Goal: Task Accomplishment & Management: Use online tool/utility

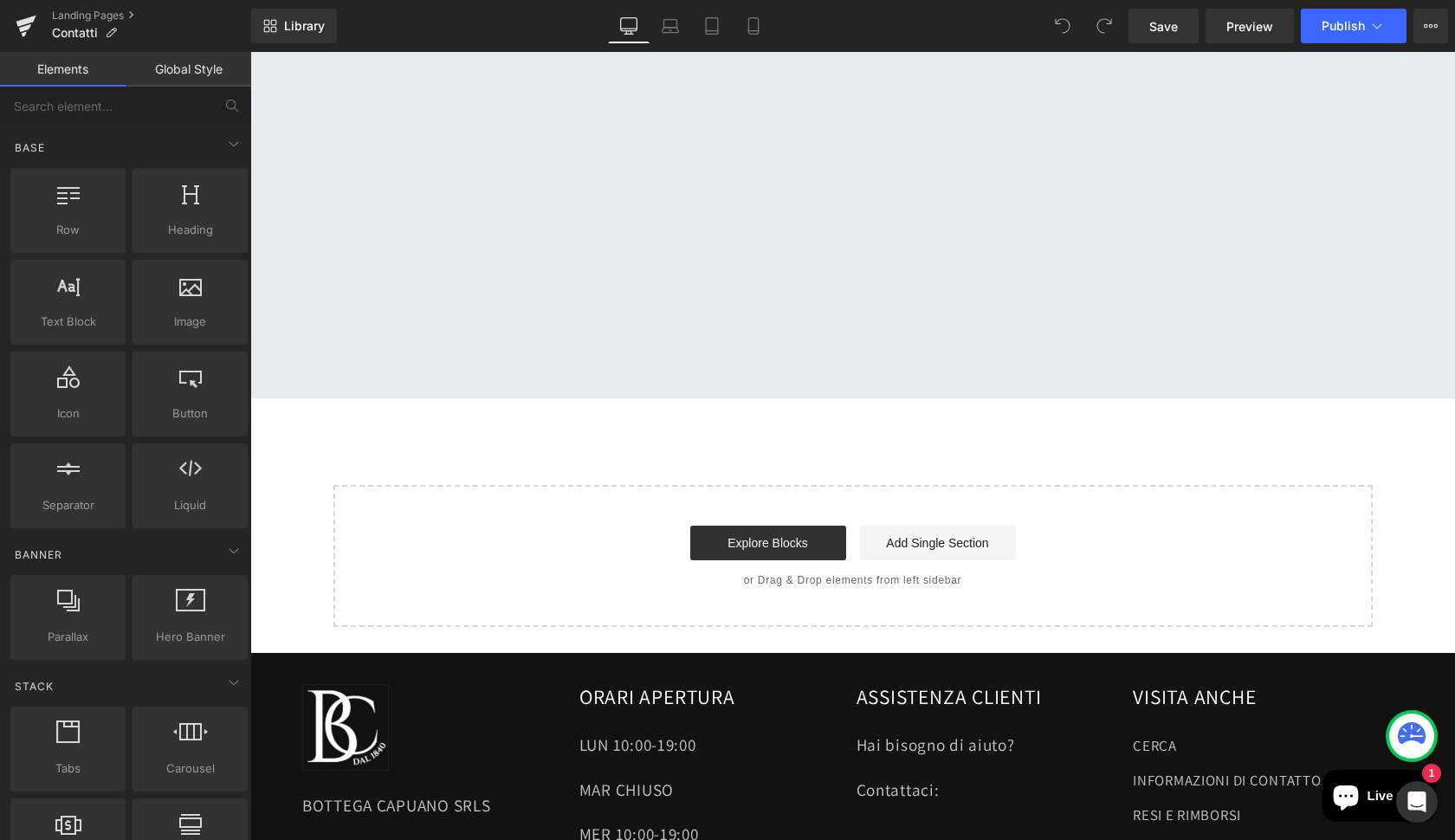
scroll to position [1125, 0]
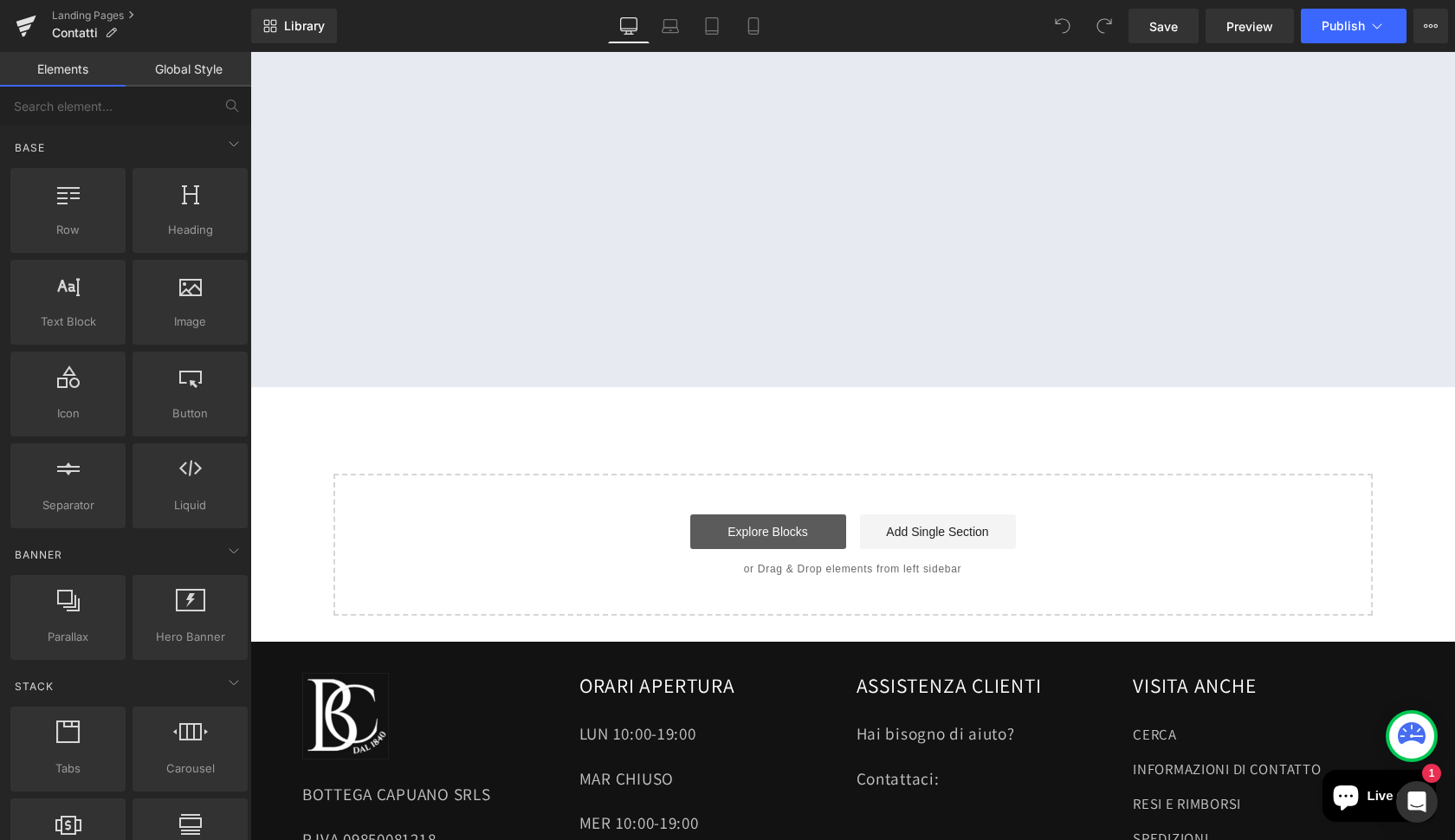
click at [753, 517] on link "Explore Blocks" at bounding box center [768, 532] width 156 height 35
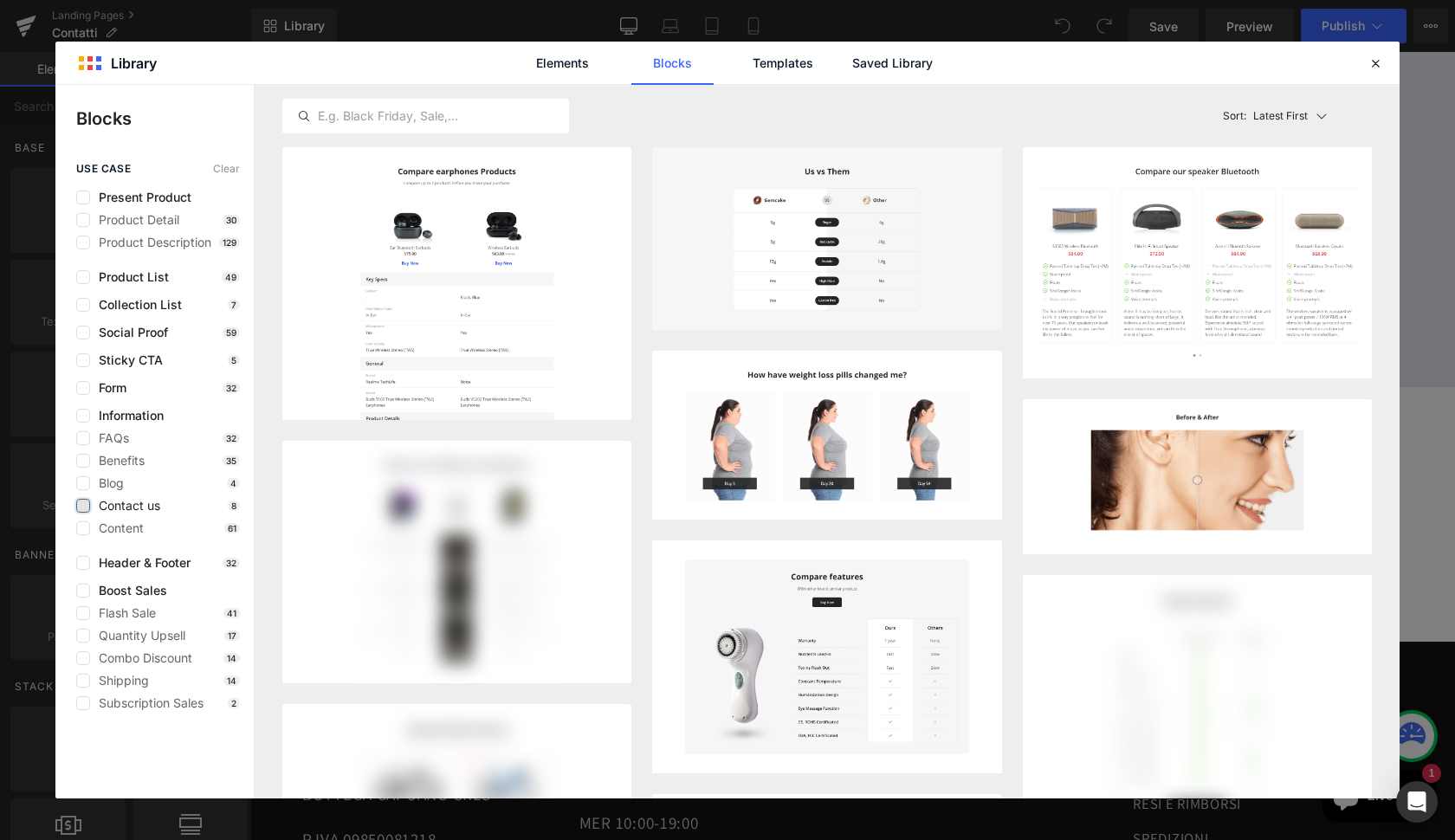
click at [85, 507] on label at bounding box center [83, 506] width 14 height 14
click at [83, 506] on input "checkbox" at bounding box center [83, 506] width 0 height 0
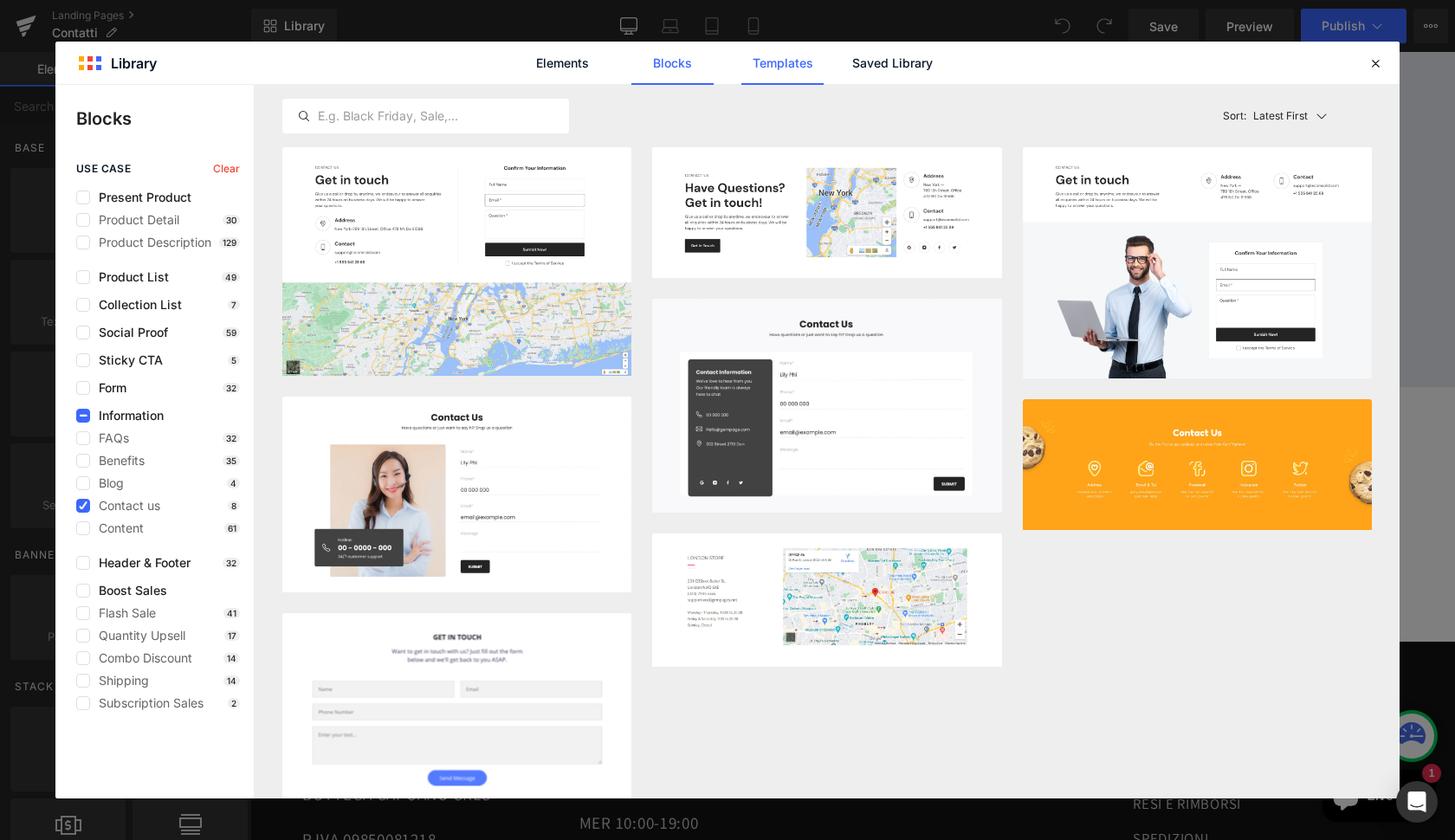
click at [784, 65] on link "Templates" at bounding box center [782, 63] width 82 height 44
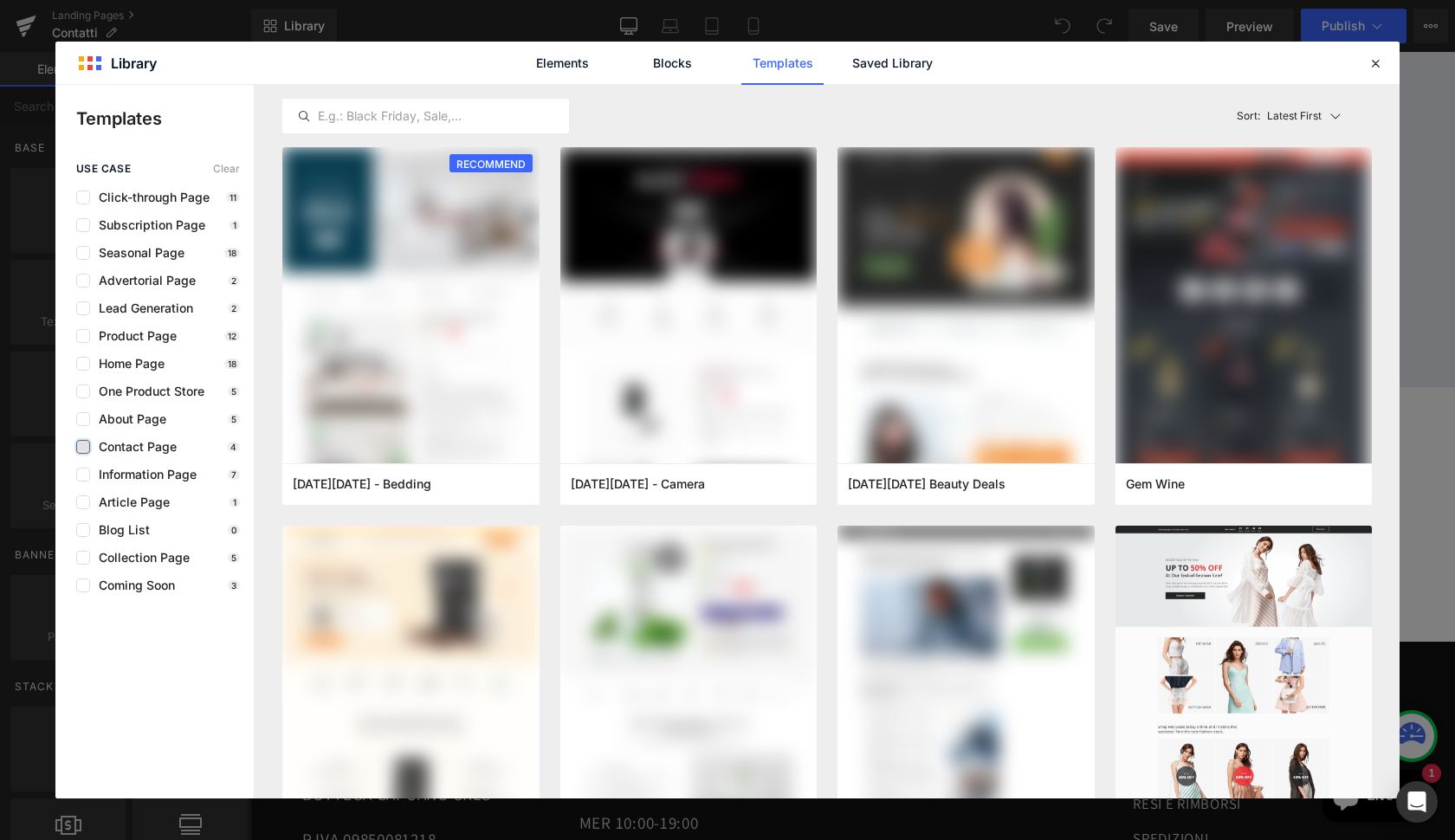
click at [82, 449] on label at bounding box center [83, 447] width 14 height 14
click at [83, 447] on input "checkbox" at bounding box center [83, 447] width 0 height 0
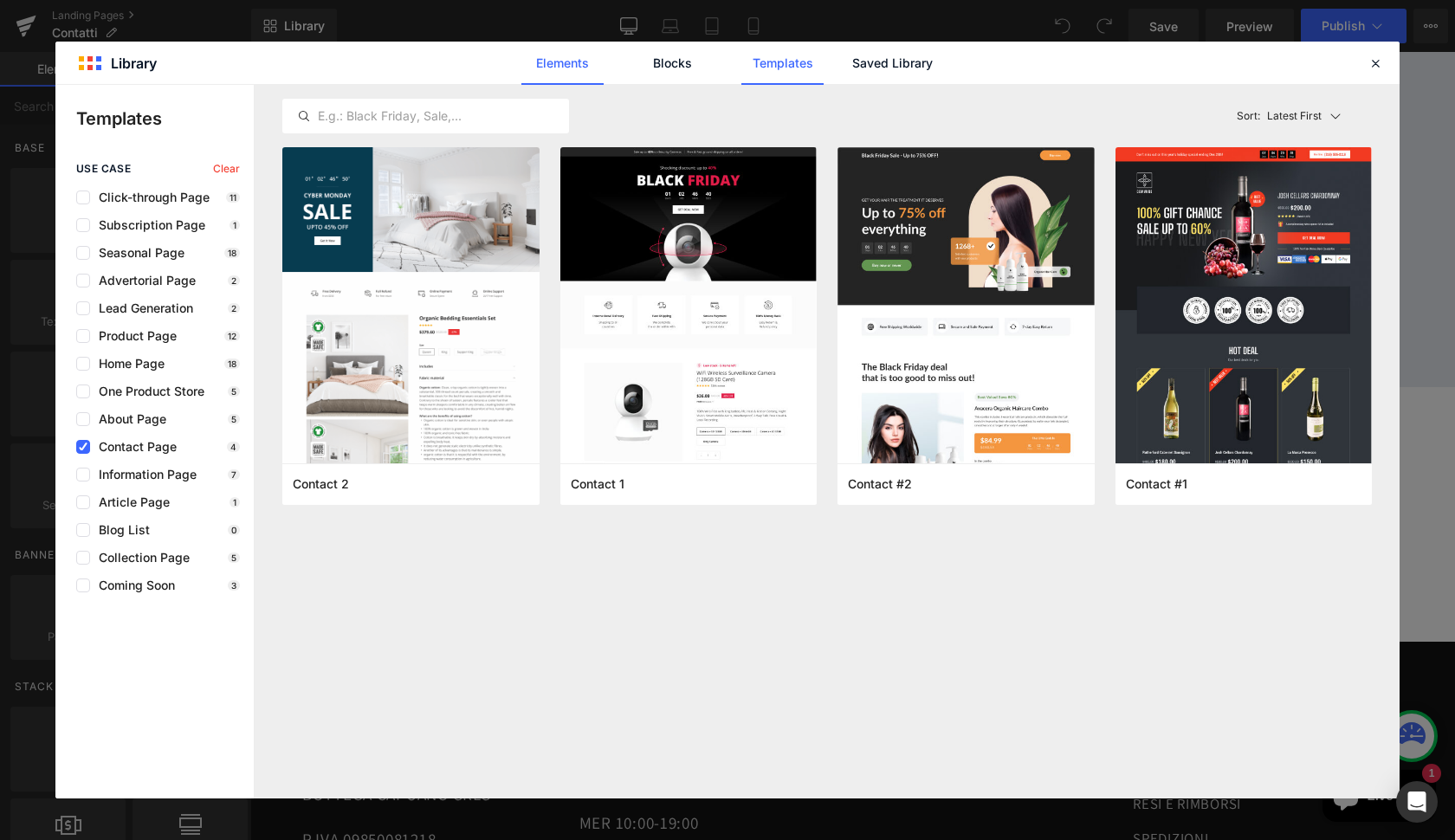
click at [573, 69] on link "Elements" at bounding box center [562, 63] width 82 height 44
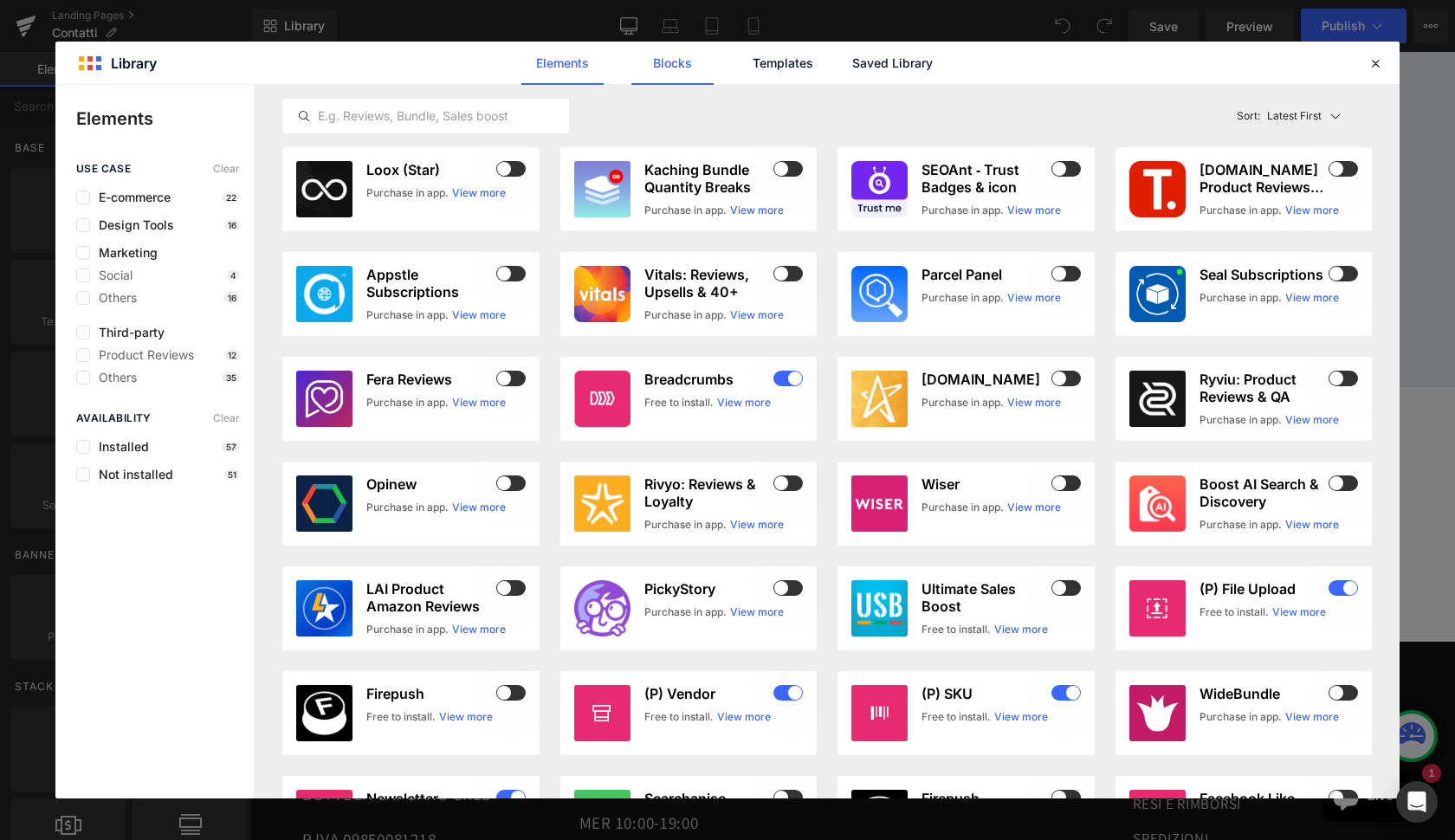
click at [674, 65] on link "Blocks" at bounding box center [672, 63] width 82 height 44
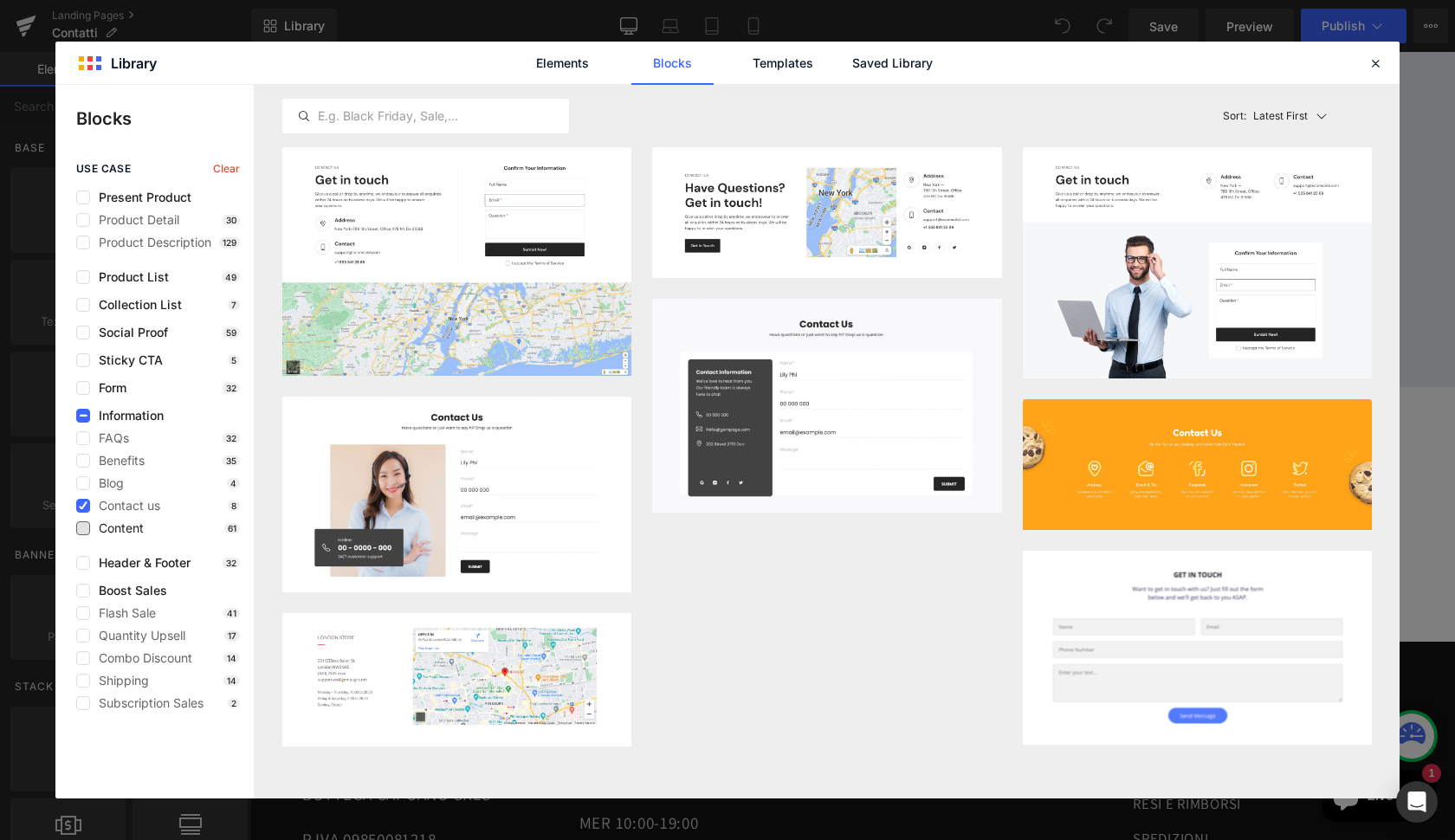
click at [114, 525] on span "Content" at bounding box center [116, 528] width 53 height 14
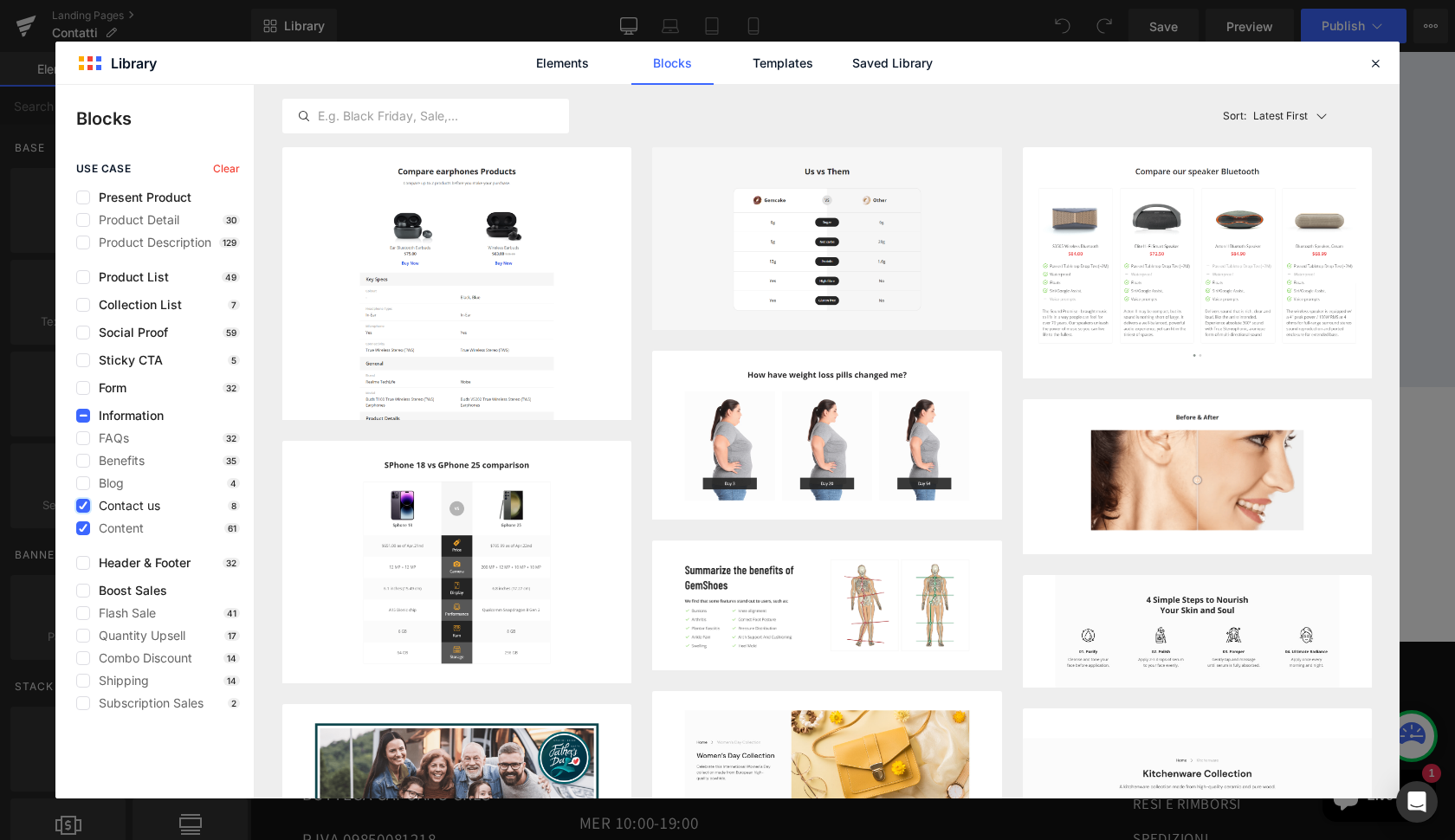
click at [85, 506] on icon at bounding box center [82, 506] width 9 height 0
click at [83, 506] on input "checkbox" at bounding box center [83, 506] width 0 height 0
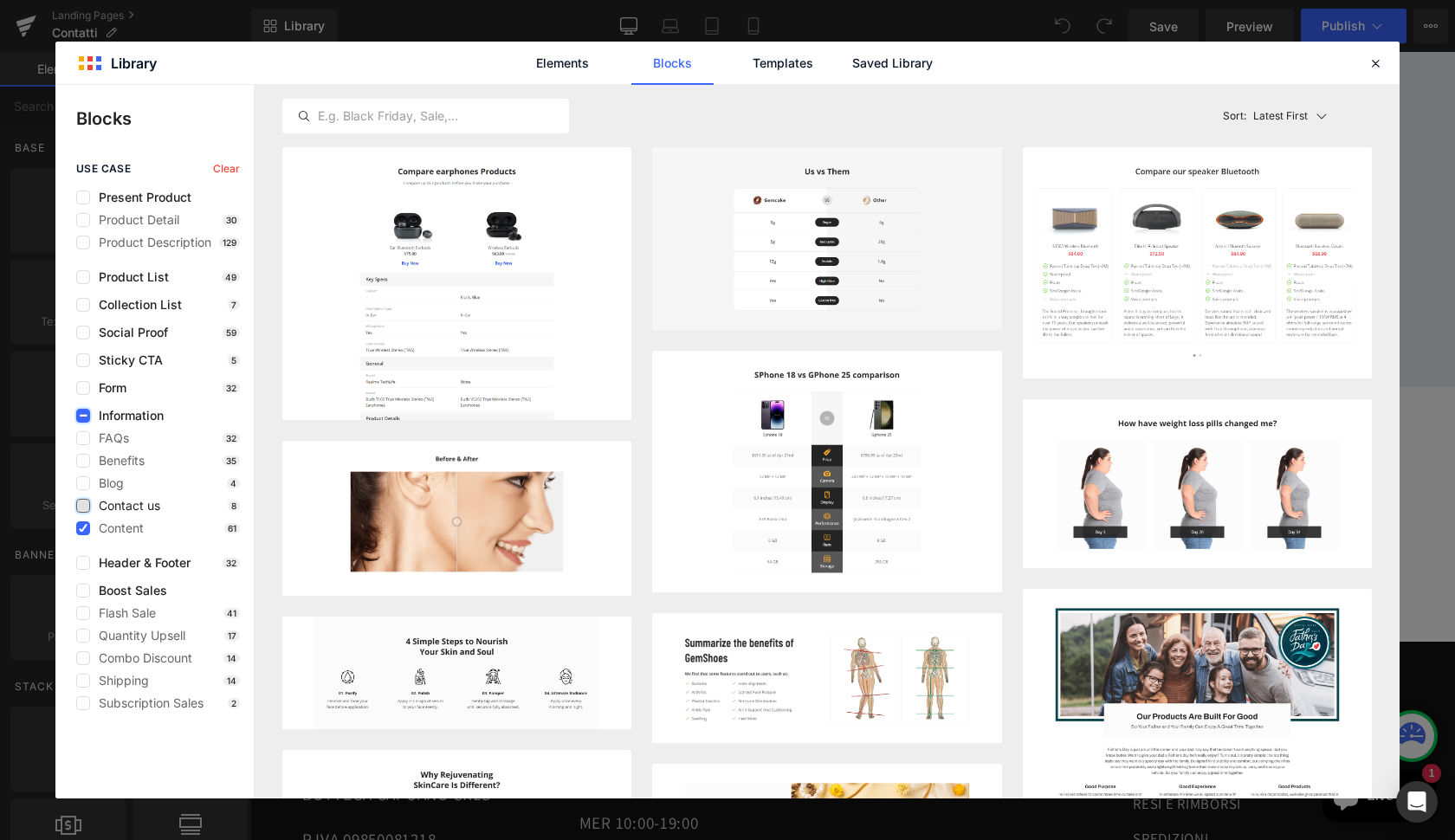
click at [79, 416] on icon at bounding box center [82, 416] width 9 height 0
click at [83, 416] on input "checkbox" at bounding box center [83, 416] width 0 height 0
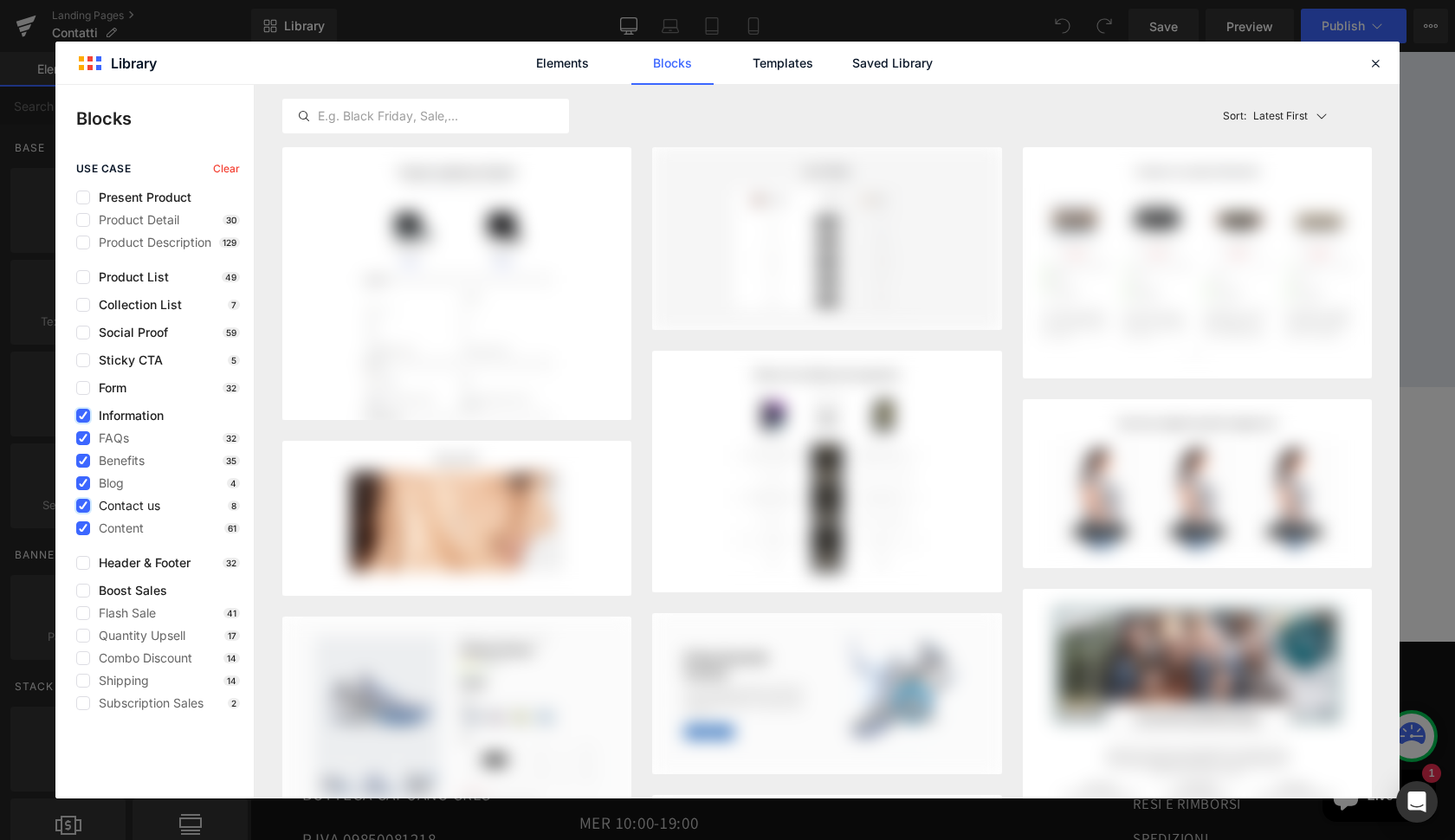
click at [79, 416] on icon at bounding box center [82, 416] width 9 height 0
click at [83, 416] on input "checkbox" at bounding box center [83, 416] width 0 height 0
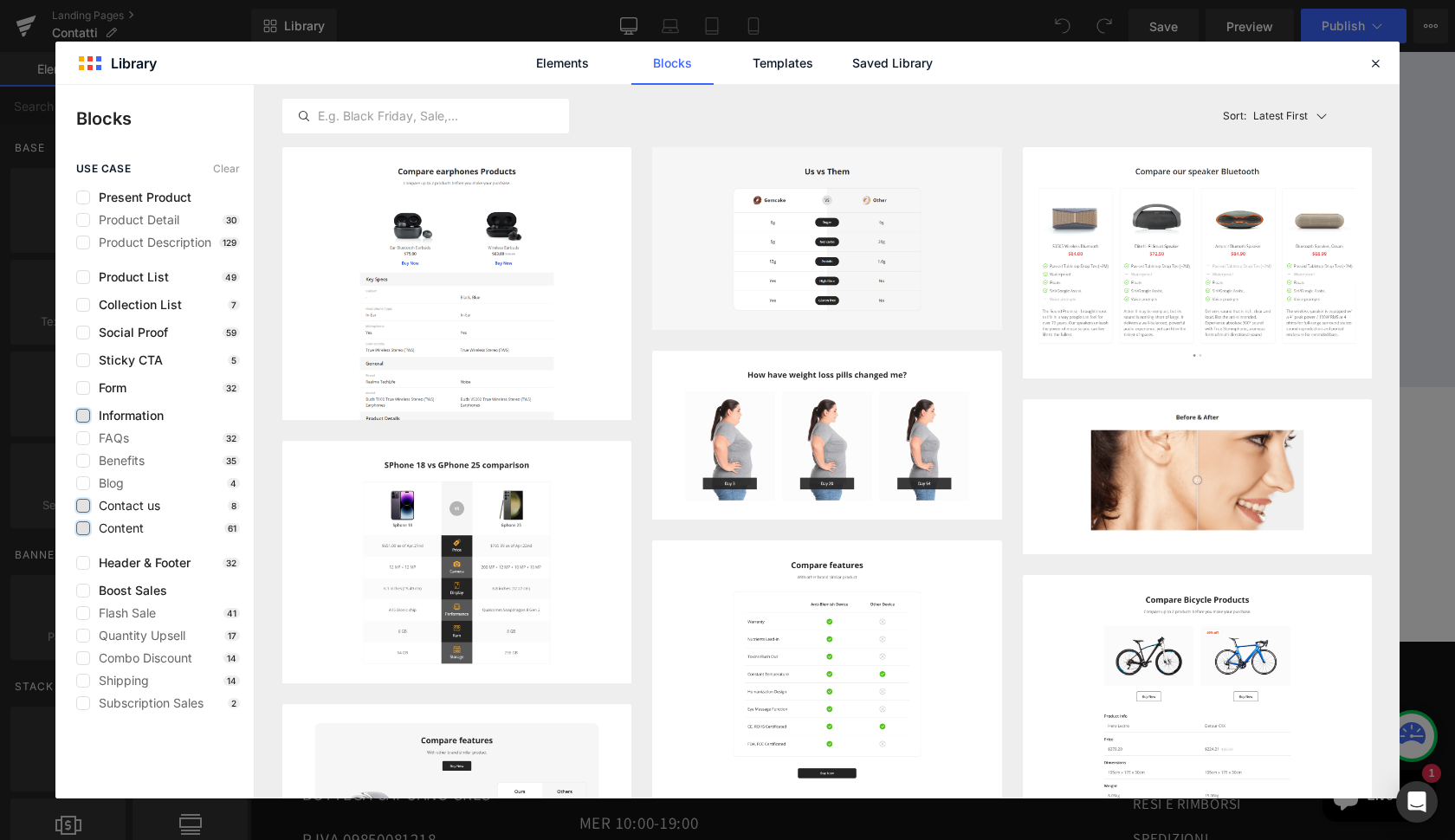
click at [84, 531] on label at bounding box center [83, 528] width 14 height 14
click at [83, 528] on input "checkbox" at bounding box center [83, 528] width 0 height 0
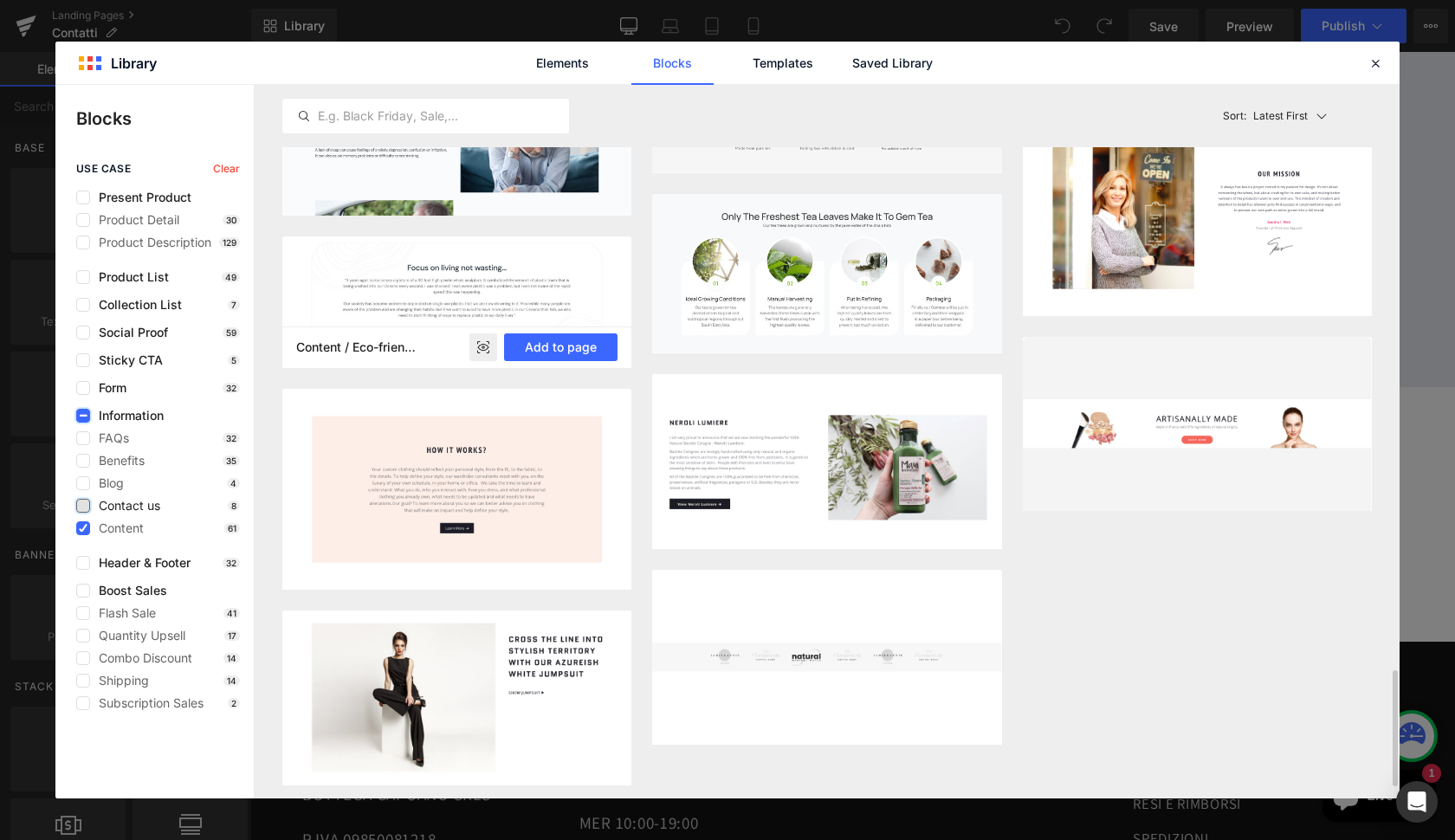
scroll to position [3660, 0]
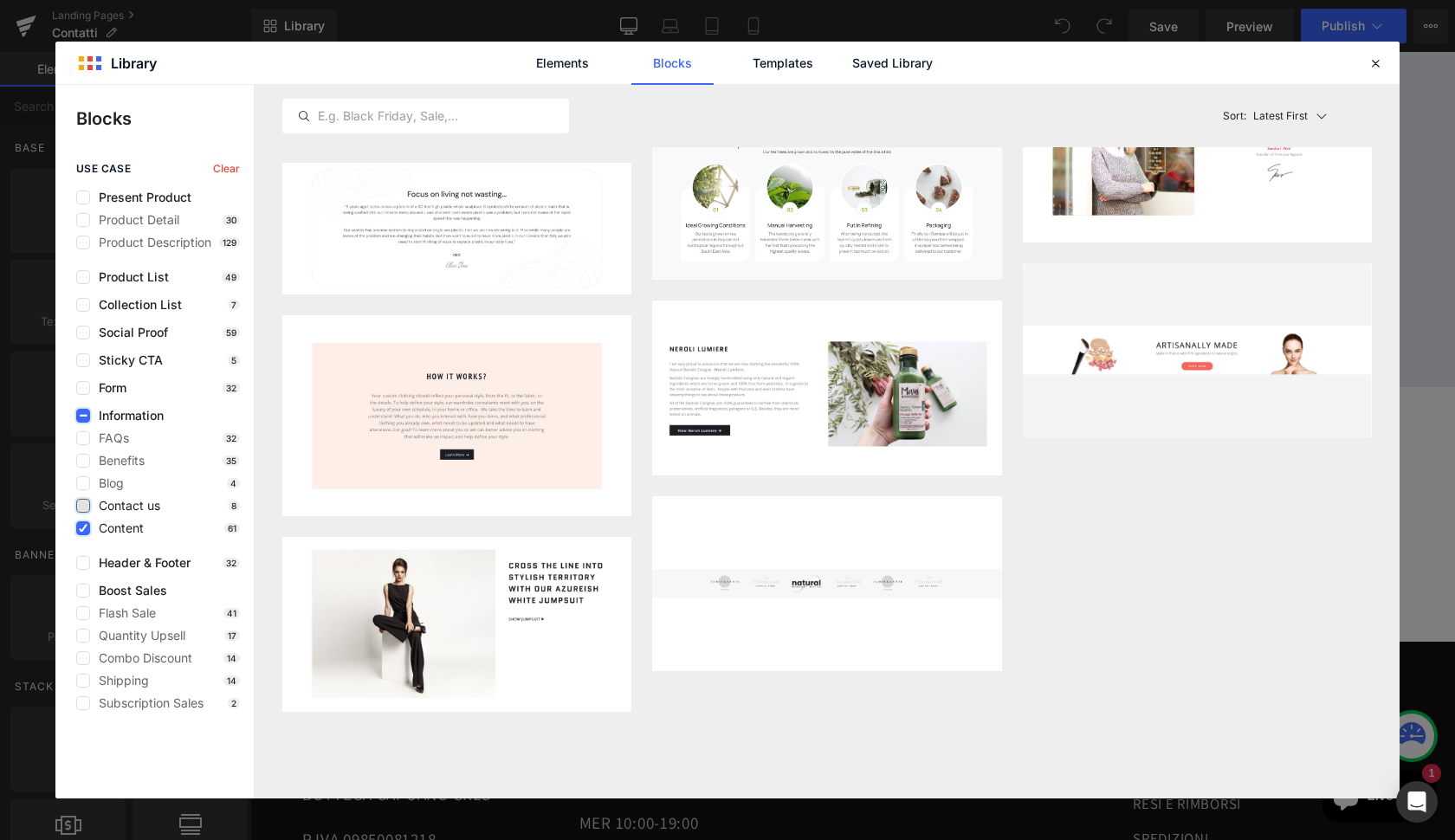
click at [81, 532] on label at bounding box center [83, 528] width 14 height 14
click at [83, 528] on input "checkbox" at bounding box center [83, 528] width 0 height 0
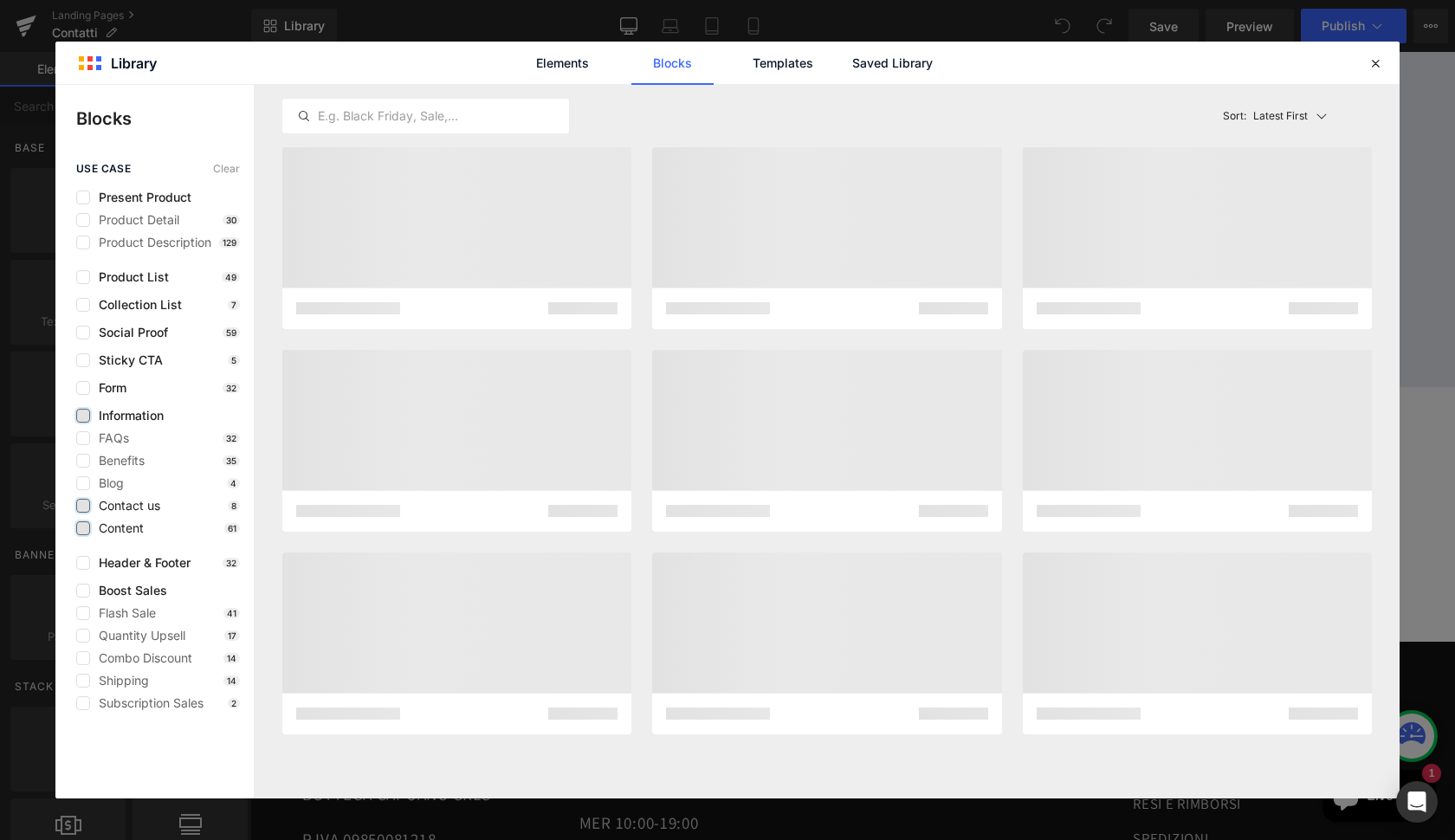
scroll to position [0, 0]
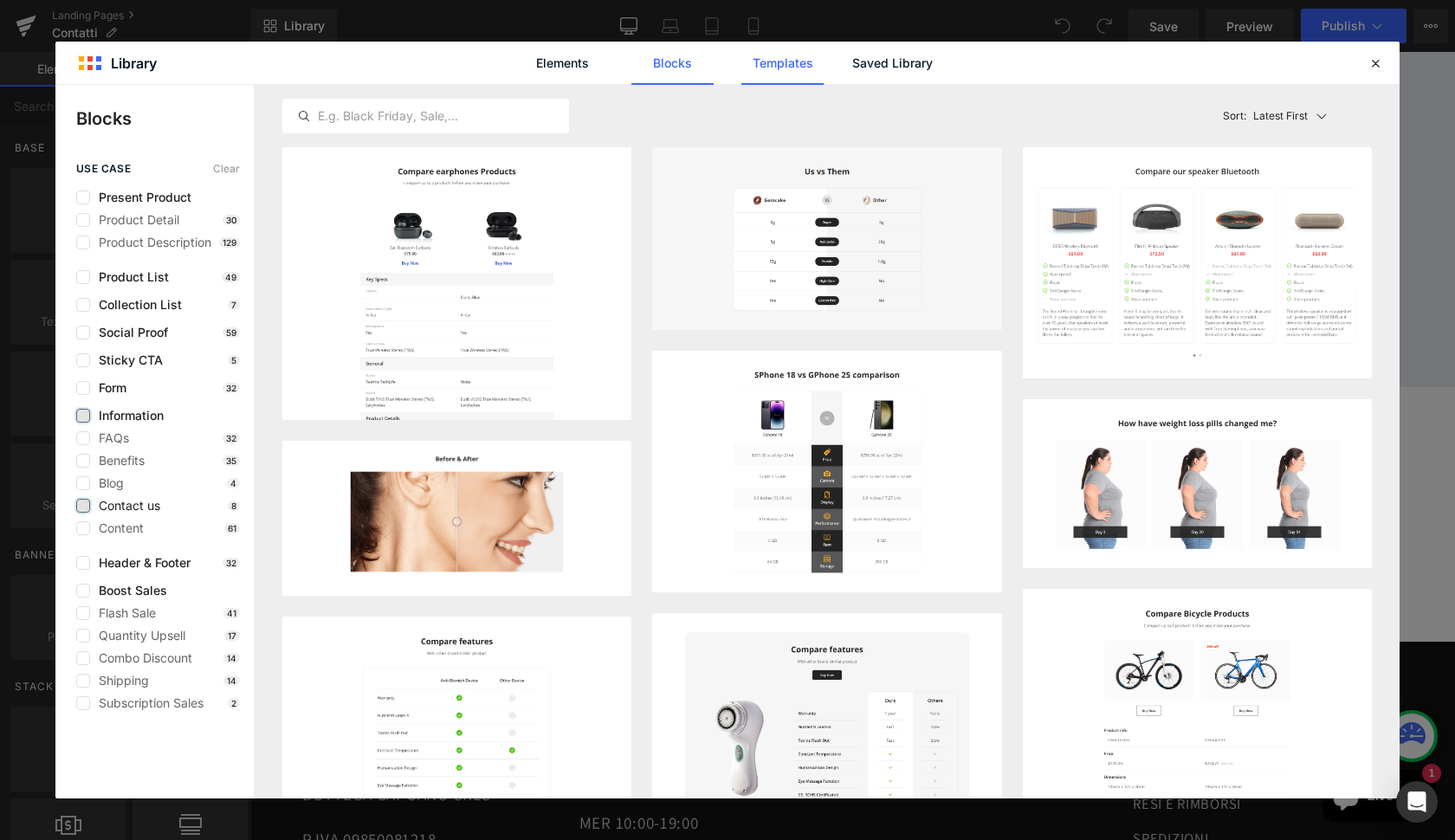
click at [793, 51] on link "Templates" at bounding box center [782, 63] width 82 height 44
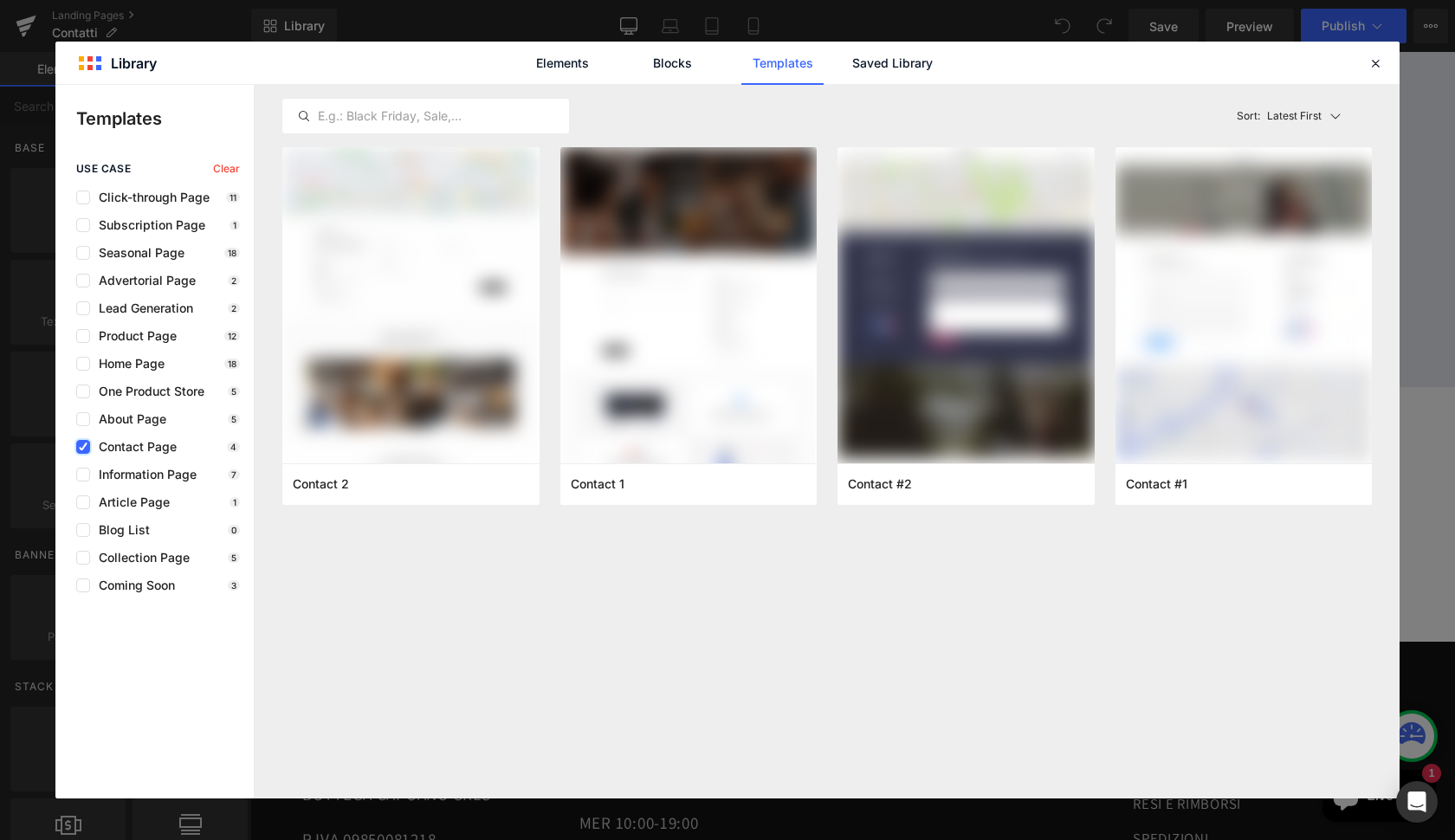
click at [78, 451] on label at bounding box center [83, 447] width 14 height 14
click at [83, 447] on input "checkbox" at bounding box center [83, 447] width 0 height 0
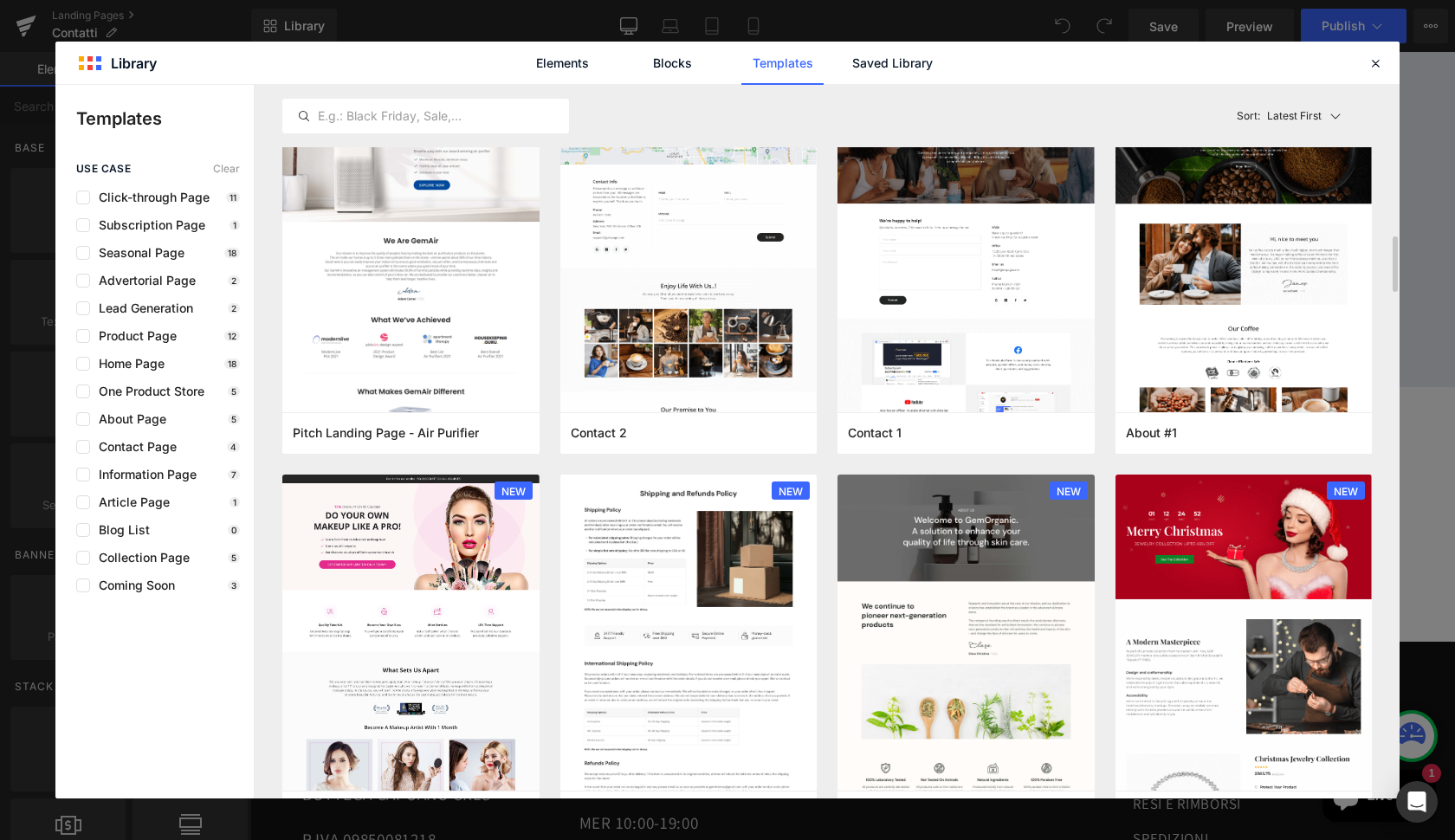
scroll to position [1940, 0]
drag, startPoint x: 1393, startPoint y: 262, endPoint x: 1389, endPoint y: 78, distance: 184.0
click at [1389, 78] on div "Library Elements Blocks Templates Saved Library Templates use case Clear Click-…" at bounding box center [727, 420] width 1344 height 757
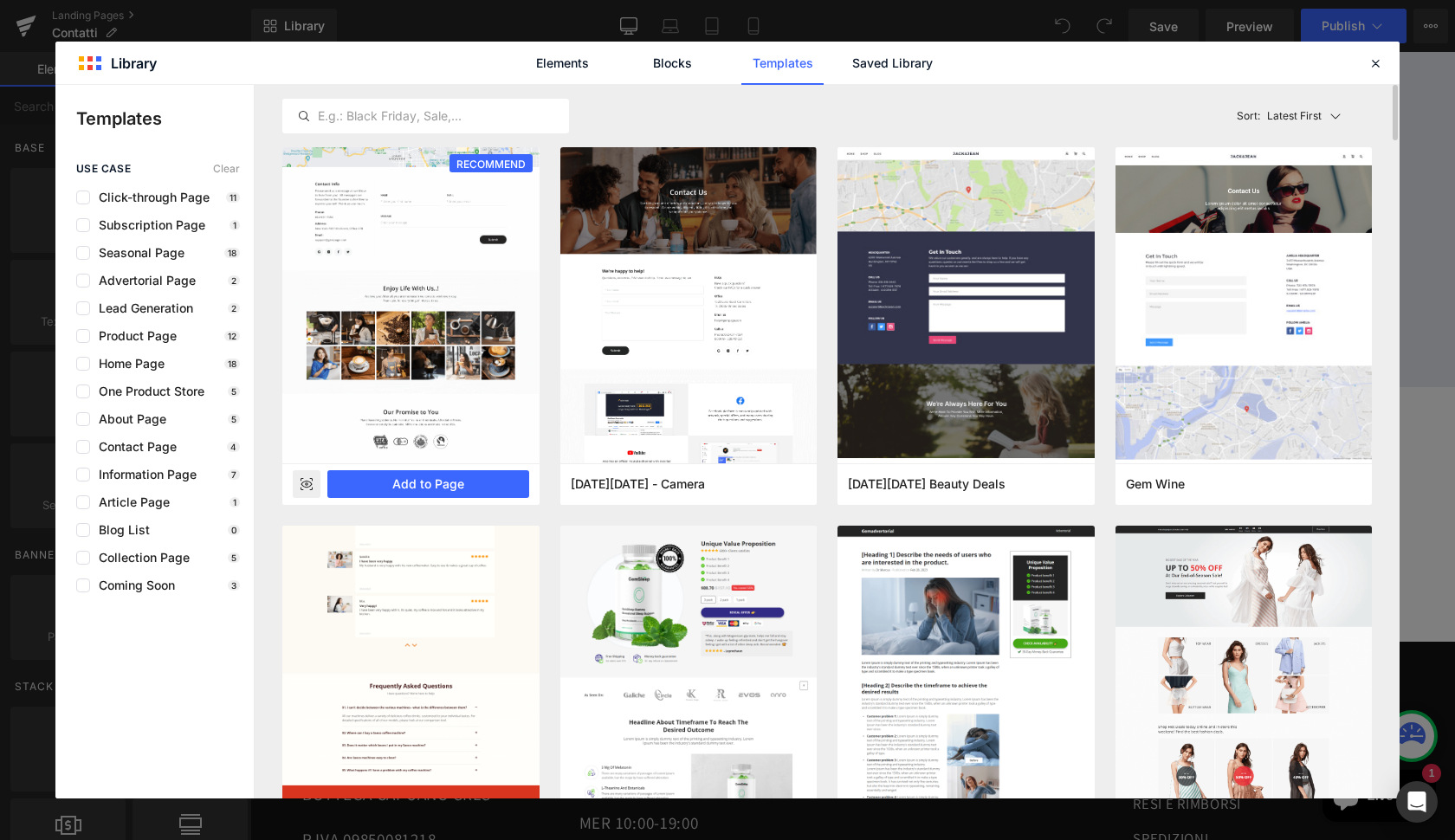
click at [309, 483] on rect at bounding box center [306, 483] width 28 height 28
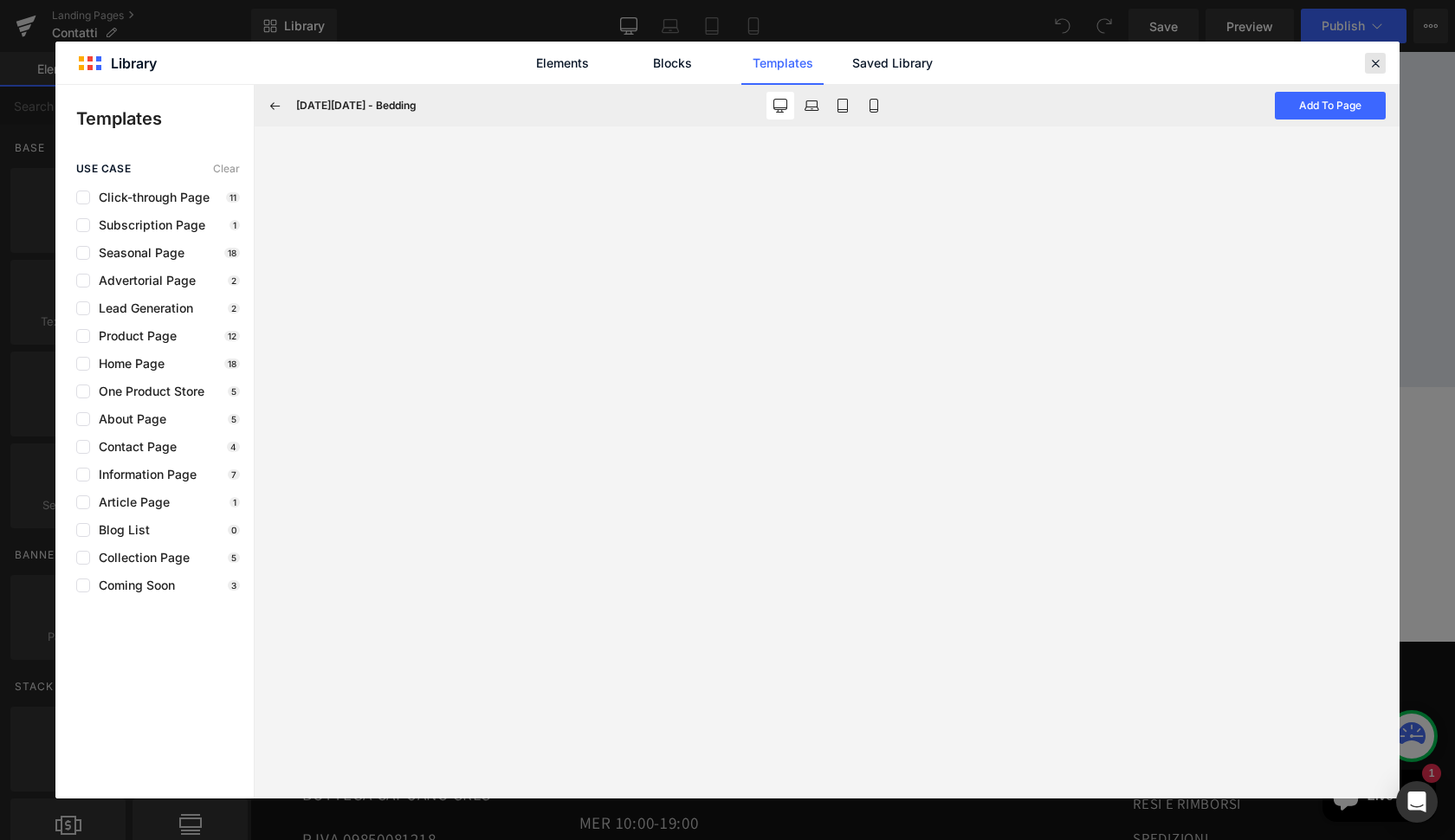
click at [1374, 69] on icon at bounding box center [1376, 63] width 16 height 16
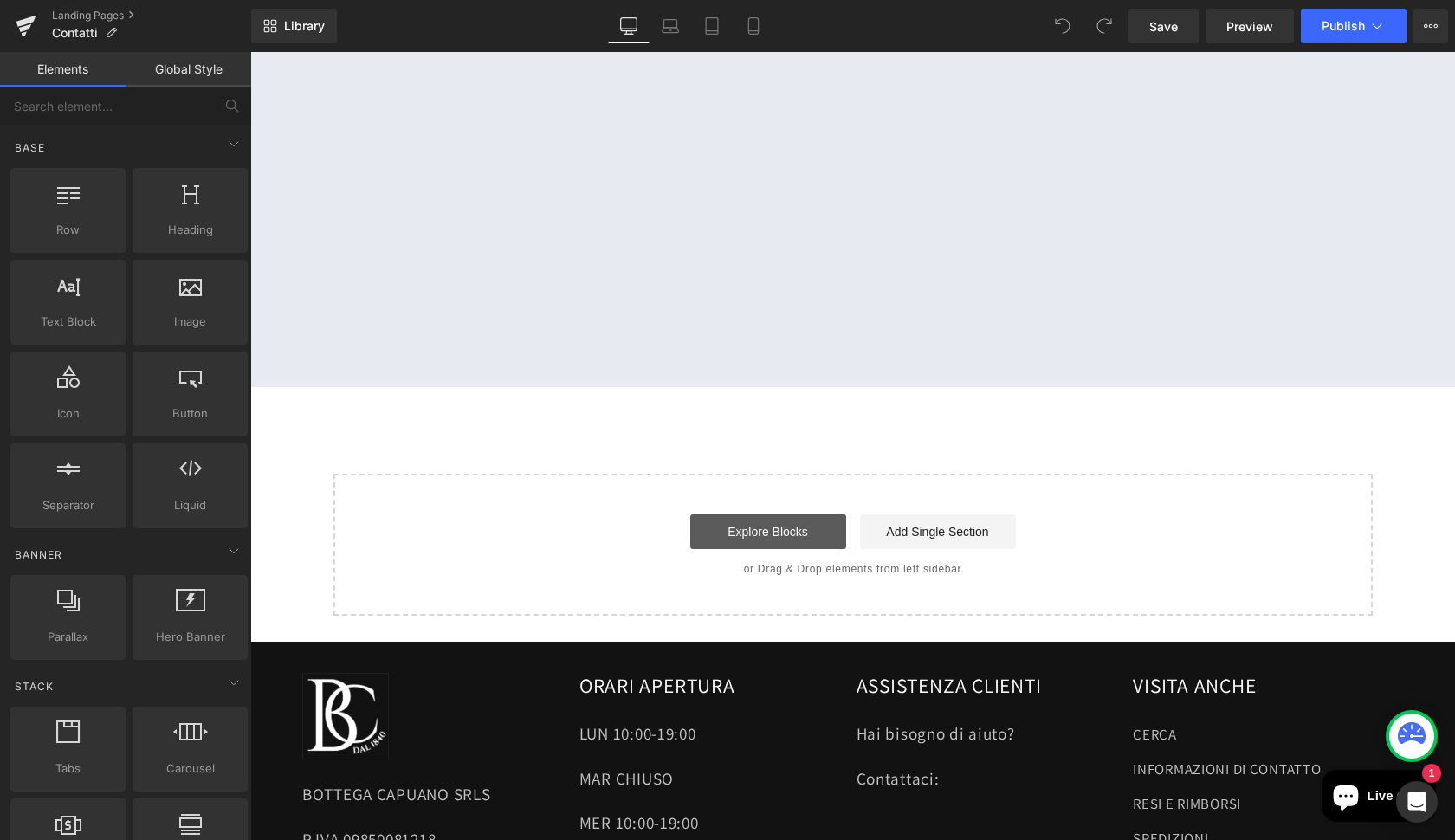
click at [771, 517] on link "Explore Blocks" at bounding box center [768, 532] width 156 height 35
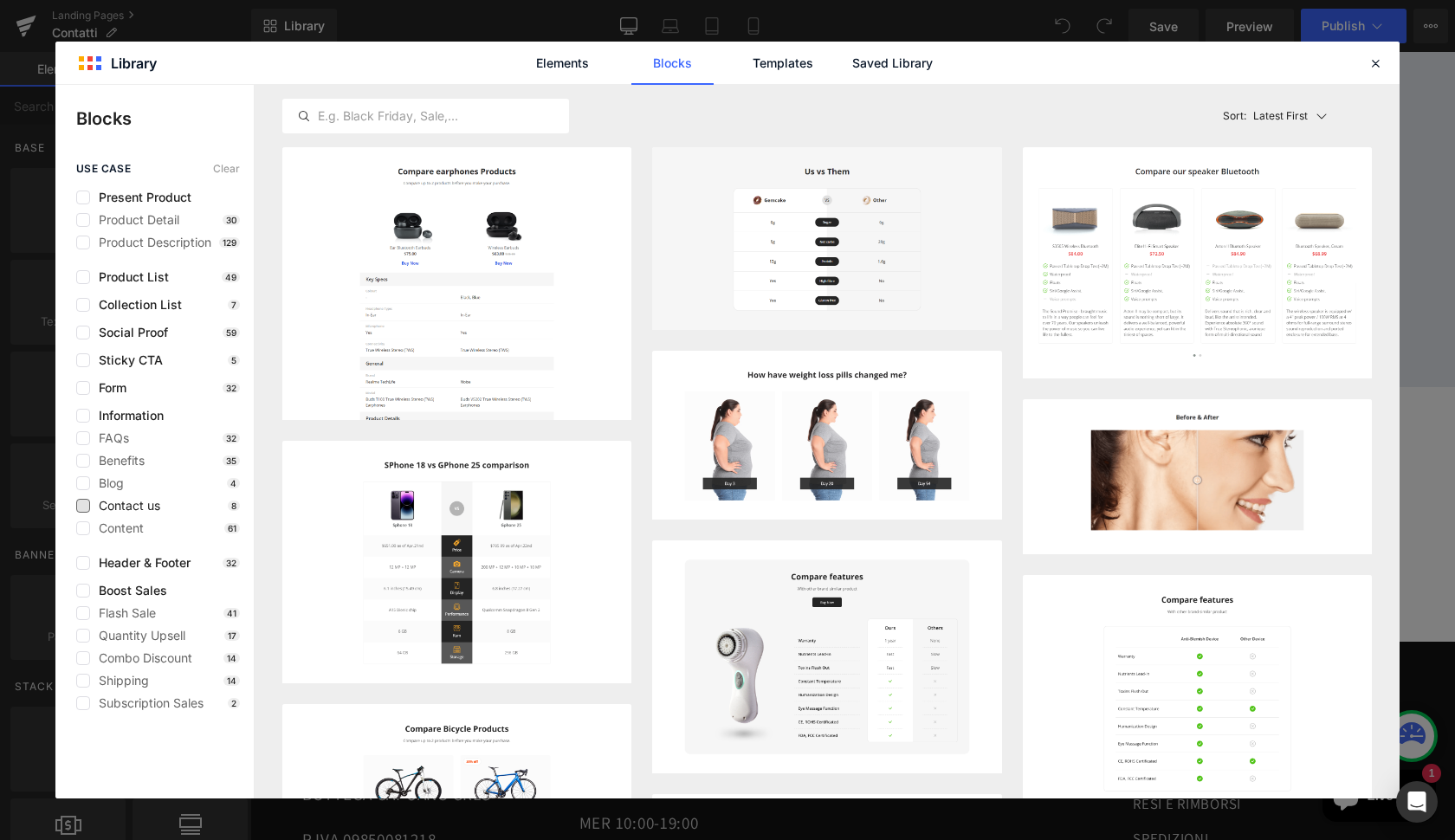
click at [110, 510] on span "Contact us" at bounding box center [125, 506] width 70 height 14
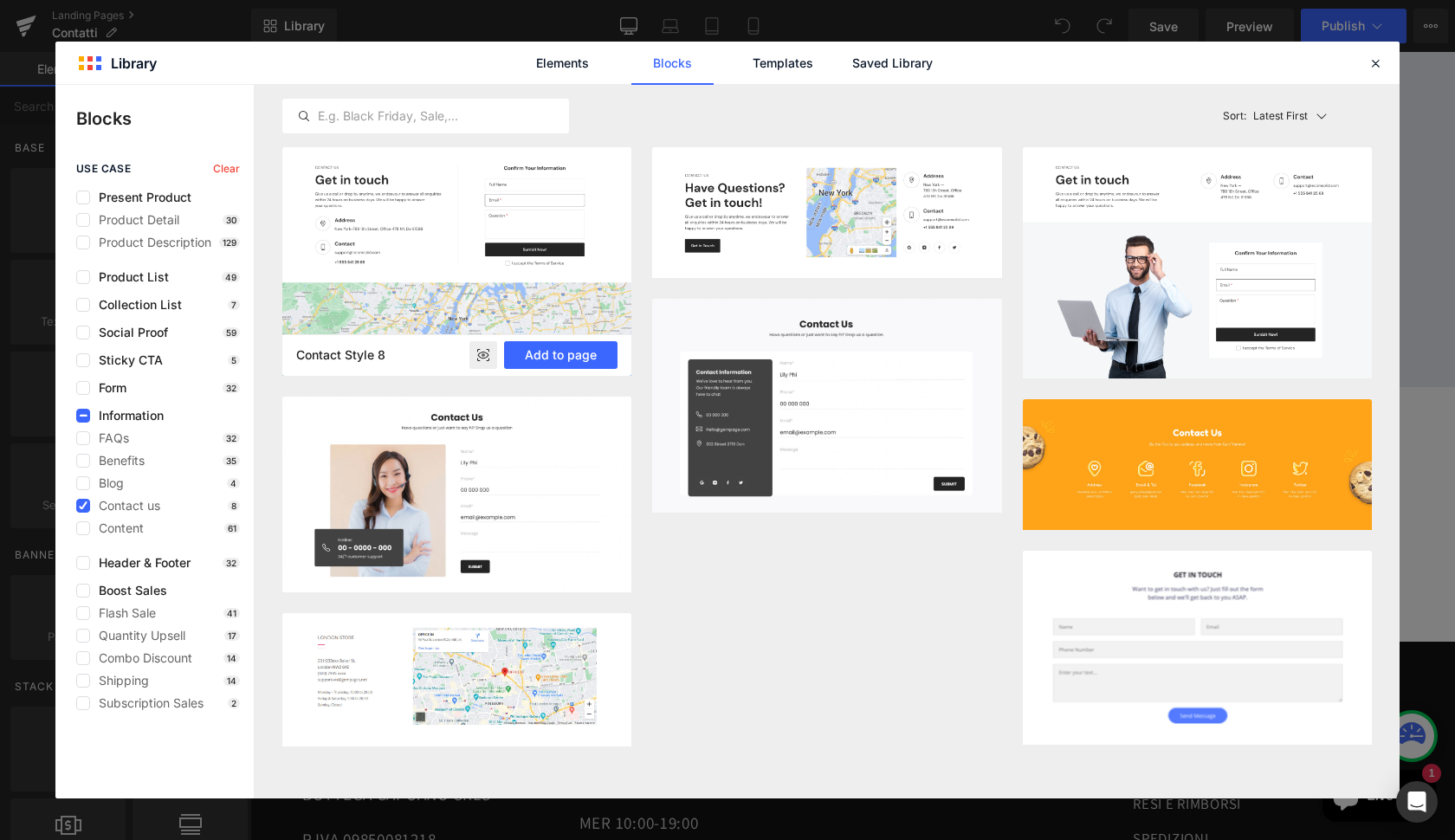
click at [488, 354] on rect at bounding box center [483, 355] width 28 height 28
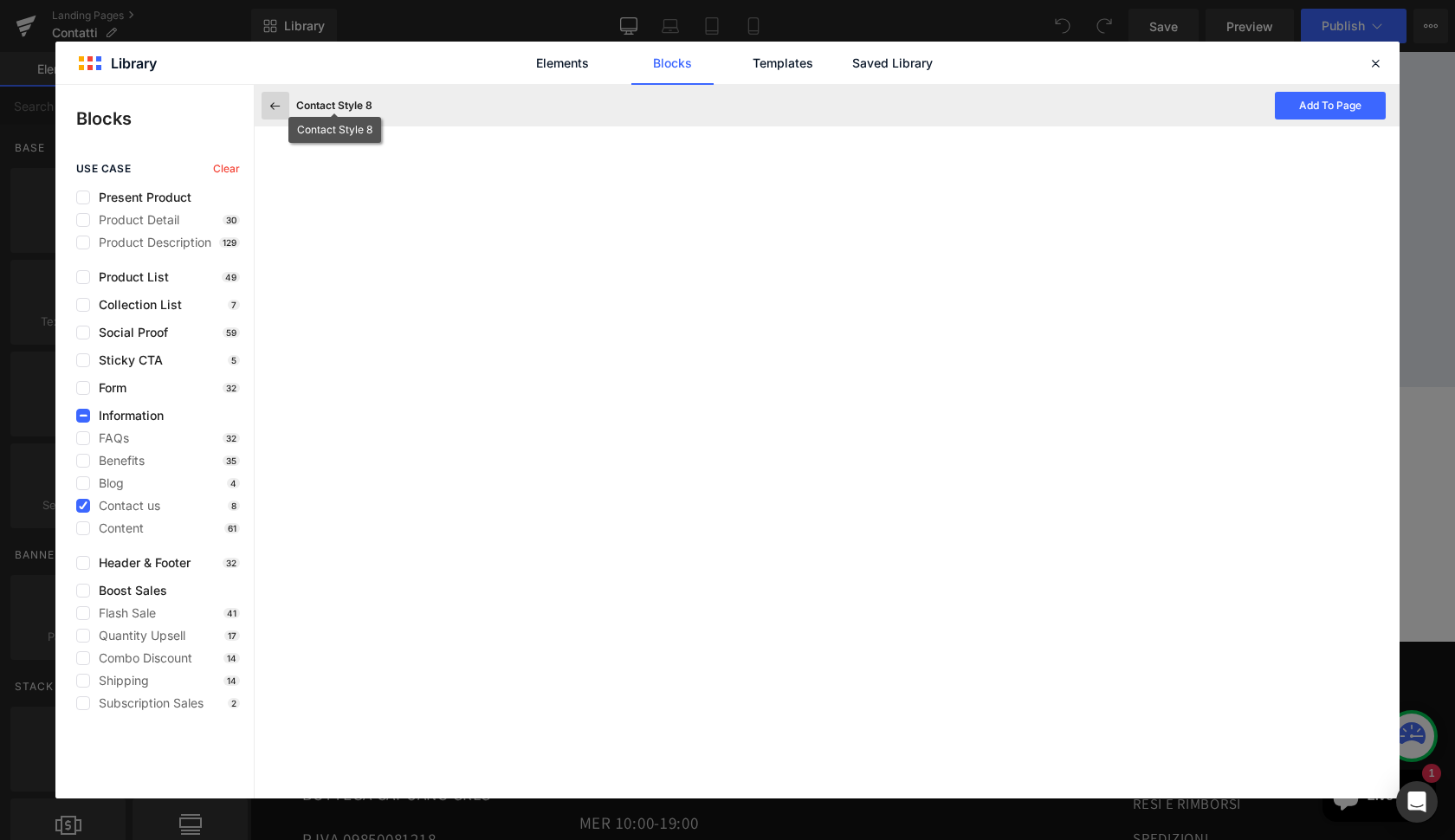
click at [272, 103] on icon at bounding box center [275, 106] width 16 height 16
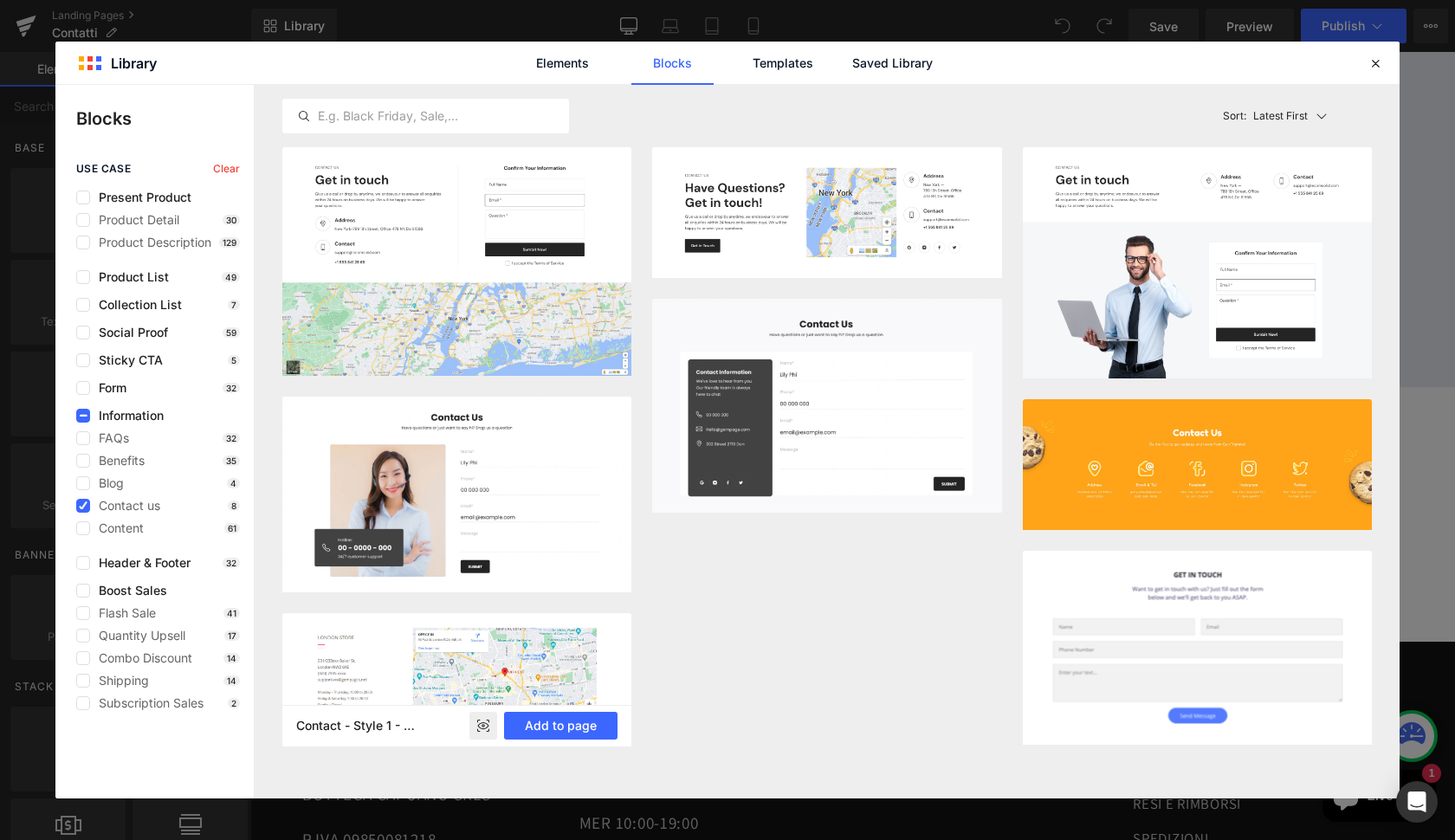
click at [485, 726] on rect at bounding box center [483, 725] width 28 height 28
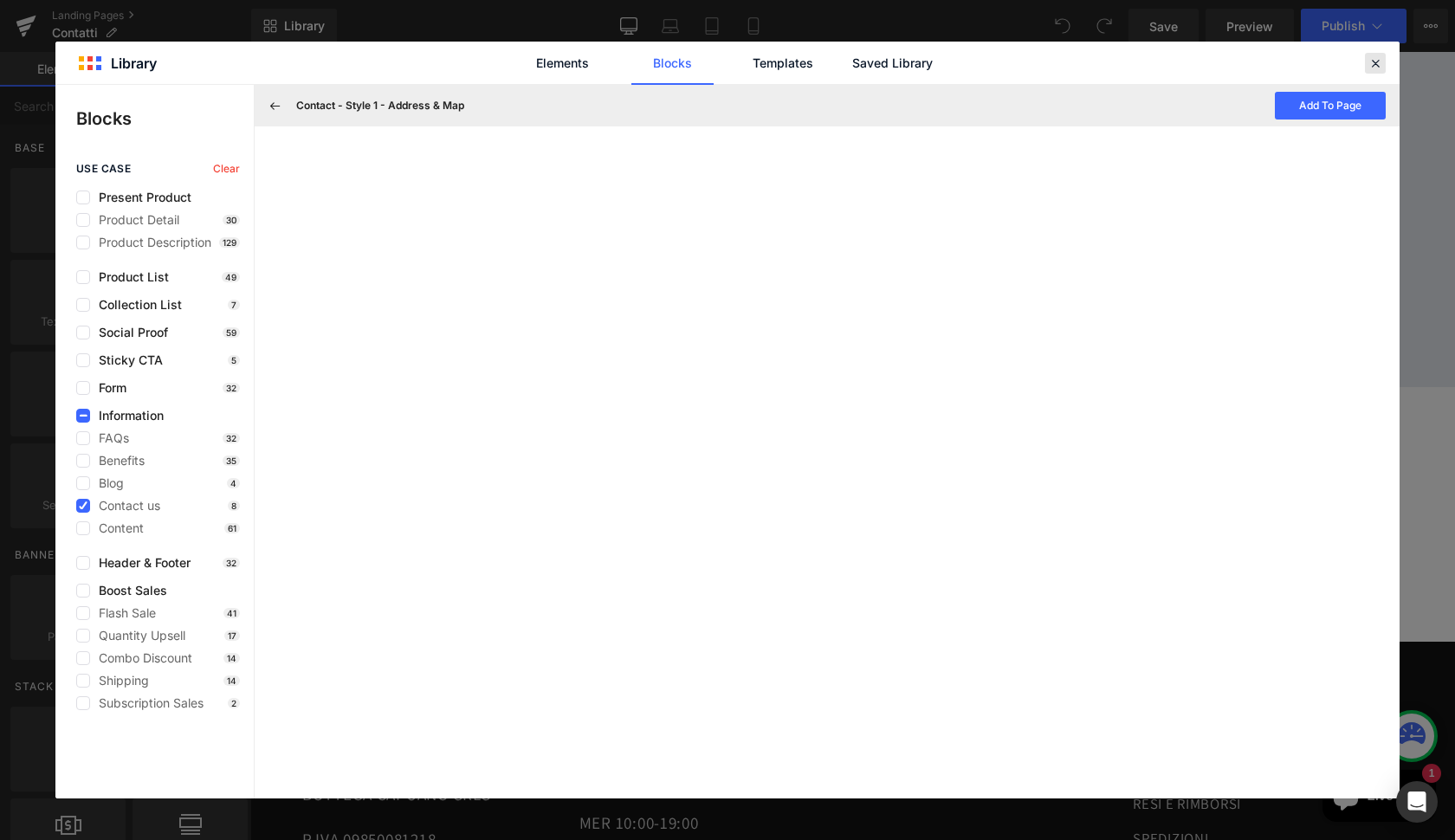
click at [1378, 64] on icon at bounding box center [1376, 63] width 16 height 16
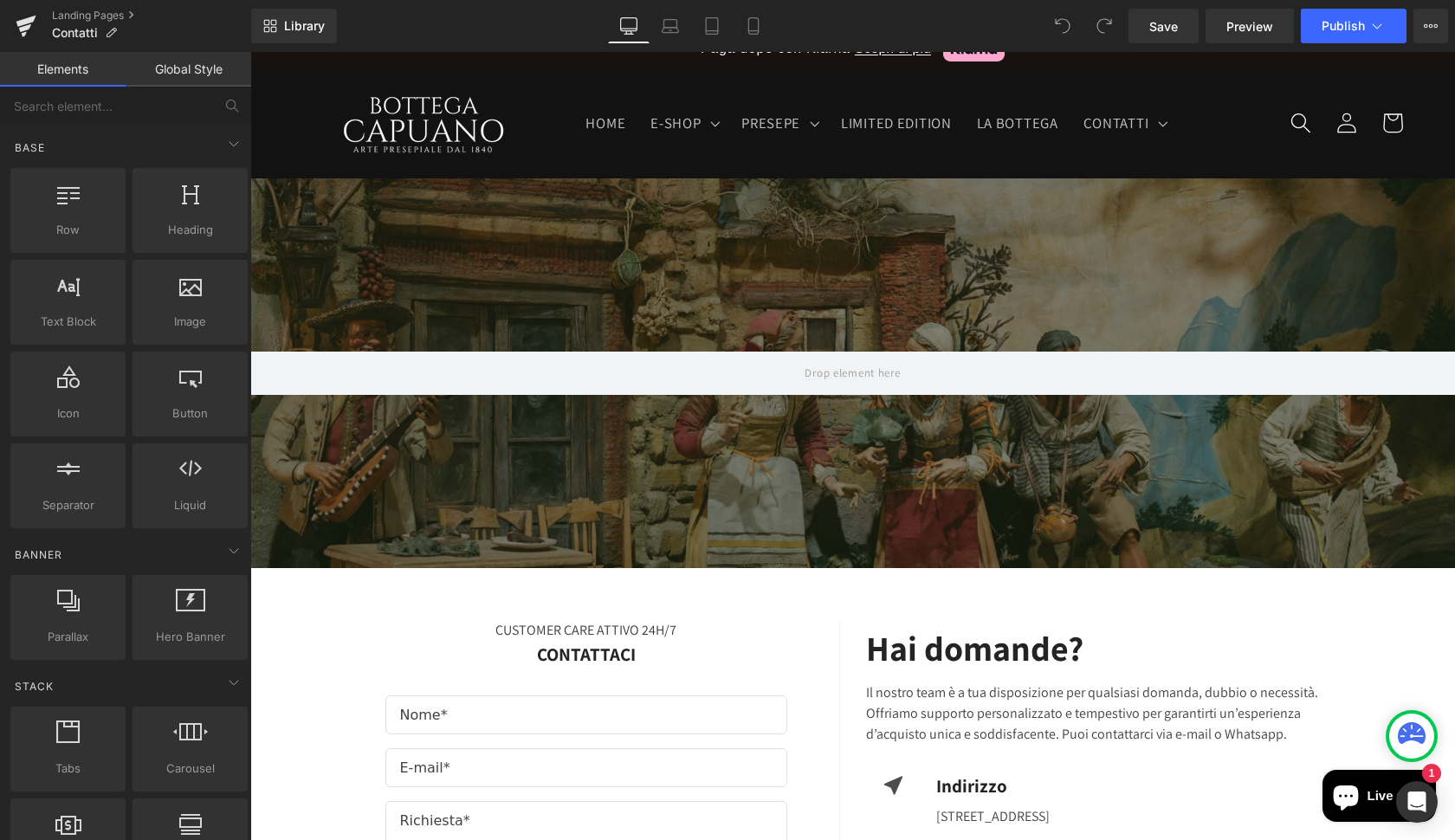
scroll to position [63, 0]
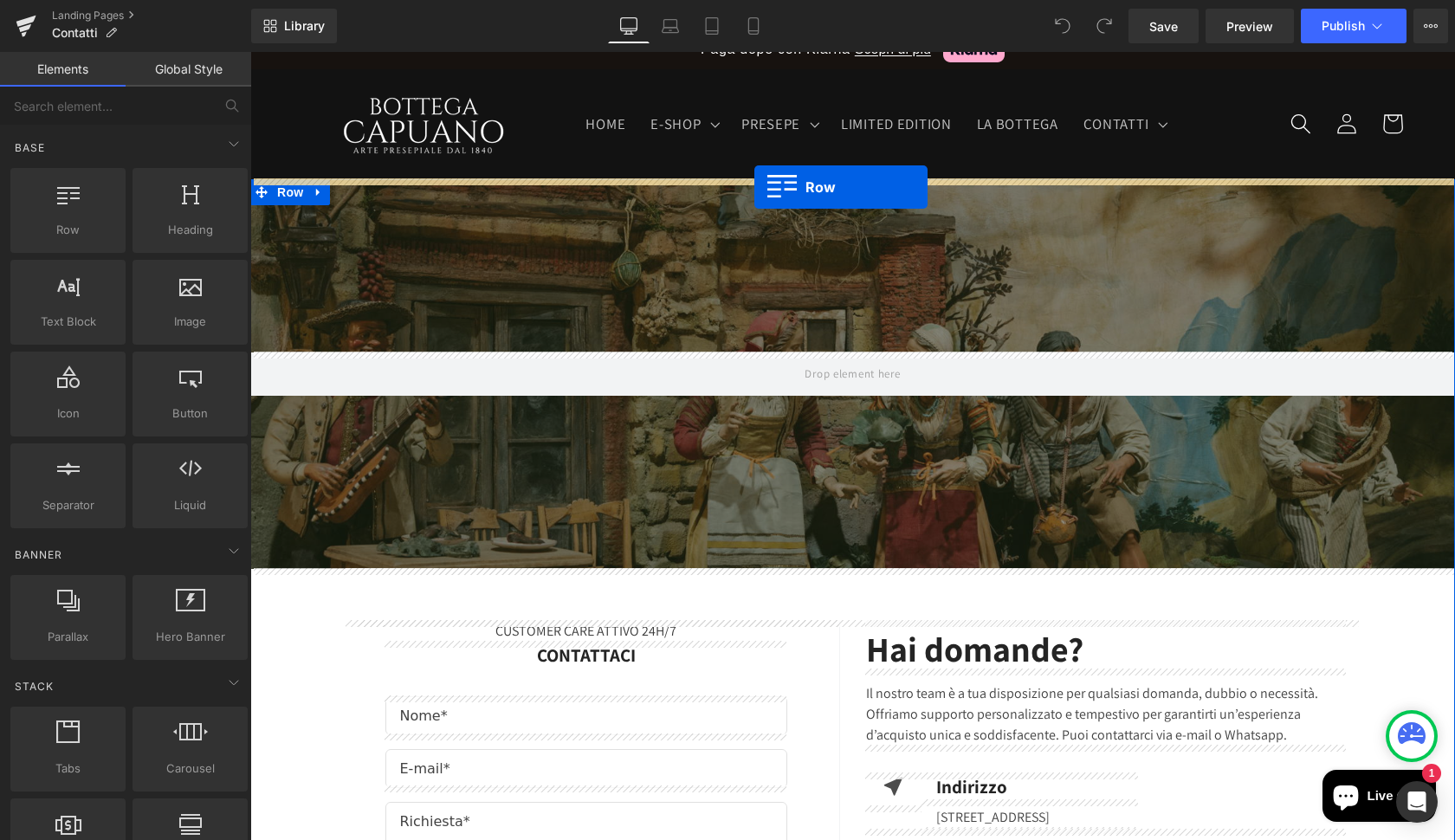
drag, startPoint x: 330, startPoint y: 279, endPoint x: 751, endPoint y: 187, distance: 430.9
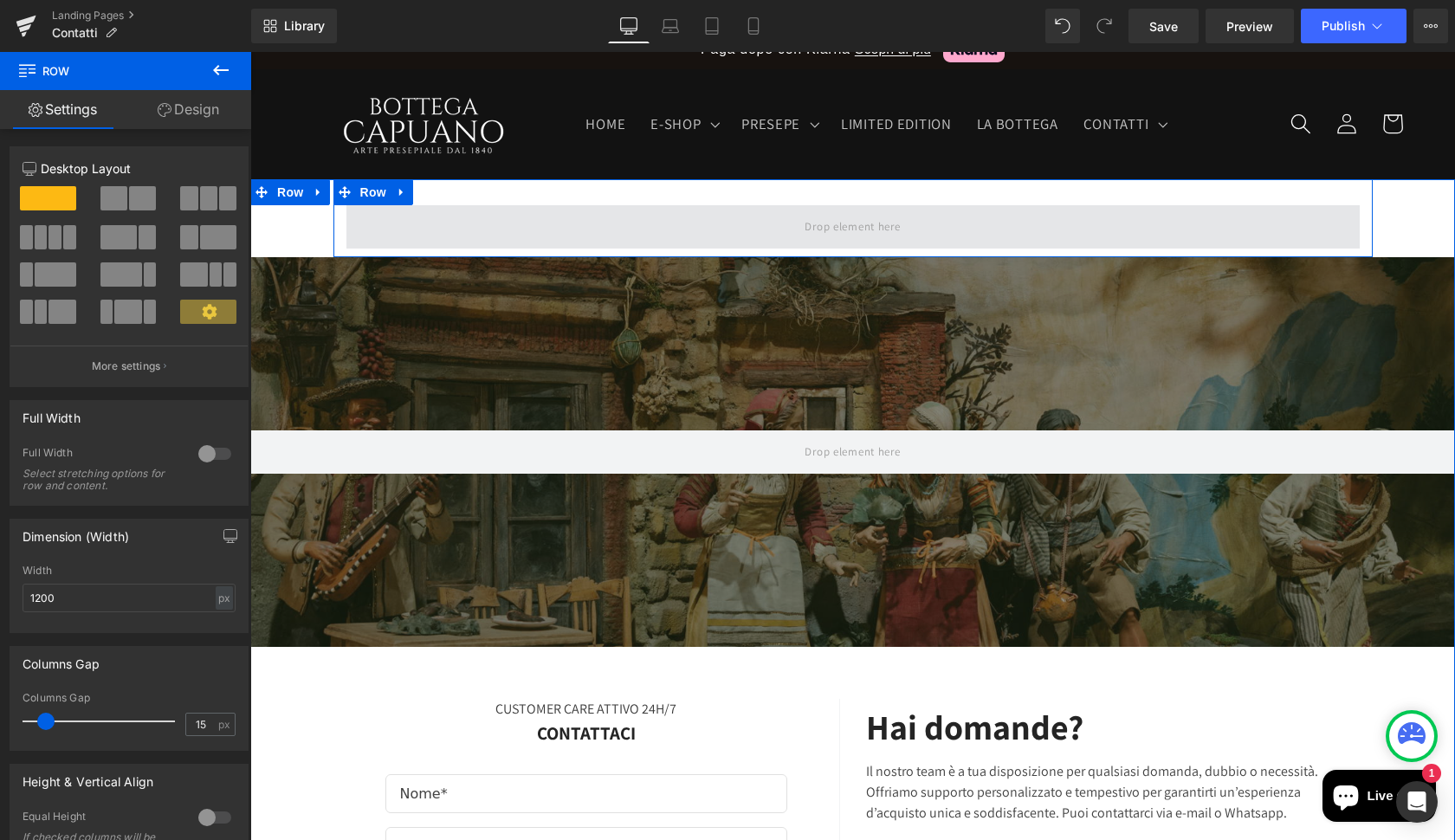
drag, startPoint x: 296, startPoint y: 286, endPoint x: 550, endPoint y: 233, distance: 259.5
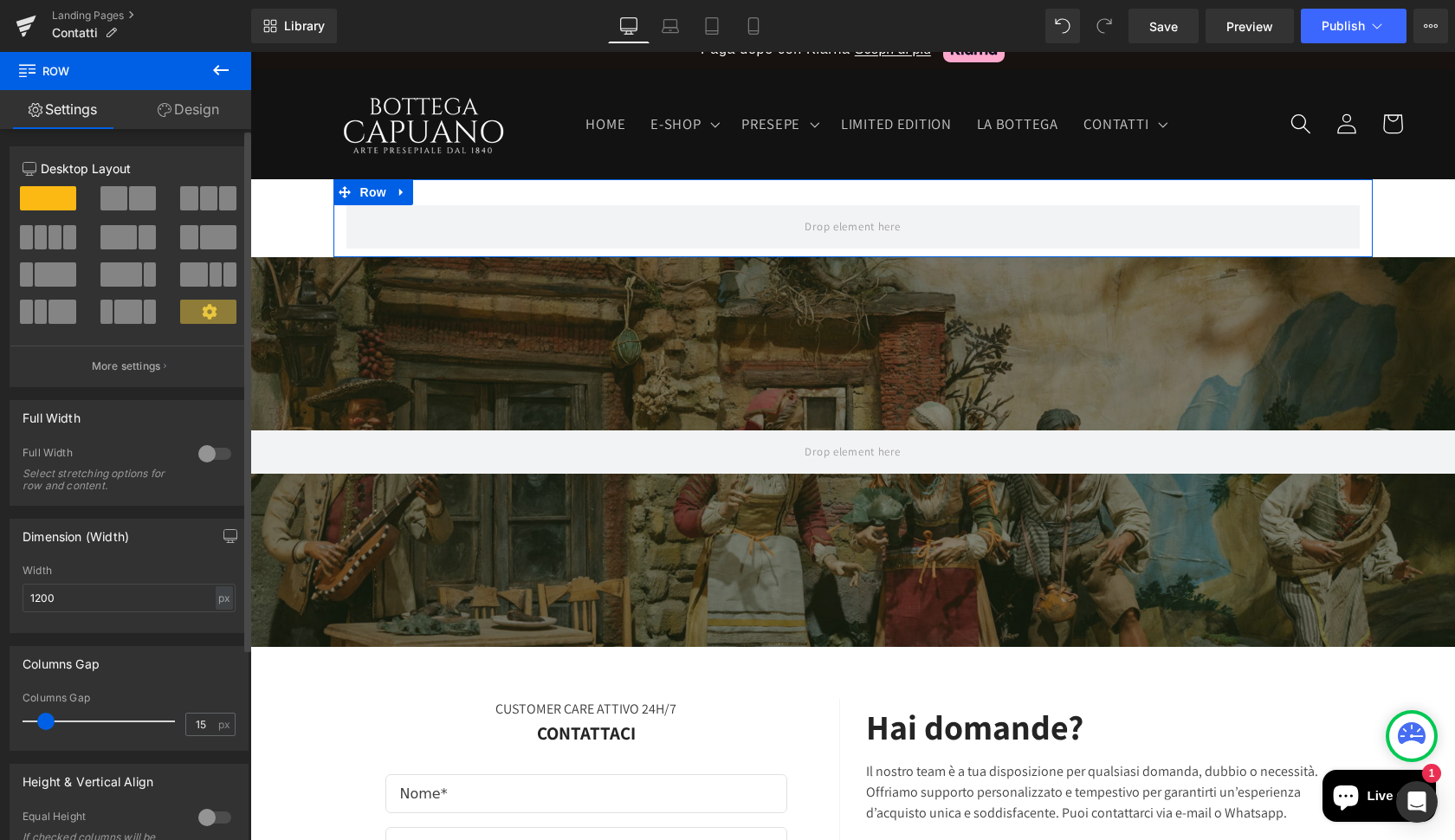
click at [58, 236] on span at bounding box center [54, 236] width 13 height 24
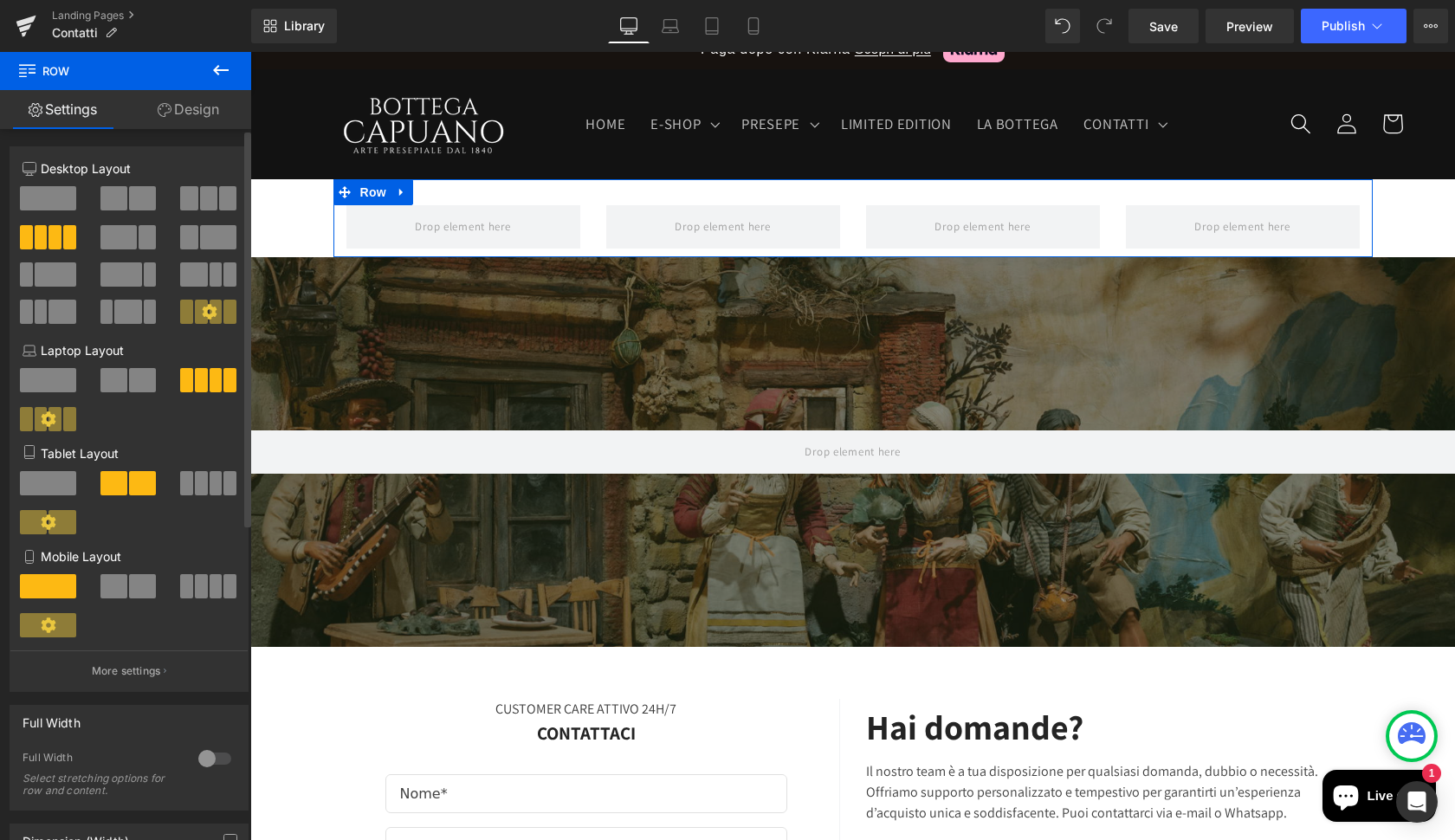
click at [135, 197] on span at bounding box center [142, 198] width 27 height 24
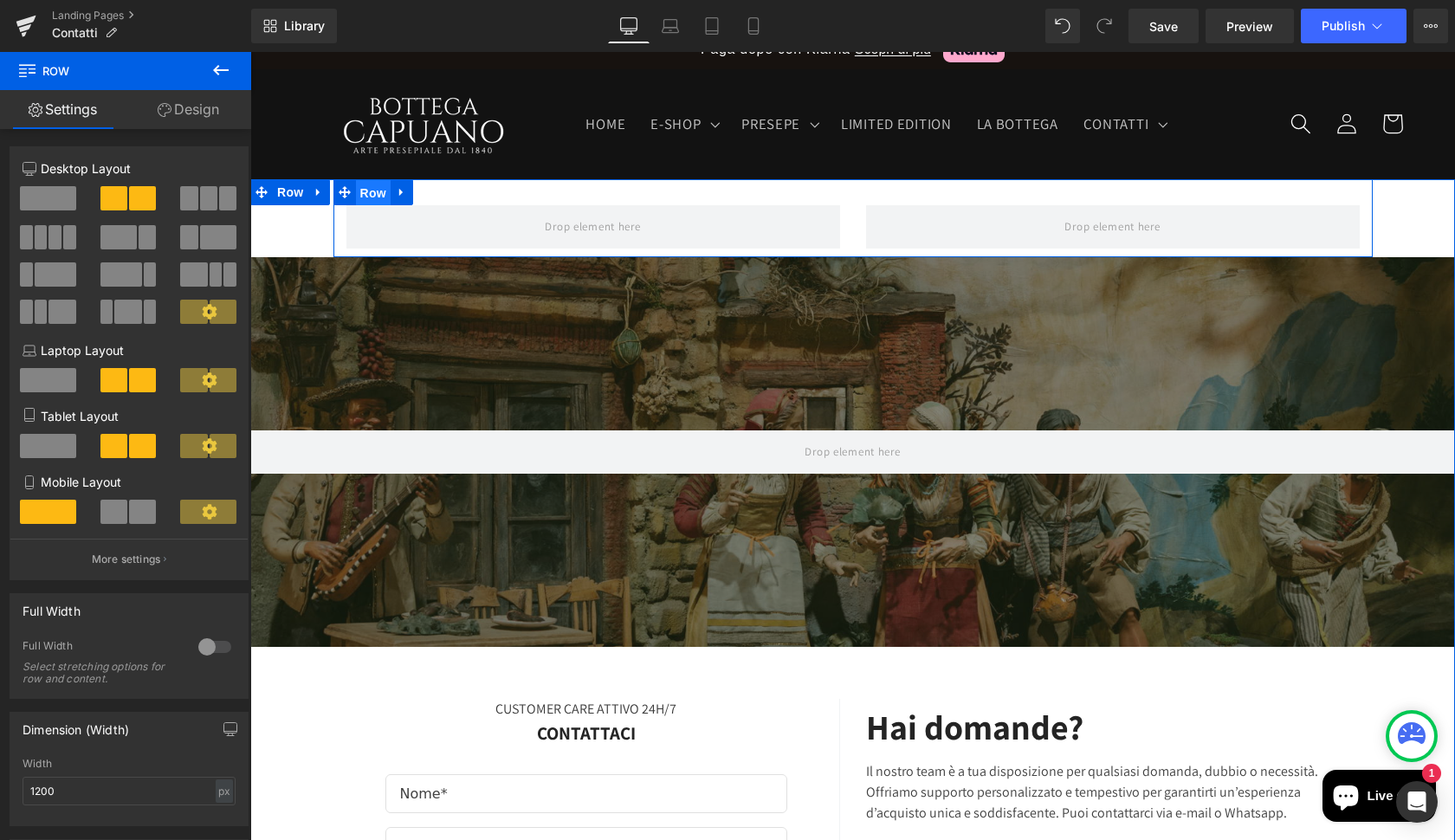
click at [375, 191] on span "Row" at bounding box center [373, 193] width 35 height 26
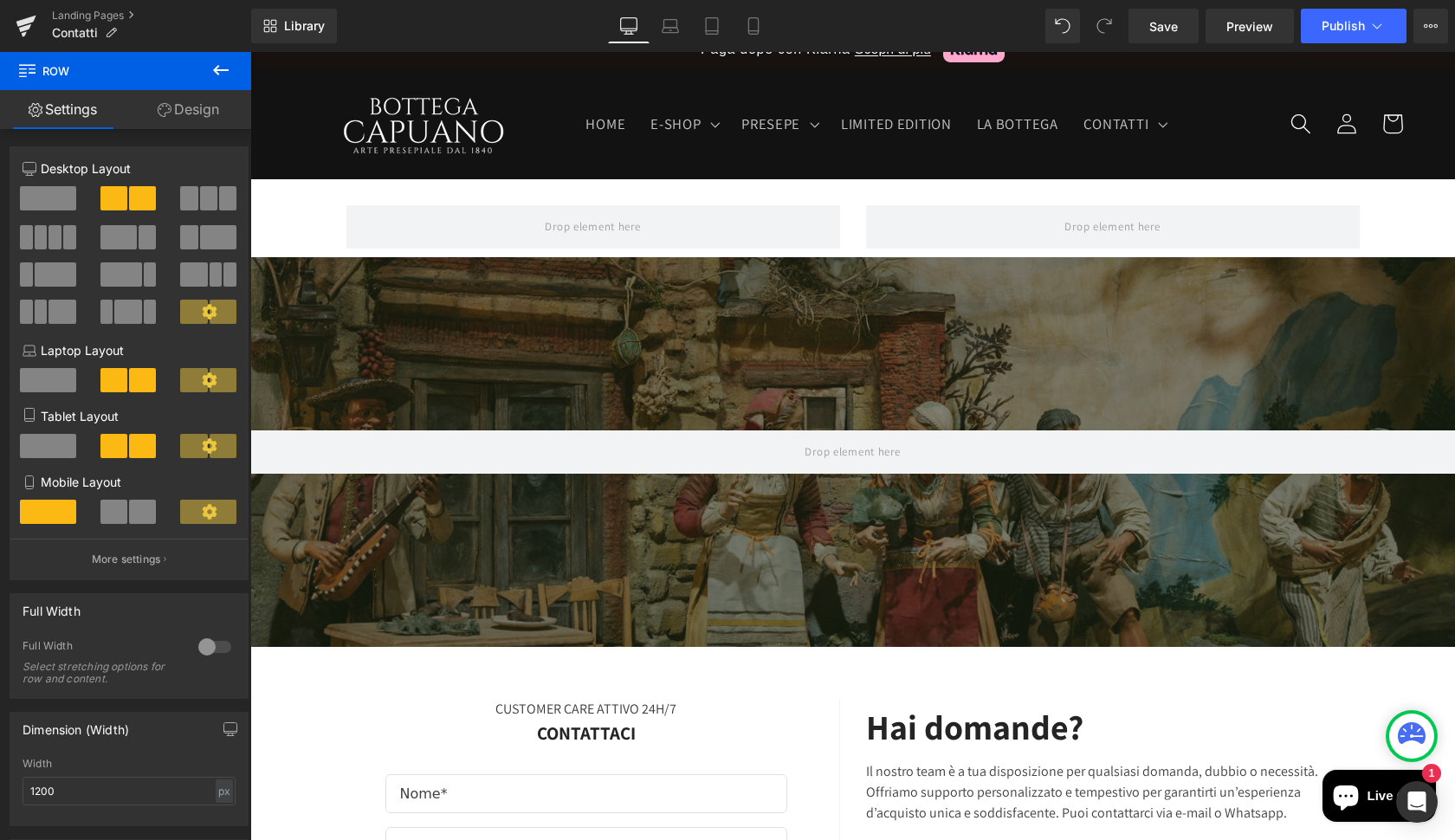
click at [223, 69] on icon at bounding box center [221, 70] width 16 height 11
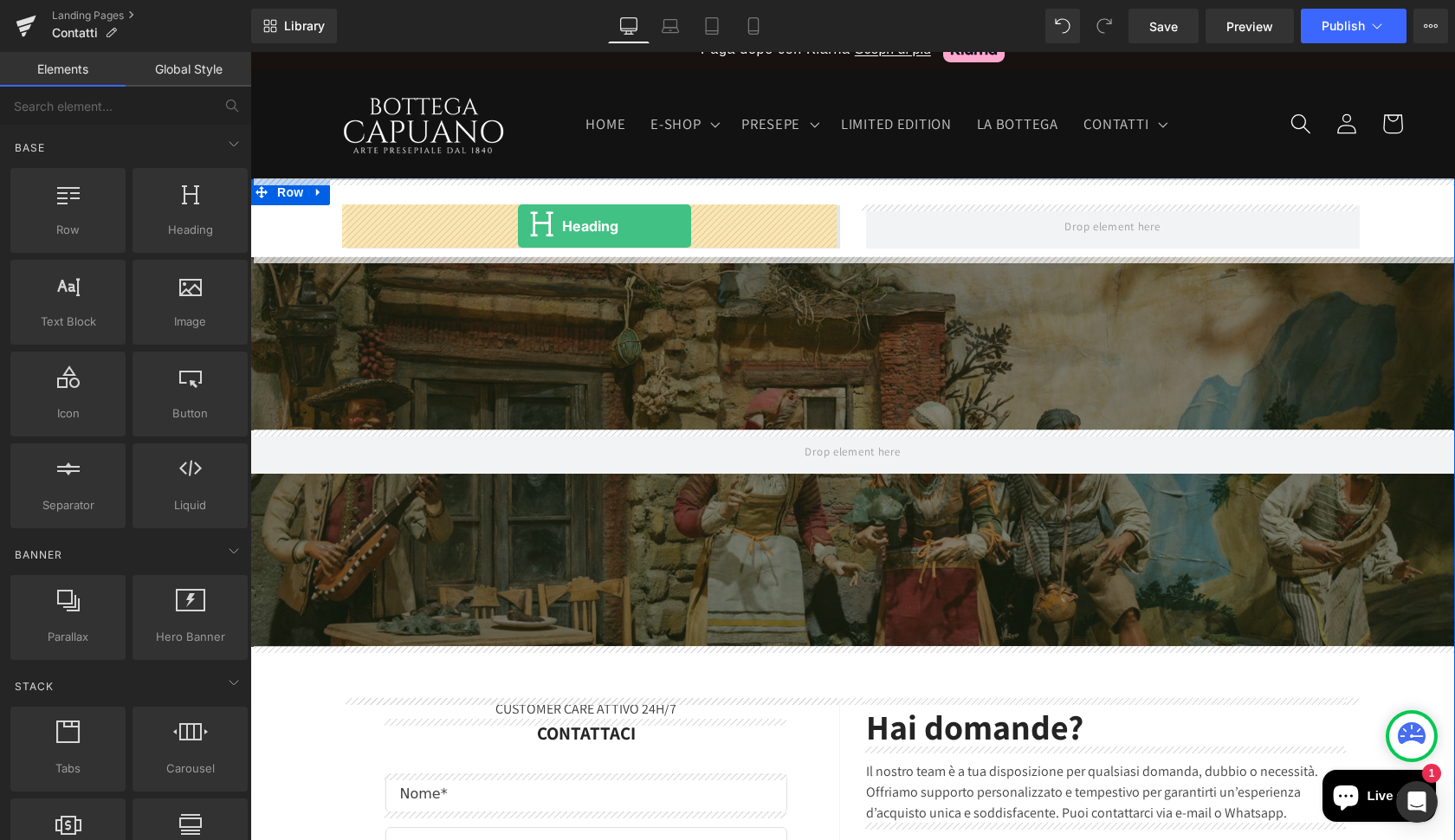
drag, startPoint x: 440, startPoint y: 275, endPoint x: 518, endPoint y: 224, distance: 93.2
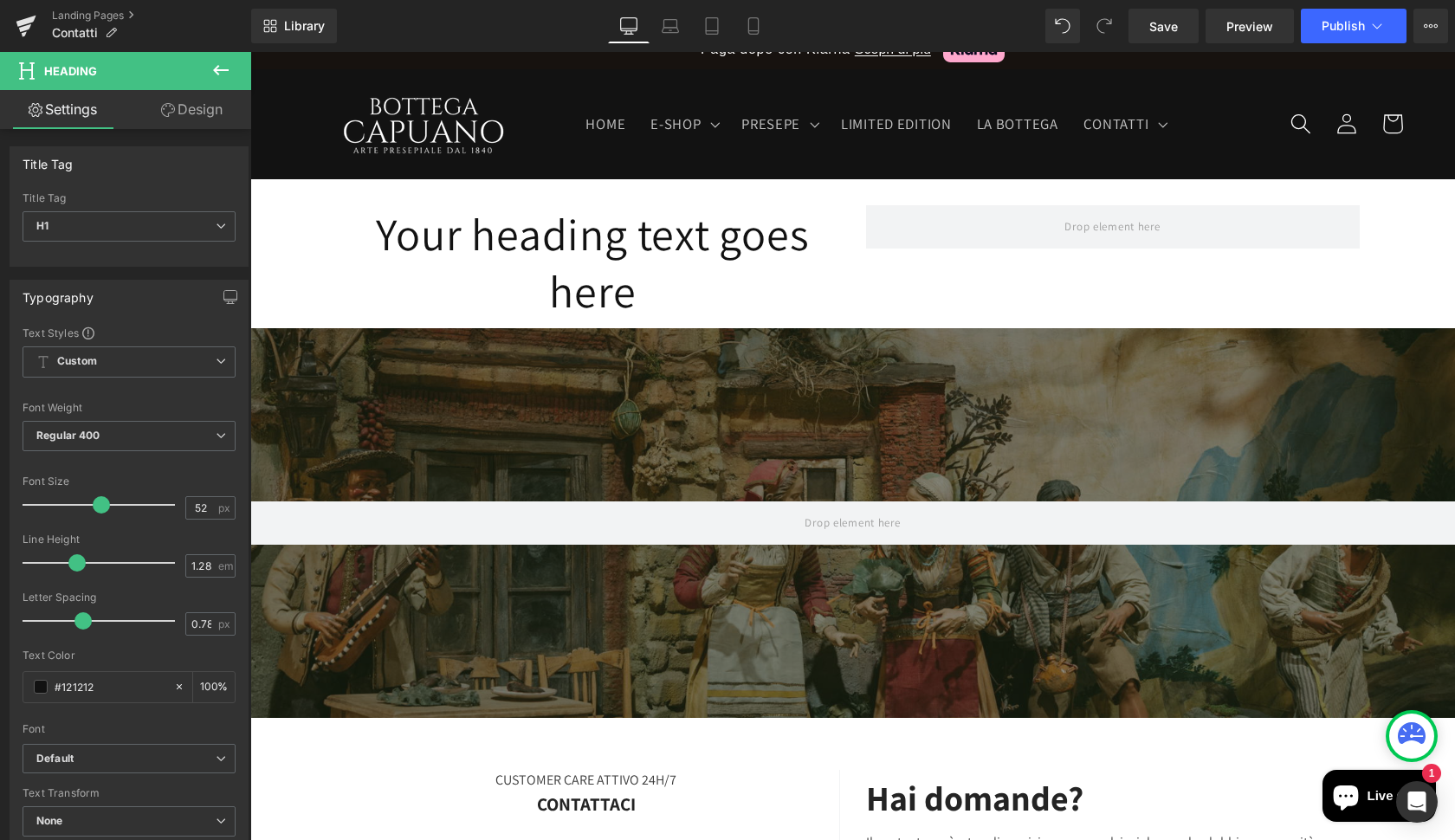
click at [215, 74] on icon at bounding box center [220, 70] width 20 height 20
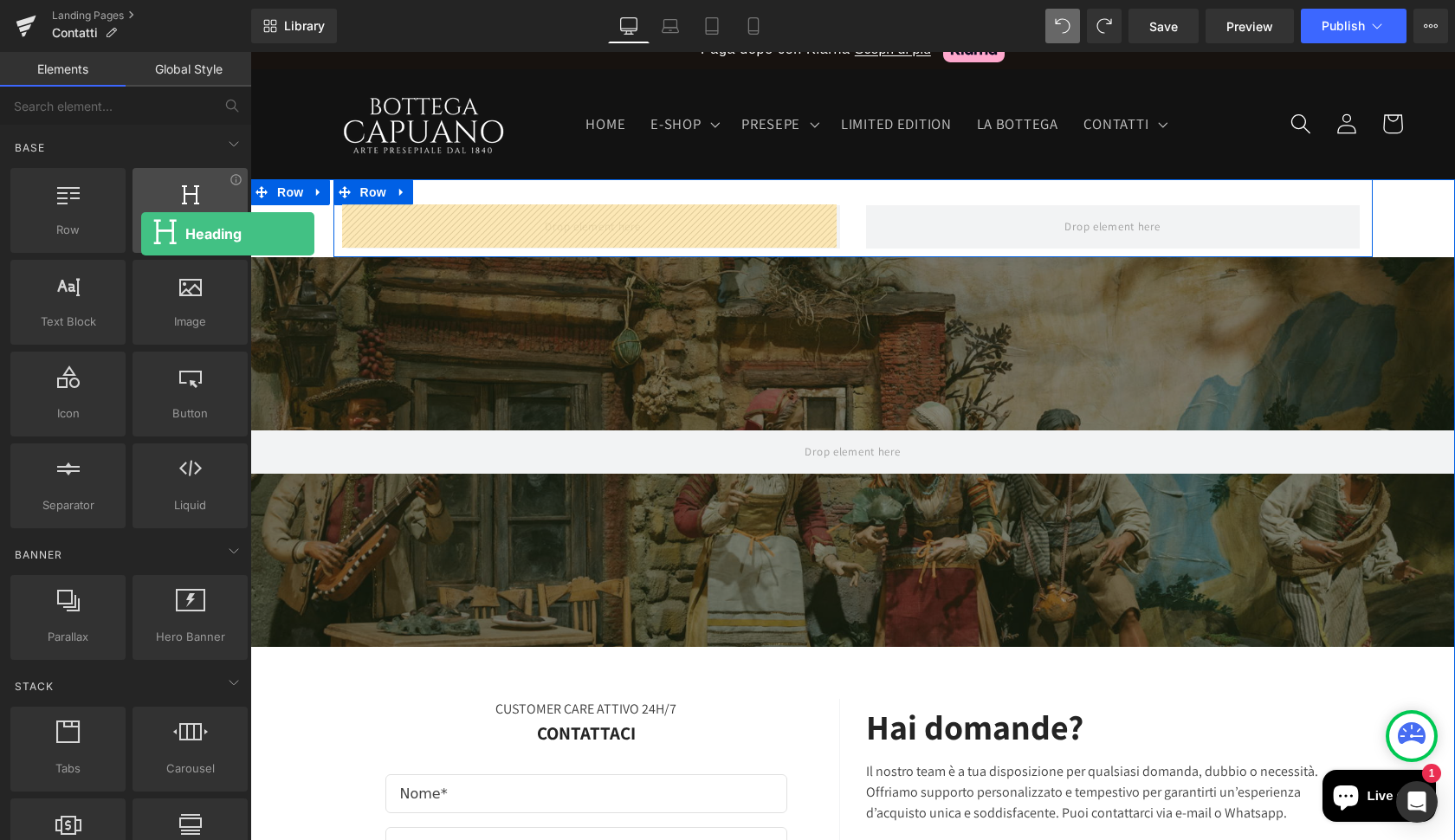
drag, startPoint x: 161, startPoint y: 223, endPoint x: 142, endPoint y: 233, distance: 21.5
click at [142, 233] on span "Heading" at bounding box center [190, 230] width 105 height 18
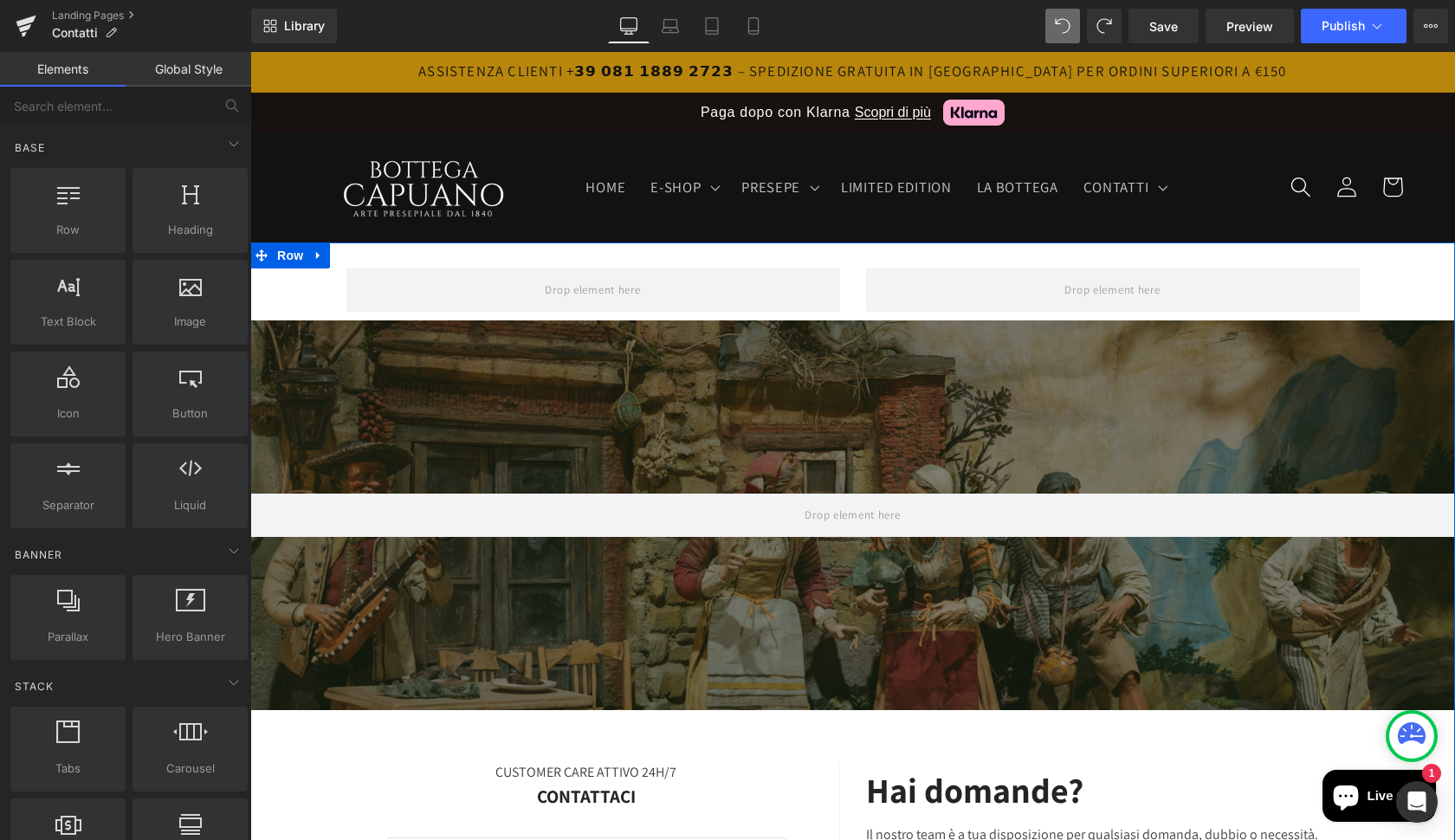
scroll to position [0, 0]
click at [373, 256] on span "Row" at bounding box center [373, 255] width 35 height 26
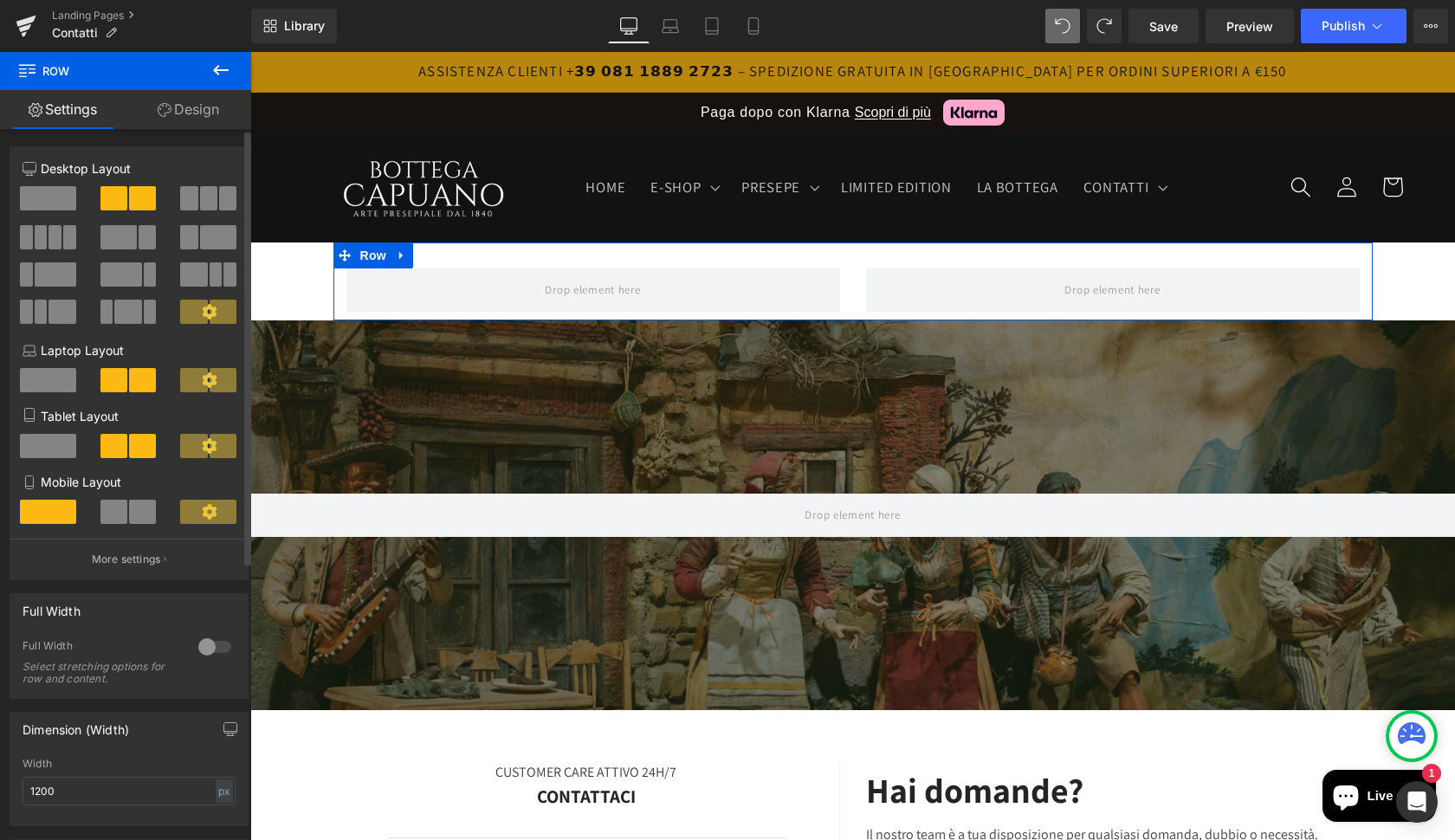
click at [50, 205] on span at bounding box center [48, 198] width 56 height 24
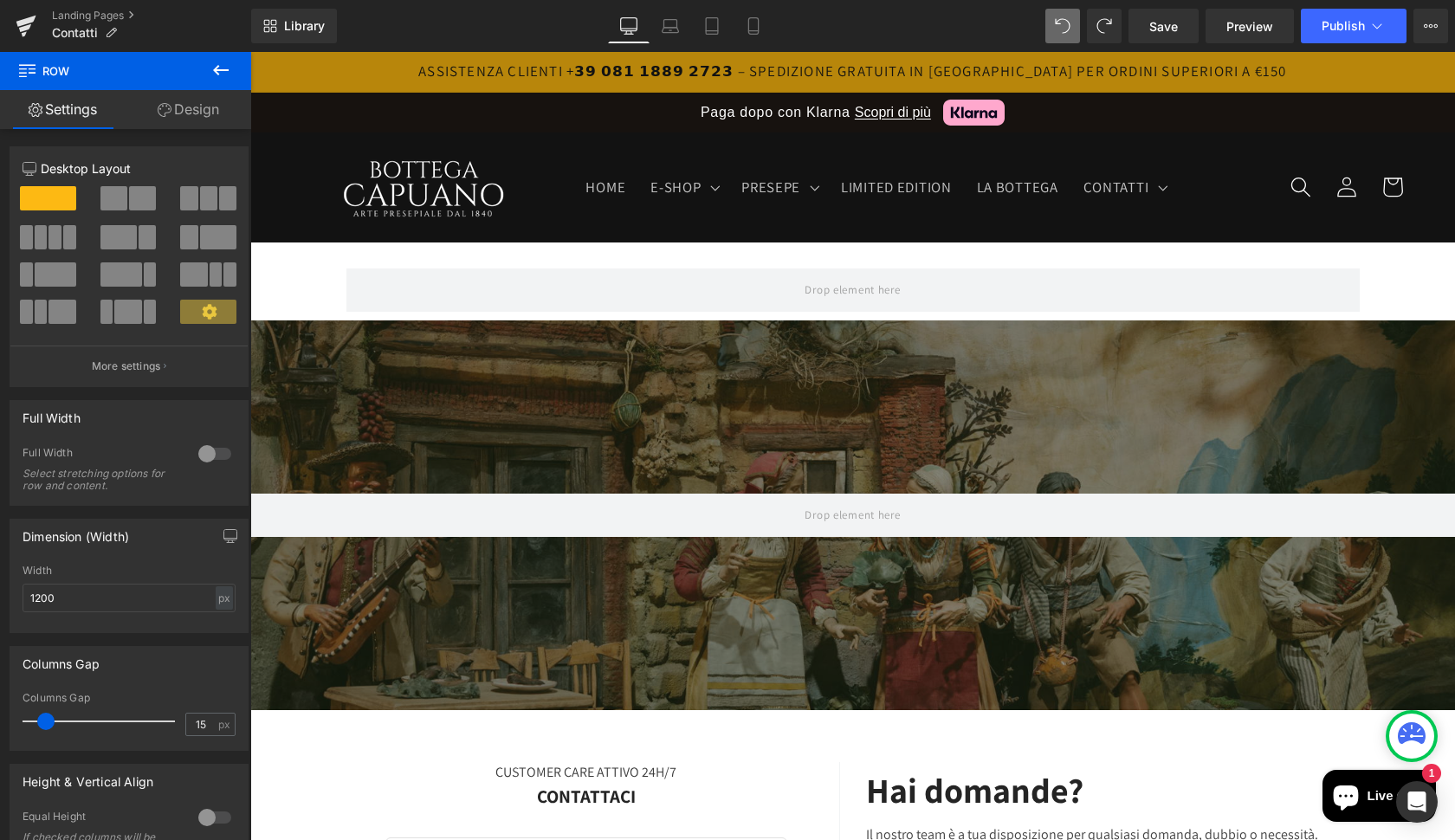
click at [221, 74] on icon at bounding box center [220, 70] width 20 height 20
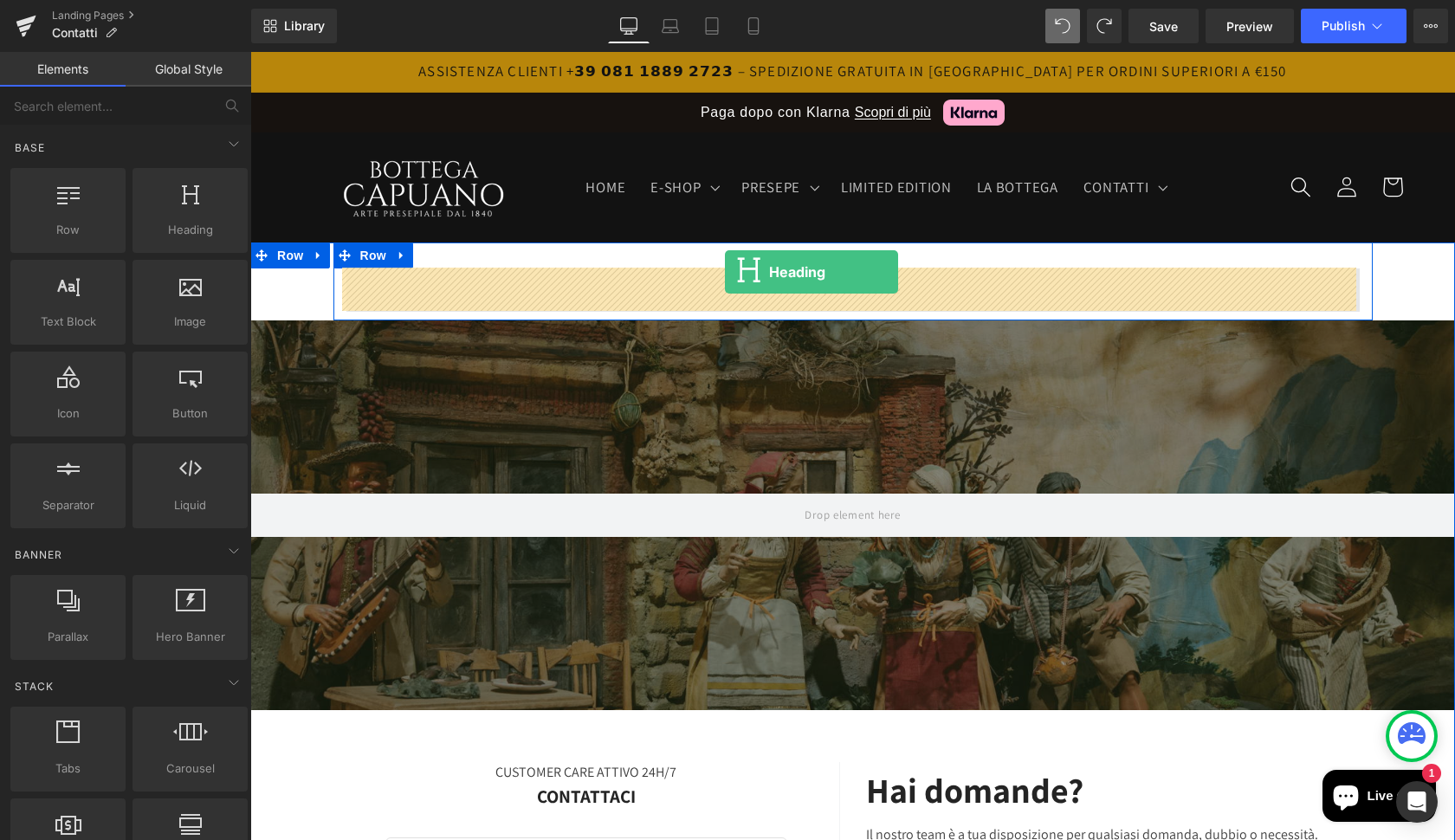
drag, startPoint x: 447, startPoint y: 260, endPoint x: 725, endPoint y: 272, distance: 278.3
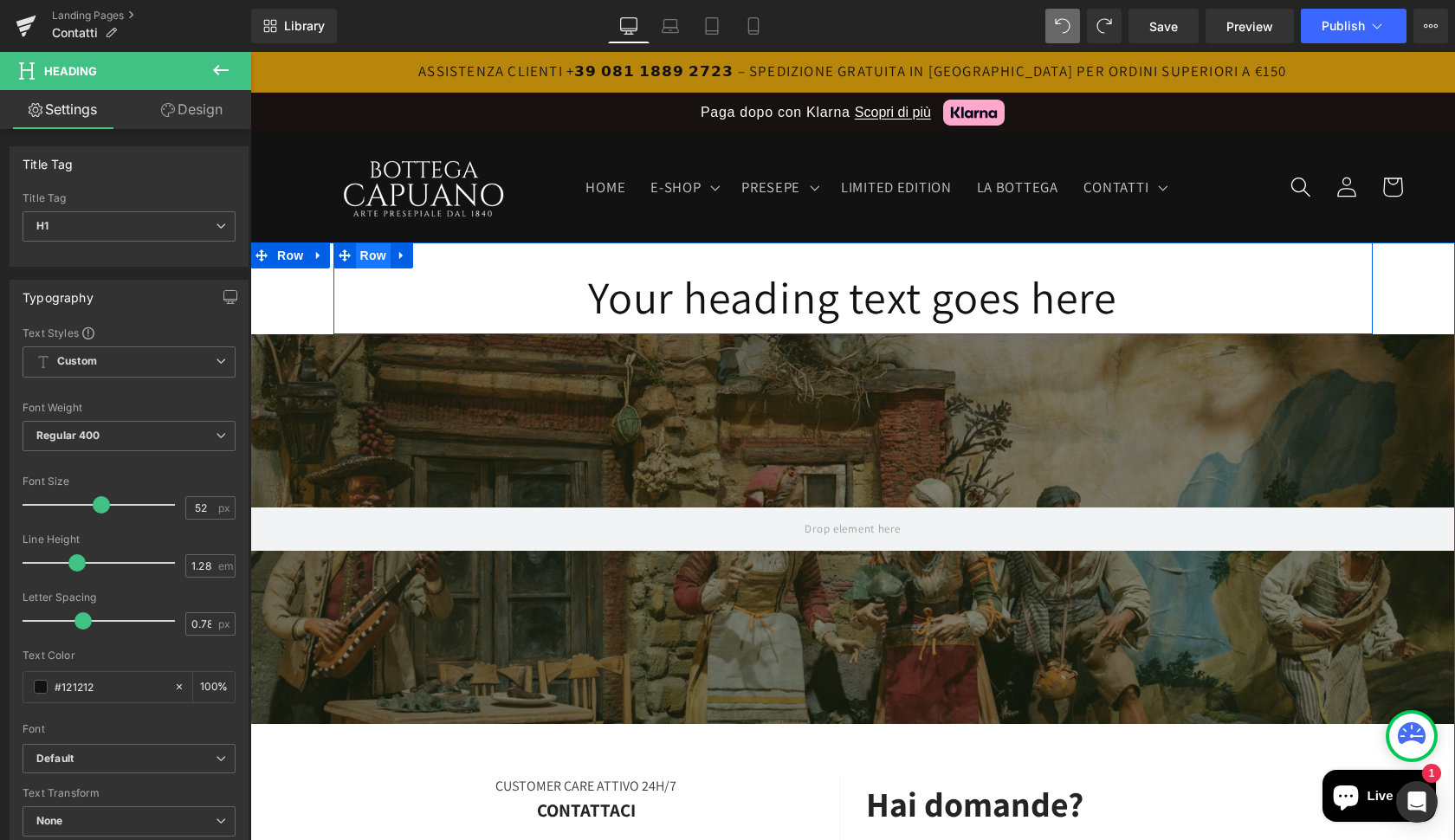
click at [371, 256] on span "Row" at bounding box center [373, 255] width 35 height 26
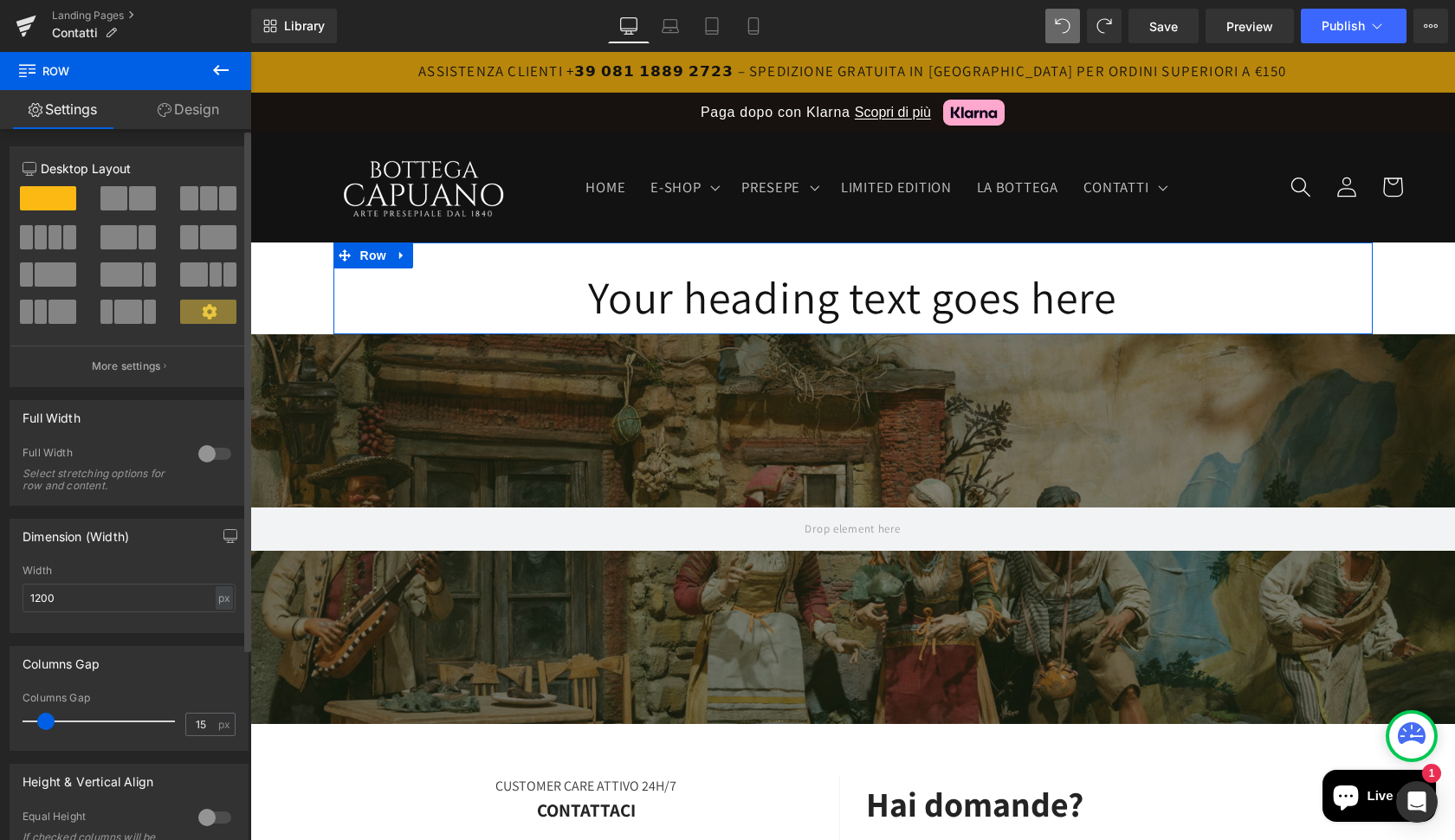
click at [129, 195] on span at bounding box center [142, 198] width 27 height 24
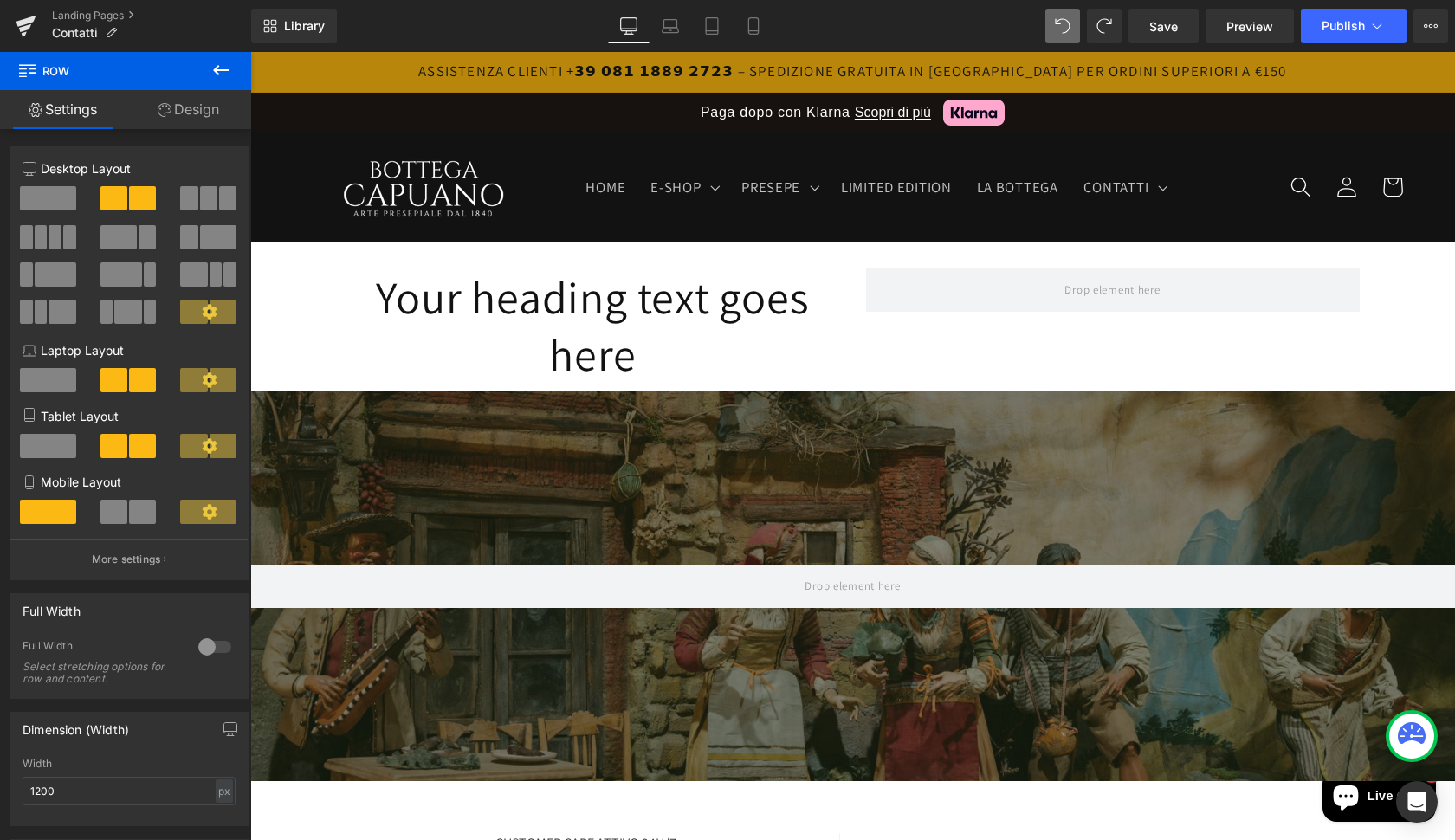
click at [223, 73] on icon at bounding box center [220, 70] width 20 height 20
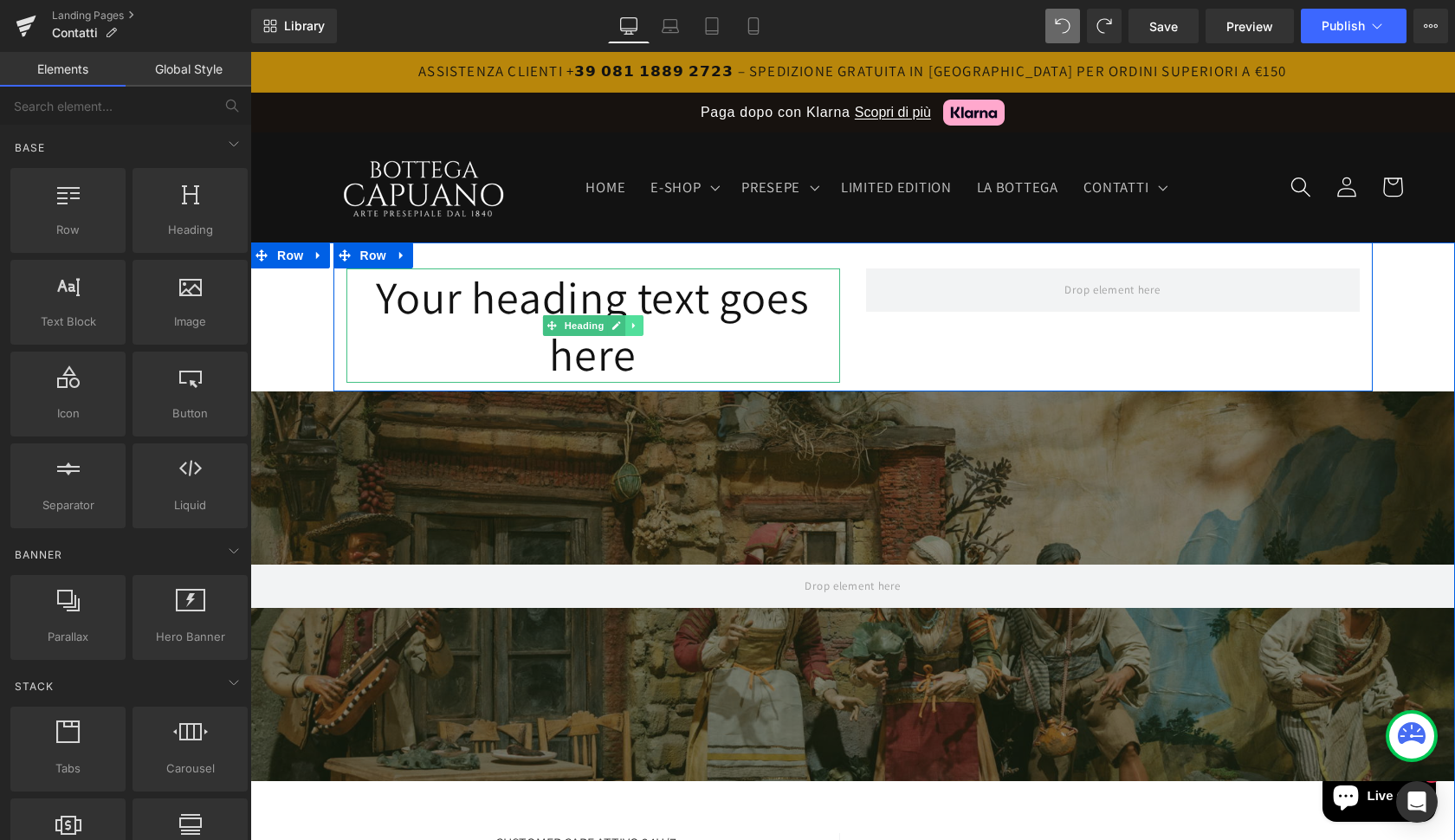
click at [632, 325] on icon at bounding box center [633, 326] width 3 height 6
click at [643, 325] on icon at bounding box center [643, 326] width 10 height 10
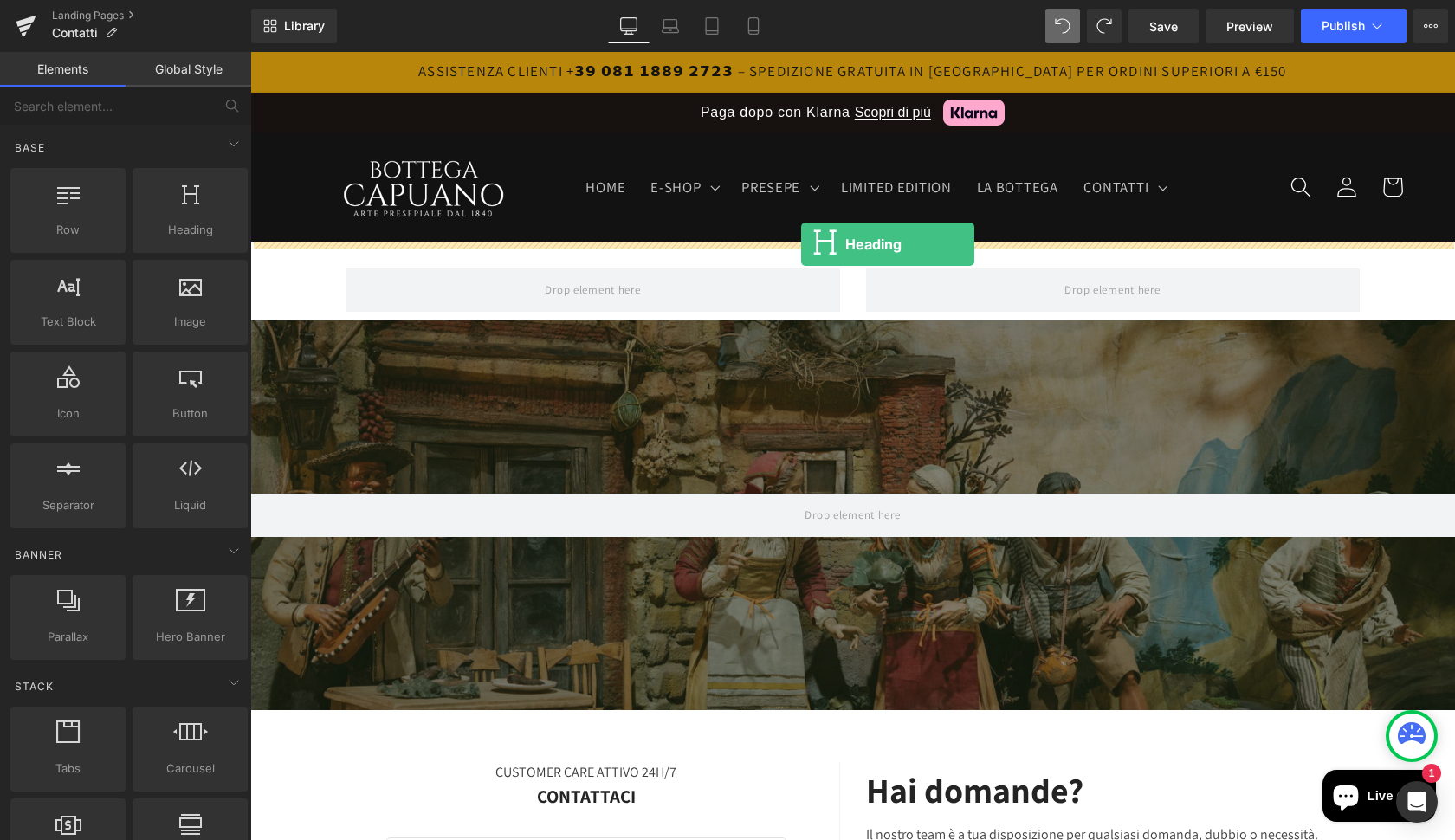
drag, startPoint x: 443, startPoint y: 271, endPoint x: 800, endPoint y: 243, distance: 358.1
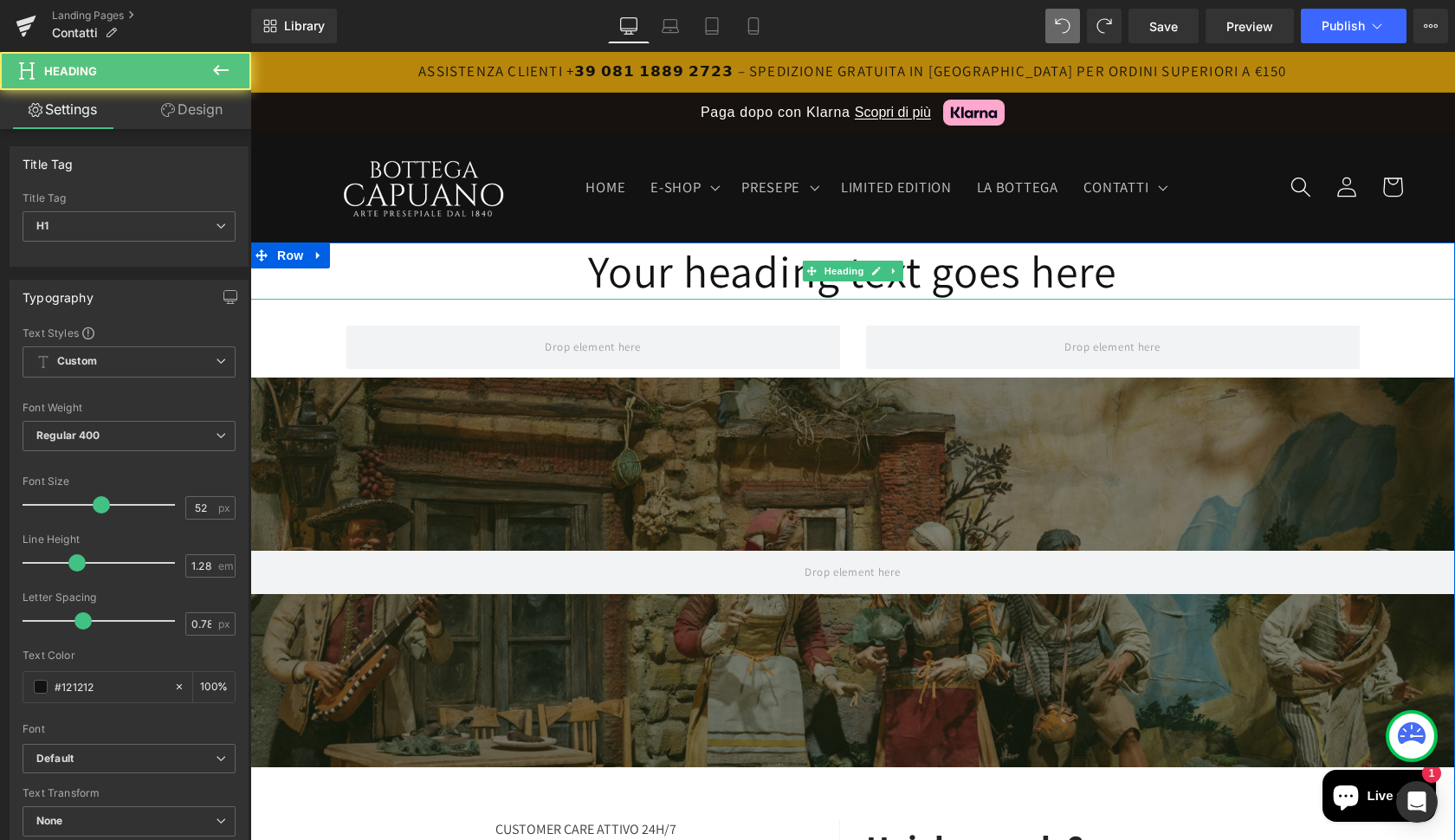
click at [734, 284] on h1 "Your heading text goes here" at bounding box center [852, 270] width 1205 height 57
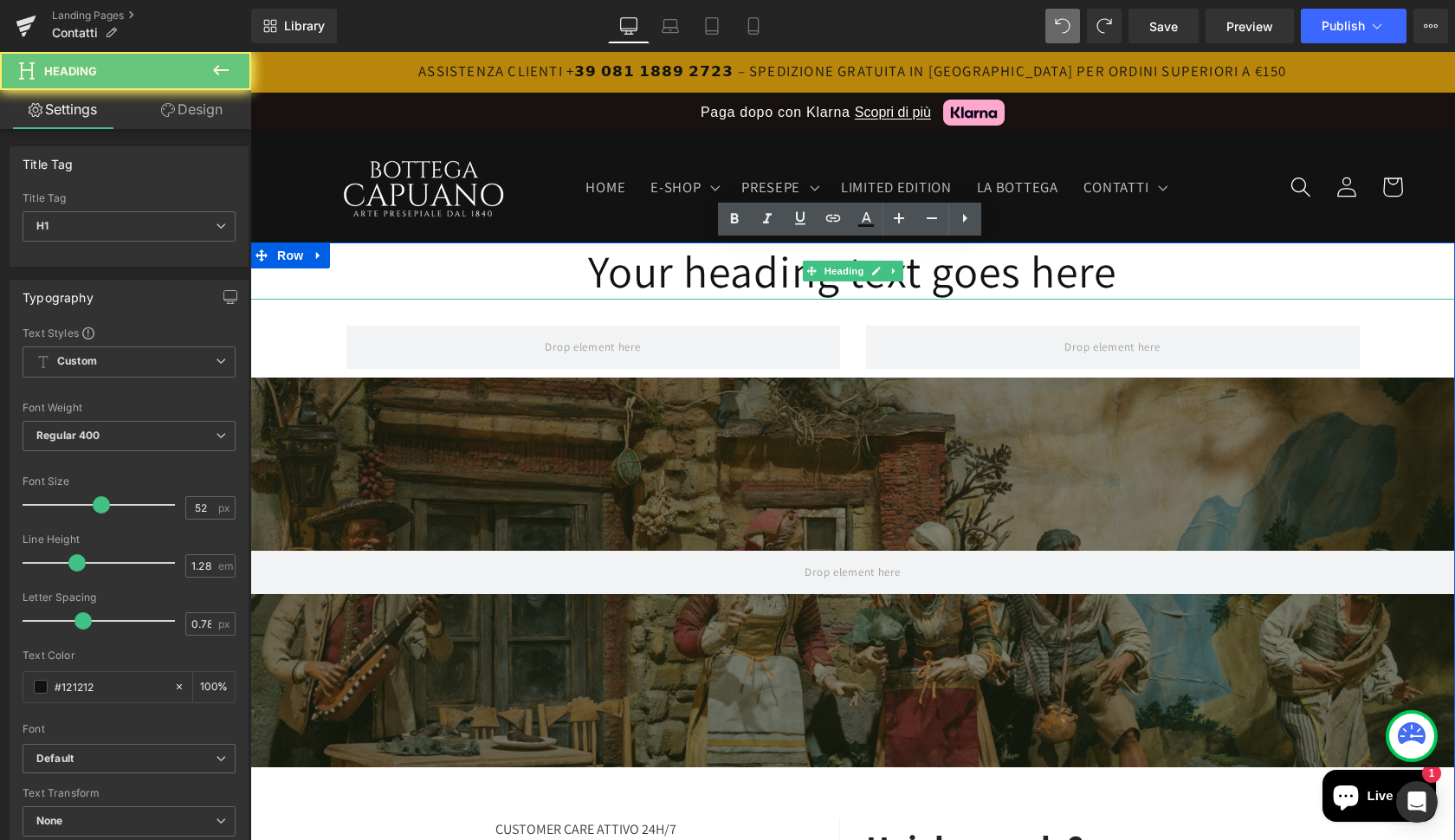
click at [734, 284] on h1 "Your heading text goes here" at bounding box center [852, 270] width 1205 height 57
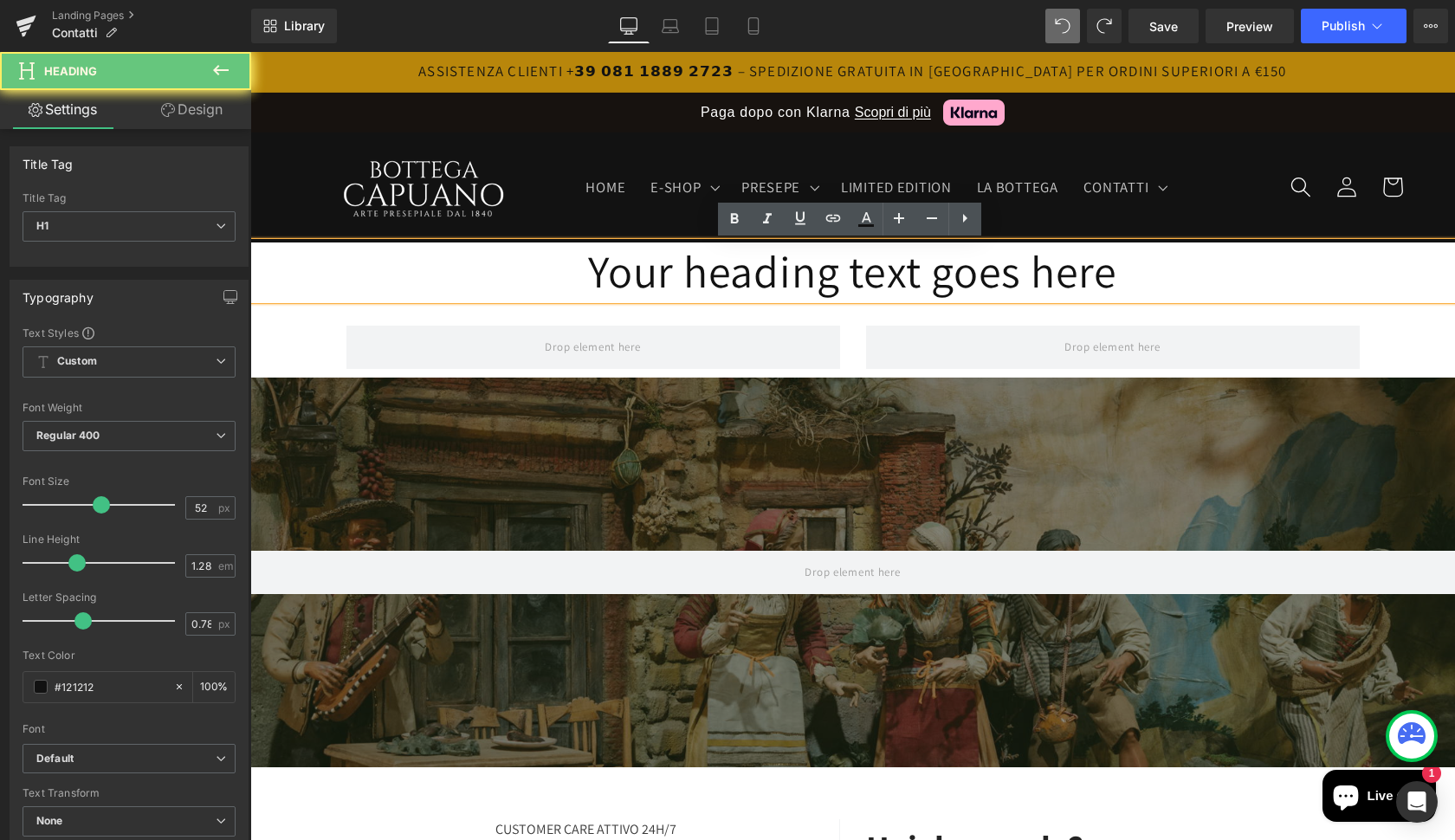
click at [734, 284] on h1 "Your heading text goes here" at bounding box center [852, 270] width 1205 height 57
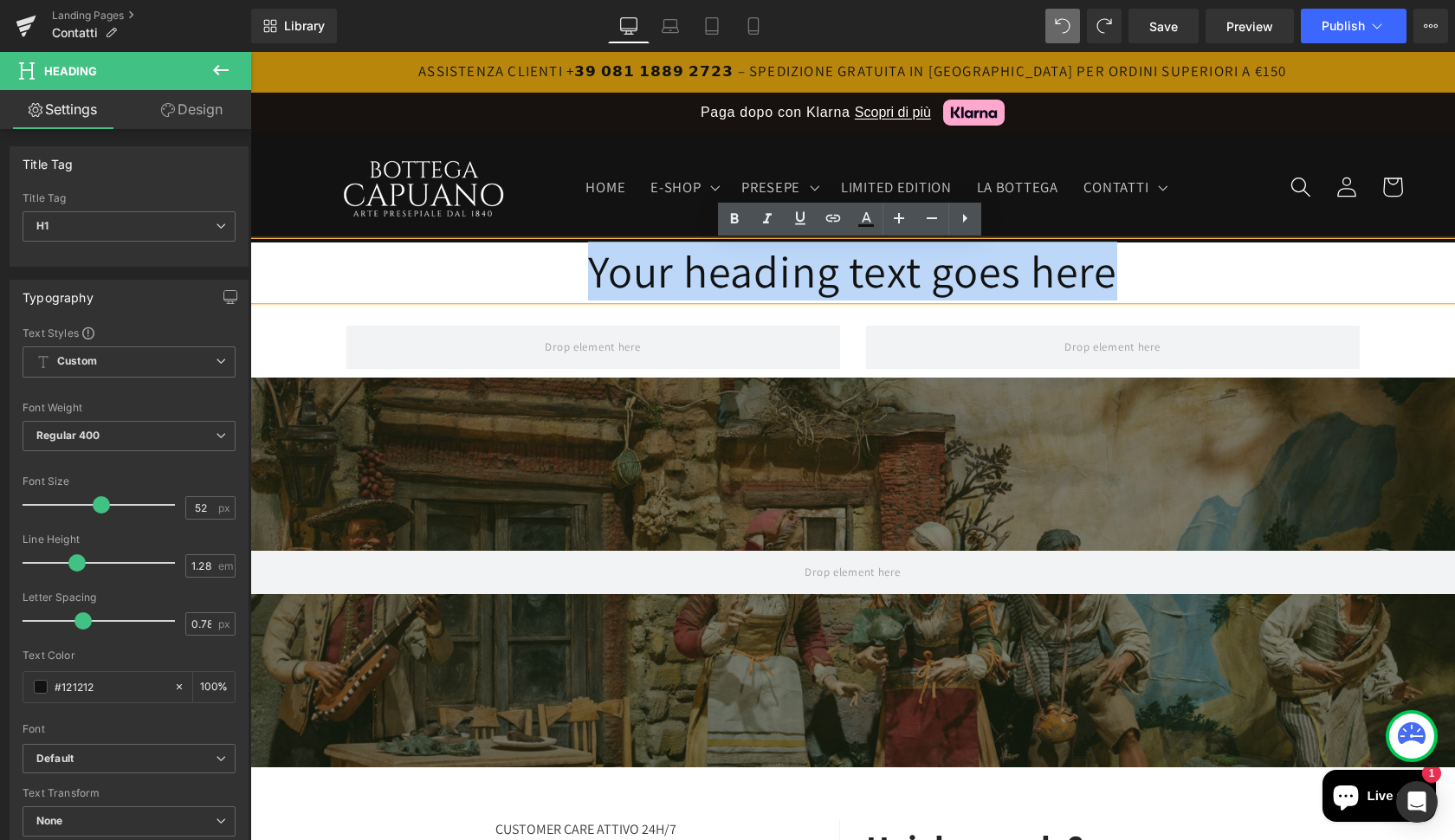
paste div
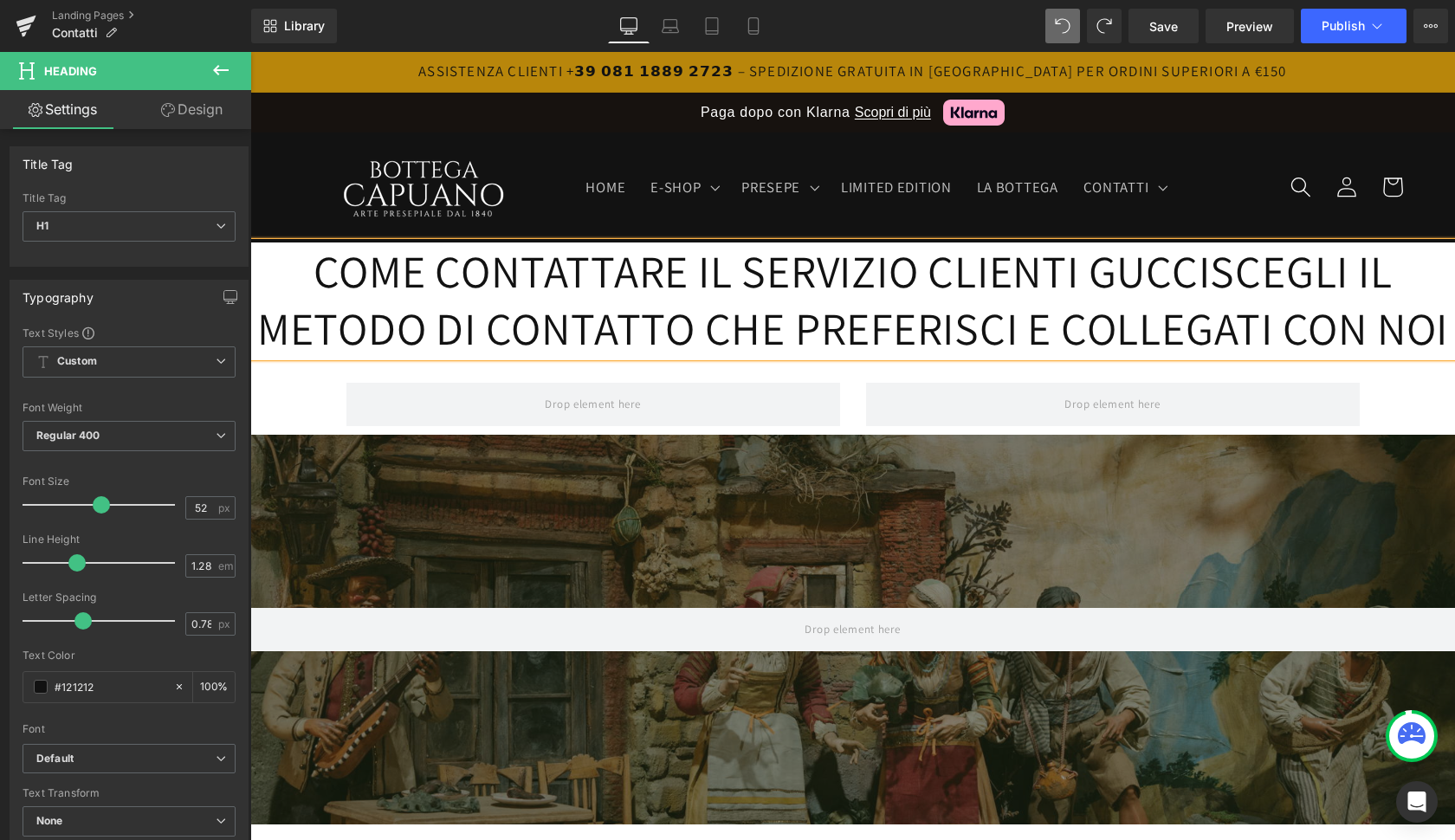
click at [1236, 267] on h1 "COME CONTATTARE IL SERVIZIO CLIENTI GUCCISCEGLI IL METODO DI CONTATTO CHE PREFE…" at bounding box center [852, 299] width 1205 height 115
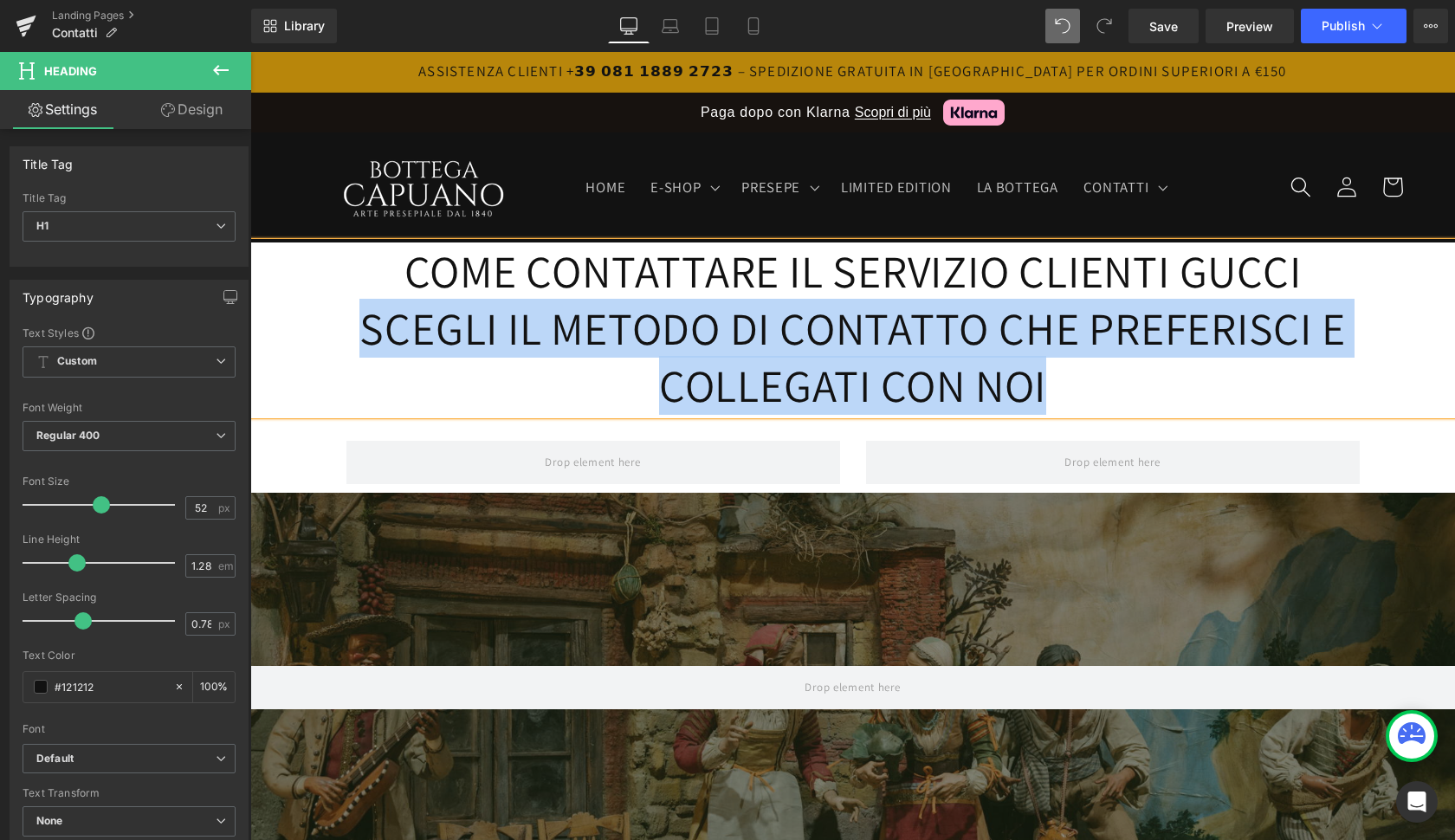
drag, startPoint x: 1063, startPoint y: 389, endPoint x: 330, endPoint y: 328, distance: 735.5
click at [330, 328] on h1 "S CEGLI IL METODO DI CONTATTO CHE PREFERISCI E COLLEGATI CON NOI" at bounding box center [852, 357] width 1205 height 115
copy h1 "S CEGLI IL METODO DI CONTATTO CHE PREFERISCI E COLLEGATI CON NOI"
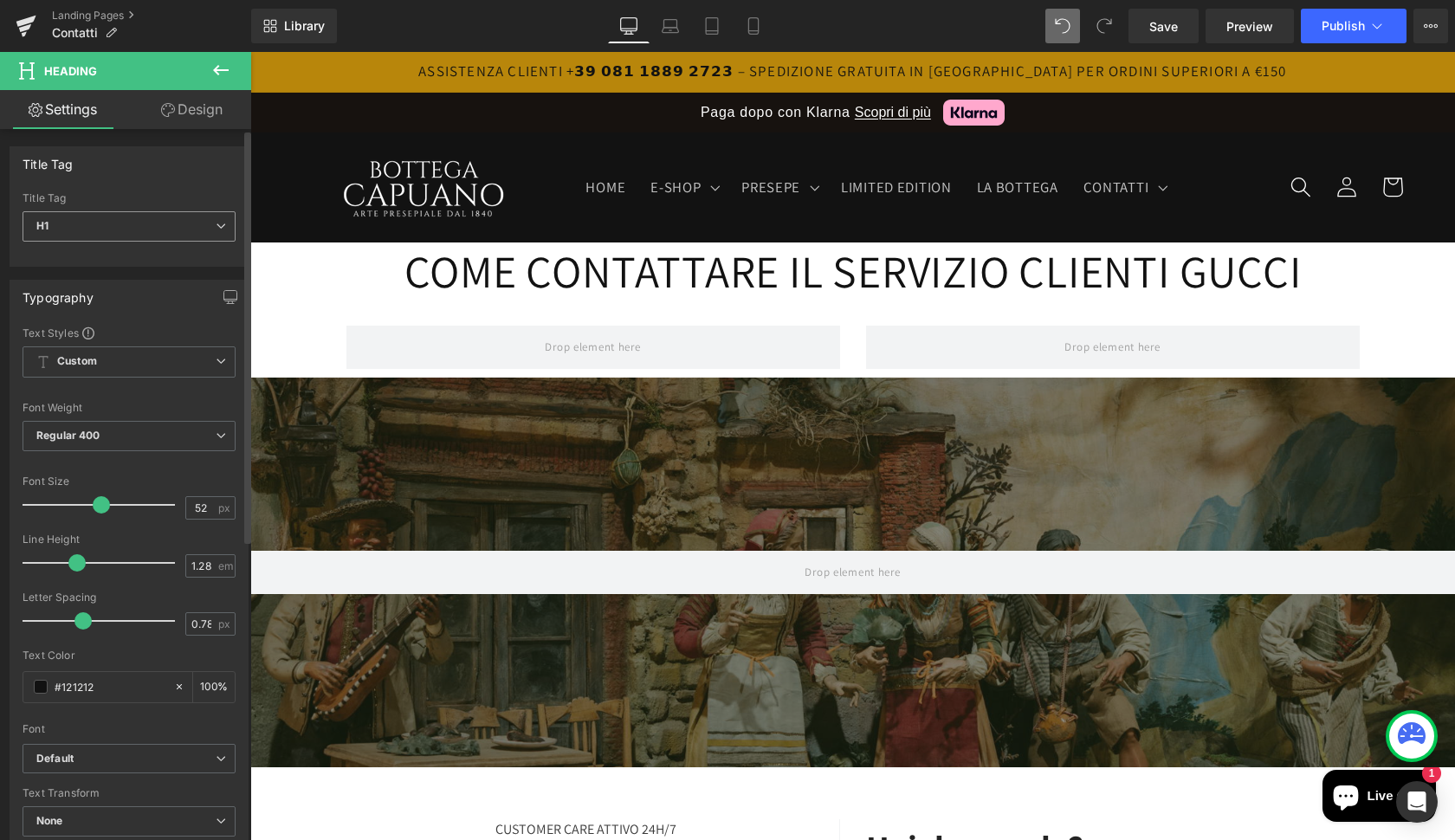
click at [106, 227] on span "H1" at bounding box center [129, 226] width 213 height 30
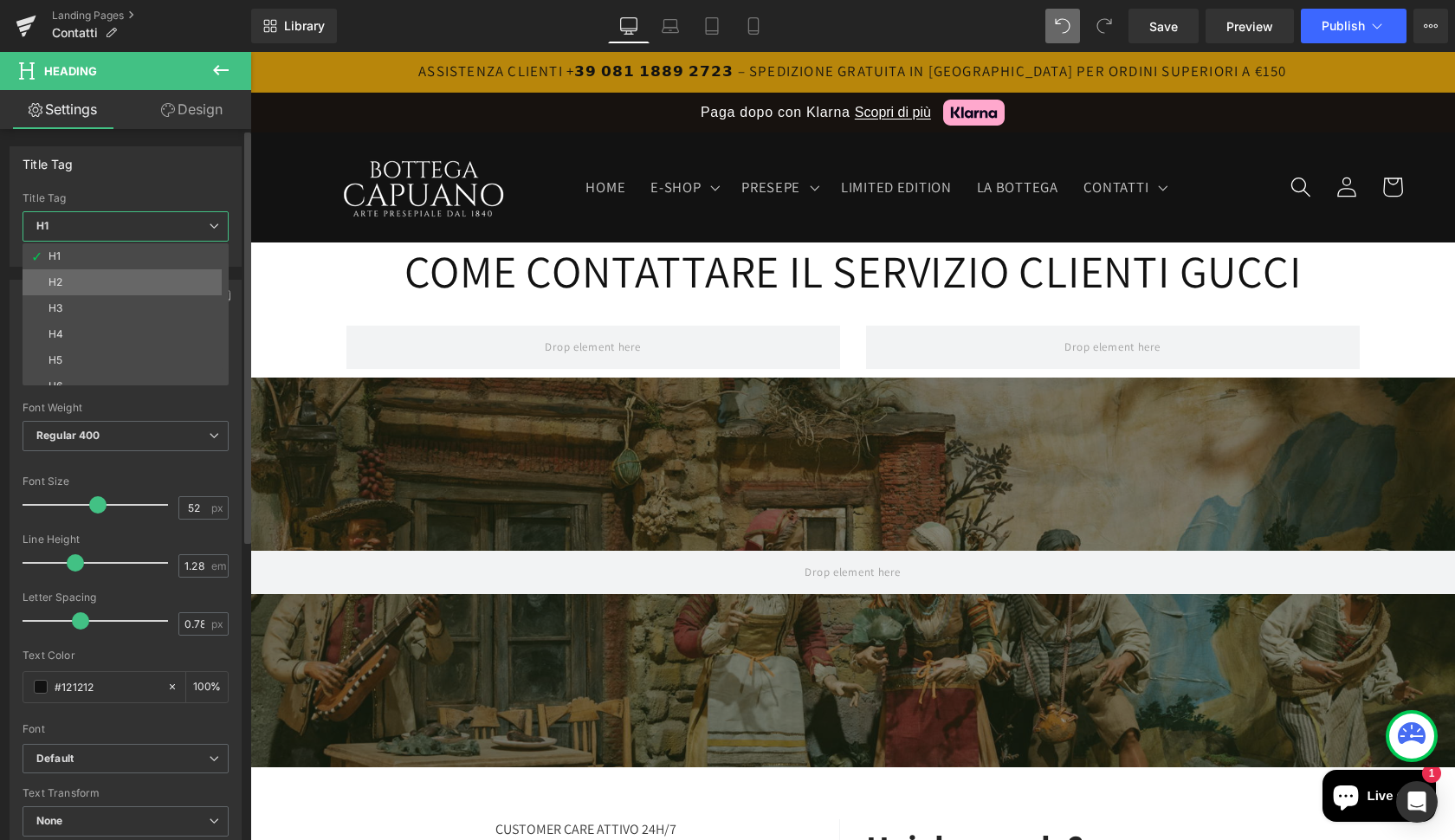
click at [84, 286] on li "H2" at bounding box center [129, 282] width 214 height 26
type input "31.2"
type input "100"
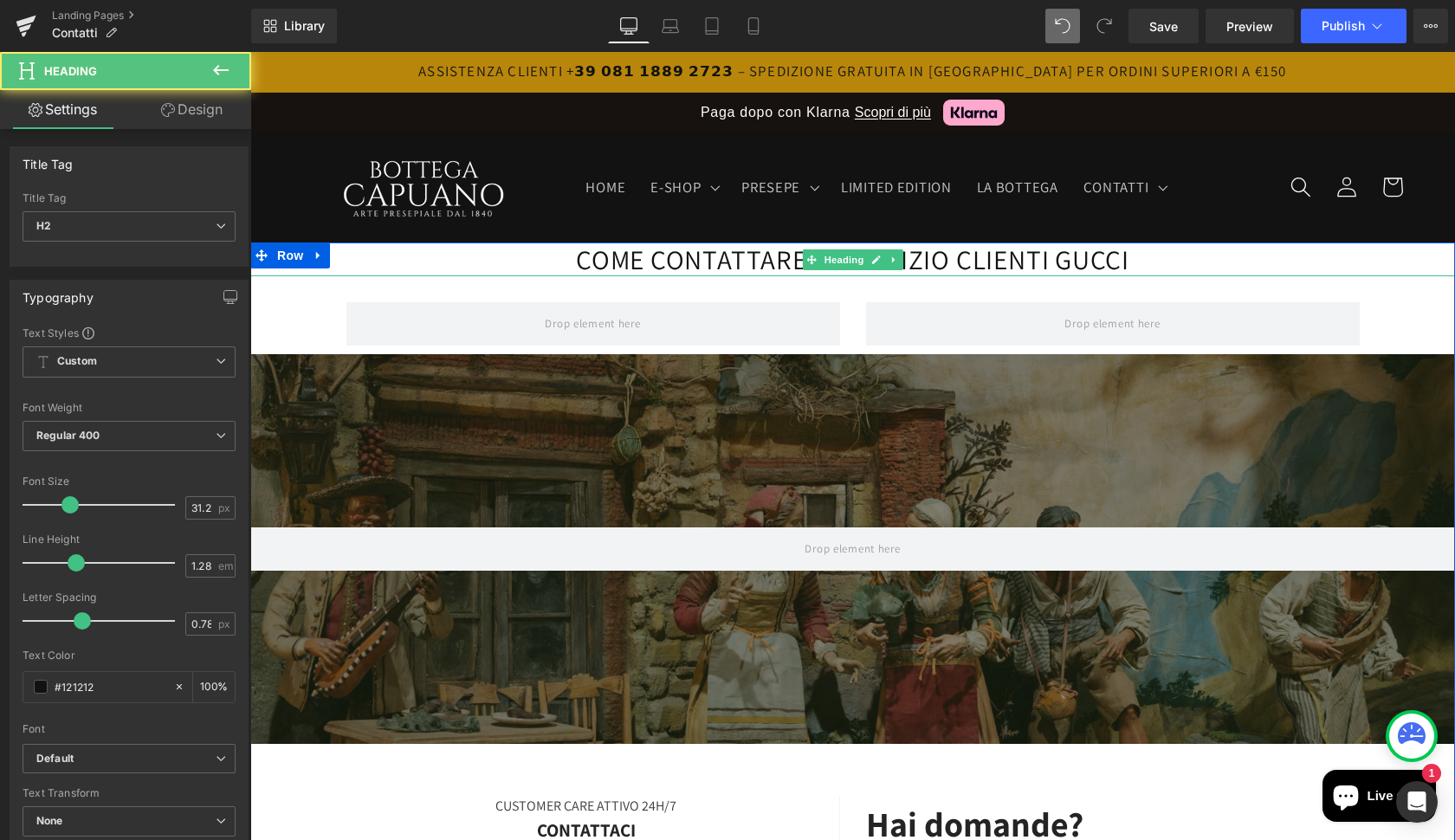
click at [1037, 257] on h2 "COME CONTATTARE IL SERVIZIO CLIENTI GUCCI" at bounding box center [852, 260] width 1205 height 35
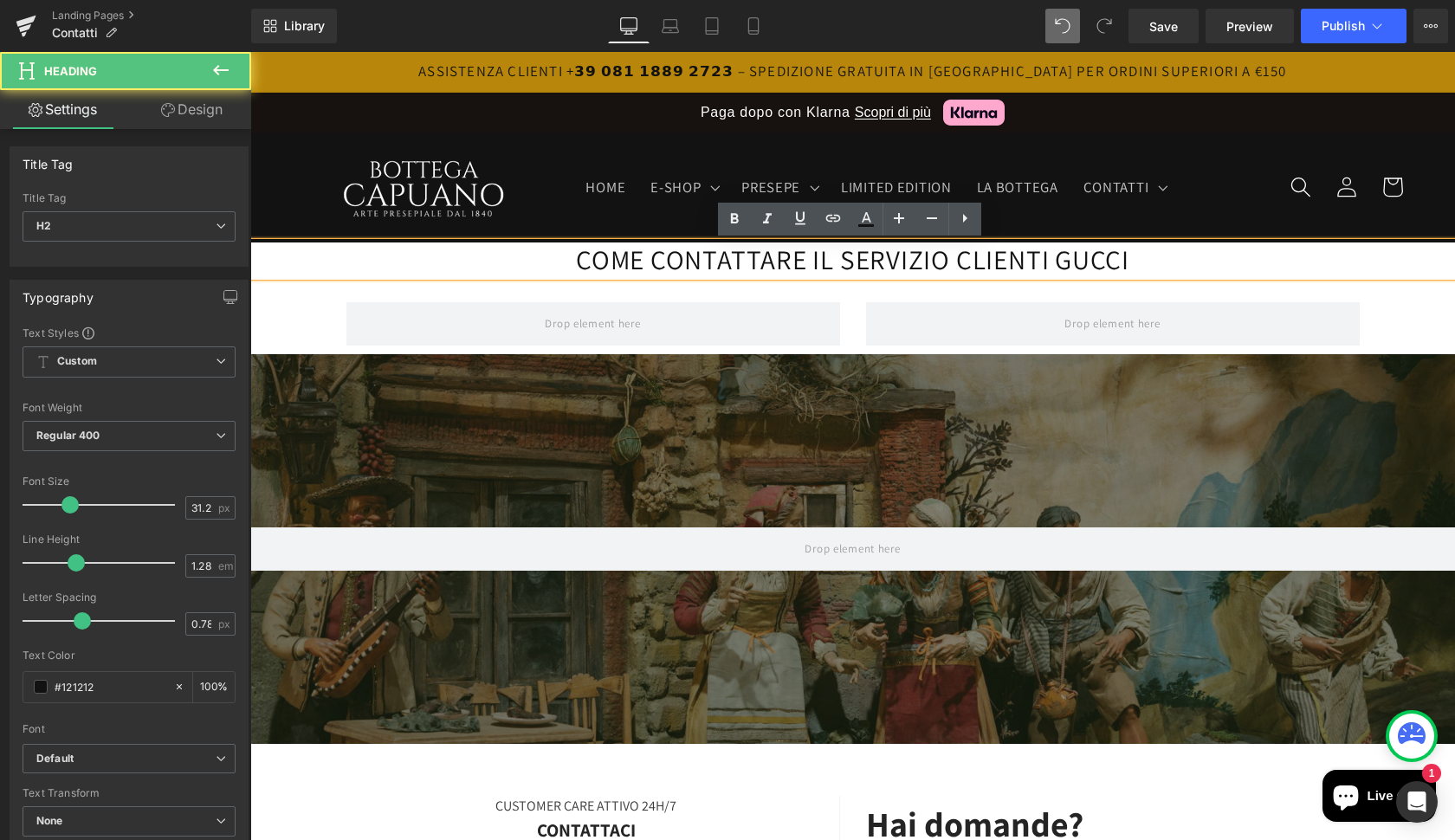
click at [1141, 259] on h2 "COME CONTATTARE IL SERVIZIO CLIENTI GUCCI" at bounding box center [852, 260] width 1205 height 35
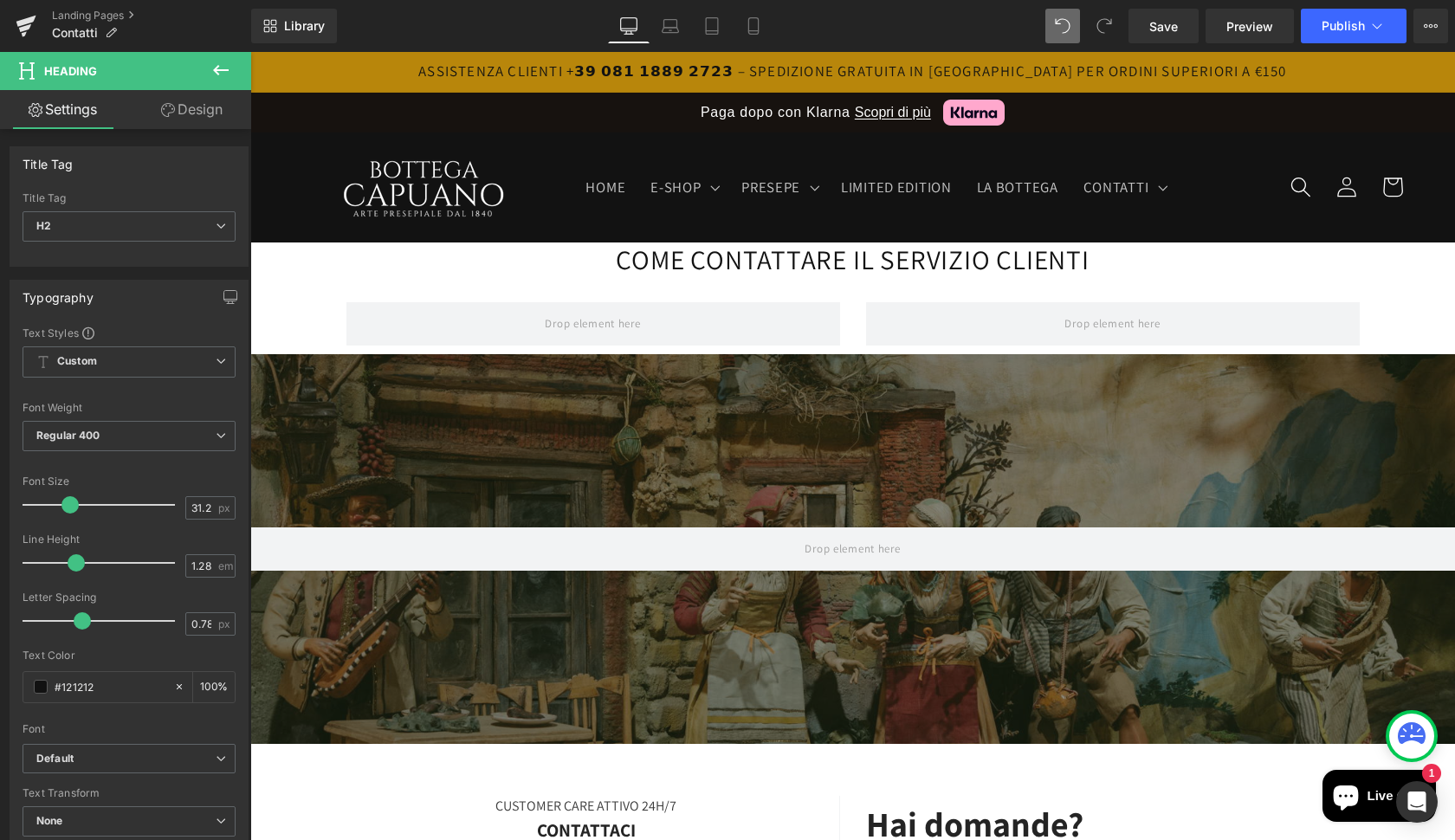
click at [221, 77] on icon at bounding box center [220, 70] width 20 height 20
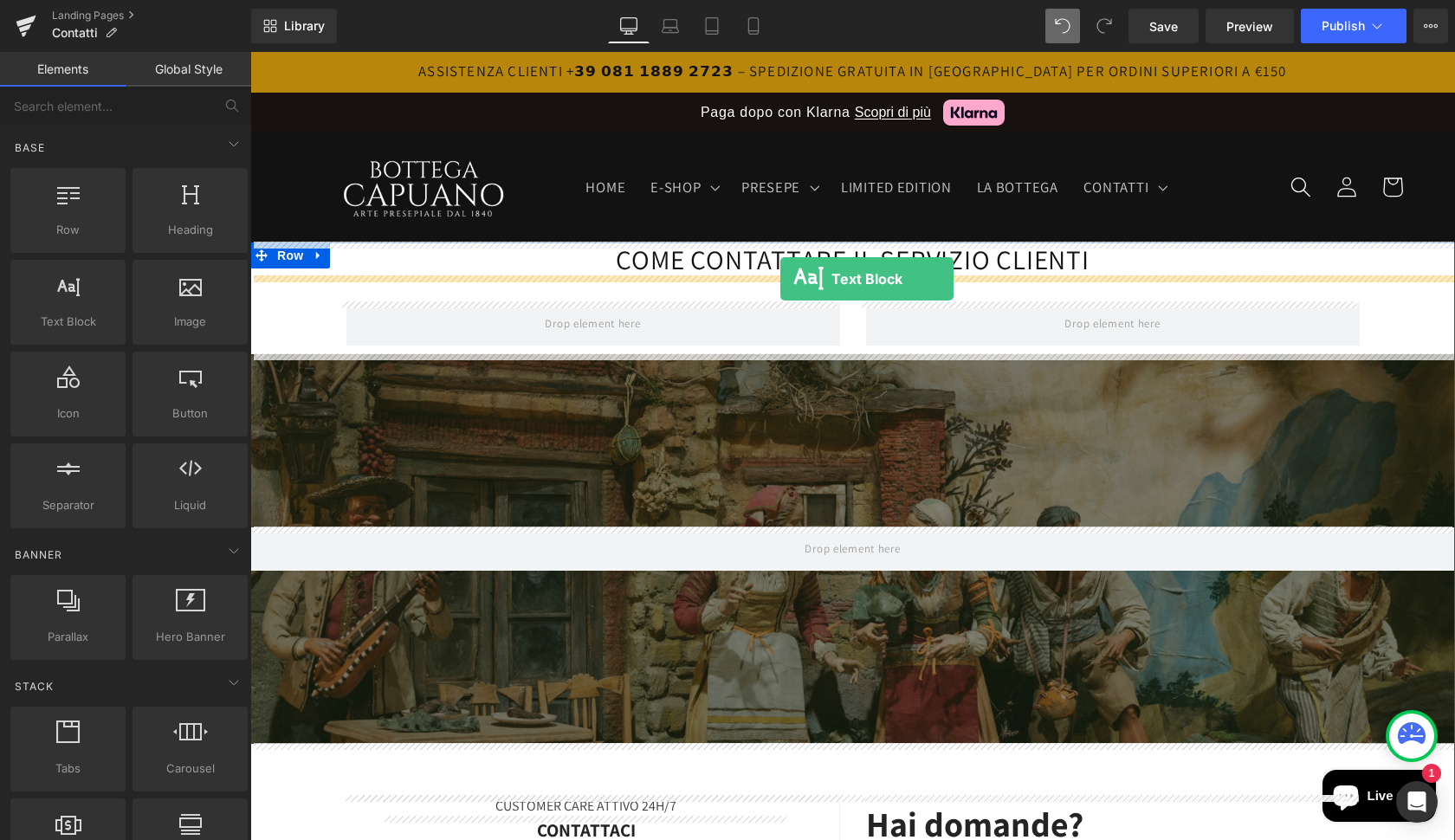
drag, startPoint x: 324, startPoint y: 359, endPoint x: 780, endPoint y: 279, distance: 463.0
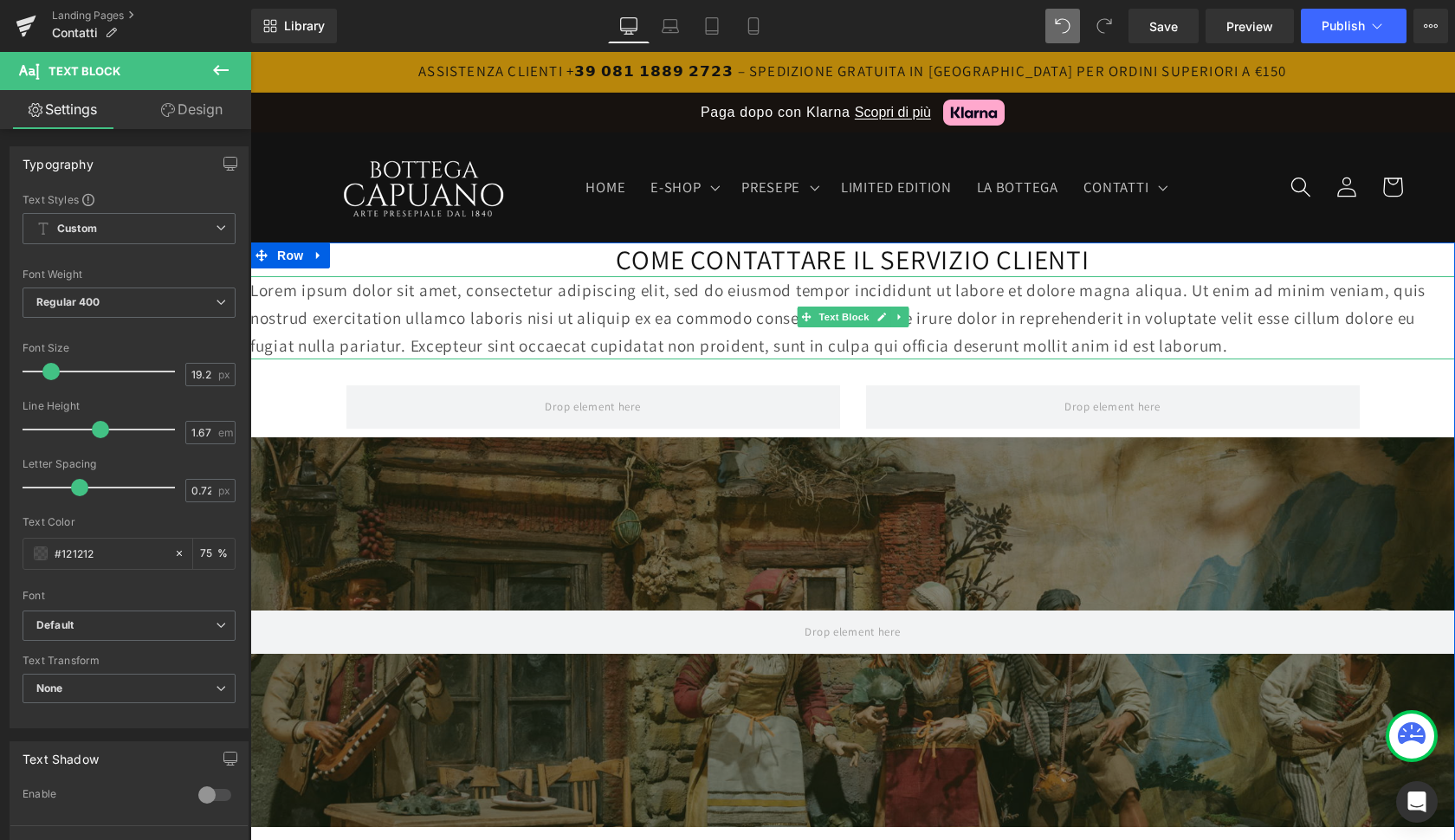
click at [774, 322] on p "Lorem ipsum dolor sit amet, consectetur adipiscing elit, sed do eiusmod tempor …" at bounding box center [852, 318] width 1205 height 83
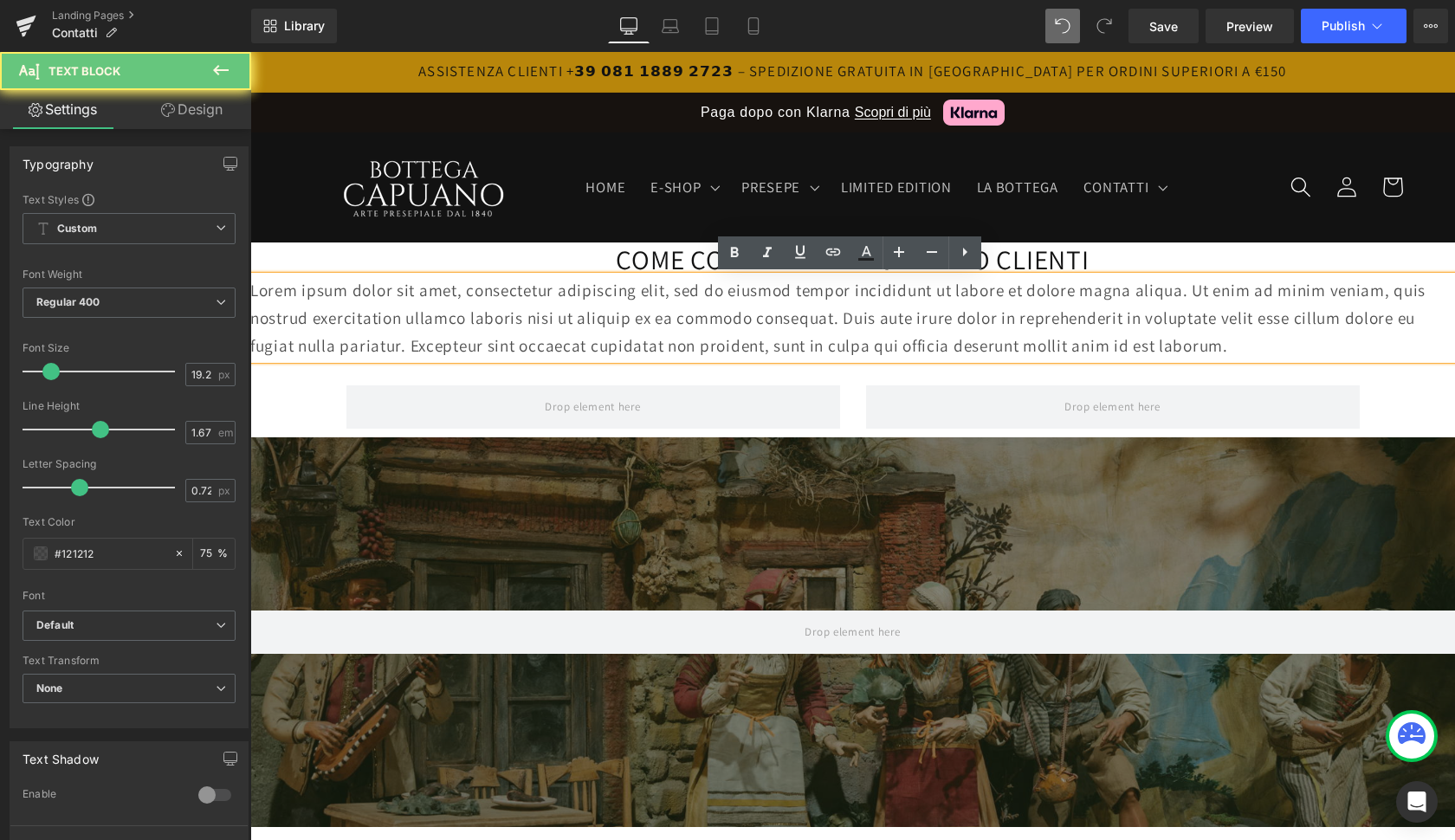
click at [774, 322] on p "Lorem ipsum dolor sit amet, consectetur adipiscing elit, sed do eiusmod tempor …" at bounding box center [852, 318] width 1205 height 83
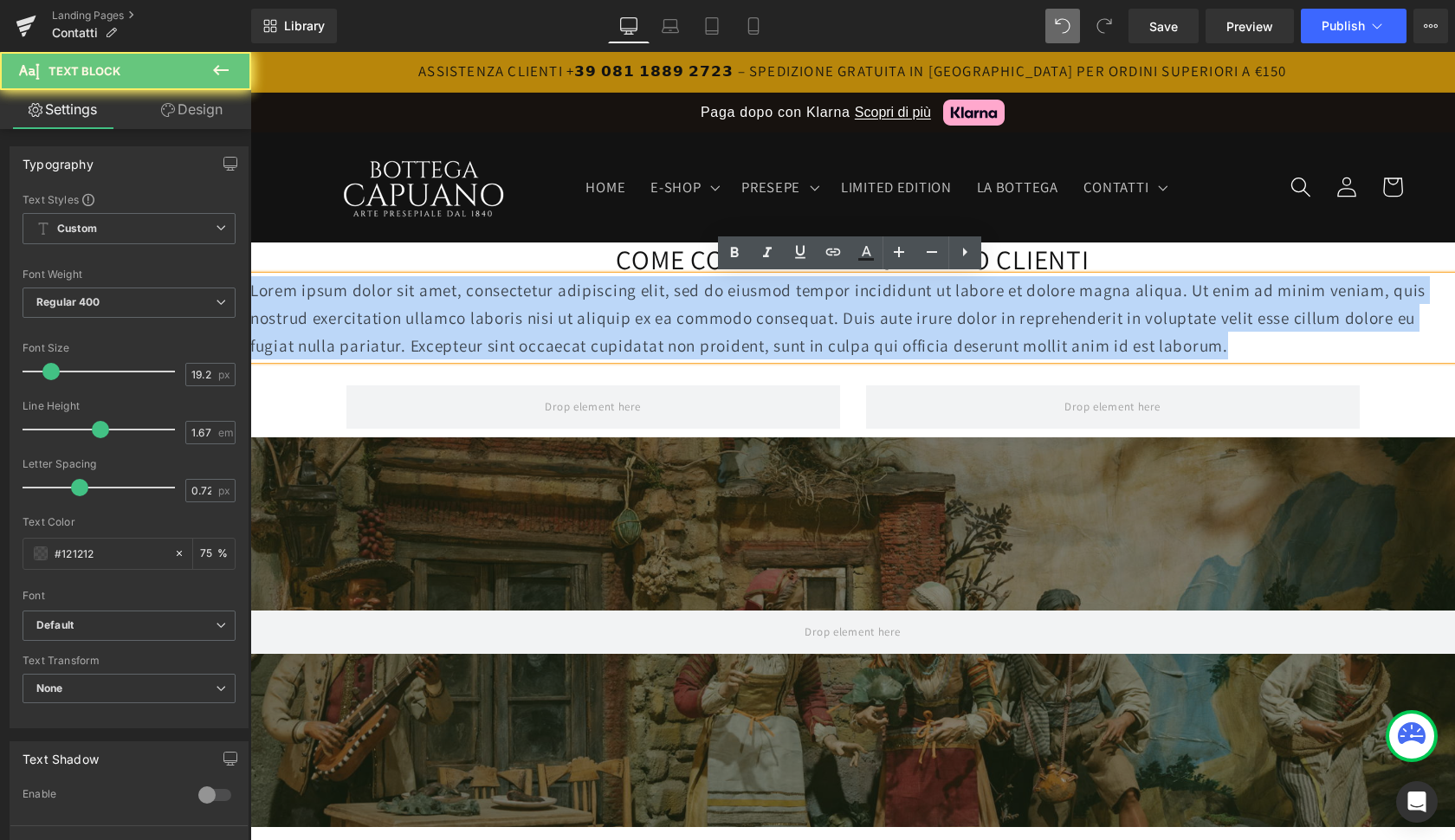
click at [774, 322] on p "Lorem ipsum dolor sit amet, consectetur adipiscing elit, sed do eiusmod tempor …" at bounding box center [852, 318] width 1205 height 83
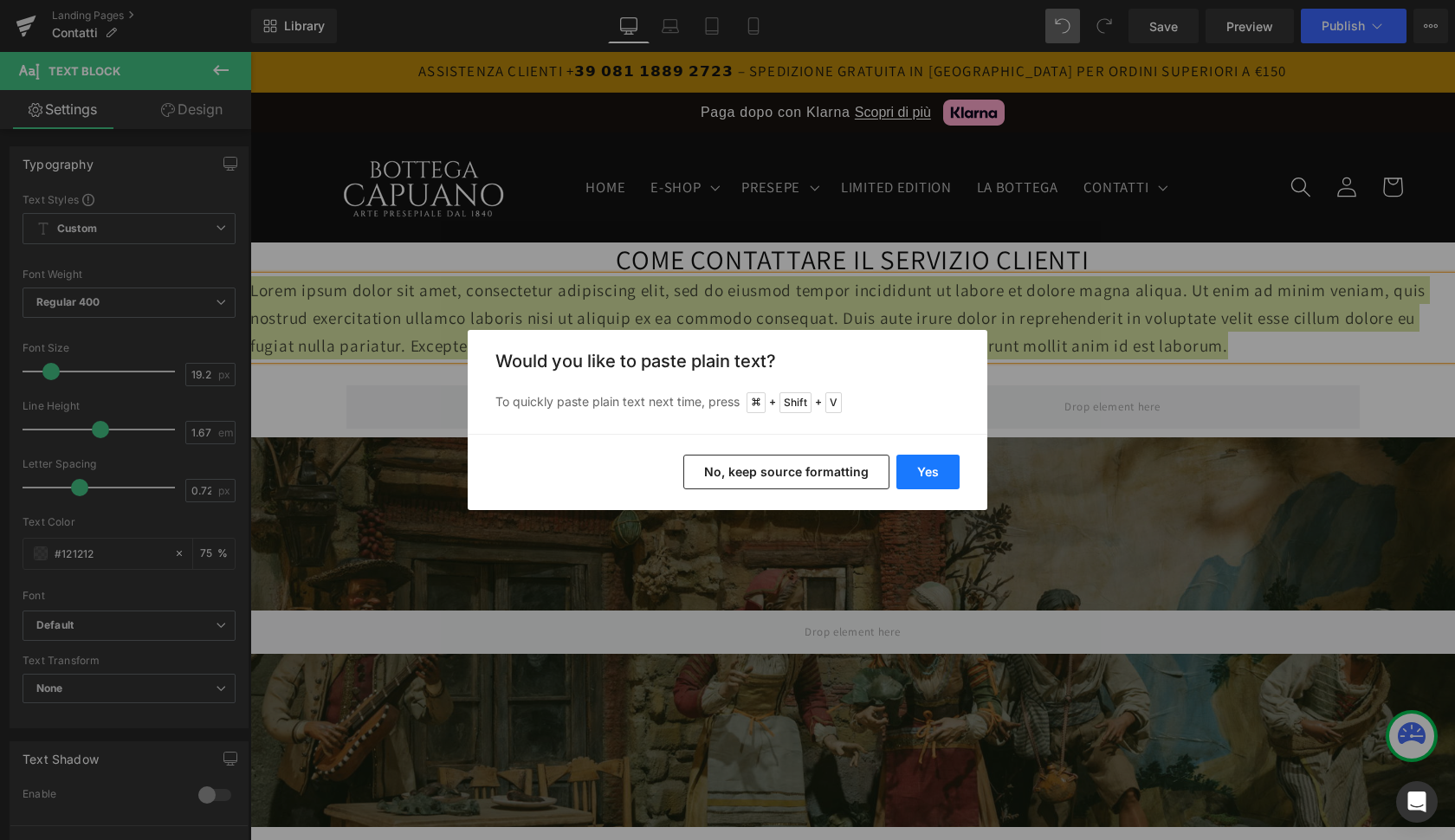
click at [935, 476] on button "Yes" at bounding box center [928, 472] width 63 height 35
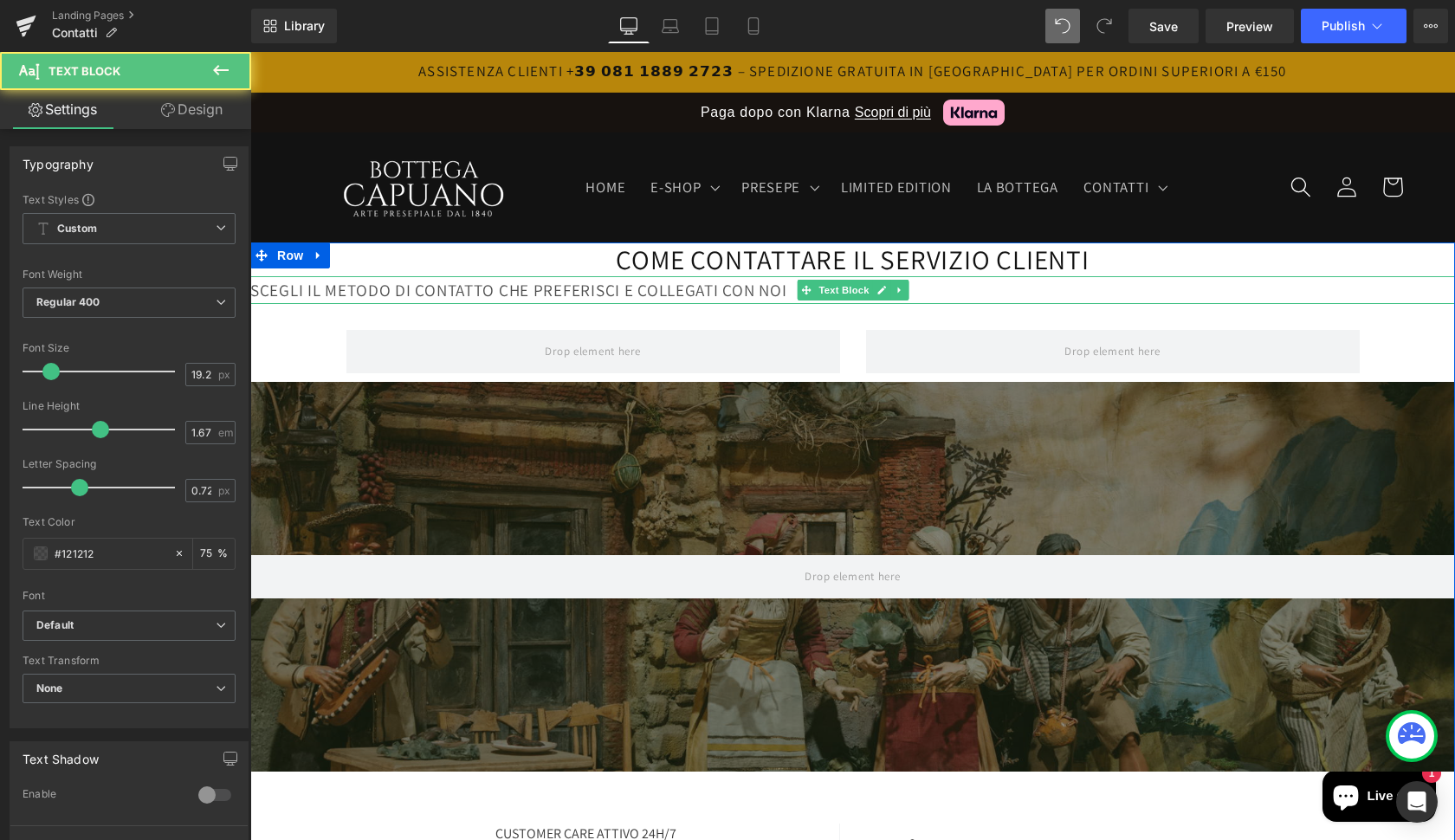
click at [614, 291] on p "SCEGLI IL METODO DI CONTATTO CHE PREFERISCI E COLLEGATI CON NOI" at bounding box center [852, 290] width 1205 height 28
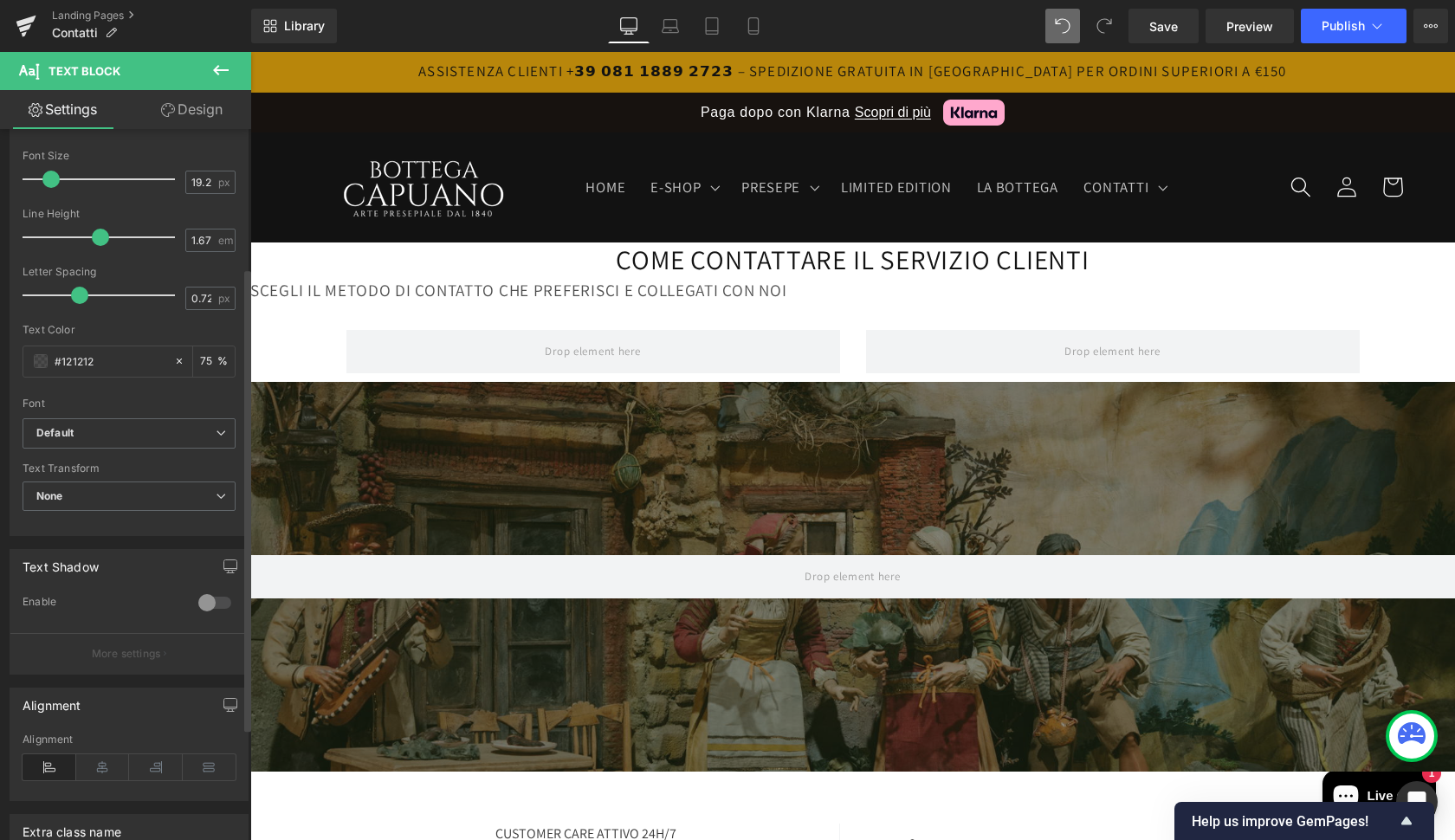
scroll to position [250, 0]
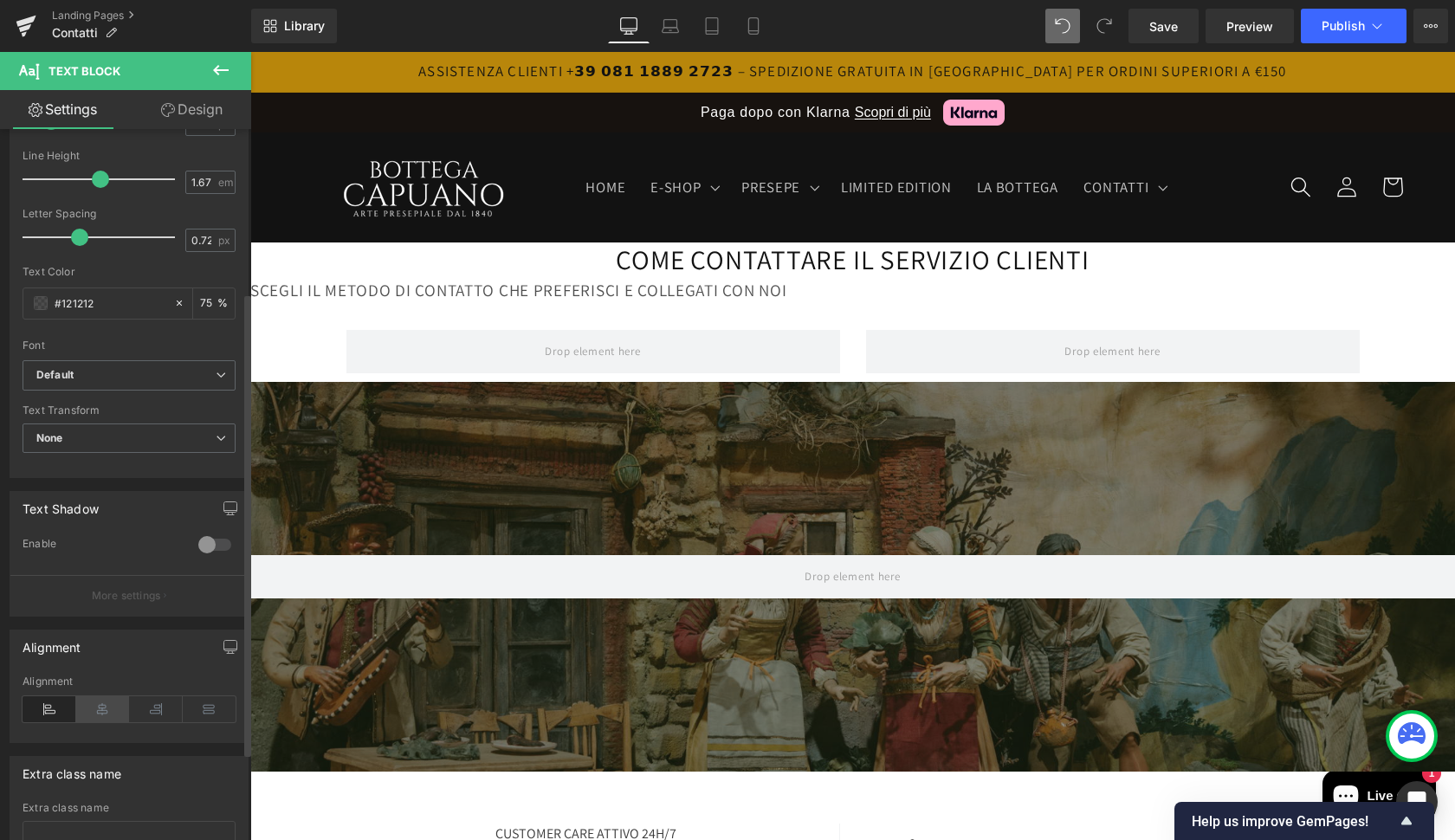
click at [100, 717] on icon at bounding box center [103, 708] width 53 height 26
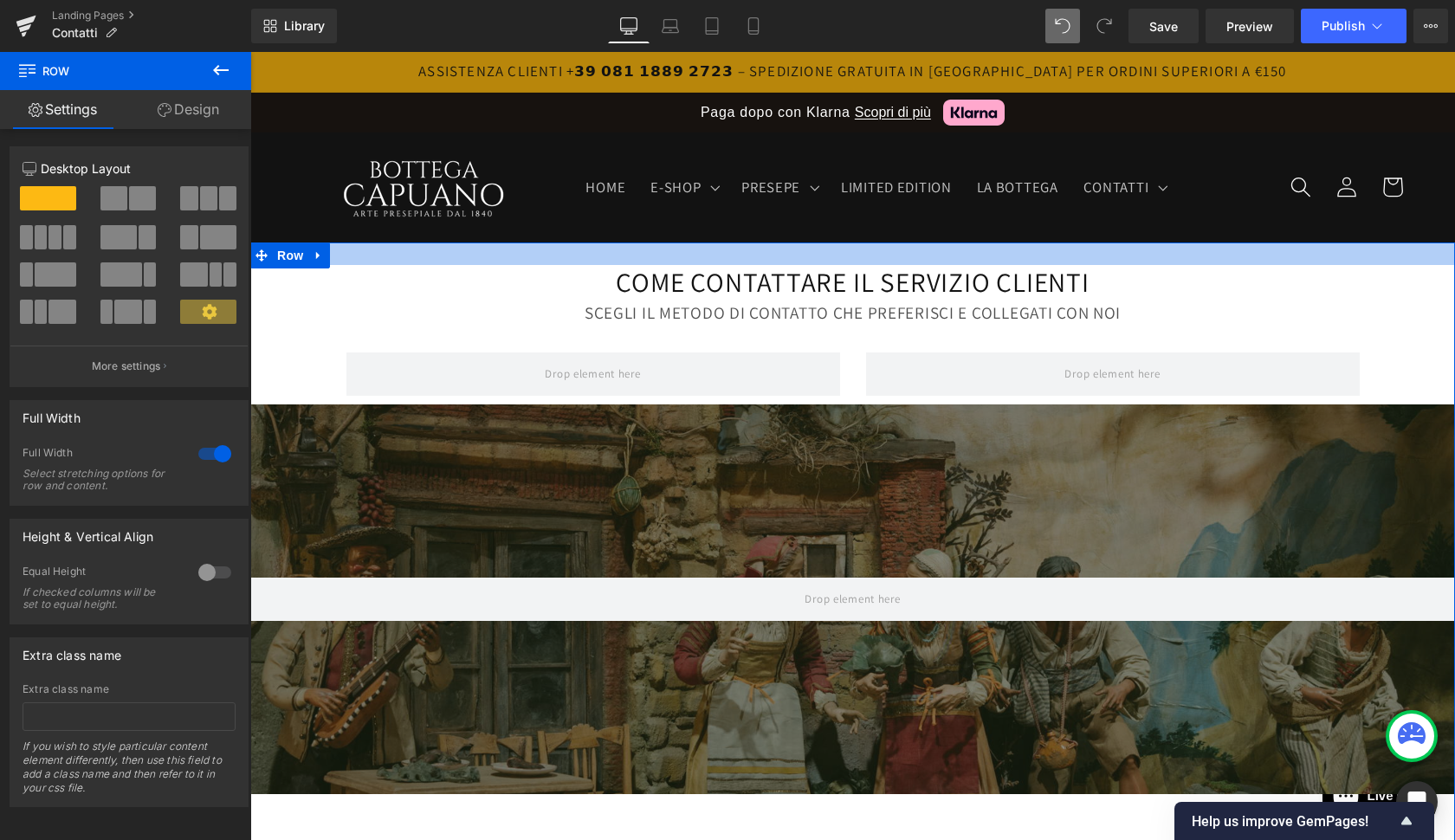
drag, startPoint x: 883, startPoint y: 241, endPoint x: 885, endPoint y: 264, distance: 23.1
click at [885, 264] on div at bounding box center [852, 253] width 1205 height 22
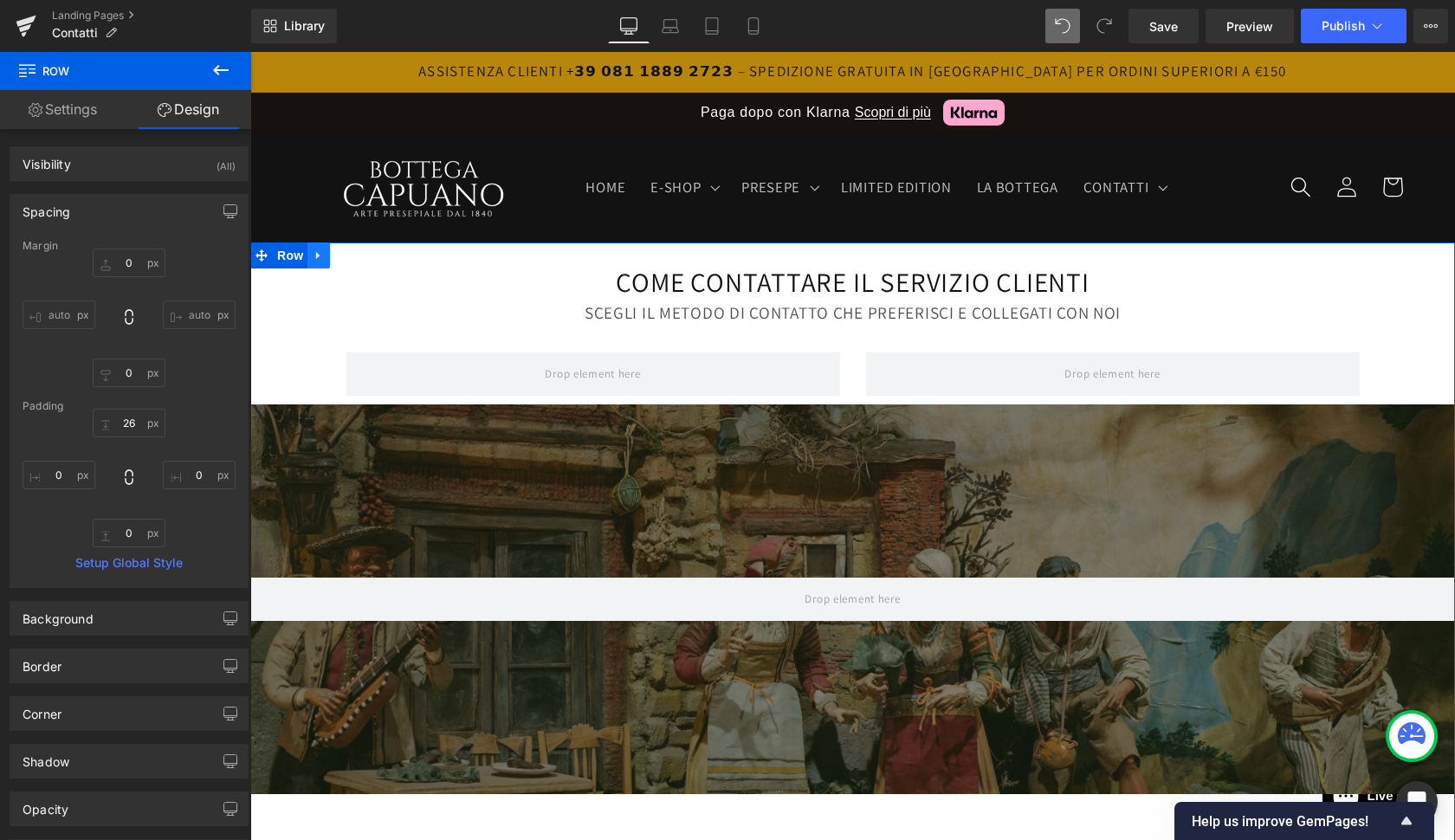
click at [316, 257] on icon at bounding box center [319, 254] width 13 height 13
click at [367, 255] on link at bounding box center [364, 255] width 22 height 26
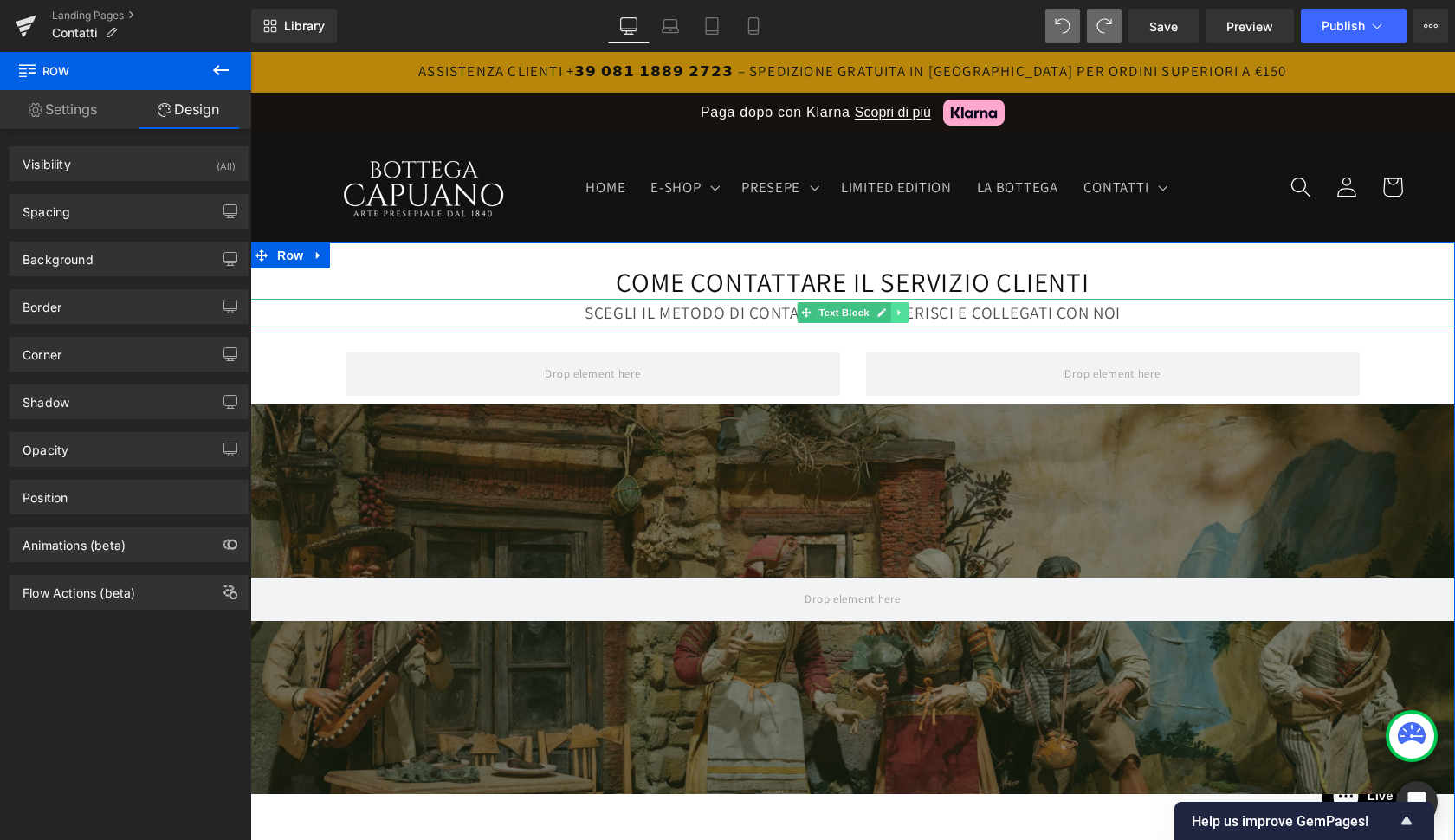
click at [903, 313] on link at bounding box center [899, 312] width 18 height 20
click at [906, 315] on icon at bounding box center [908, 313] width 10 height 10
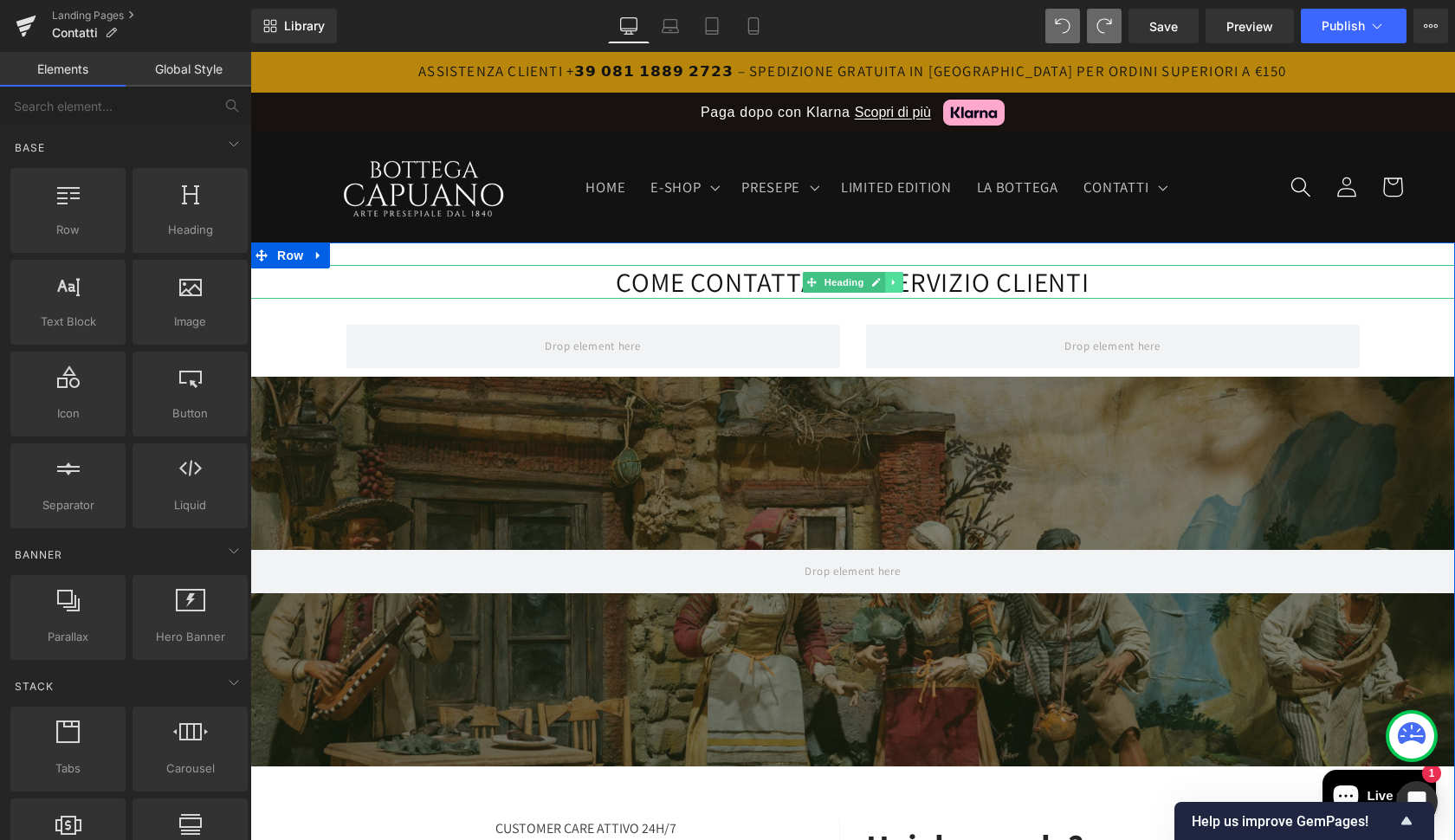
click at [890, 285] on icon at bounding box center [895, 282] width 10 height 11
click at [899, 286] on icon at bounding box center [903, 282] width 10 height 10
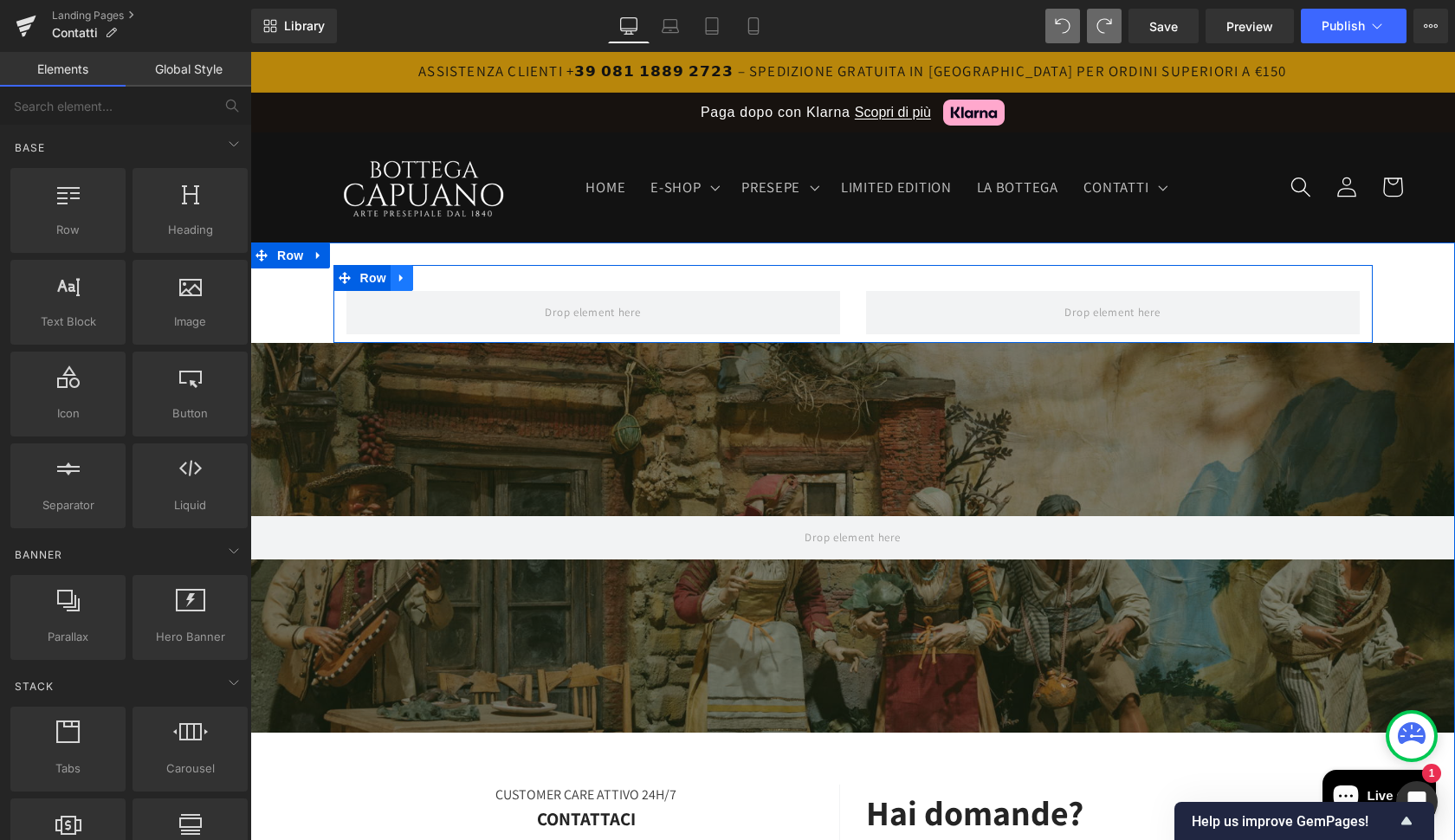
click at [399, 284] on link at bounding box center [401, 277] width 22 height 26
click at [442, 277] on icon at bounding box center [447, 278] width 13 height 13
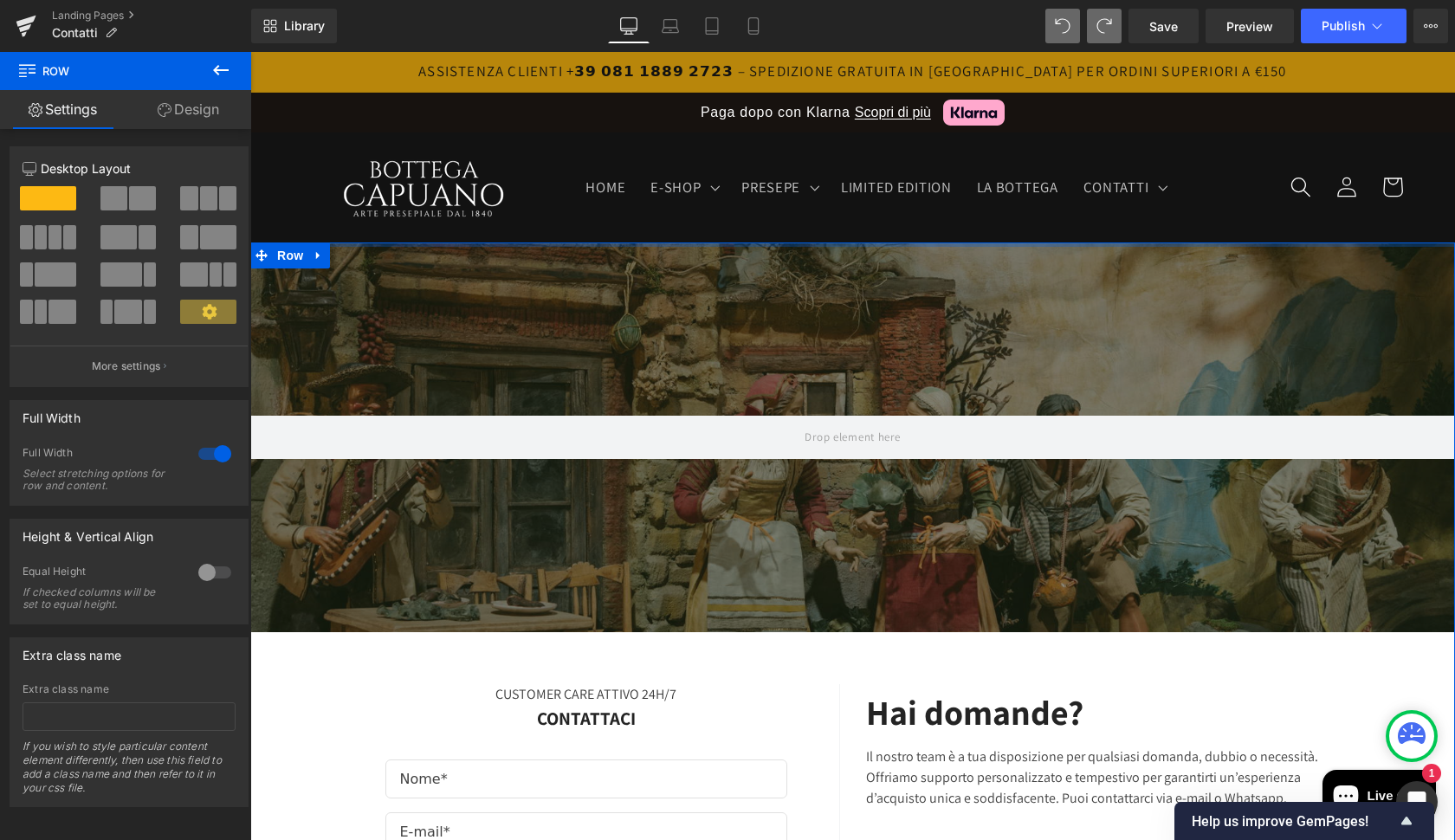
drag, startPoint x: 762, startPoint y: 263, endPoint x: 763, endPoint y: 236, distance: 27.0
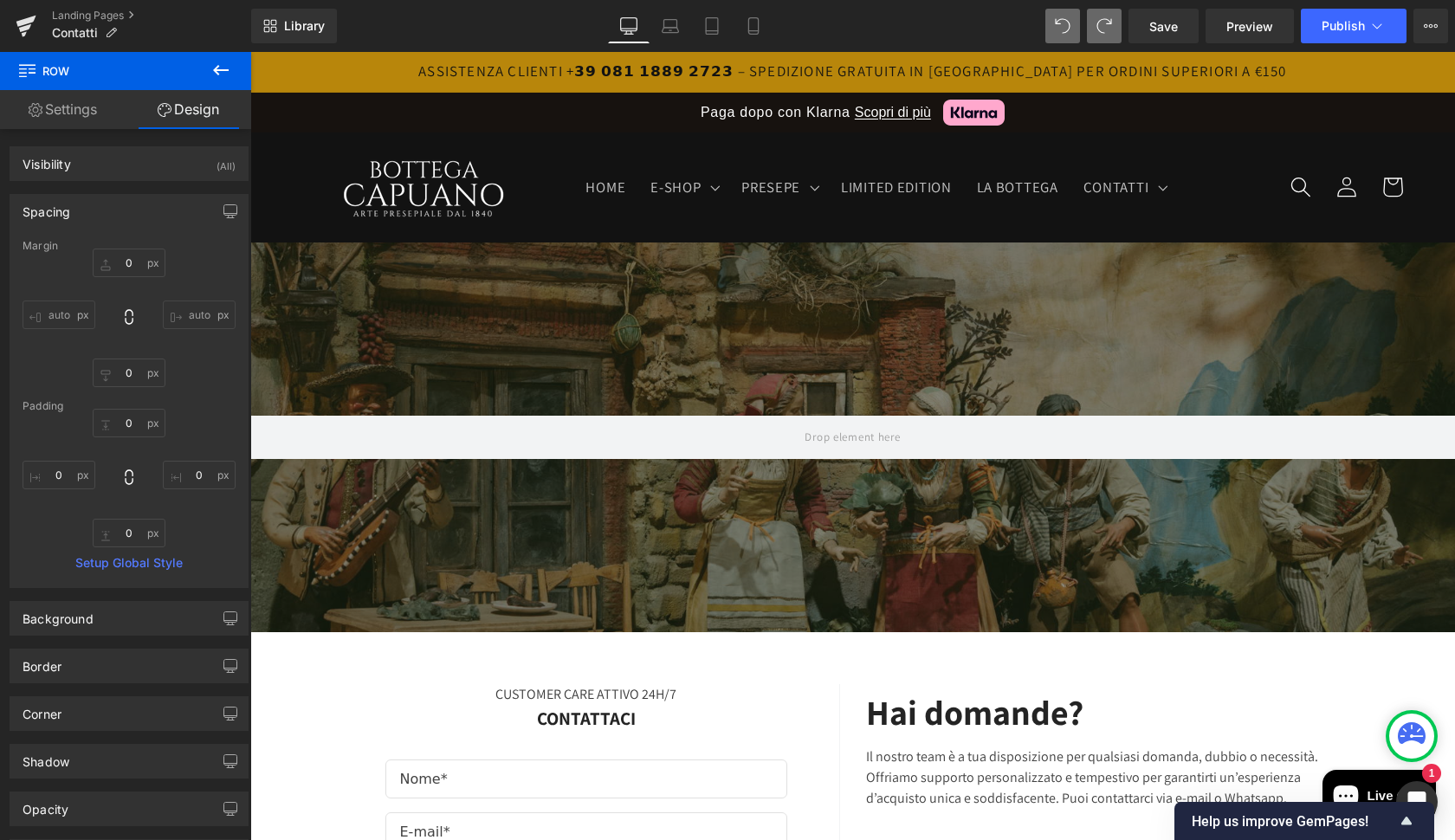
scroll to position [0, 0]
click at [212, 77] on icon at bounding box center [220, 70] width 20 height 20
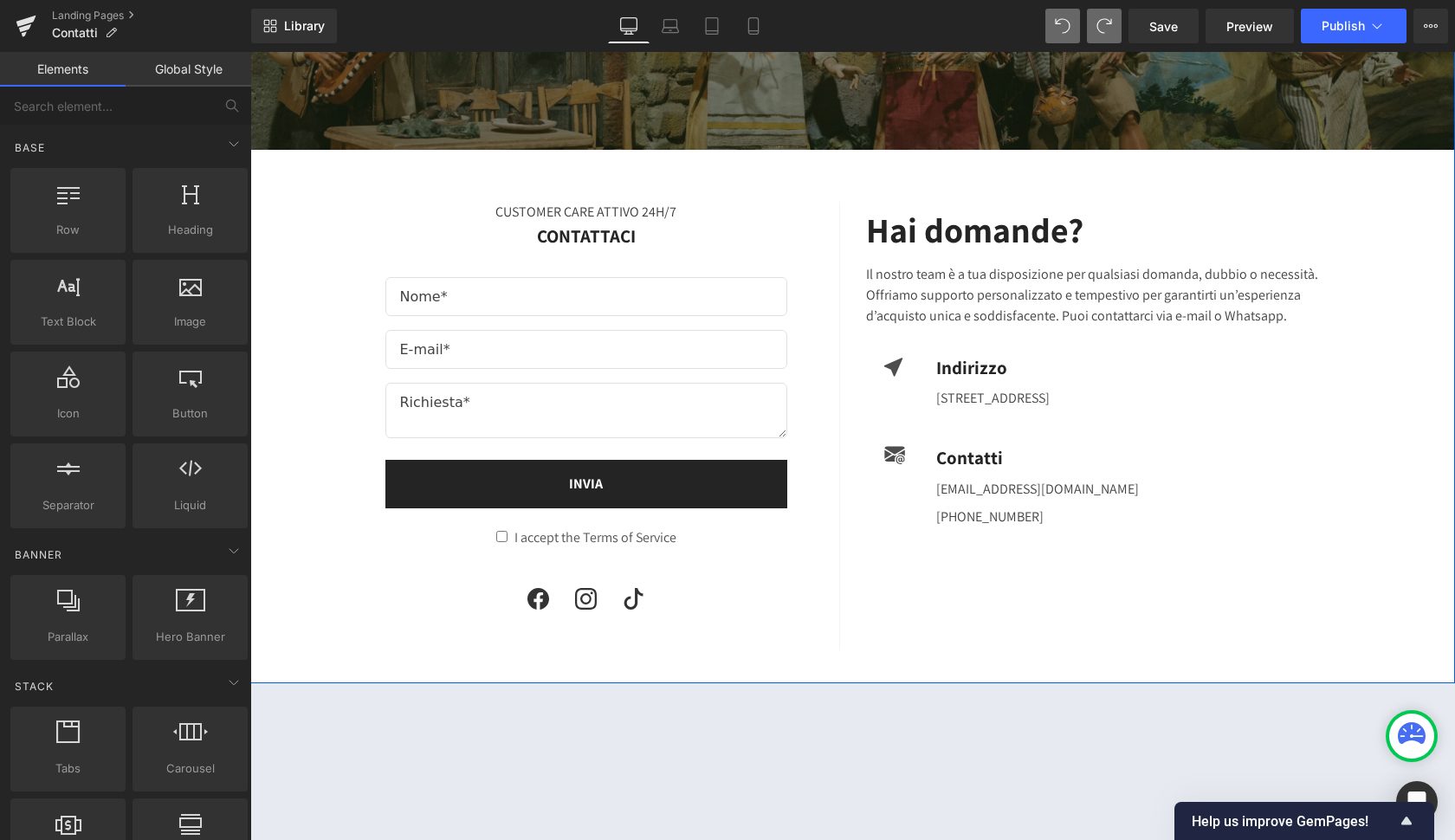
scroll to position [480, 0]
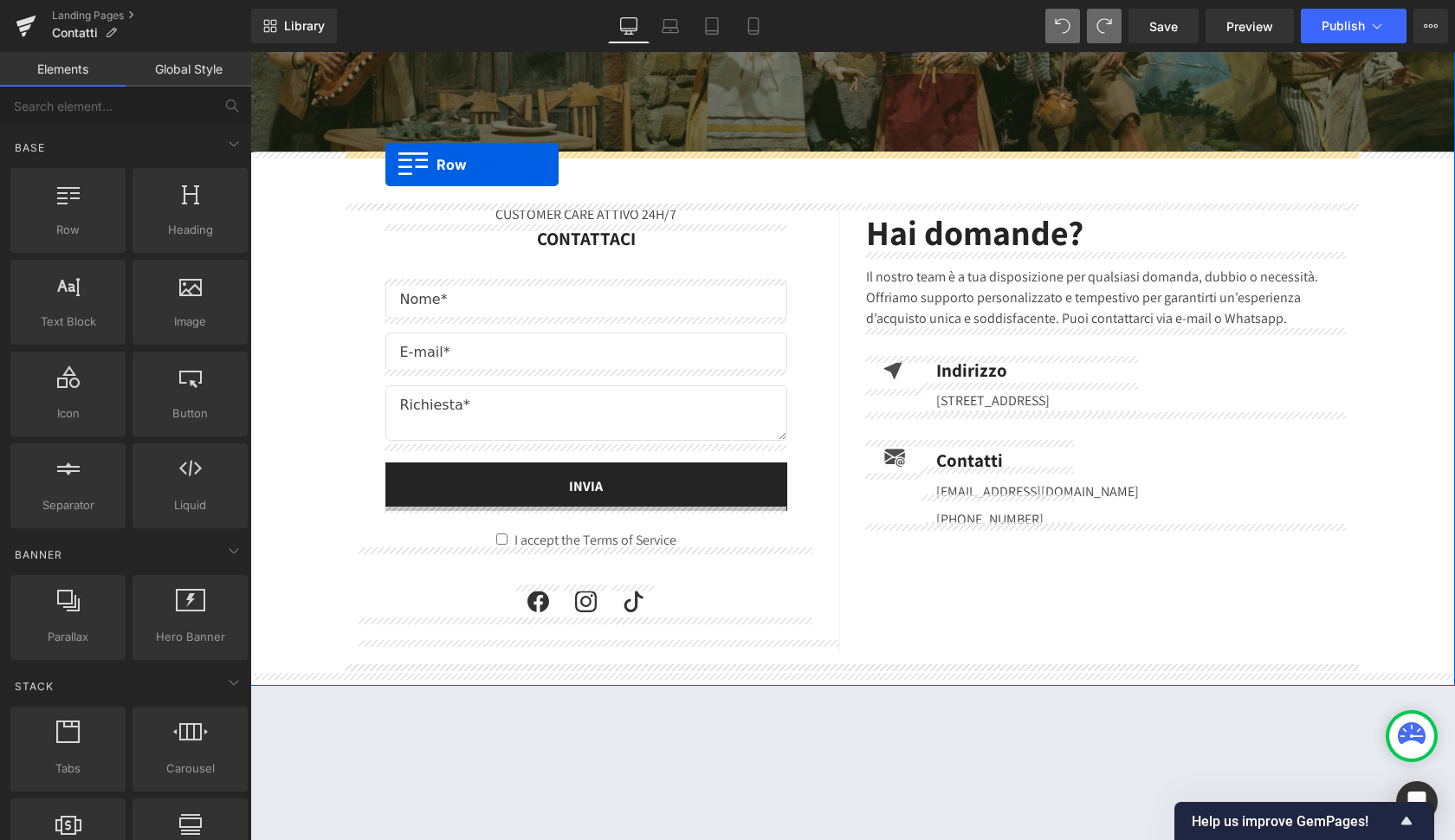
drag, startPoint x: 326, startPoint y: 278, endPoint x: 386, endPoint y: 165, distance: 127.9
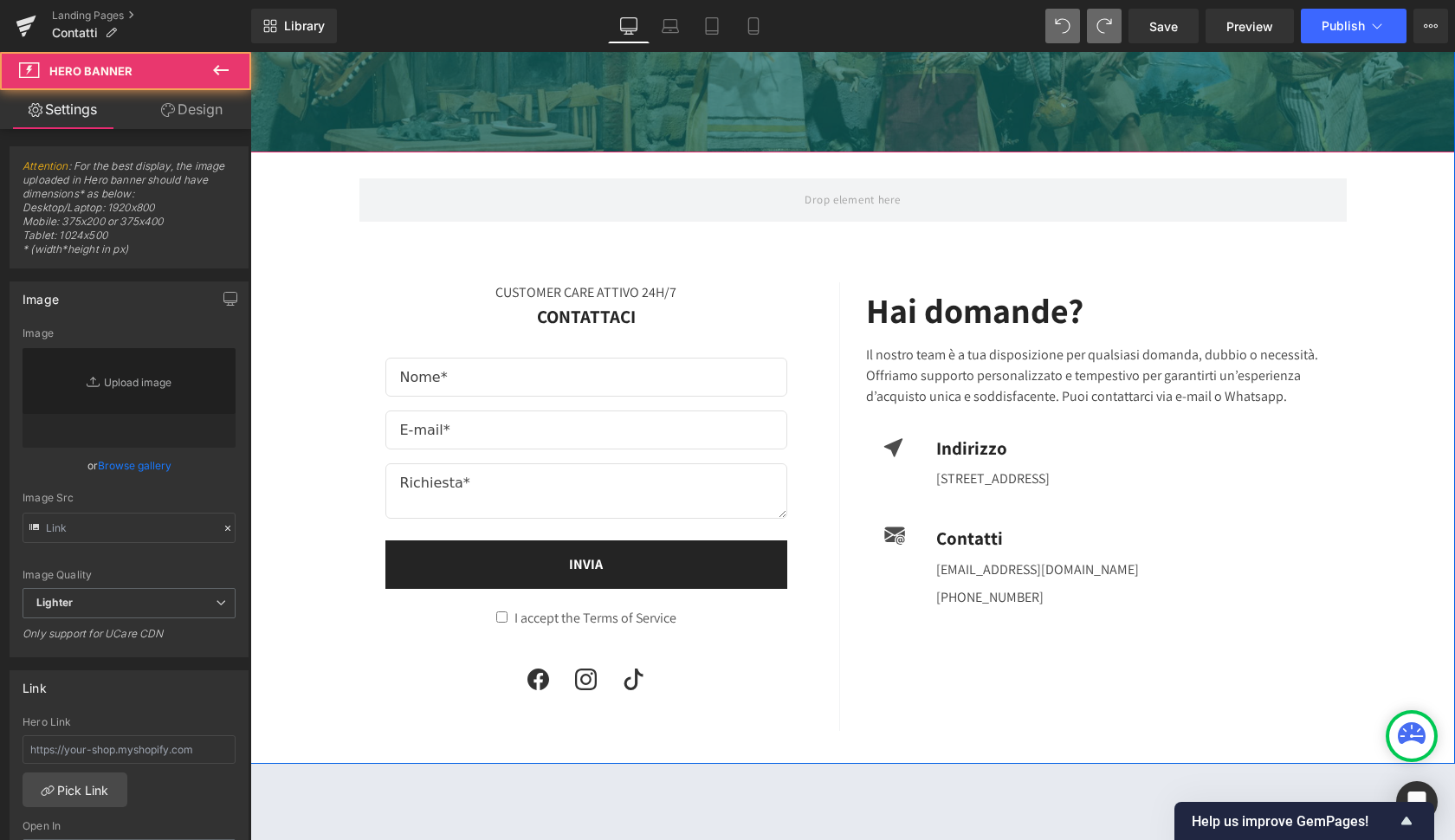
type input "https://ucarecdn.com/4b702a2a-bf7d-42c0-844a-8225e28f5ac6/-/format/auto/-/previ…"
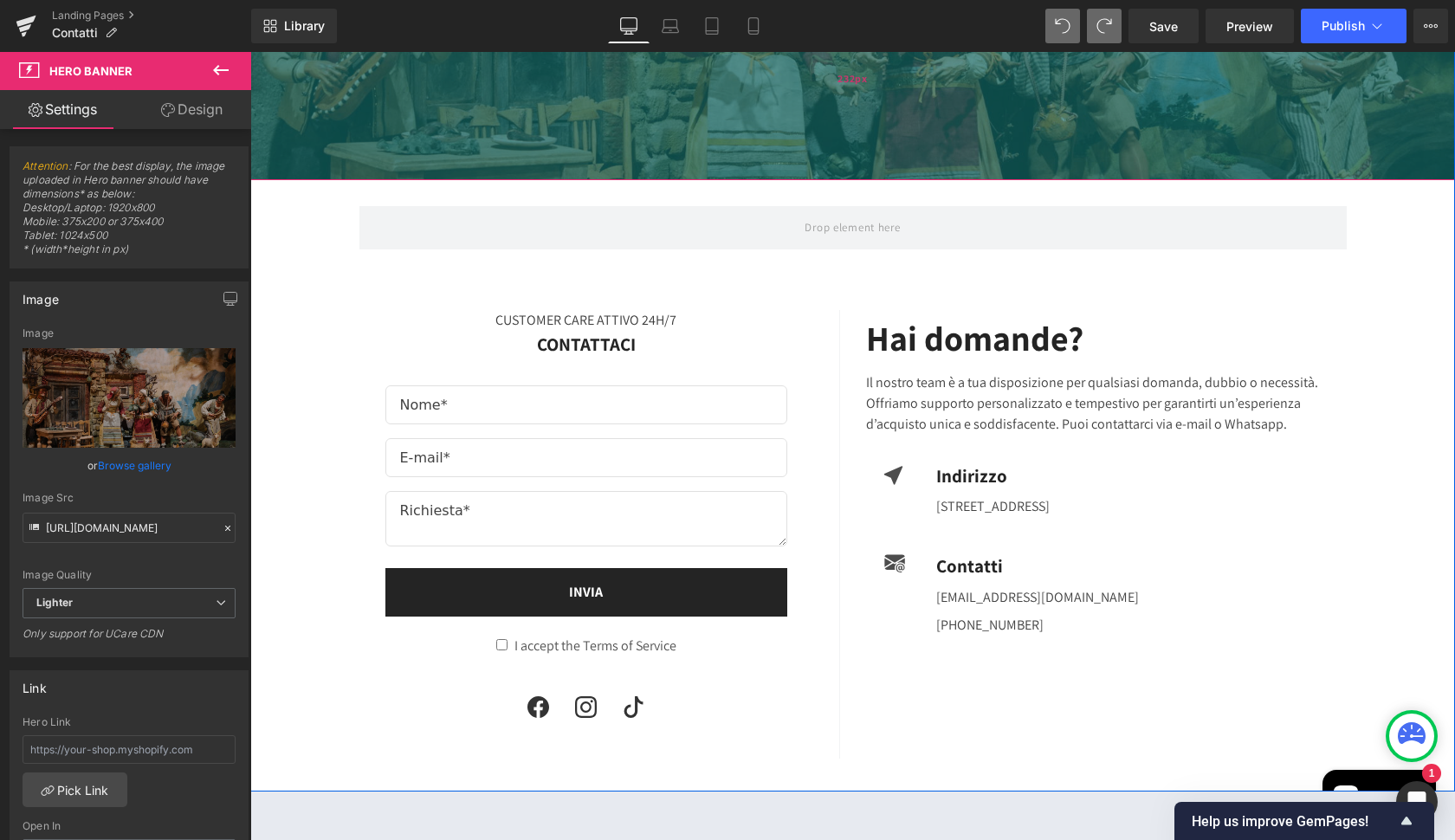
click at [576, 152] on div "232px" at bounding box center [852, 79] width 1205 height 201
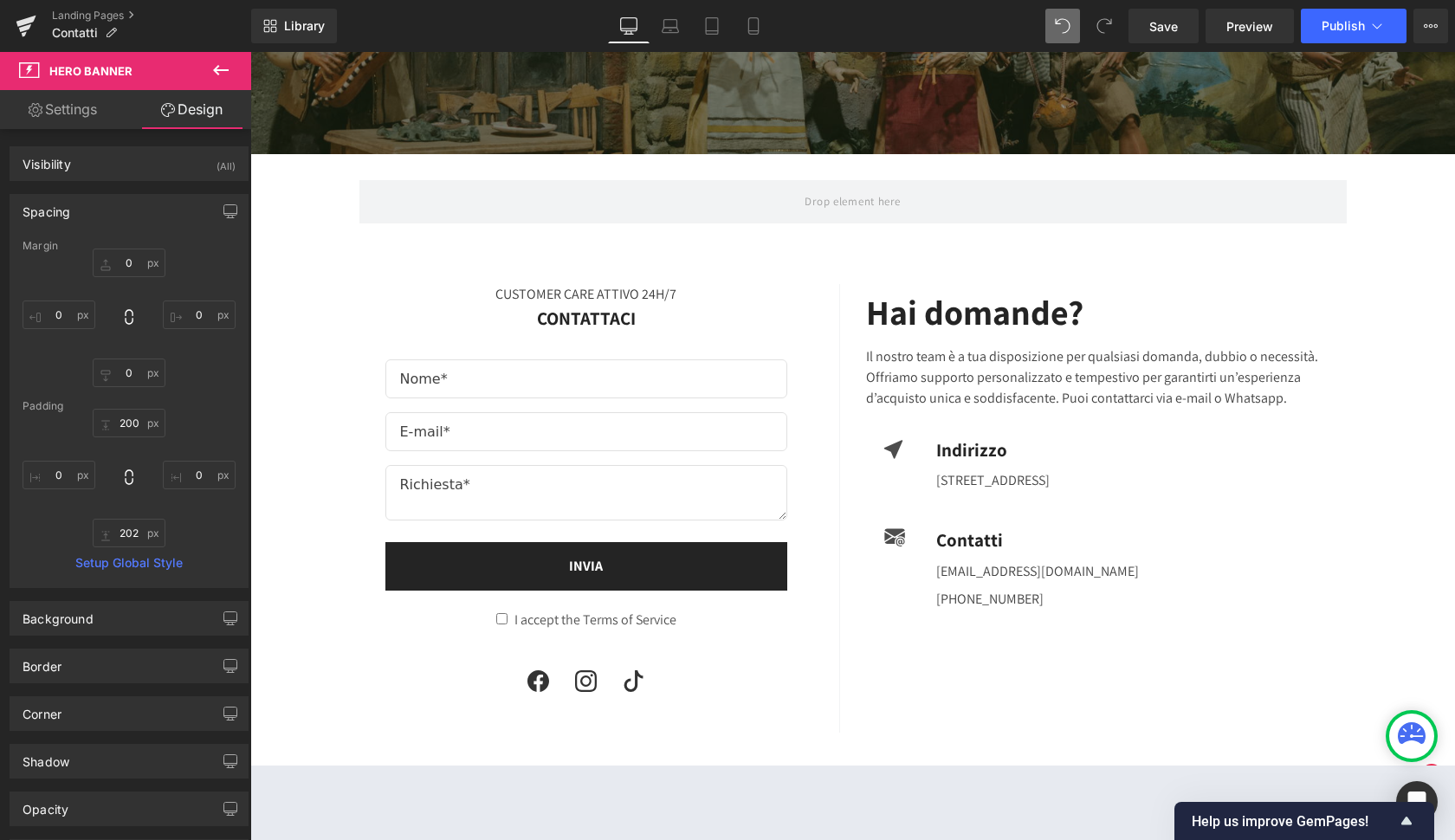
type input "0"
type input "200"
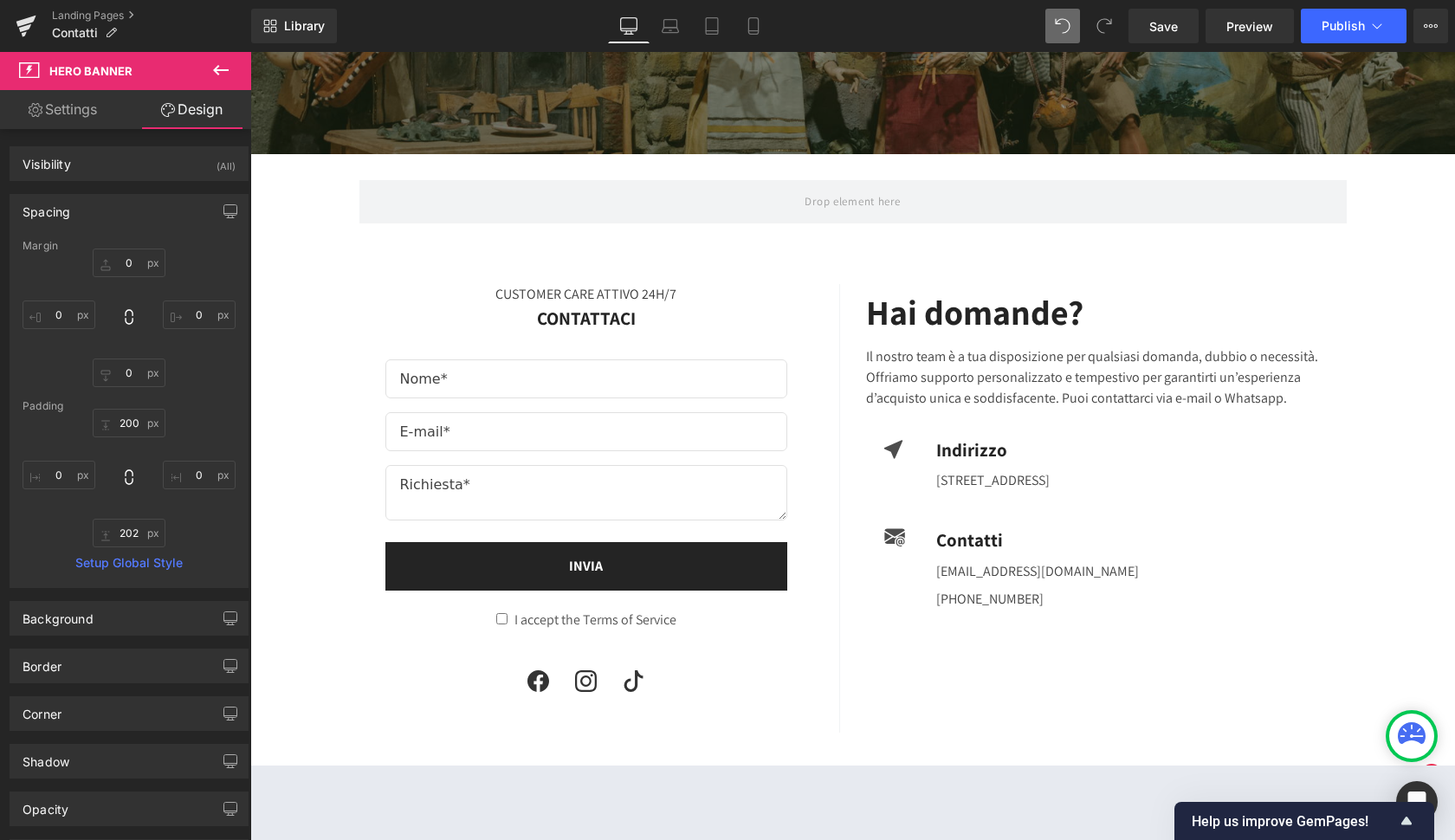
type input "0"
type input "202"
type input "0"
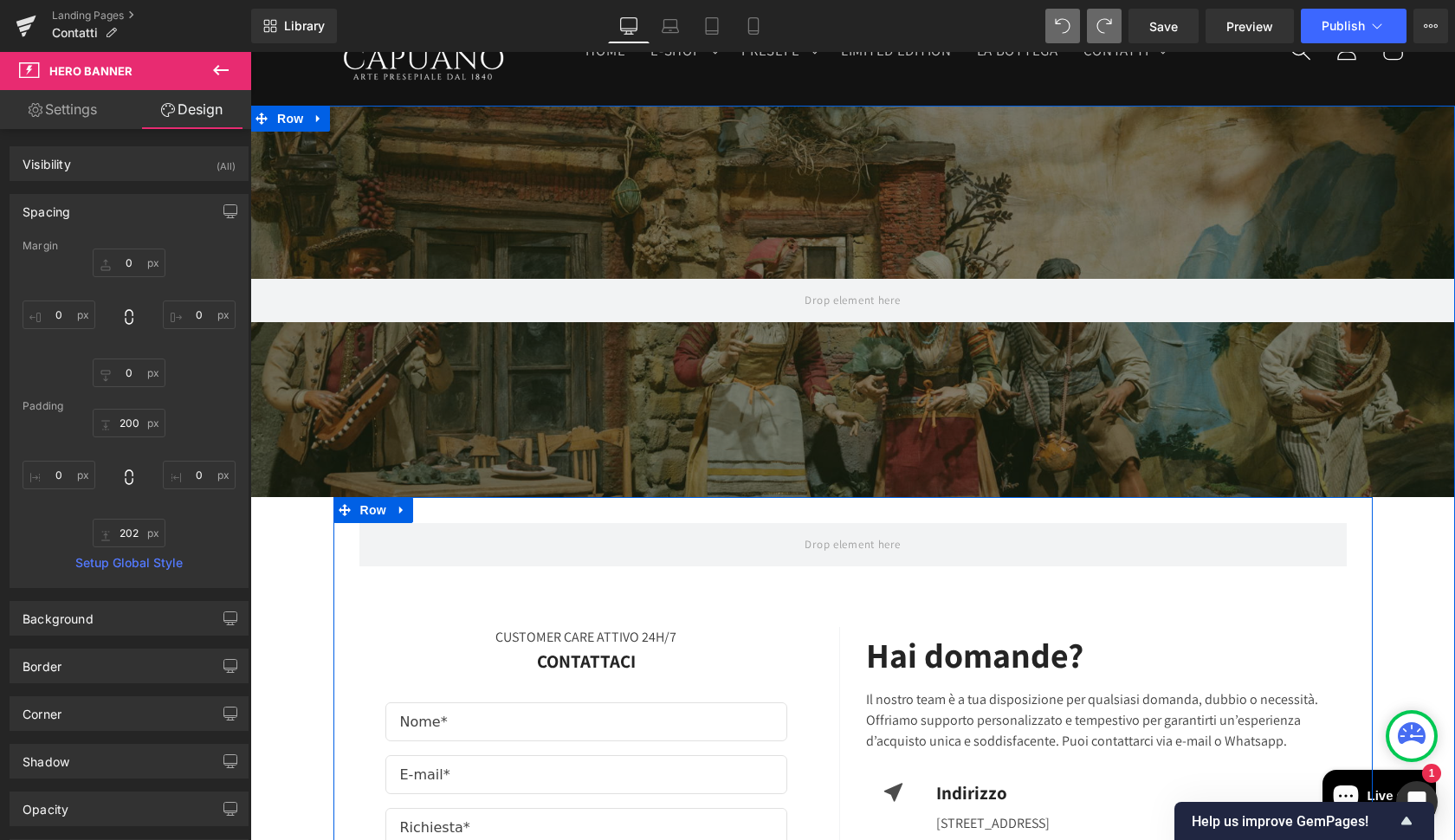
scroll to position [142, 0]
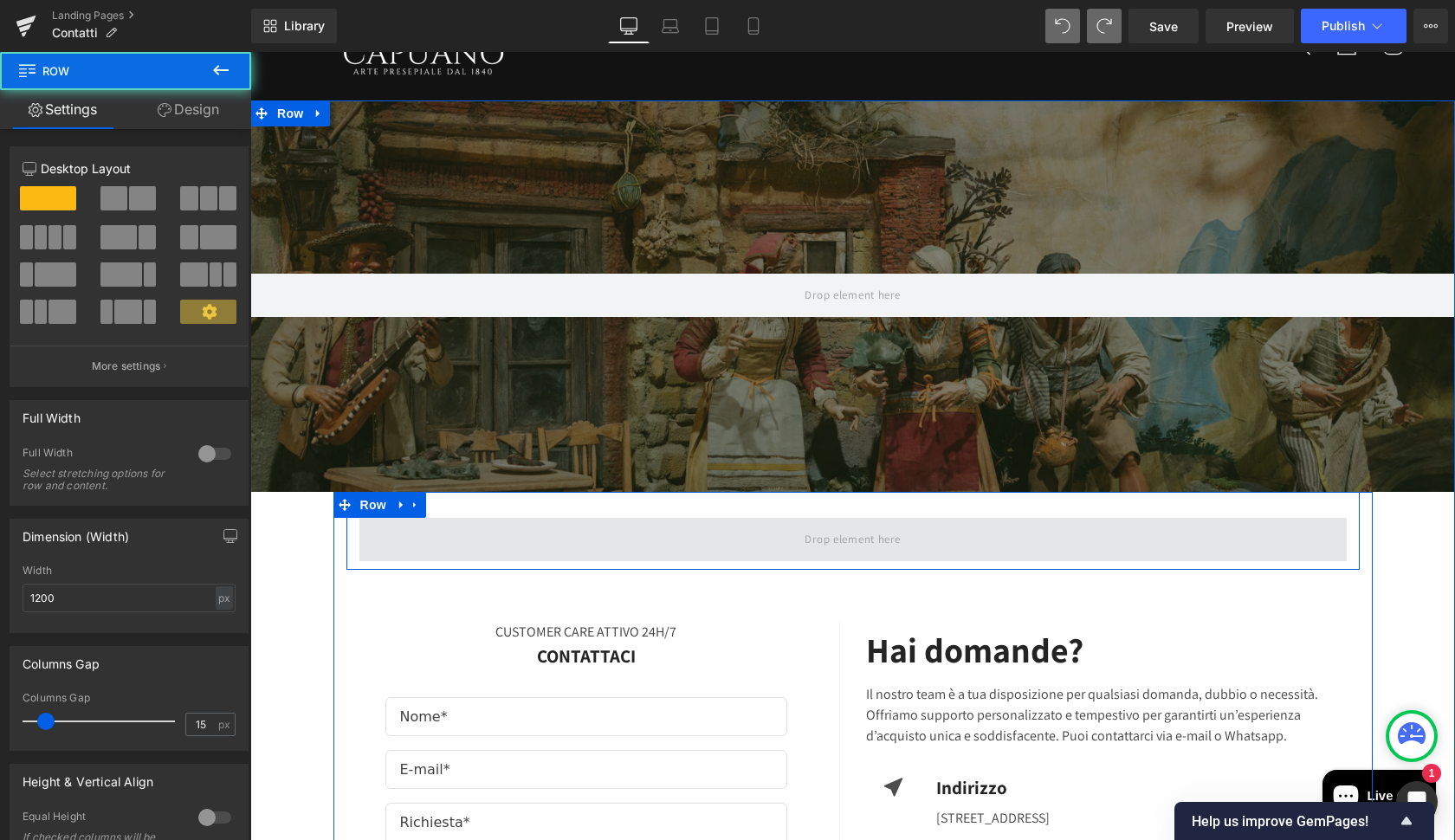
click at [427, 536] on span at bounding box center [853, 539] width 988 height 44
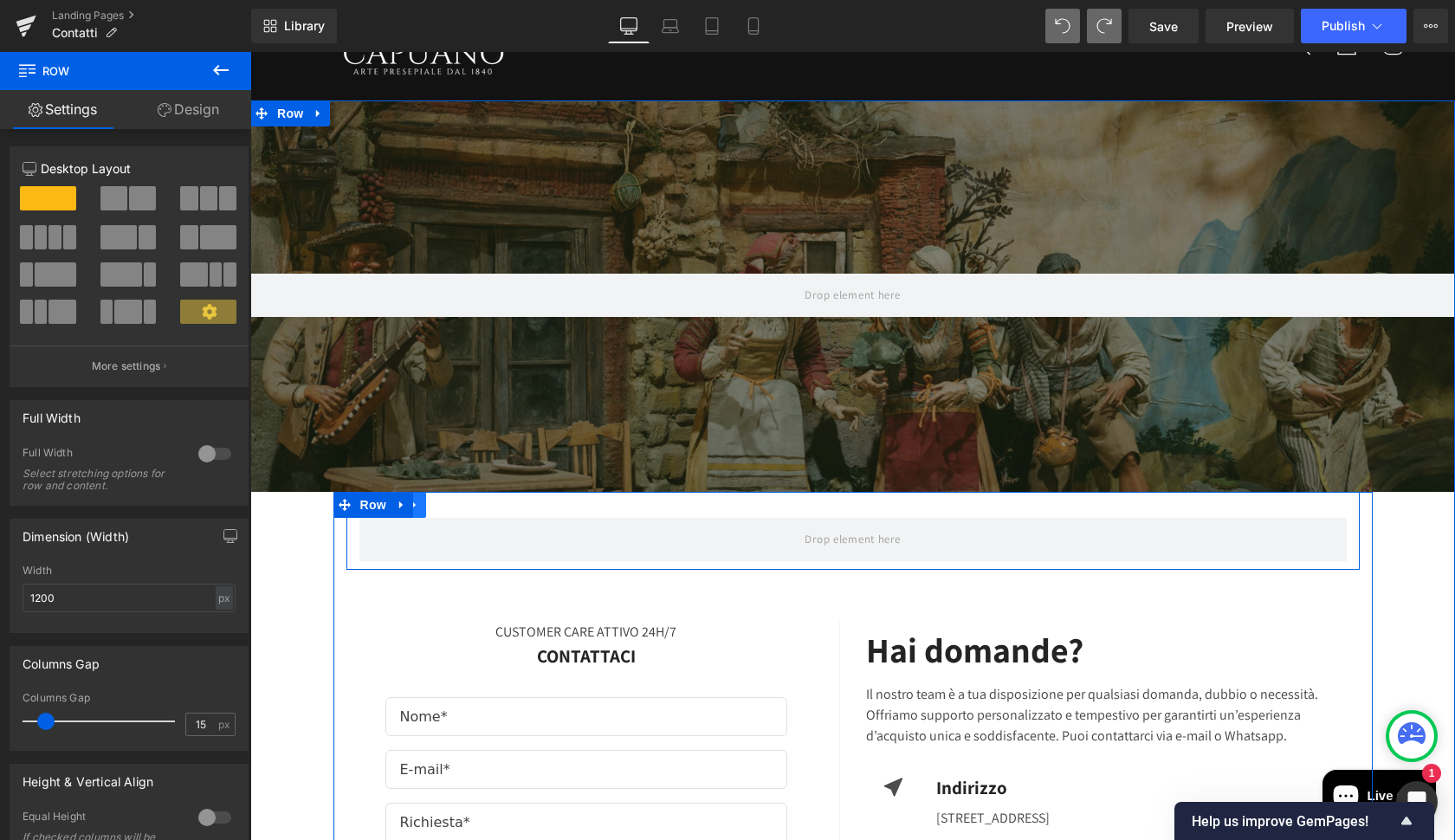
click at [415, 508] on icon at bounding box center [415, 504] width 13 height 13
click at [454, 510] on icon at bounding box center [459, 505] width 13 height 13
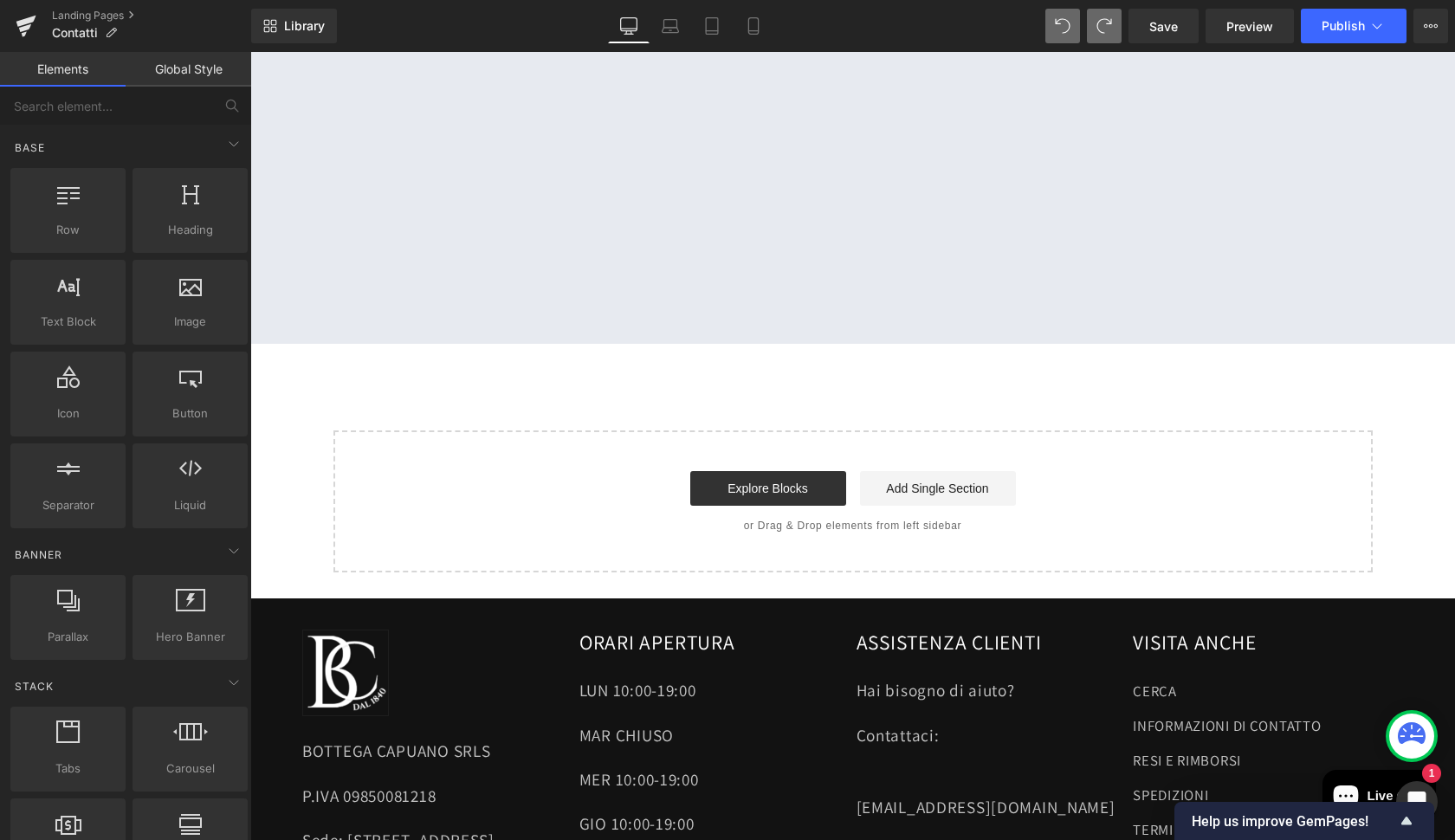
scroll to position [1251, 0]
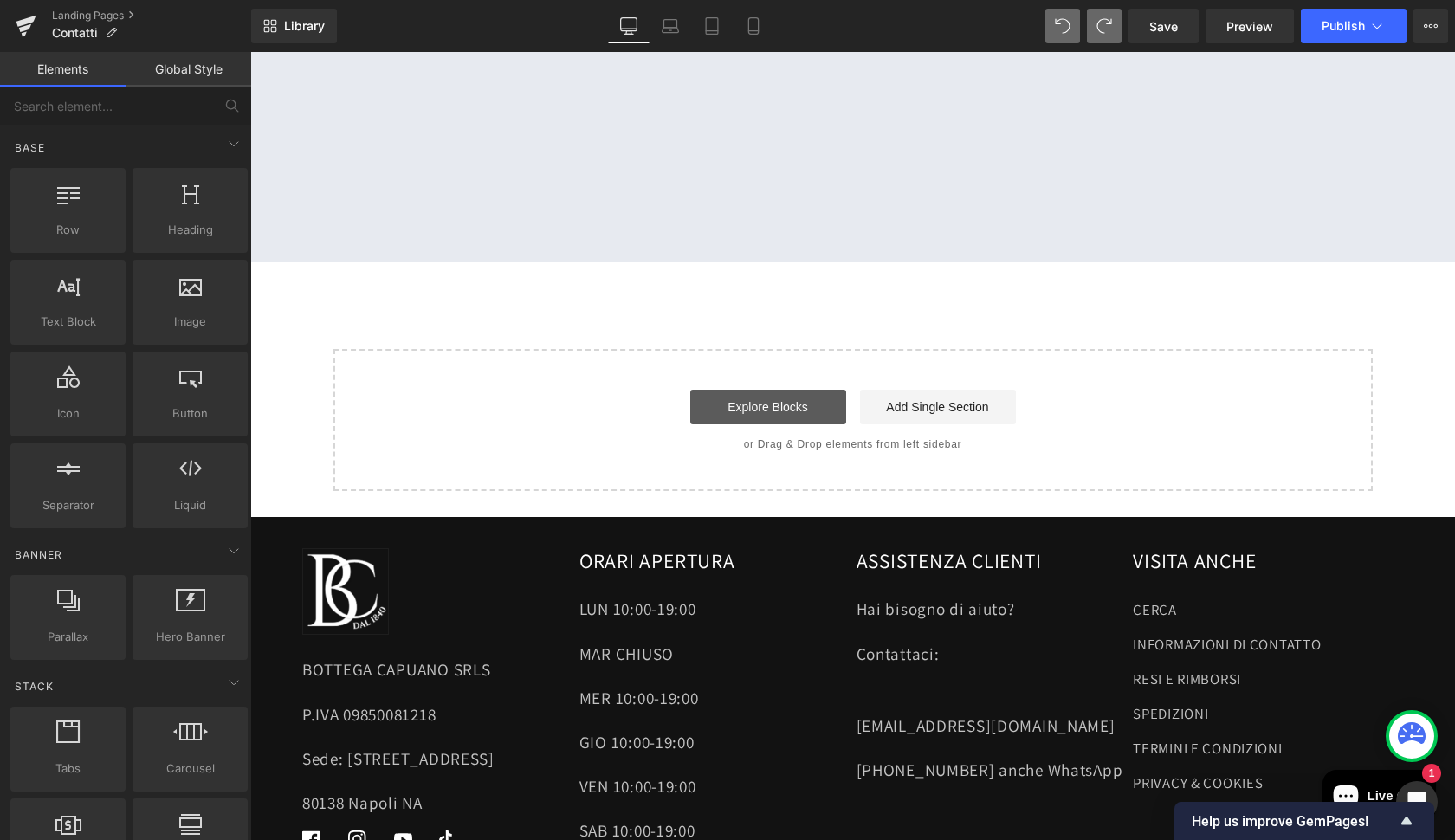
click at [775, 402] on link "Explore Blocks" at bounding box center [768, 407] width 156 height 35
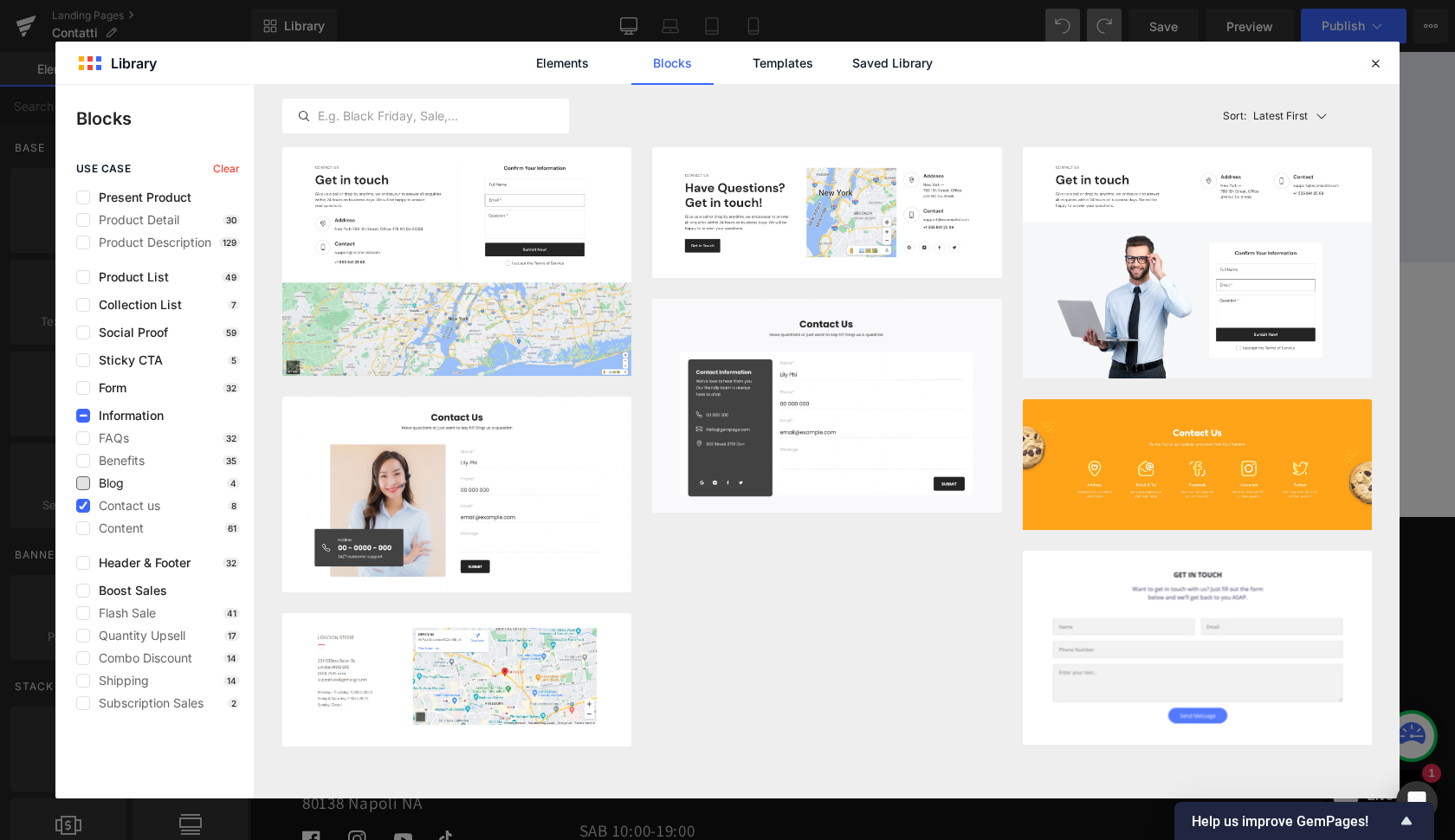
click at [90, 483] on span "Blog" at bounding box center [107, 482] width 34 height 14
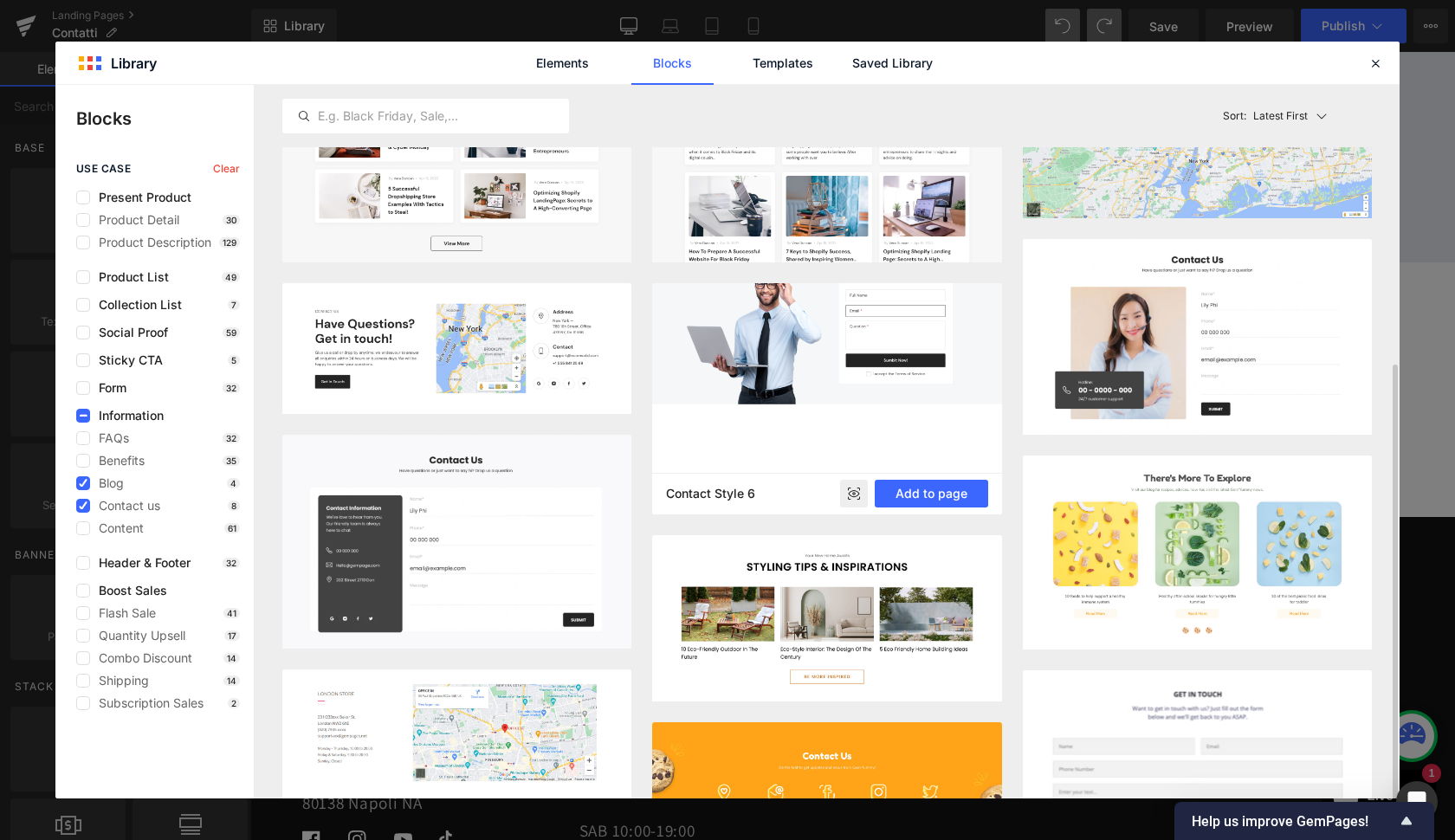
scroll to position [251, 0]
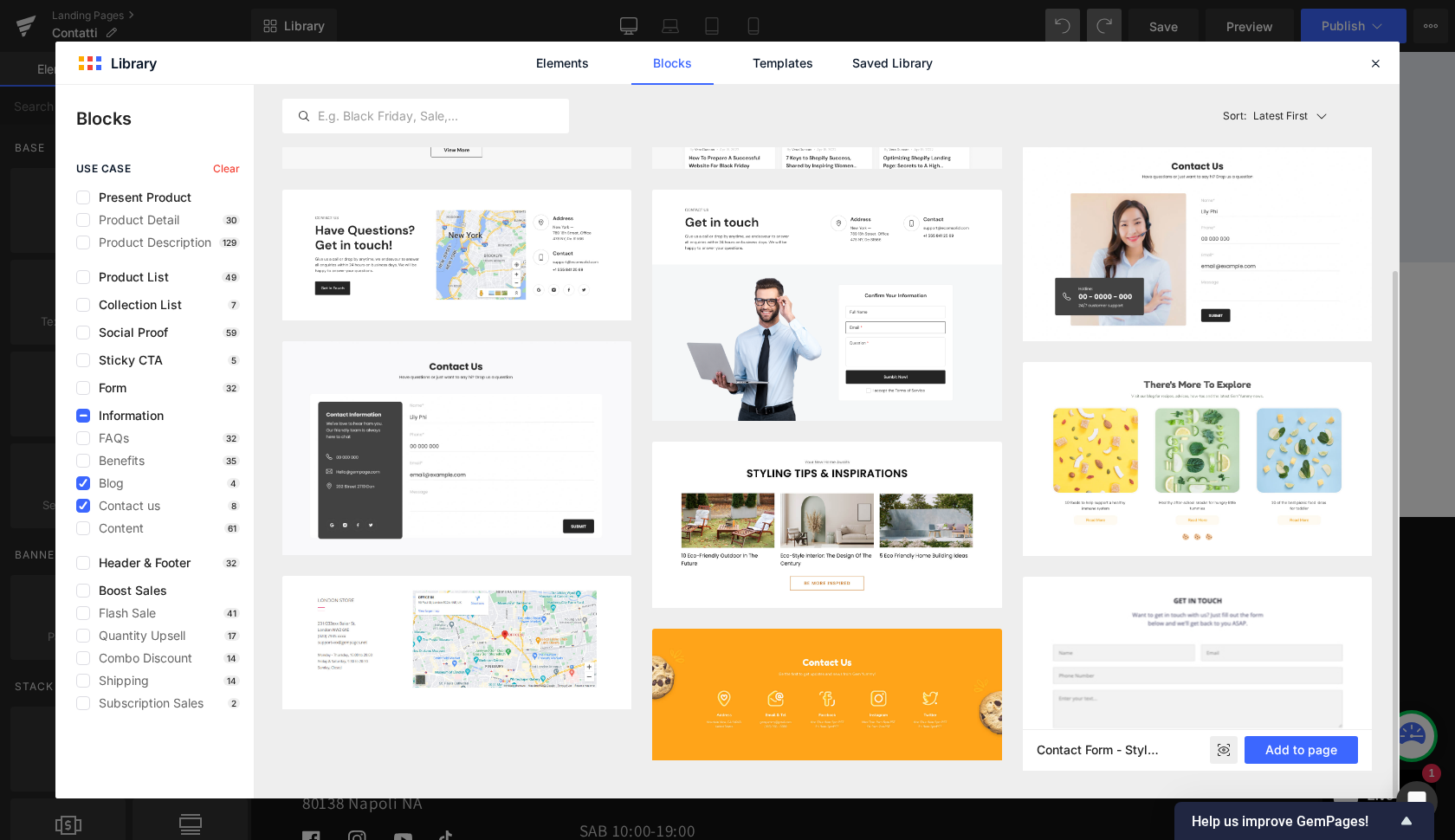
click at [1226, 754] on rect at bounding box center [1223, 749] width 28 height 28
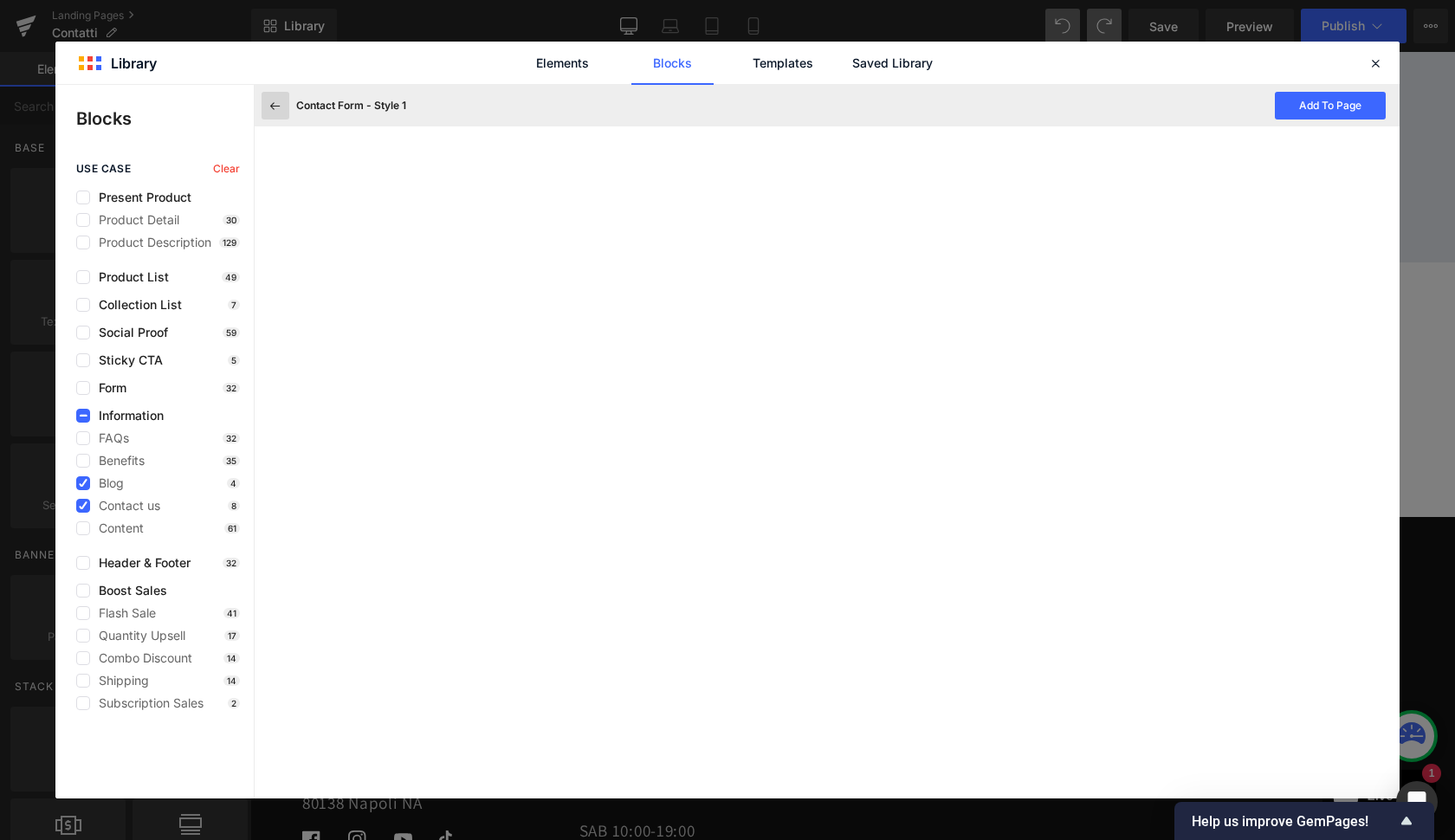
click at [278, 102] on icon at bounding box center [275, 106] width 16 height 16
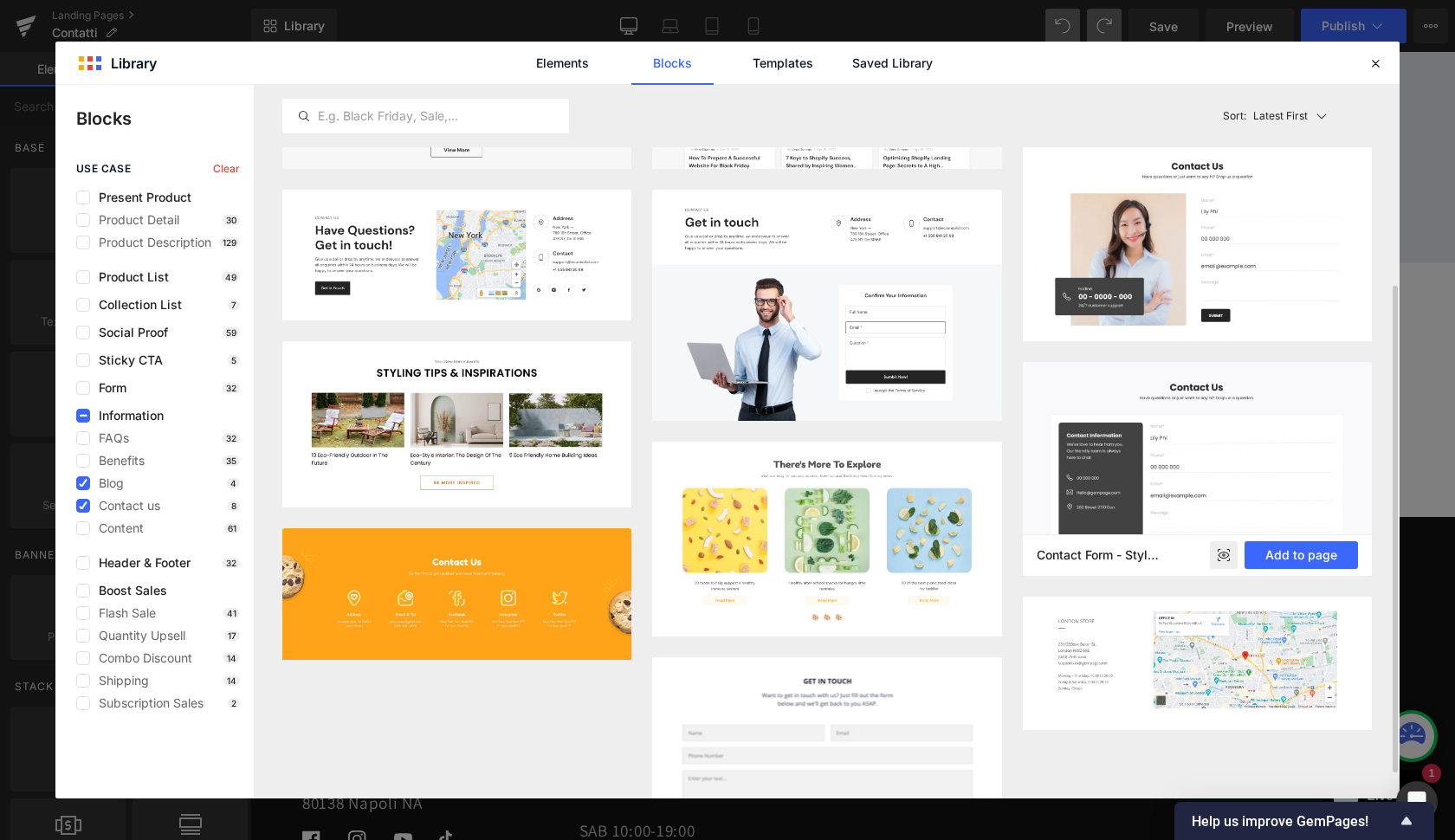
scroll to position [330, 0]
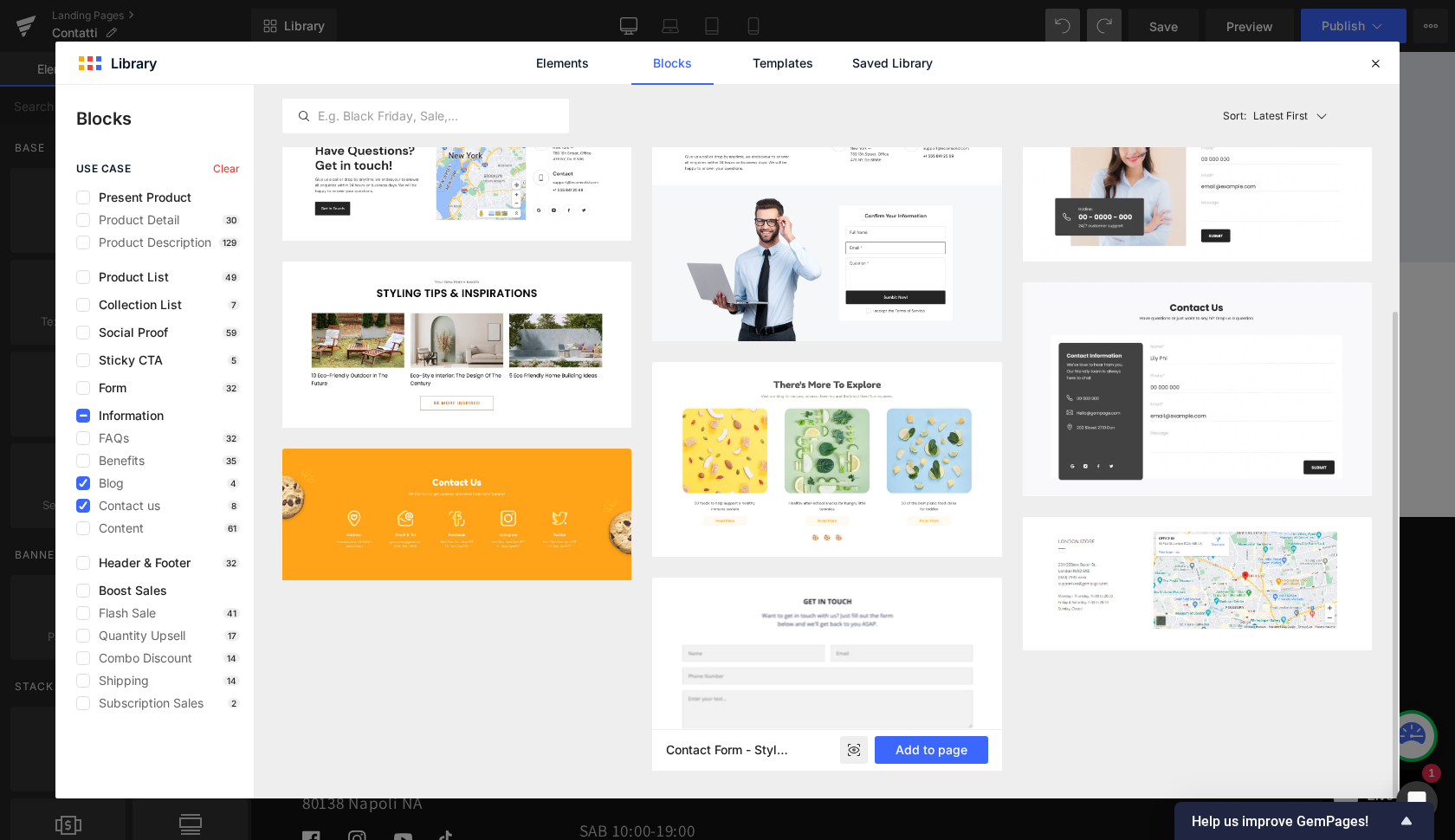
click at [865, 630] on img at bounding box center [827, 674] width 349 height 194
click at [927, 751] on button "Add to page" at bounding box center [931, 749] width 113 height 28
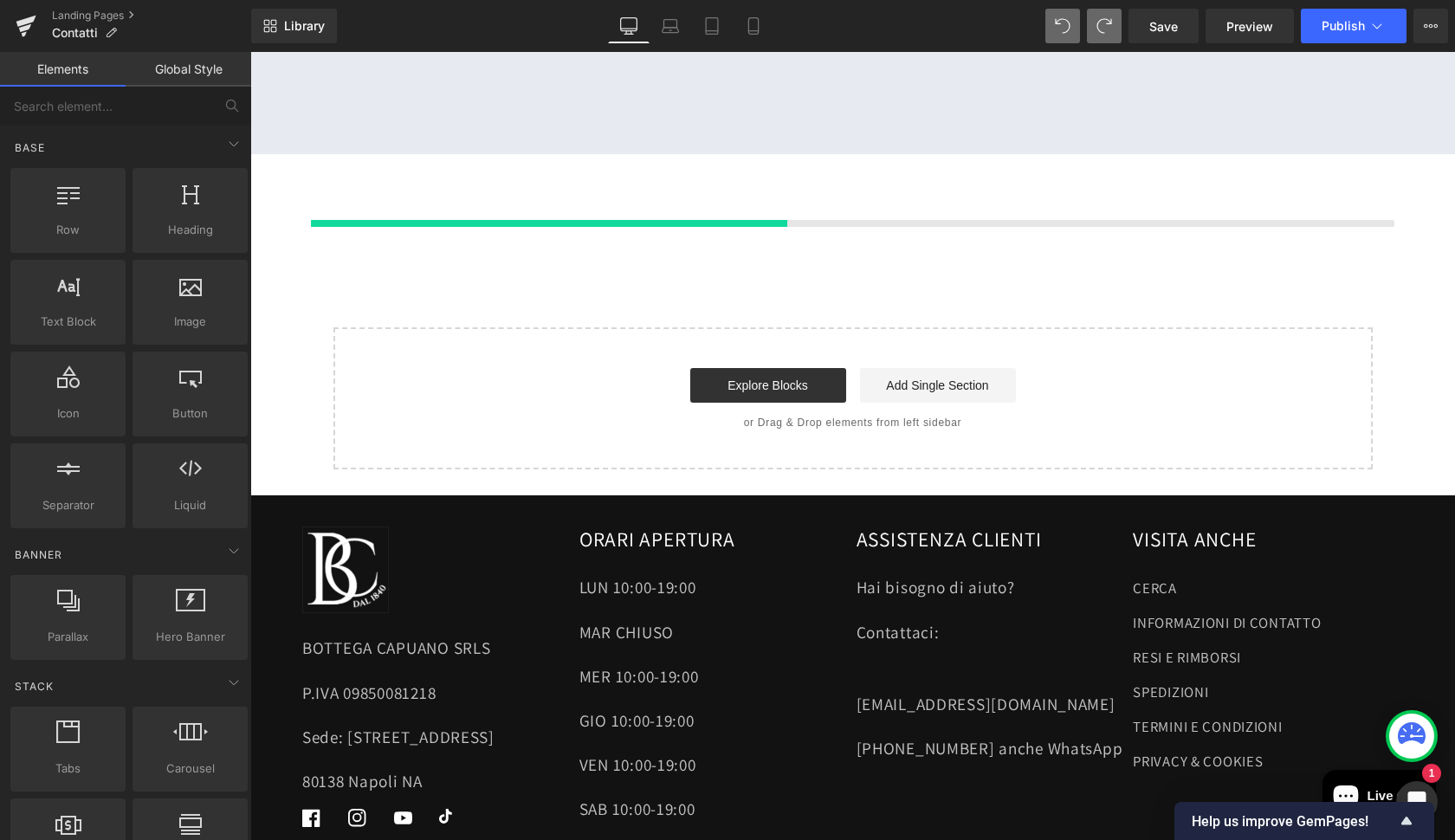
scroll to position [1361, 0]
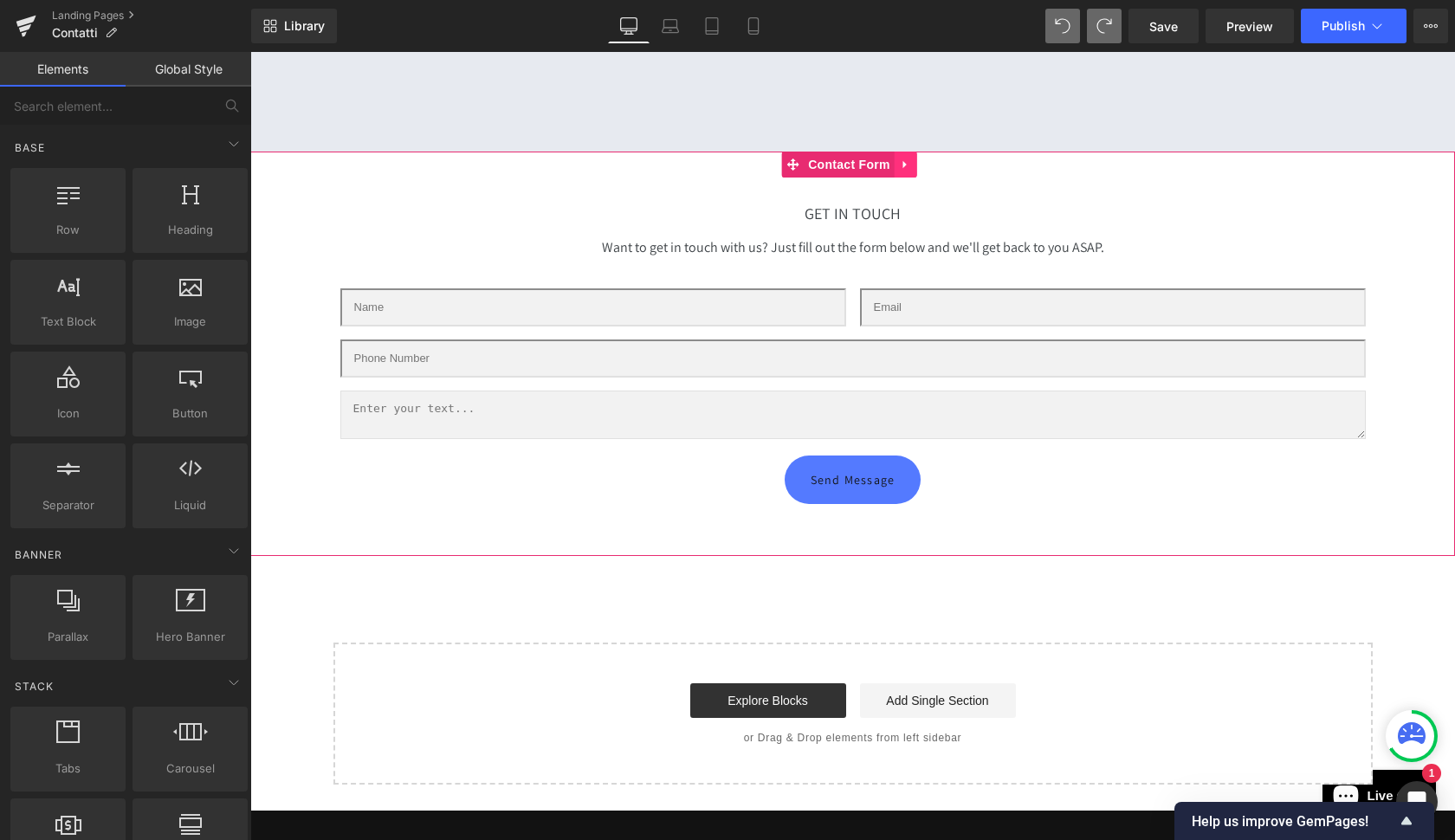
click at [908, 160] on link at bounding box center [905, 164] width 22 height 26
click at [919, 159] on icon at bounding box center [917, 165] width 13 height 13
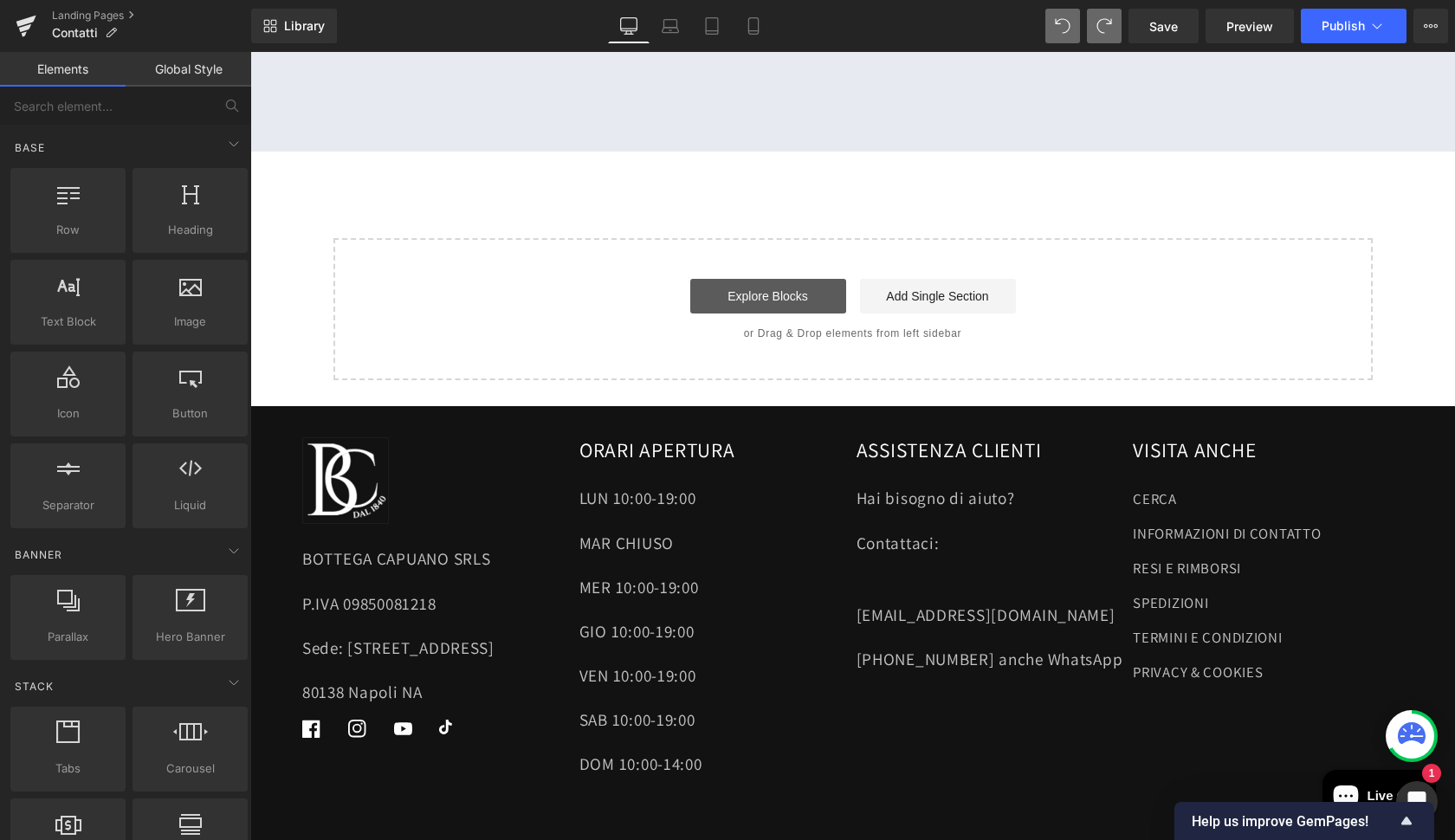
click at [793, 283] on link "Explore Blocks" at bounding box center [768, 296] width 156 height 35
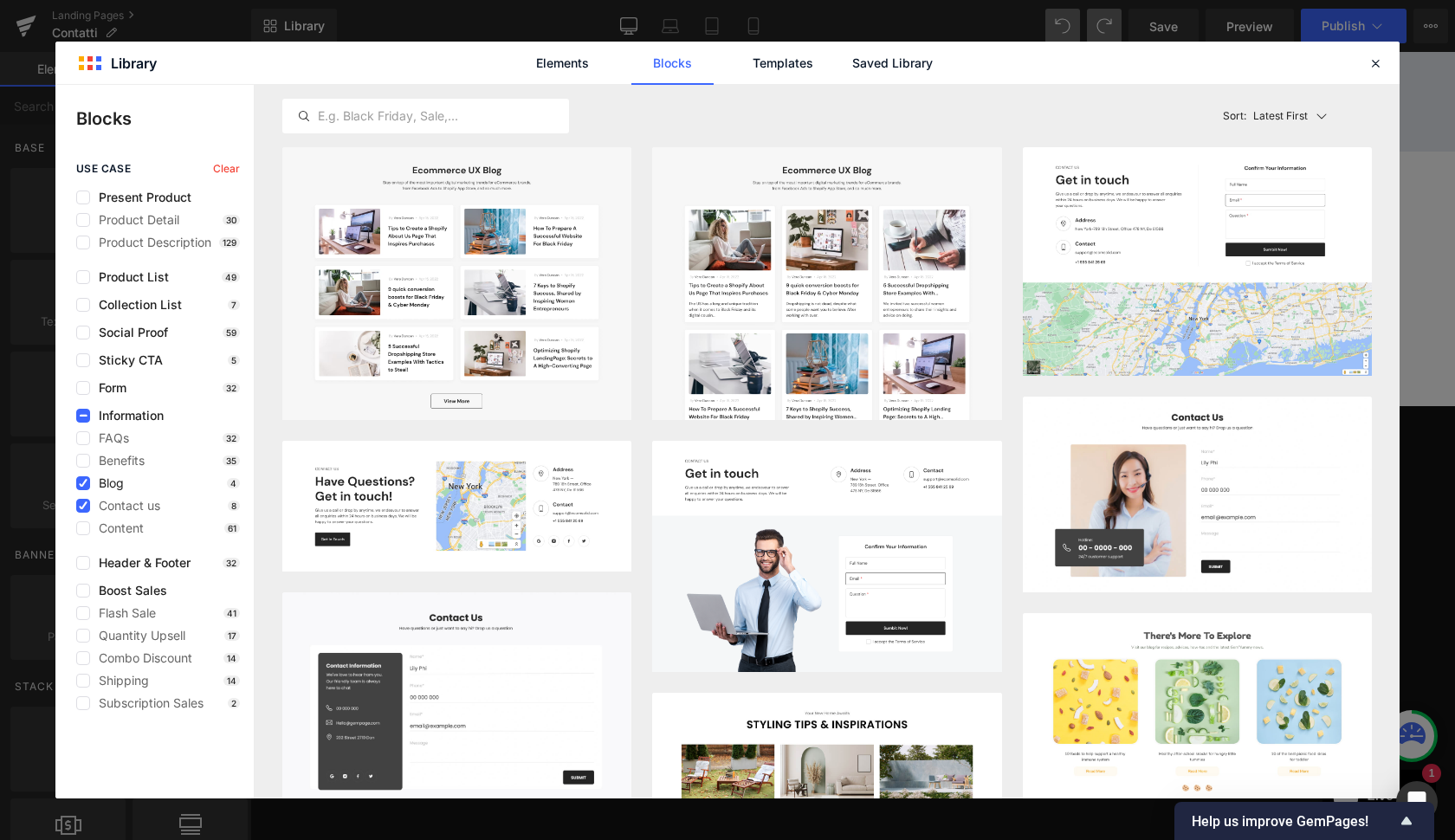
click at [92, 479] on span "Blog" at bounding box center [107, 482] width 34 height 14
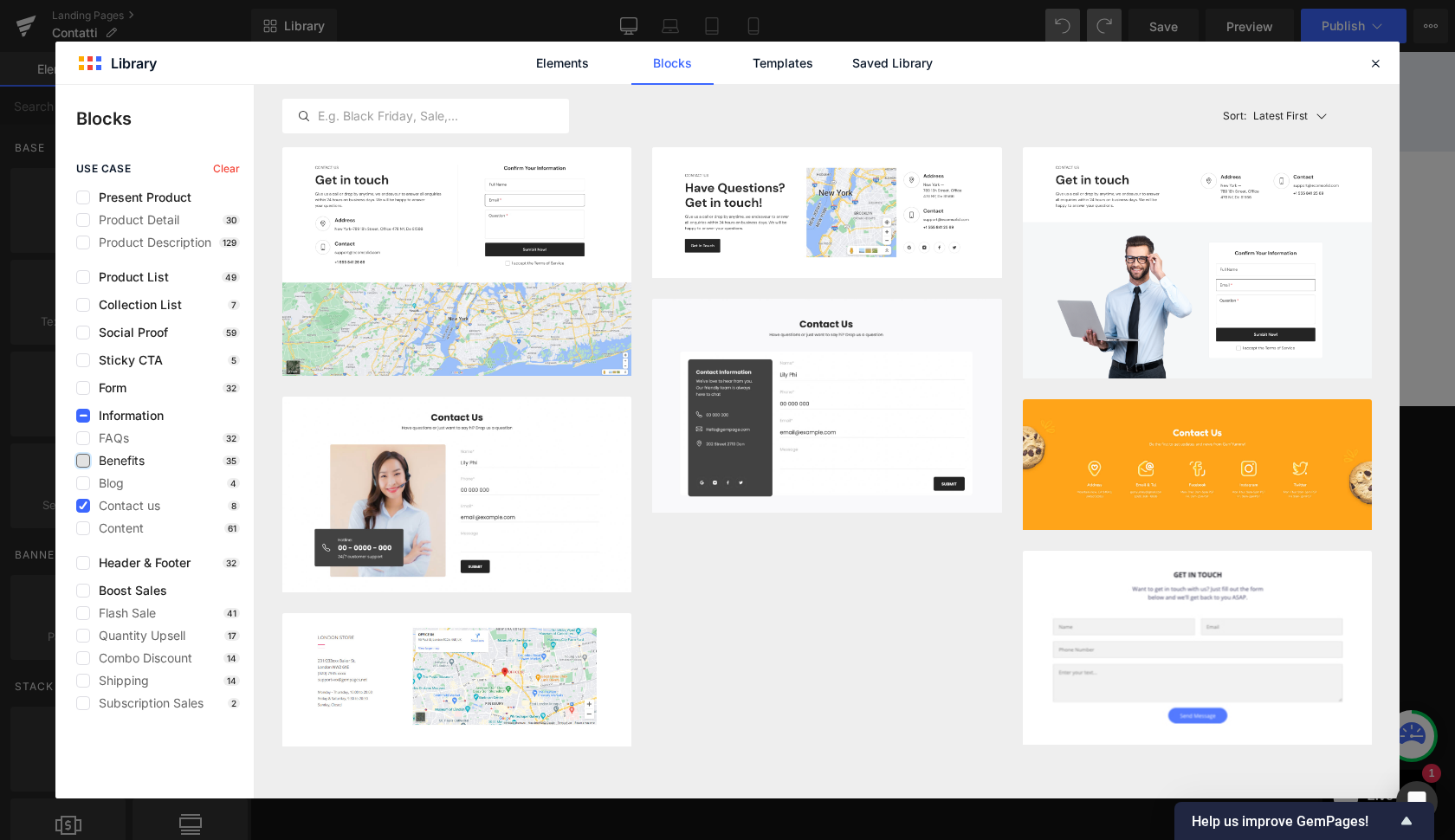
click at [85, 465] on label at bounding box center [83, 460] width 14 height 14
click at [83, 460] on input "checkbox" at bounding box center [83, 460] width 0 height 0
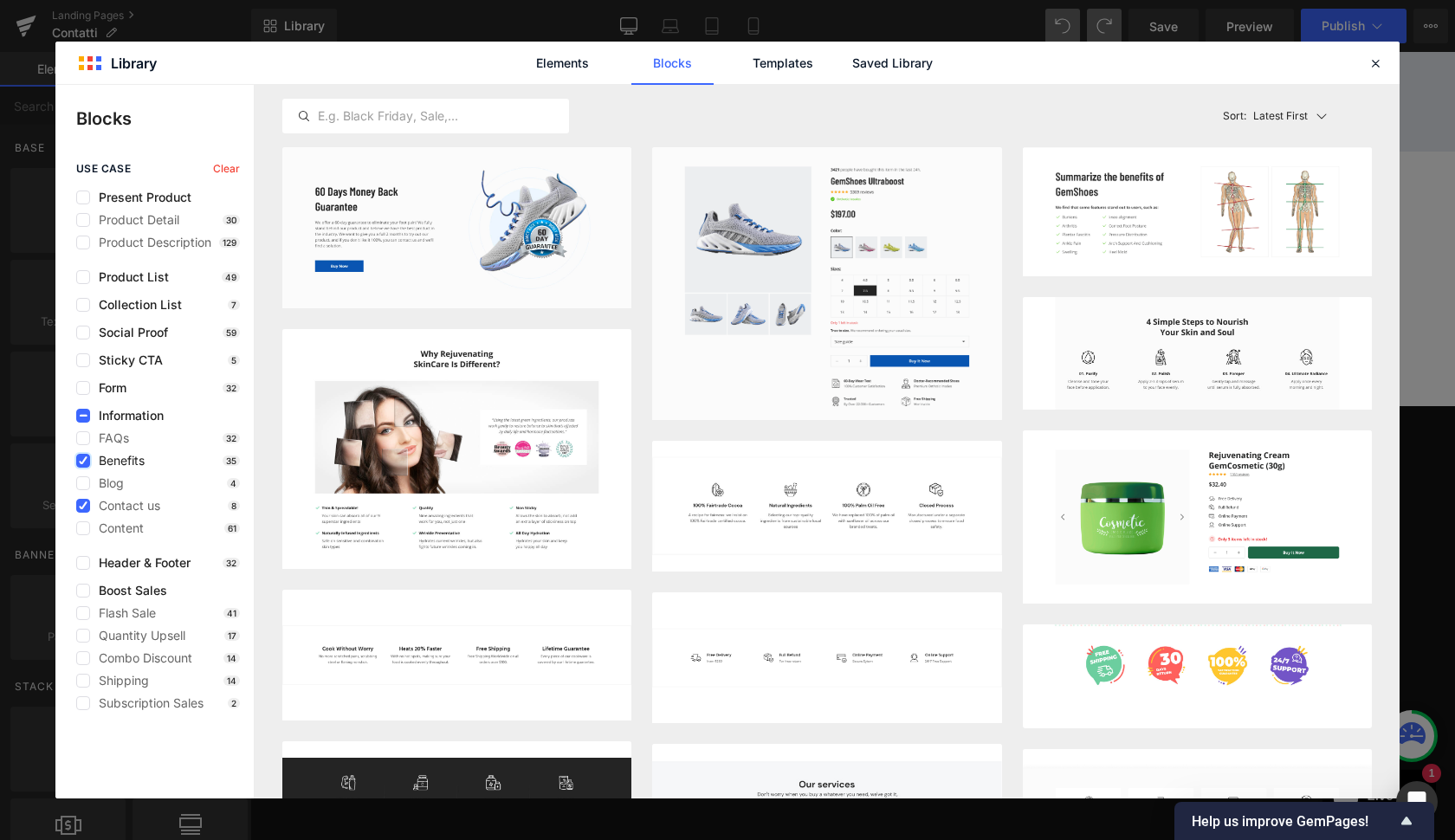
click at [79, 460] on icon at bounding box center [82, 460] width 9 height 0
click at [83, 460] on input "checkbox" at bounding box center [83, 460] width 0 height 0
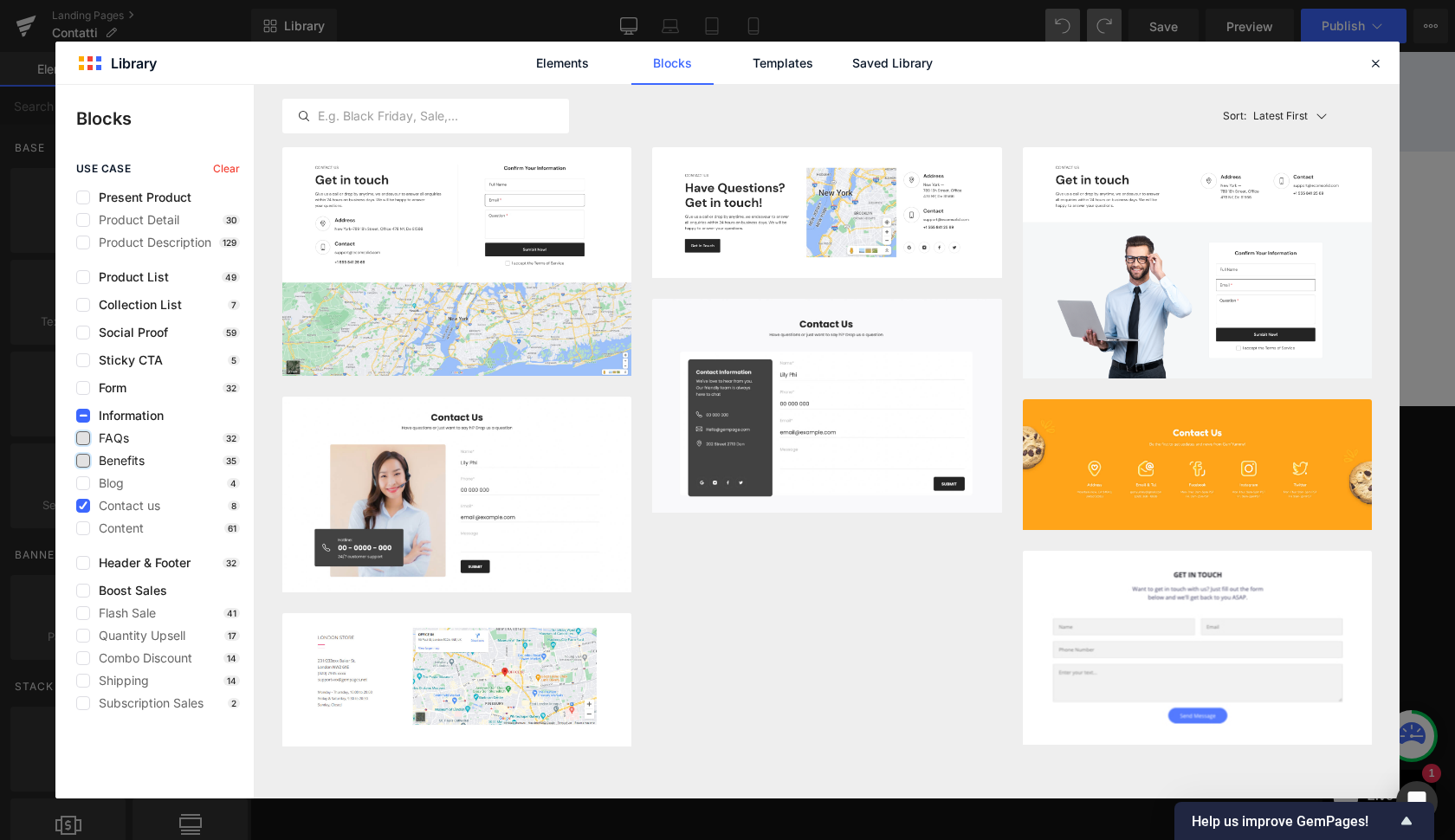
click at [85, 438] on label at bounding box center [83, 438] width 14 height 14
click at [83, 438] on input "checkbox" at bounding box center [83, 438] width 0 height 0
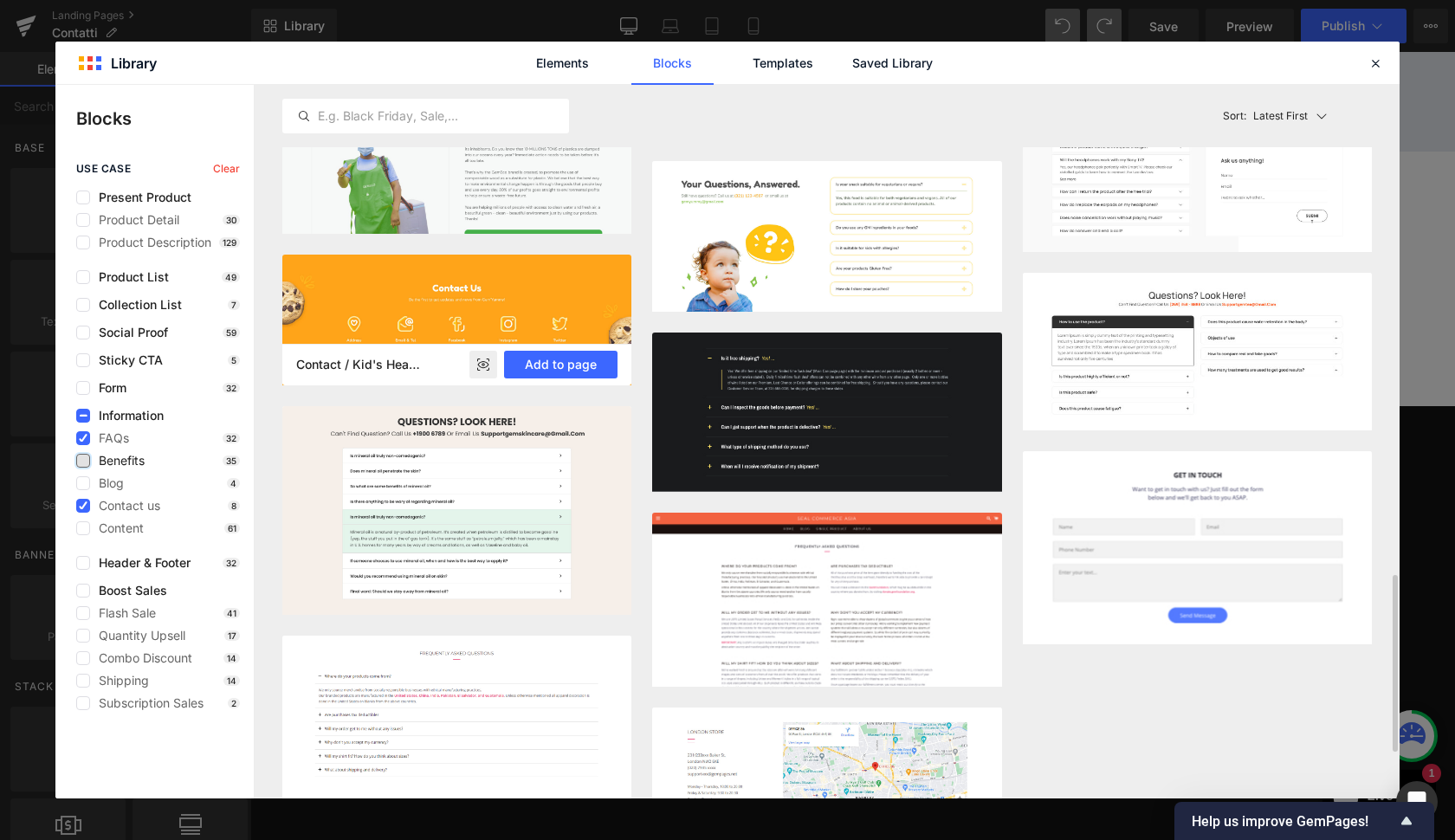
scroll to position [2155, 0]
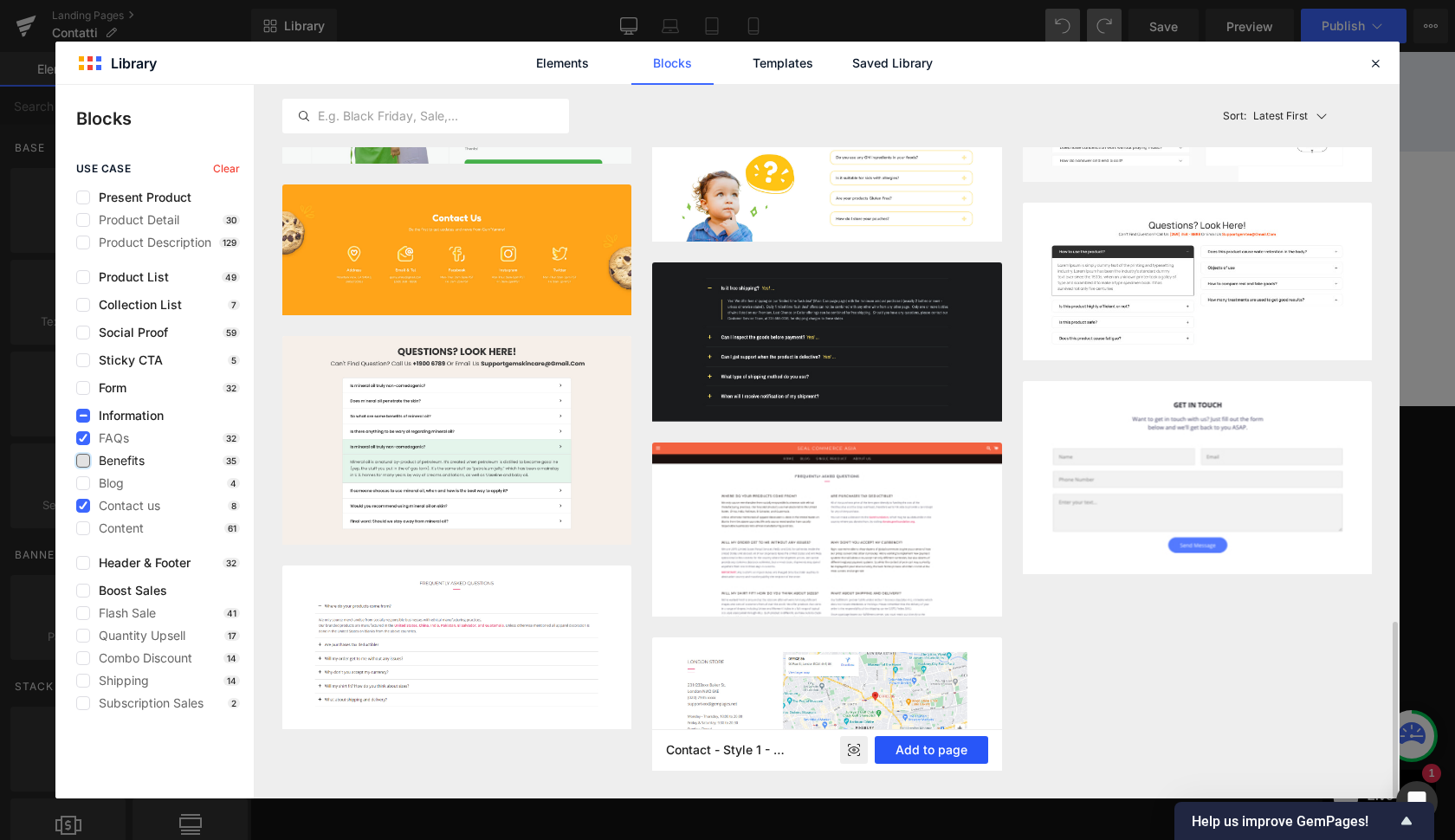
click at [891, 748] on button "Add to page" at bounding box center [931, 749] width 113 height 28
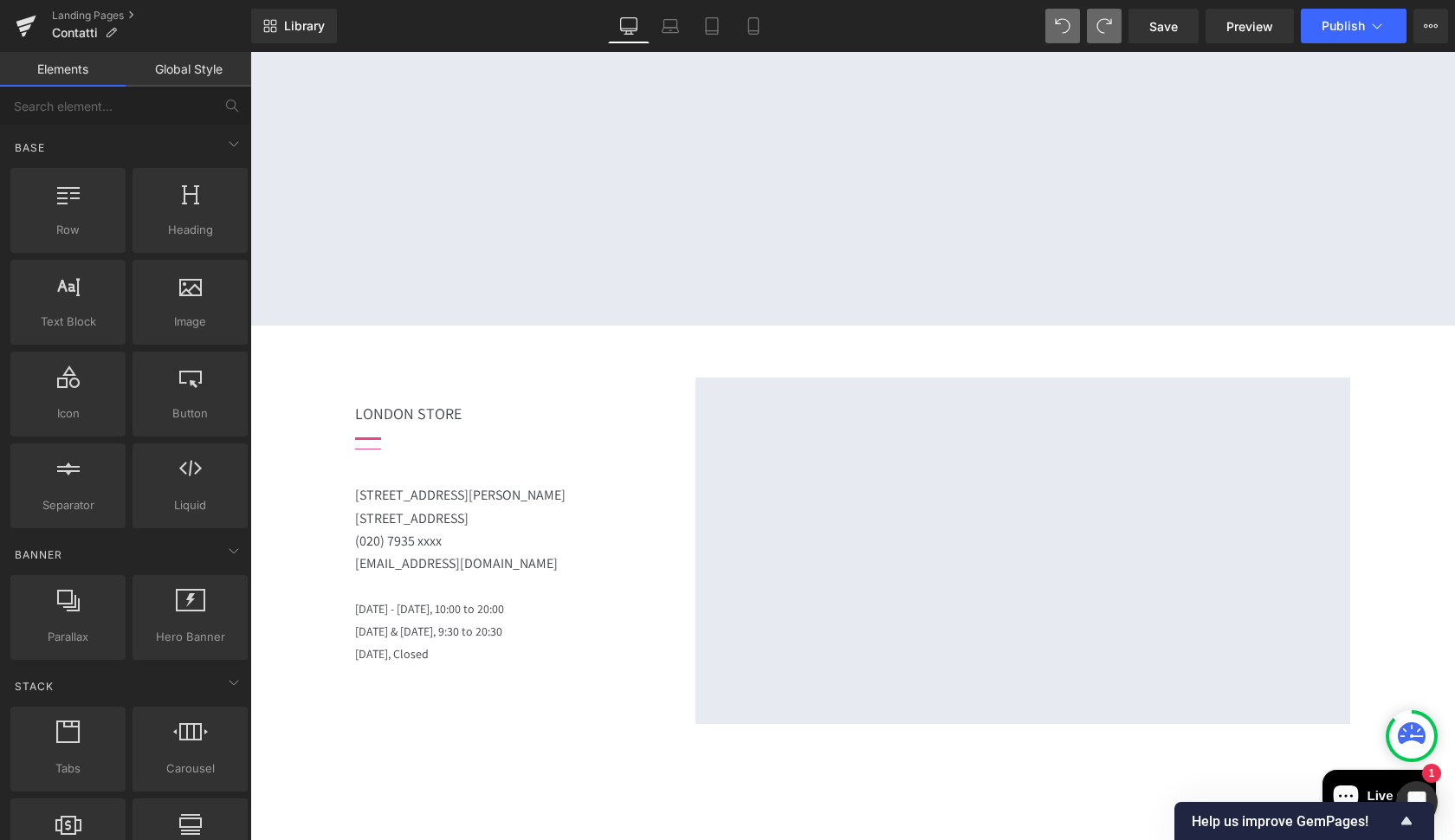
scroll to position [1195, 0]
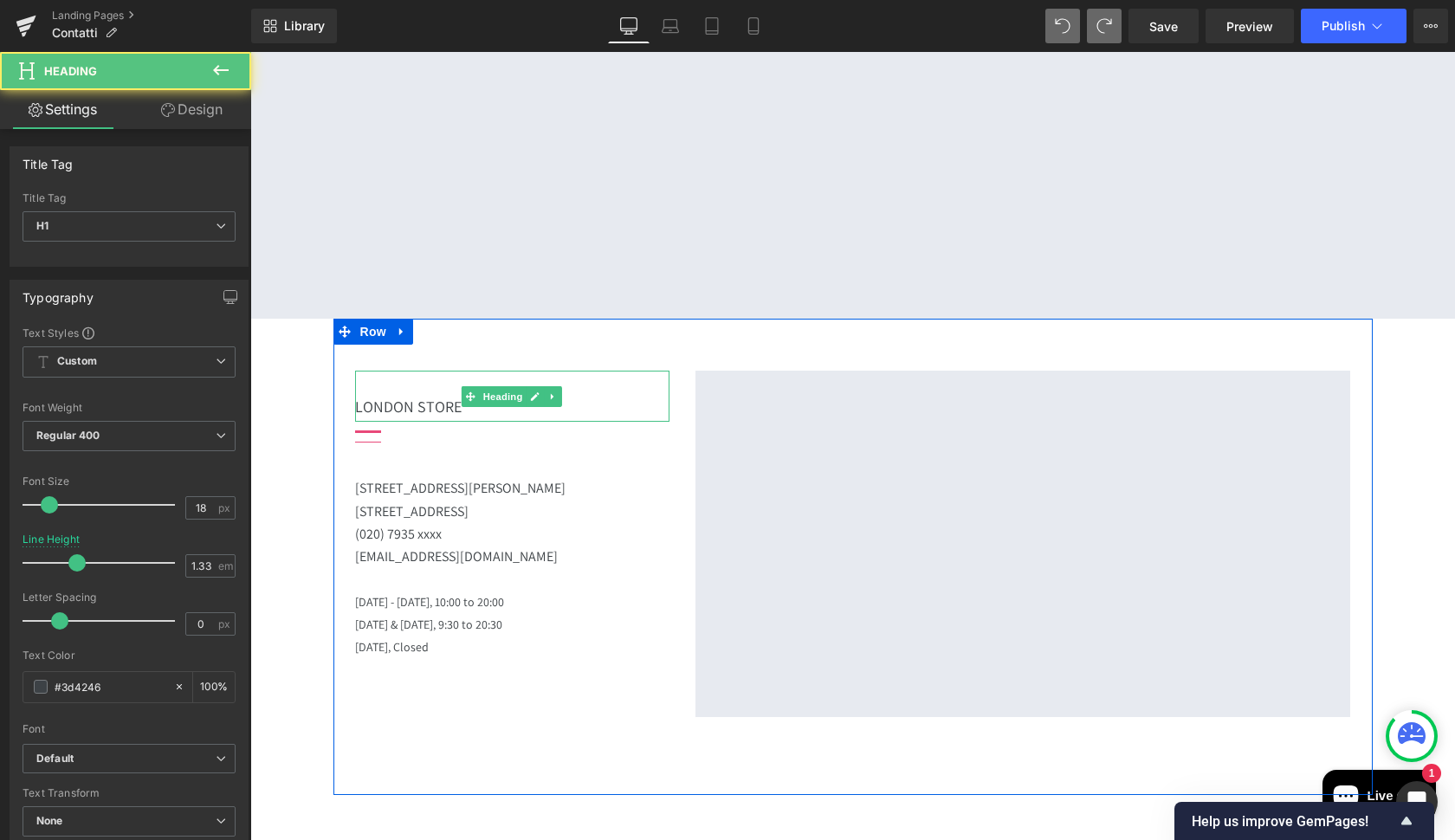
click at [426, 396] on h1 "LONDON STORE" at bounding box center [512, 406] width 314 height 20
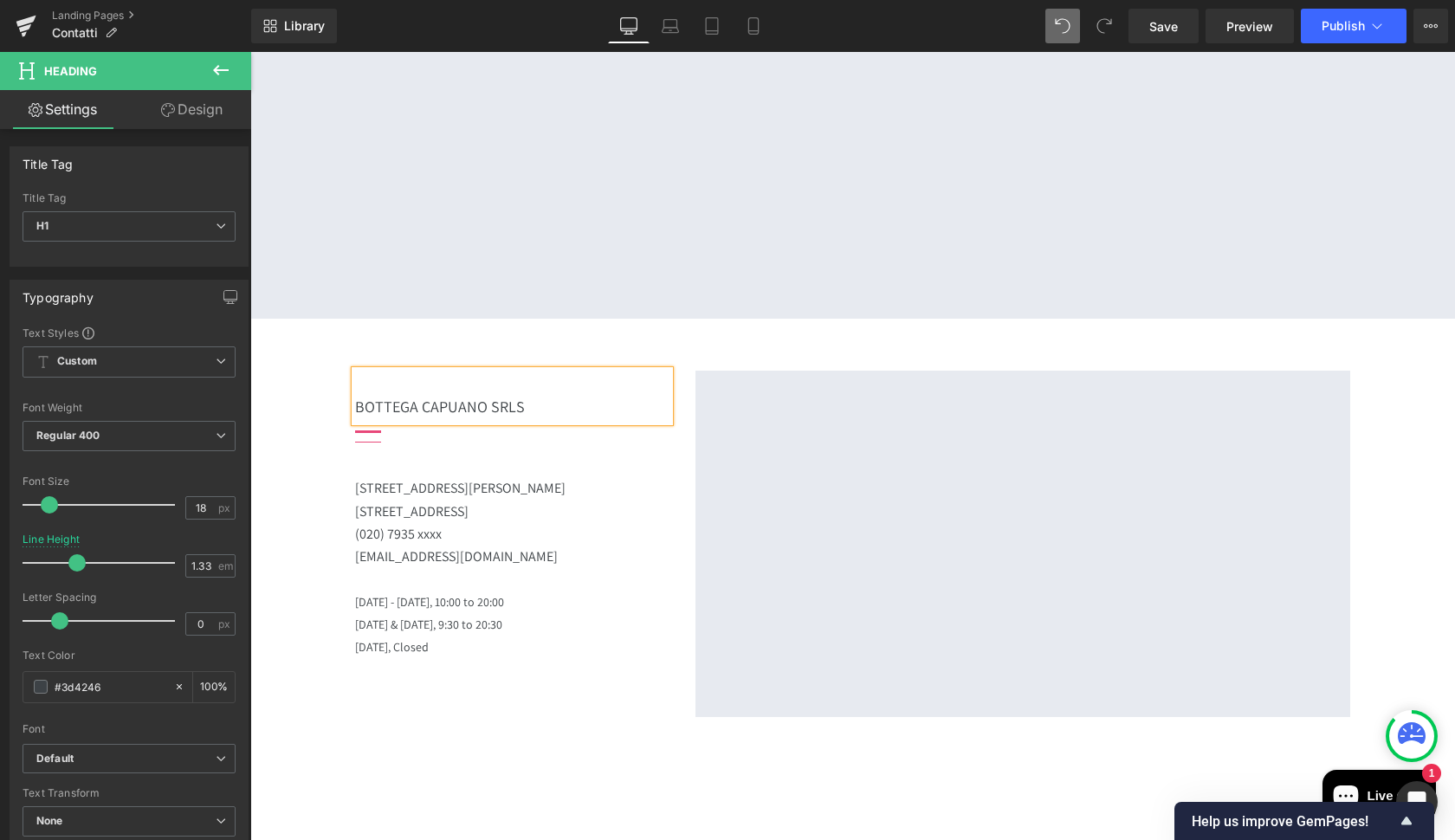
click at [289, 363] on div "Hero Banner 200px 202px CUSTOMER CARE ATTIVO 24H/7 Text Block CONTATTACI Text B…" at bounding box center [852, 36] width 1205 height 1976
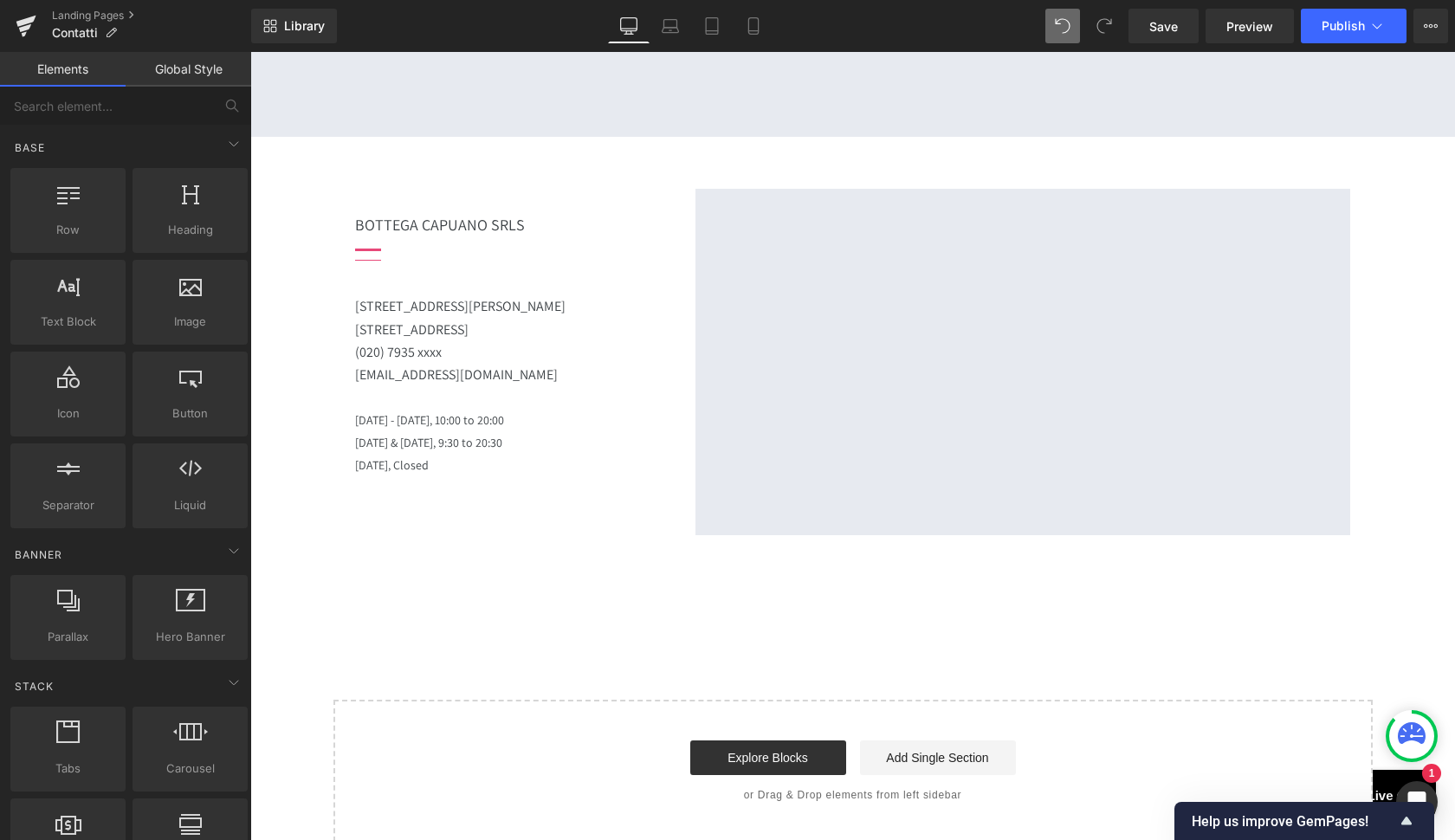
scroll to position [1379, 0]
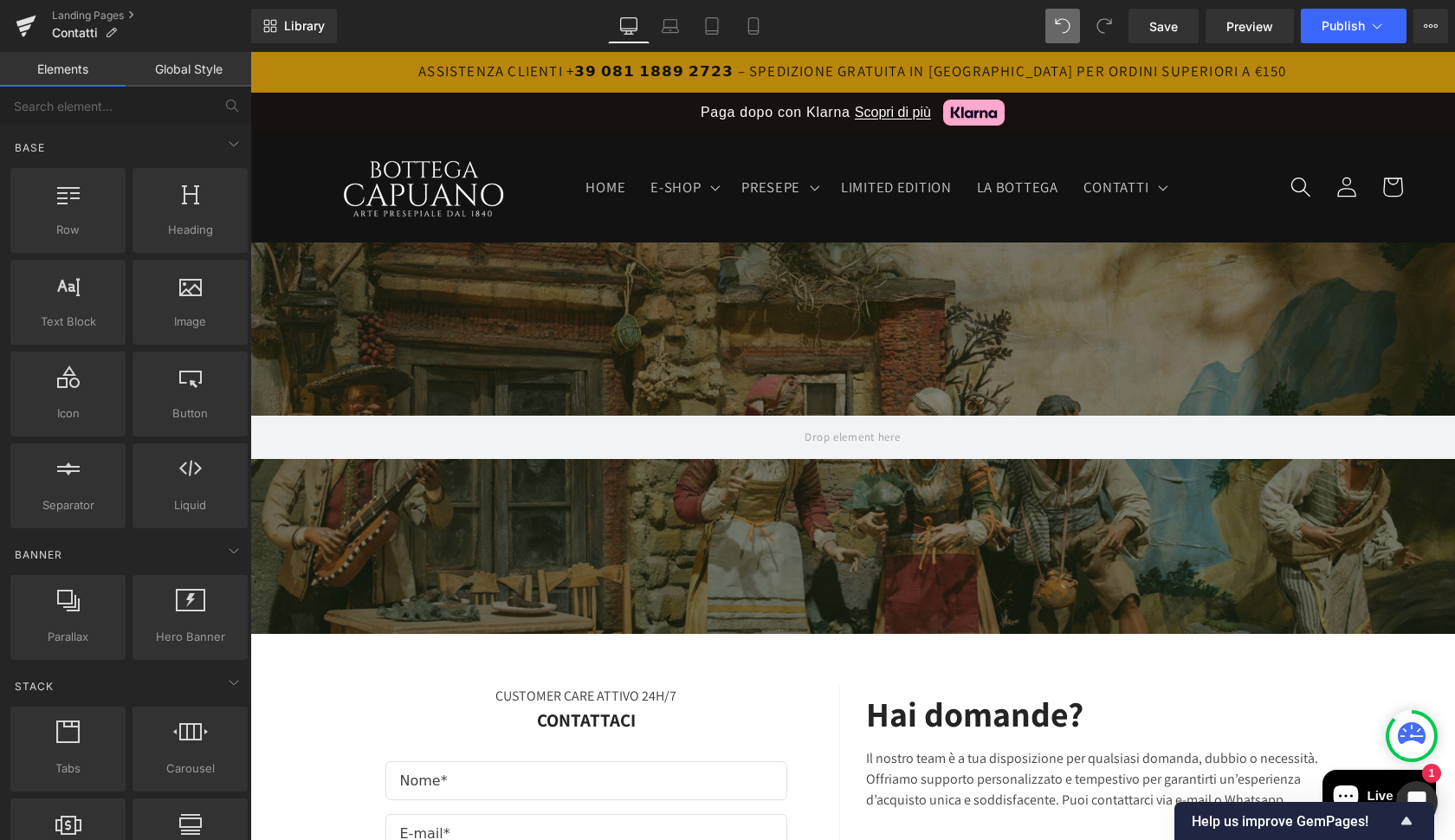
scroll to position [0, 0]
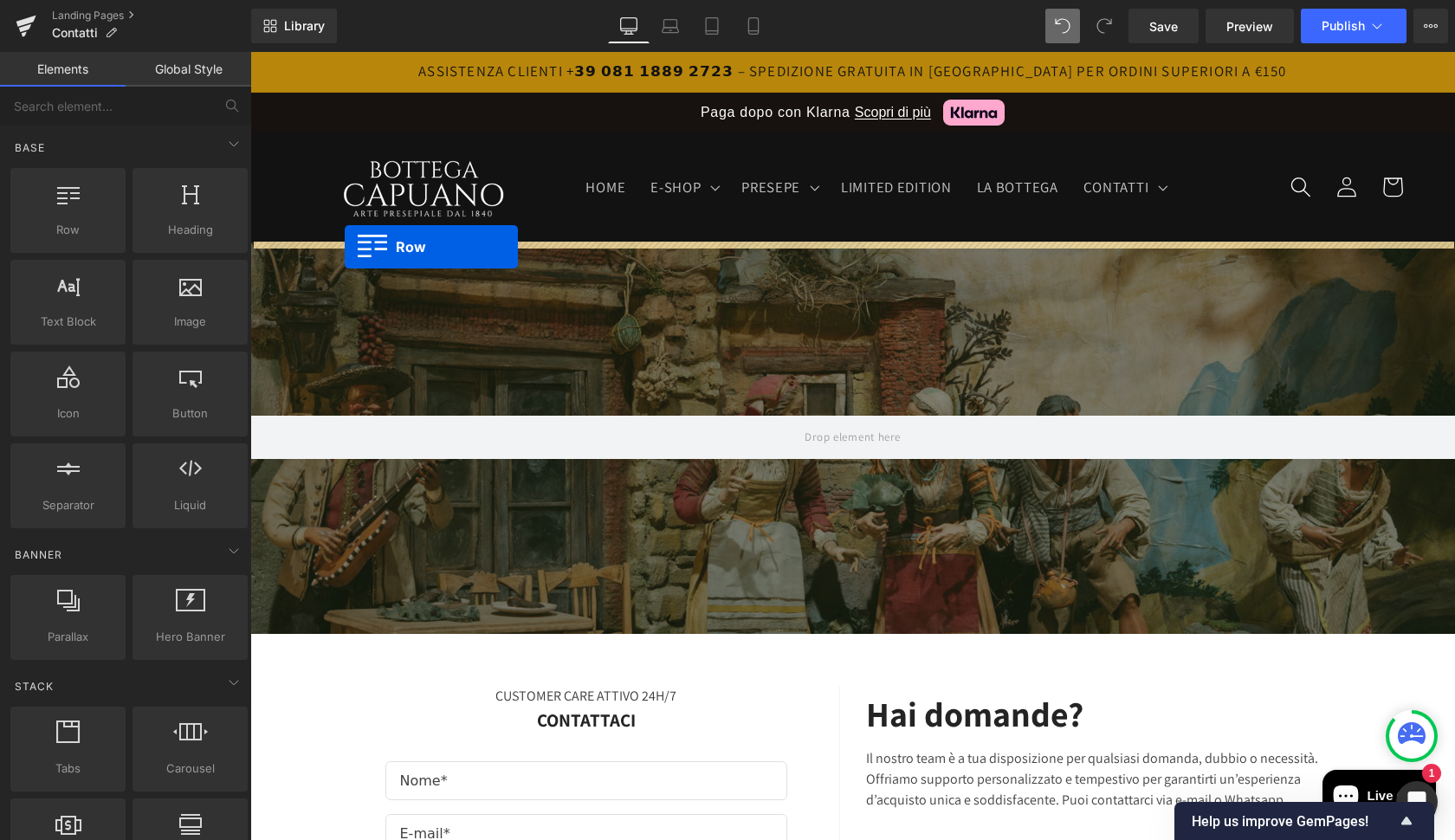
drag, startPoint x: 331, startPoint y: 259, endPoint x: 345, endPoint y: 247, distance: 18.4
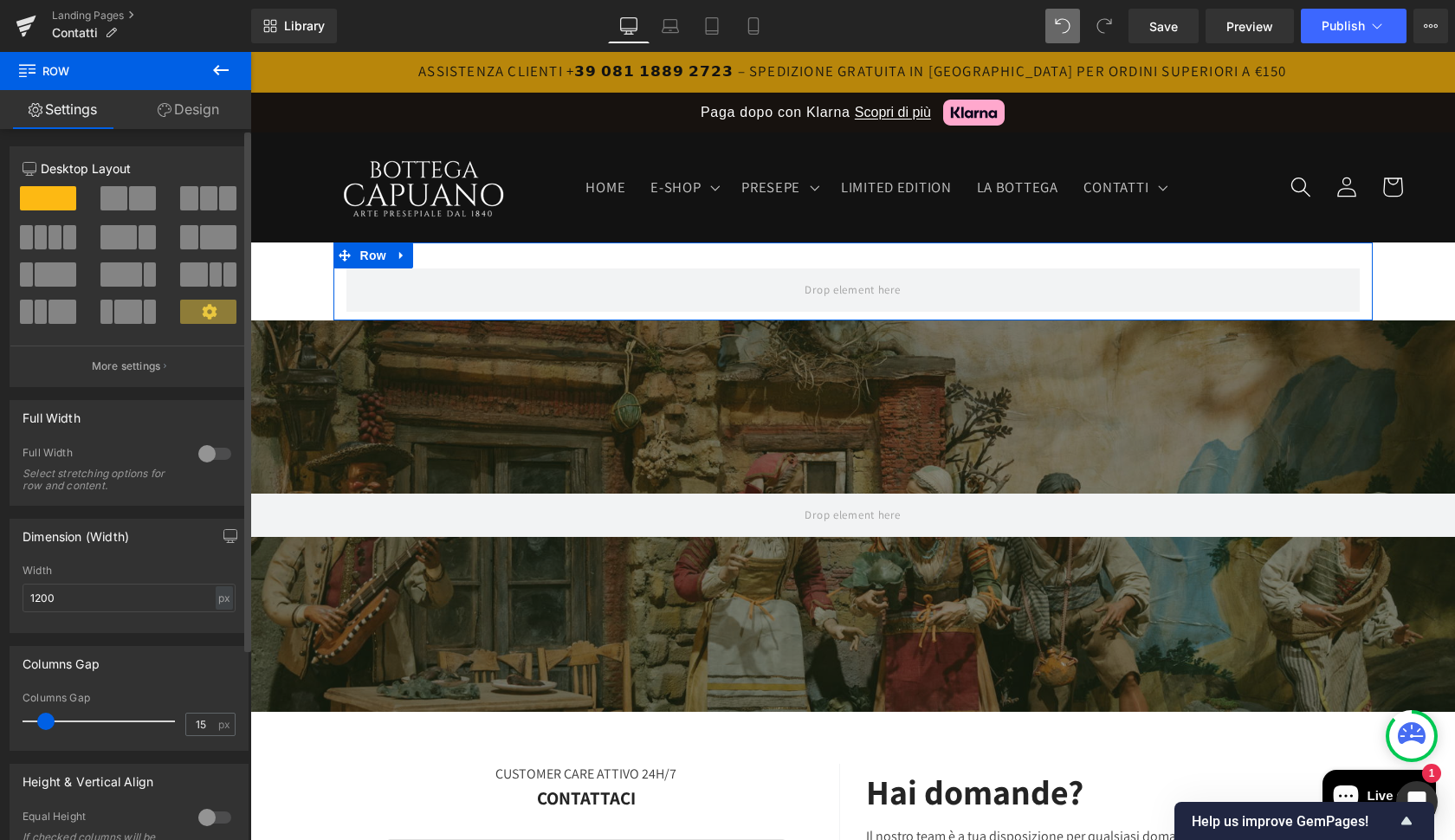
click at [129, 199] on span at bounding box center [142, 198] width 27 height 24
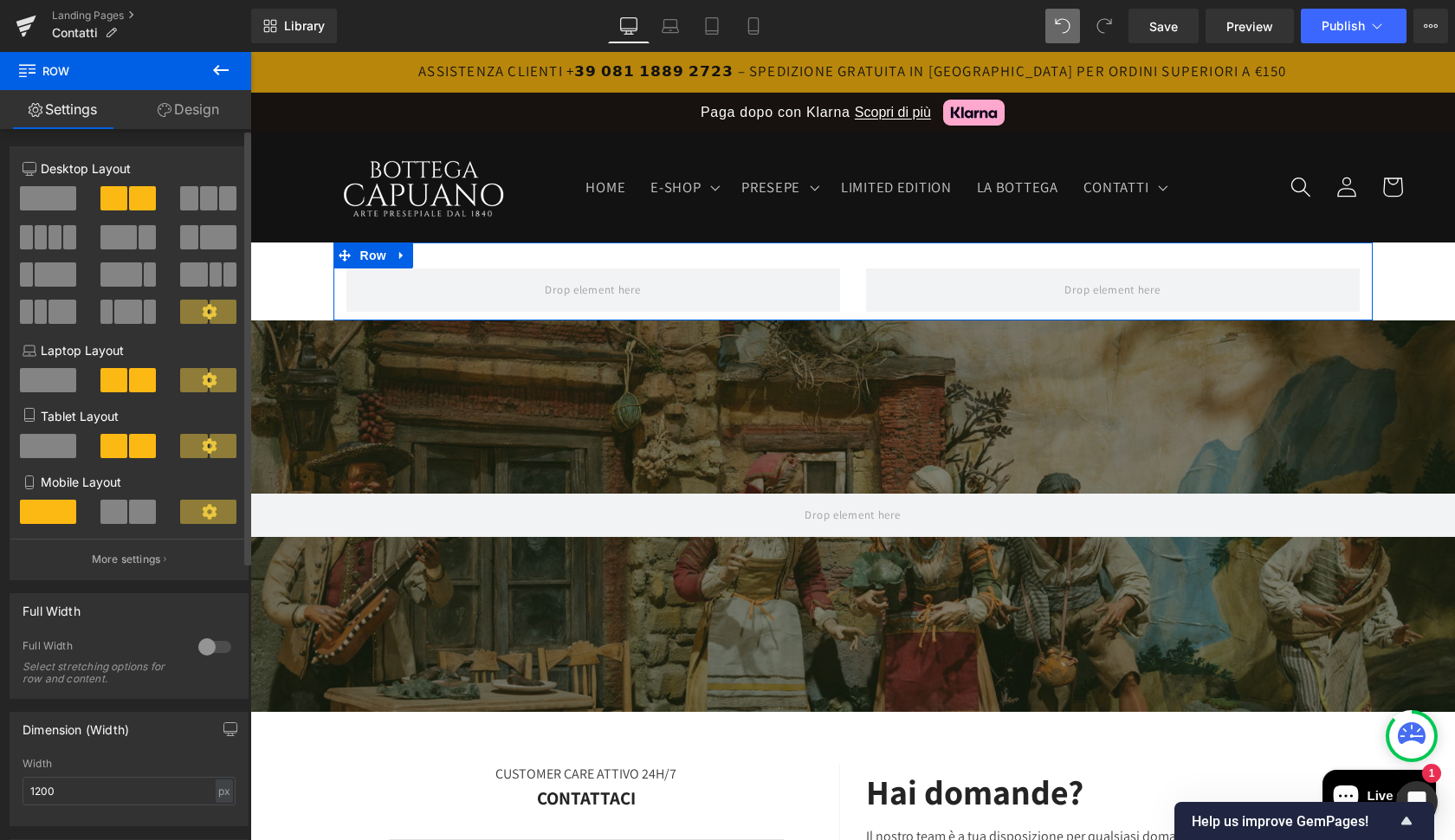
click at [47, 201] on span at bounding box center [48, 198] width 56 height 24
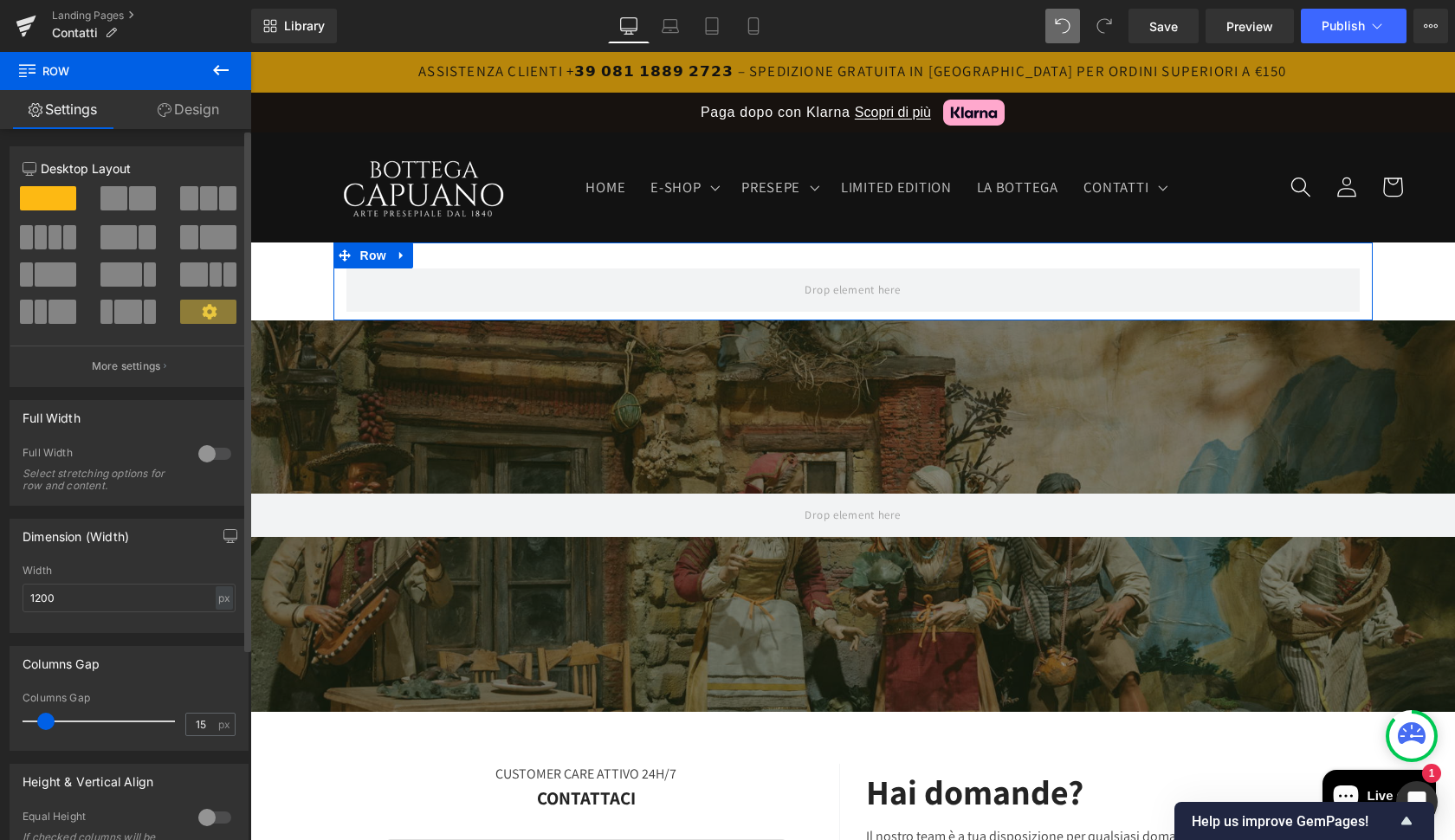
click at [118, 202] on span at bounding box center [114, 198] width 27 height 24
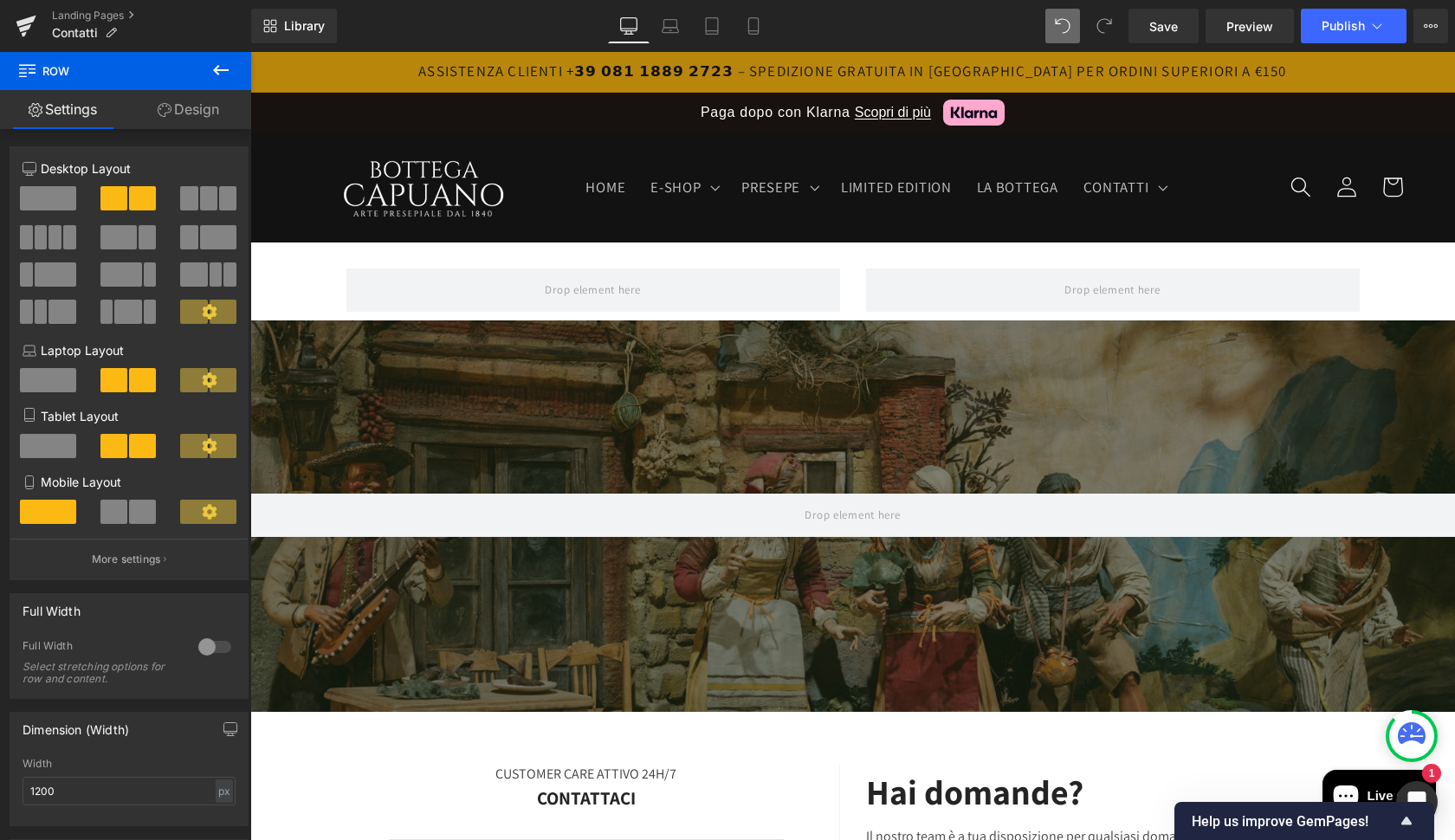
click at [215, 72] on icon at bounding box center [221, 70] width 16 height 11
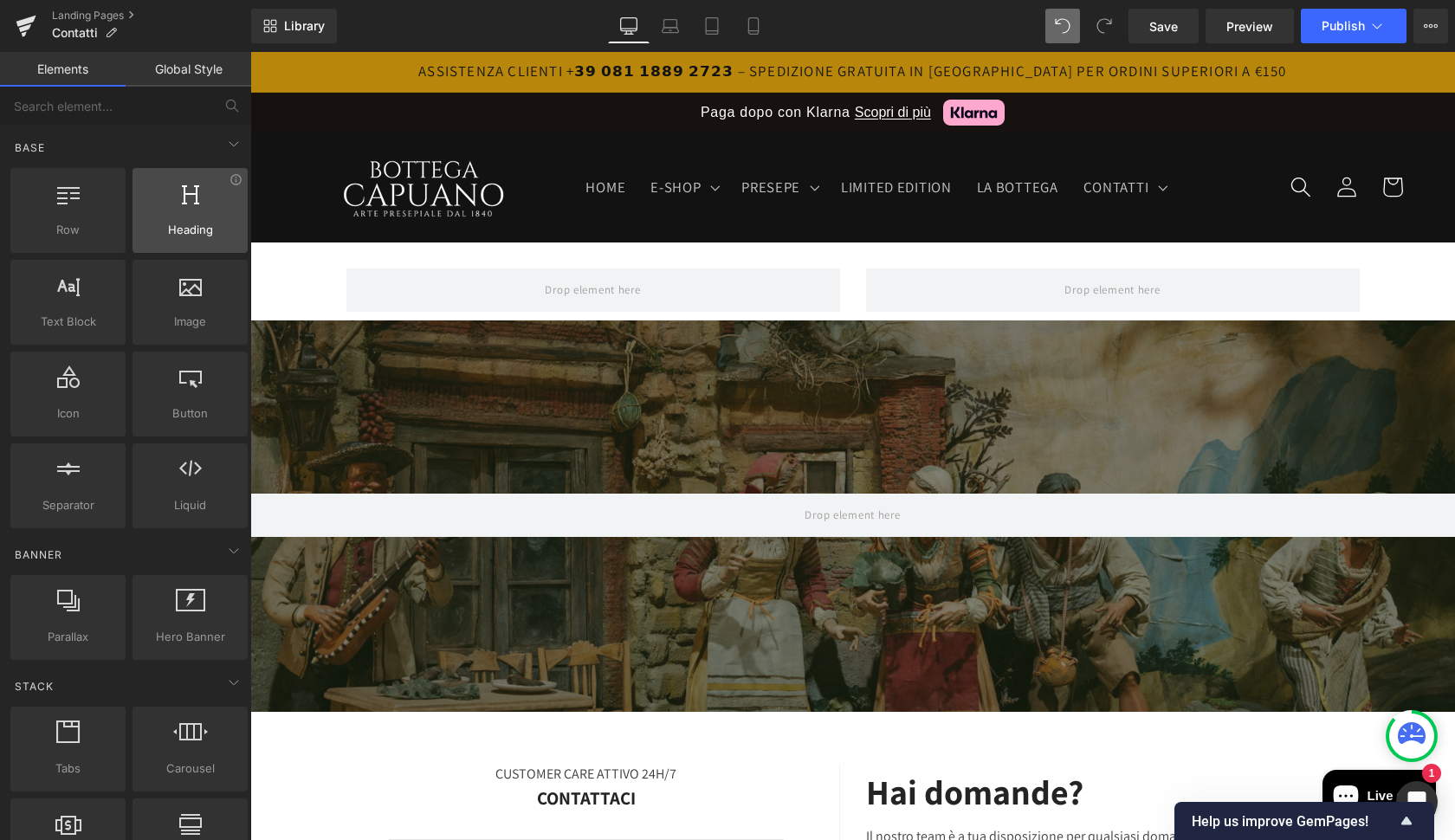
click at [182, 203] on icon at bounding box center [191, 193] width 17 height 22
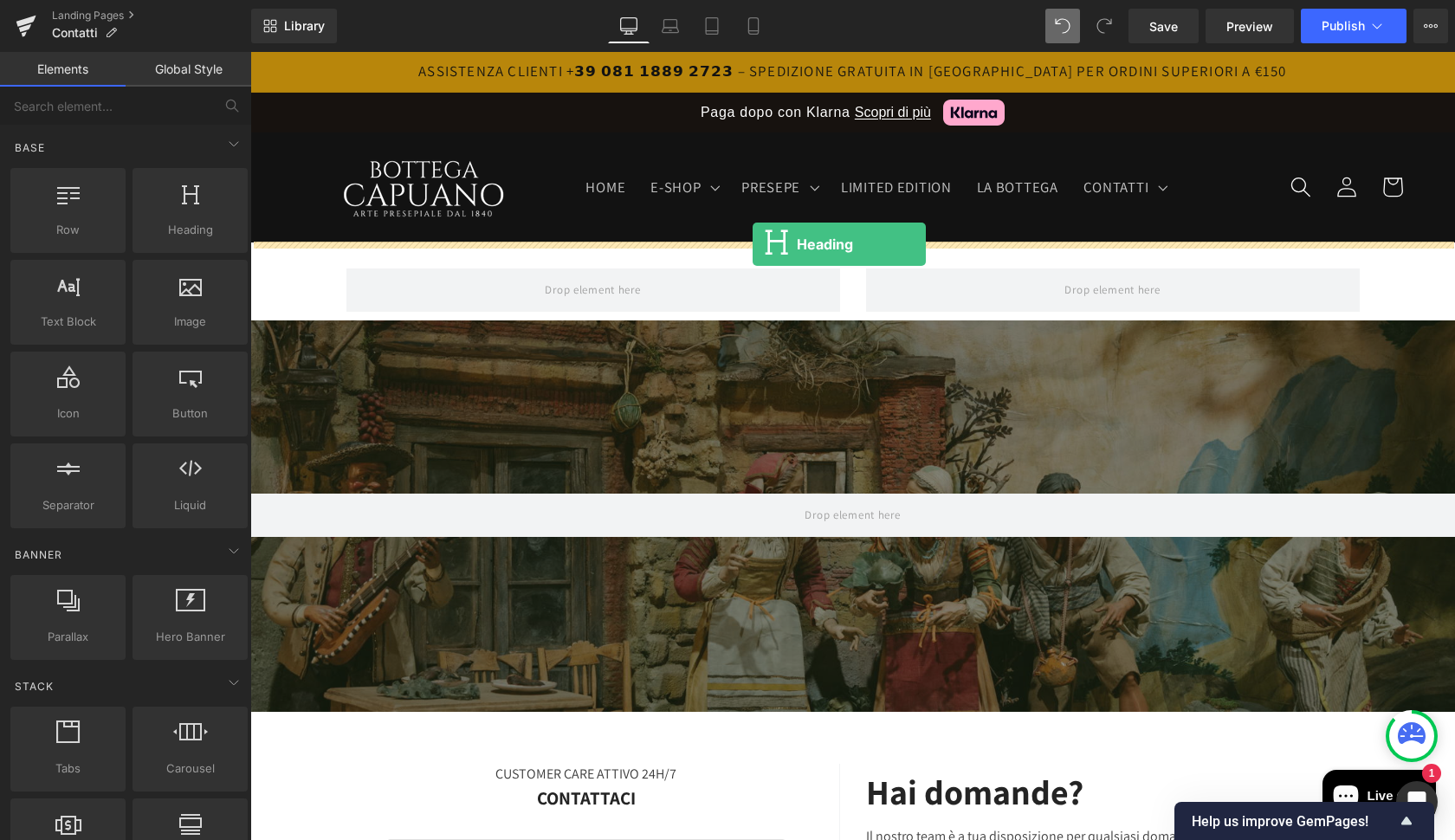
drag, startPoint x: 431, startPoint y: 284, endPoint x: 752, endPoint y: 244, distance: 323.5
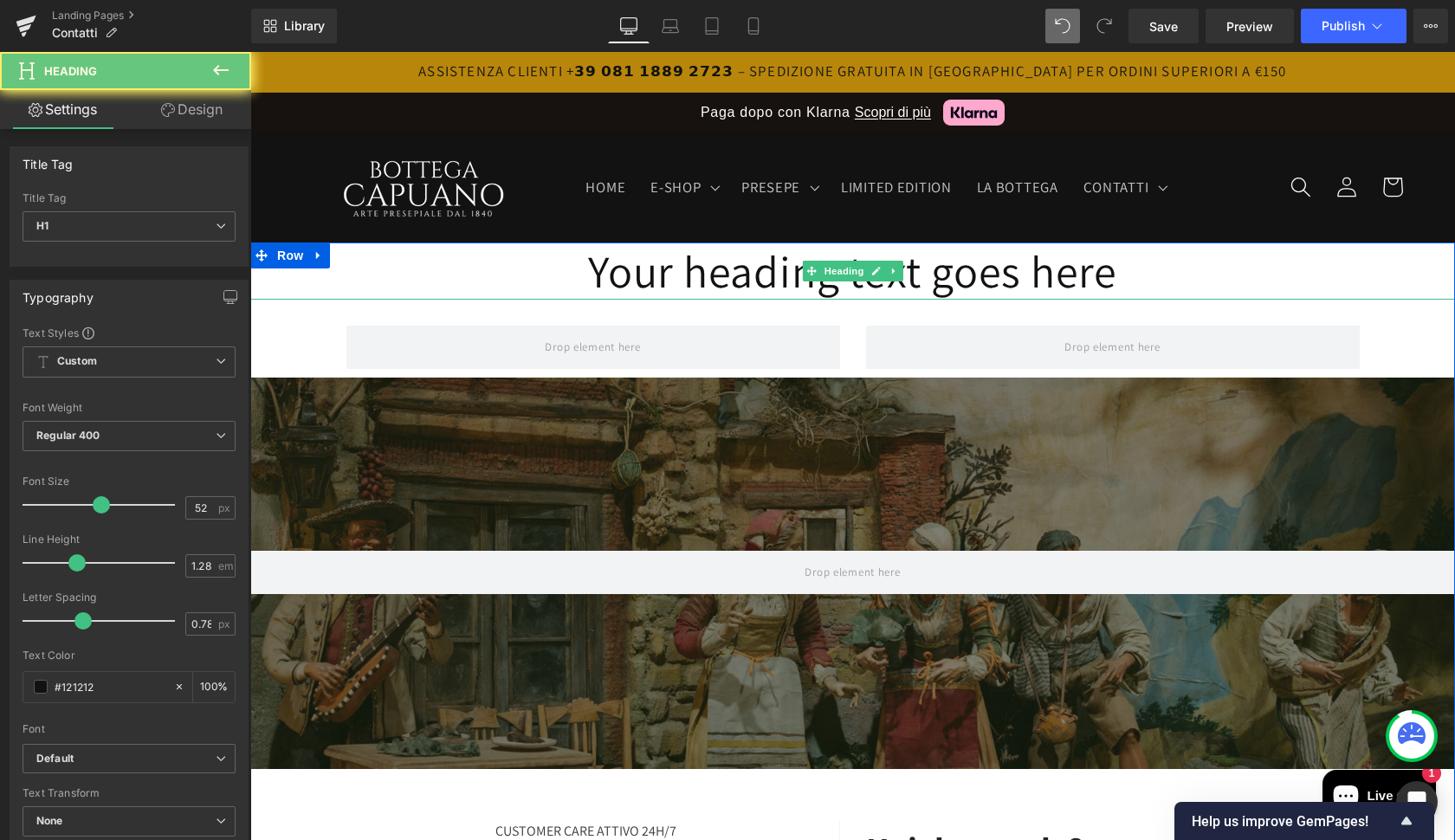
click at [763, 273] on h1 "Your heading text goes here" at bounding box center [852, 270] width 1205 height 57
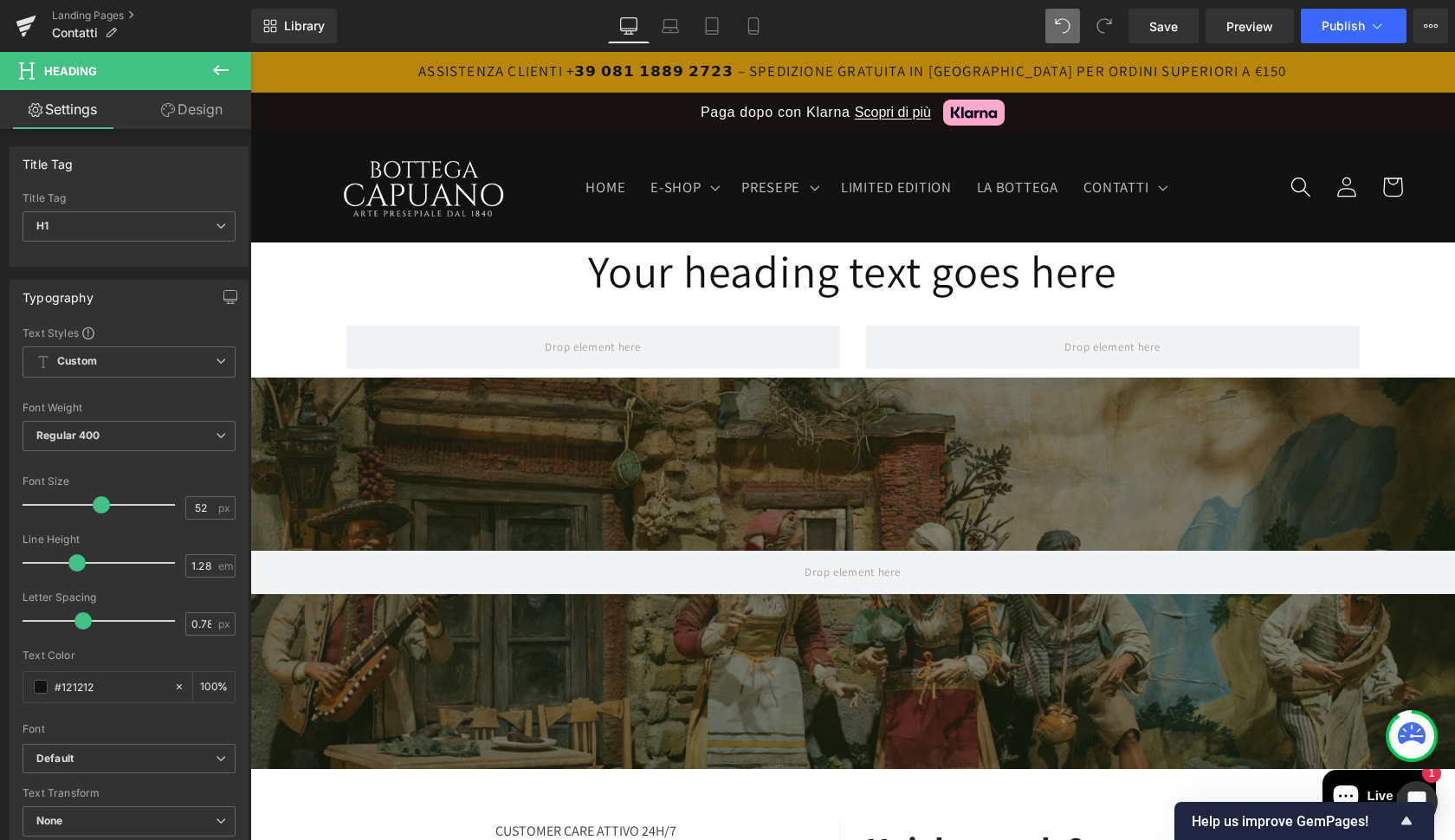
click at [215, 69] on icon at bounding box center [221, 70] width 16 height 11
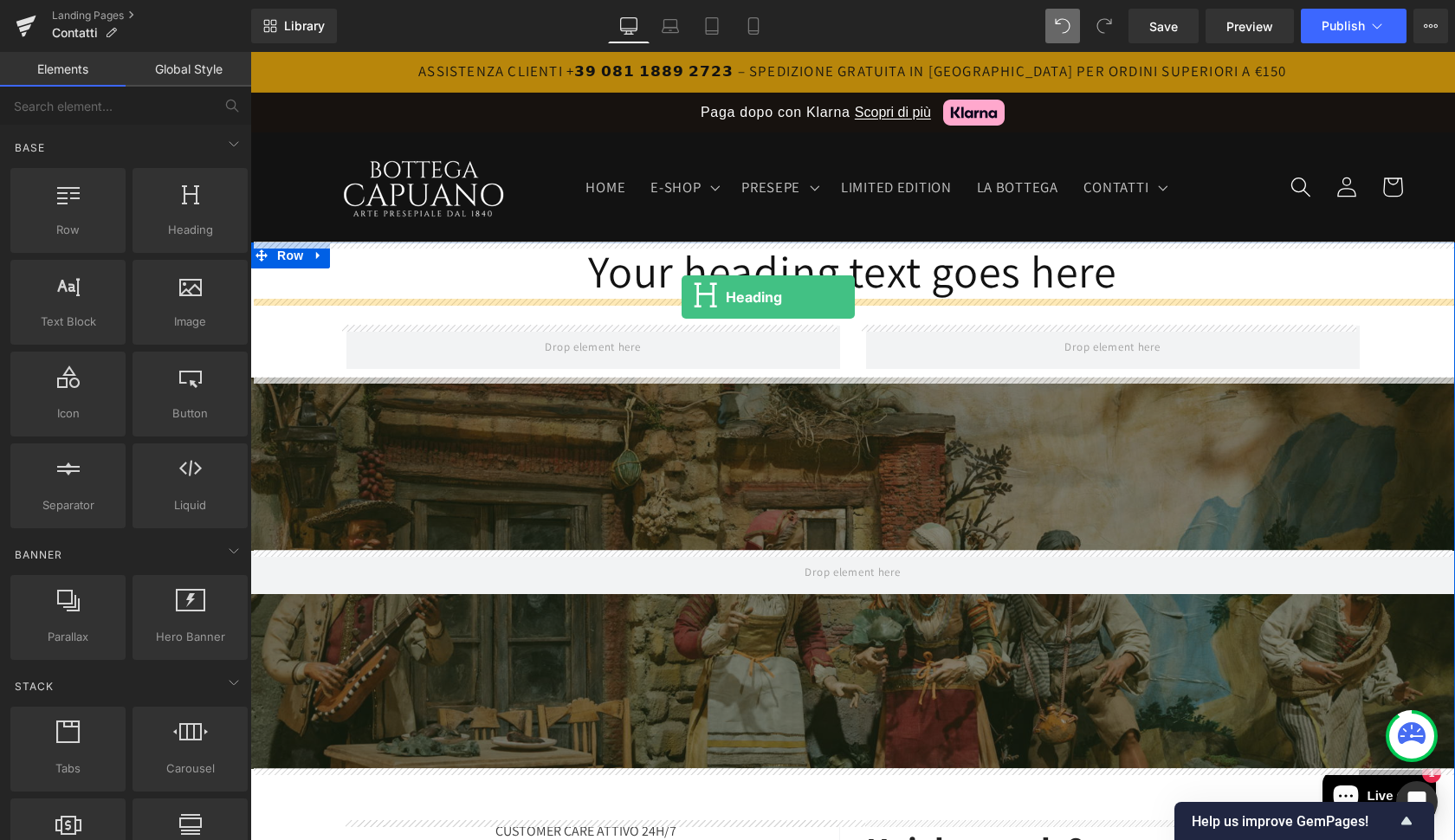
drag, startPoint x: 429, startPoint y: 276, endPoint x: 680, endPoint y: 296, distance: 251.8
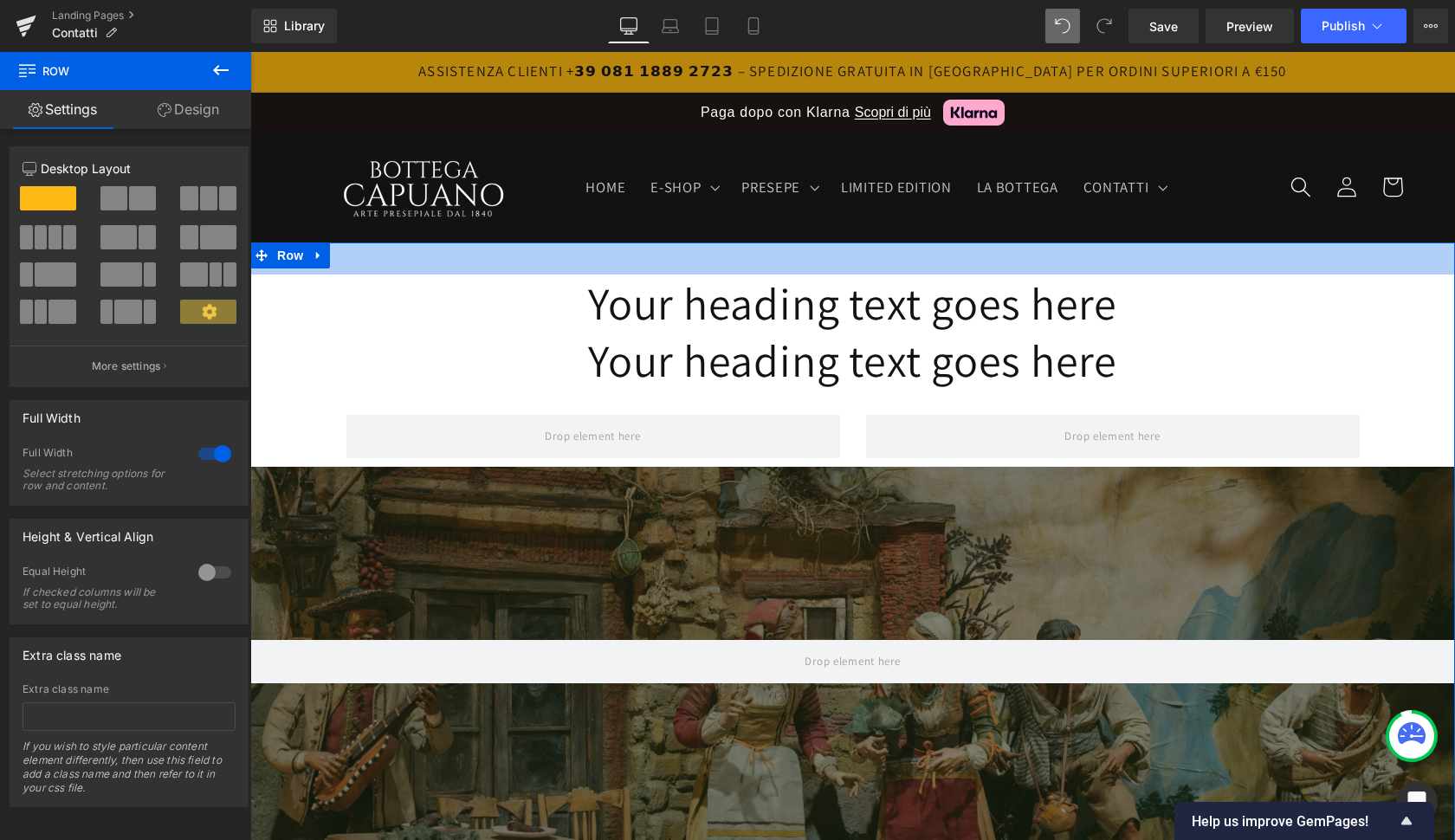
drag, startPoint x: 1031, startPoint y: 244, endPoint x: 1032, endPoint y: 274, distance: 30.0
click at [1032, 274] on div "Your heading text goes here Heading Your heading text goes here Heading Row Her…" at bounding box center [852, 817] width 1205 height 1150
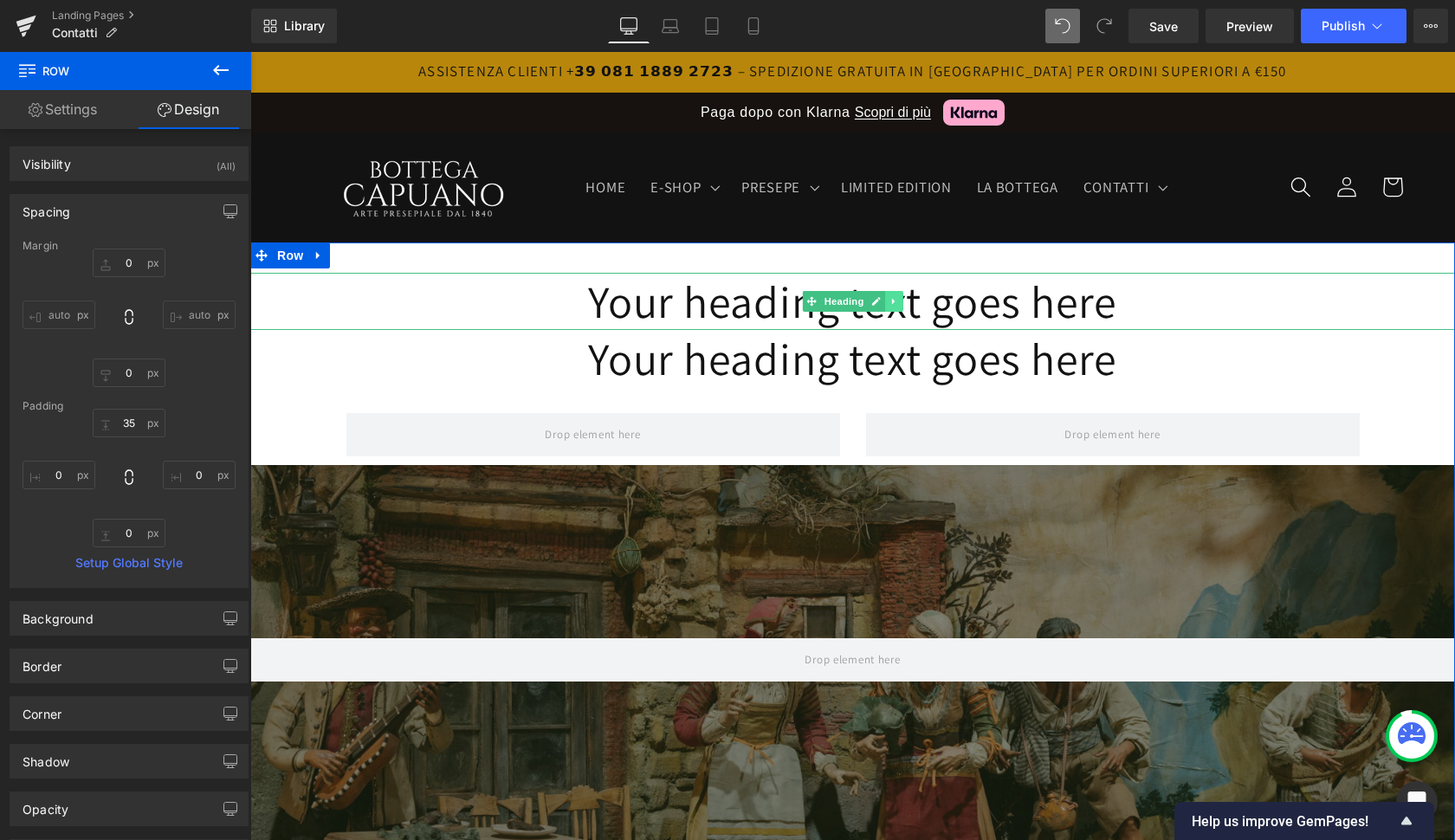
click at [893, 301] on icon at bounding box center [895, 301] width 10 height 11
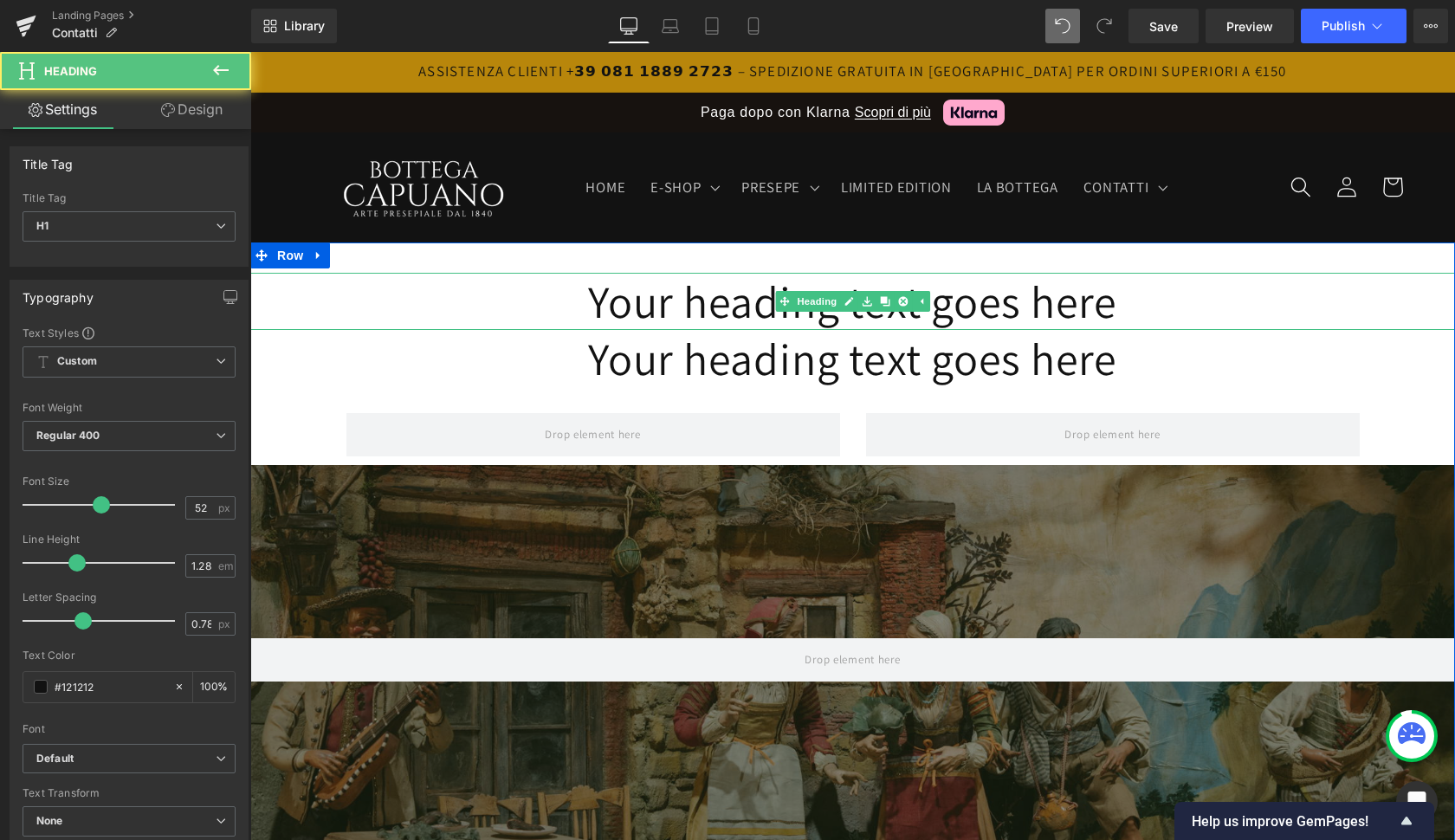
click at [980, 299] on h1 "Your heading text goes here" at bounding box center [852, 300] width 1205 height 57
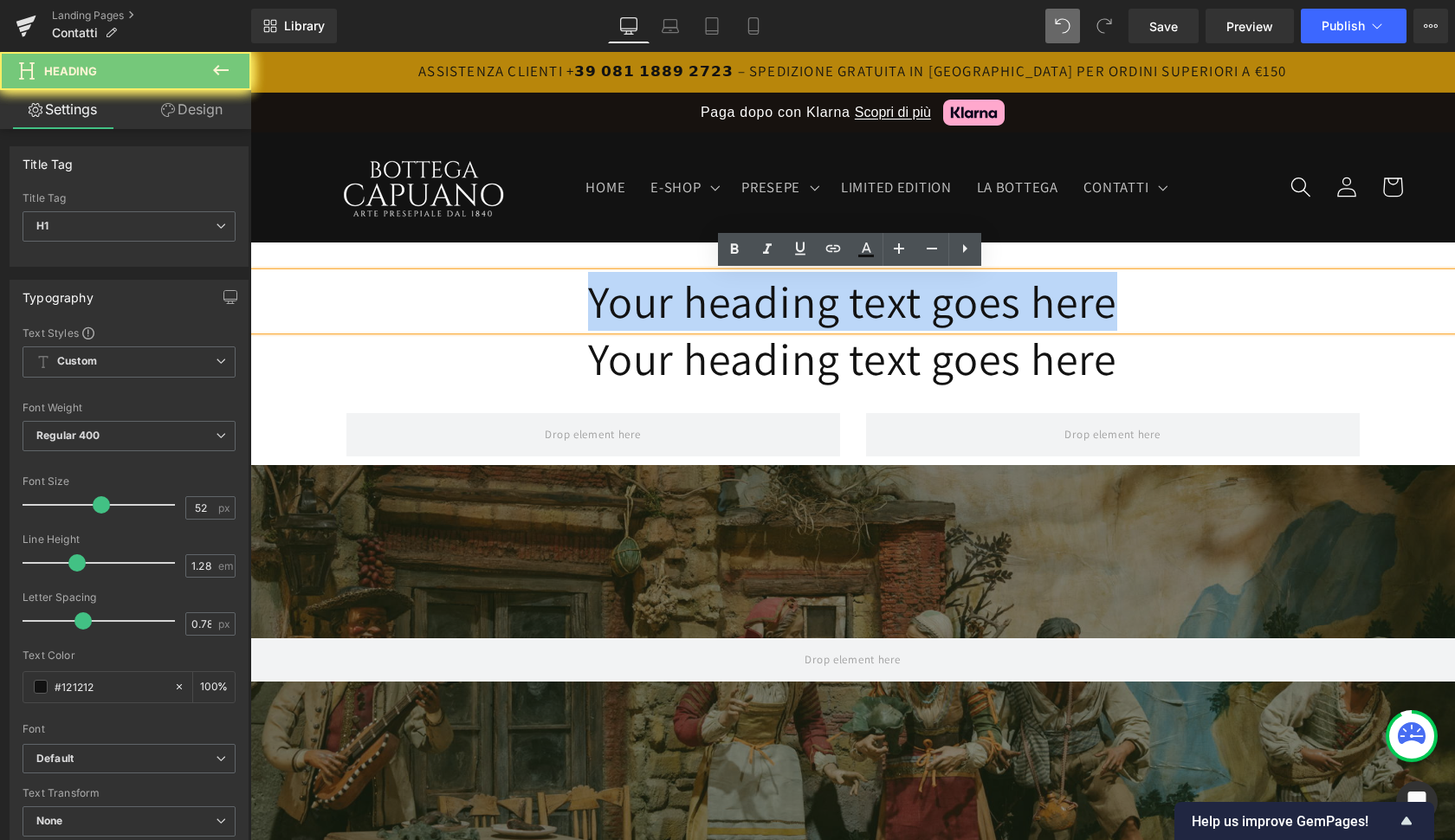
click at [980, 299] on h1 "Your heading text goes here" at bounding box center [852, 300] width 1205 height 57
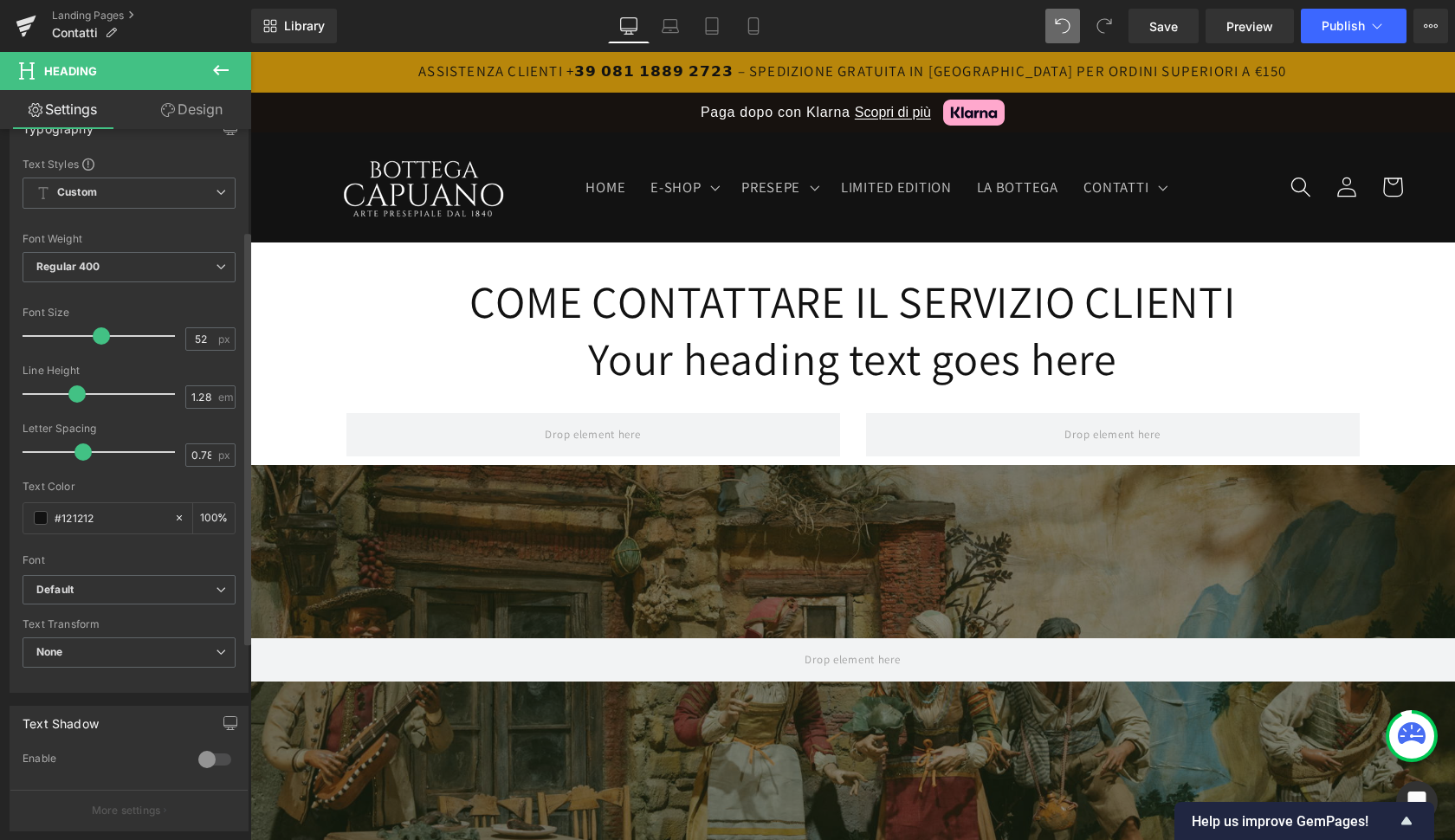
scroll to position [180, 0]
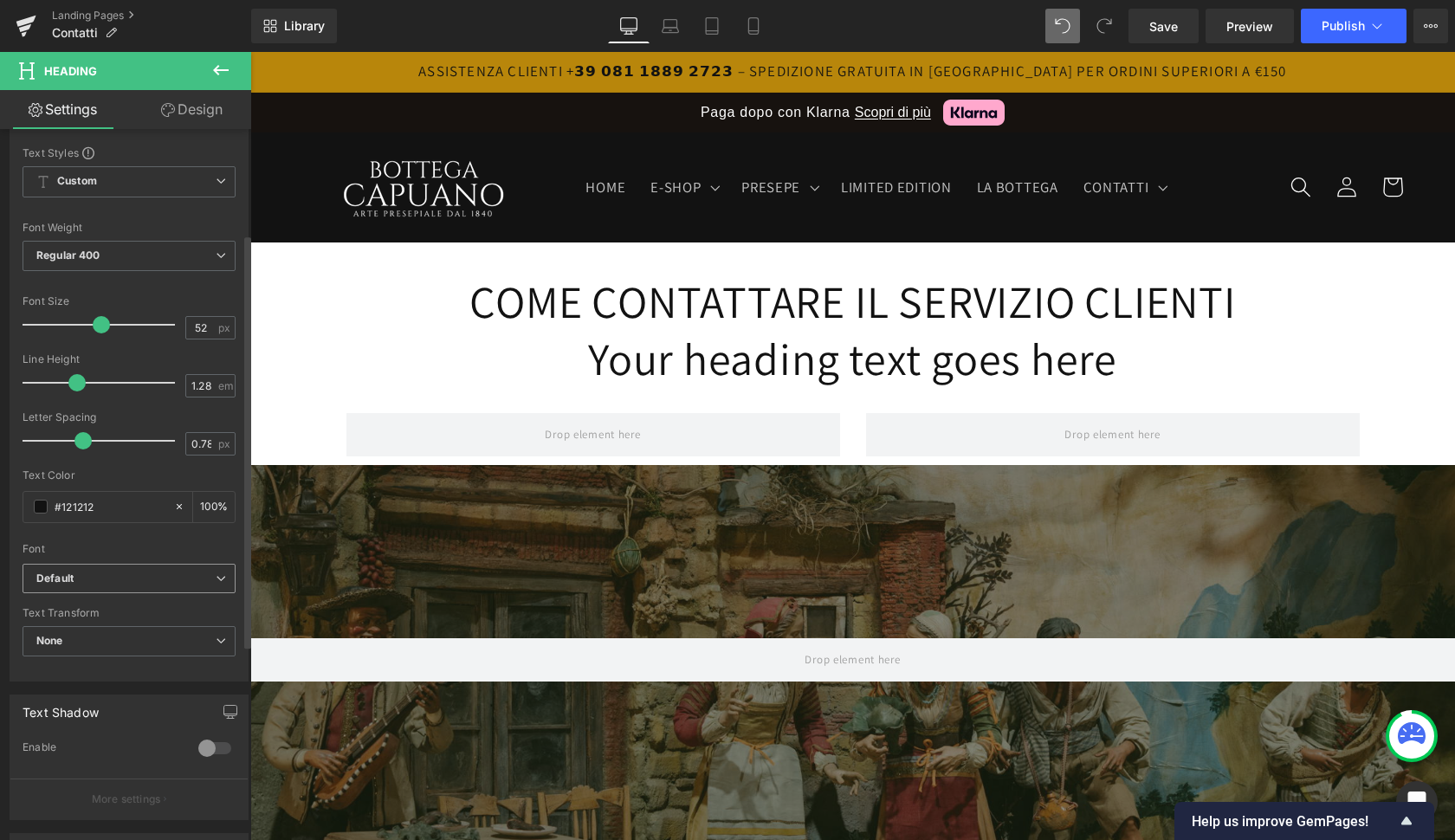
click at [72, 574] on icon "Default" at bounding box center [55, 578] width 37 height 15
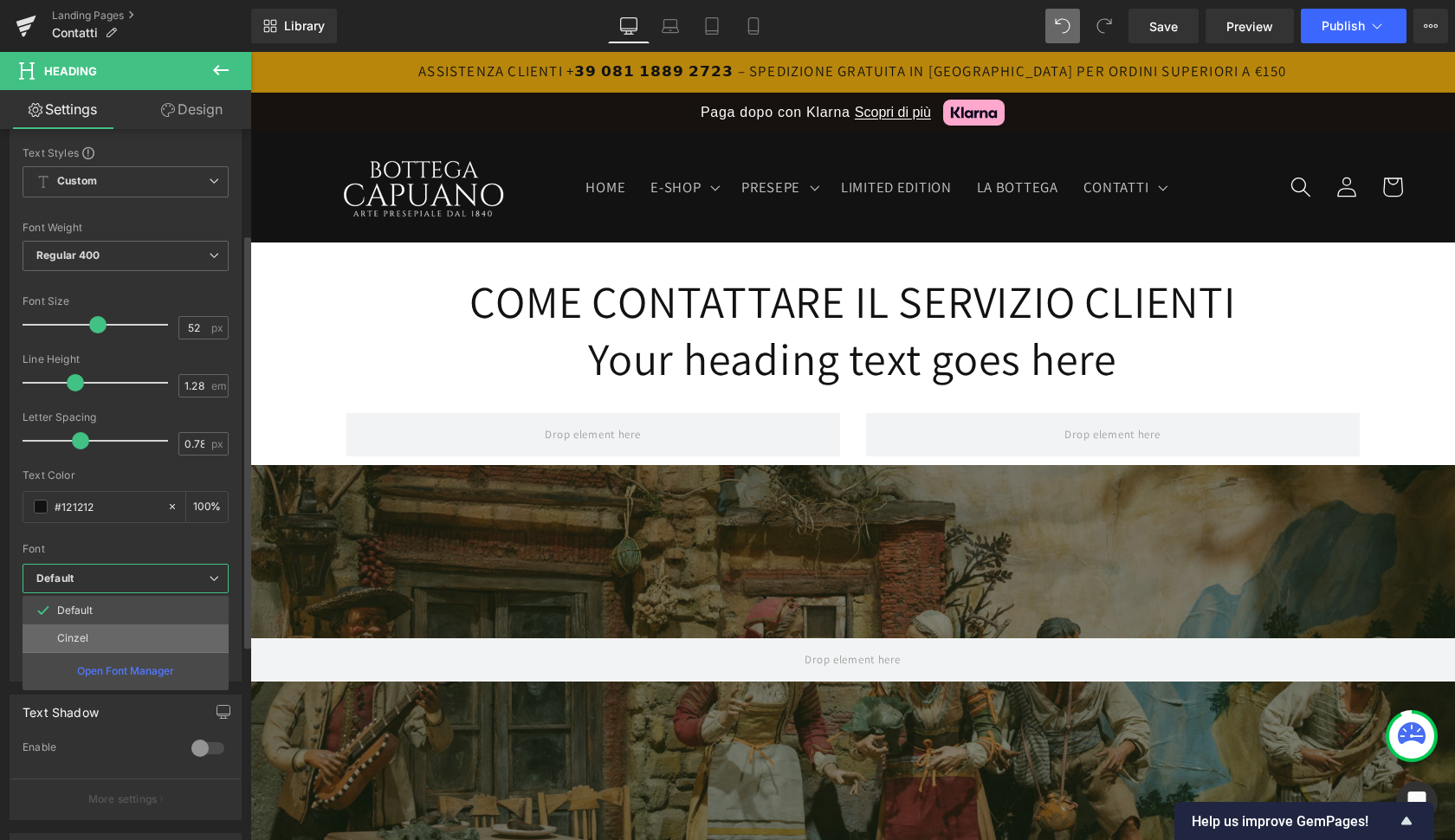
click at [73, 639] on p "Cinzel" at bounding box center [73, 638] width 31 height 13
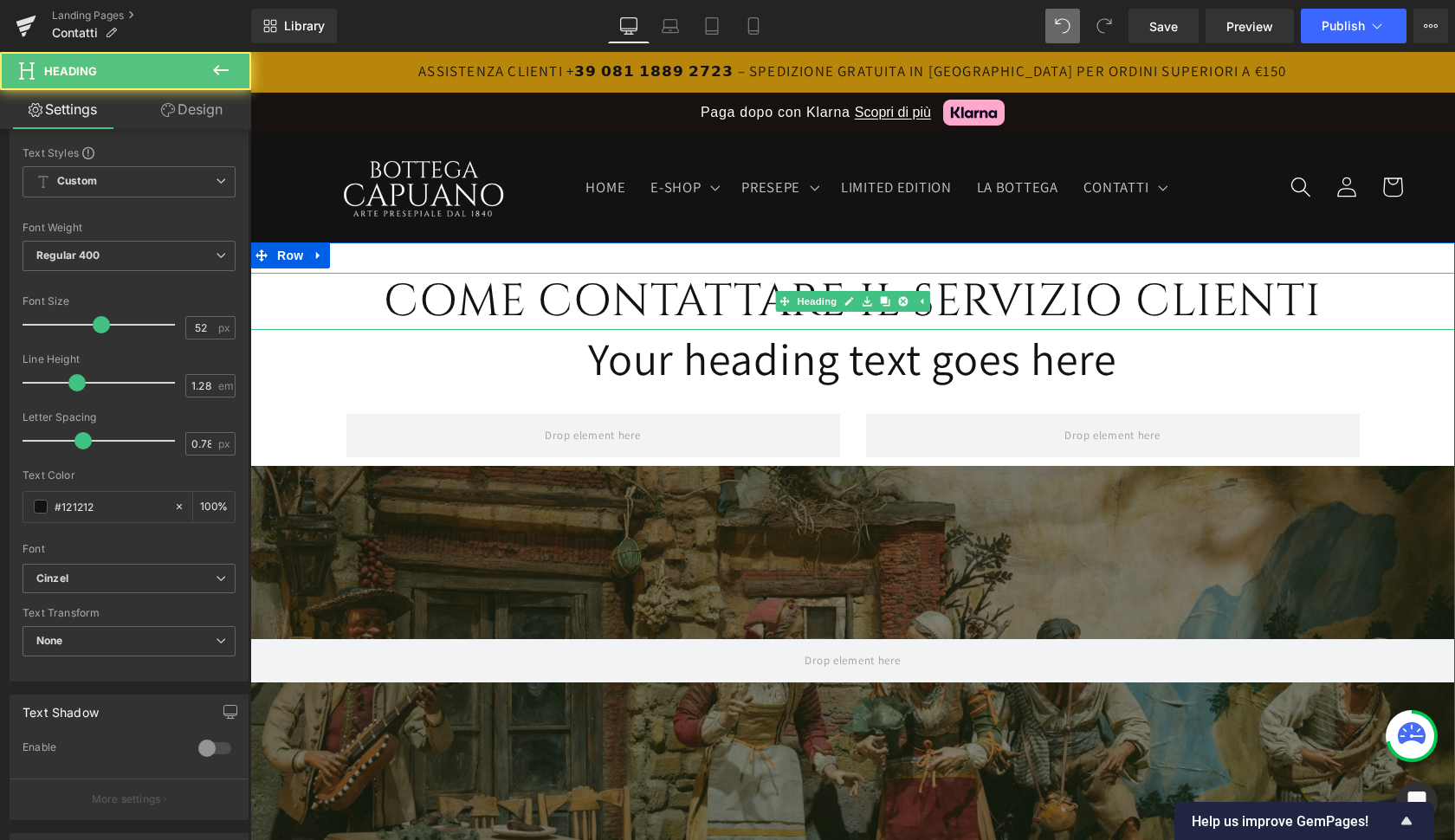
click at [958, 302] on h1 "COME CONTATTARE IL SERVIZIO CLIENTI" at bounding box center [852, 301] width 1205 height 58
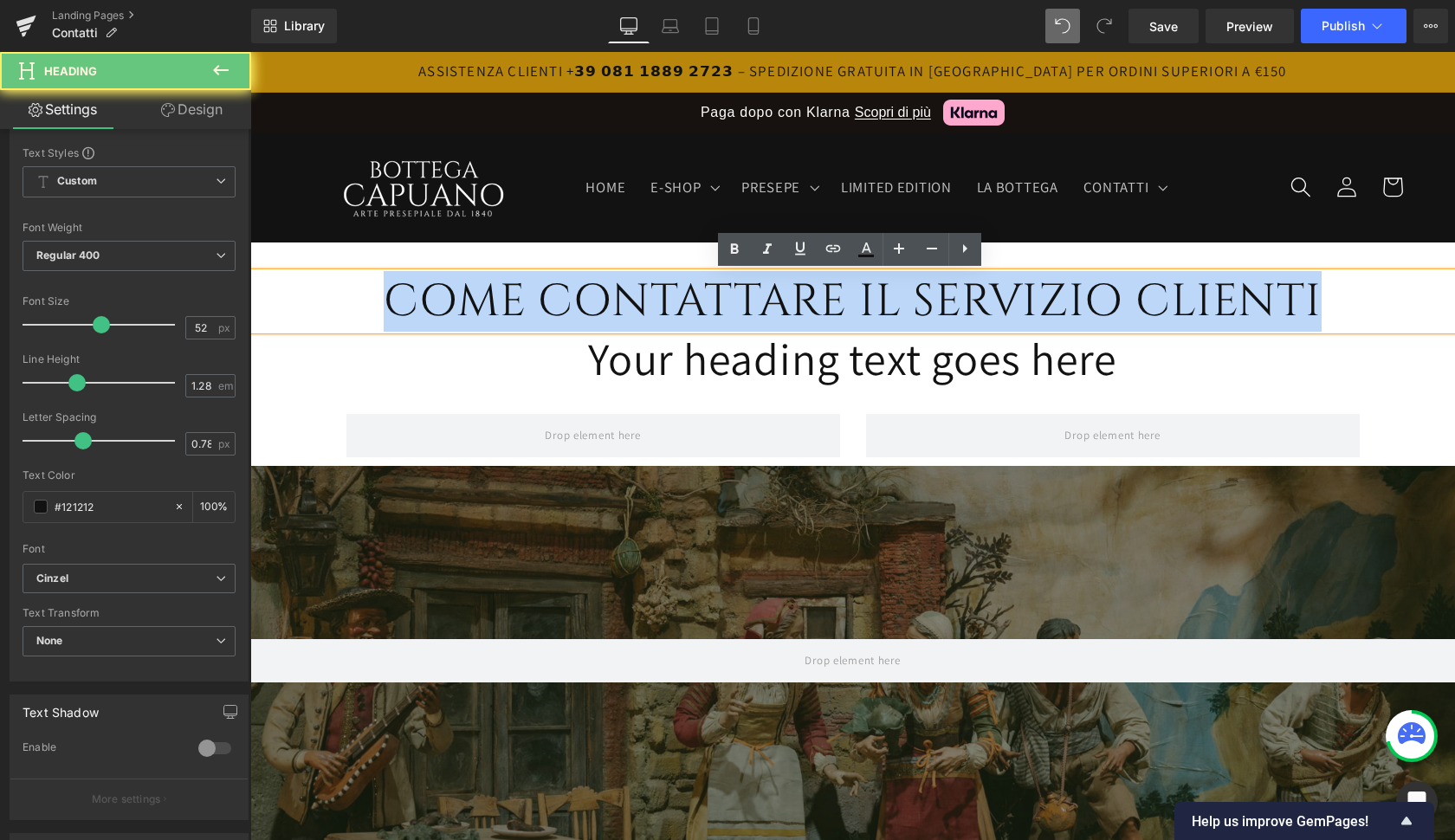
click at [958, 302] on h1 "COME CONTATTARE IL SERVIZIO CLIENTI" at bounding box center [852, 301] width 1205 height 58
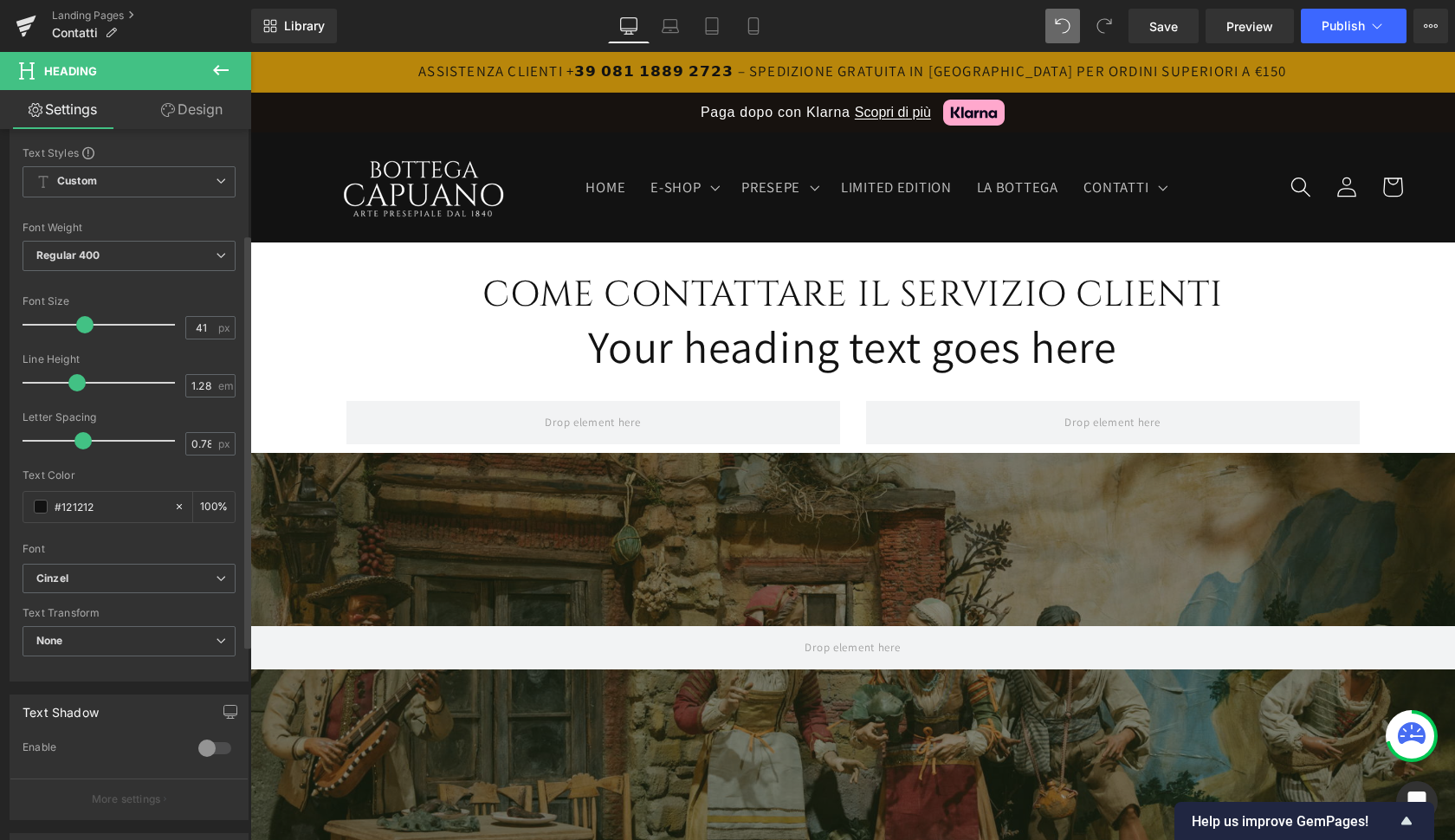
type input "40"
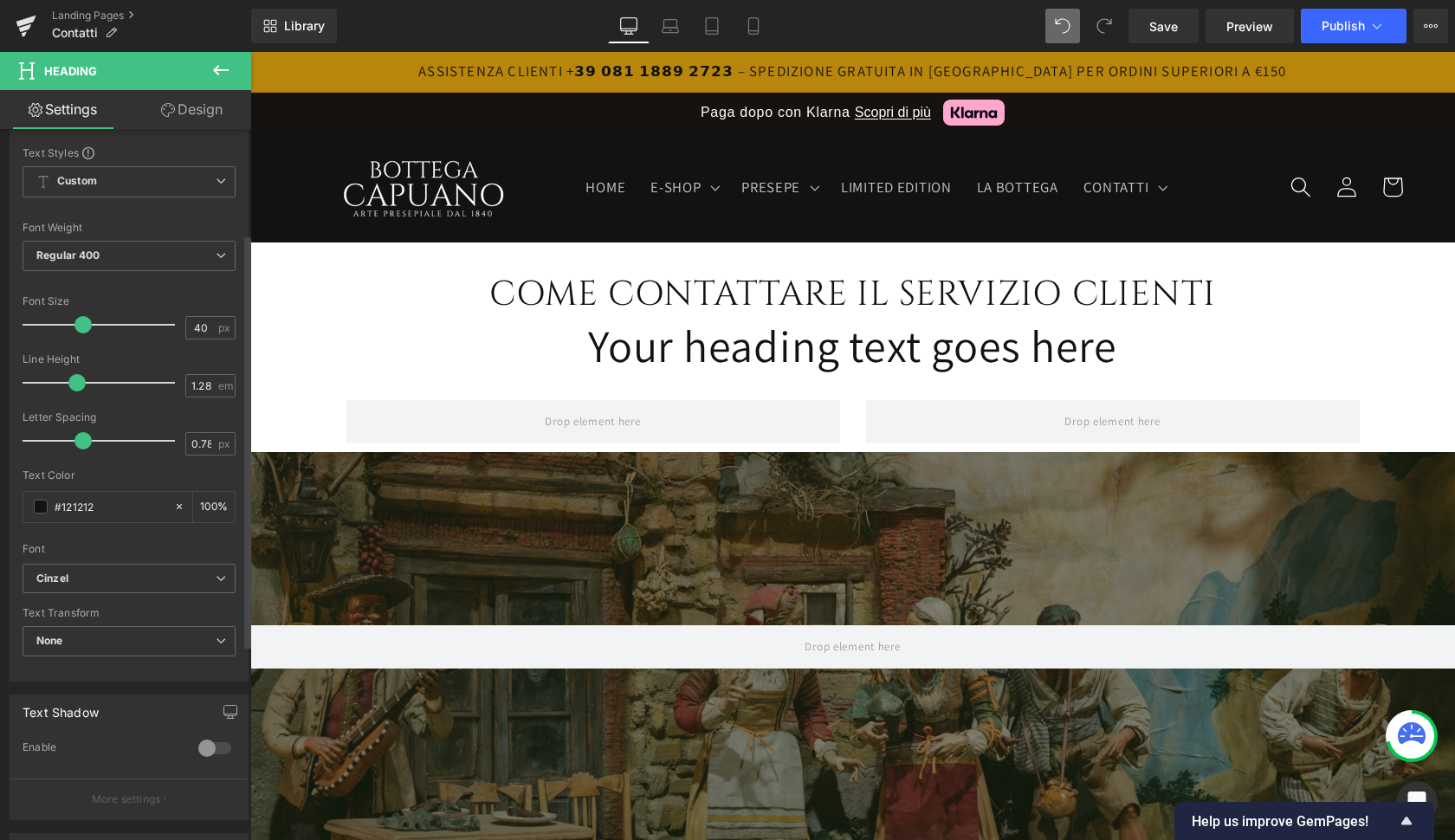
drag, startPoint x: 100, startPoint y: 324, endPoint x: 82, endPoint y: 322, distance: 18.1
click at [82, 322] on span at bounding box center [83, 325] width 17 height 17
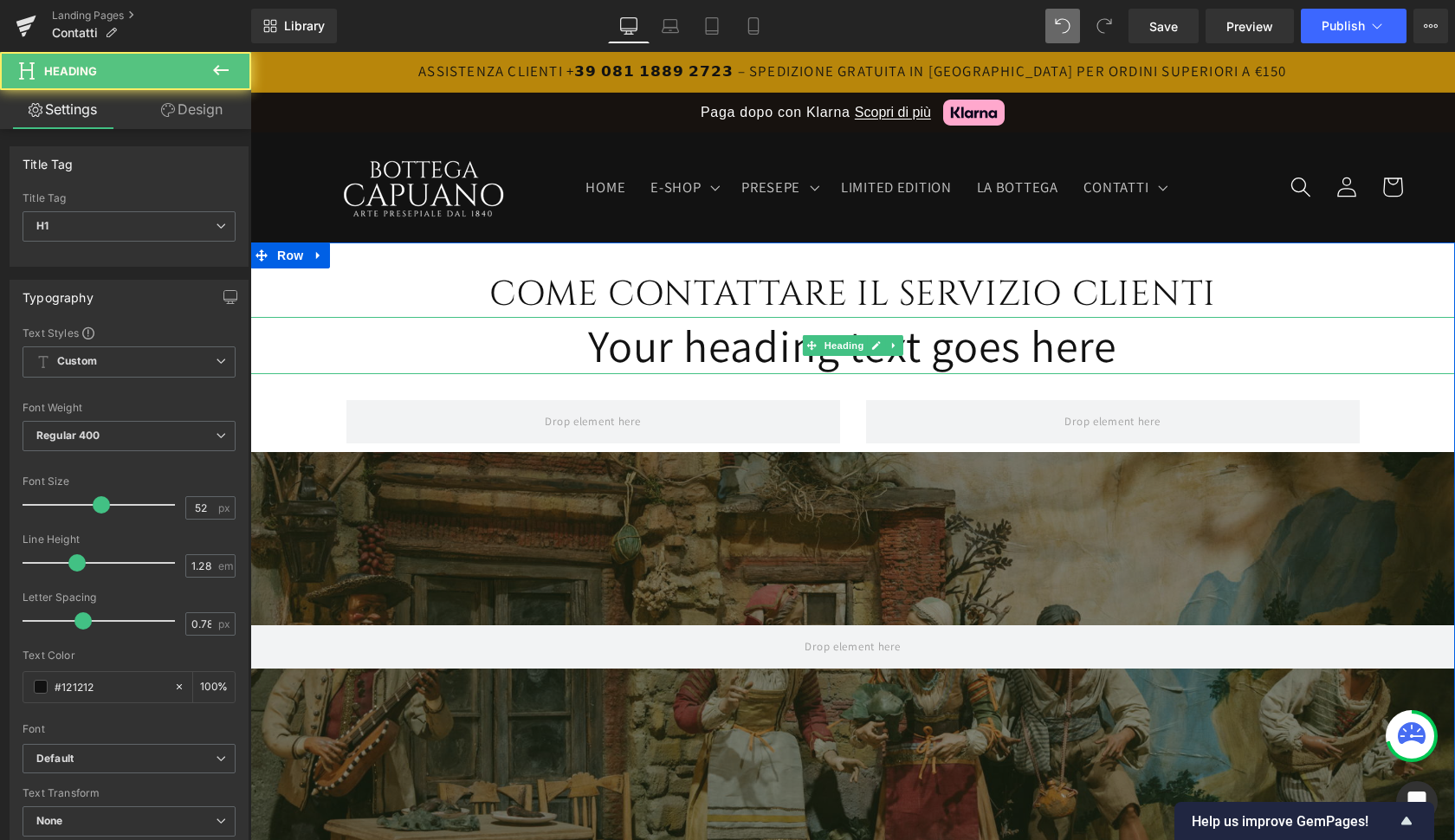
click at [759, 353] on h1 "Your heading text goes here" at bounding box center [852, 345] width 1205 height 57
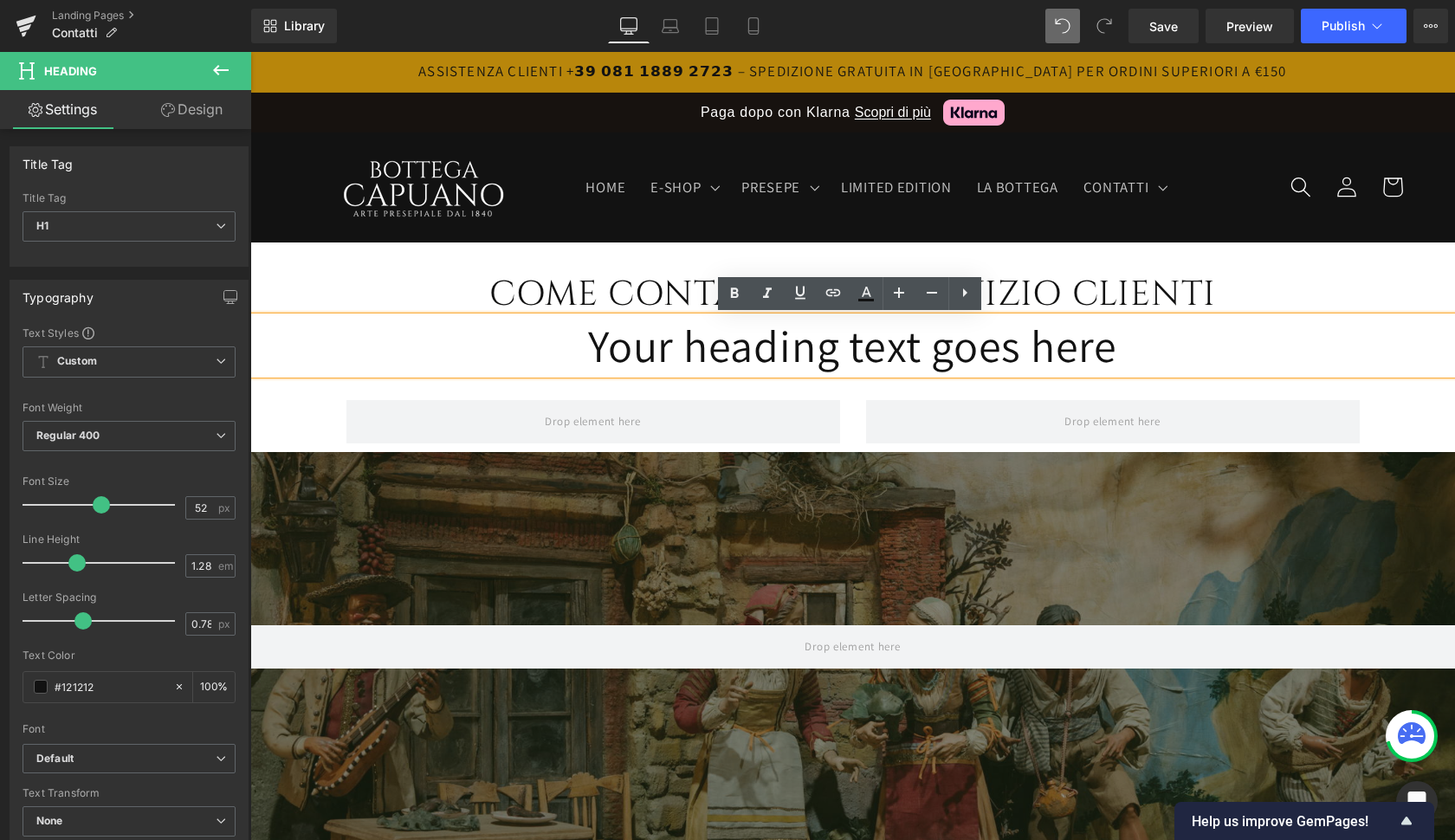
click at [742, 352] on h1 "Your heading text goes here" at bounding box center [852, 345] width 1205 height 57
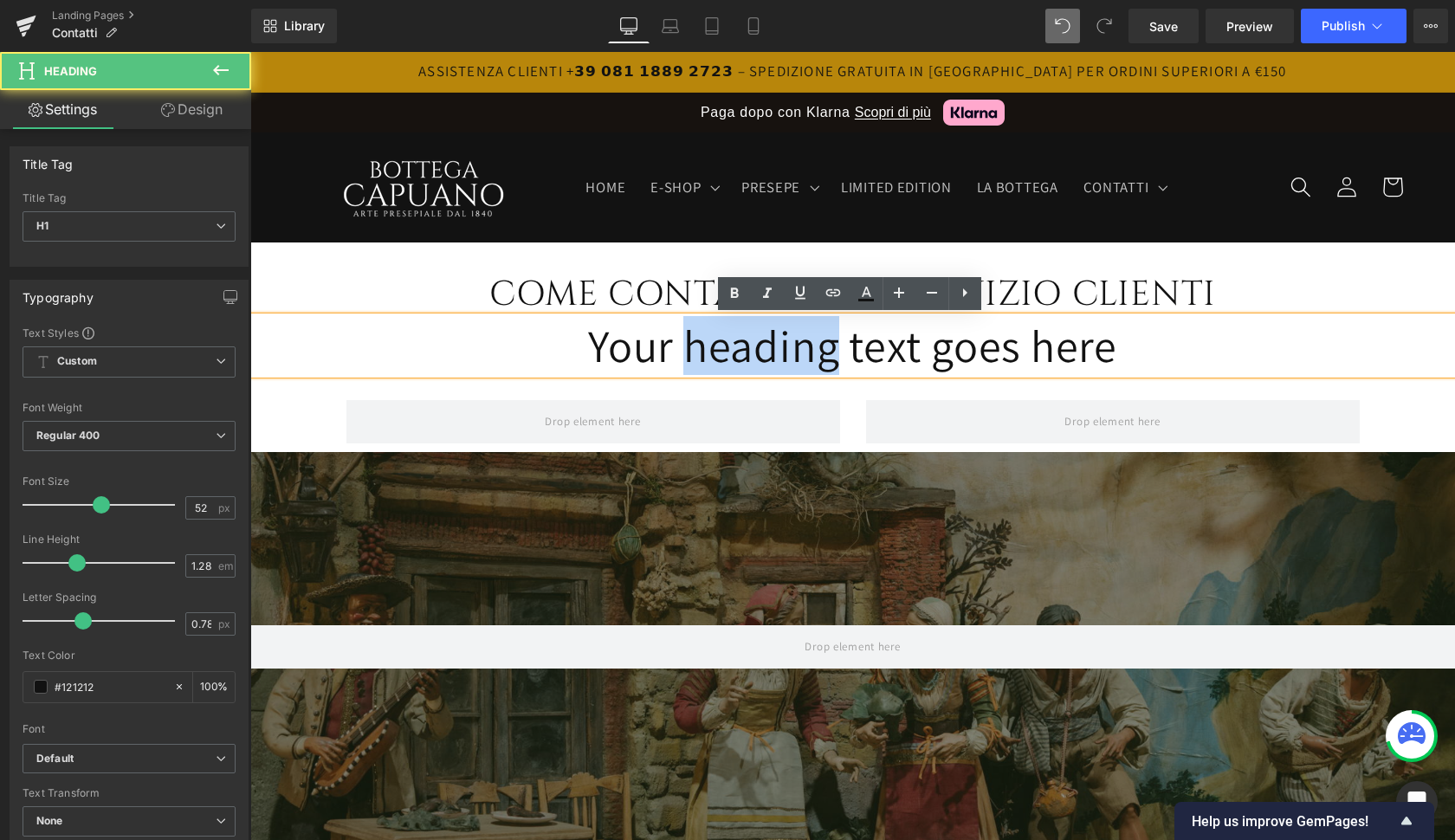
click at [742, 352] on h1 "Your heading text goes here" at bounding box center [852, 345] width 1205 height 57
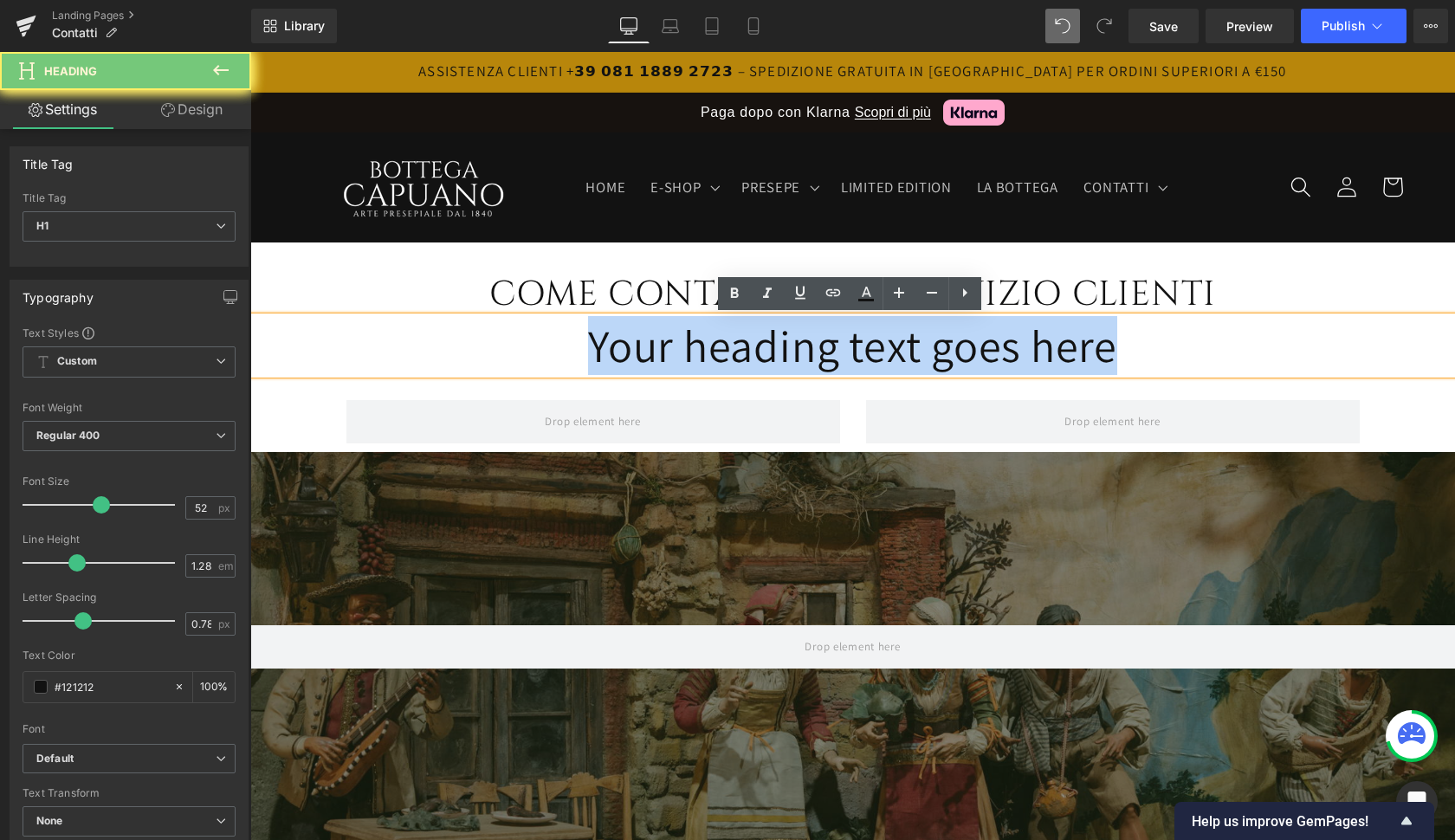
click at [742, 352] on h1 "Your heading text goes here" at bounding box center [852, 345] width 1205 height 57
paste div
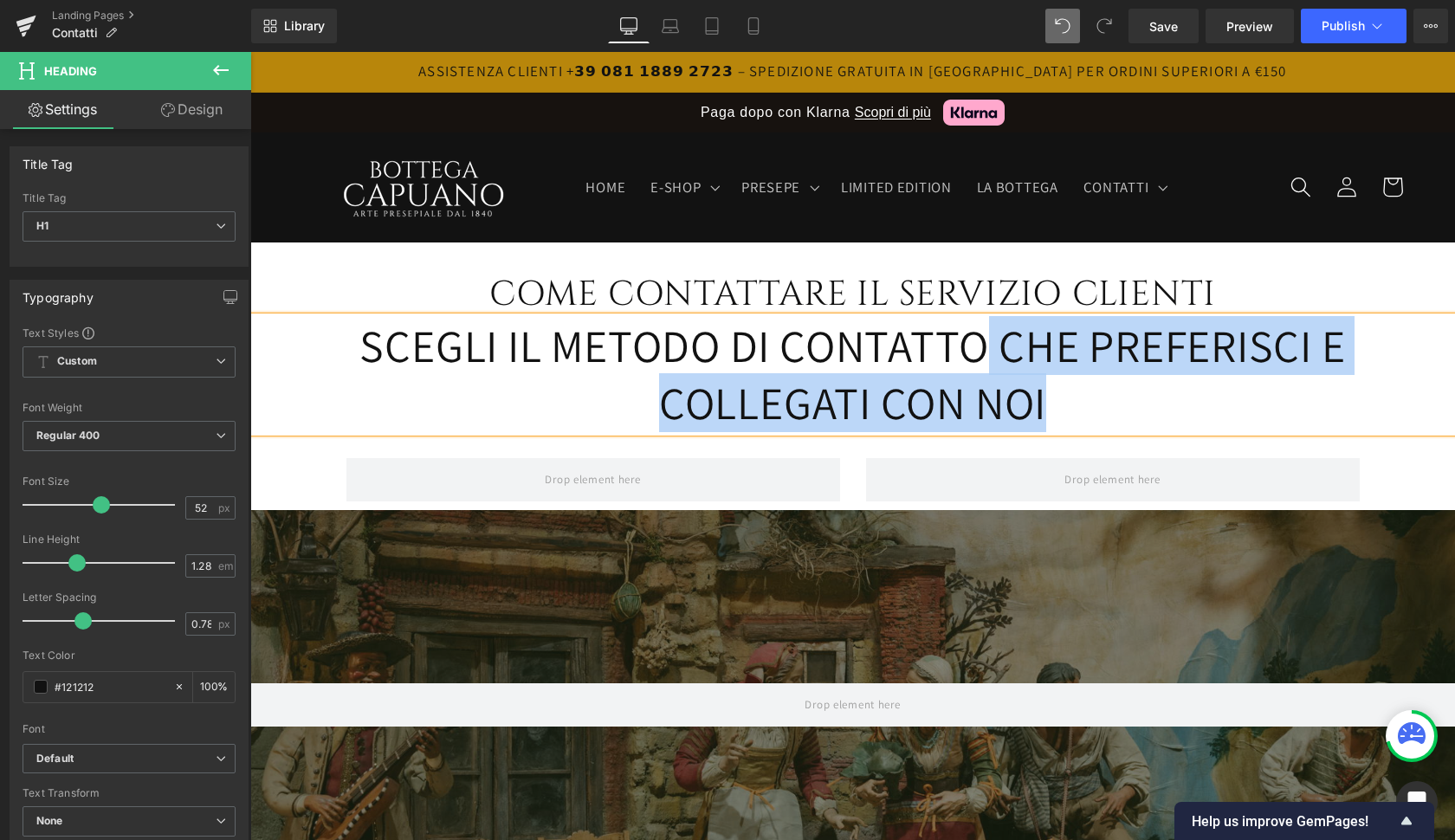
drag, startPoint x: 1051, startPoint y: 418, endPoint x: 977, endPoint y: 342, distance: 106.1
click at [977, 342] on h1 "SCEGLI IL METODO DI CONTATTO CHE PREFERISCI E COLLEGATI CON NOI" at bounding box center [852, 374] width 1205 height 115
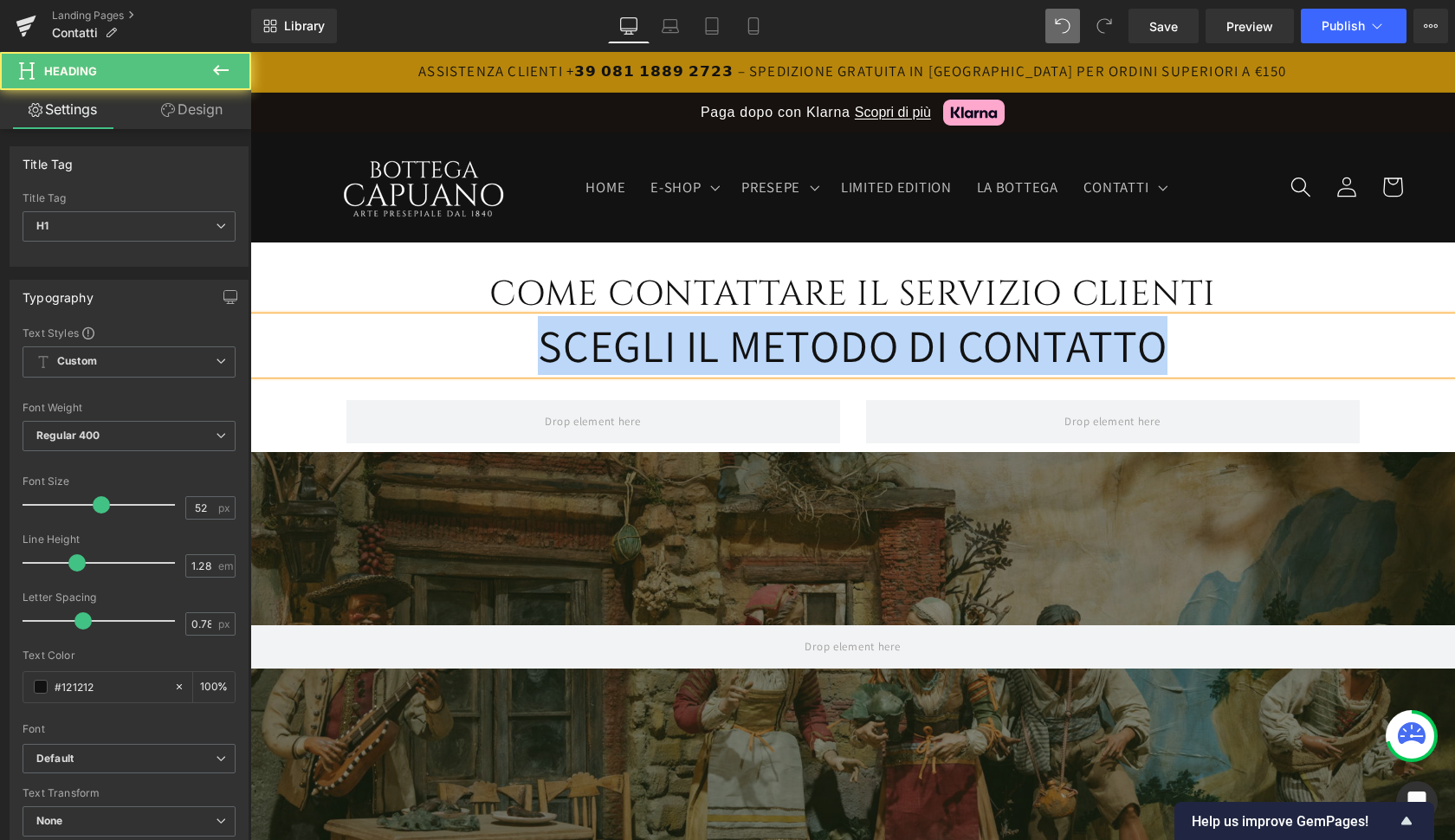
drag, startPoint x: 1159, startPoint y: 339, endPoint x: 403, endPoint y: 358, distance: 756.2
click at [403, 358] on h1 "SCEGLI IL METODO DI CONTATTO" at bounding box center [852, 345] width 1205 height 57
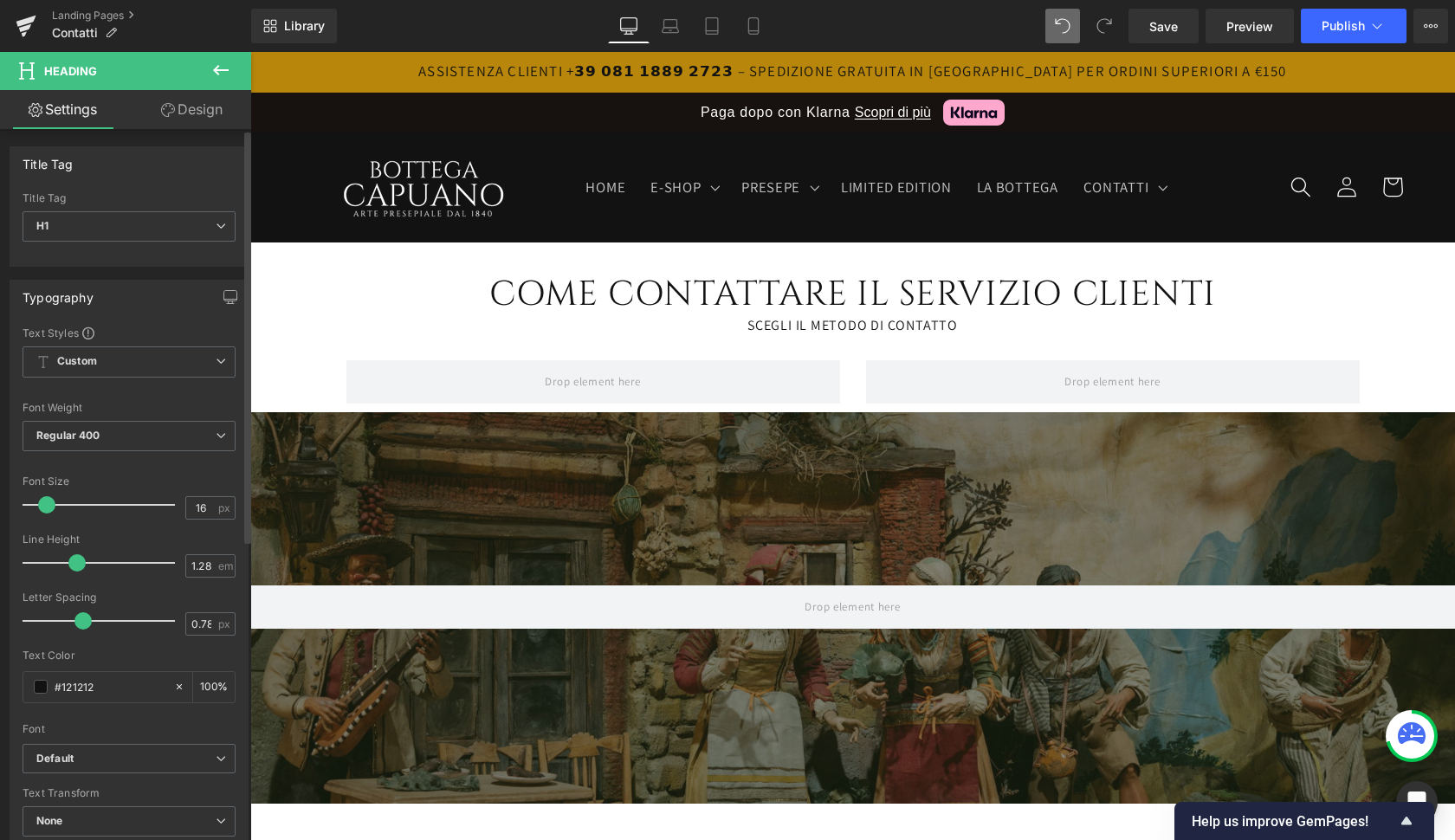
click at [45, 499] on div at bounding box center [103, 505] width 143 height 35
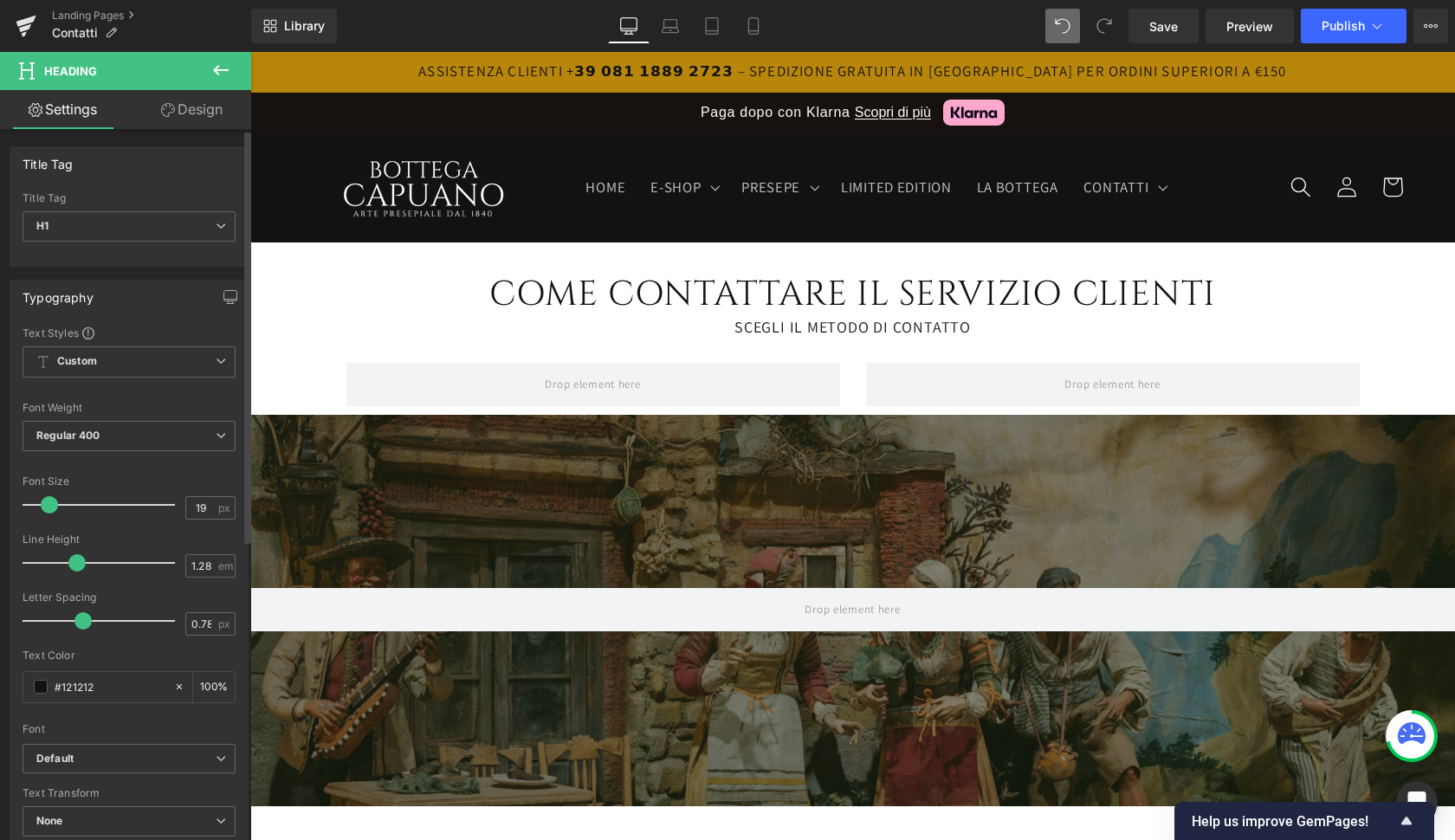
type input "20"
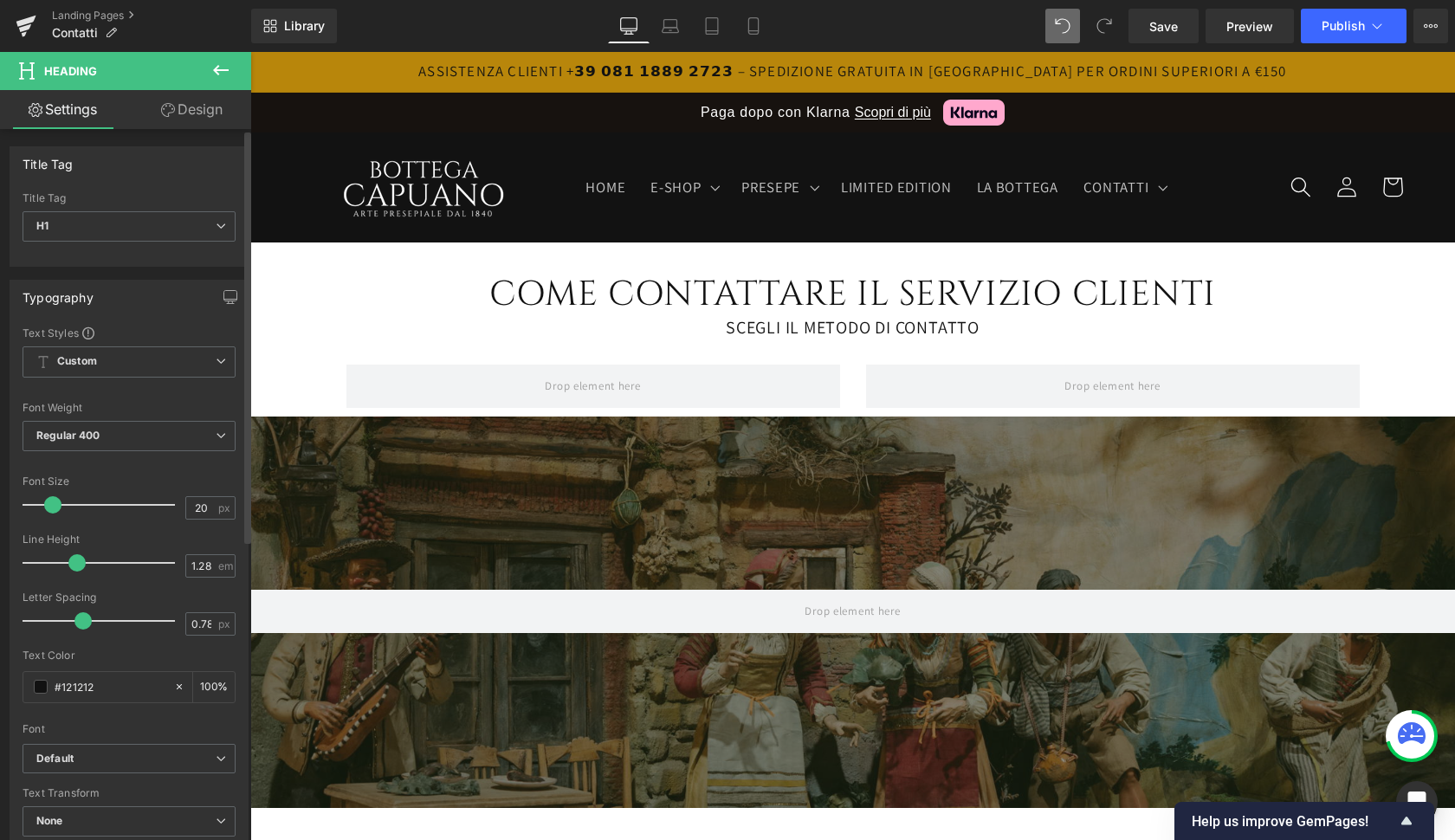
click at [51, 505] on span at bounding box center [53, 505] width 17 height 17
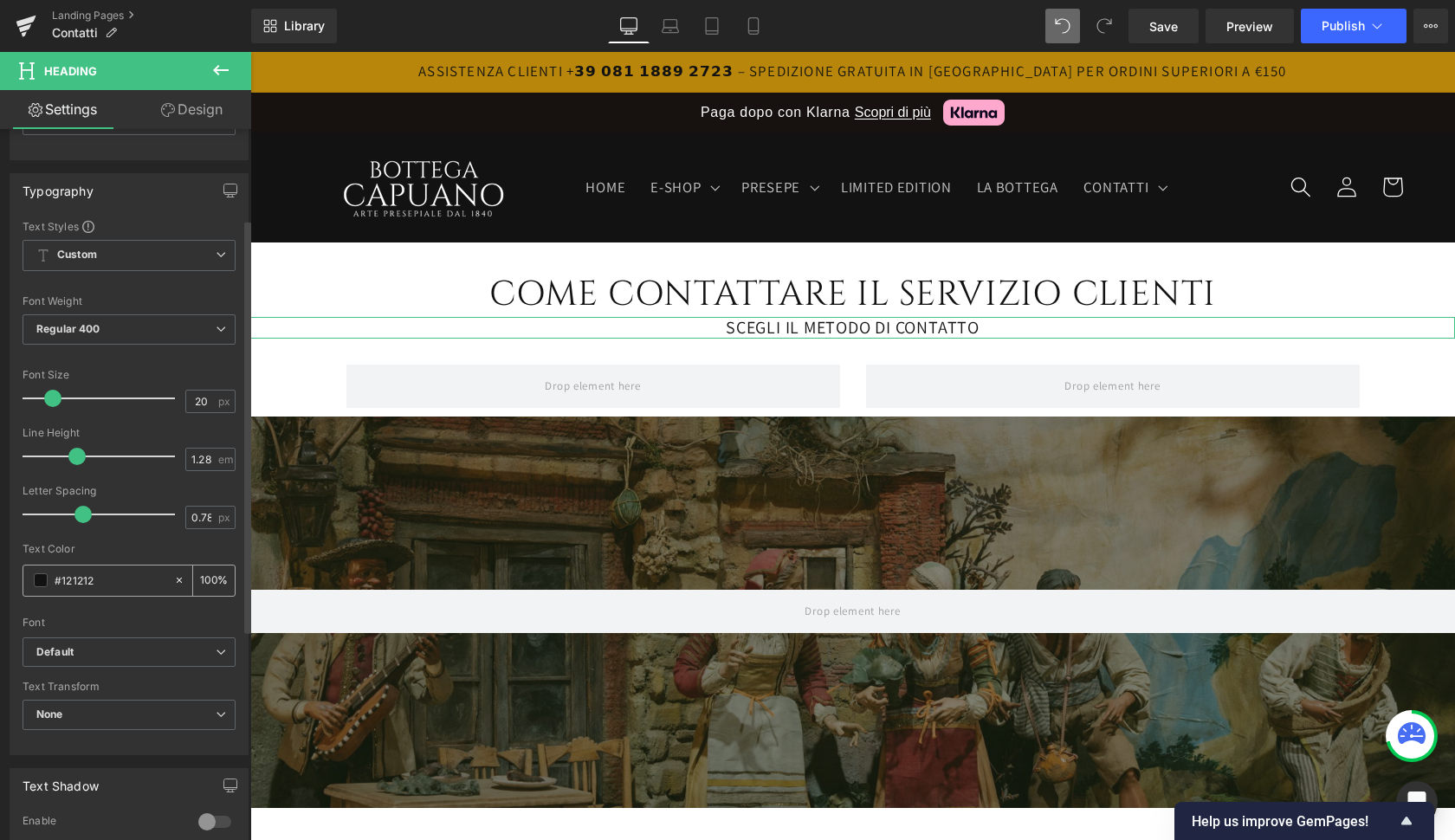
scroll to position [182, 0]
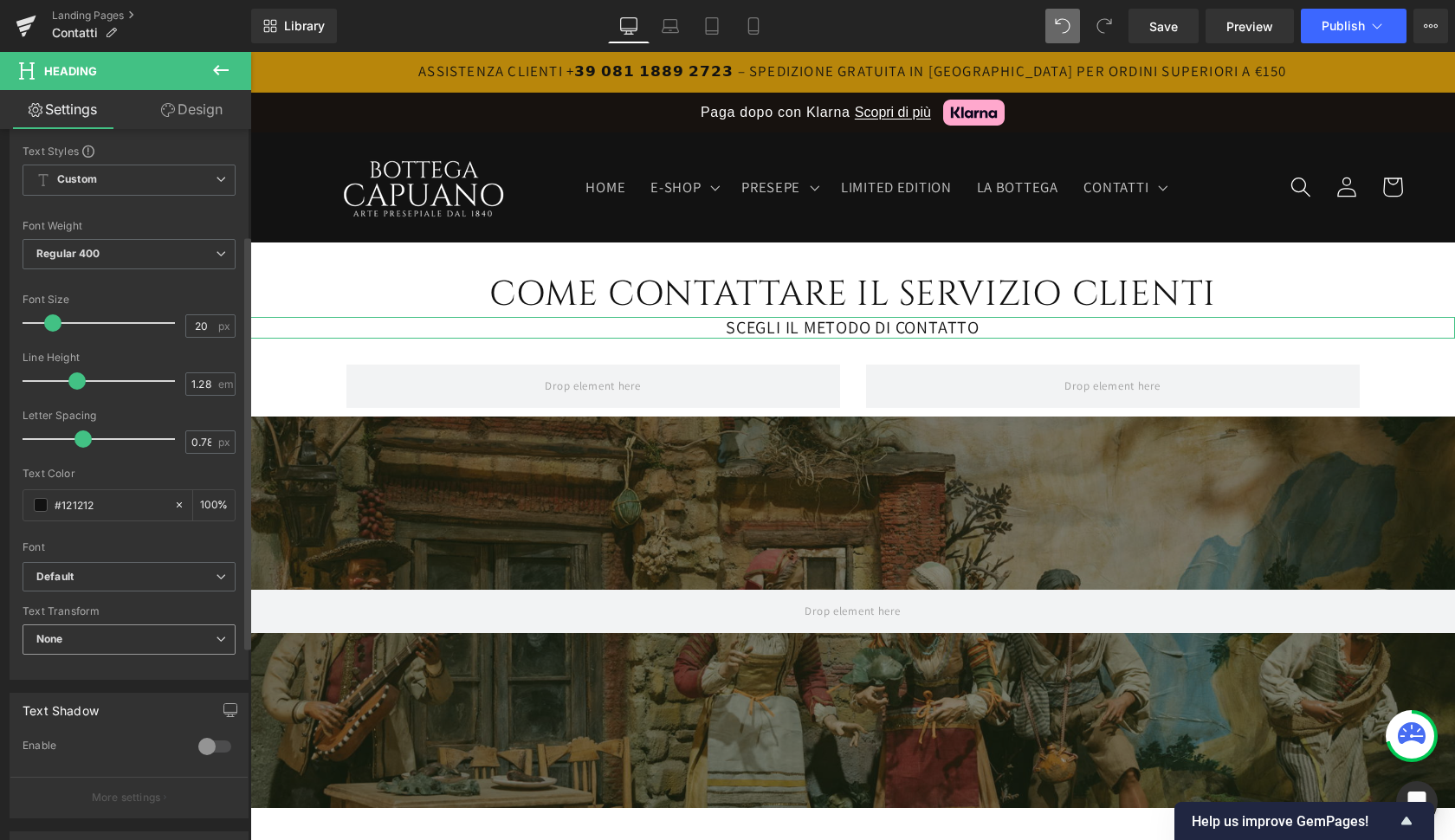
click at [65, 646] on span "None" at bounding box center [129, 638] width 213 height 30
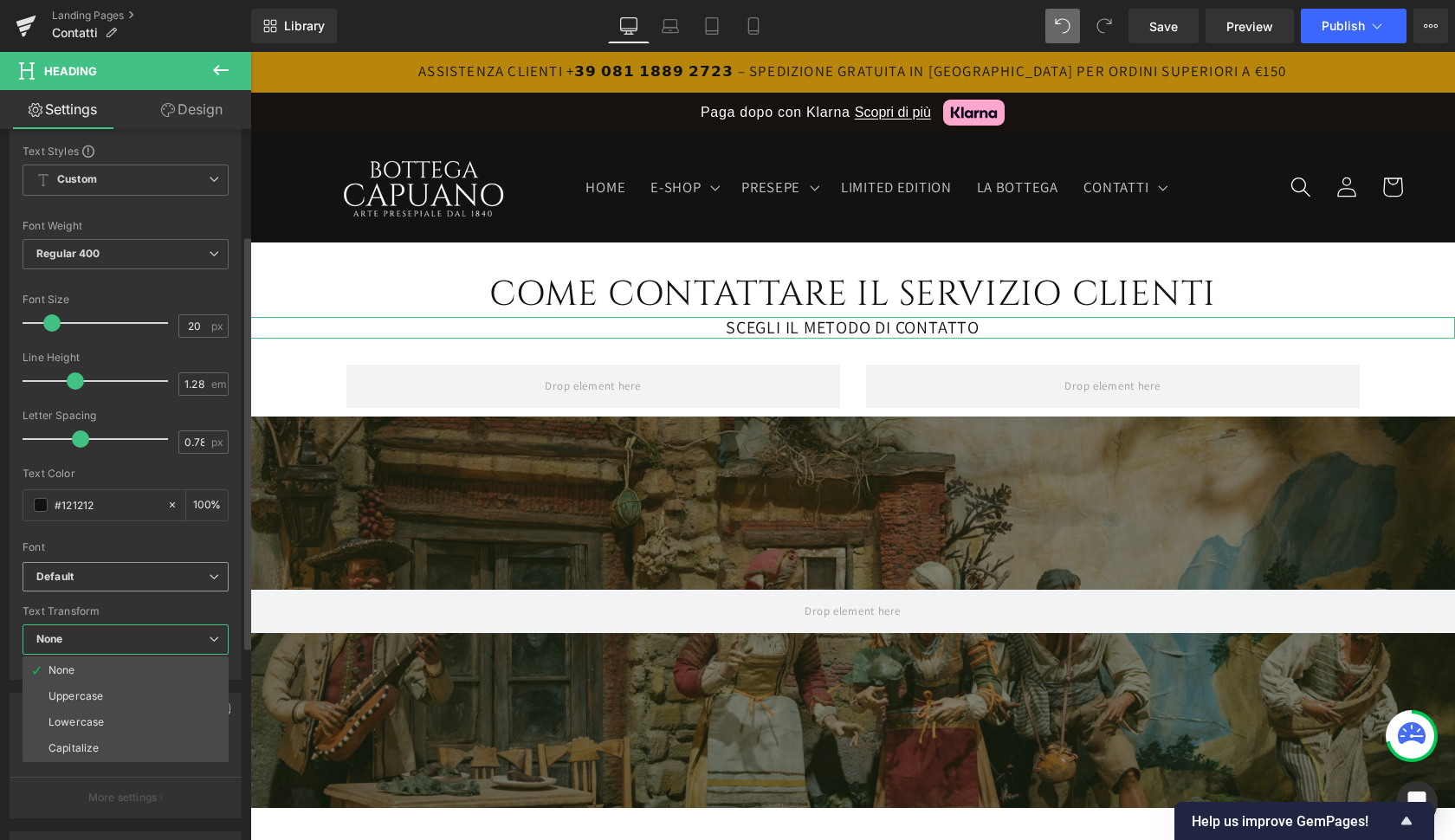
click at [67, 585] on span "Default" at bounding box center [125, 576] width 206 height 30
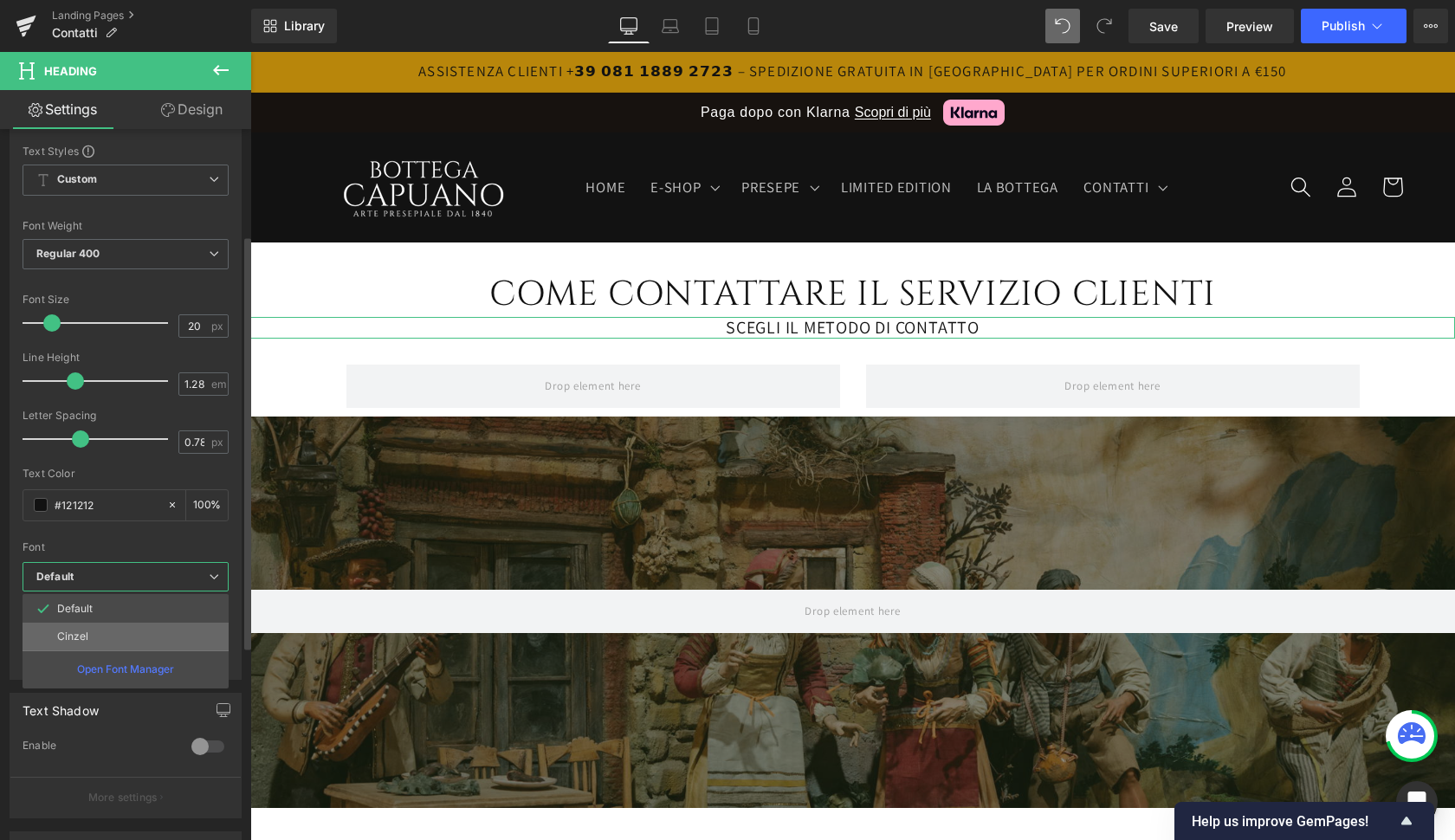
click at [67, 628] on li "Cinzel" at bounding box center [125, 636] width 206 height 28
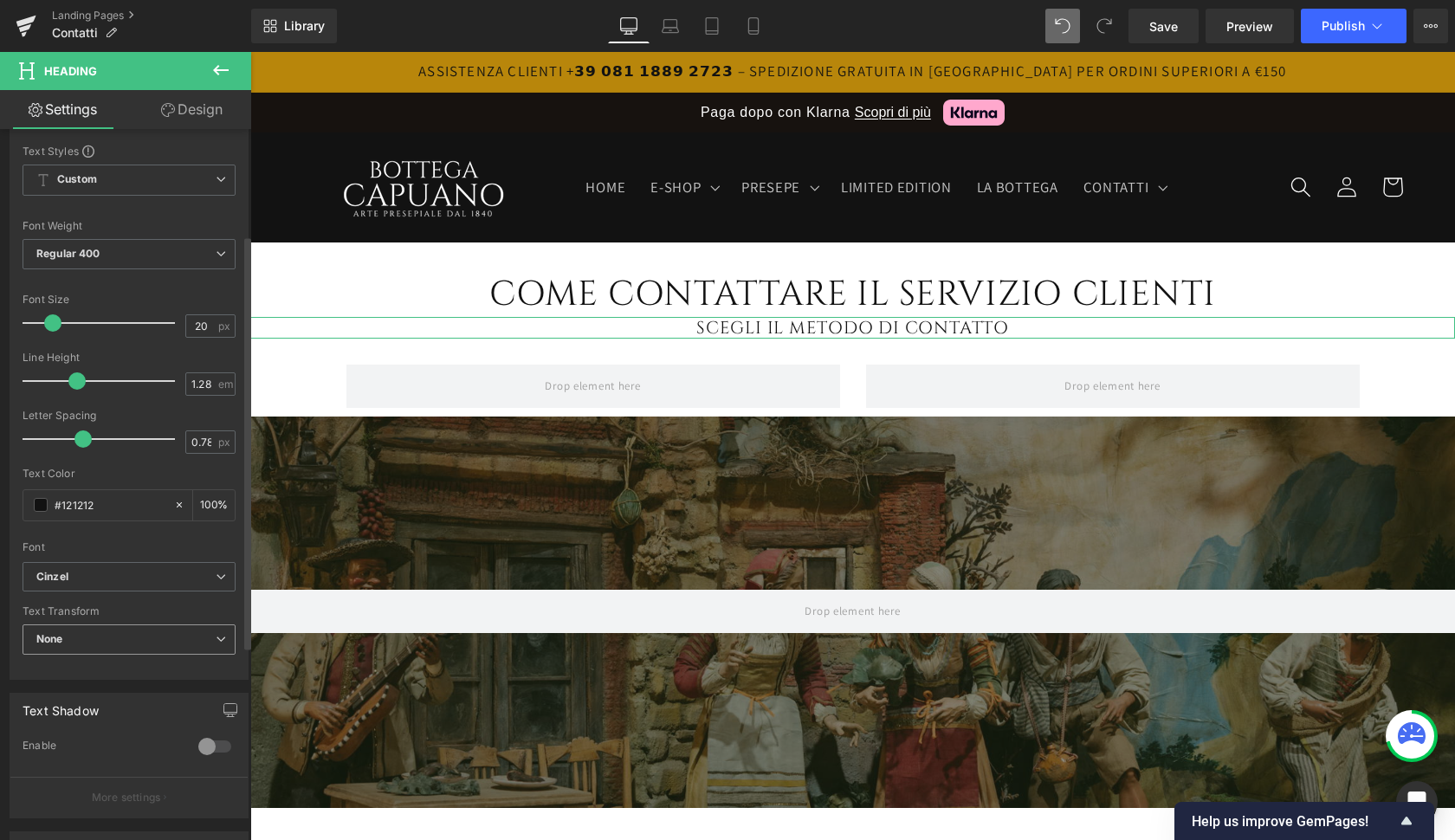
click at [68, 642] on span "None" at bounding box center [129, 638] width 213 height 30
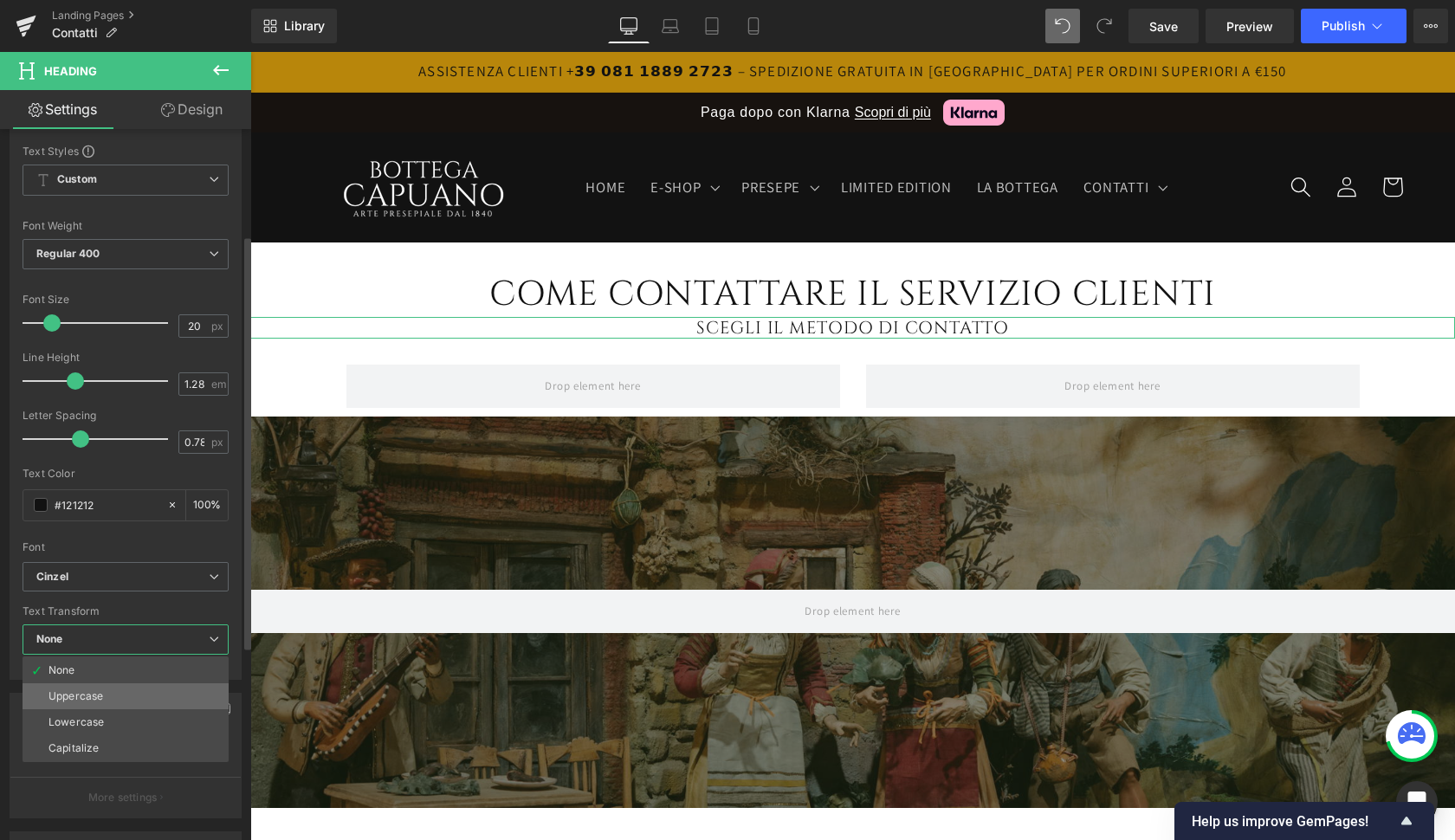
click at [70, 695] on div "Uppercase" at bounding box center [76, 696] width 54 height 13
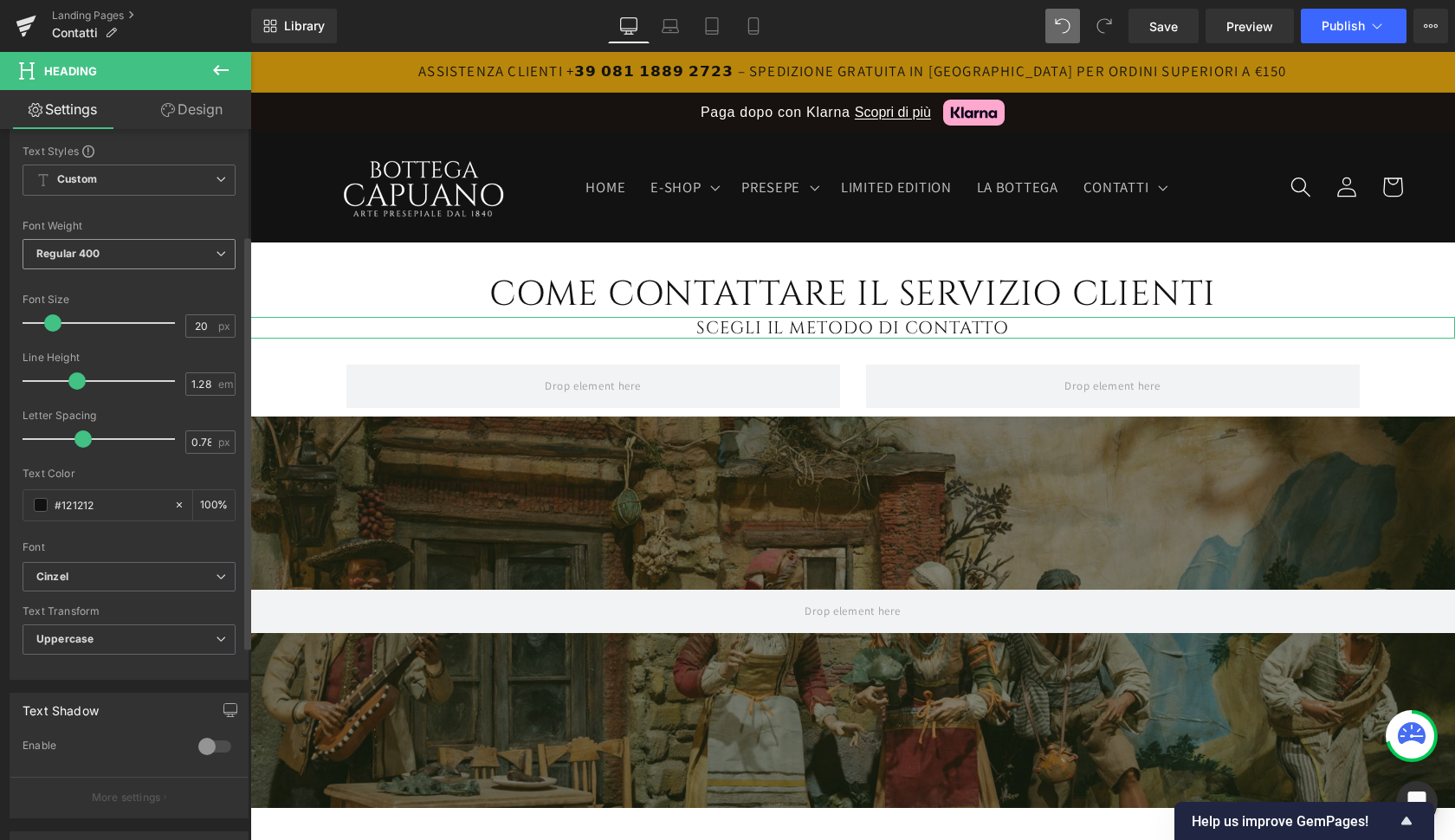
click at [86, 256] on b "Regular 400" at bounding box center [69, 253] width 64 height 13
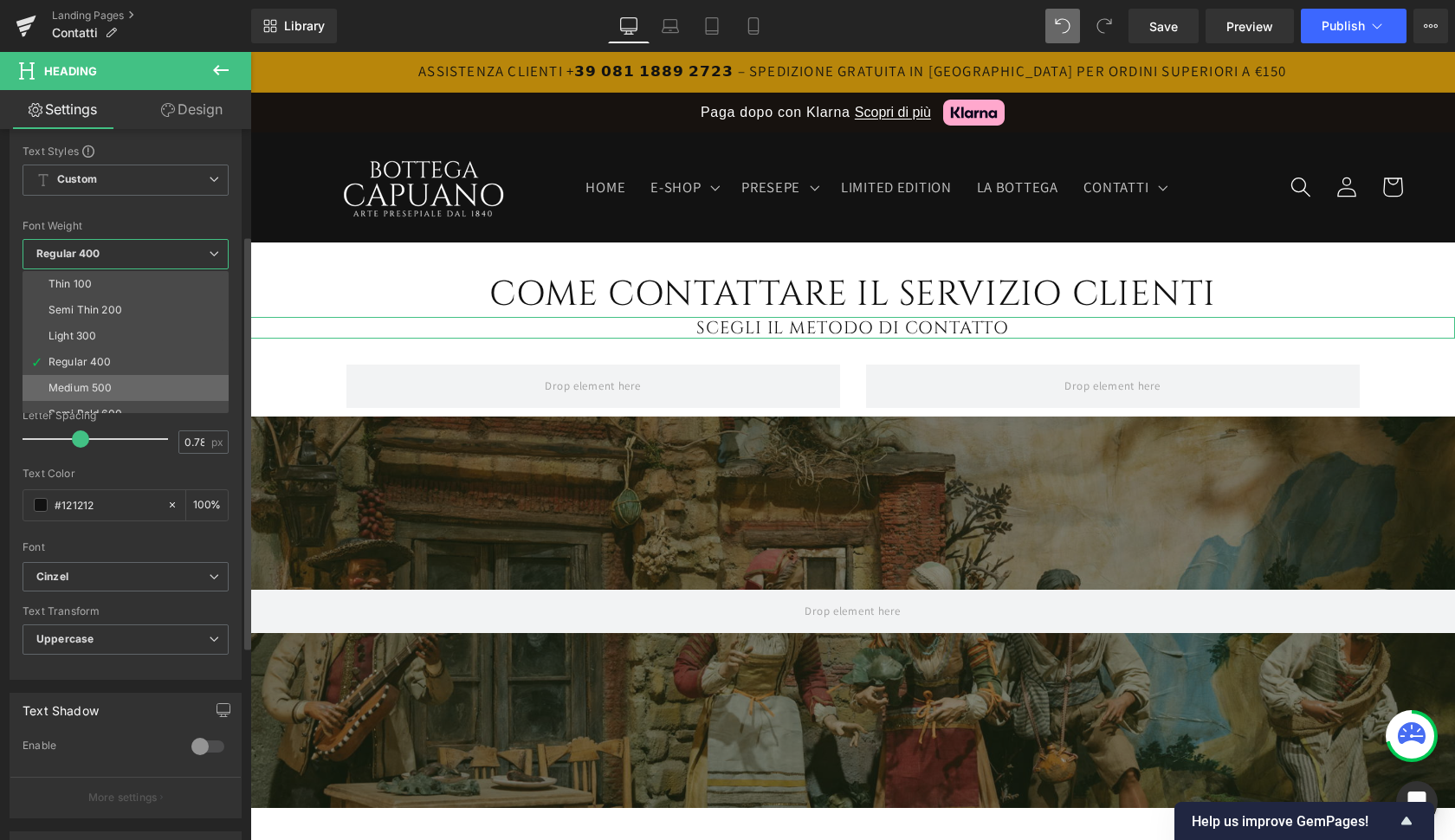
click at [80, 378] on li "Medium 500" at bounding box center [129, 388] width 214 height 26
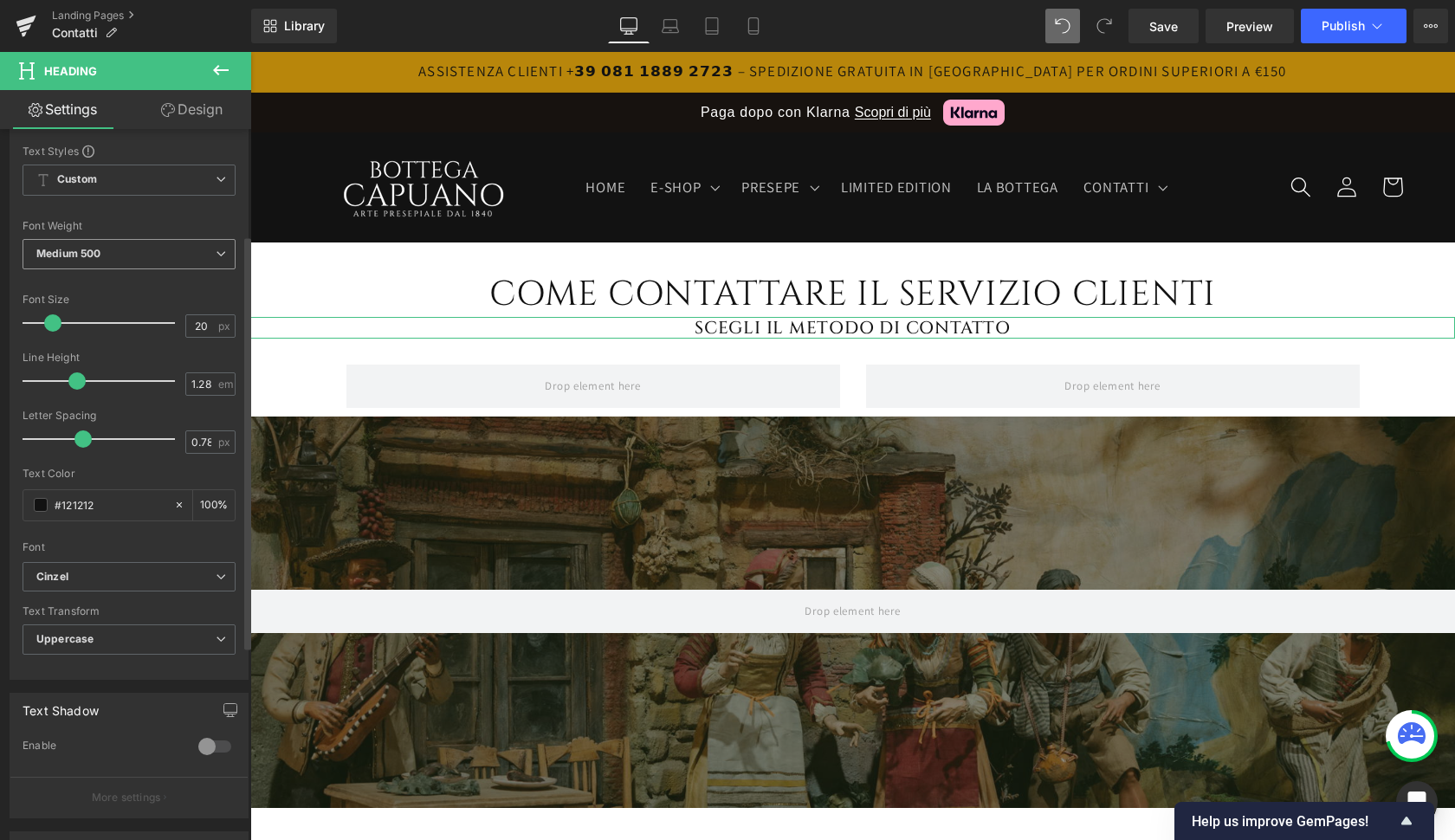
click at [80, 261] on span "Medium 500" at bounding box center [129, 254] width 213 height 30
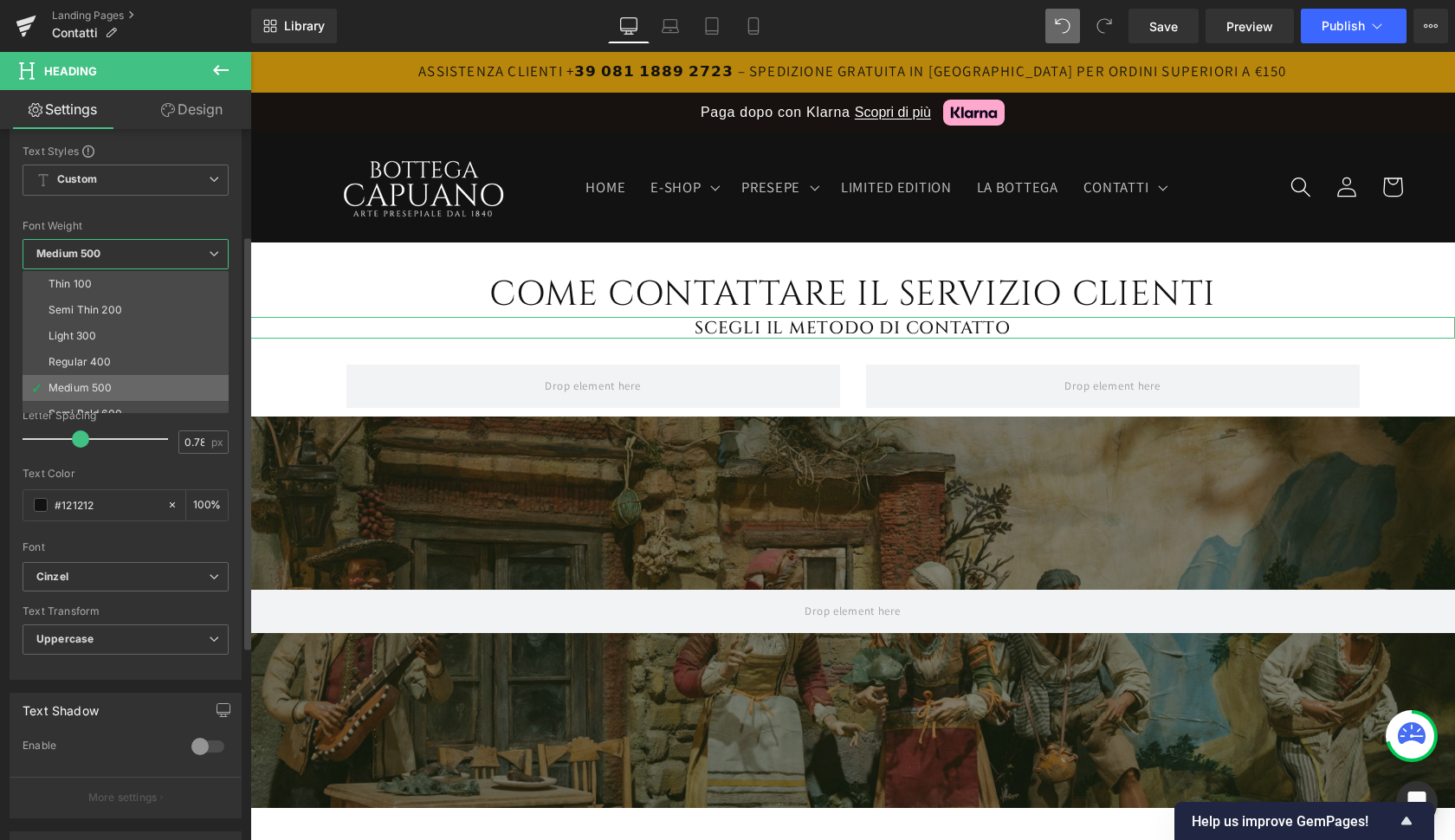
scroll to position [46, 0]
click at [86, 372] on li "Semi Bold 600" at bounding box center [129, 367] width 214 height 26
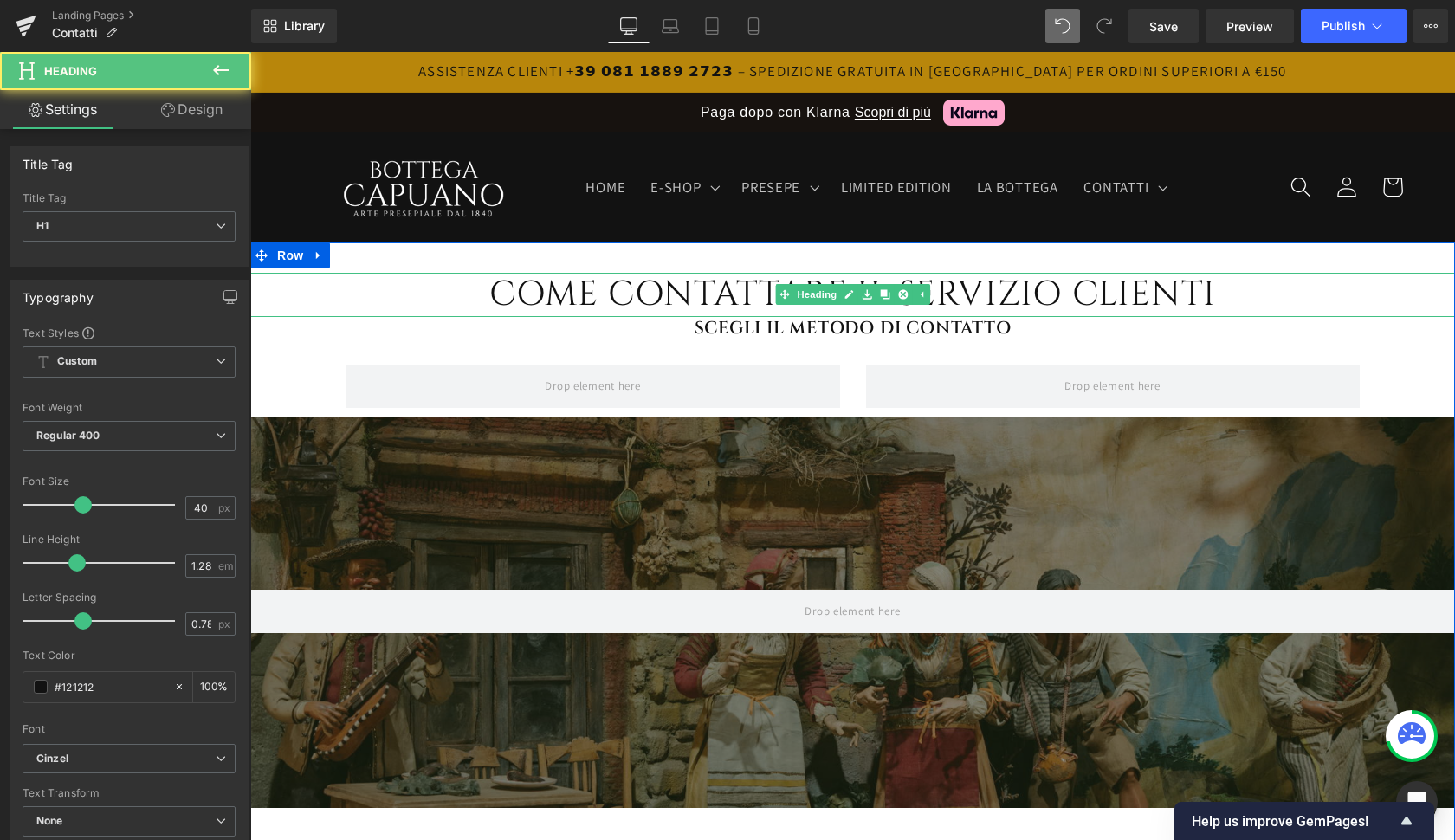
click at [533, 296] on h1 "COME CONTATTARE IL SERVIZIO CLIENTI" at bounding box center [852, 295] width 1205 height 45
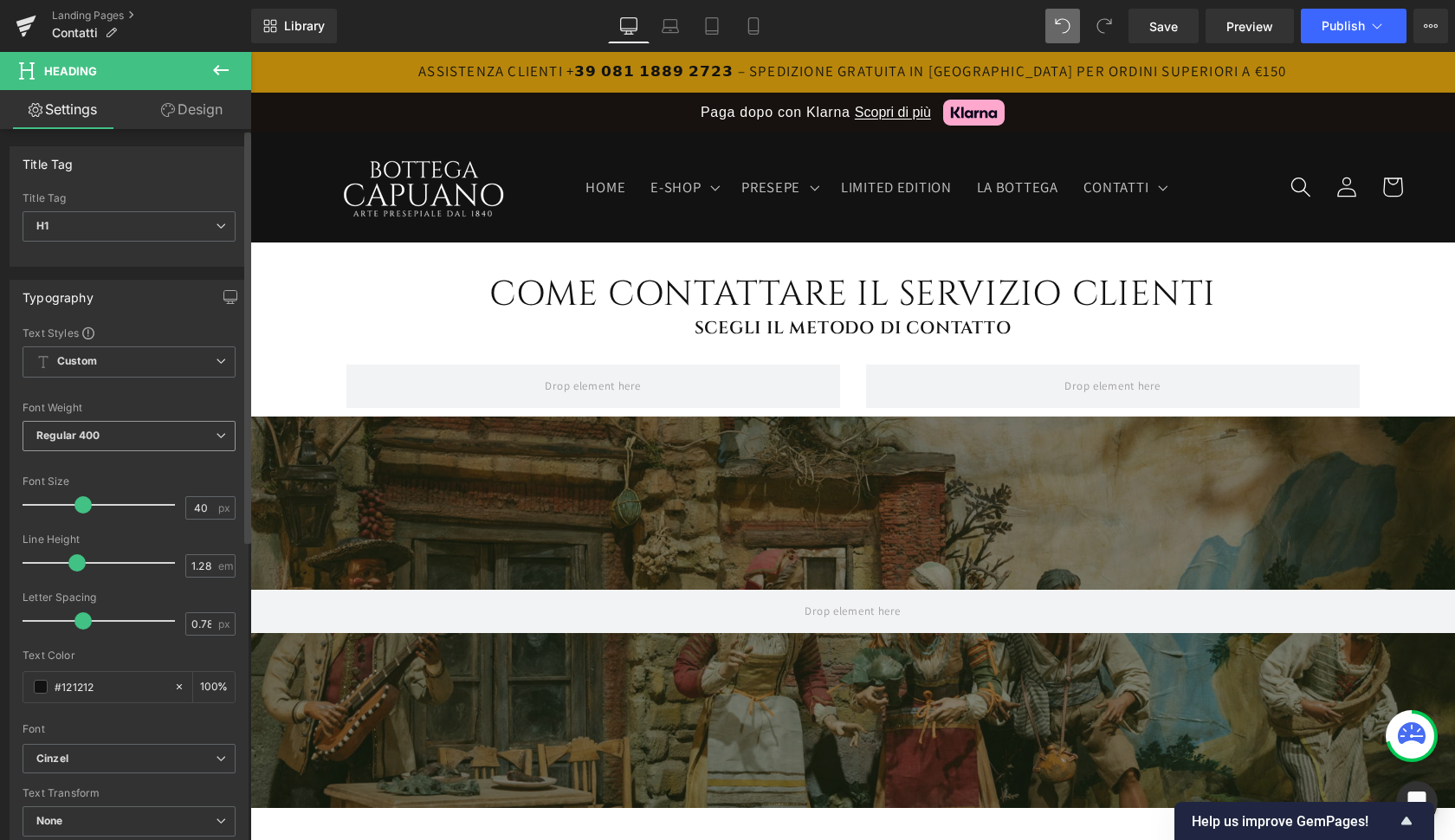
click at [97, 440] on b "Regular 400" at bounding box center [69, 434] width 64 height 13
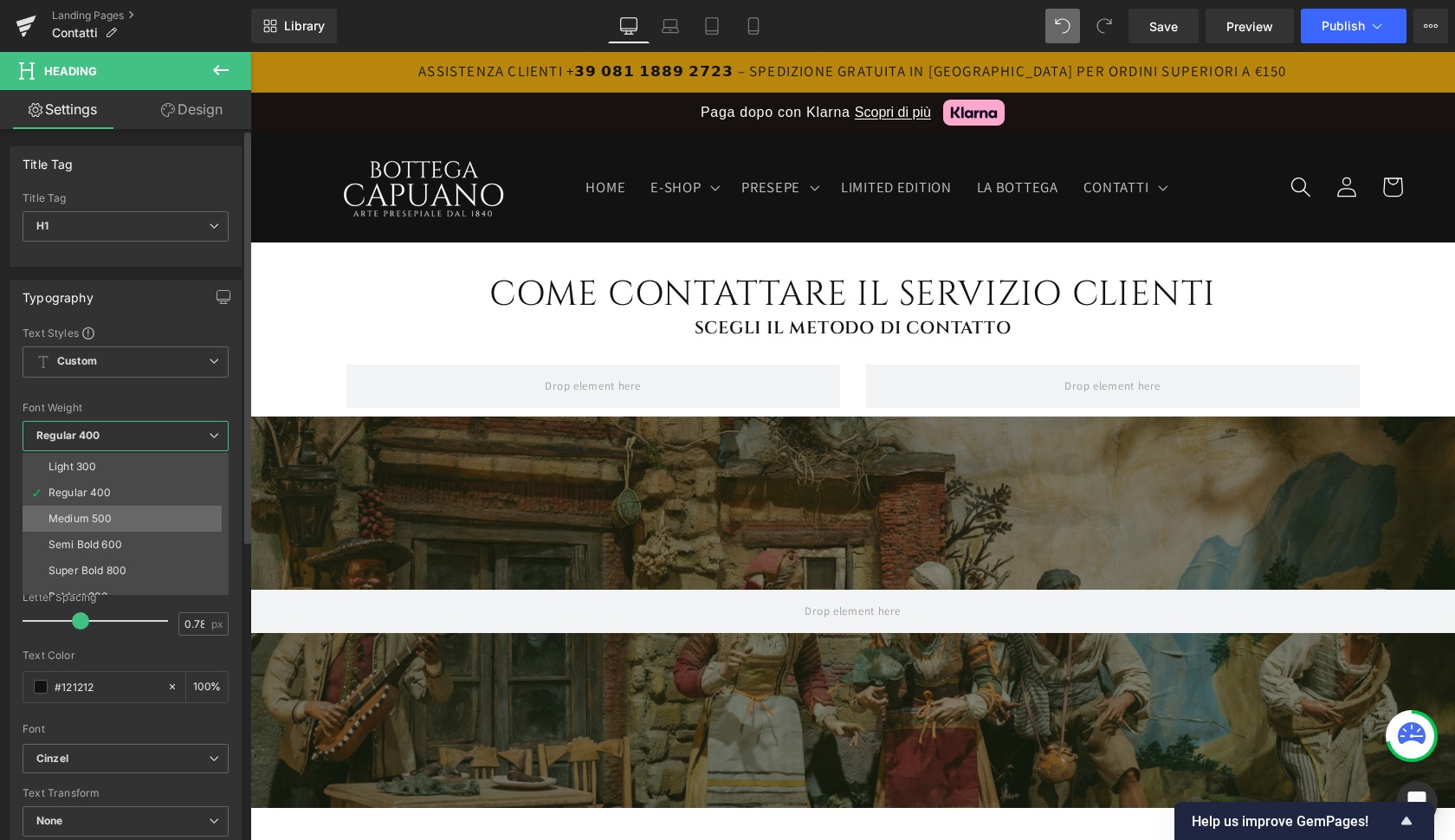
scroll to position [53, 0]
click at [82, 541] on div "Semi Bold 600" at bounding box center [85, 542] width 74 height 13
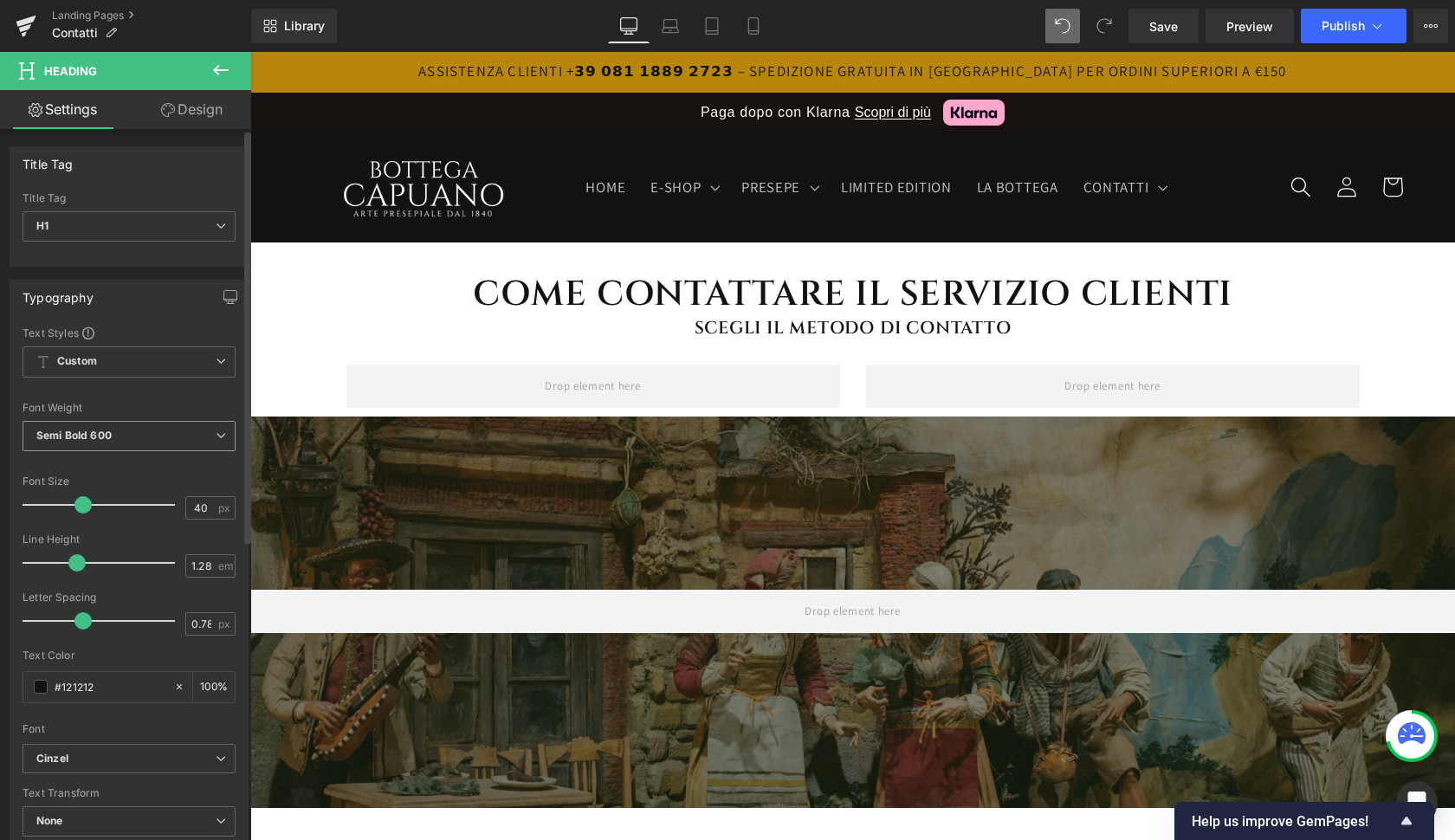
click at [96, 433] on b "Semi Bold 600" at bounding box center [75, 434] width 76 height 13
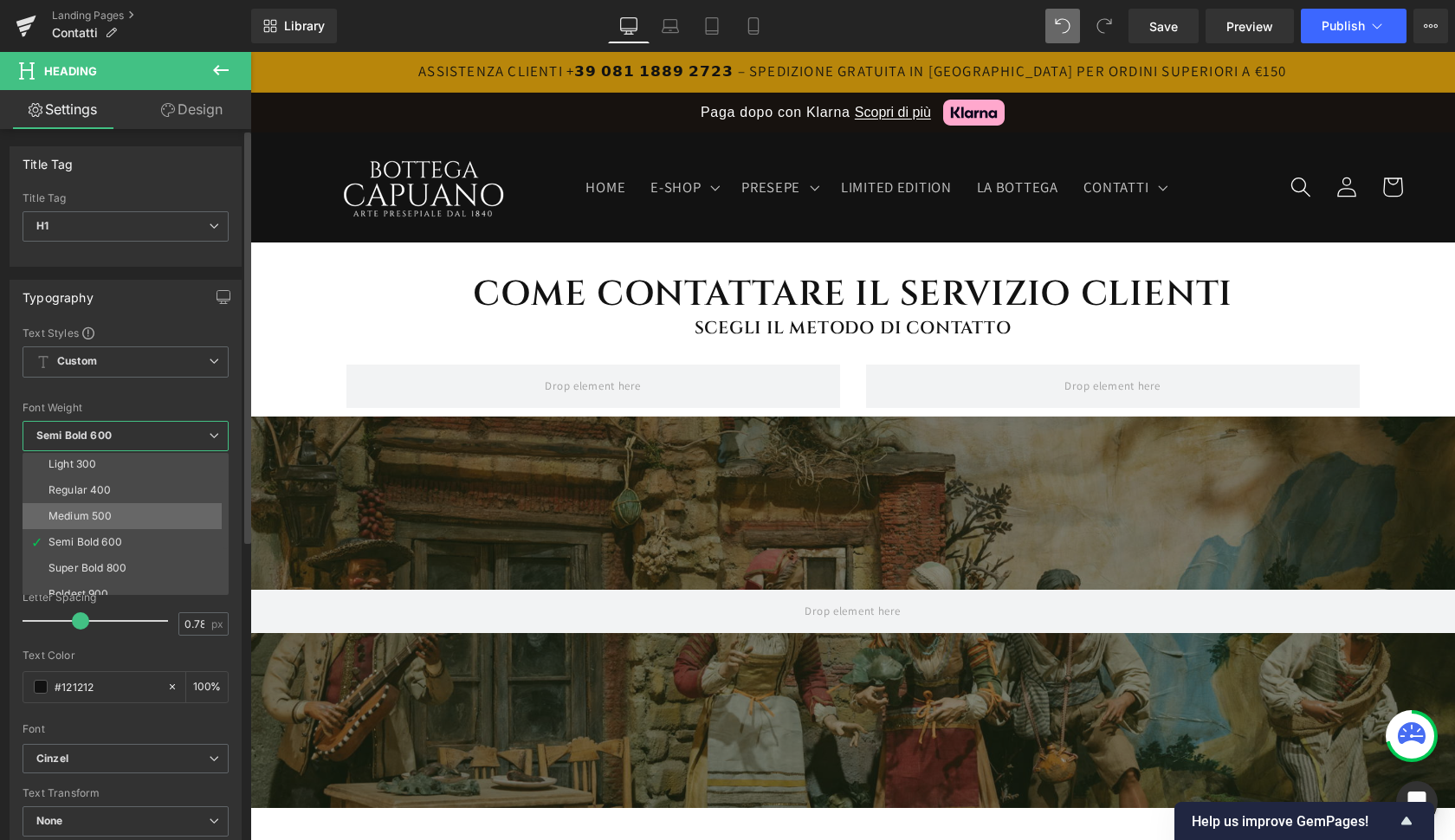
click at [83, 511] on div "Medium 500" at bounding box center [79, 515] width 63 height 13
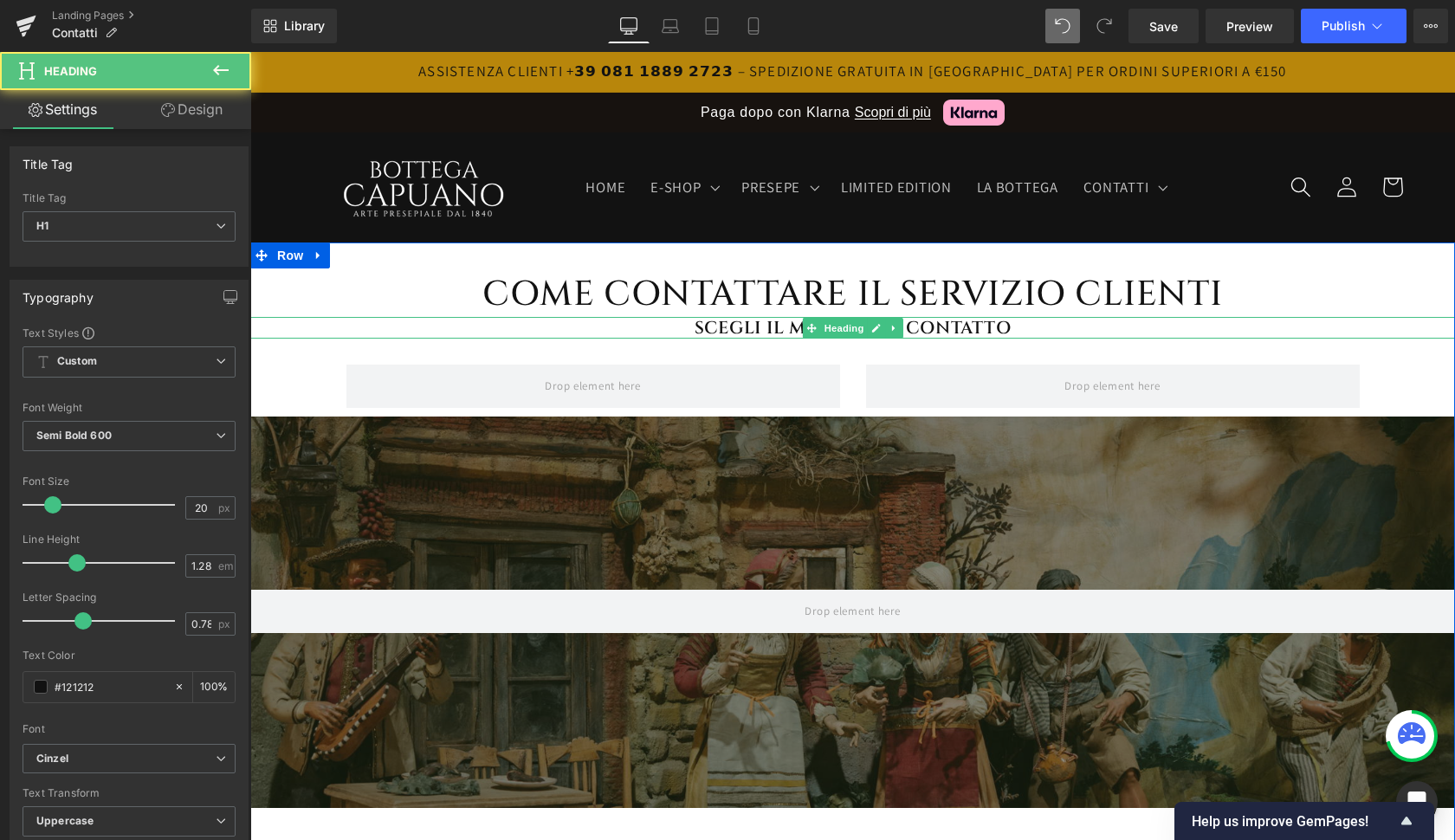
click at [938, 322] on h1 "SCEGLI IL METODO DI CONTATTO" at bounding box center [852, 327] width 1205 height 22
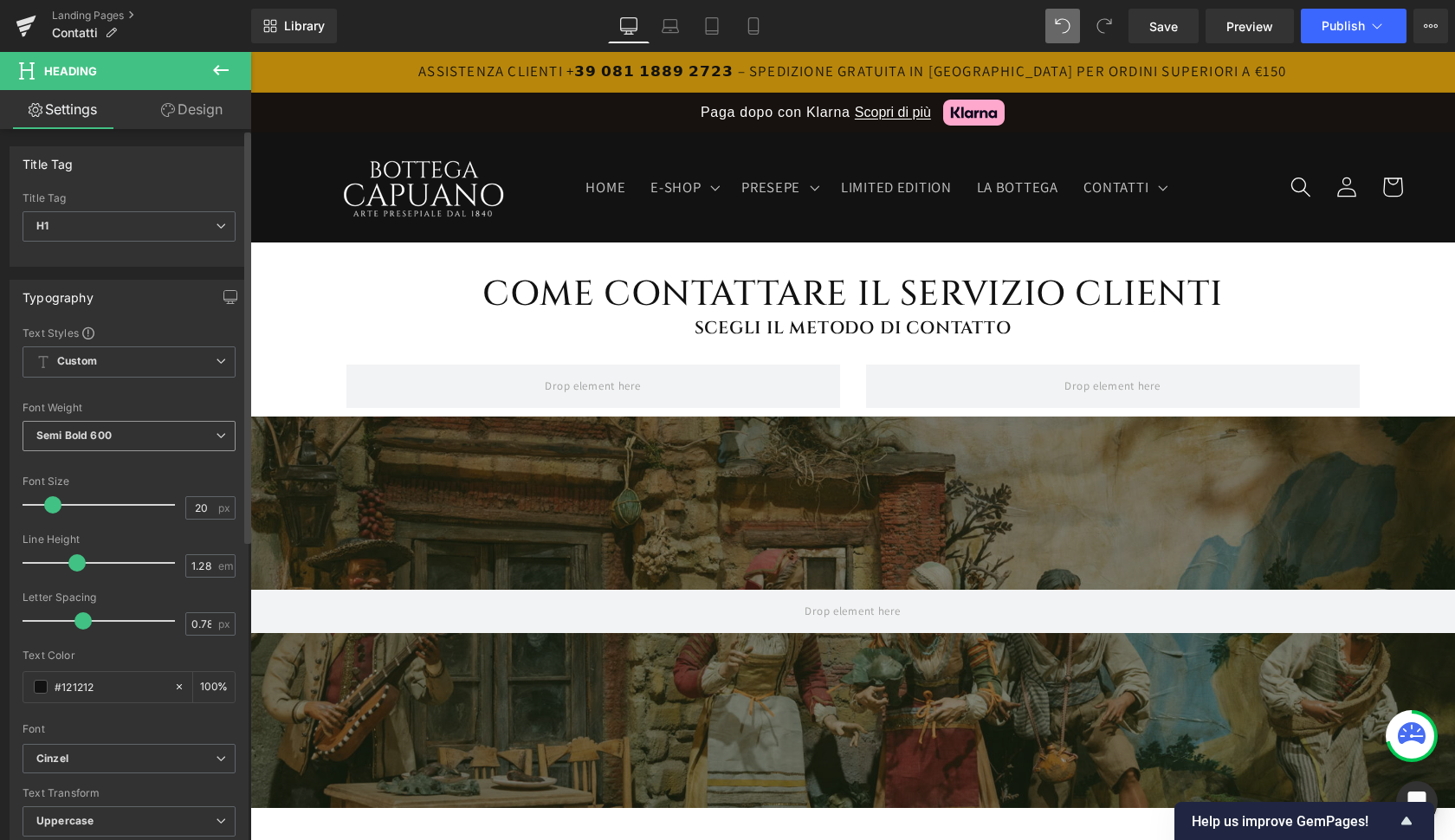
click at [113, 428] on span "Semi Bold 600" at bounding box center [129, 435] width 213 height 30
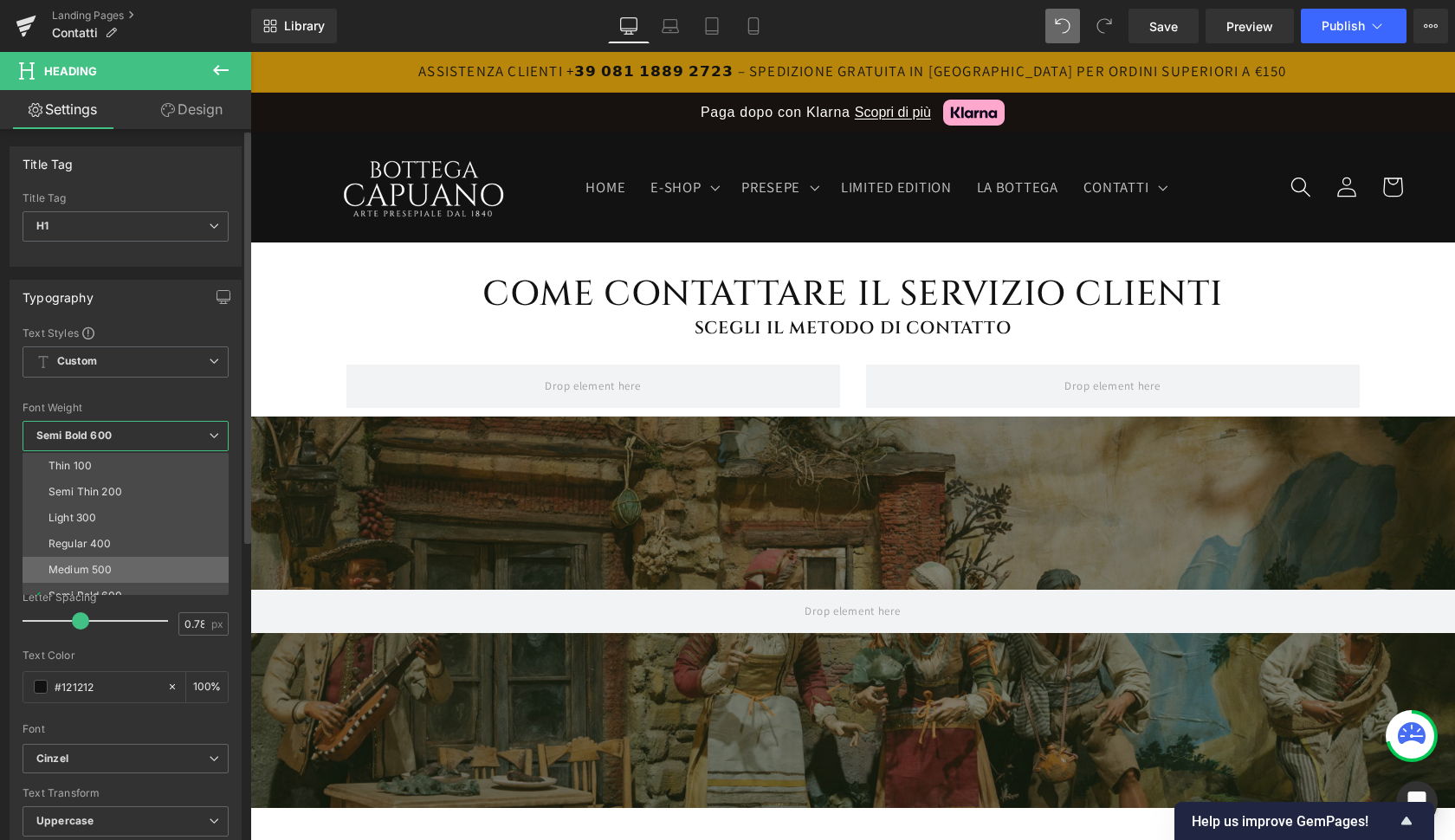
click at [82, 565] on div "Medium 500" at bounding box center [79, 570] width 63 height 13
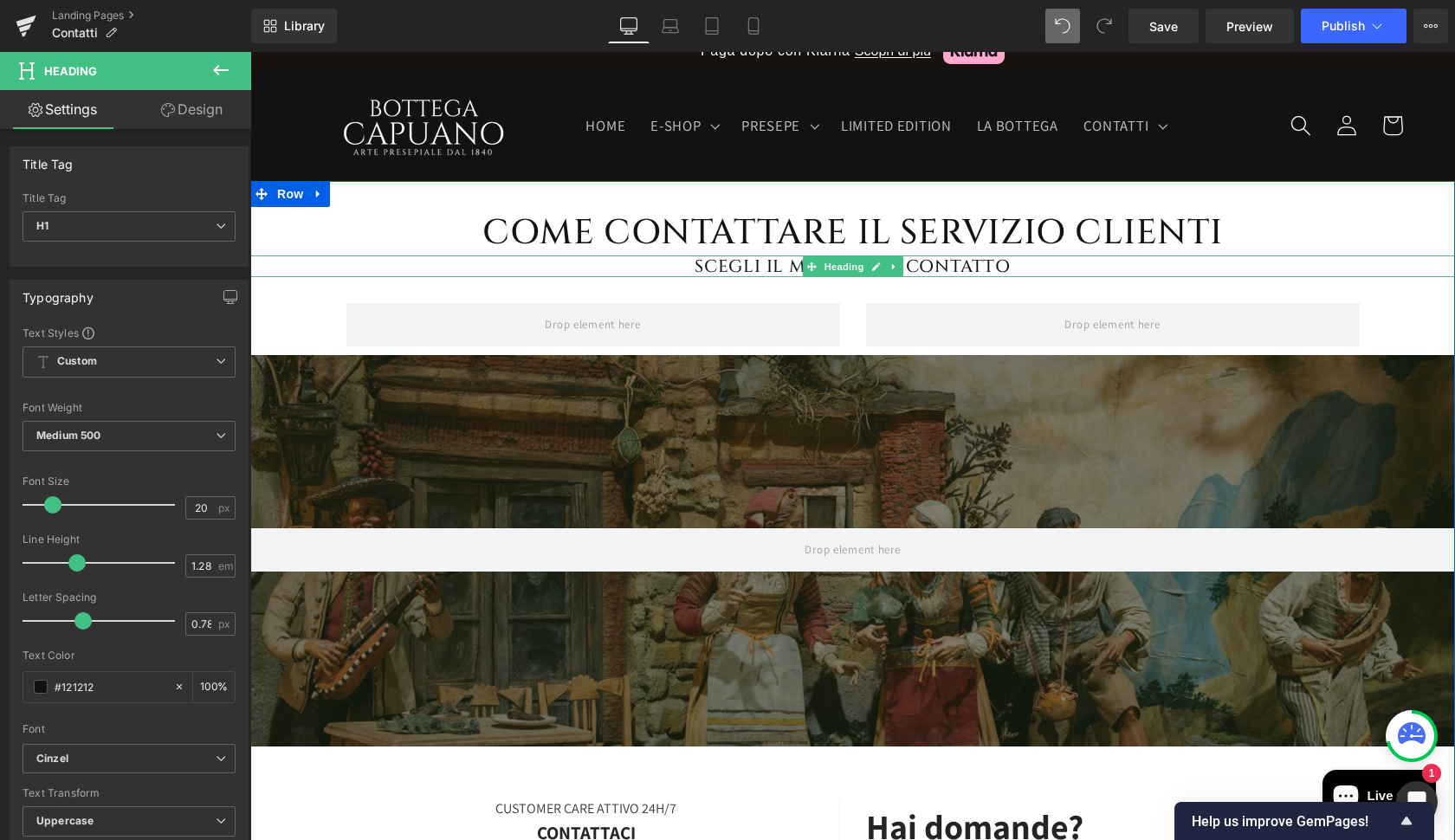
scroll to position [75, 0]
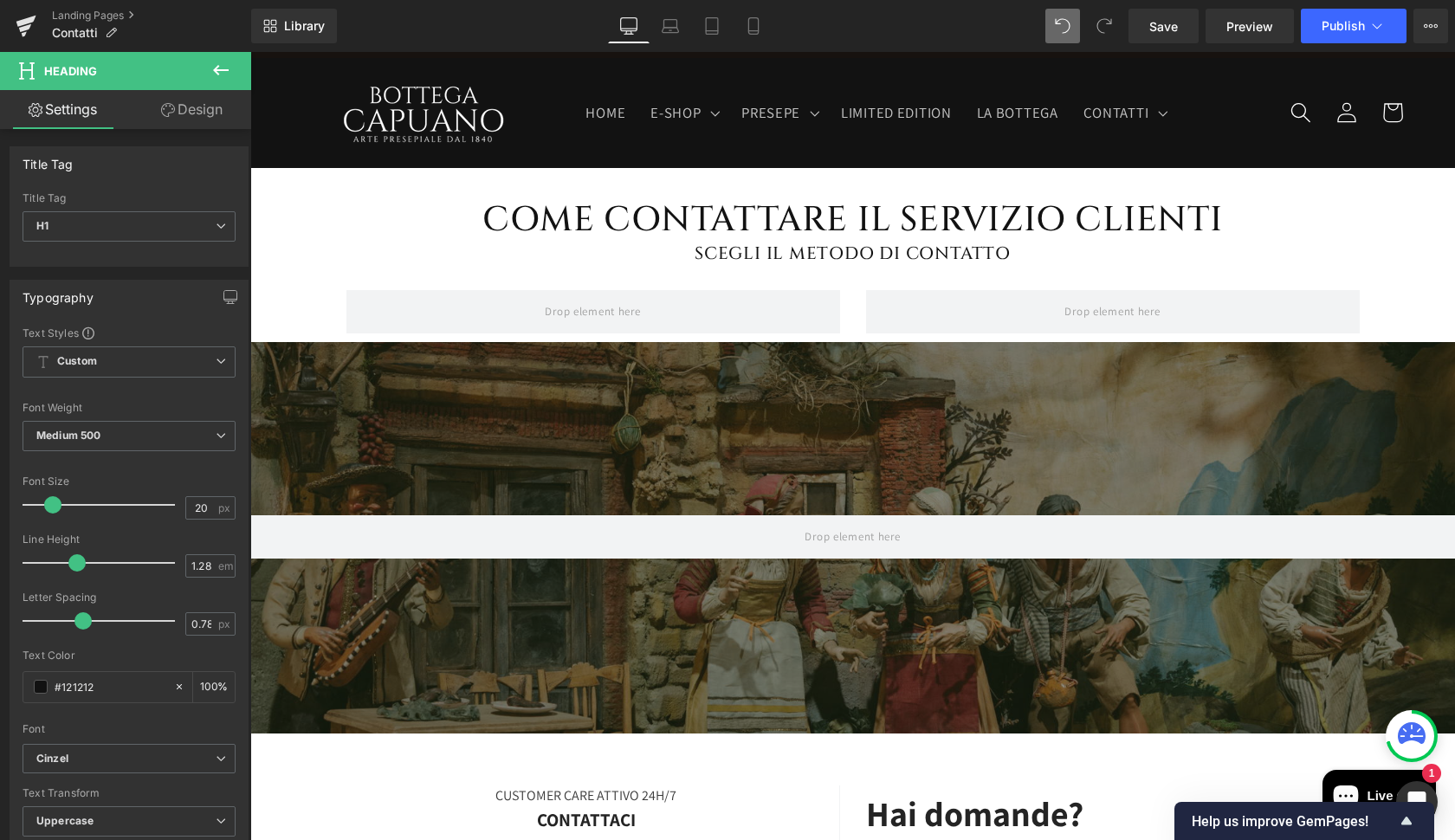
click at [220, 68] on icon at bounding box center [220, 70] width 20 height 20
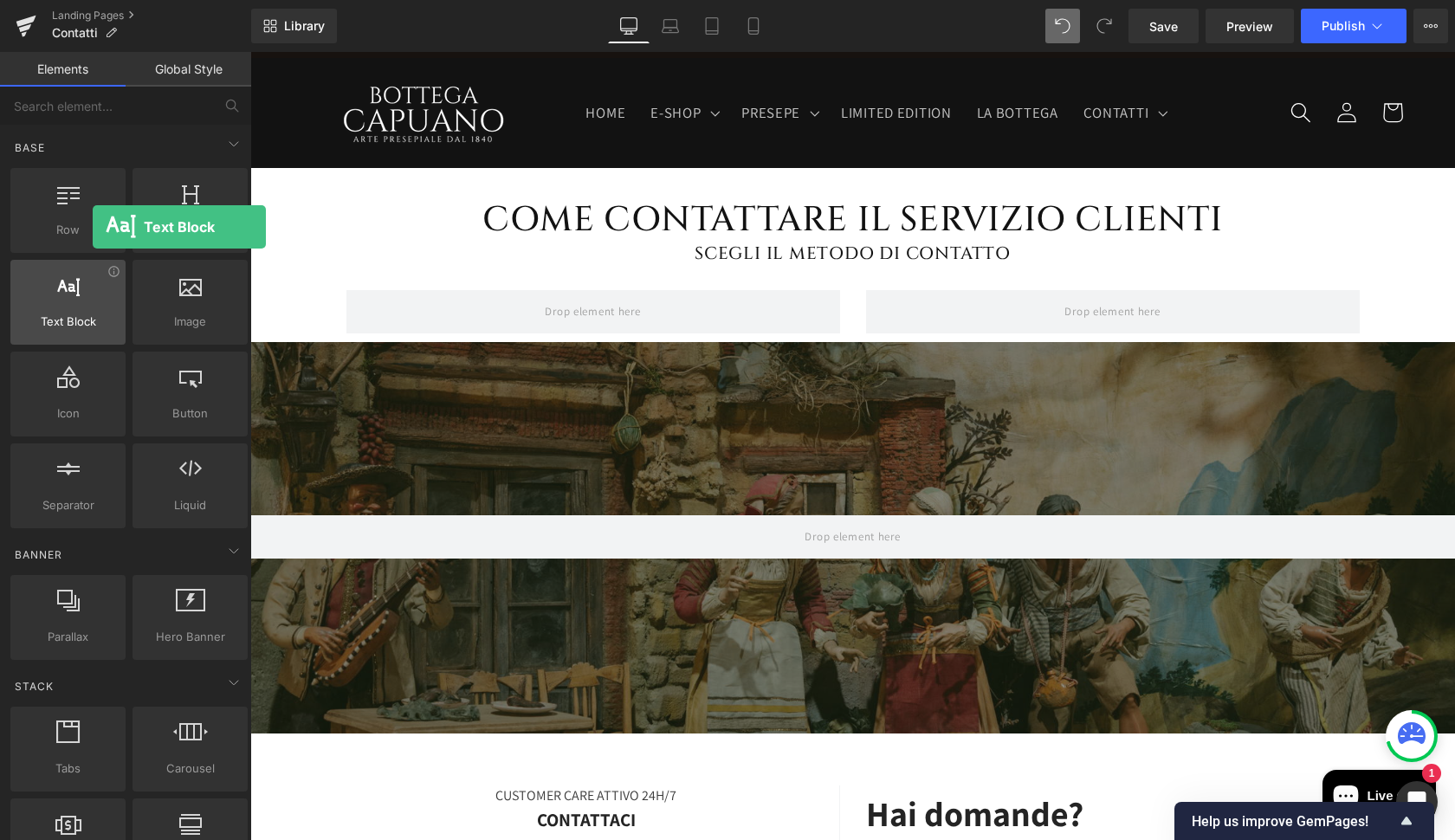
click at [93, 301] on div at bounding box center [68, 293] width 105 height 39
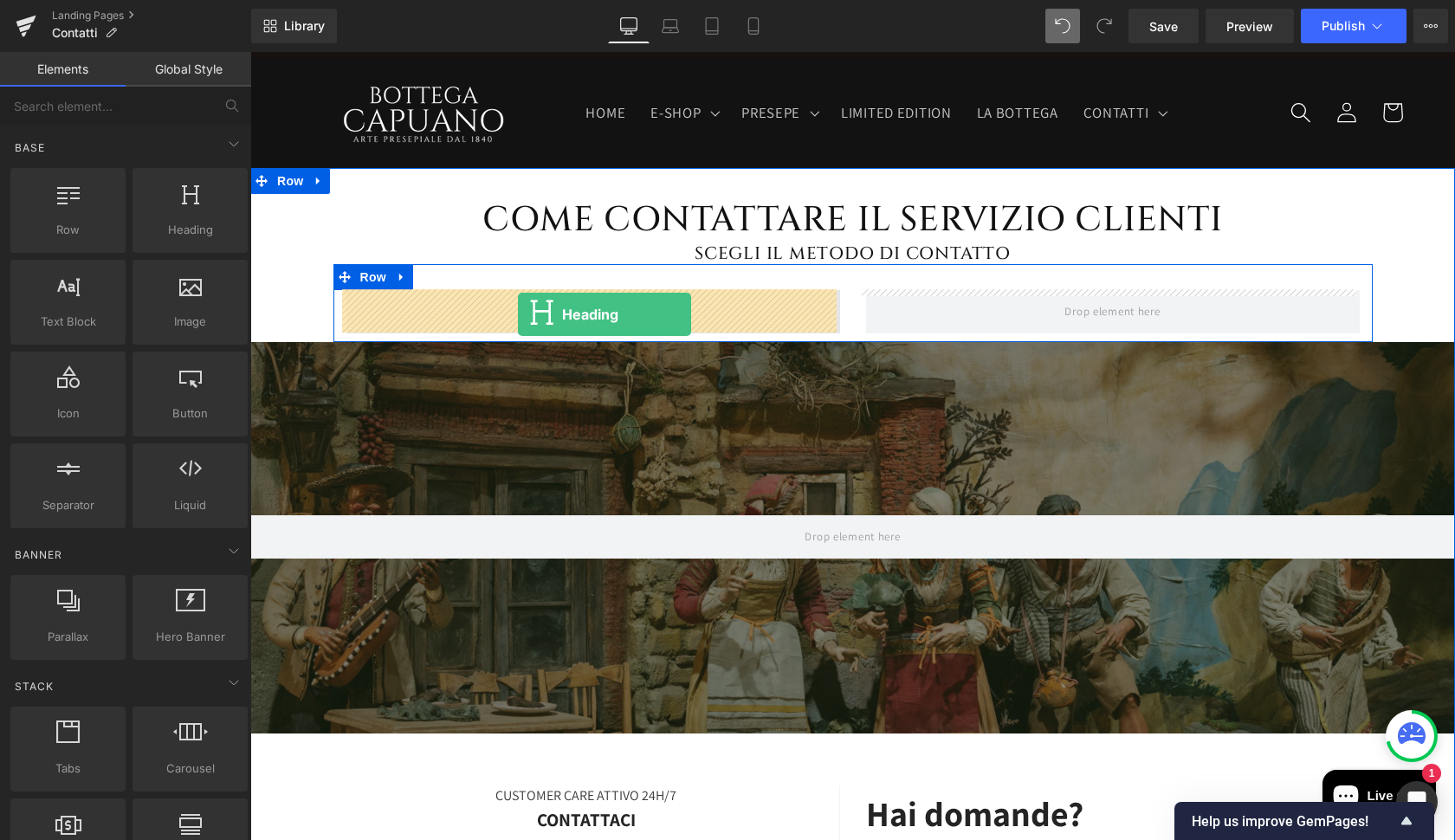
drag, startPoint x: 421, startPoint y: 275, endPoint x: 518, endPoint y: 313, distance: 104.2
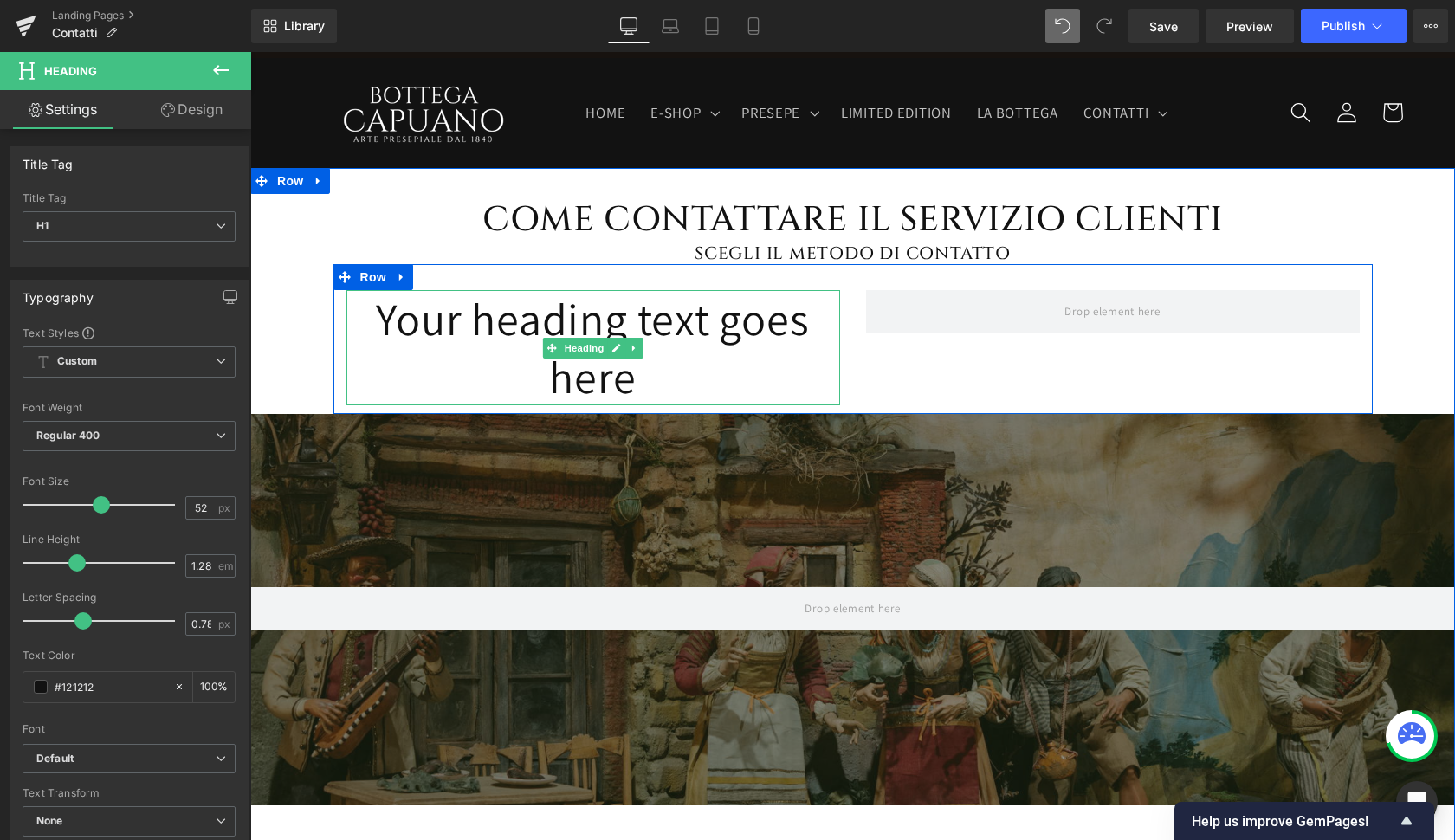
click at [596, 314] on h1 "Your heading text goes here" at bounding box center [592, 347] width 493 height 115
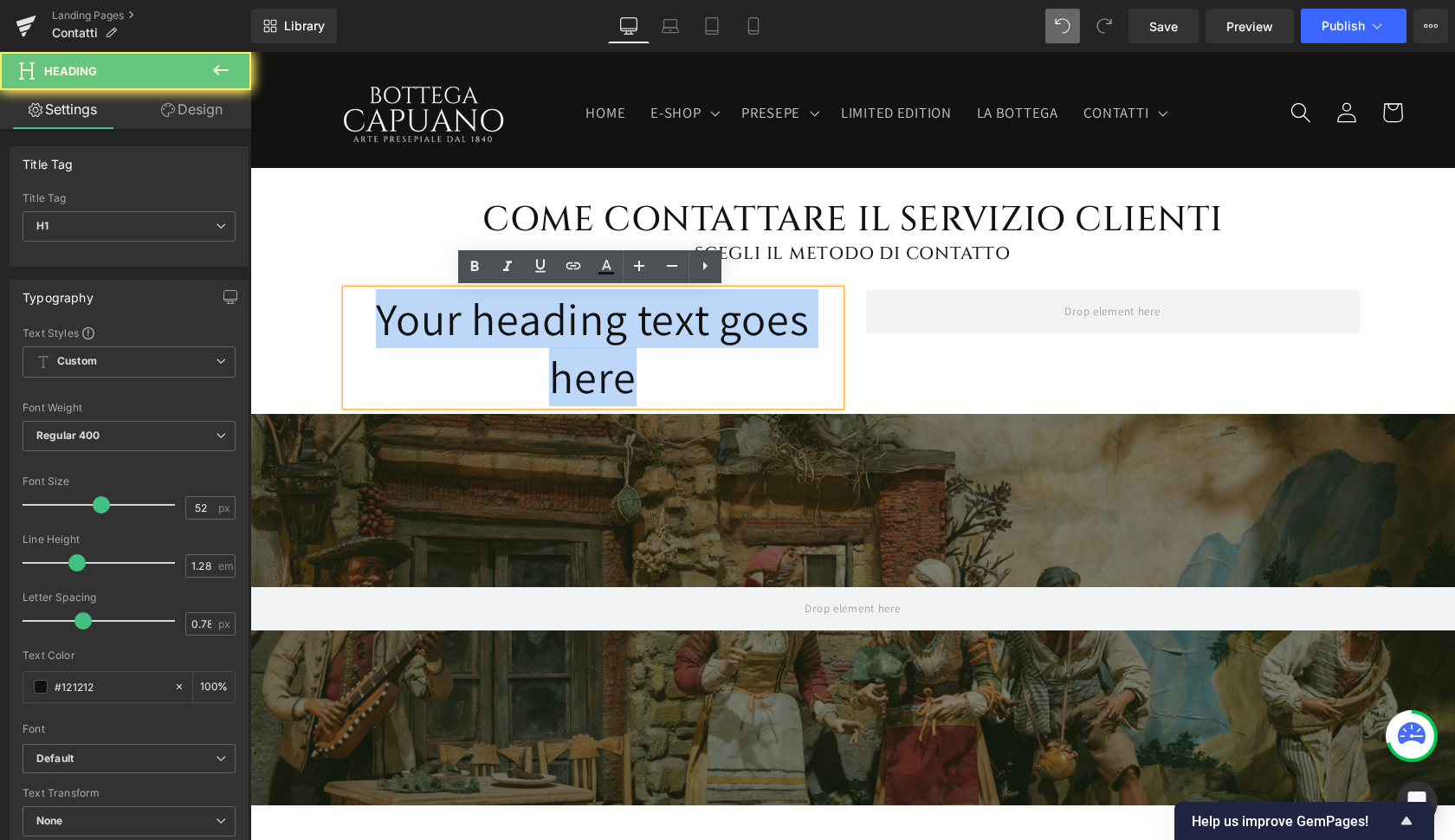
click at [596, 314] on h1 "Your heading text goes here" at bounding box center [592, 347] width 493 height 115
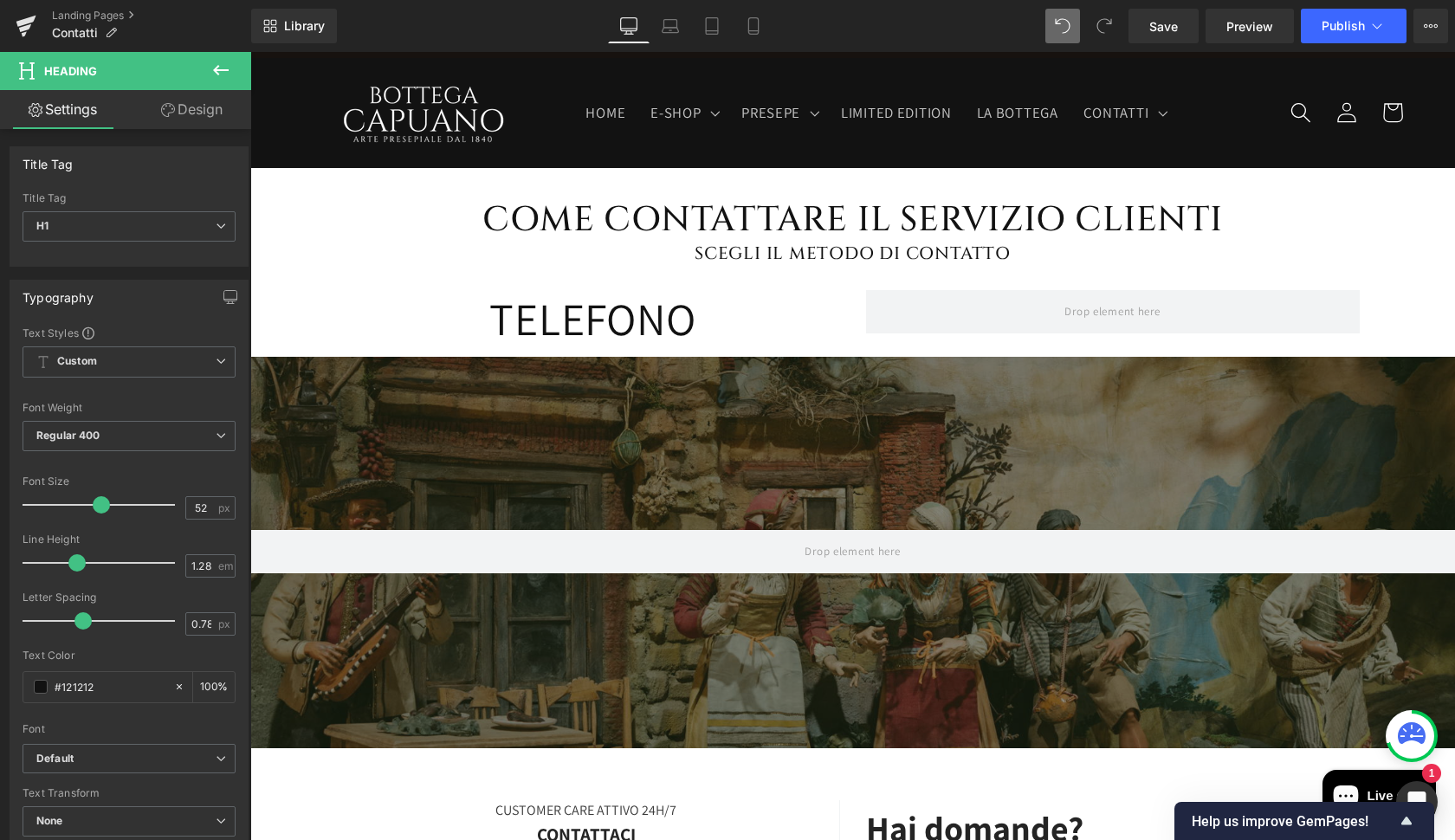
click at [227, 78] on icon at bounding box center [220, 70] width 20 height 20
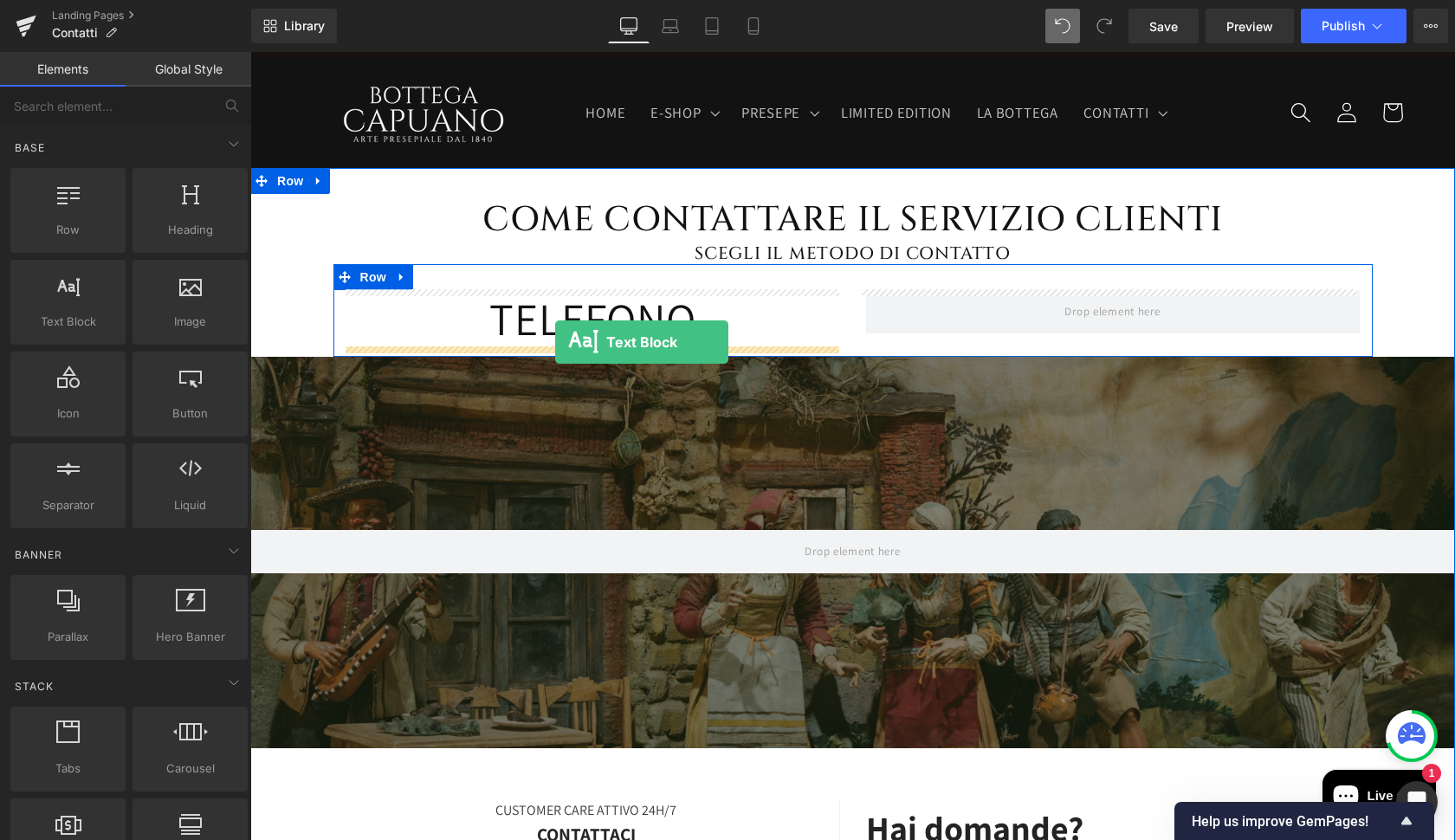
drag, startPoint x: 335, startPoint y: 358, endPoint x: 555, endPoint y: 342, distance: 220.6
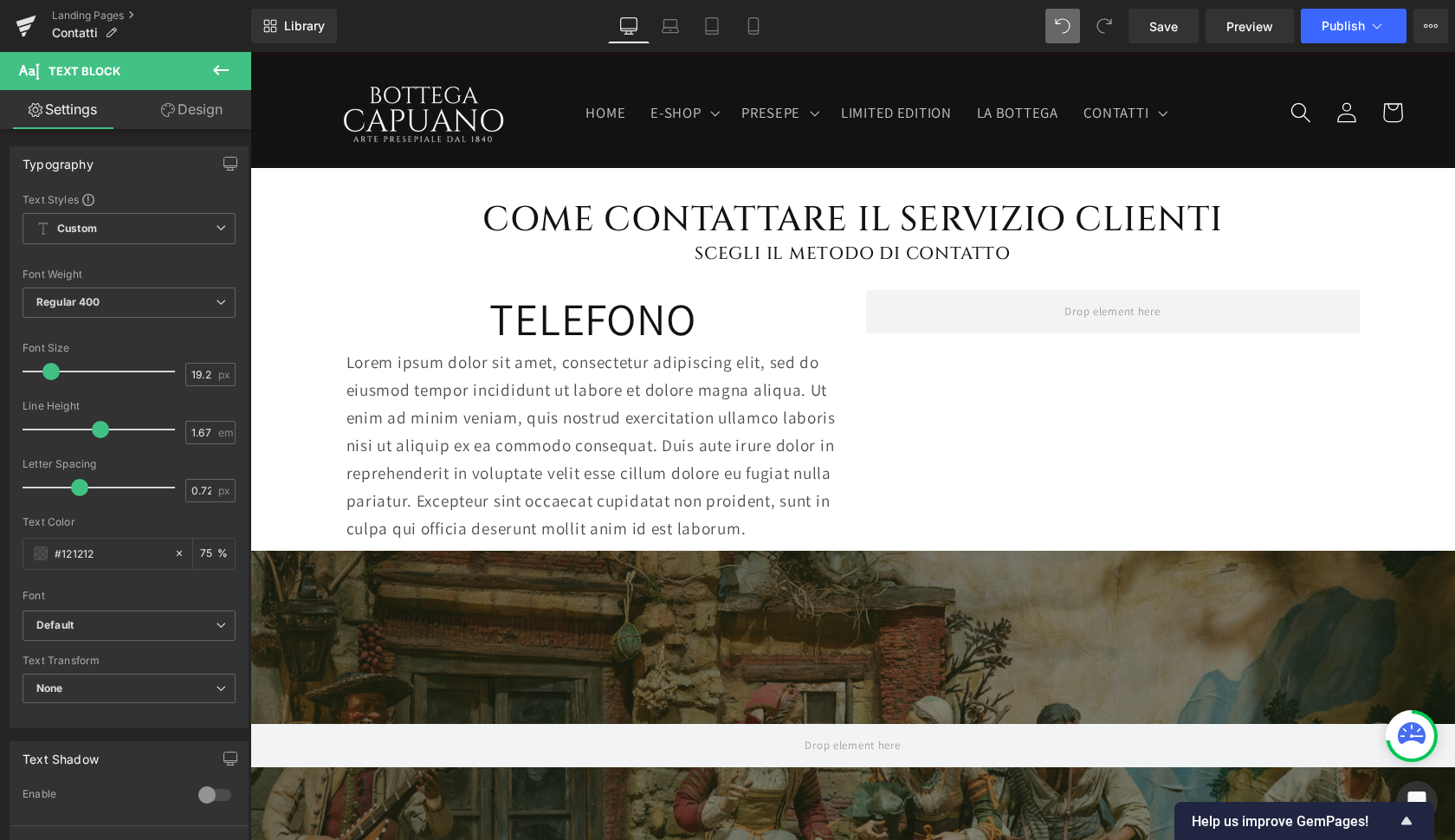
click at [221, 72] on icon at bounding box center [220, 70] width 20 height 20
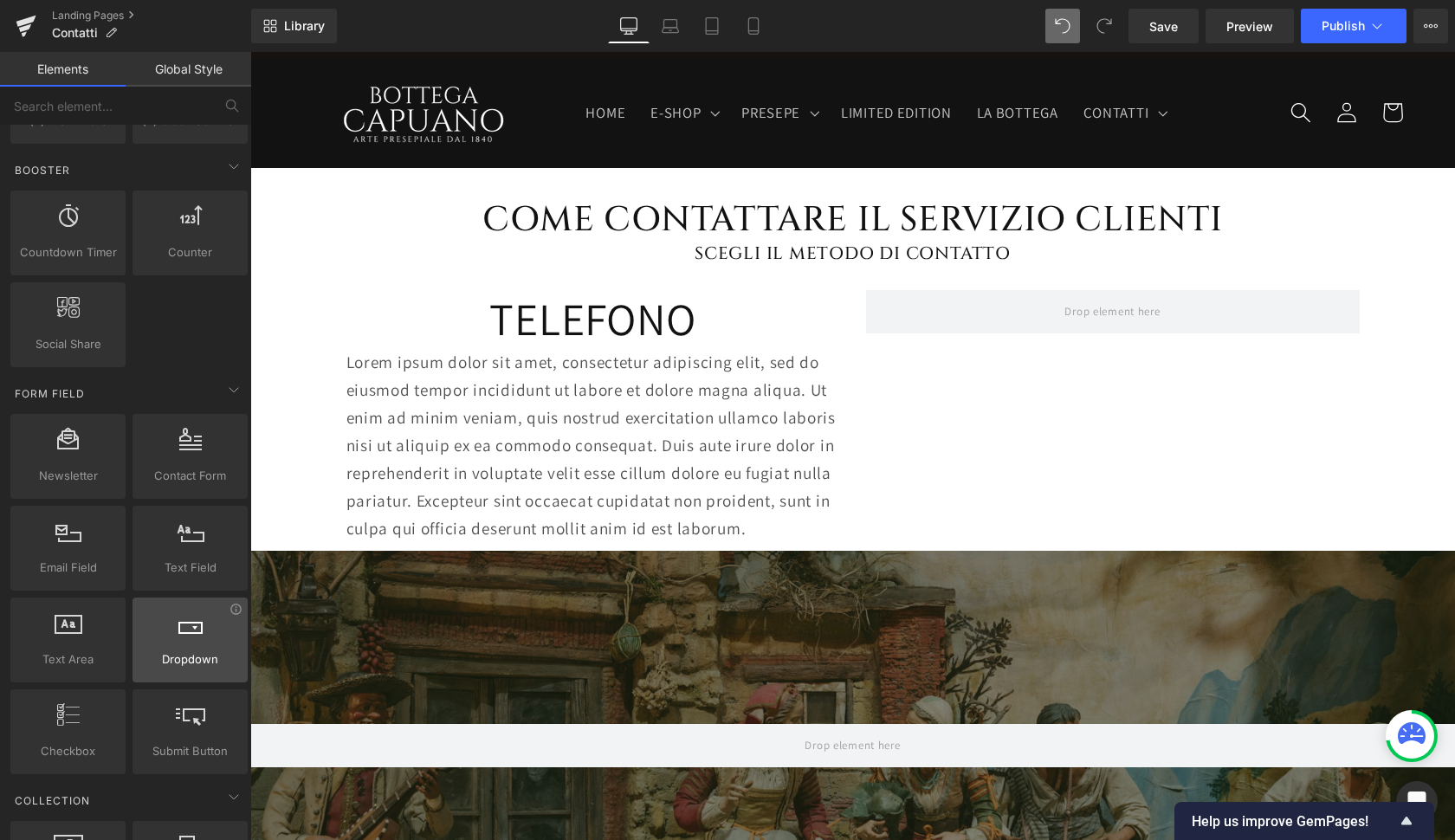
scroll to position [2332, 0]
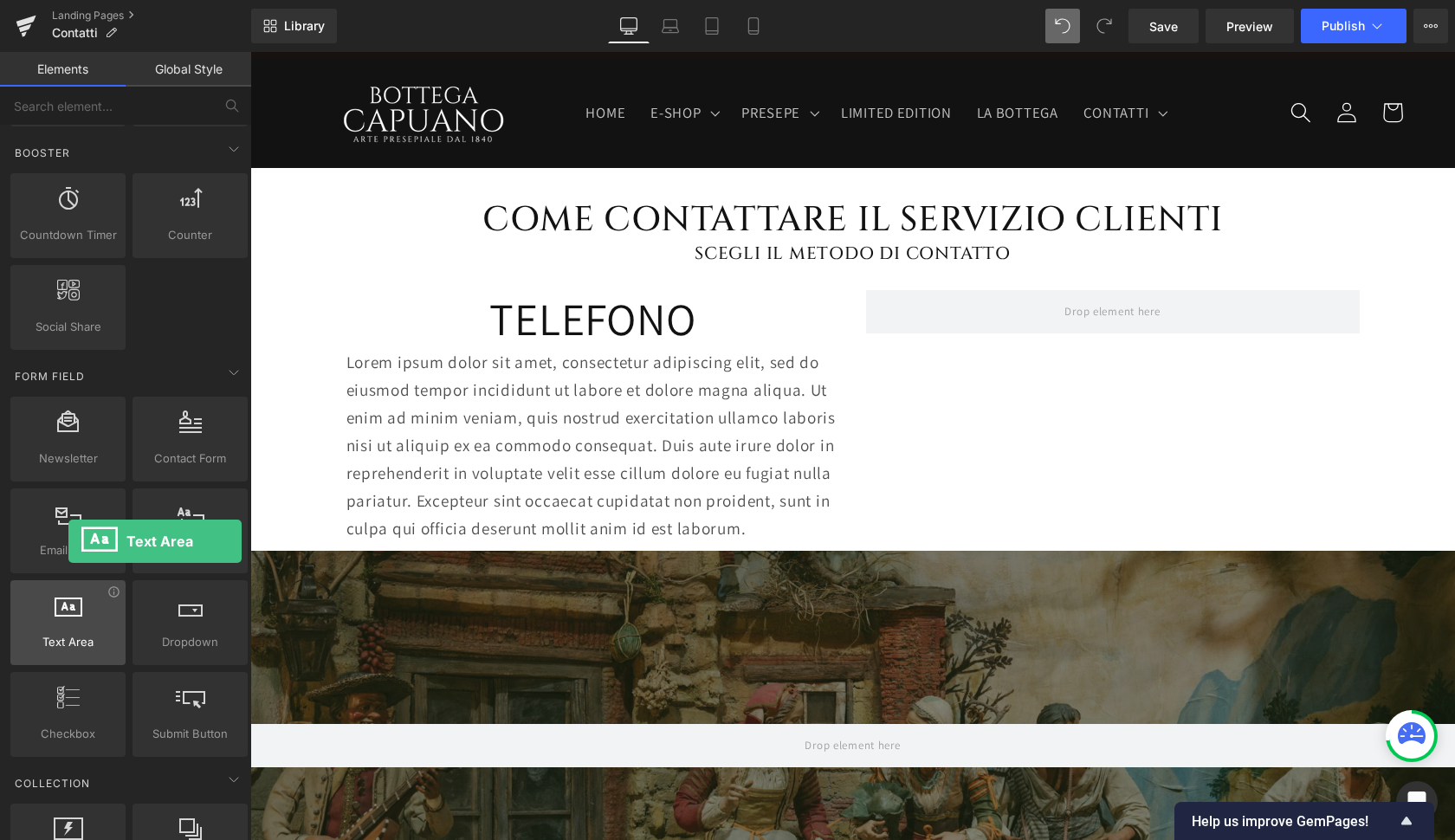
click at [69, 615] on icon at bounding box center [68, 605] width 28 height 22
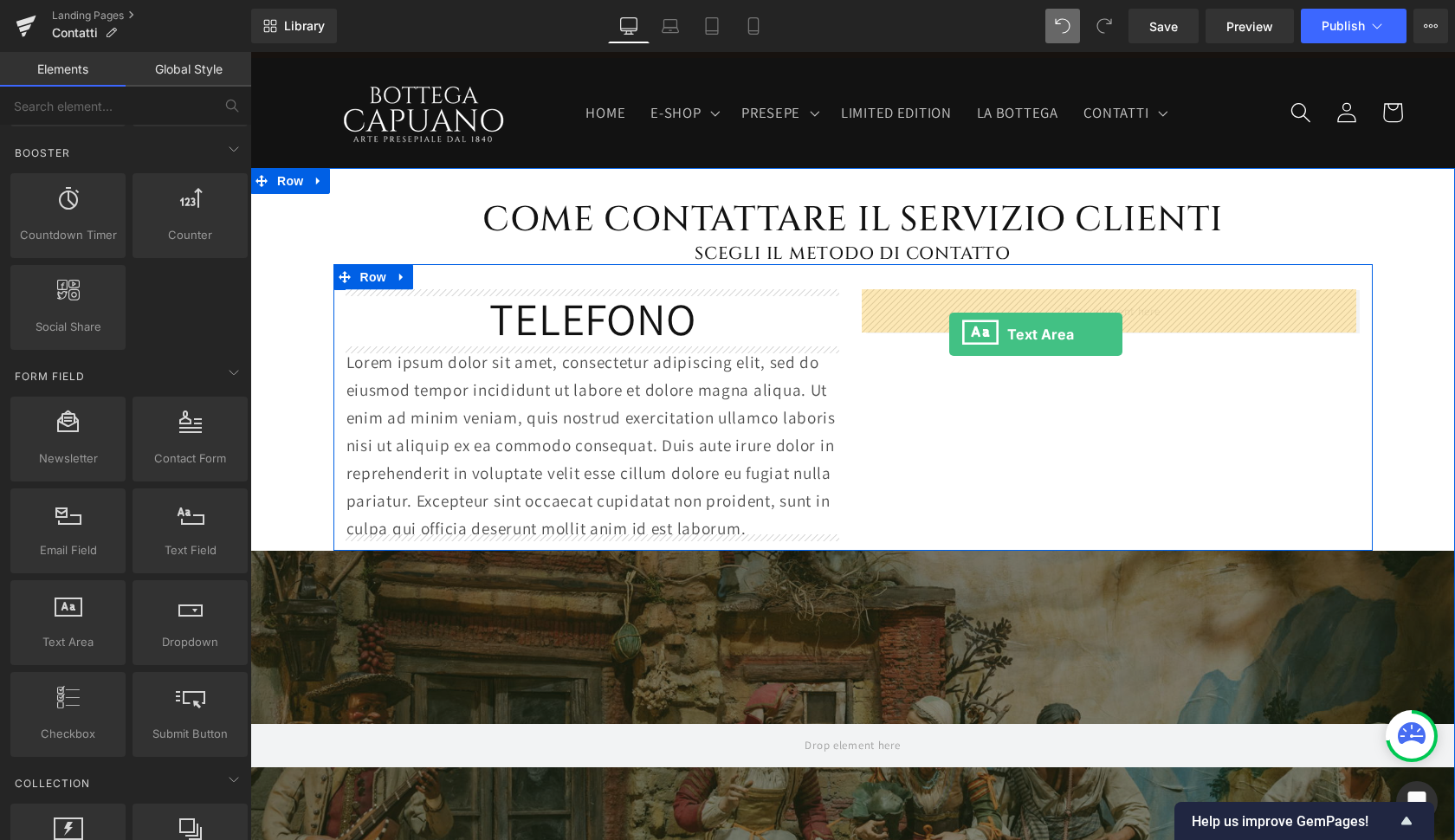
drag, startPoint x: 319, startPoint y: 668, endPoint x: 949, endPoint y: 334, distance: 713.1
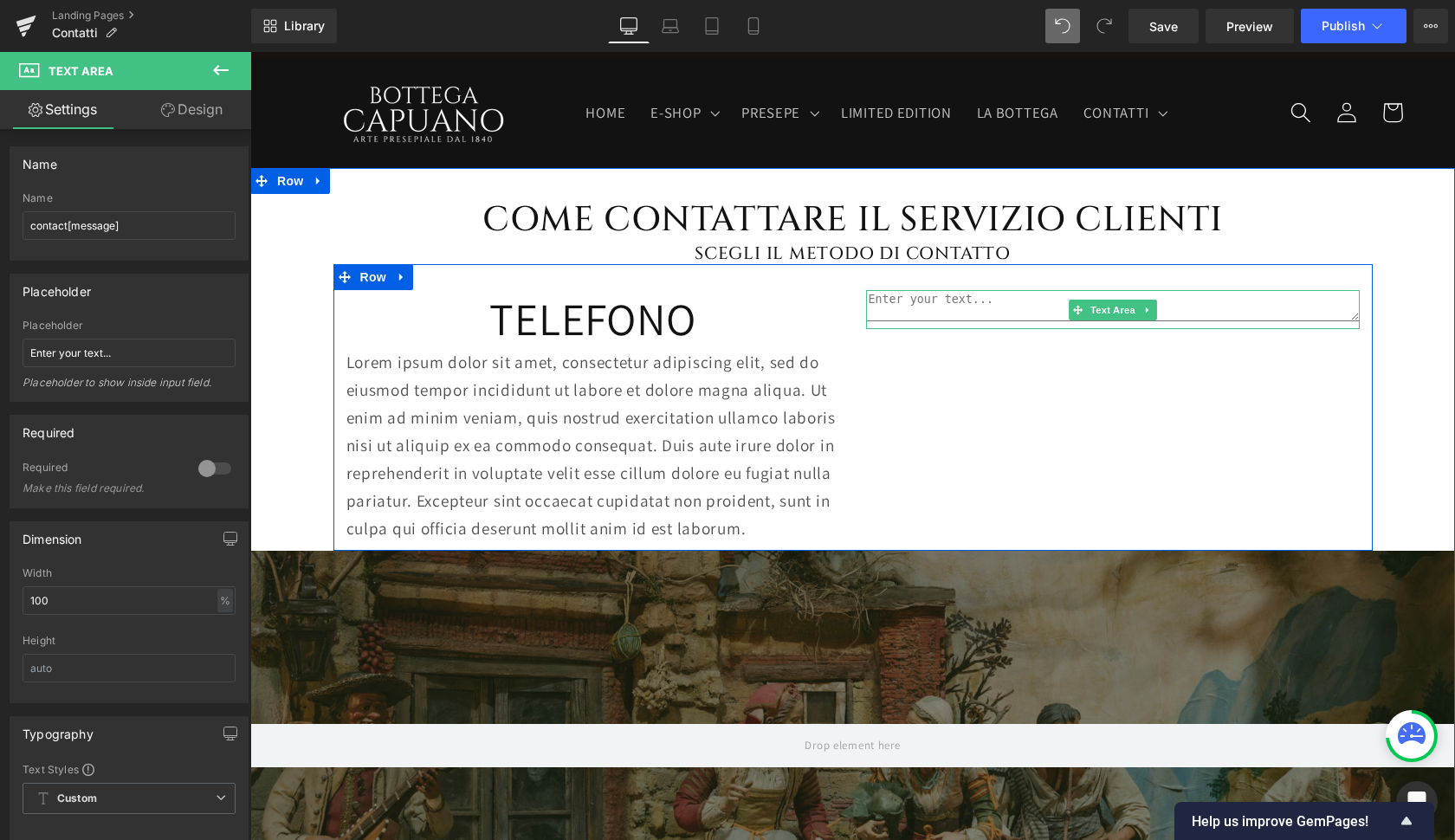
click at [945, 297] on textarea at bounding box center [1112, 305] width 493 height 31
click at [1147, 305] on icon at bounding box center [1147, 310] width 10 height 11
click at [1158, 310] on link at bounding box center [1156, 309] width 18 height 20
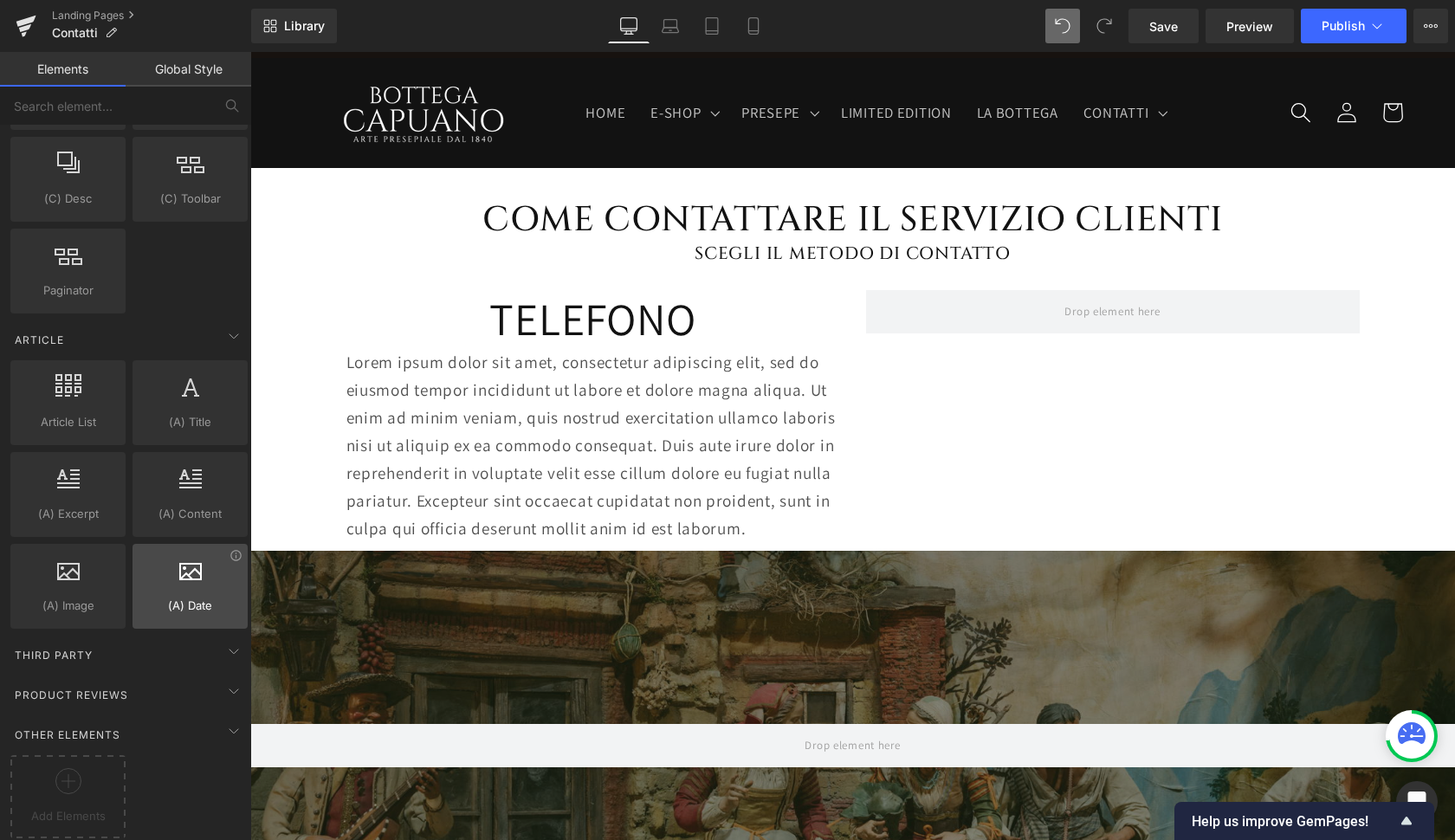
scroll to position [3104, 0]
click at [226, 641] on icon at bounding box center [234, 650] width 20 height 20
click at [227, 680] on icon at bounding box center [234, 690] width 20 height 20
click at [227, 720] on icon at bounding box center [234, 730] width 20 height 20
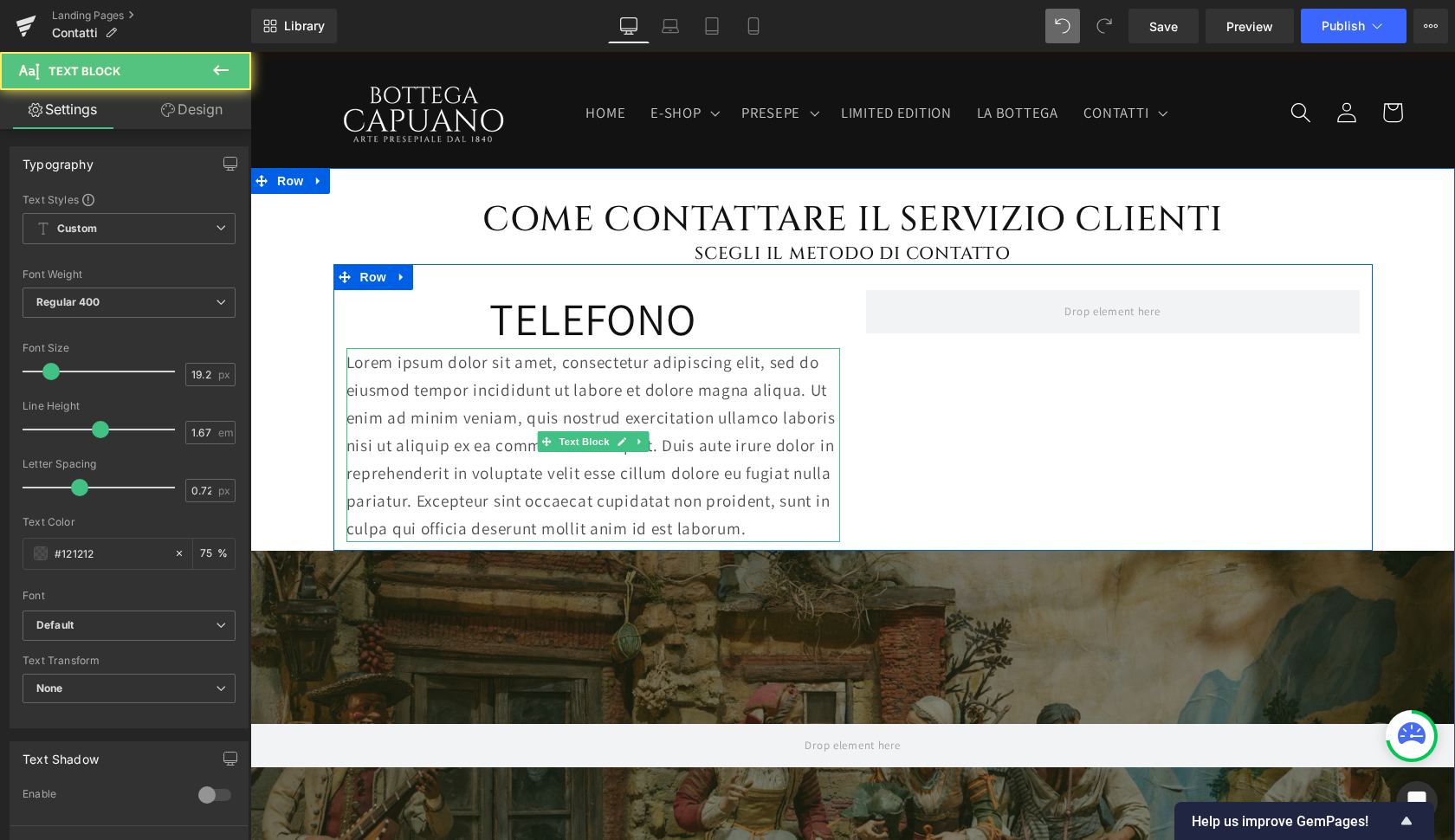
click at [618, 402] on p "Lorem ipsum dolor sit amet, consectetur adipiscing elit, sed do eiusmod tempor …" at bounding box center [592, 445] width 493 height 194
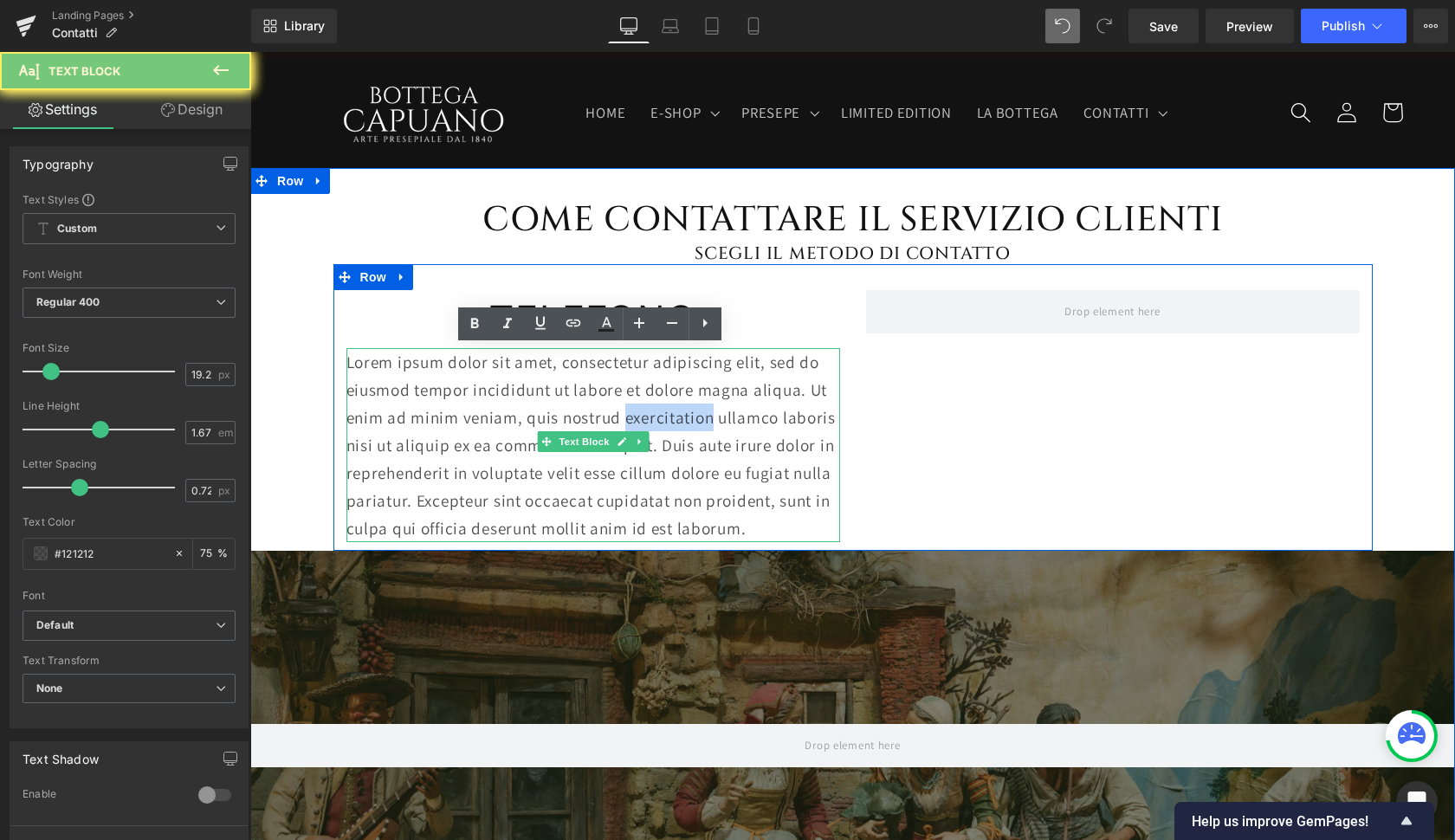
click at [618, 402] on p "Lorem ipsum dolor sit amet, consectetur adipiscing elit, sed do eiusmod tempor …" at bounding box center [592, 445] width 493 height 194
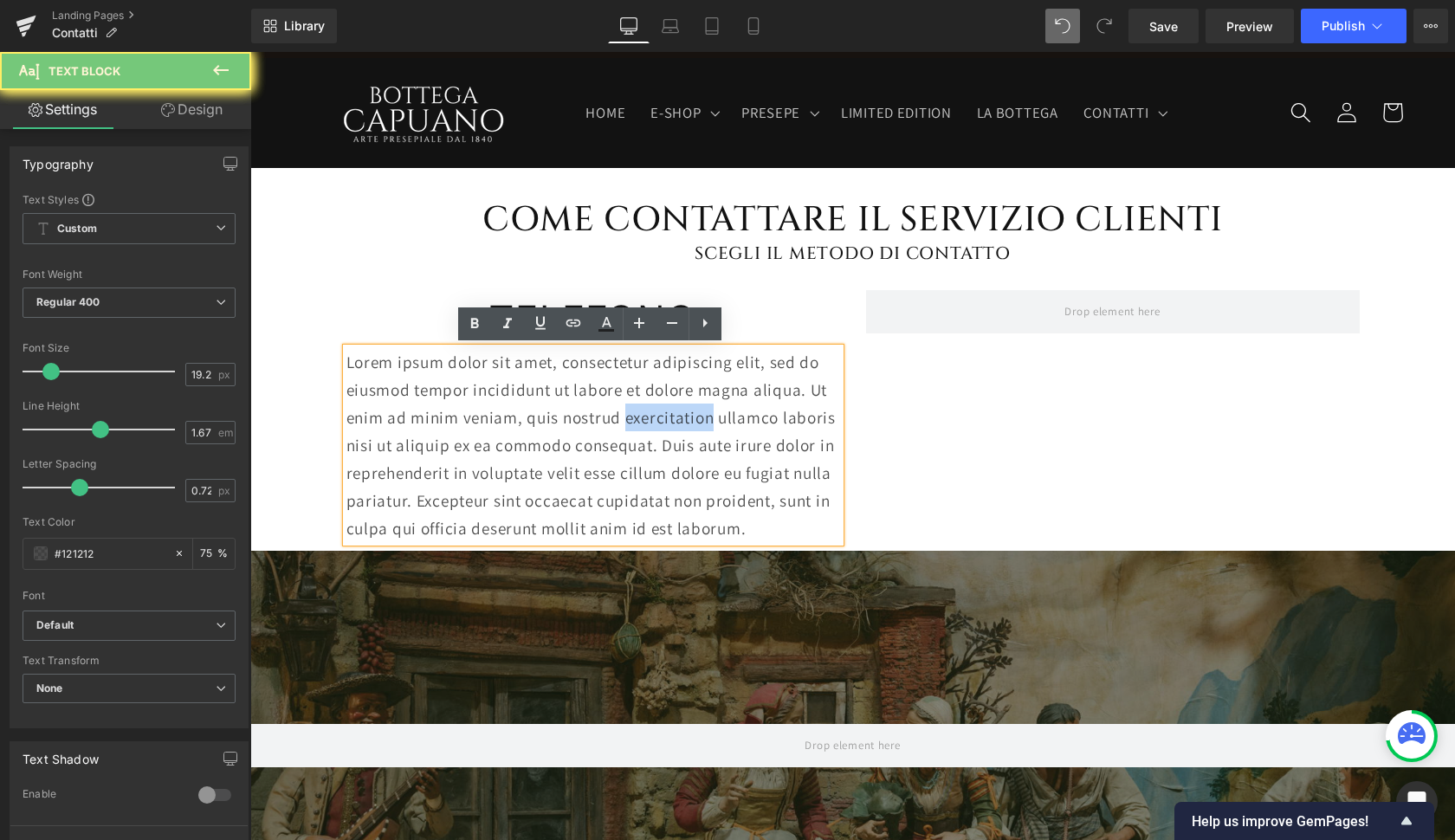
click at [618, 402] on p "Lorem ipsum dolor sit amet, consectetur adipiscing elit, sed do eiusmod tempor …" at bounding box center [592, 445] width 493 height 194
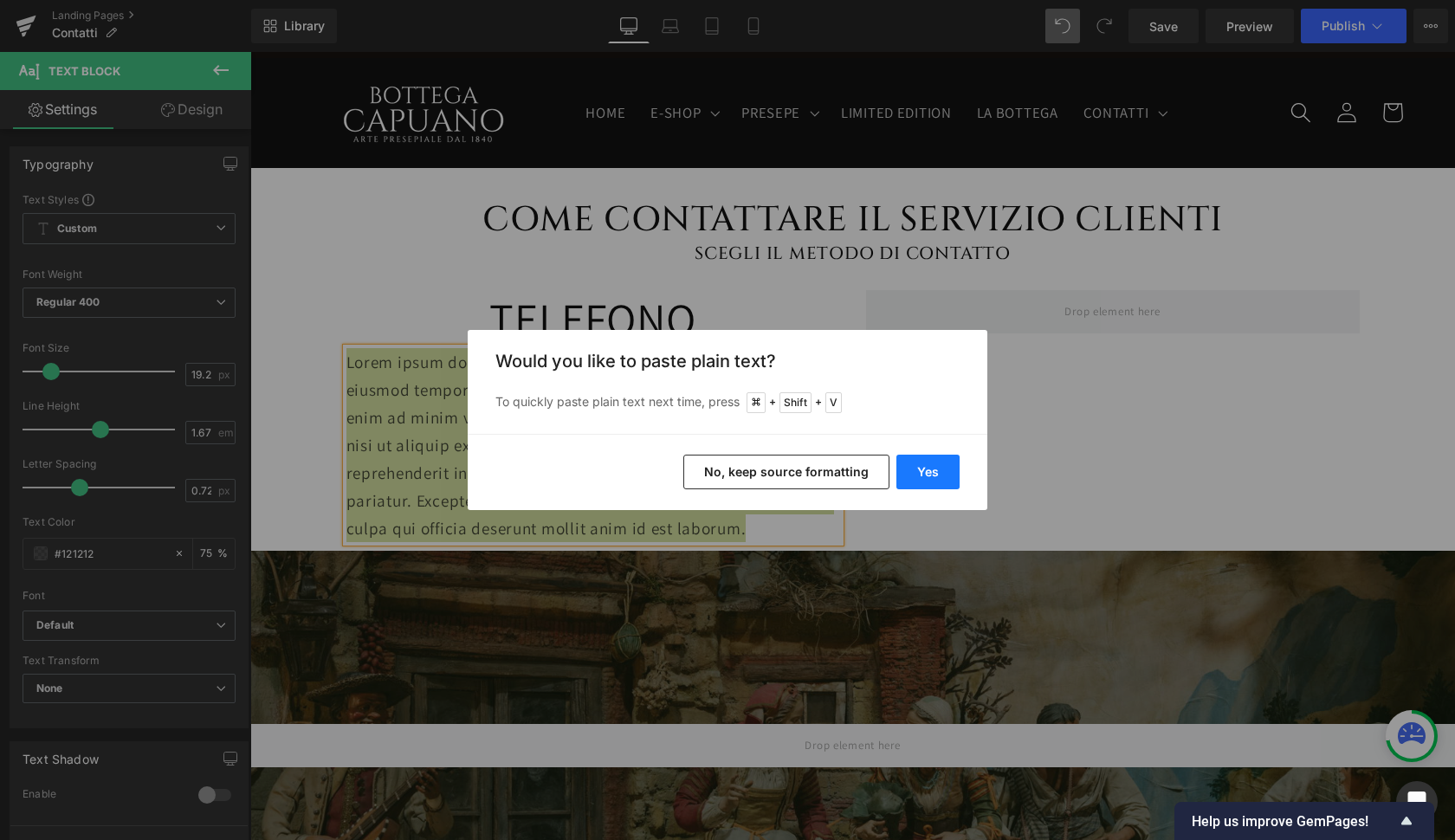
click at [902, 472] on button "Yes" at bounding box center [928, 472] width 63 height 35
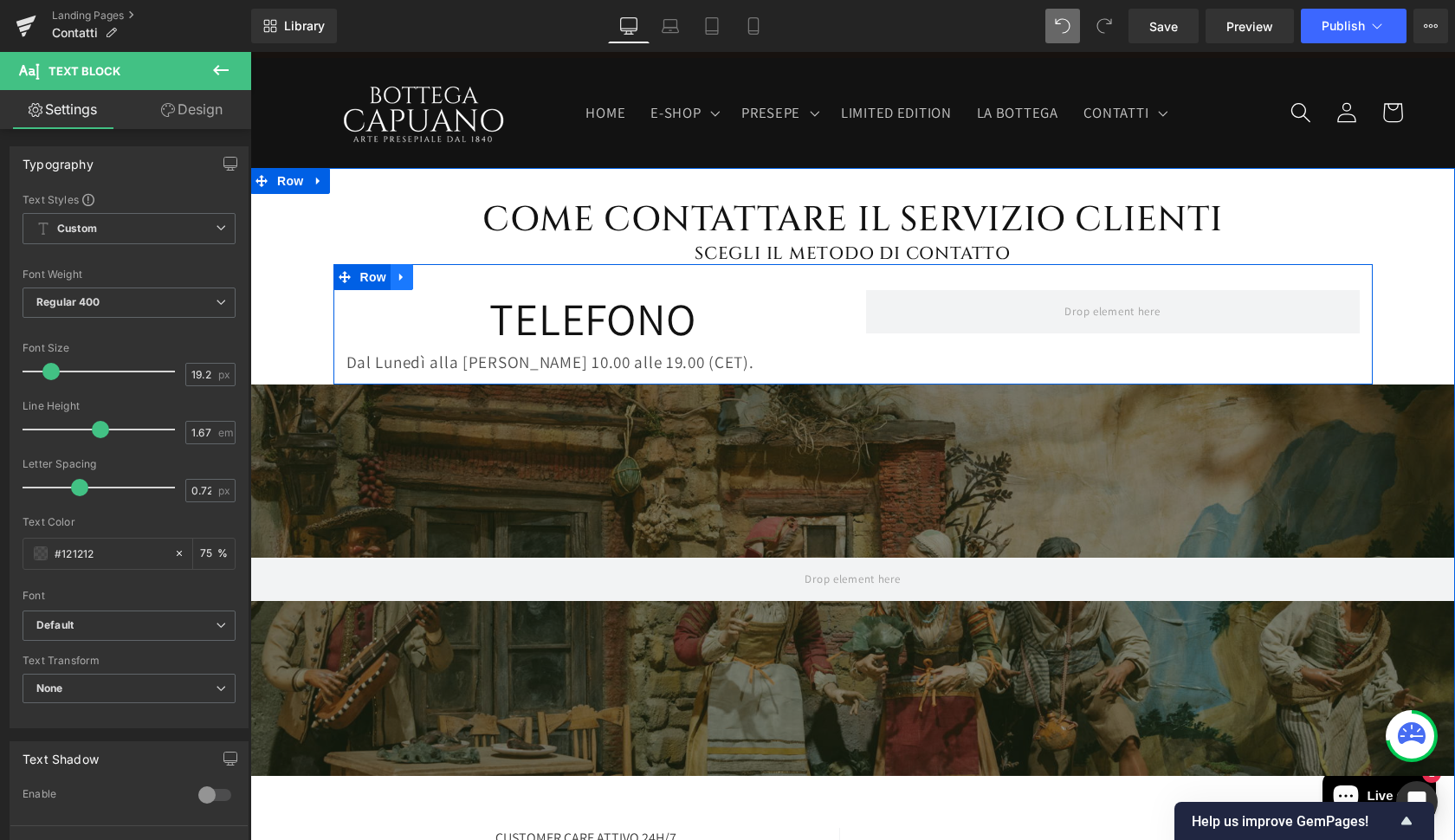
click at [395, 274] on icon at bounding box center [401, 277] width 13 height 13
click at [450, 276] on icon at bounding box center [447, 277] width 13 height 13
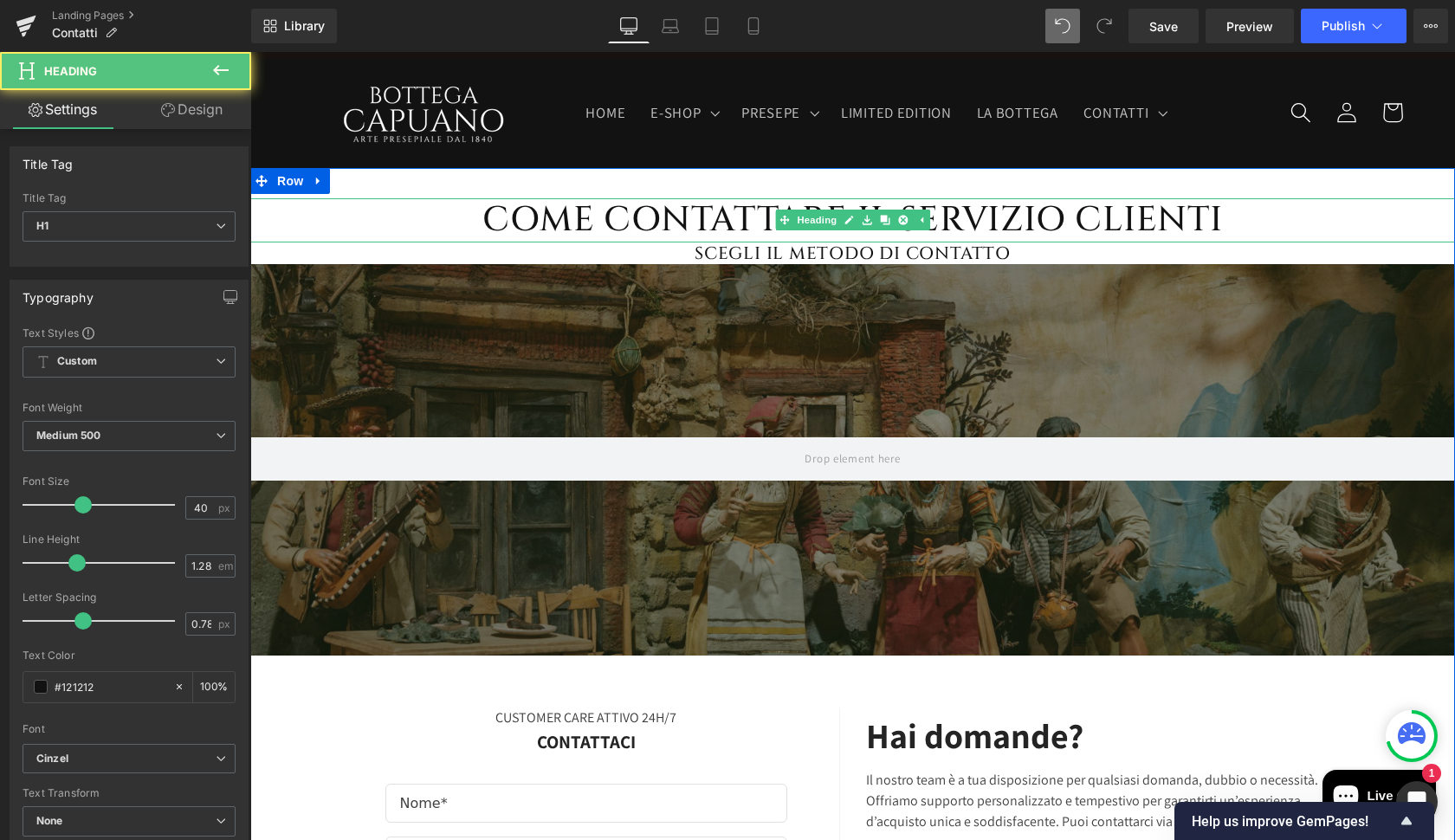
click at [667, 224] on h1 "COME CONTATTARE IL SERVIZIO CLIENTI" at bounding box center [852, 221] width 1205 height 45
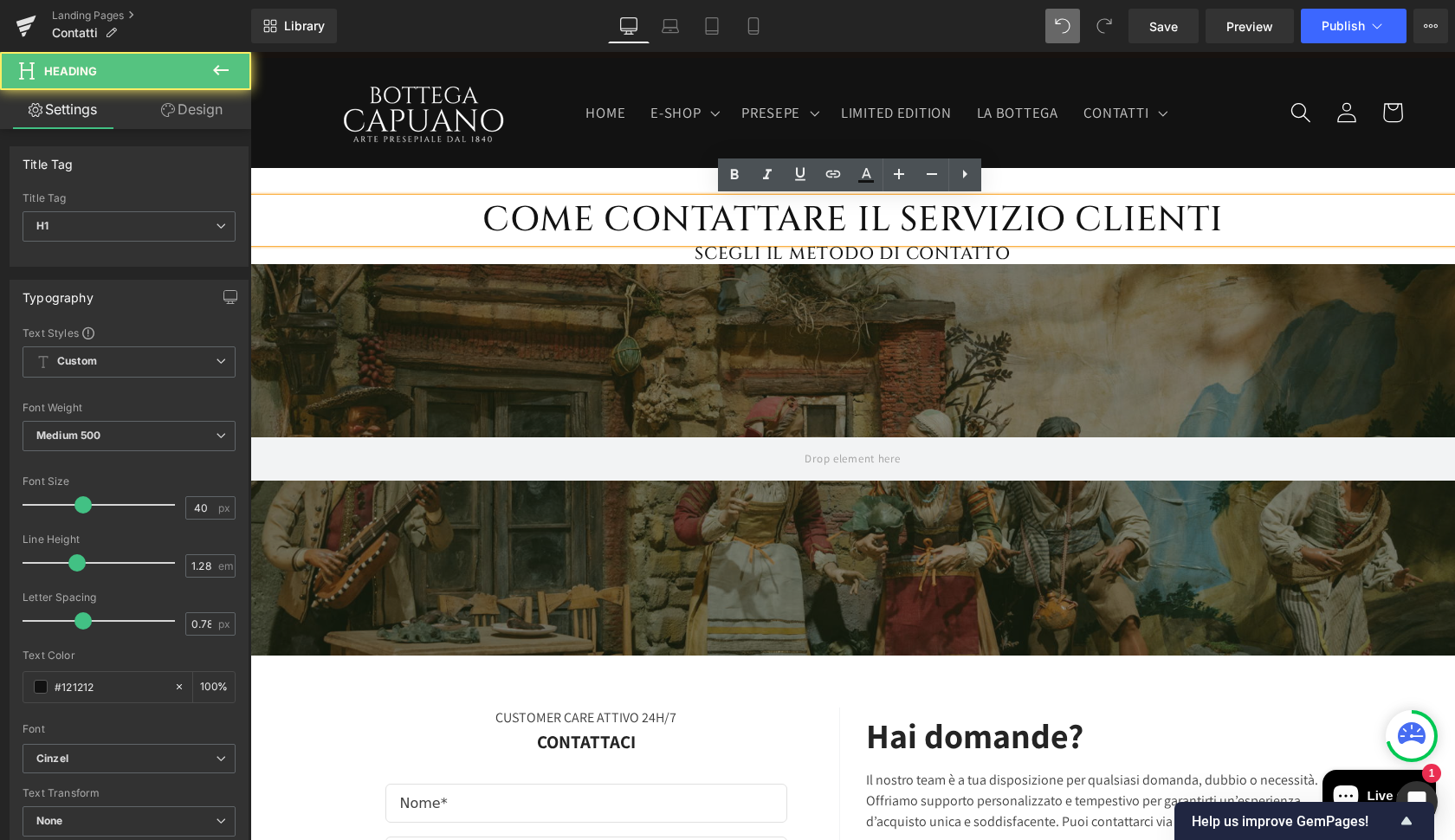
click at [985, 224] on h1 "COME CONTATTARE IL SERVIZIO CLIENTI" at bounding box center [852, 221] width 1205 height 45
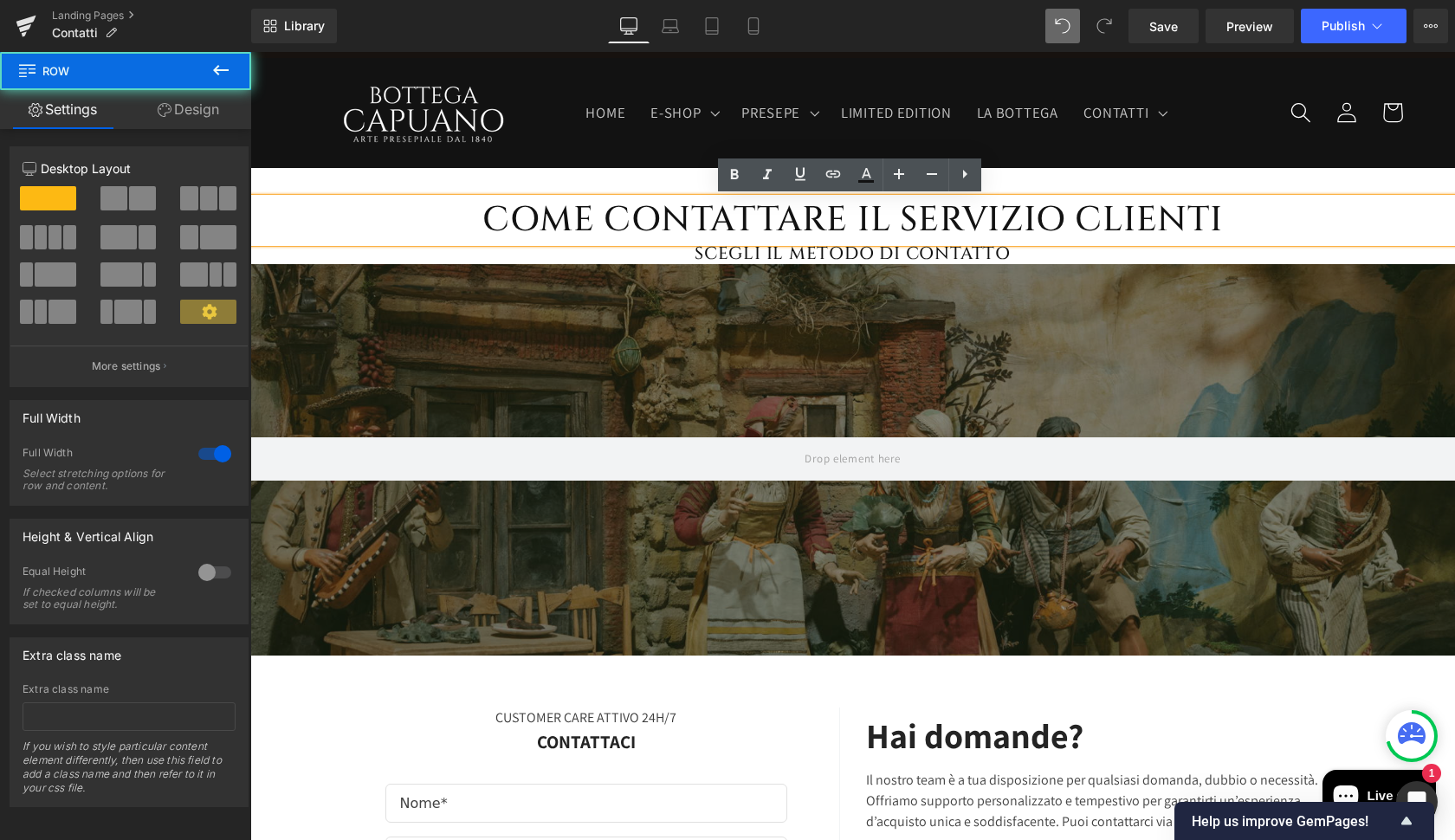
click at [1356, 182] on div "COME CONTATTARE IL SERVIZIO CLIENTI Heading SCEGLI IL METODO DI CONTATTO Headin…" at bounding box center [852, 678] width 1205 height 1022
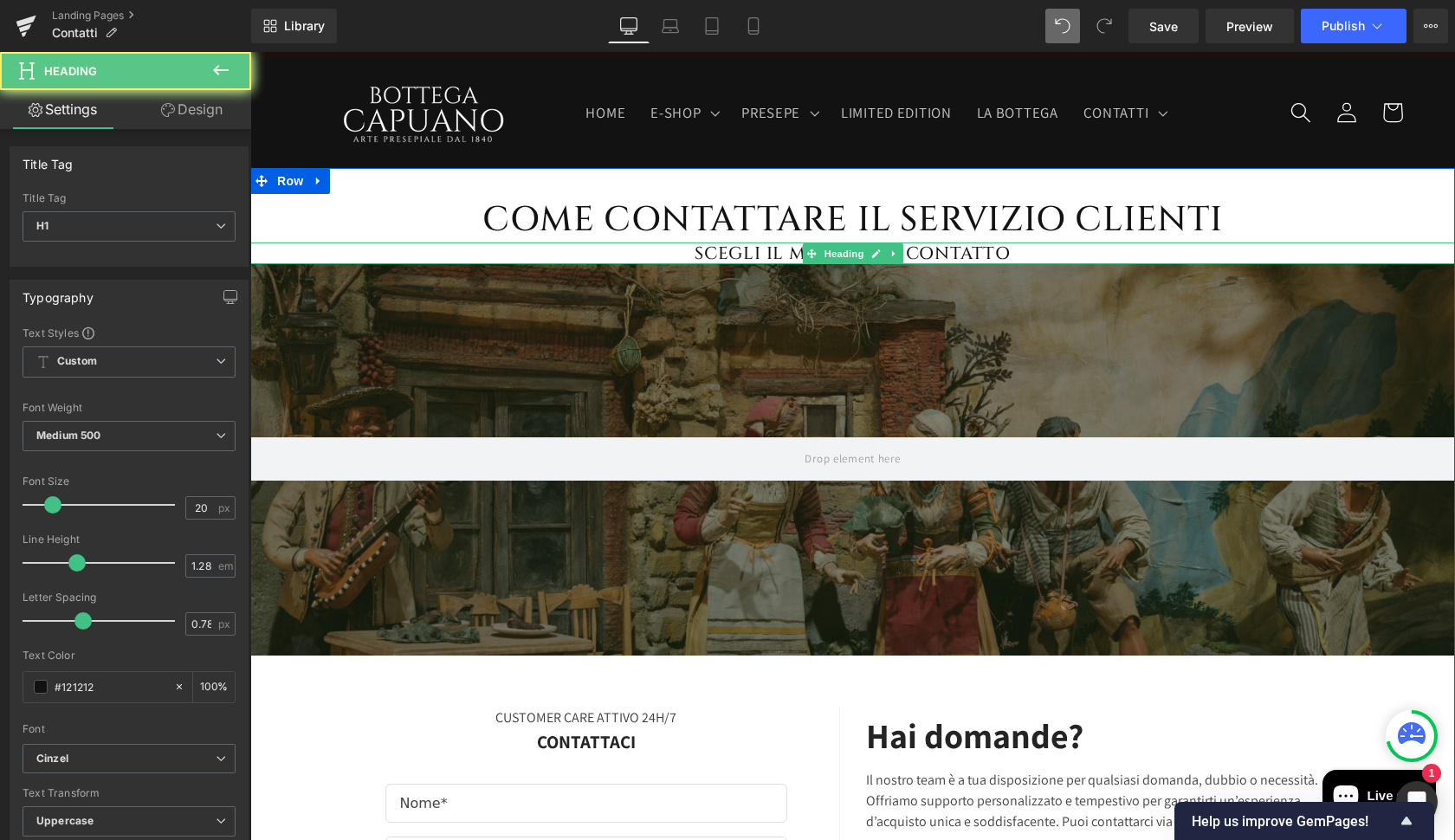
click at [1075, 245] on div "SCEGLI IL METODO DI CONTATTO Heading" at bounding box center [852, 253] width 1205 height 22
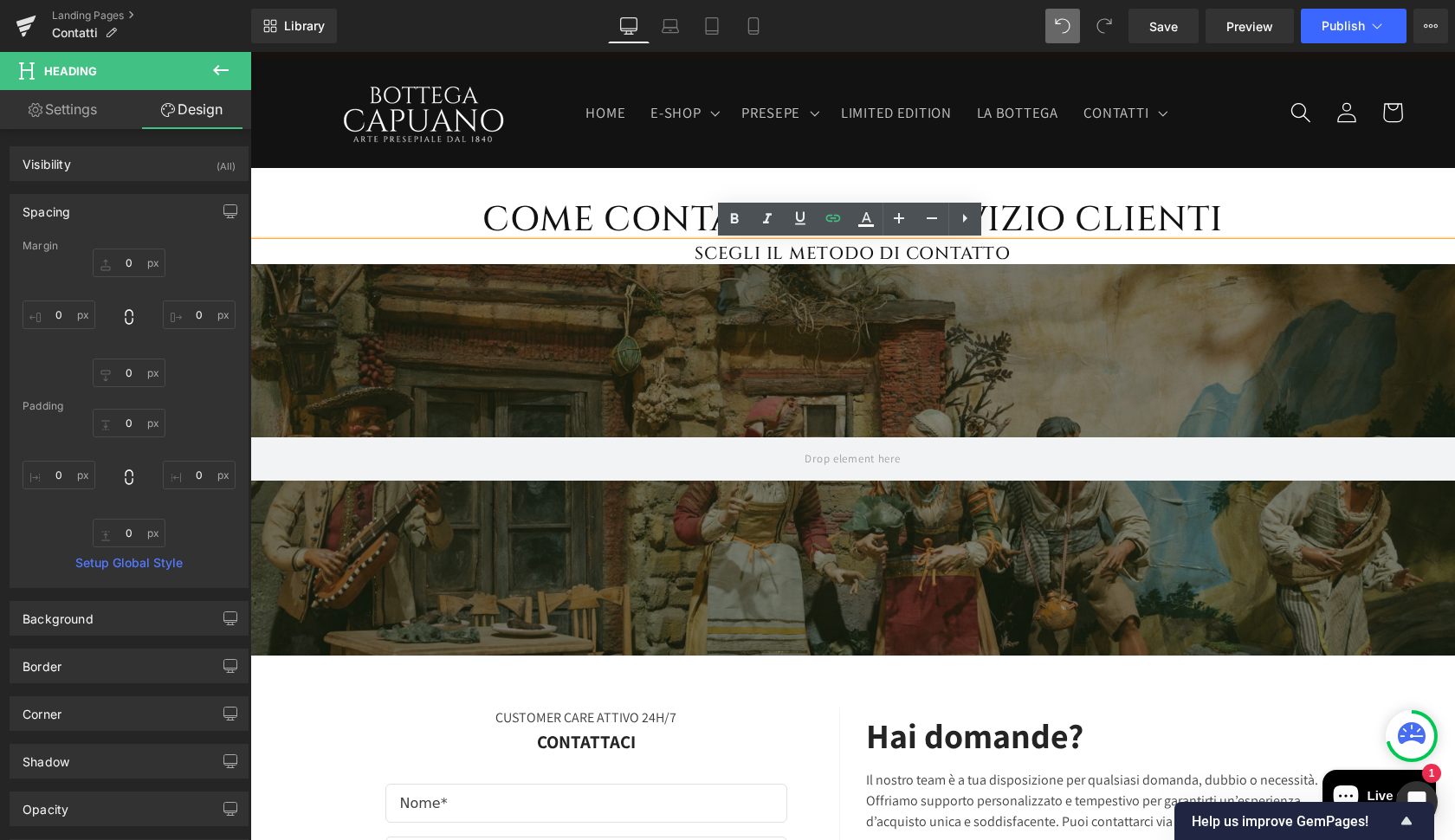
click at [890, 251] on h1 "SCEGLI IL METODO DI CONTATTO" at bounding box center [852, 253] width 1205 height 22
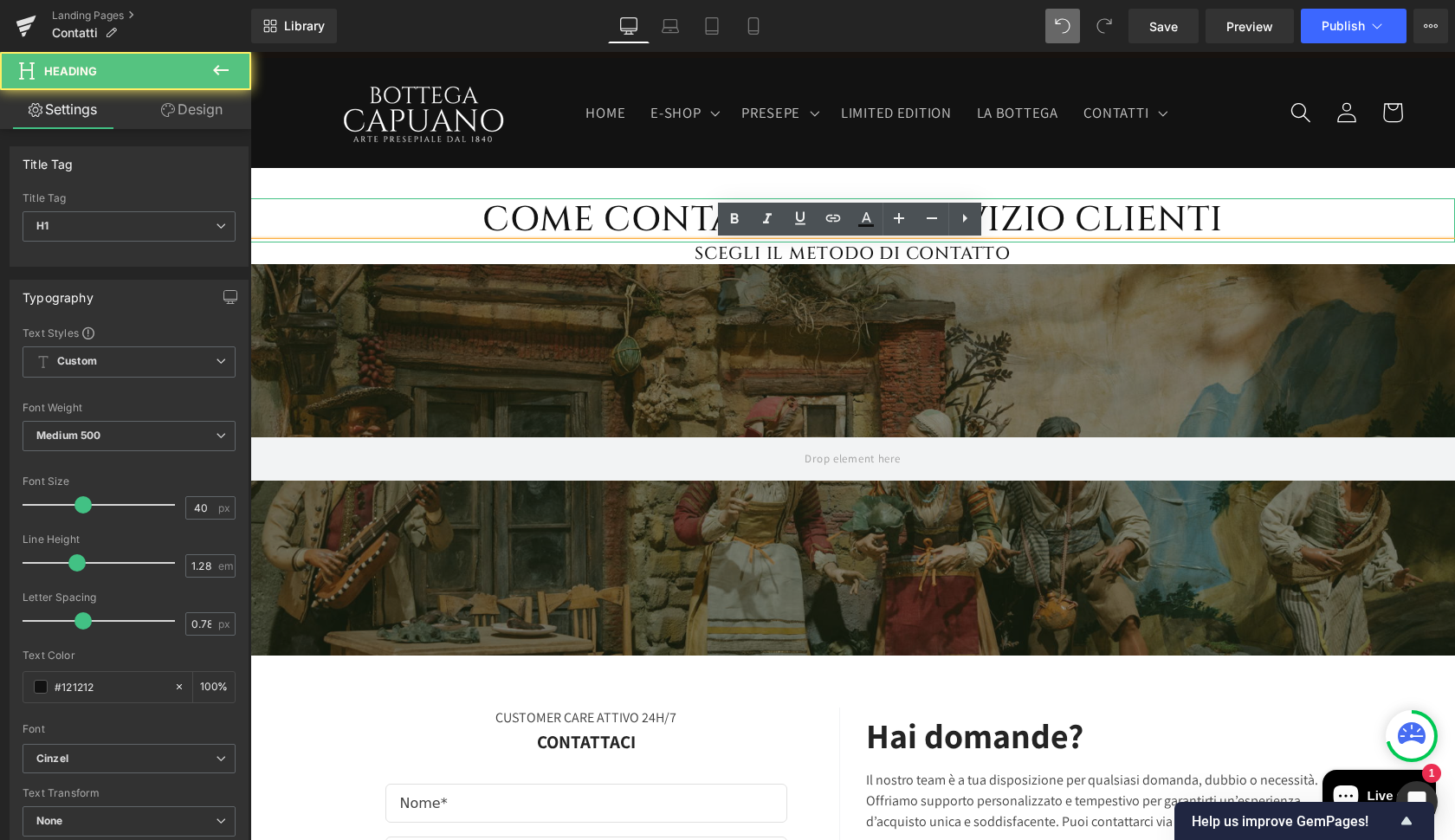
click at [1045, 216] on h1 "COME CONTATTARE IL SERVIZIO CLIENTI" at bounding box center [852, 221] width 1205 height 45
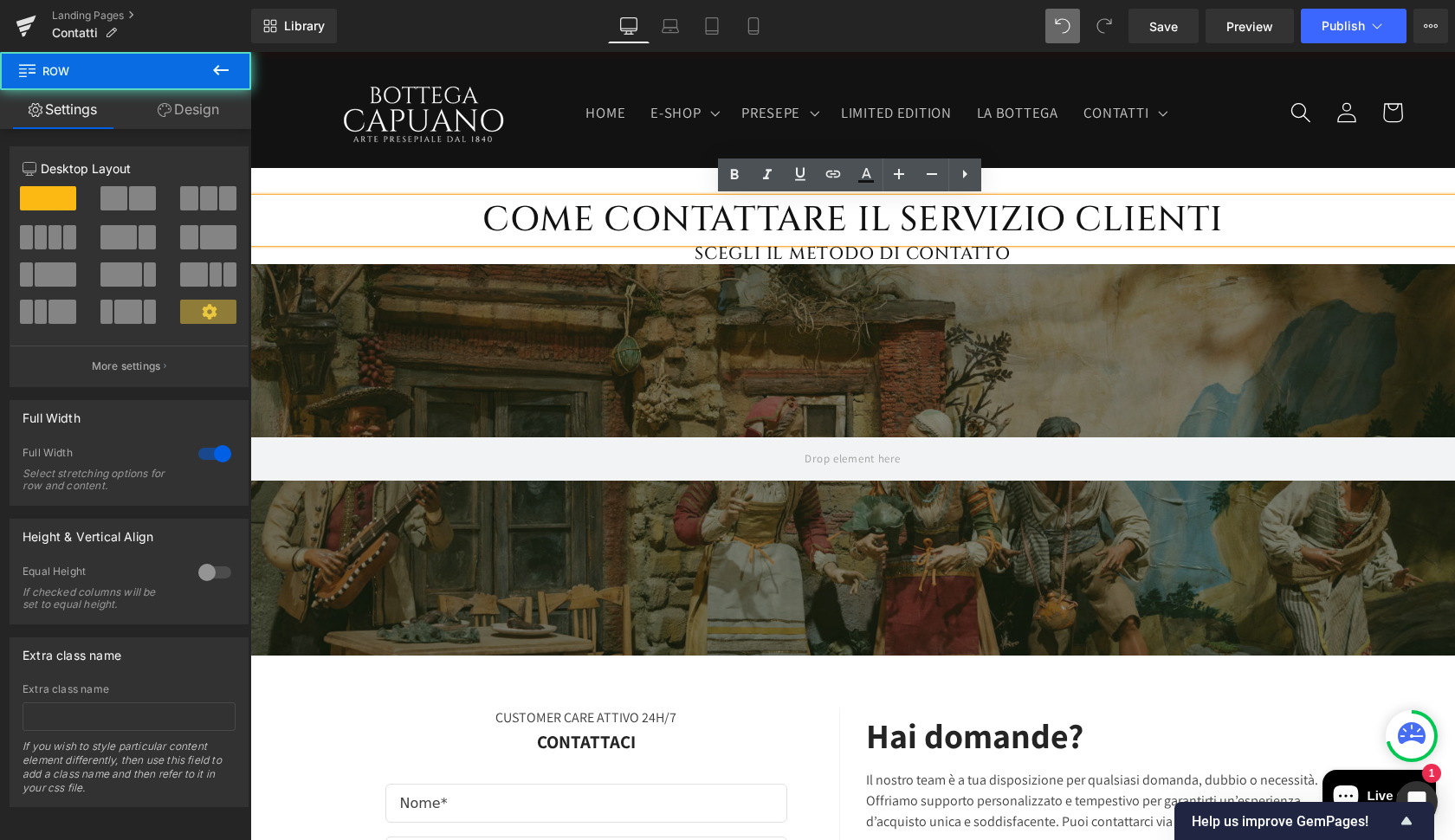
click at [1126, 191] on div "COME CONTATTARE IL SERVIZIO CLIENTI Heading SCEGLI IL METODO DI CONTATTO Headin…" at bounding box center [852, 678] width 1205 height 1022
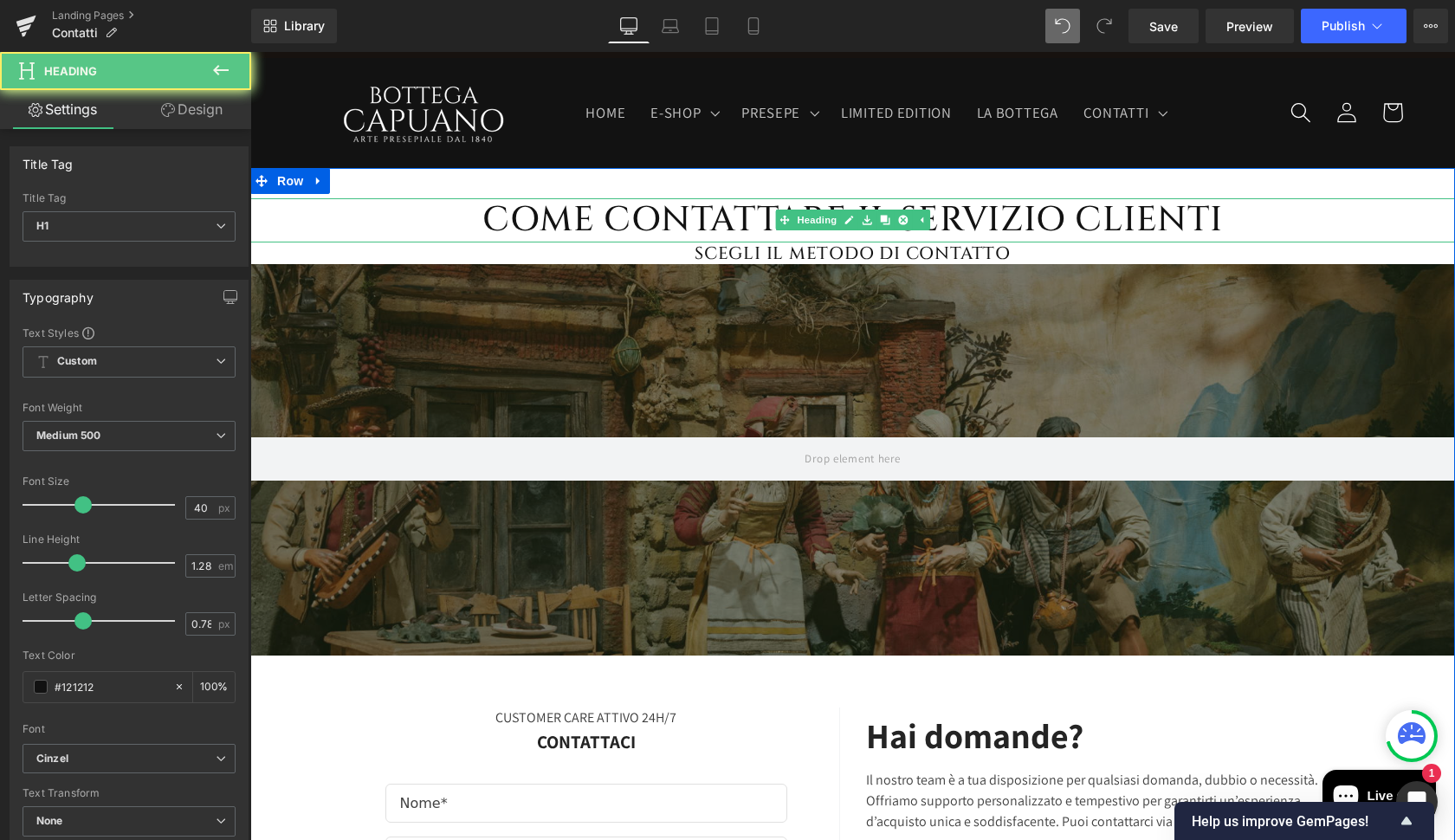
click at [1104, 217] on h1 "COME CONTATTARE IL SERVIZIO CLIENTI" at bounding box center [852, 221] width 1205 height 45
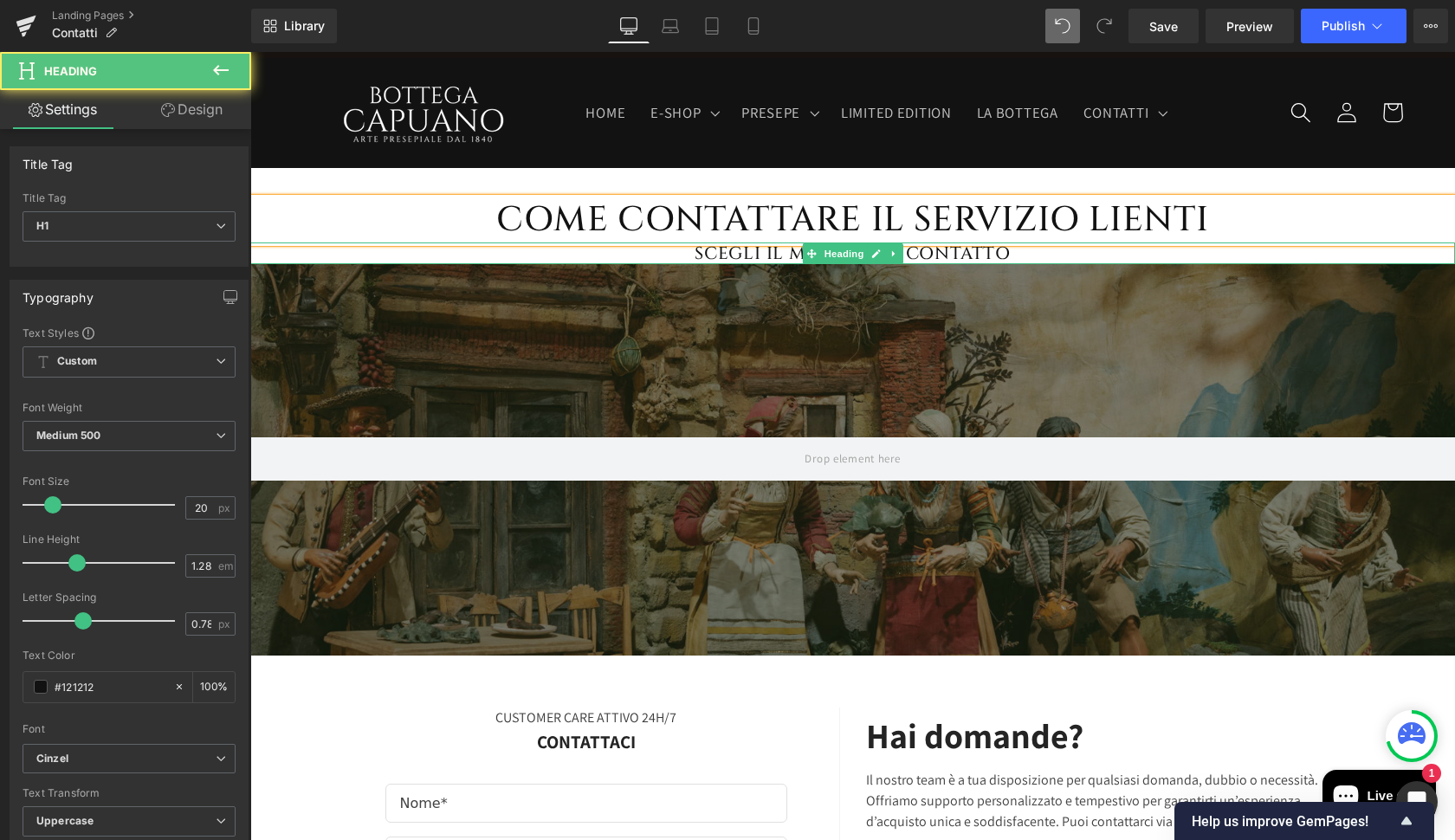
click at [1136, 244] on h1 "SCEGLI IL METODO DI CONTATTO" at bounding box center [852, 253] width 1205 height 22
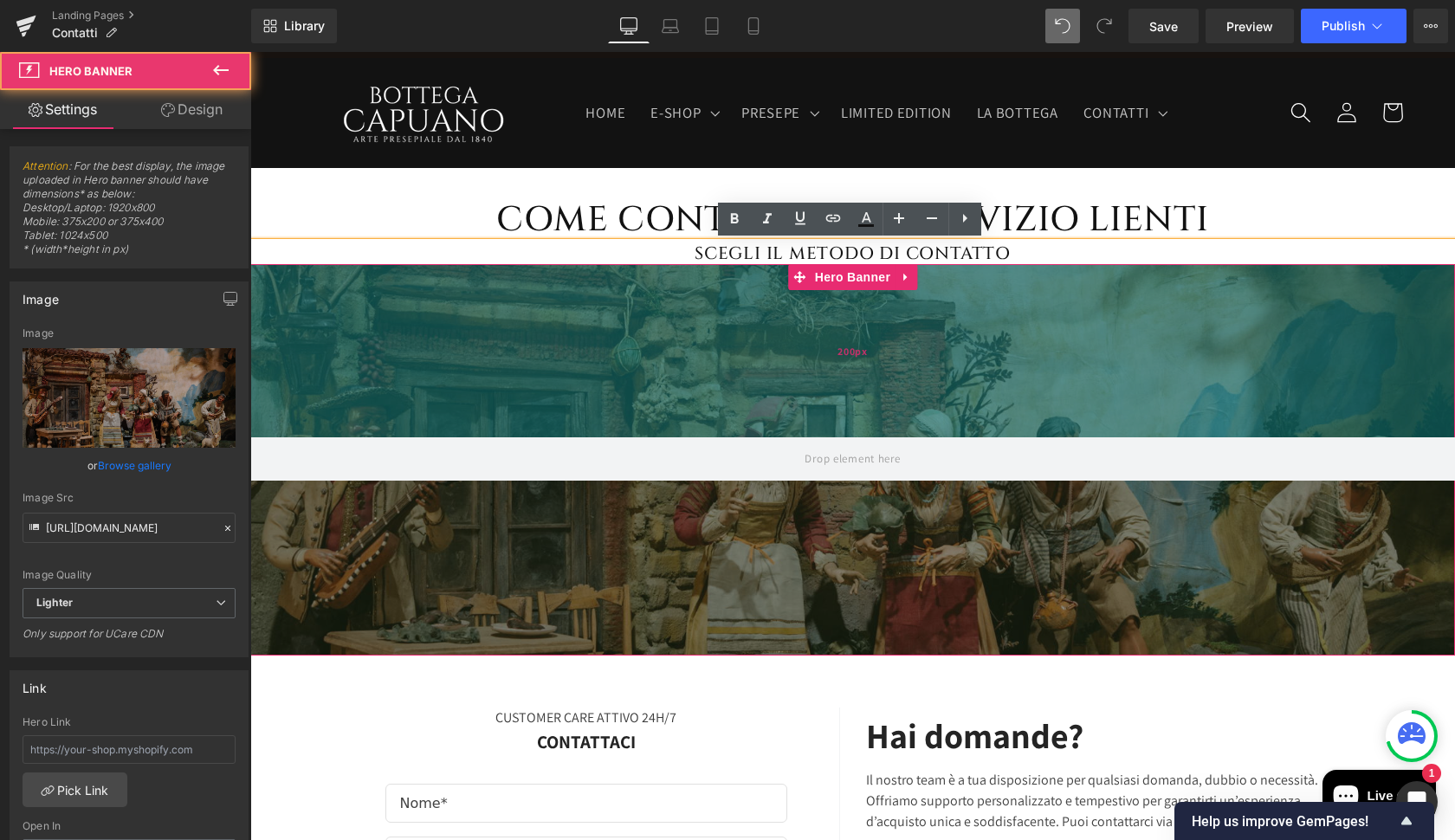
click at [962, 309] on div "200px" at bounding box center [852, 351] width 1205 height 173
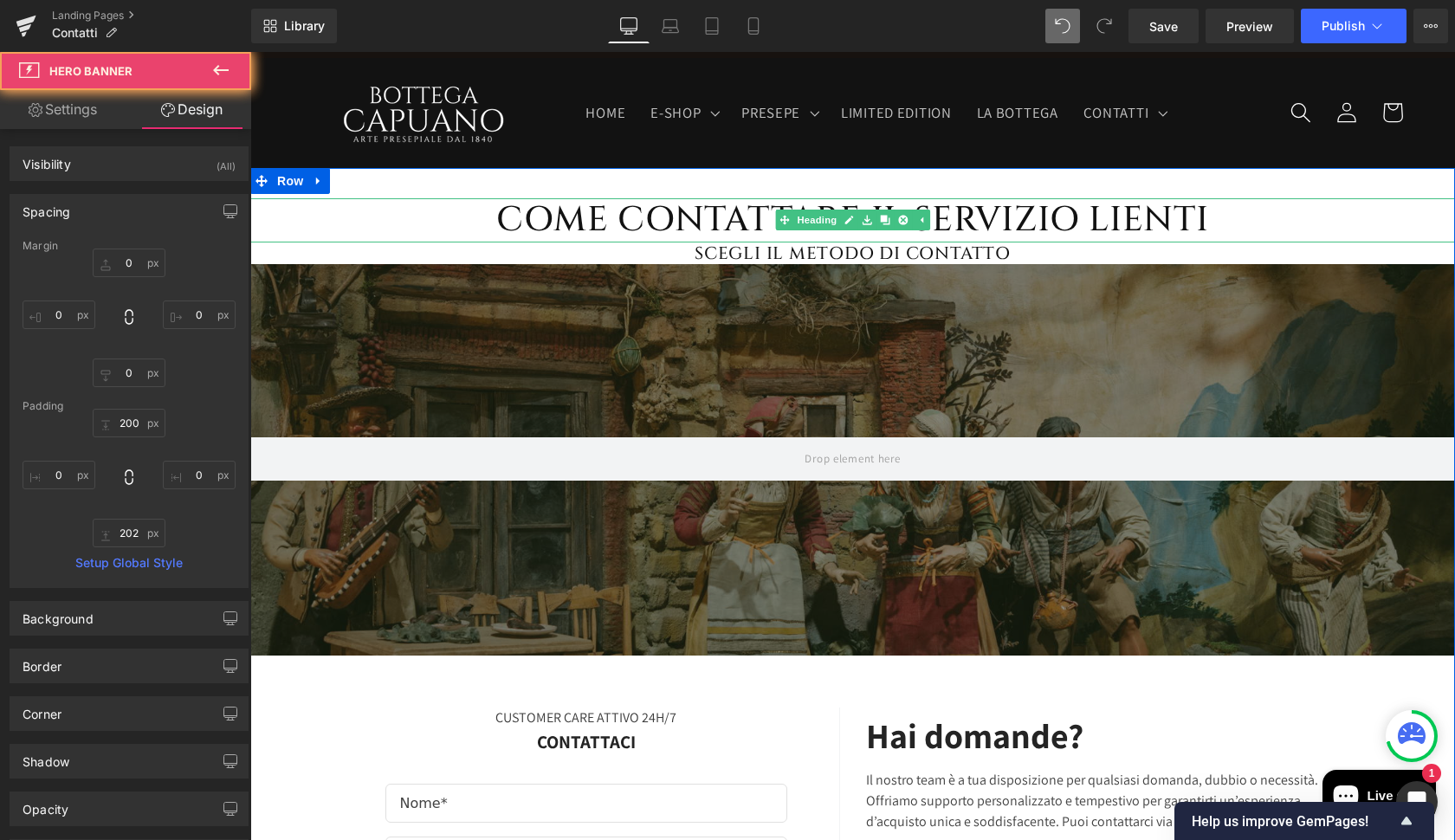
click at [601, 218] on h1 "COME CONTATTARE IL SERVIZIO LIENTI" at bounding box center [852, 221] width 1205 height 45
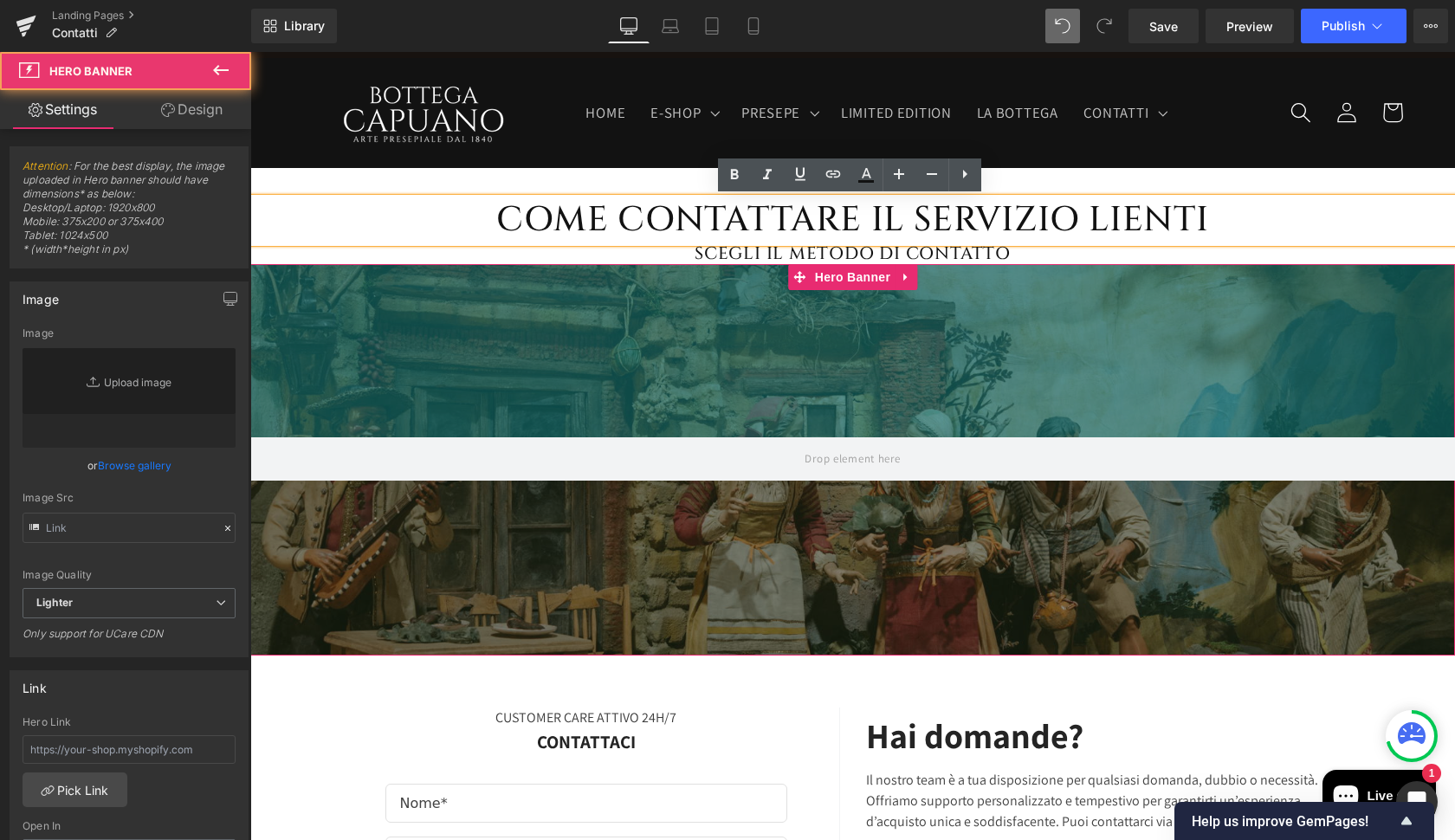
click at [587, 305] on div "200px" at bounding box center [852, 351] width 1205 height 173
type input "https://ucarecdn.com/4b702a2a-bf7d-42c0-844a-8225e28f5ac6/-/format/auto/-/previ…"
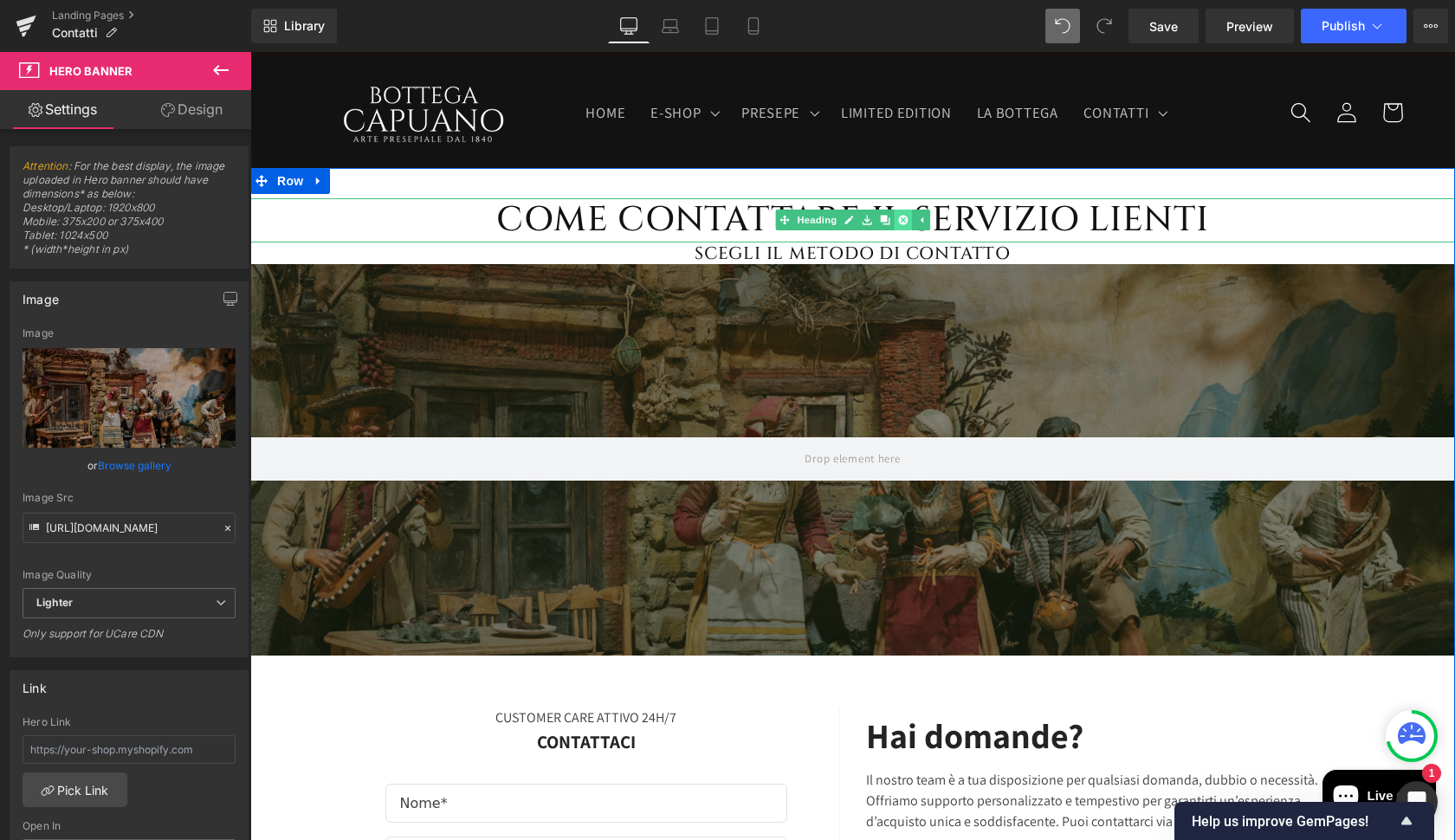
click at [903, 223] on icon at bounding box center [903, 220] width 10 height 10
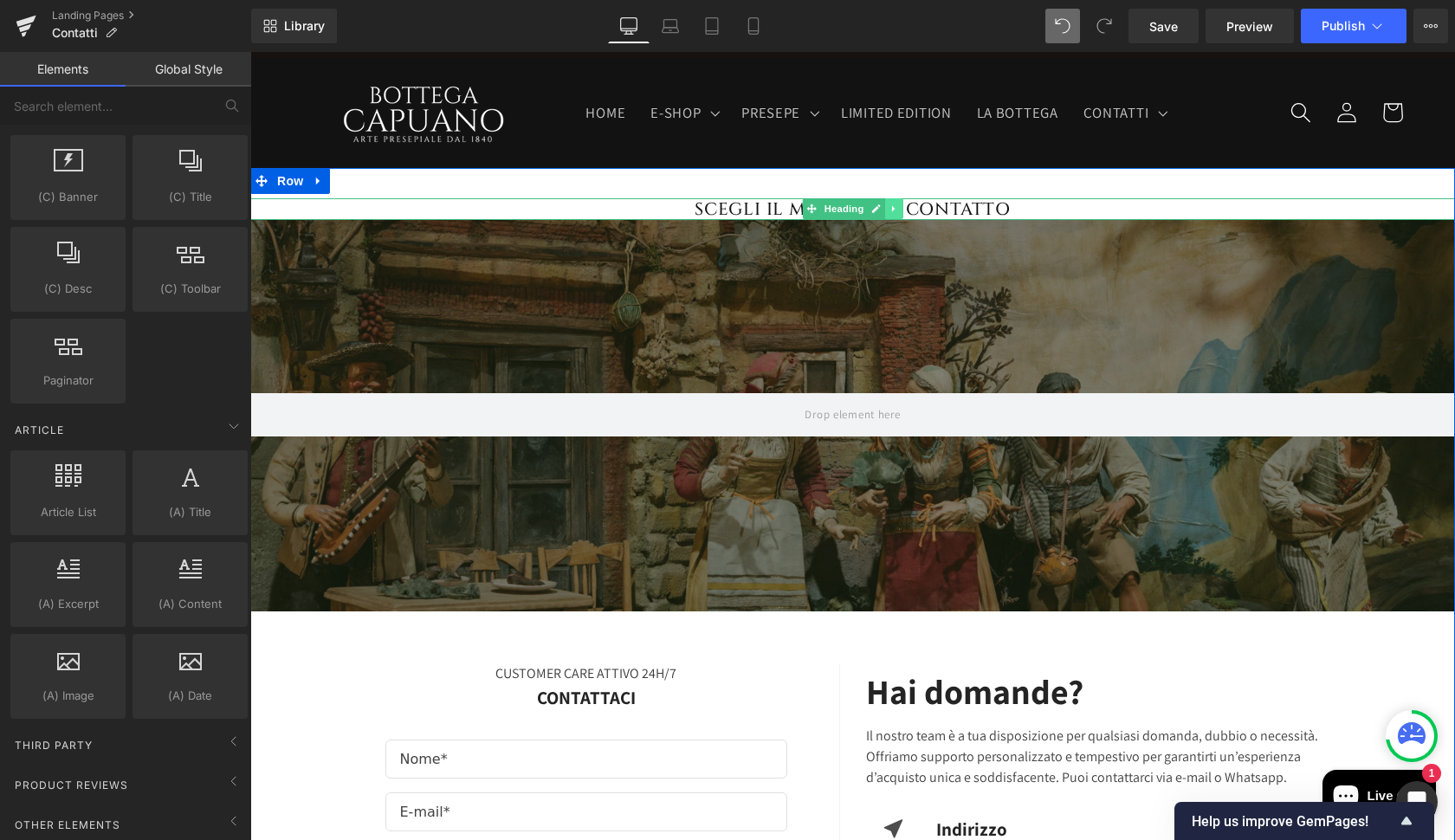
click at [890, 213] on icon at bounding box center [895, 208] width 10 height 11
click at [899, 207] on icon at bounding box center [903, 208] width 10 height 11
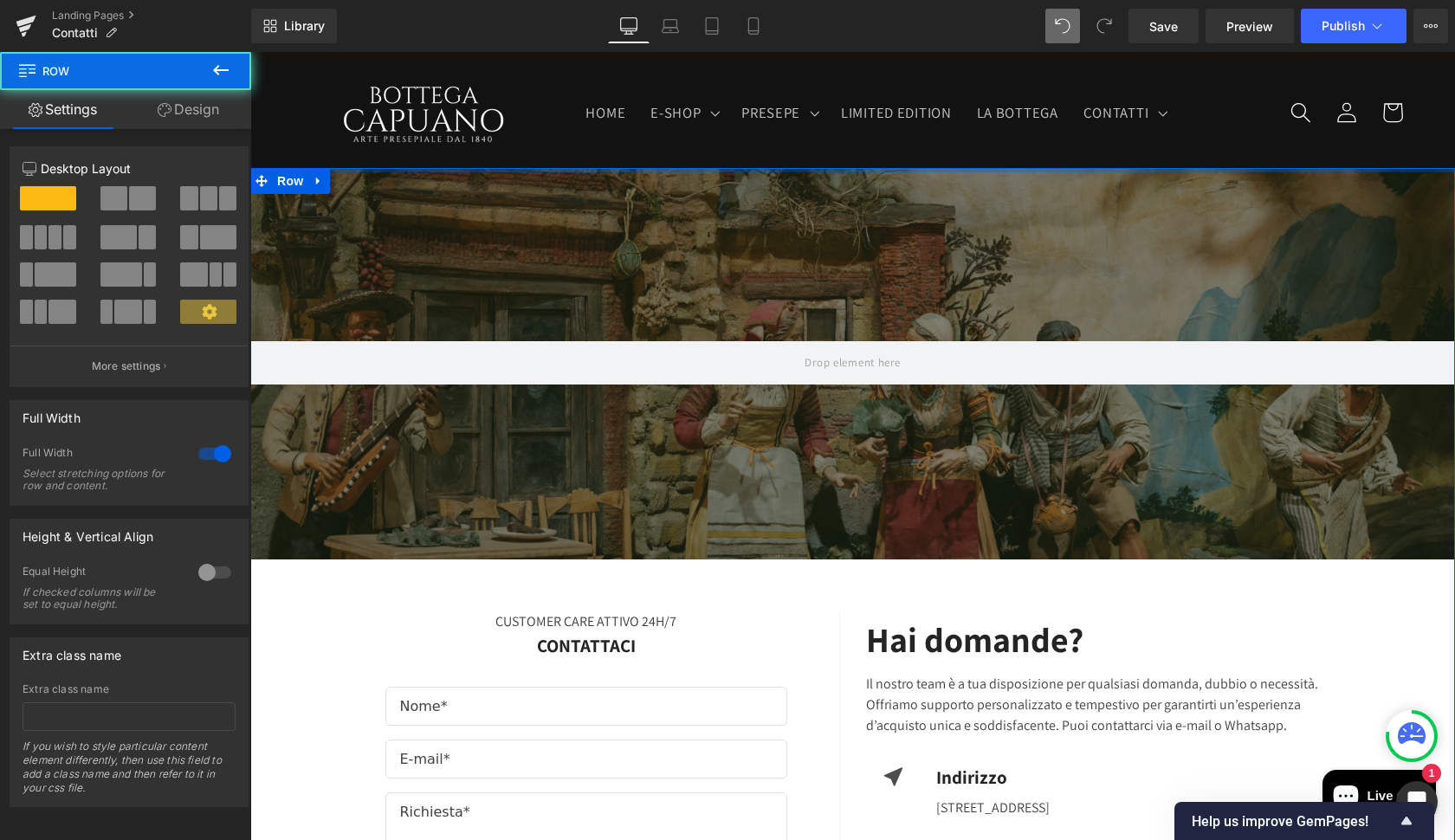
drag, startPoint x: 873, startPoint y: 193, endPoint x: 882, endPoint y: 149, distance: 44.9
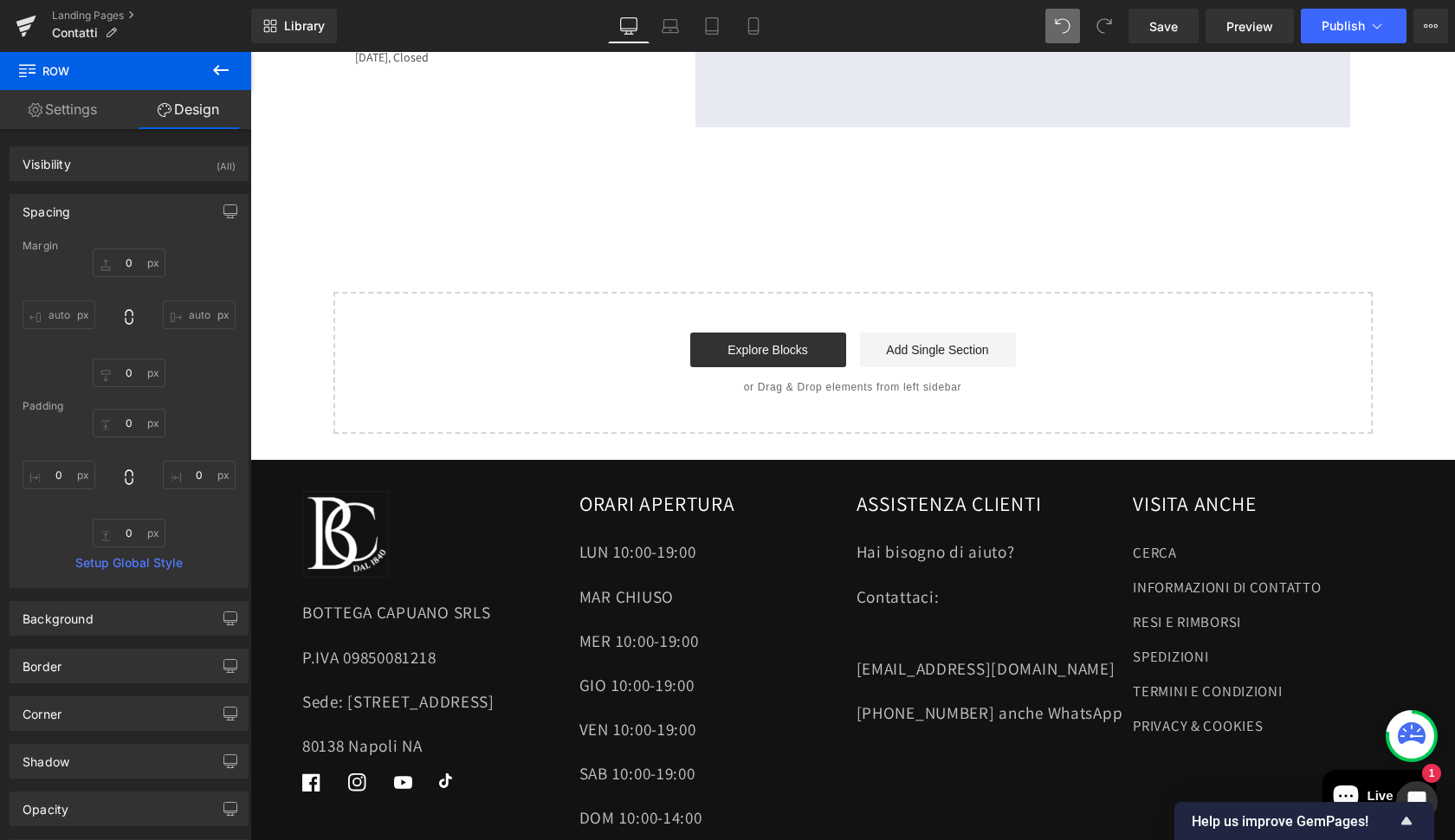
scroll to position [1788, 0]
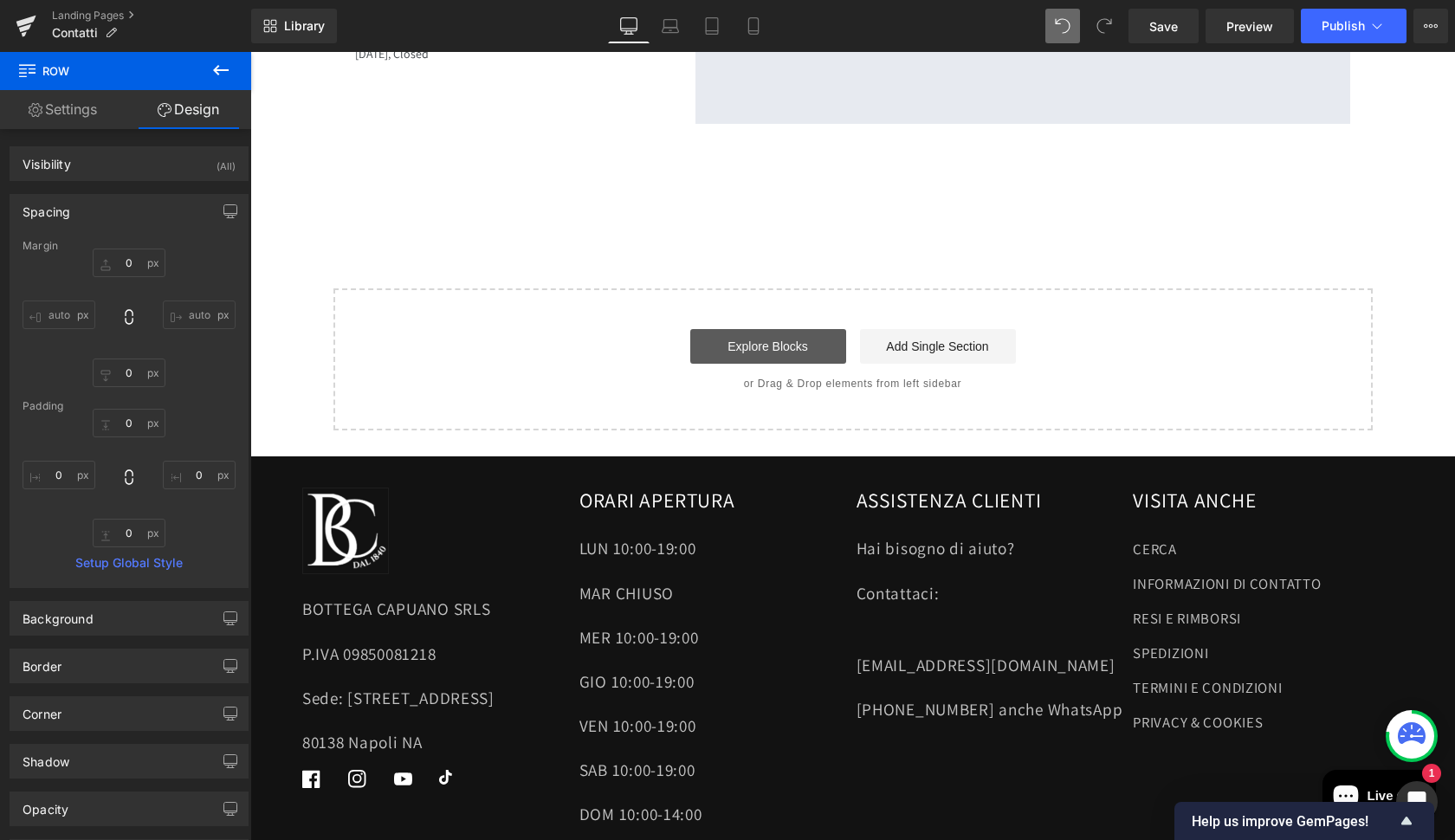
click at [751, 329] on link "Explore Blocks" at bounding box center [768, 347] width 156 height 35
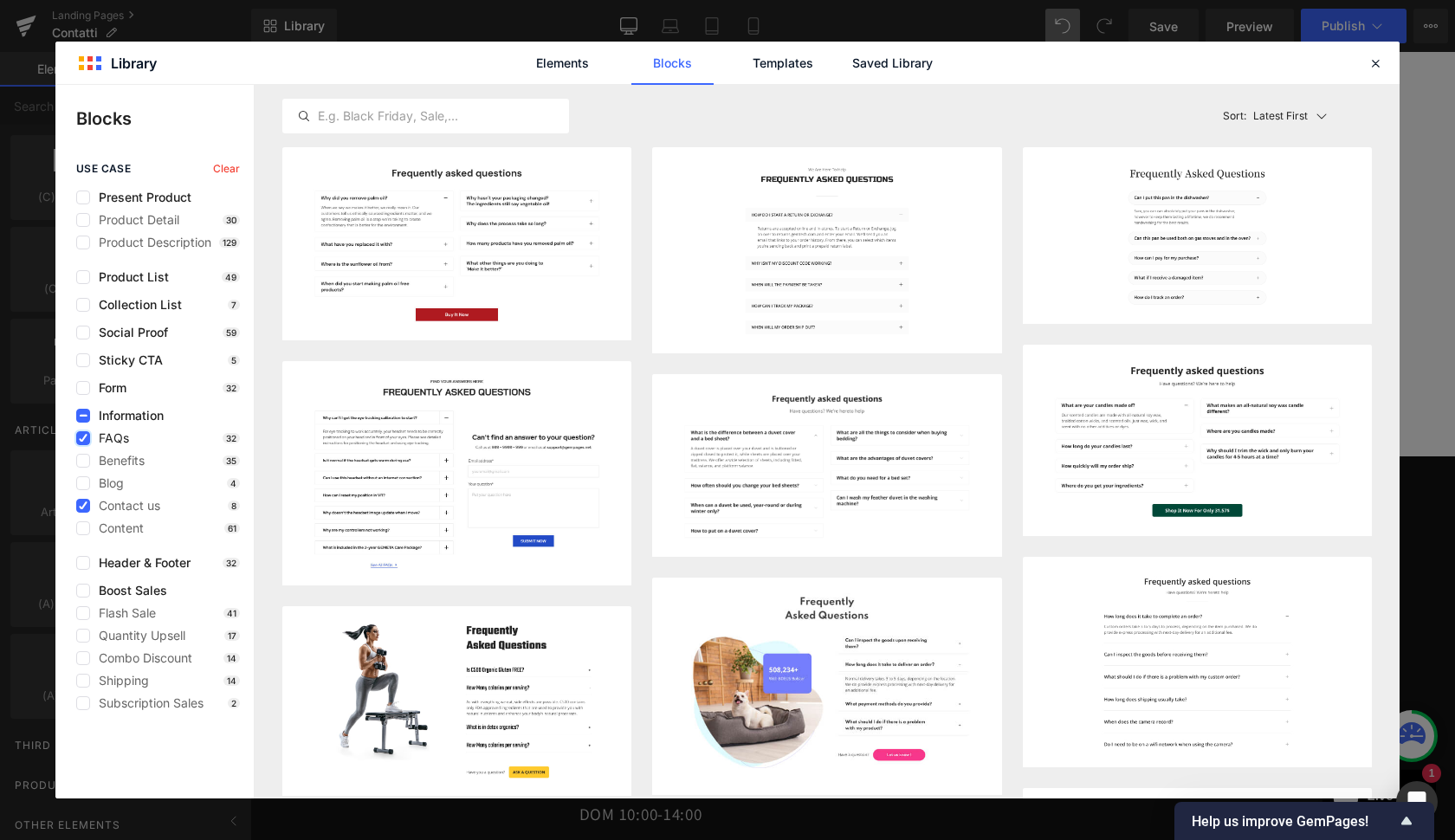
click at [88, 435] on label at bounding box center [83, 438] width 14 height 14
click at [83, 438] on input "checkbox" at bounding box center [83, 438] width 0 height 0
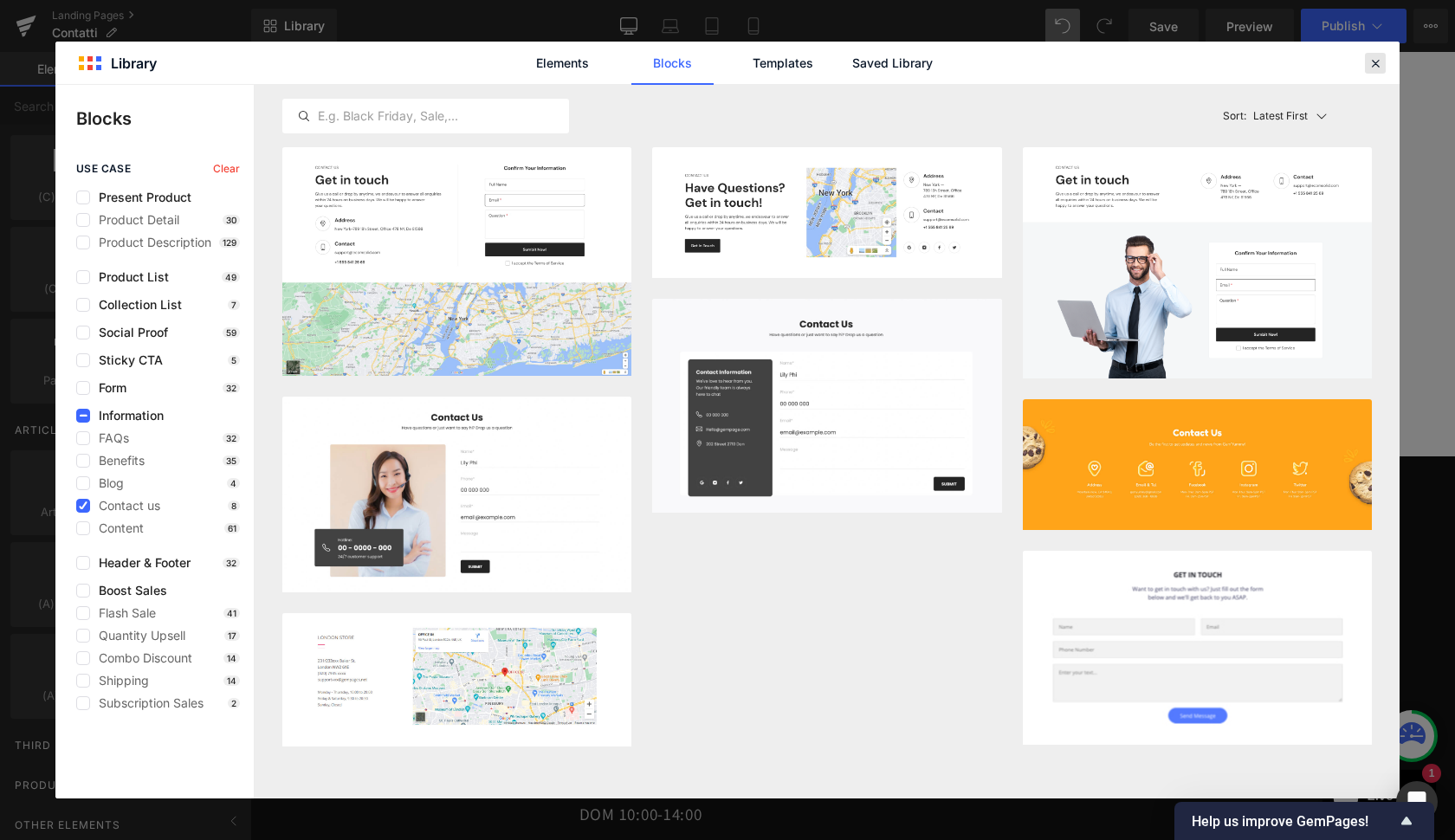
click at [1375, 65] on icon at bounding box center [1376, 63] width 16 height 16
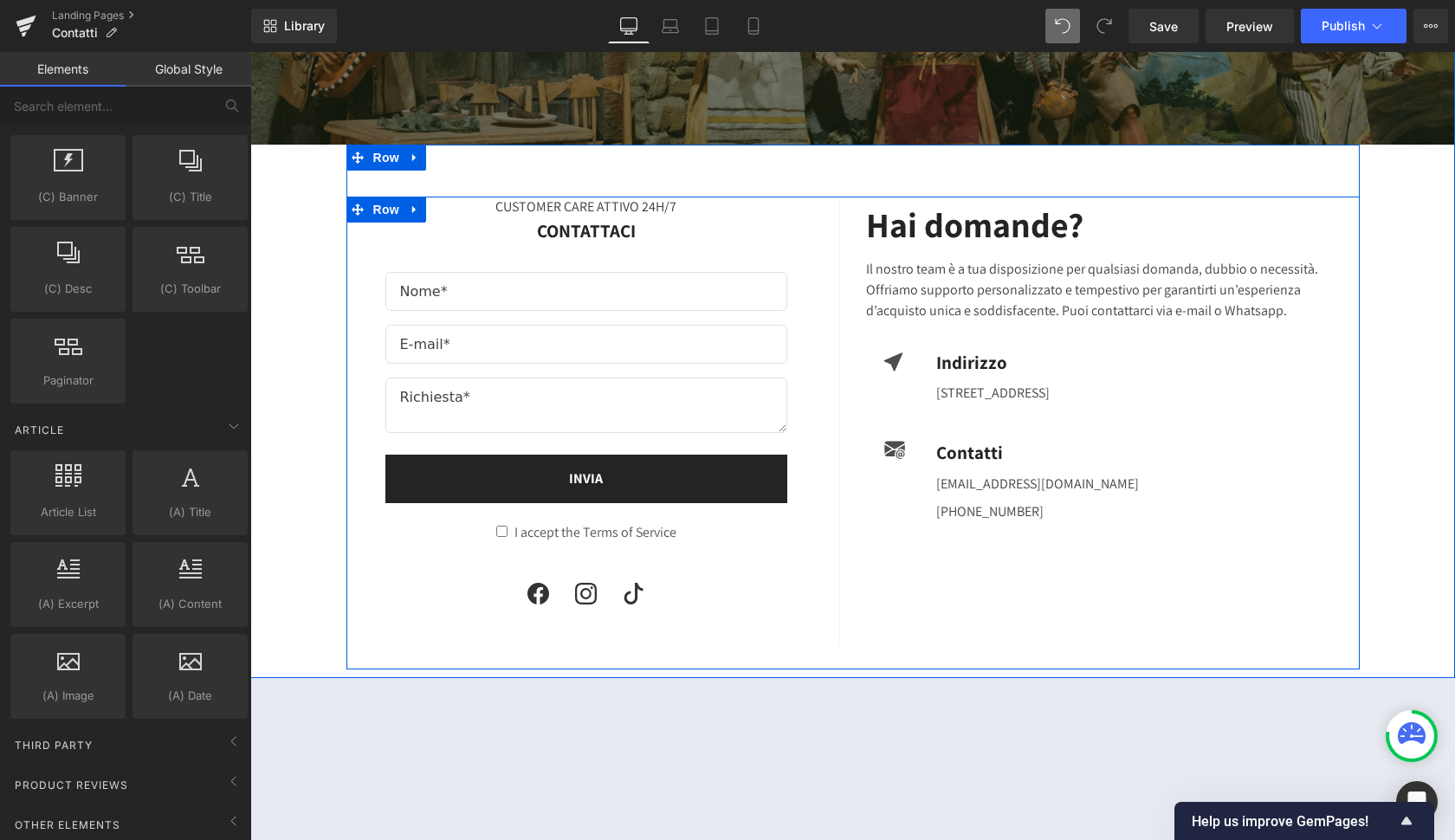
scroll to position [1875, 0]
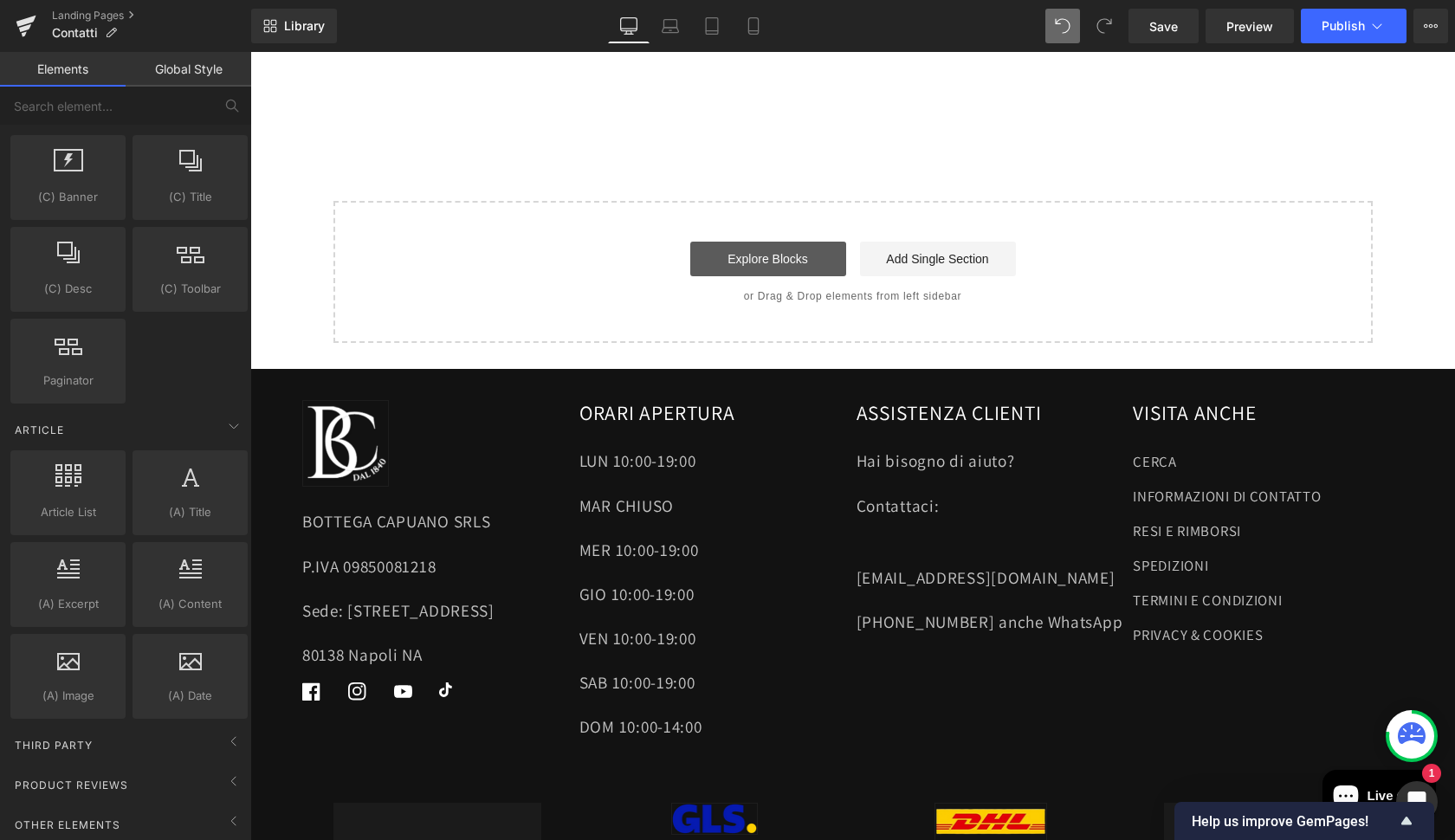
click at [795, 243] on link "Explore Blocks" at bounding box center [768, 259] width 156 height 35
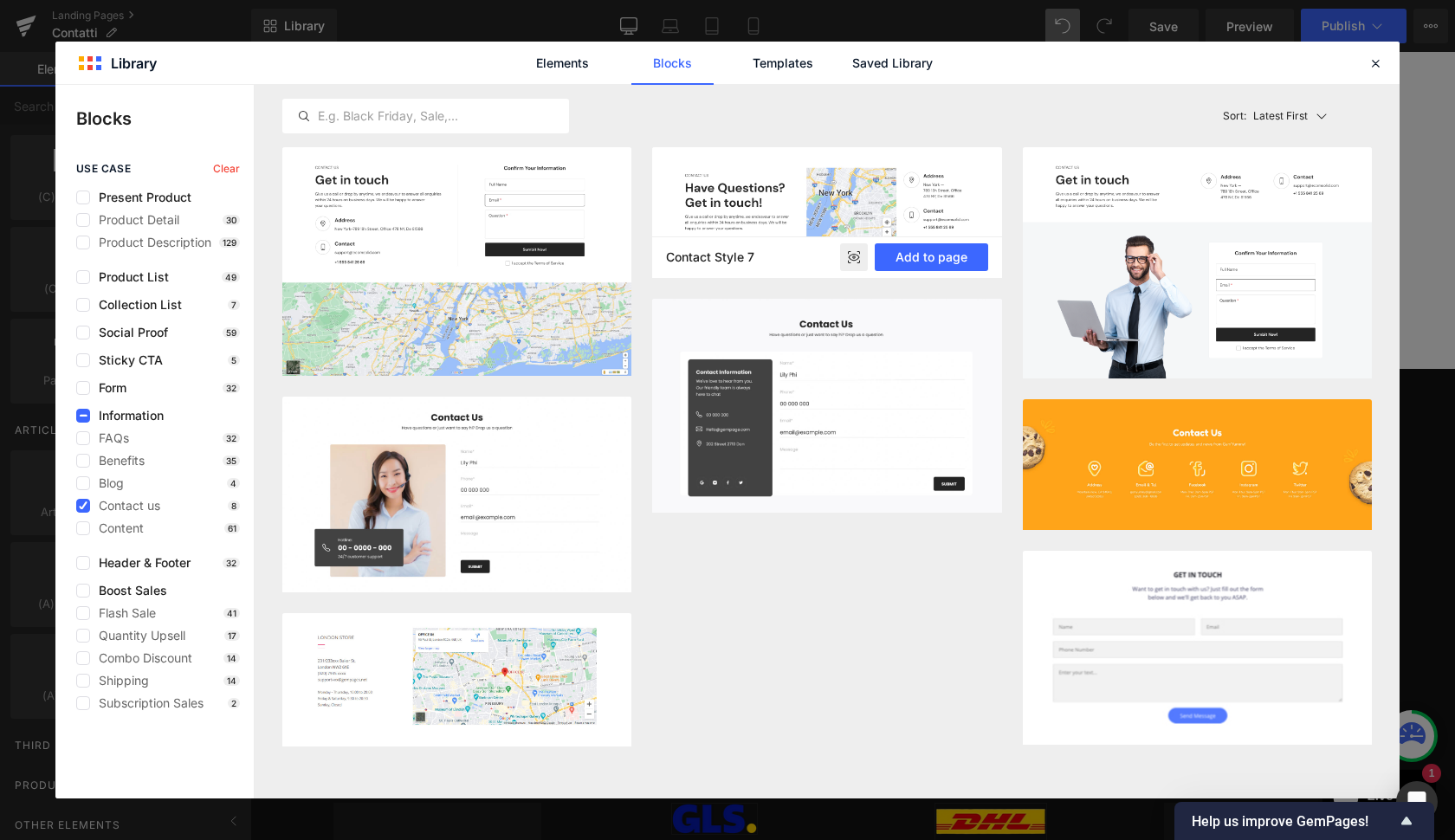
click at [795, 243] on article "Contact Style 7 Add to page" at bounding box center [827, 212] width 349 height 131
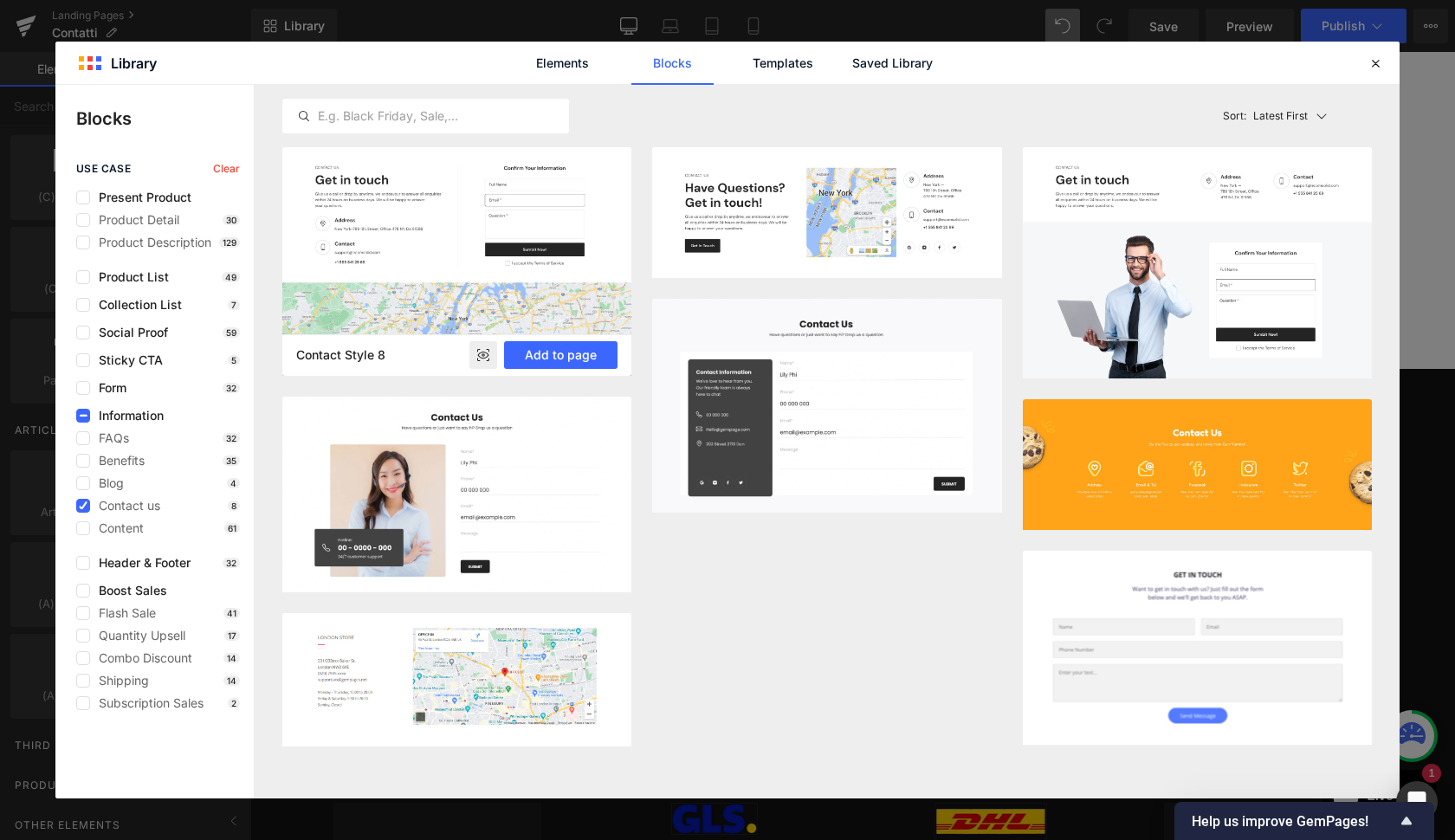
click at [489, 348] on rect at bounding box center [483, 355] width 28 height 28
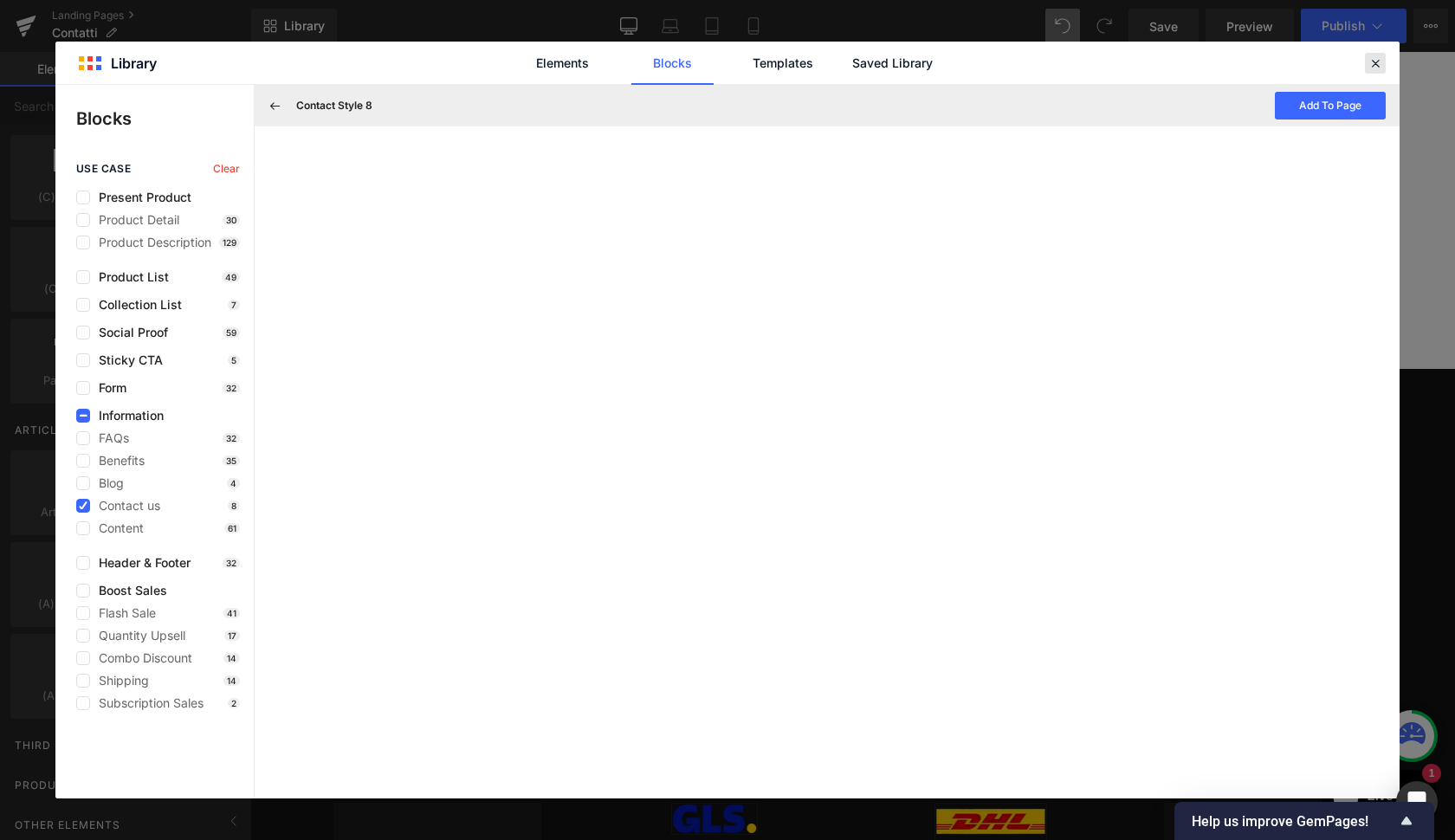
click at [1383, 68] on div at bounding box center [1375, 63] width 20 height 20
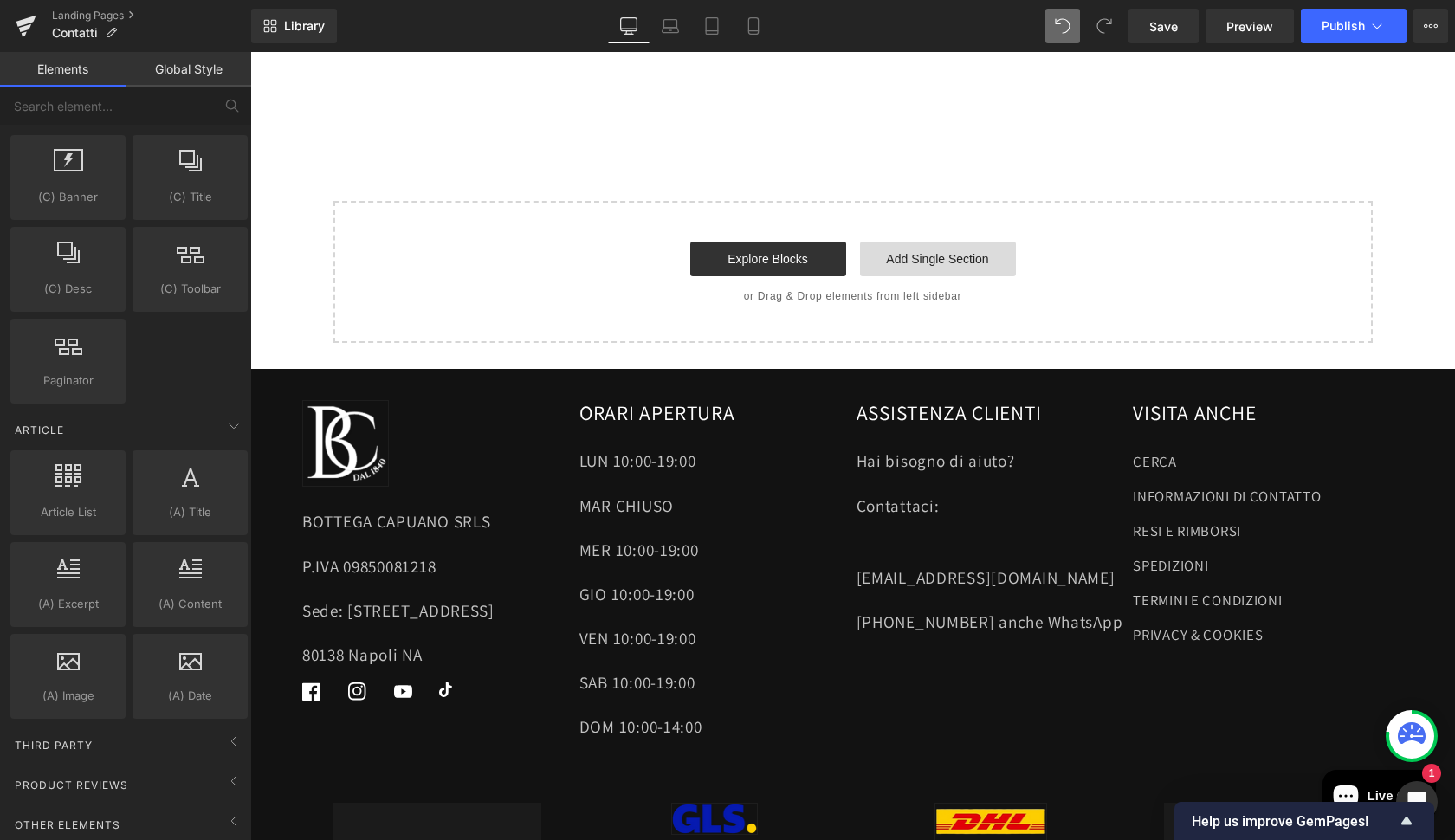
click at [956, 241] on link "Add Single Section" at bounding box center [937, 259] width 156 height 35
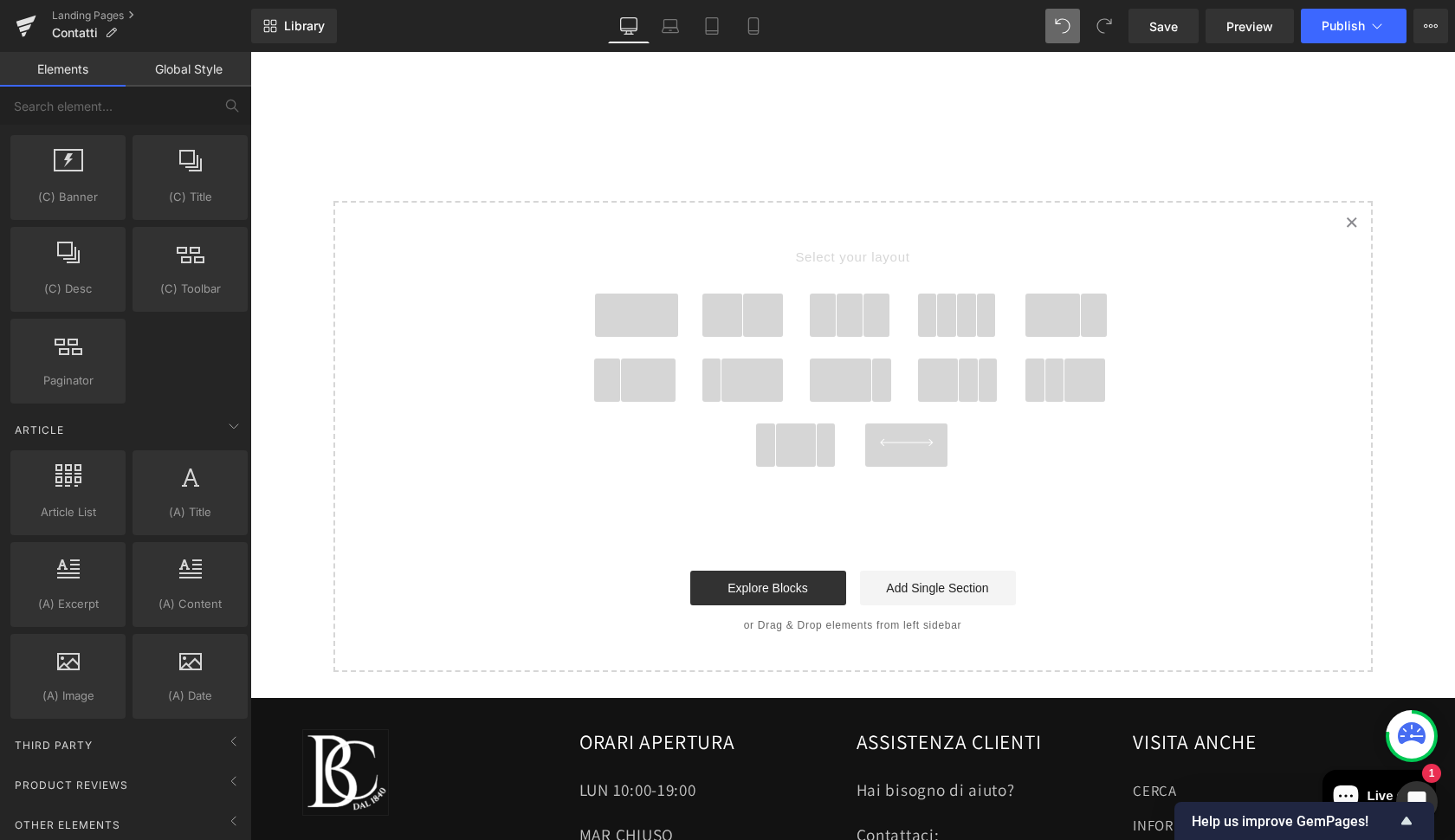
click at [896, 439] on icon at bounding box center [907, 443] width 85 height 8
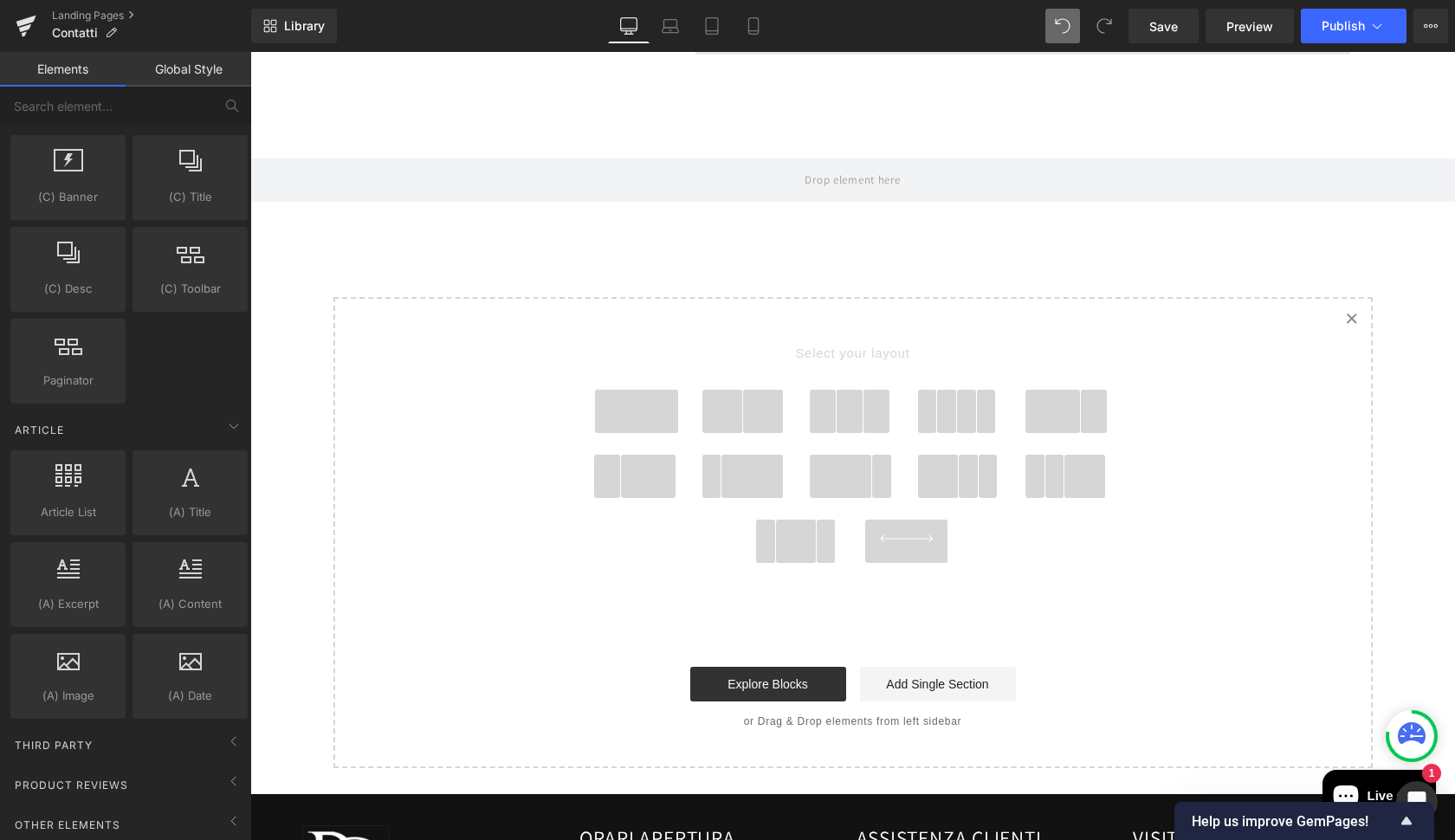
scroll to position [1855, 0]
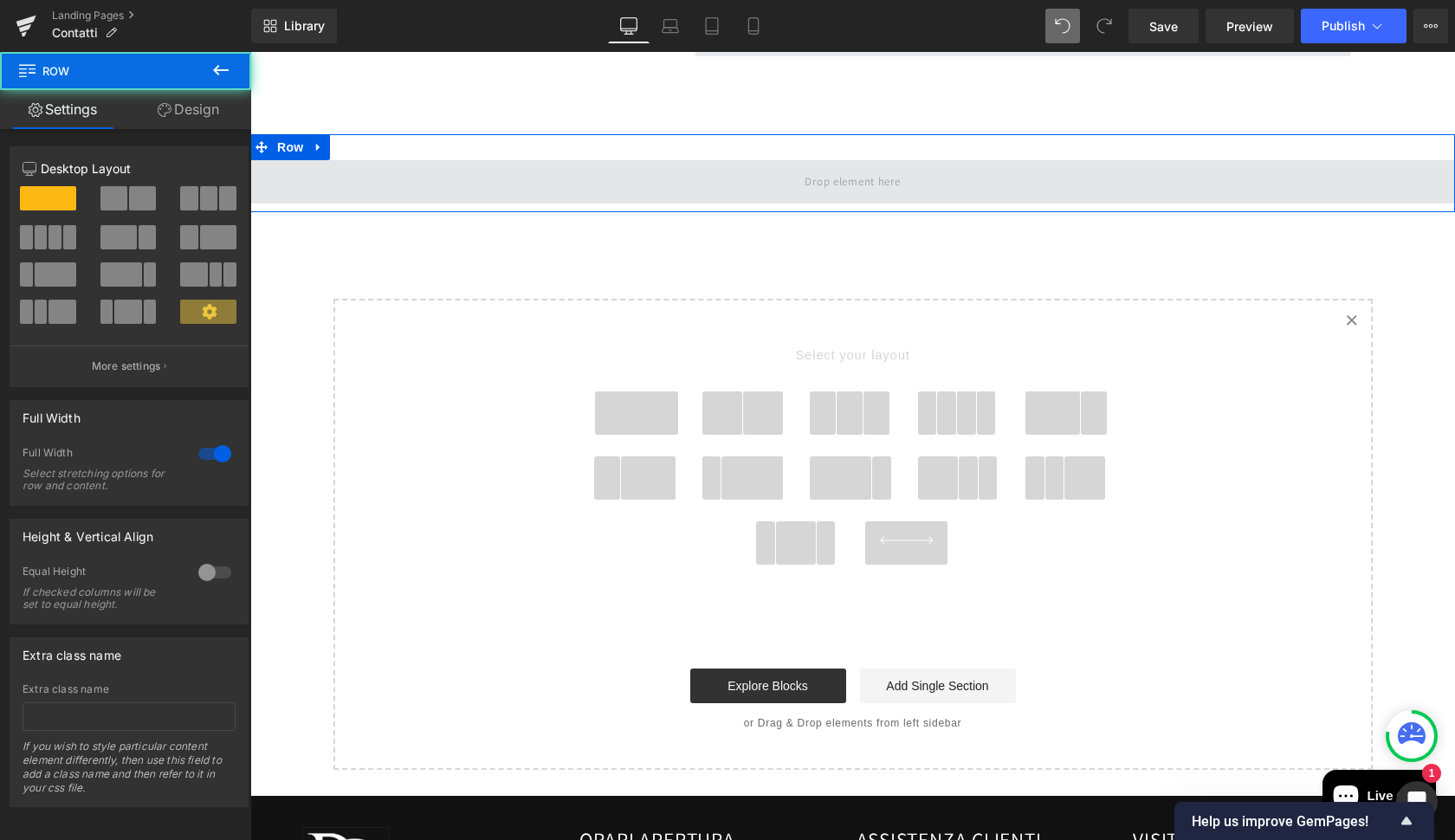
click at [990, 178] on span at bounding box center [852, 181] width 1205 height 44
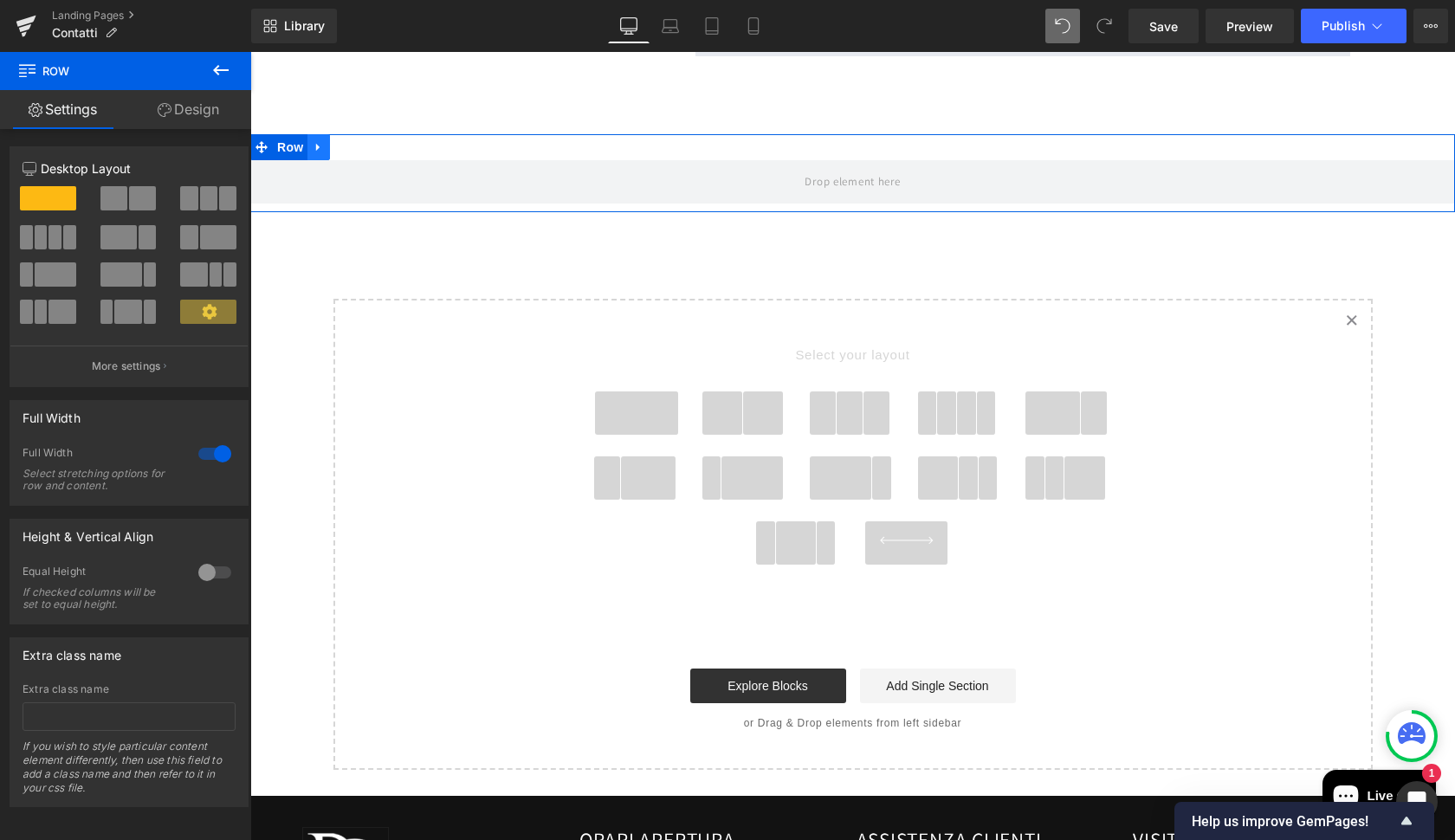
click at [319, 141] on icon at bounding box center [319, 147] width 13 height 13
click at [362, 141] on icon at bounding box center [364, 147] width 13 height 13
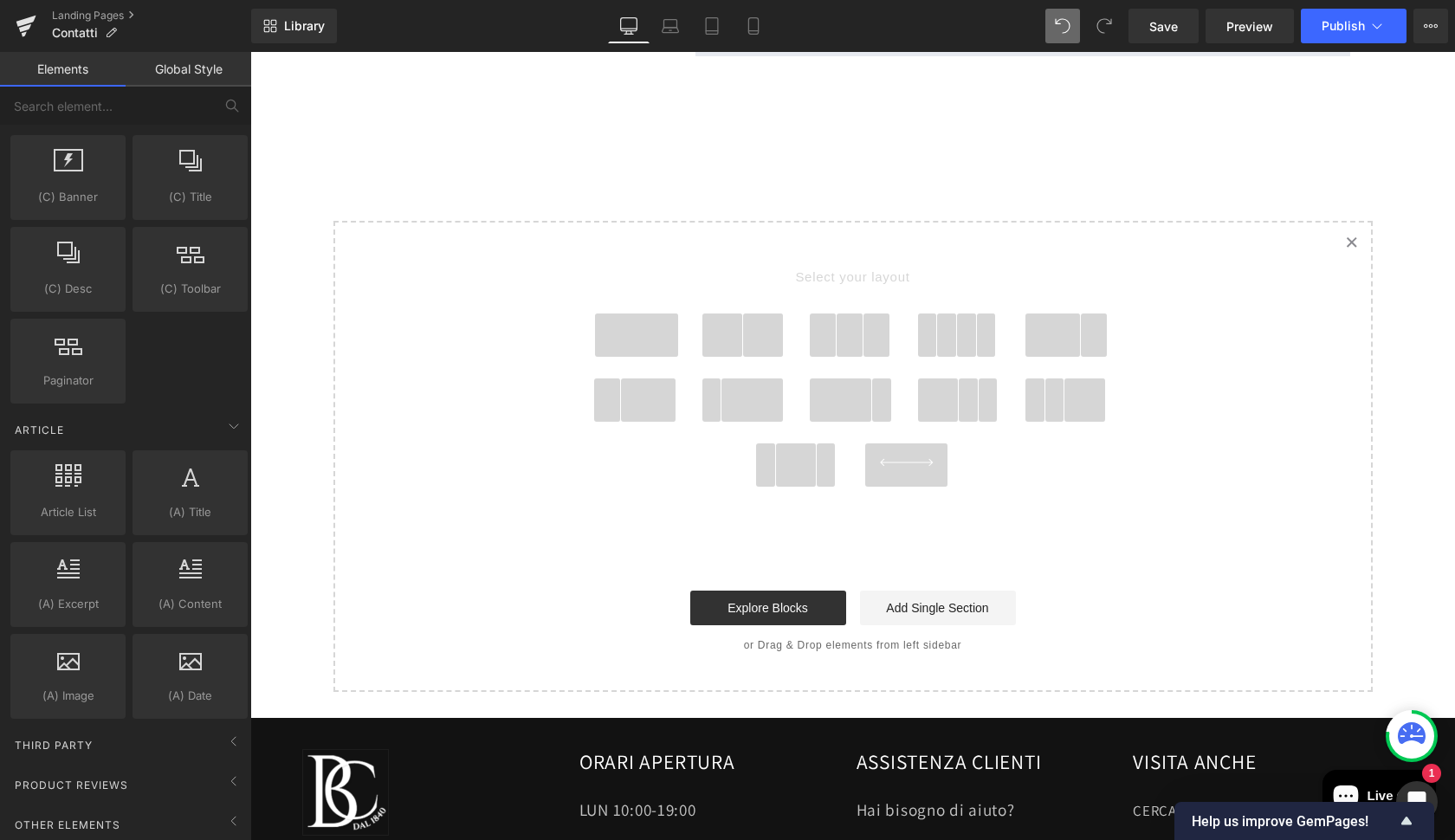
click at [653, 317] on span at bounding box center [637, 334] width 83 height 44
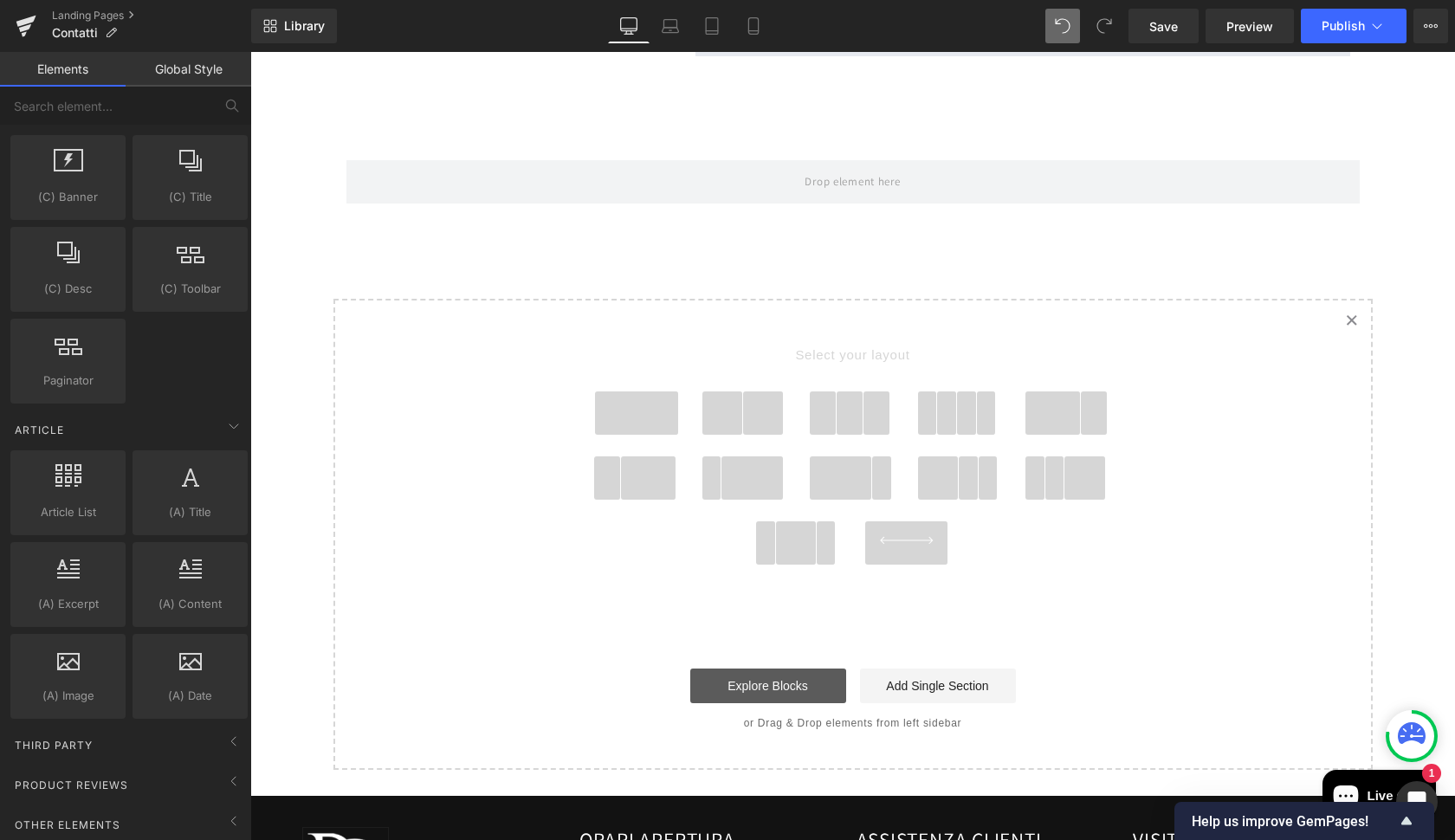
click at [759, 674] on link "Explore Blocks" at bounding box center [768, 686] width 156 height 35
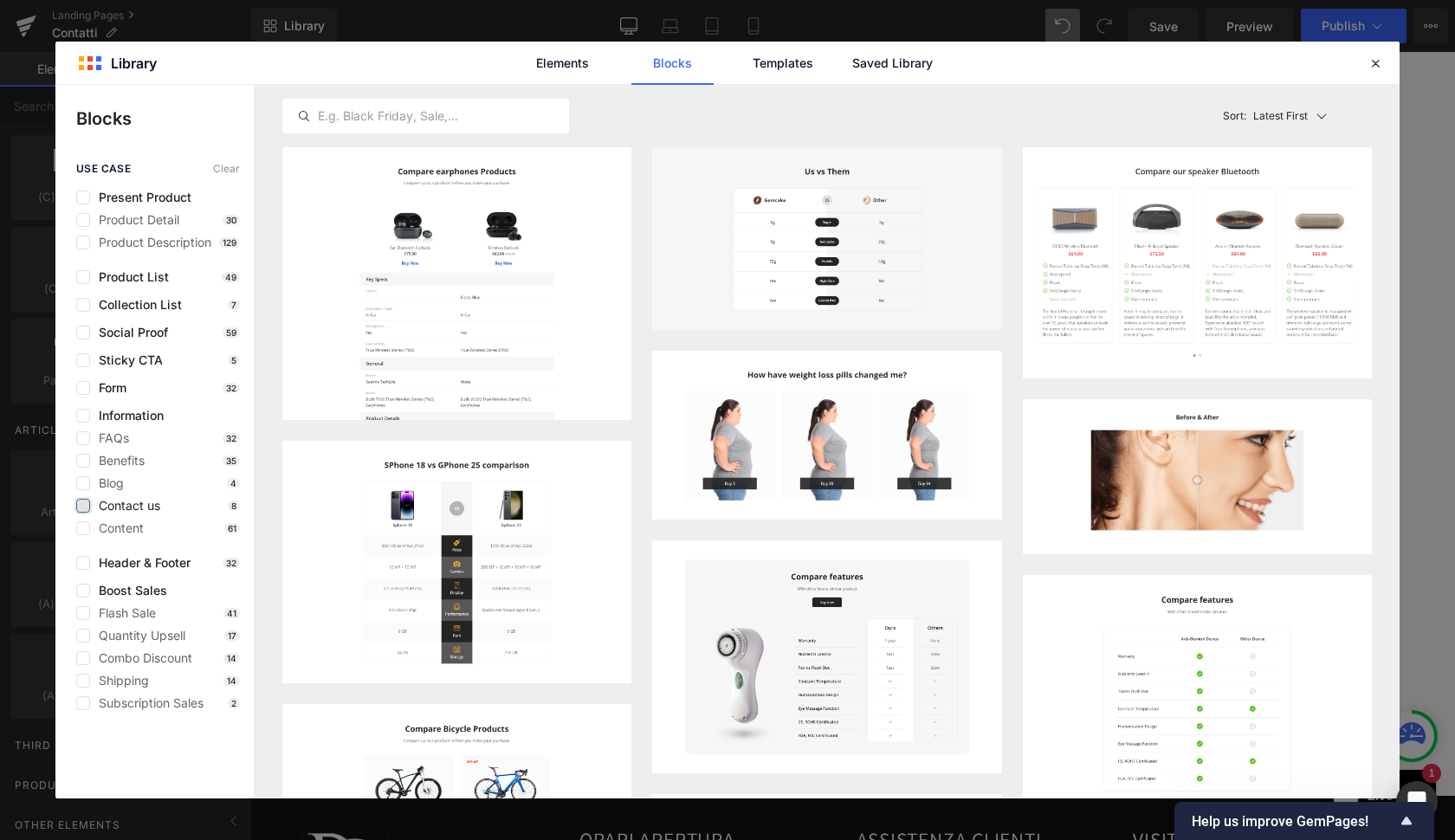
click at [77, 508] on label at bounding box center [83, 506] width 14 height 14
click at [83, 506] on input "checkbox" at bounding box center [83, 506] width 0 height 0
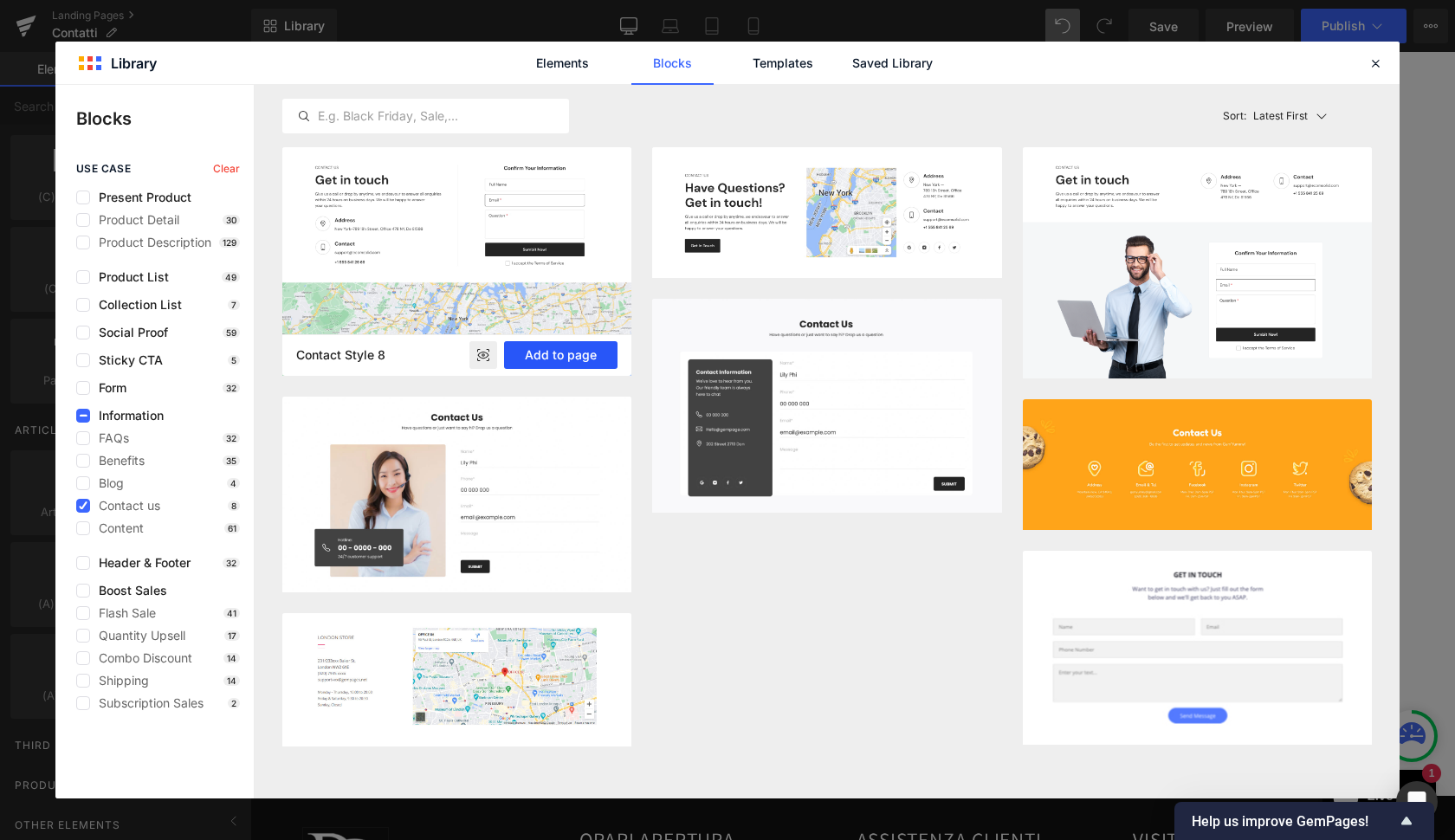
click at [553, 358] on button "Add to page" at bounding box center [560, 355] width 113 height 28
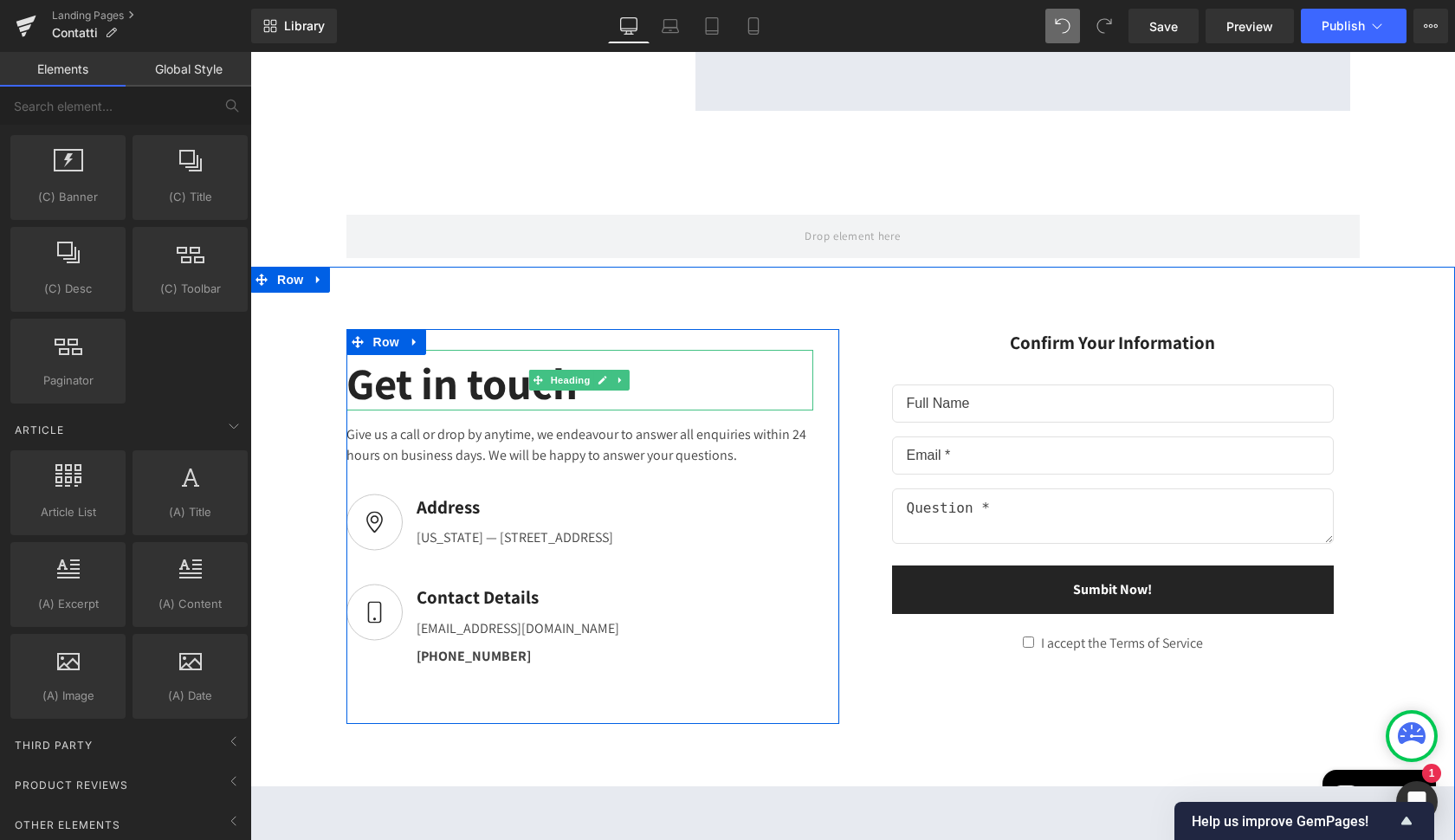
scroll to position [1784, 0]
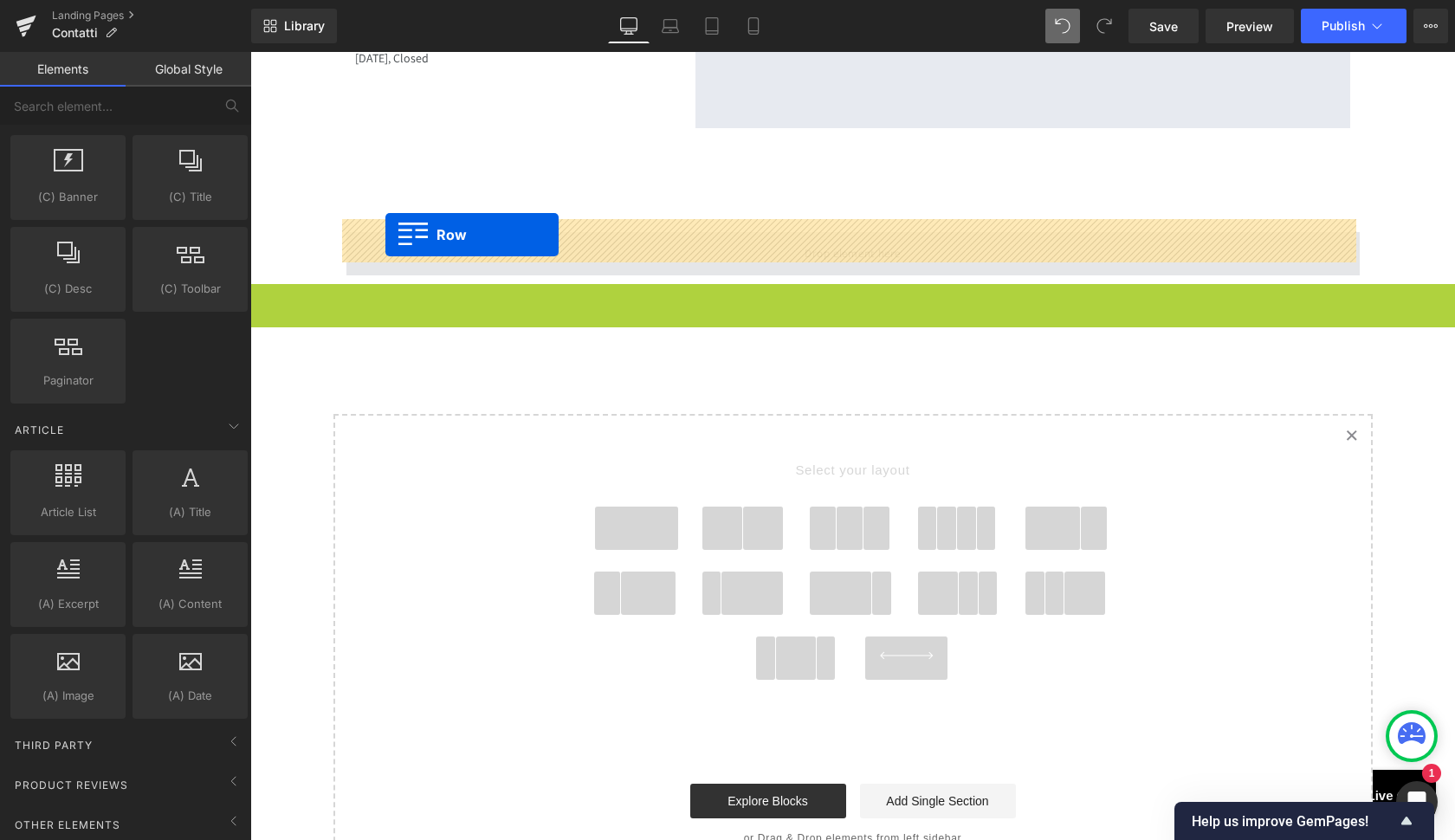
drag, startPoint x: 290, startPoint y: 286, endPoint x: 386, endPoint y: 234, distance: 109.2
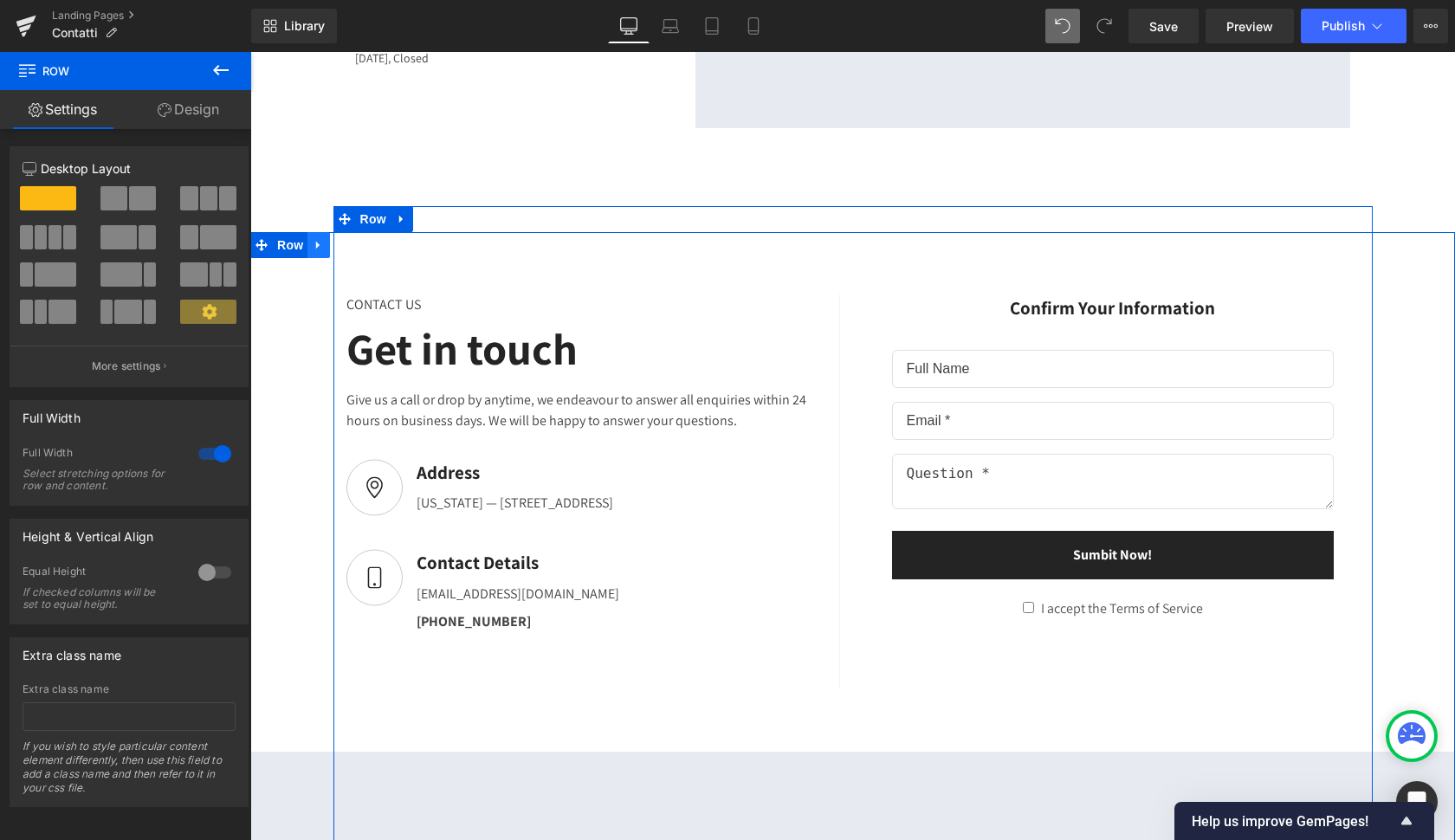
click at [313, 239] on icon at bounding box center [319, 245] width 13 height 13
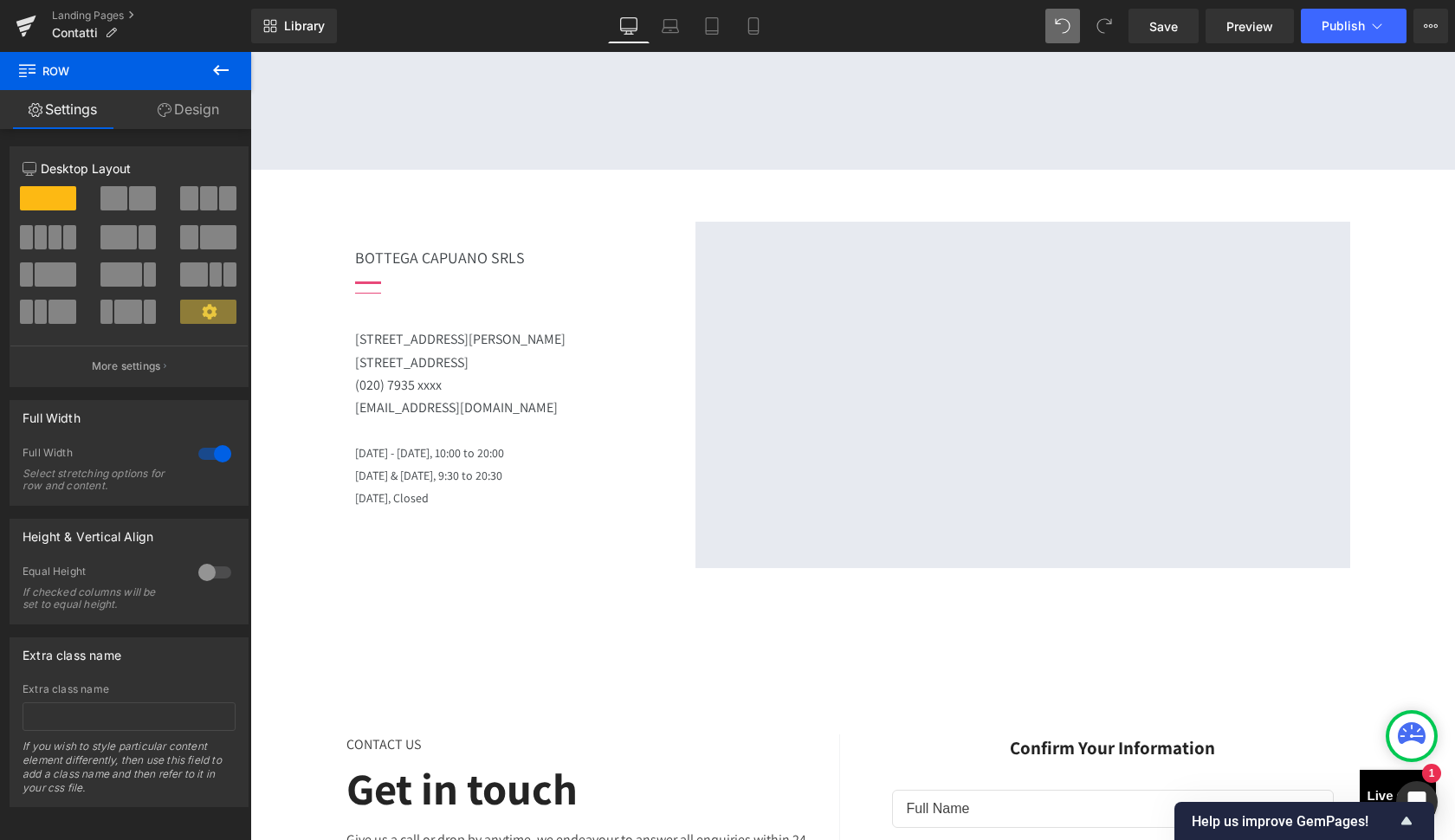
scroll to position [1345, 0]
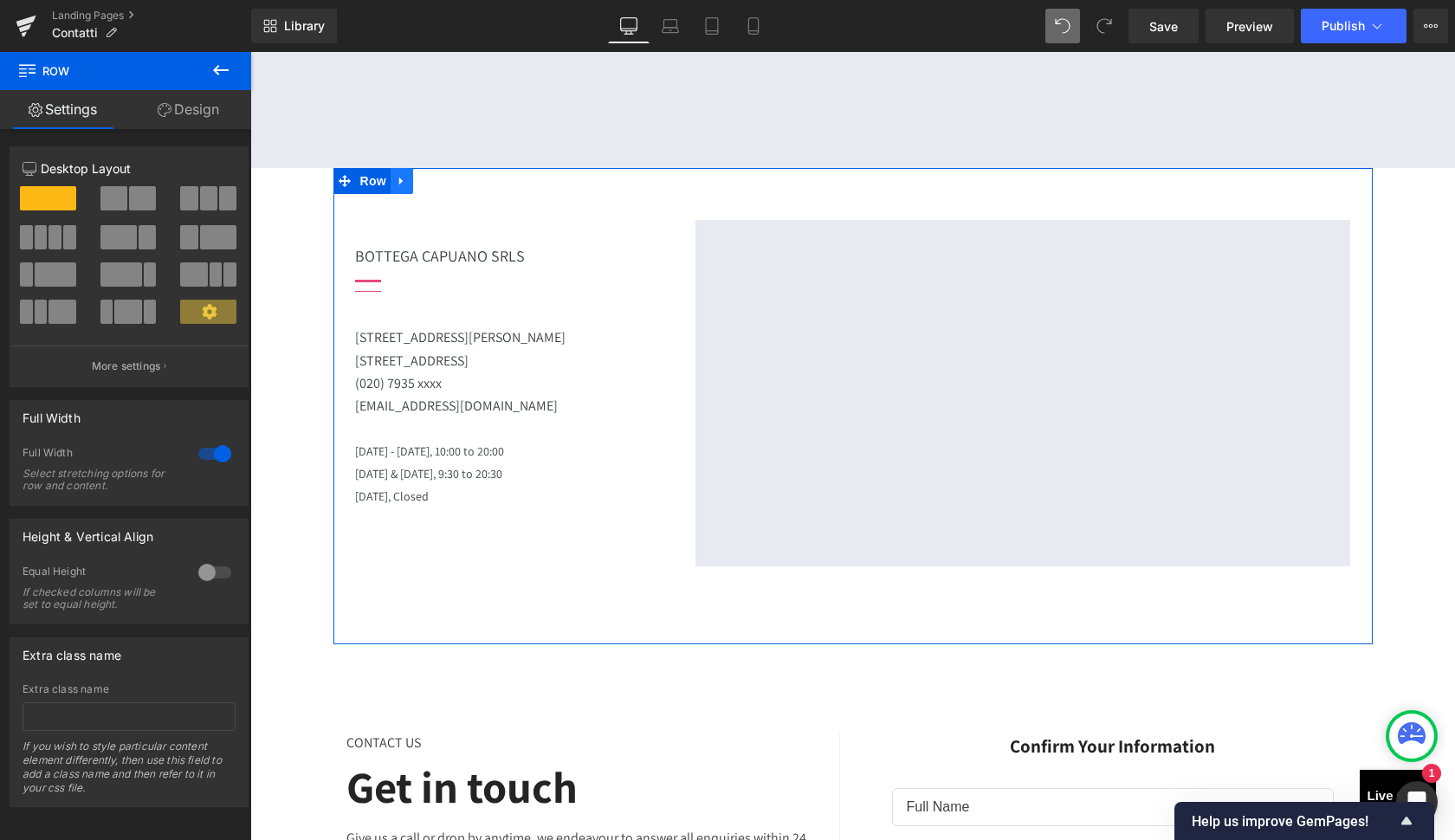
click at [399, 174] on icon at bounding box center [401, 180] width 13 height 13
click at [356, 174] on span "Row" at bounding box center [373, 180] width 35 height 26
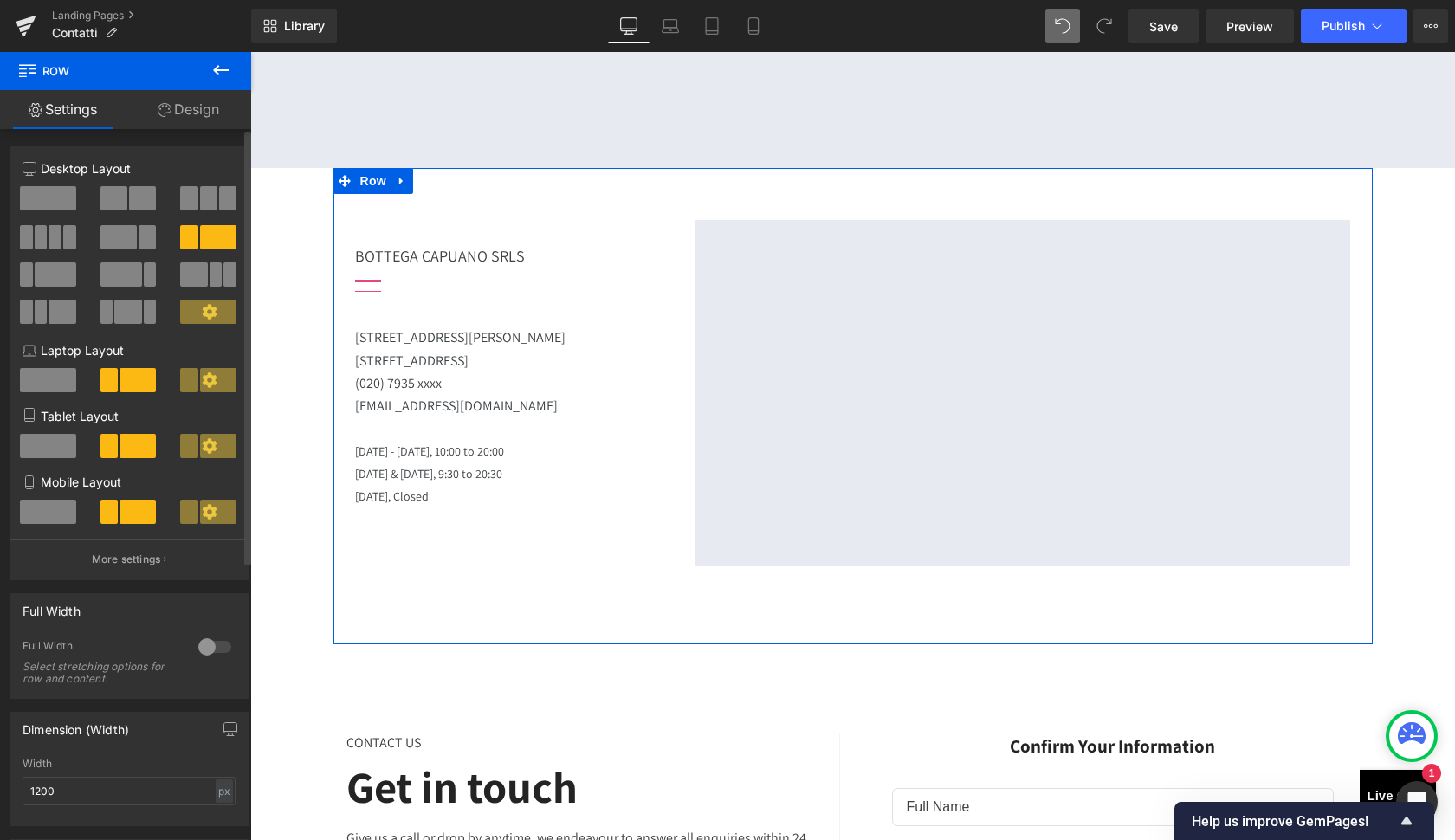
click at [49, 198] on span at bounding box center [48, 198] width 56 height 24
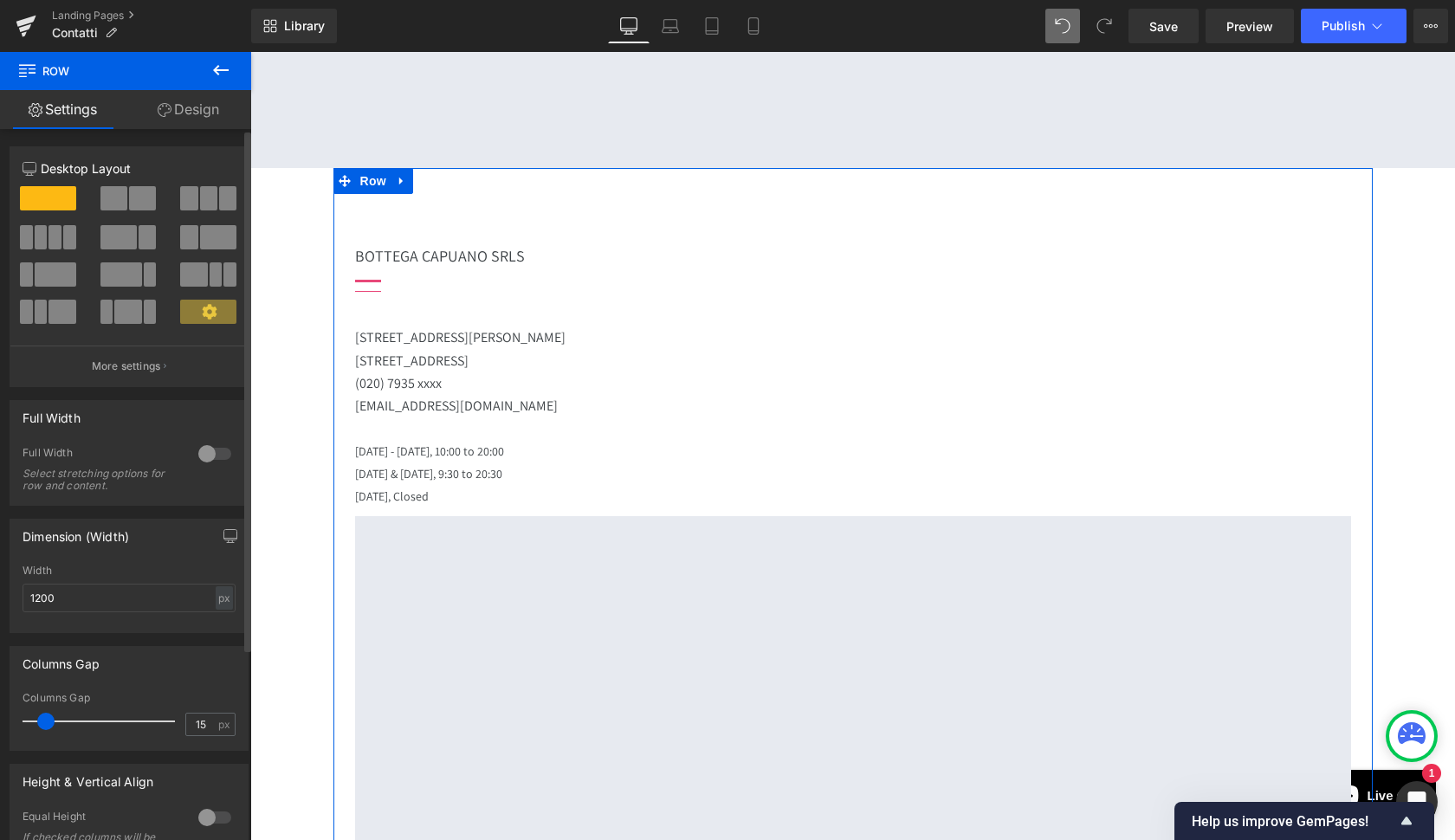
click at [51, 199] on span at bounding box center [48, 198] width 56 height 24
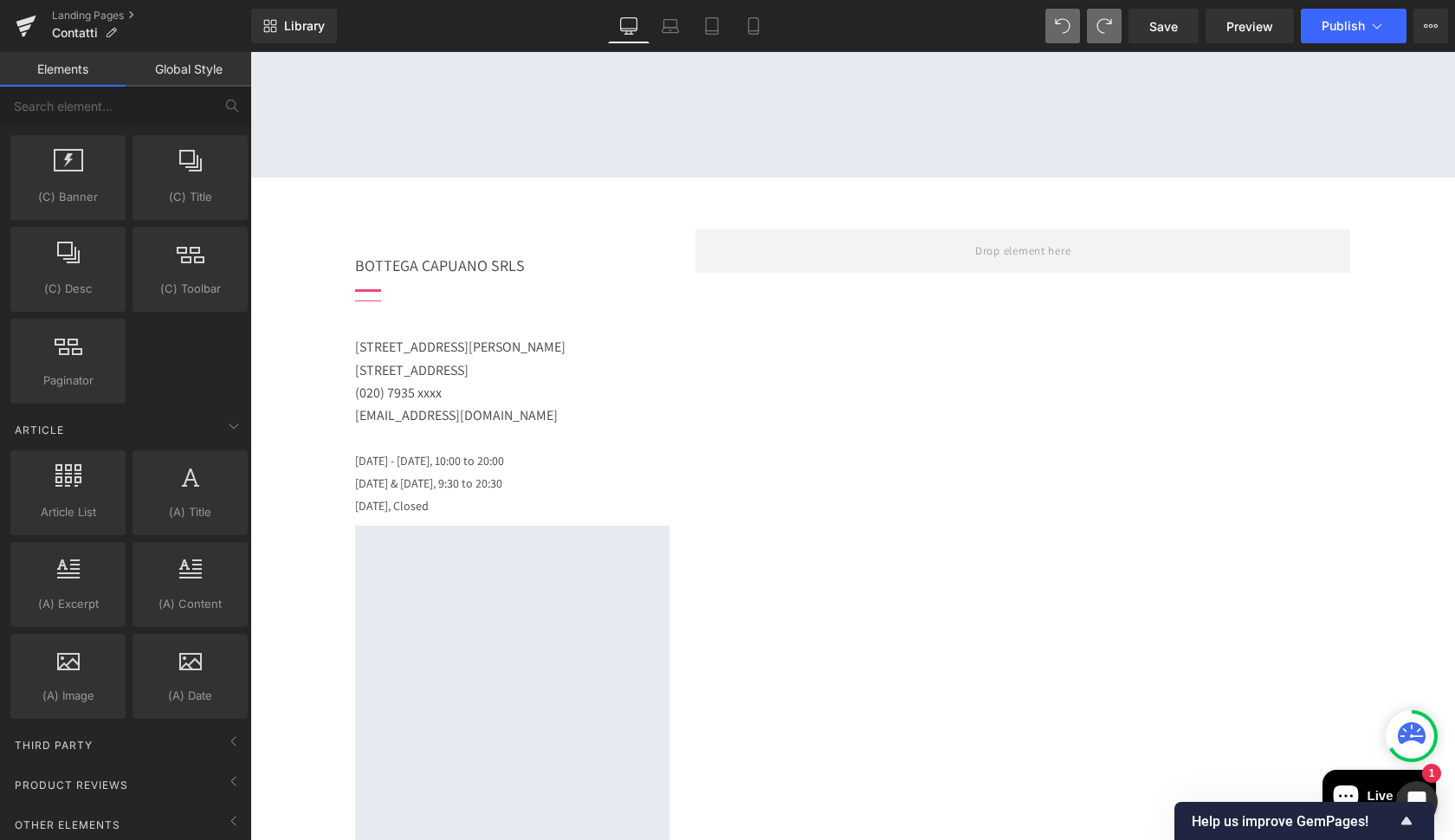
scroll to position [1263, 0]
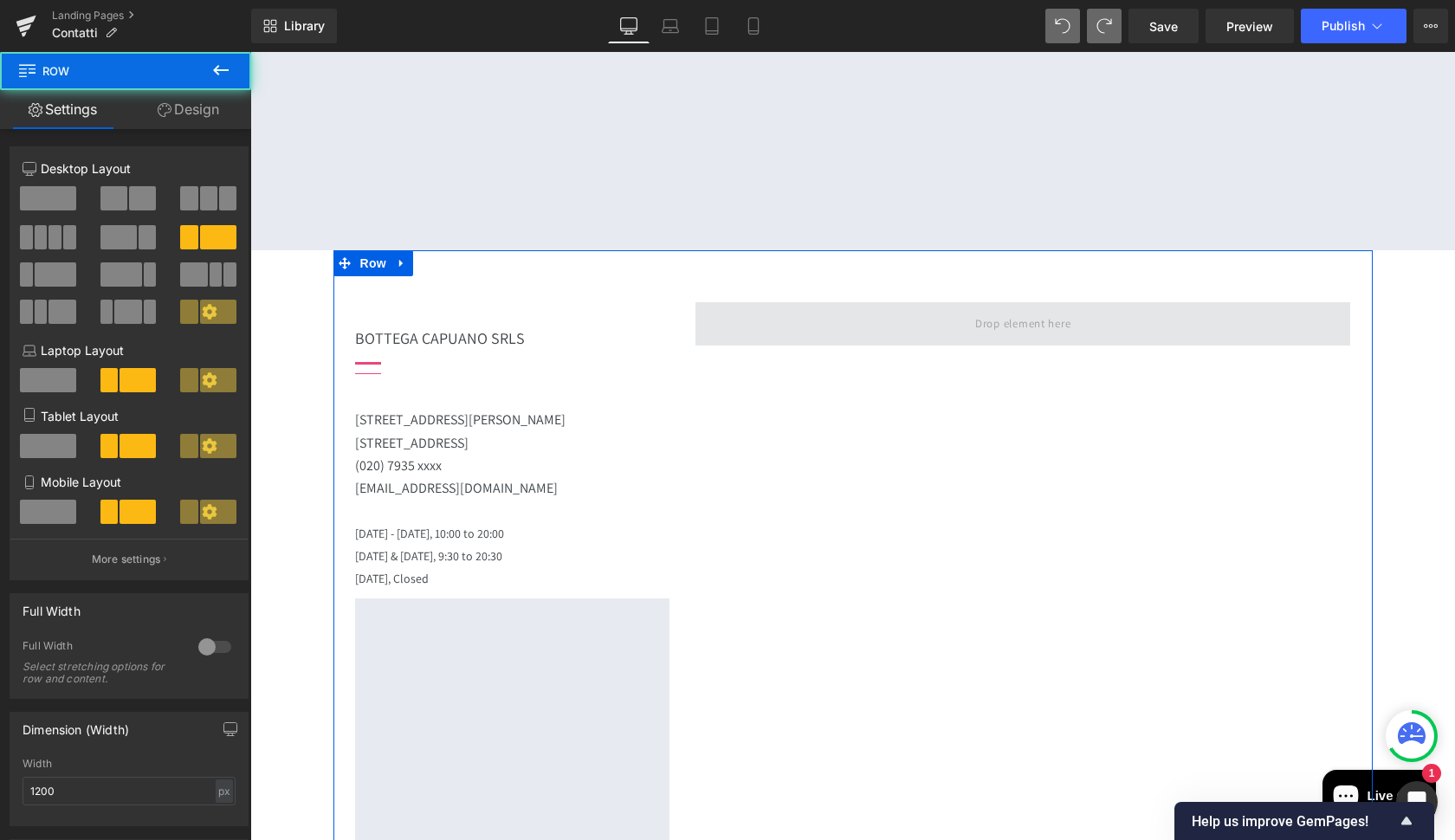
click at [927, 309] on span at bounding box center [1023, 324] width 655 height 44
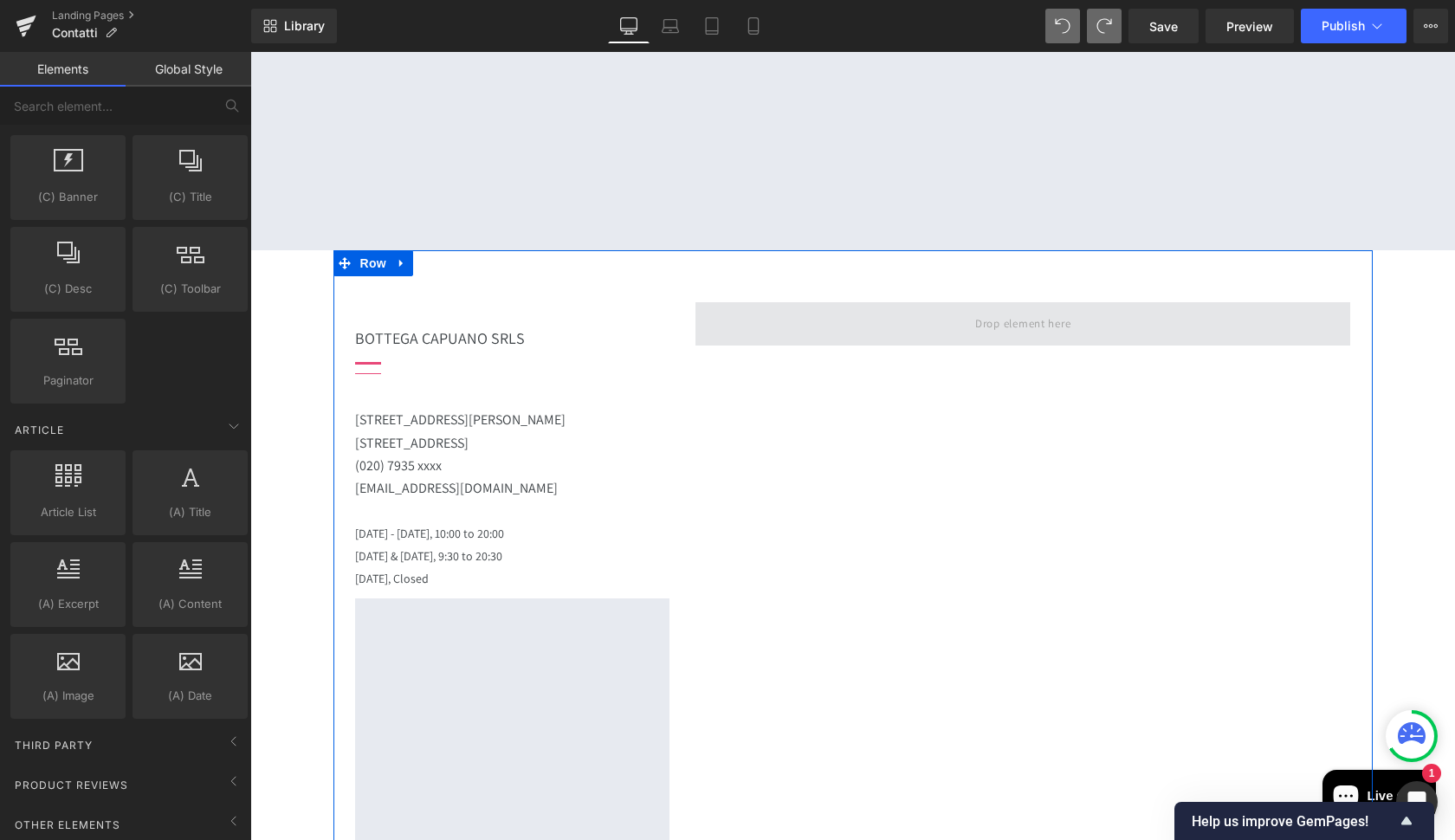
click at [971, 313] on span at bounding box center [1023, 325] width 108 height 28
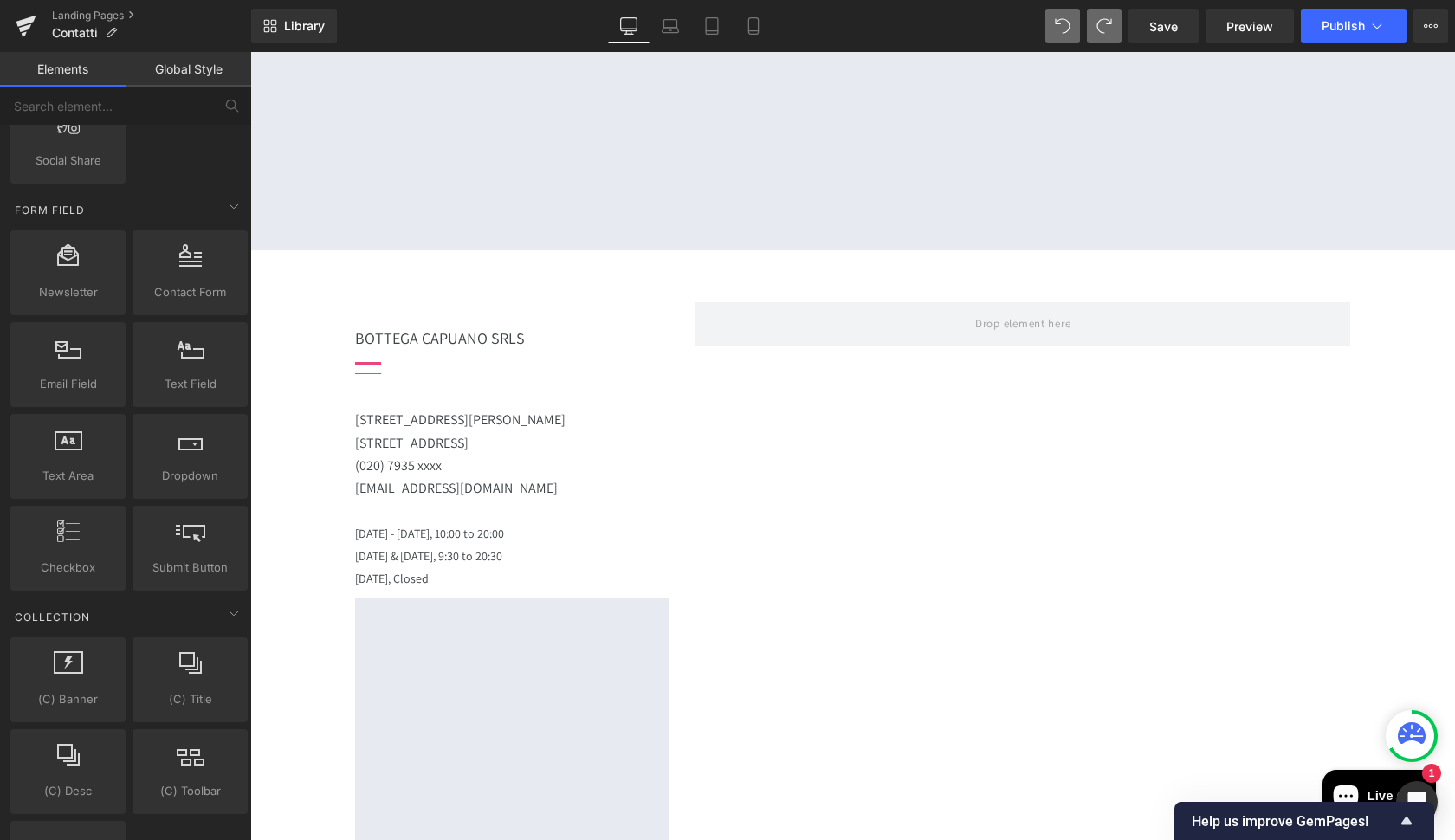
scroll to position [2498, 0]
click at [193, 289] on span "Contact Form" at bounding box center [190, 293] width 105 height 18
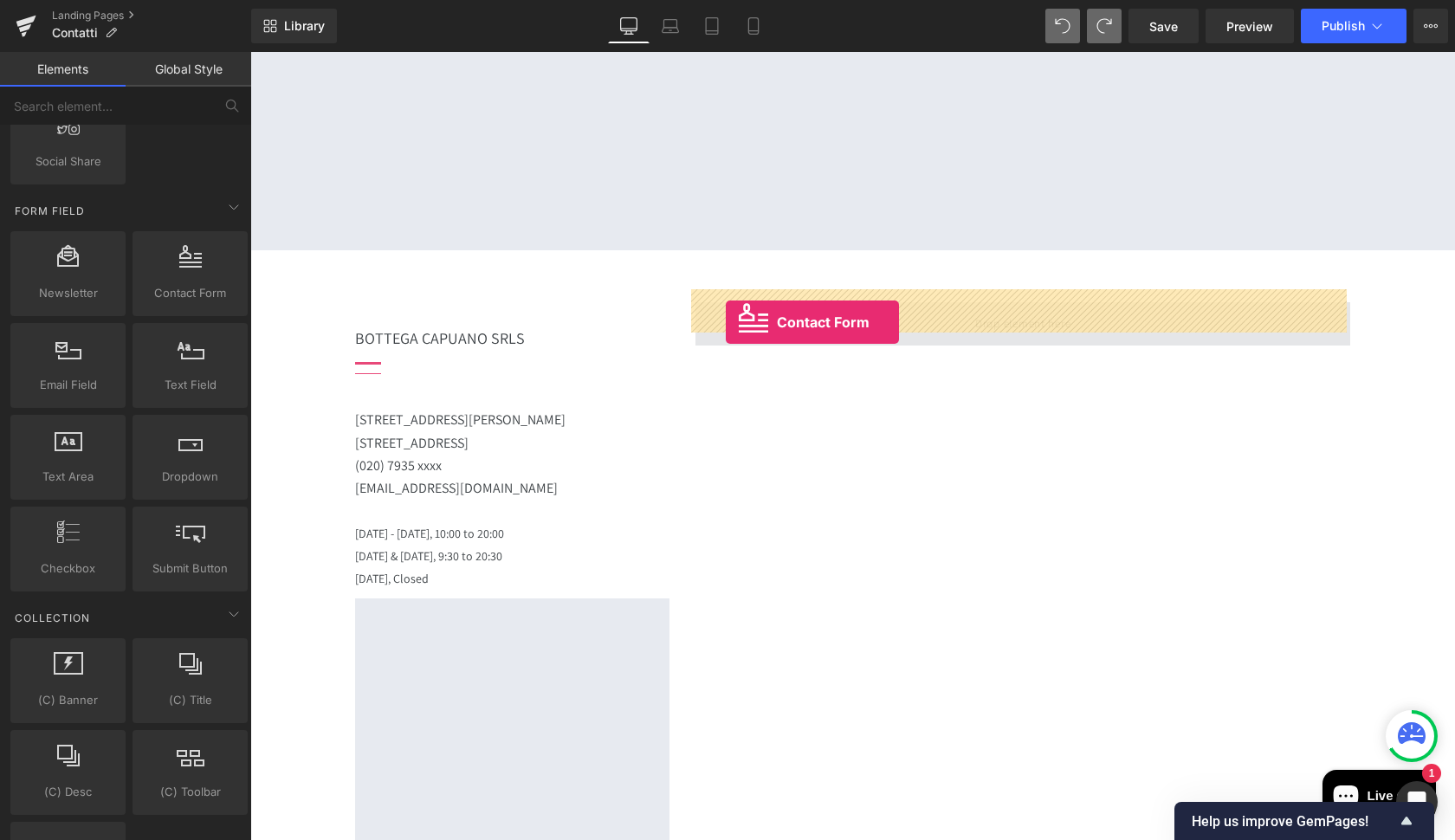
drag, startPoint x: 443, startPoint y: 341, endPoint x: 726, endPoint y: 320, distance: 283.8
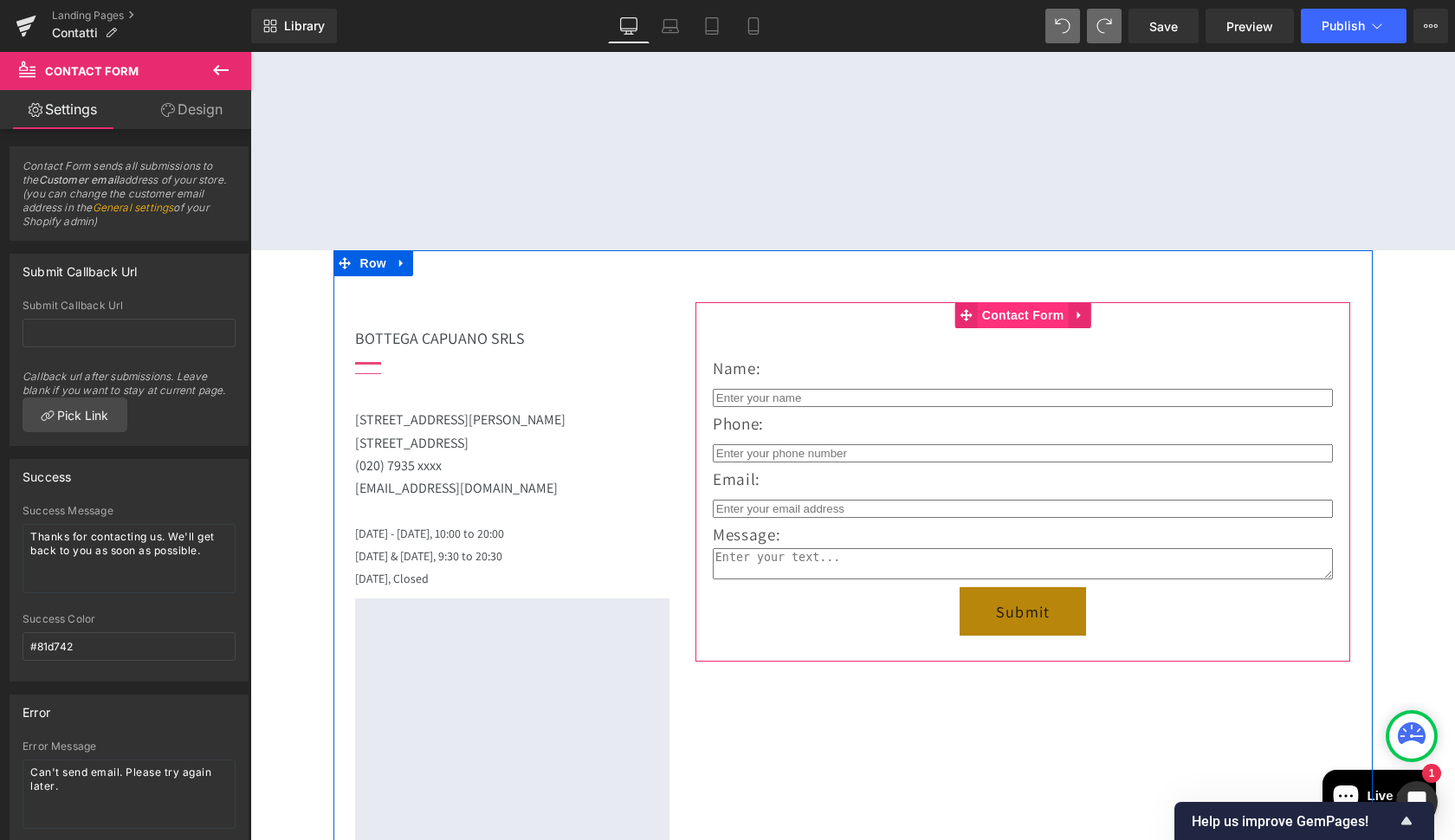
click at [1025, 305] on span "Contact Form" at bounding box center [1024, 315] width 91 height 26
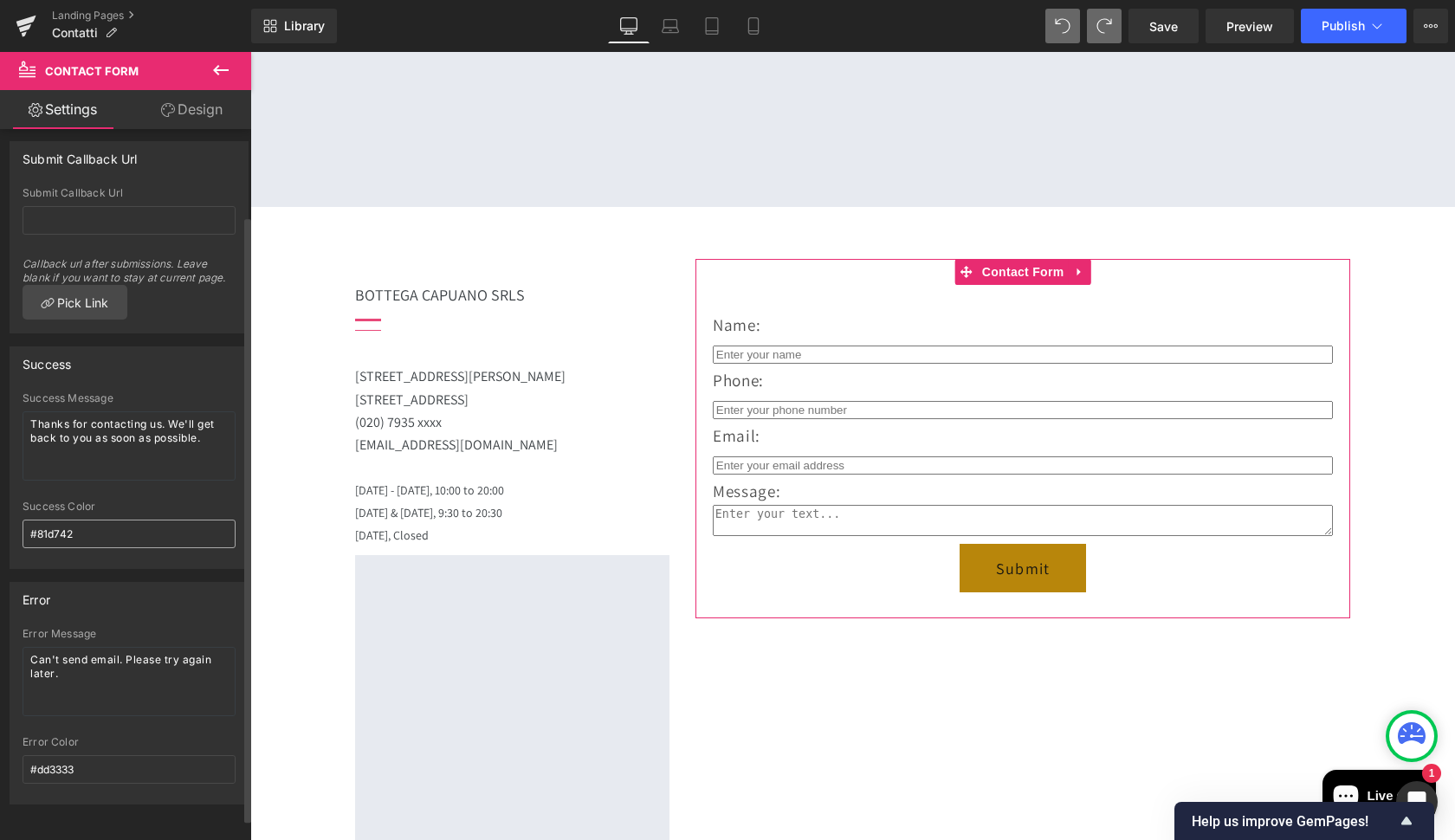
scroll to position [0, 0]
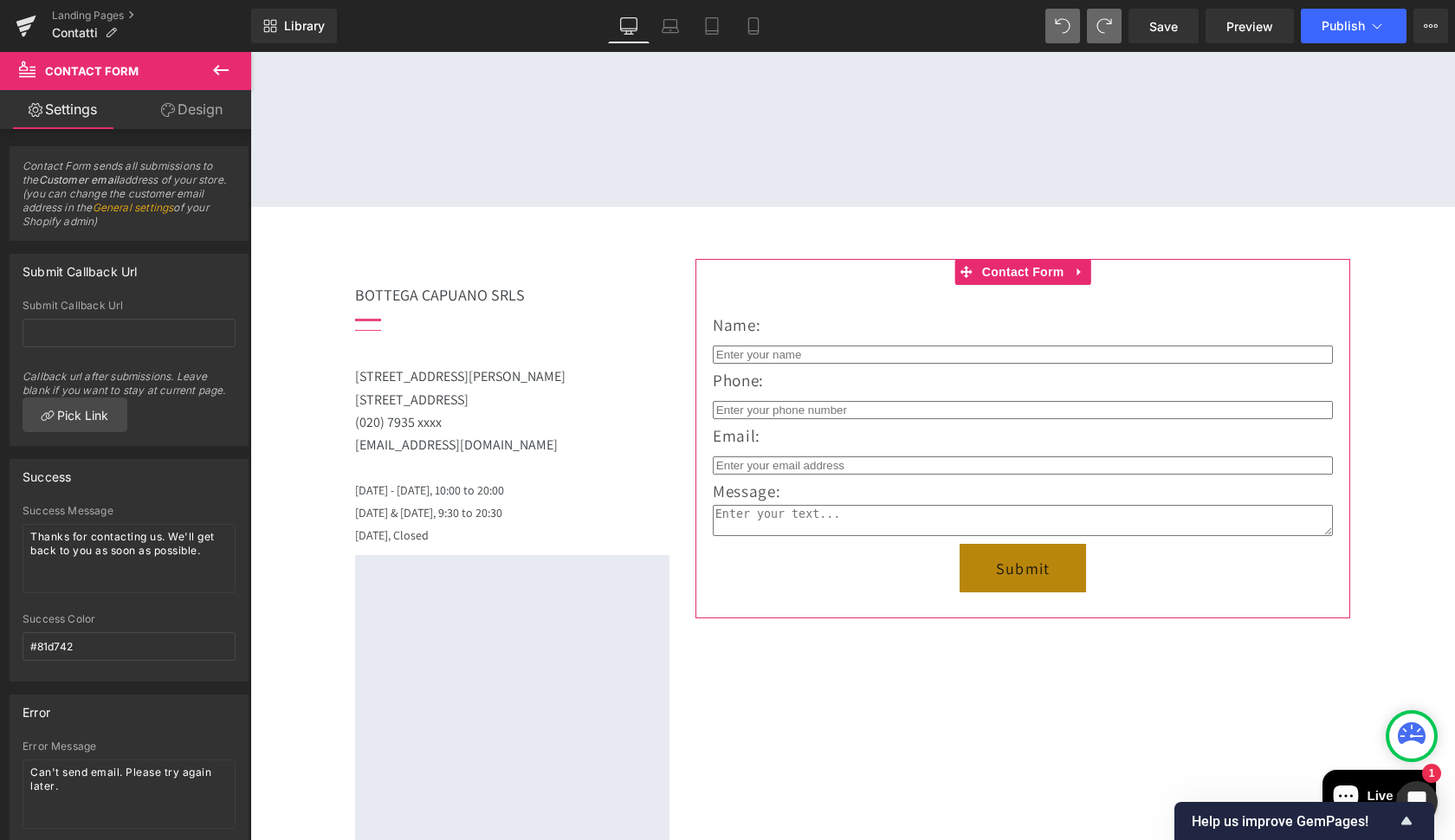
click at [209, 113] on link "Design" at bounding box center [192, 109] width 126 height 39
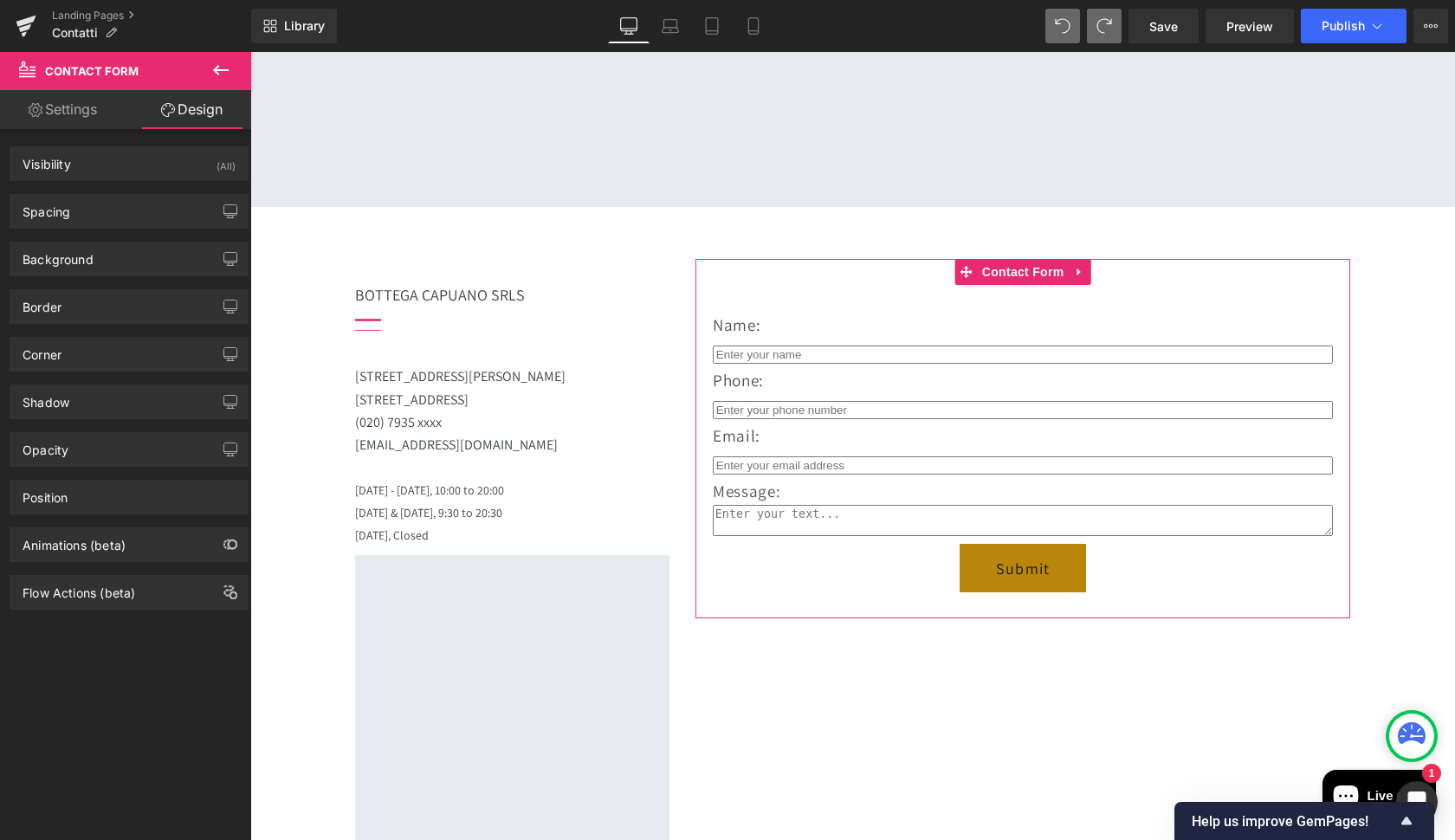
type input "0"
type input "60"
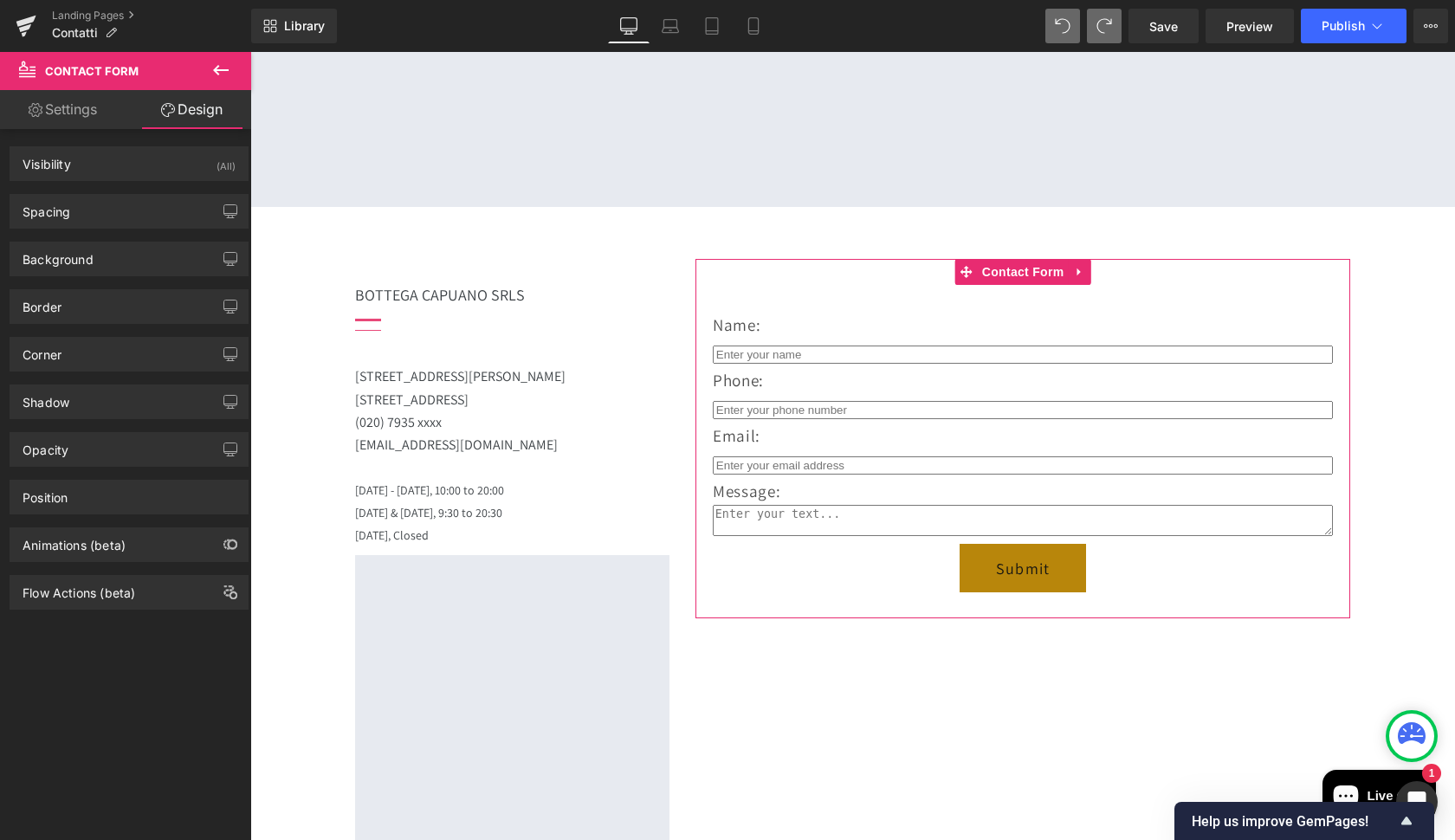
type input "20"
type input "30"
type input "20"
click at [119, 155] on div "Visibility (All)" at bounding box center [129, 164] width 237 height 33
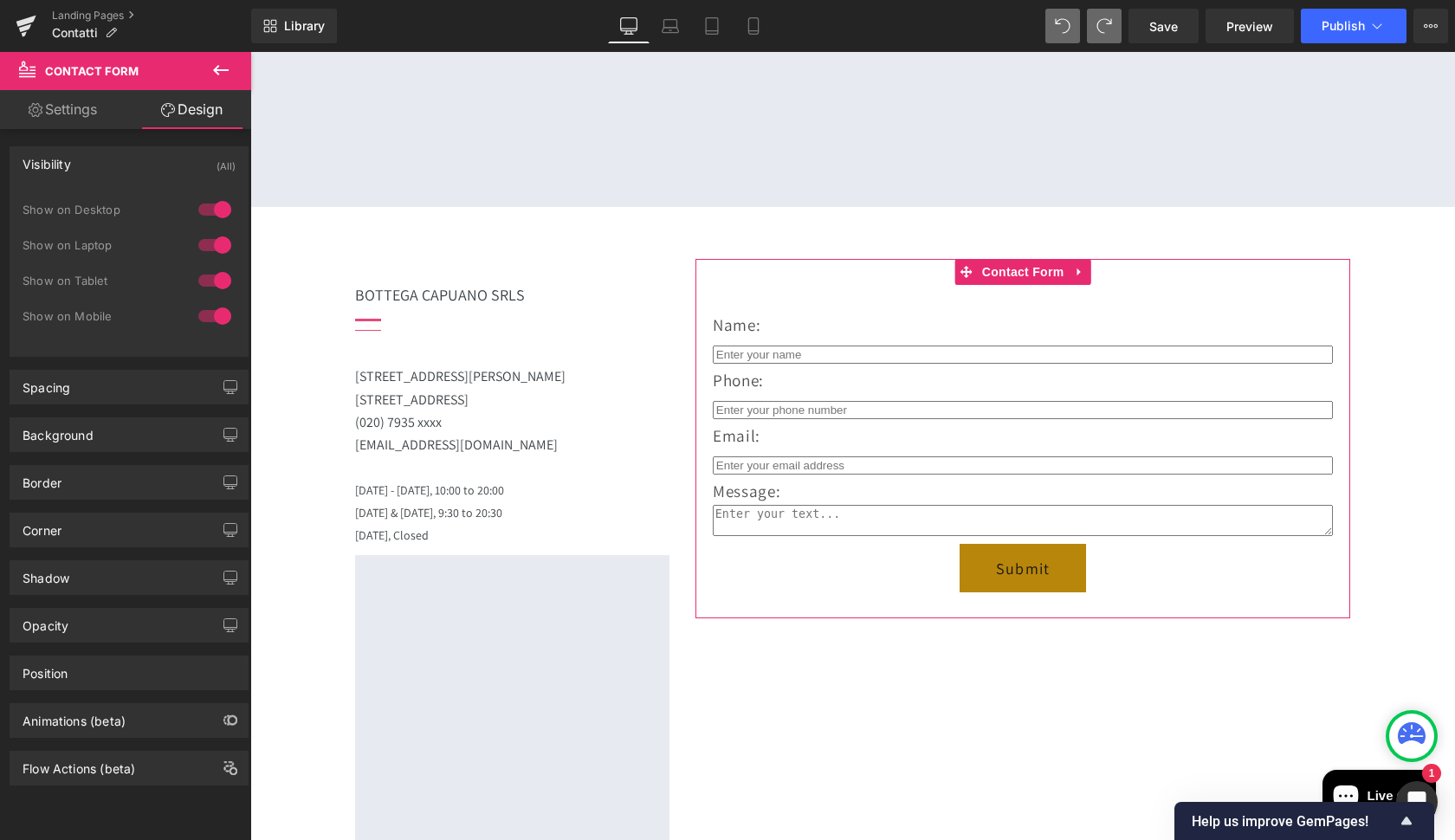
click at [105, 417] on div "Background Color & Image color transparent Color transparent 0 % Image Replace …" at bounding box center [129, 427] width 259 height 47
click at [105, 401] on div "Spacing" at bounding box center [129, 387] width 237 height 33
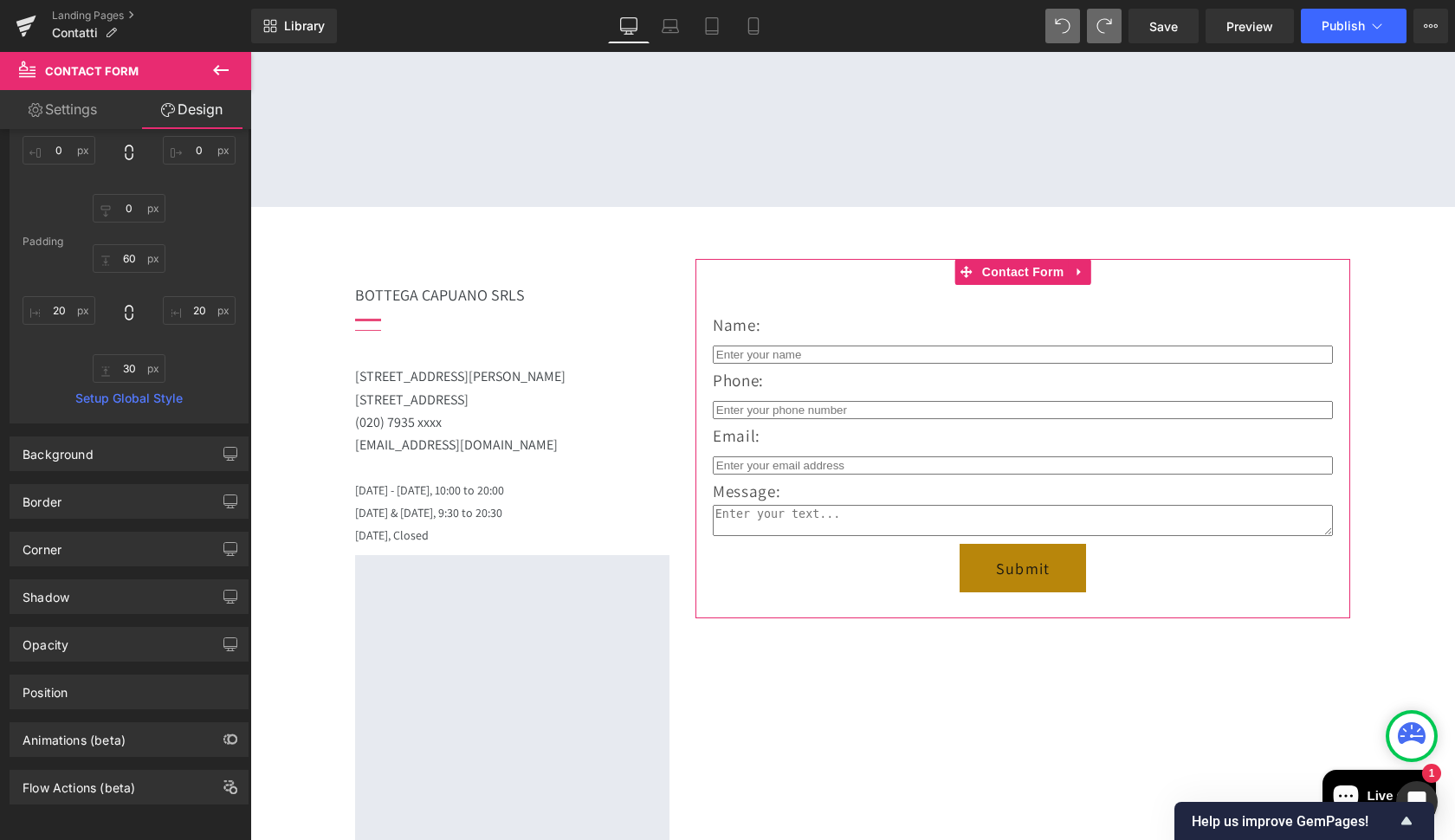
scroll to position [354, 0]
click at [108, 471] on div "Border Border Style Custom Custom Setup Global Style Custom Setup Global Style …" at bounding box center [129, 494] width 259 height 47
click at [107, 443] on div "Background" at bounding box center [129, 453] width 237 height 33
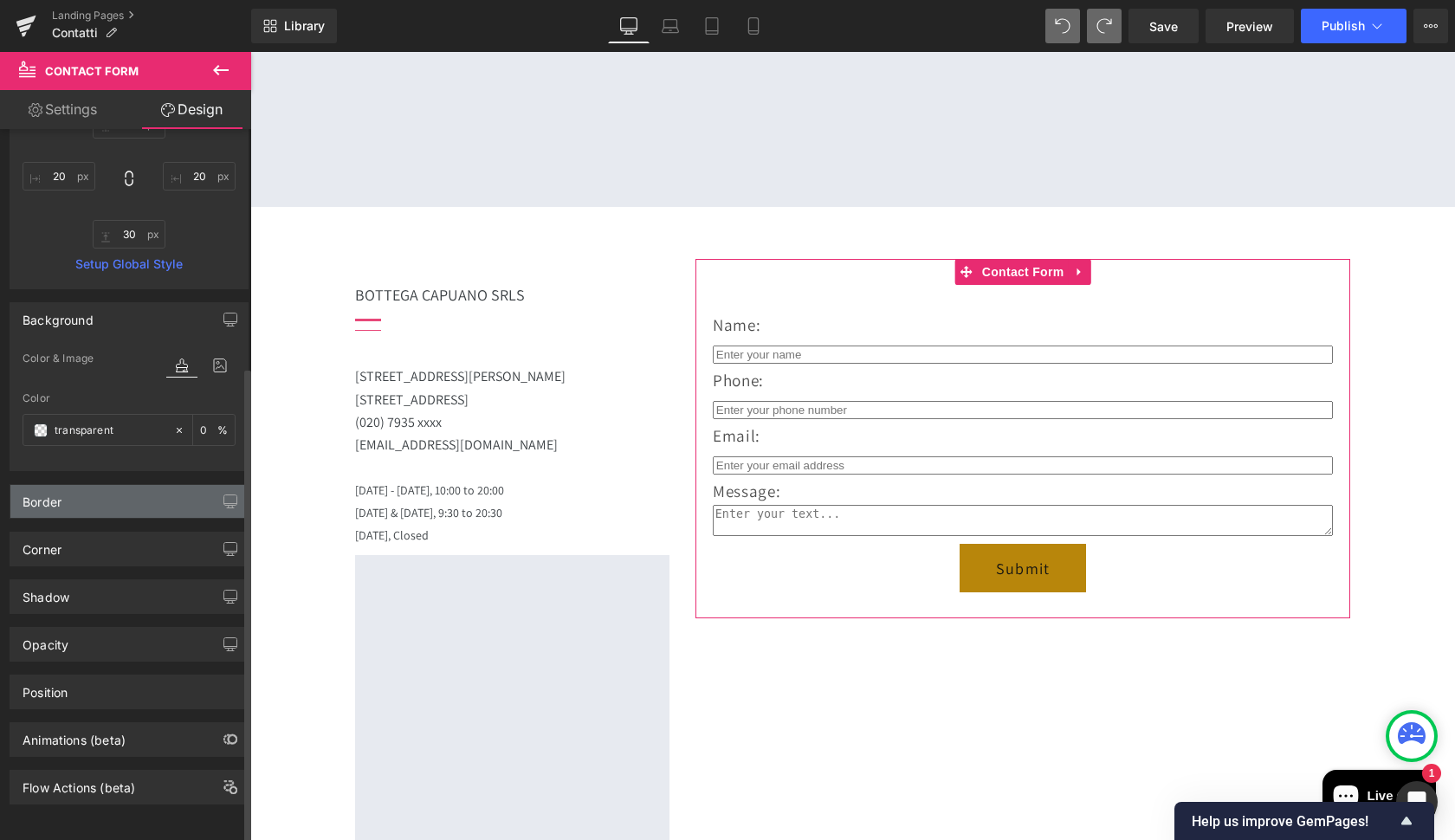
click at [78, 490] on div "Border" at bounding box center [129, 501] width 237 height 33
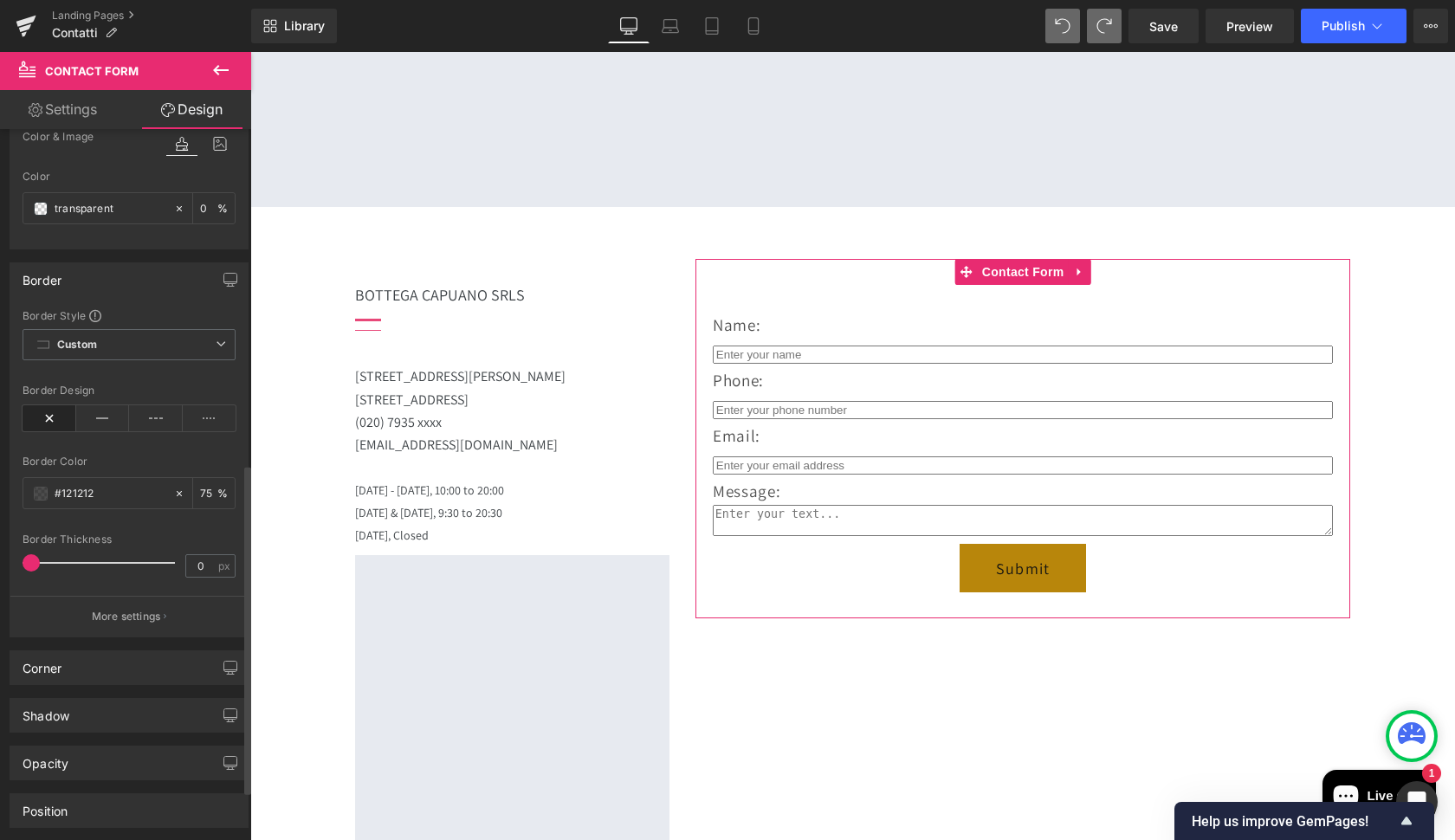
scroll to position [721, 0]
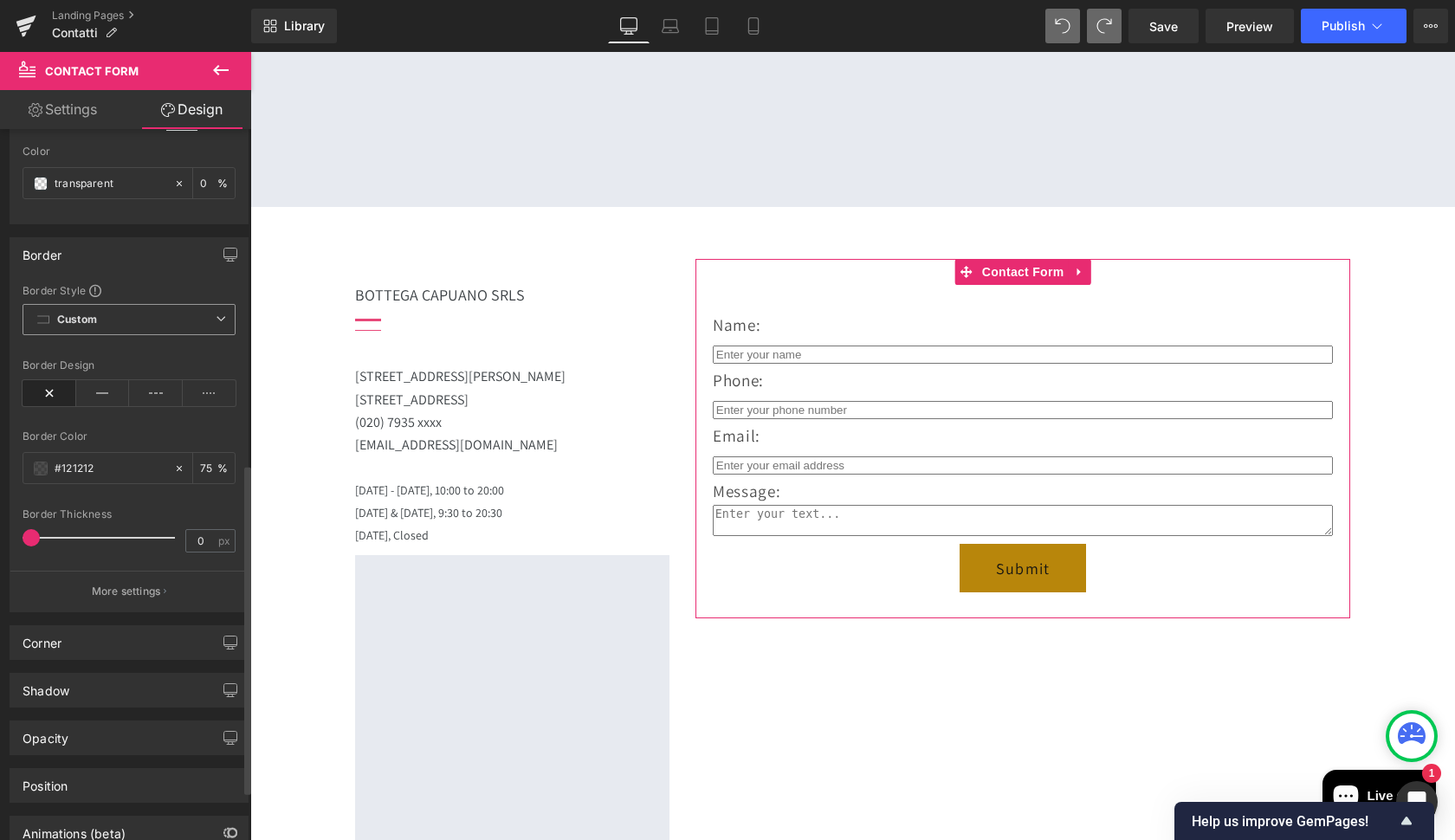
click at [124, 337] on div "Custom Setup Global Style Custom Setup Global Style" at bounding box center [129, 324] width 213 height 40
click at [125, 323] on span "Custom Setup Global Style" at bounding box center [129, 320] width 213 height 31
click at [150, 269] on div "Border" at bounding box center [129, 255] width 237 height 33
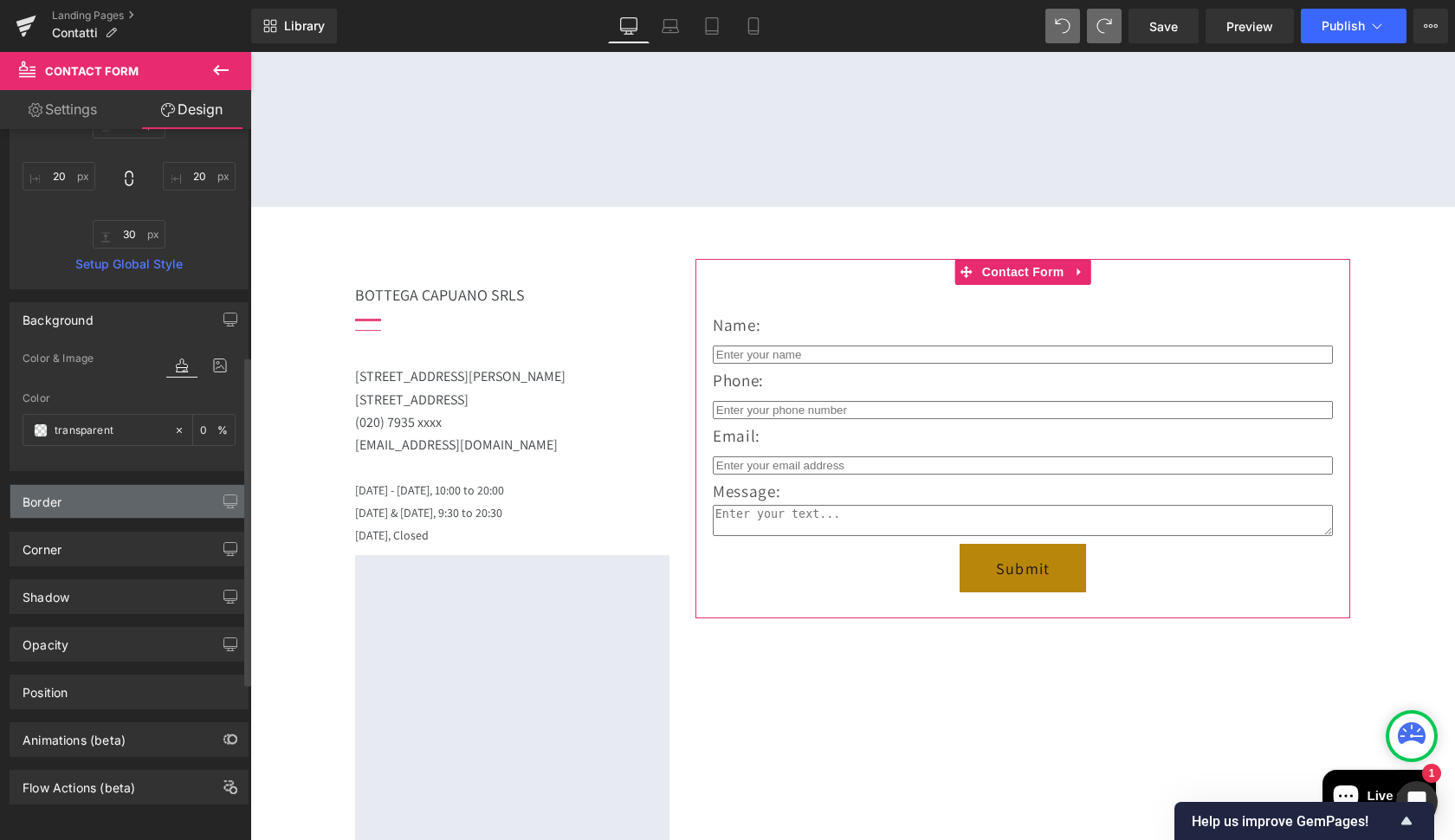
scroll to position [488, 0]
click at [104, 484] on div "Border" at bounding box center [129, 501] width 237 height 33
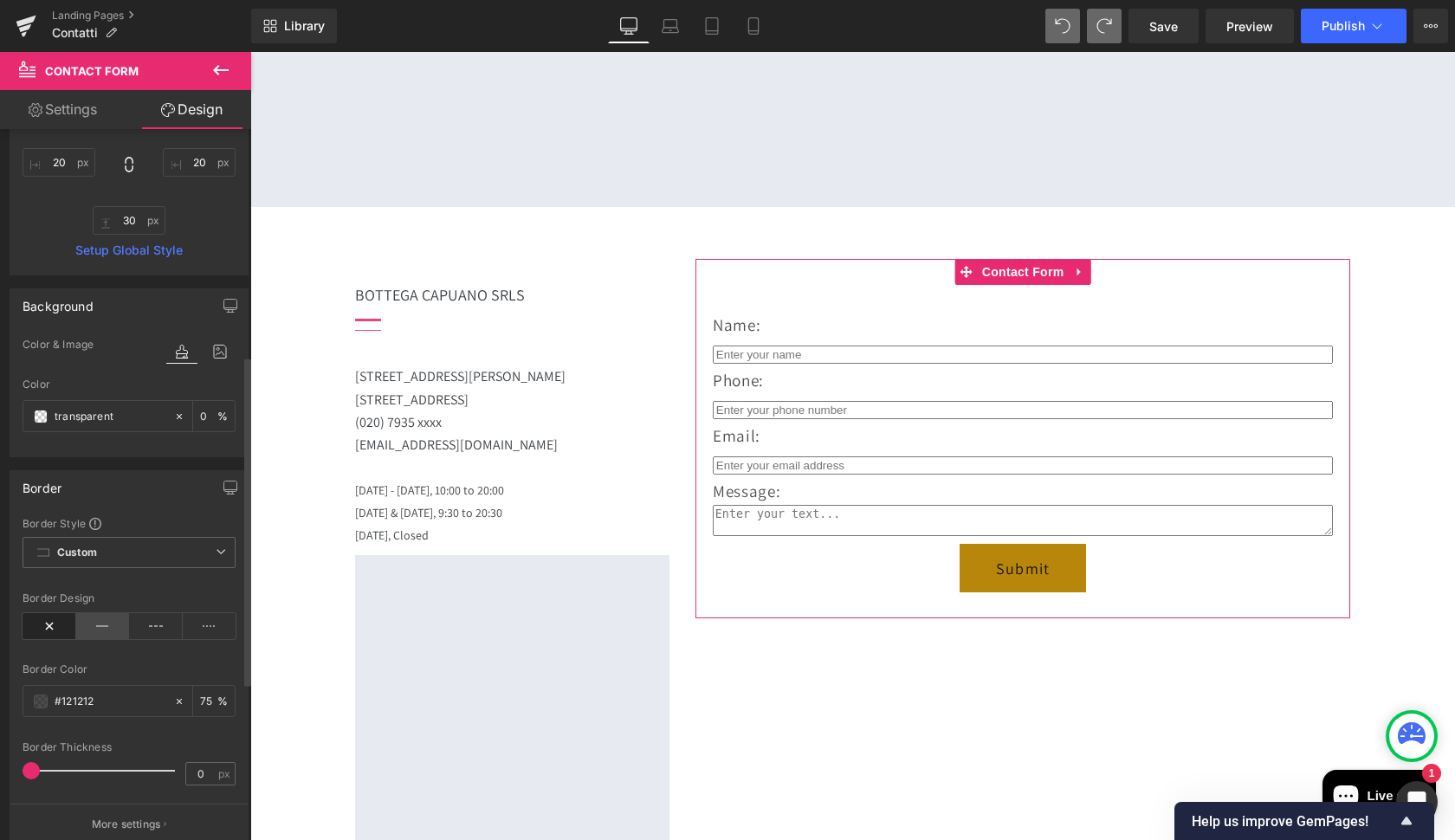
click at [93, 628] on icon at bounding box center [103, 626] width 53 height 26
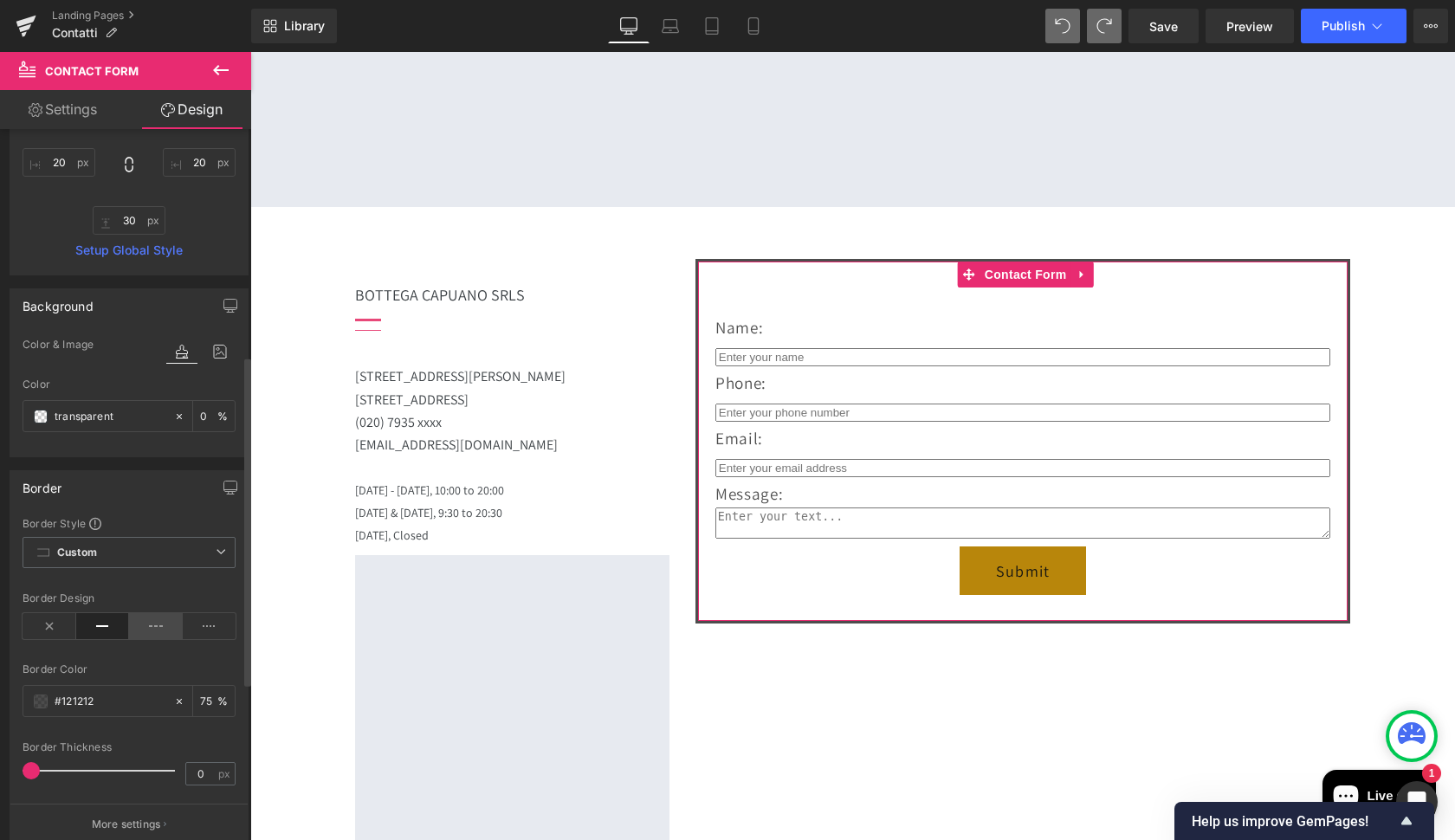
click at [150, 635] on icon at bounding box center [155, 626] width 53 height 26
click at [206, 638] on icon at bounding box center [209, 626] width 53 height 26
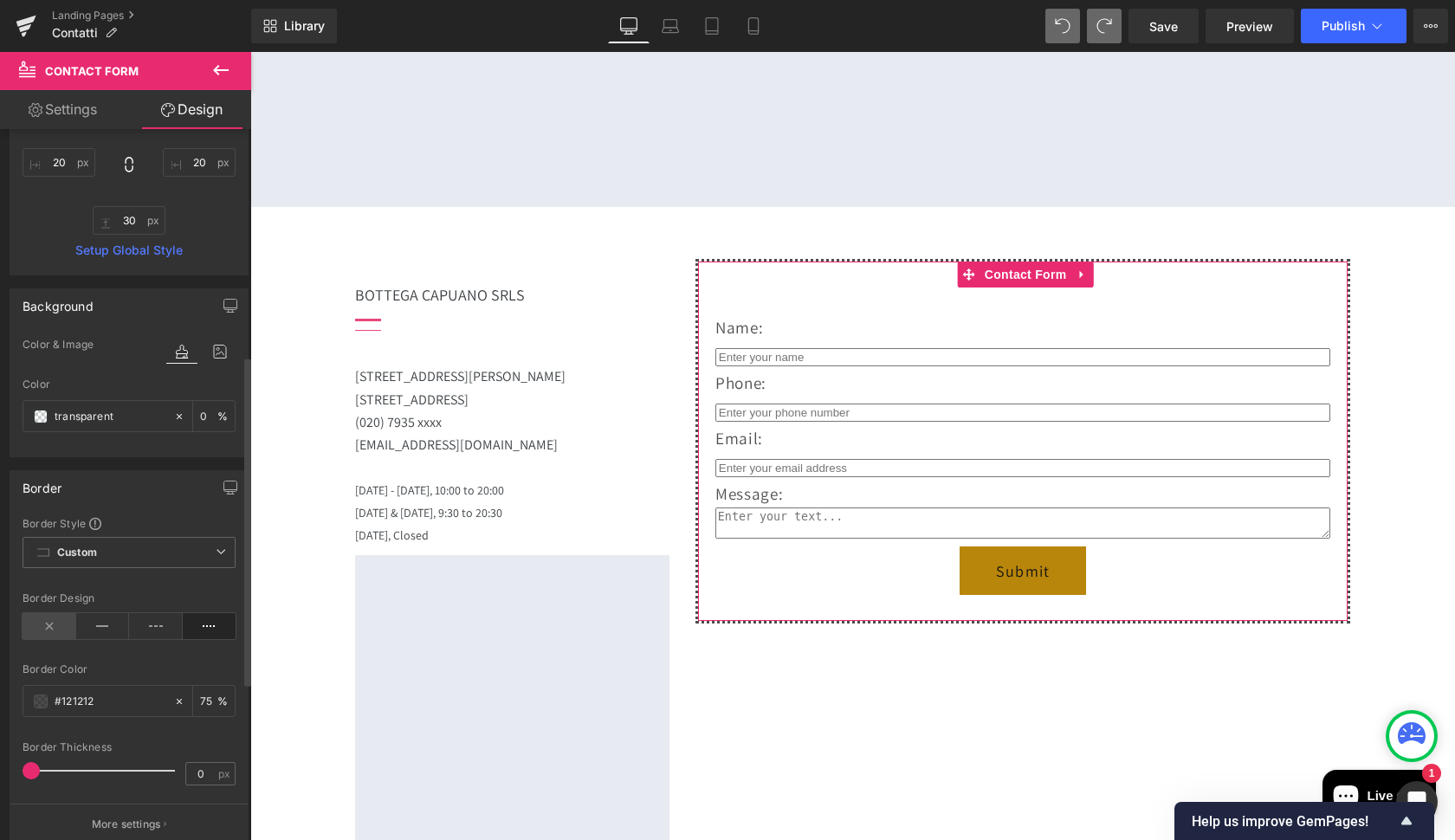
click at [38, 625] on icon at bounding box center [48, 626] width 53 height 26
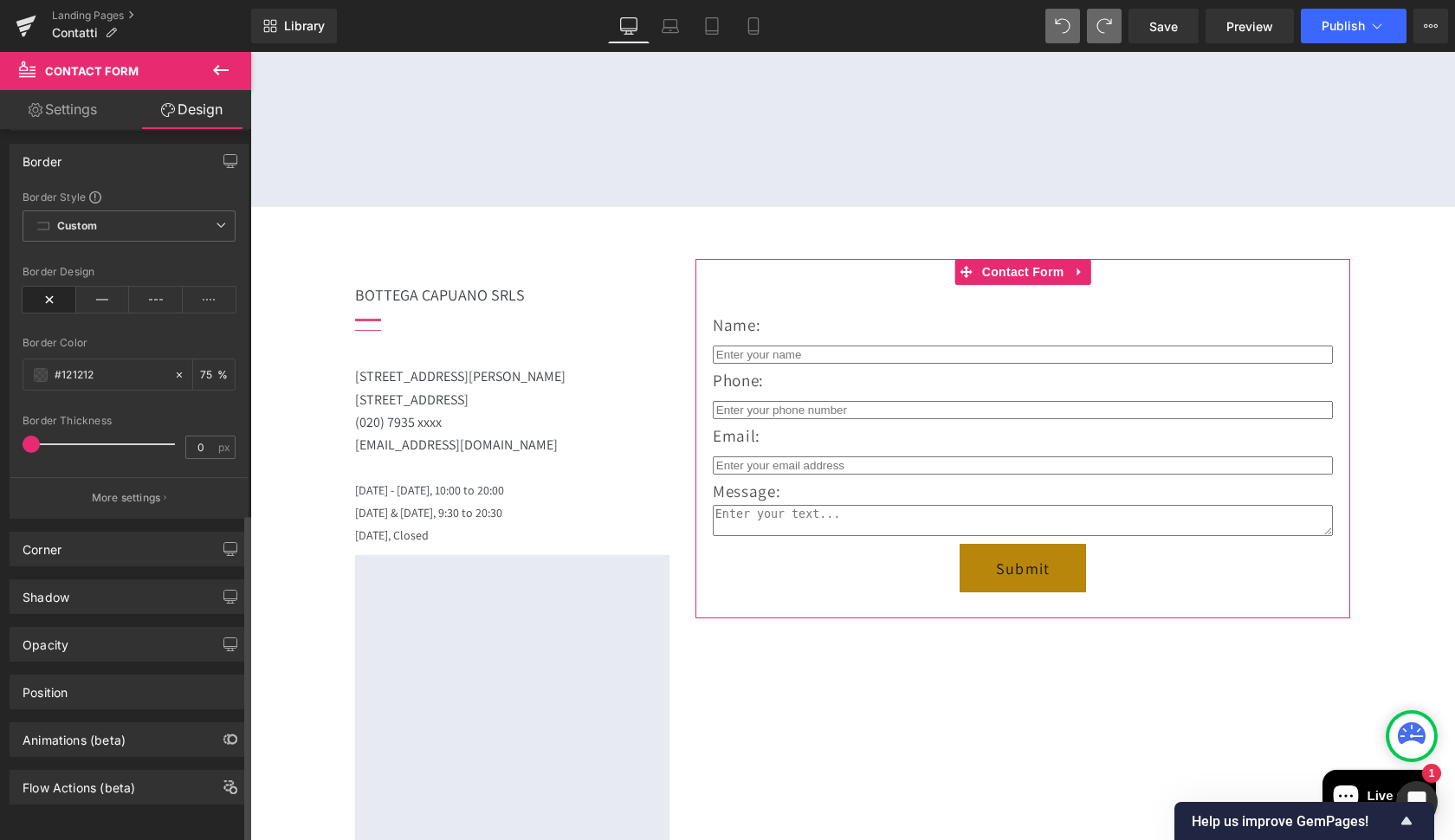
scroll to position [828, 0]
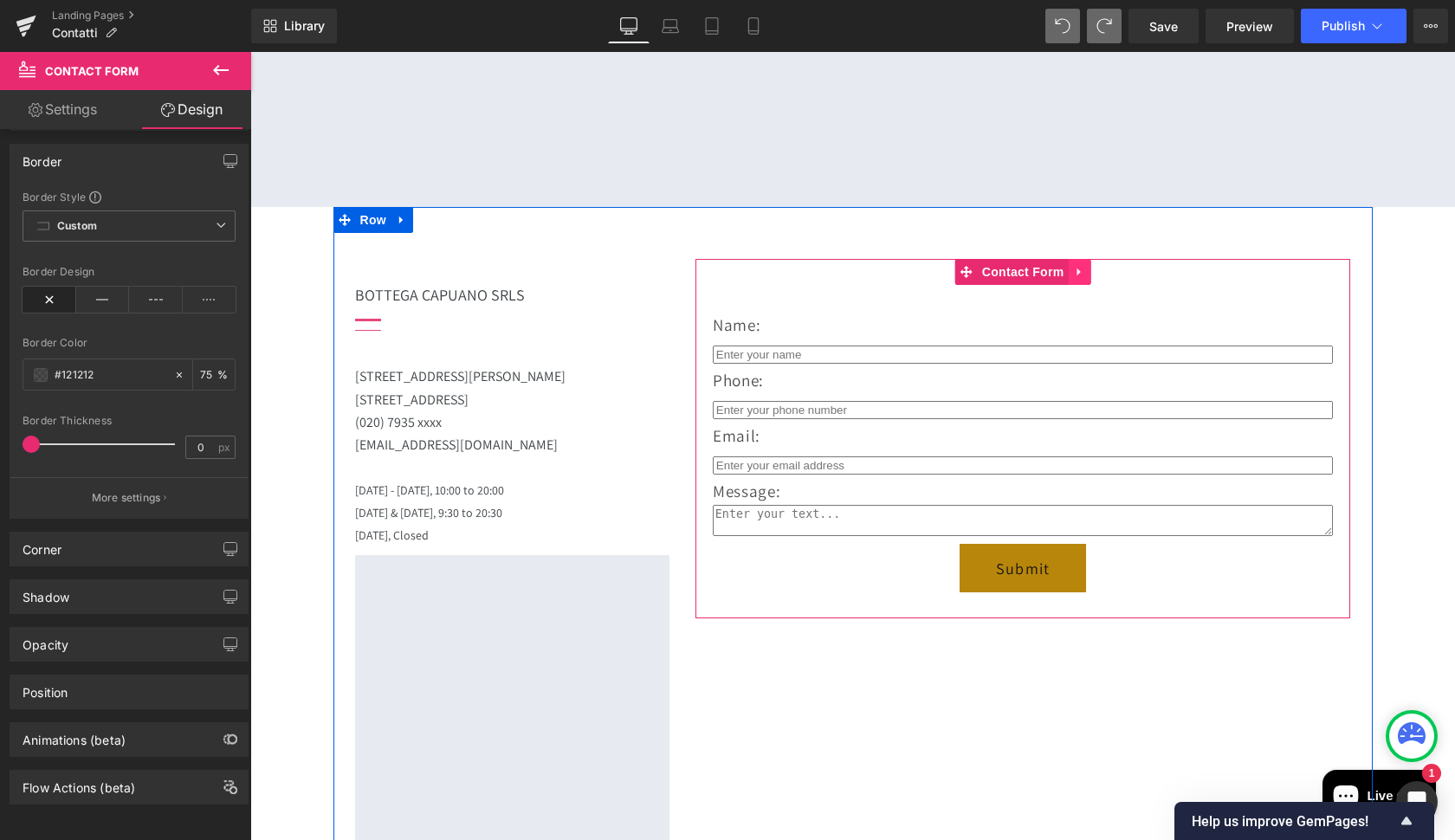
click at [1084, 263] on link at bounding box center [1079, 271] width 22 height 26
click at [1091, 265] on icon at bounding box center [1091, 271] width 13 height 13
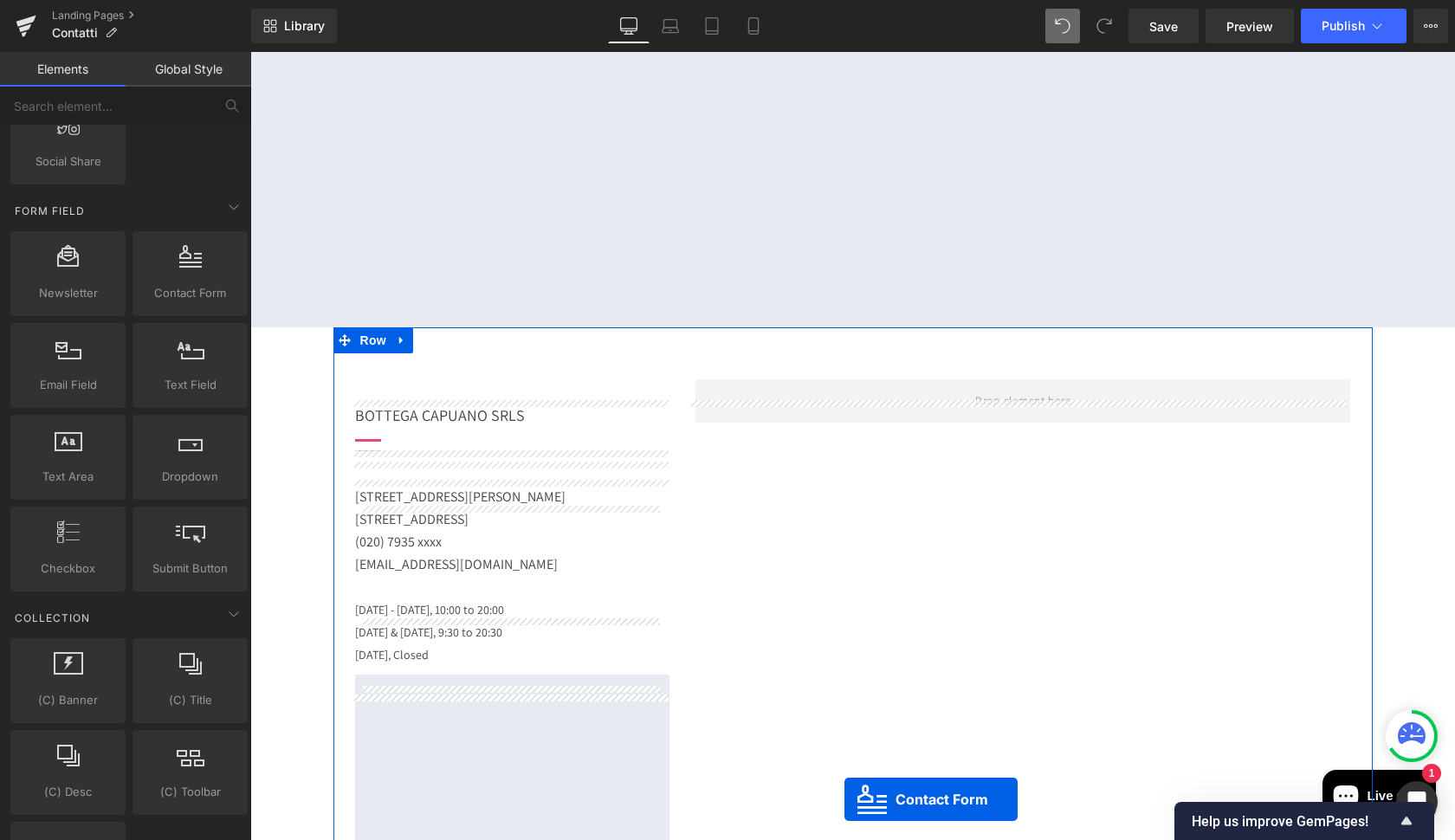
scroll to position [1158, 0]
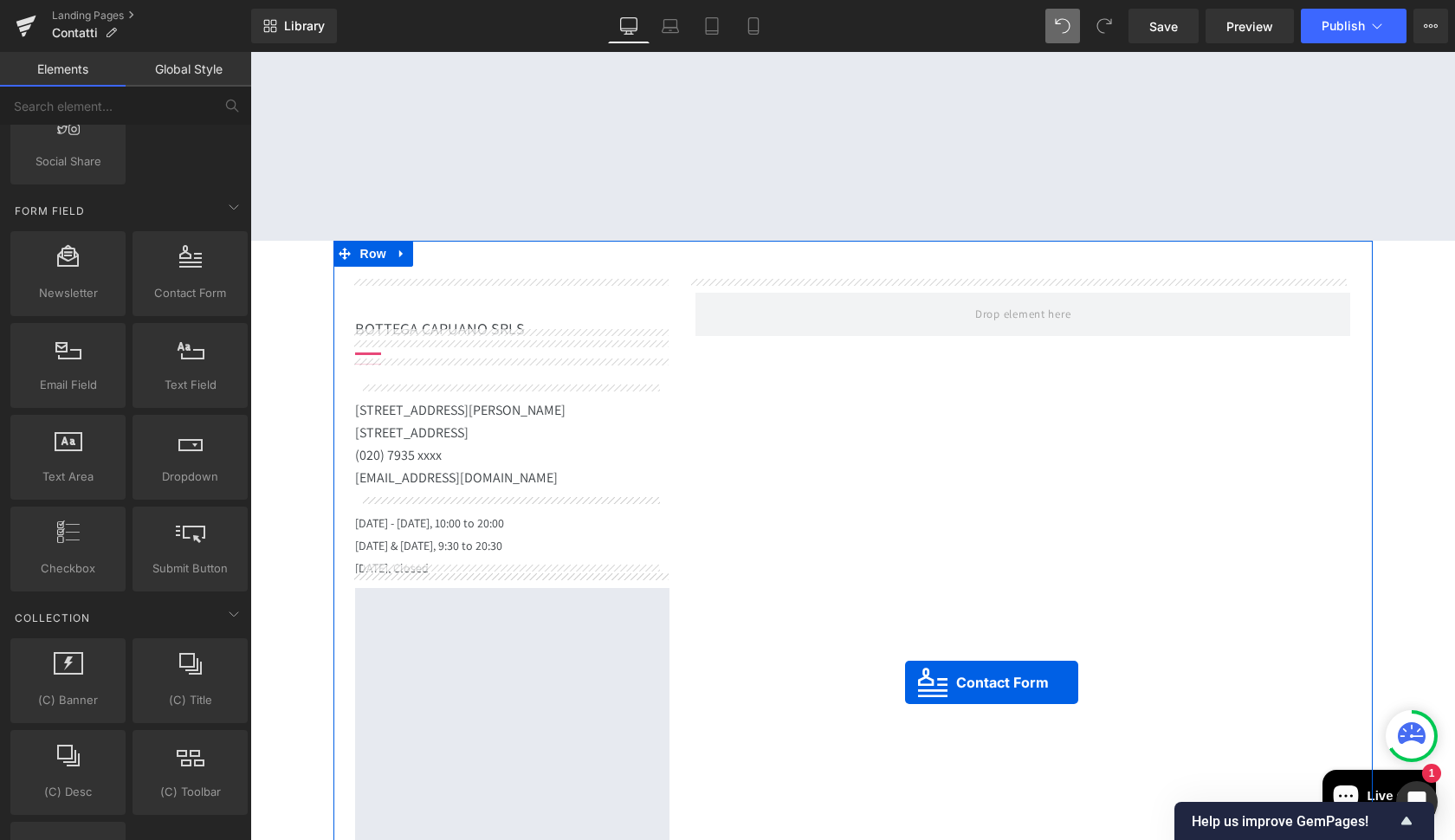
drag, startPoint x: 582, startPoint y: 180, endPoint x: 905, endPoint y: 682, distance: 596.9
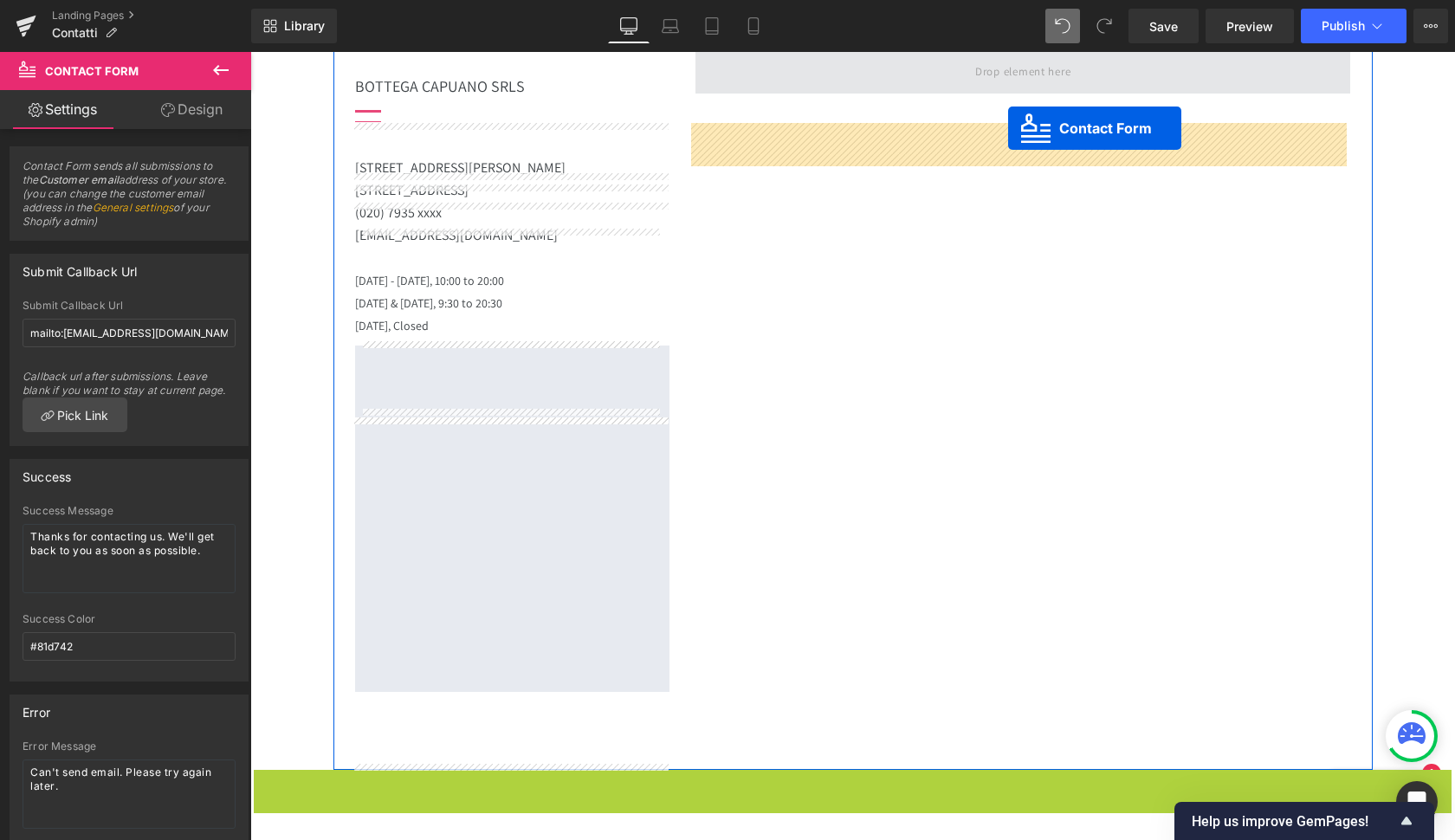
scroll to position [1313, 0]
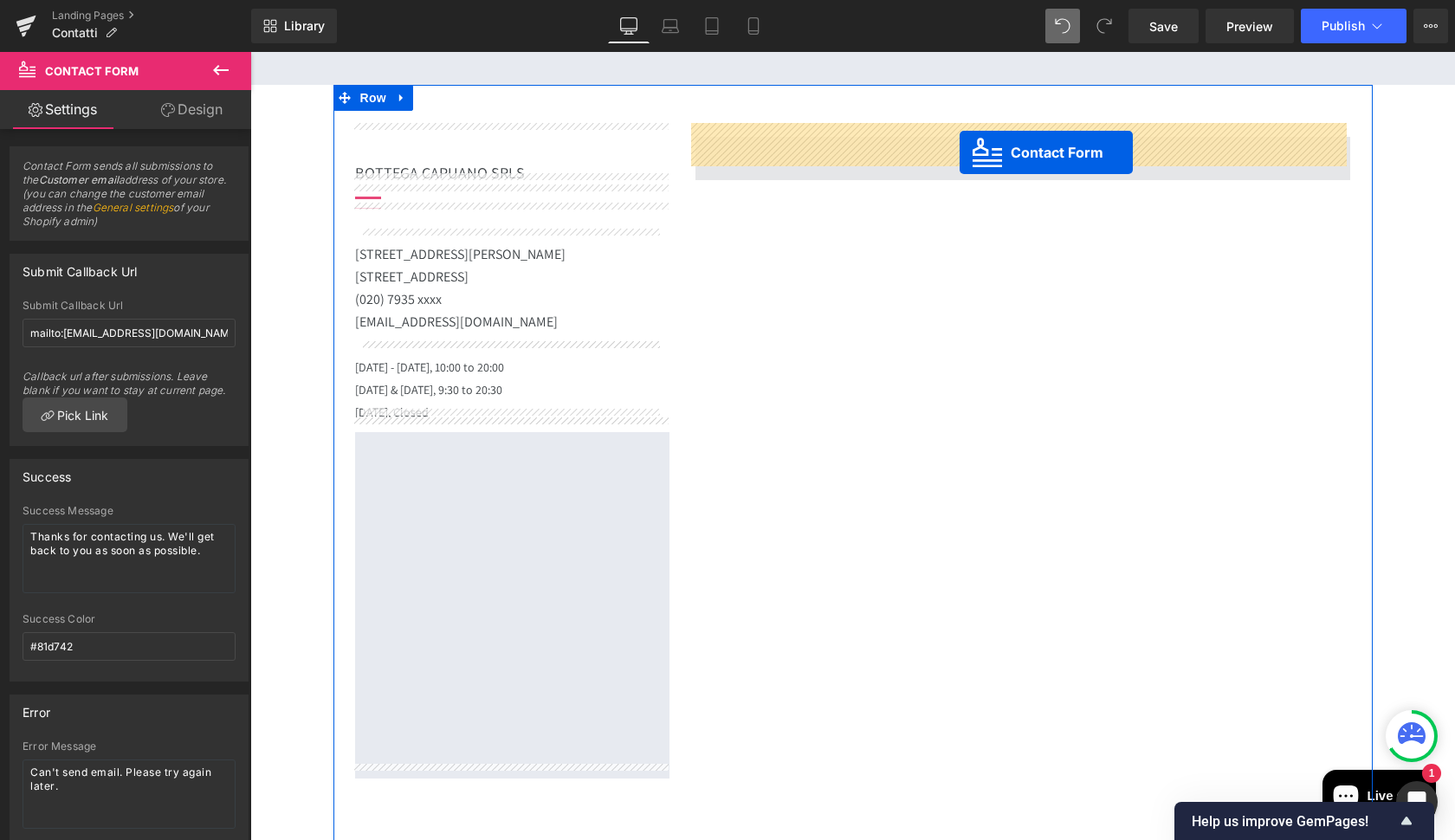
drag, startPoint x: 842, startPoint y: 247, endPoint x: 960, endPoint y: 151, distance: 152.1
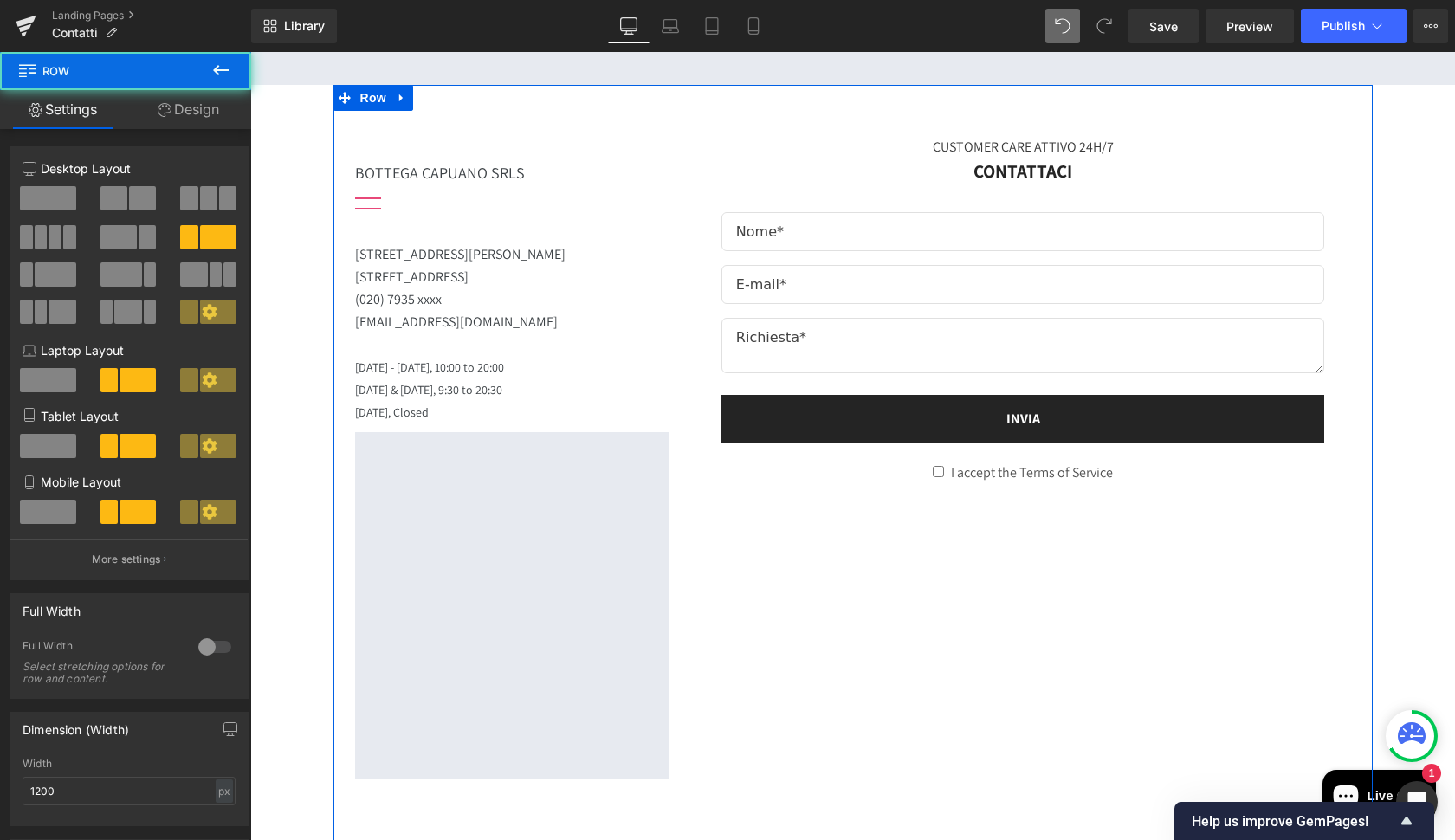
click at [933, 549] on div "BOTTEGA CAPUANO SRLS Heading Separator Separator 231/233xxx Baker St. London NW…" at bounding box center [853, 471] width 1039 height 771
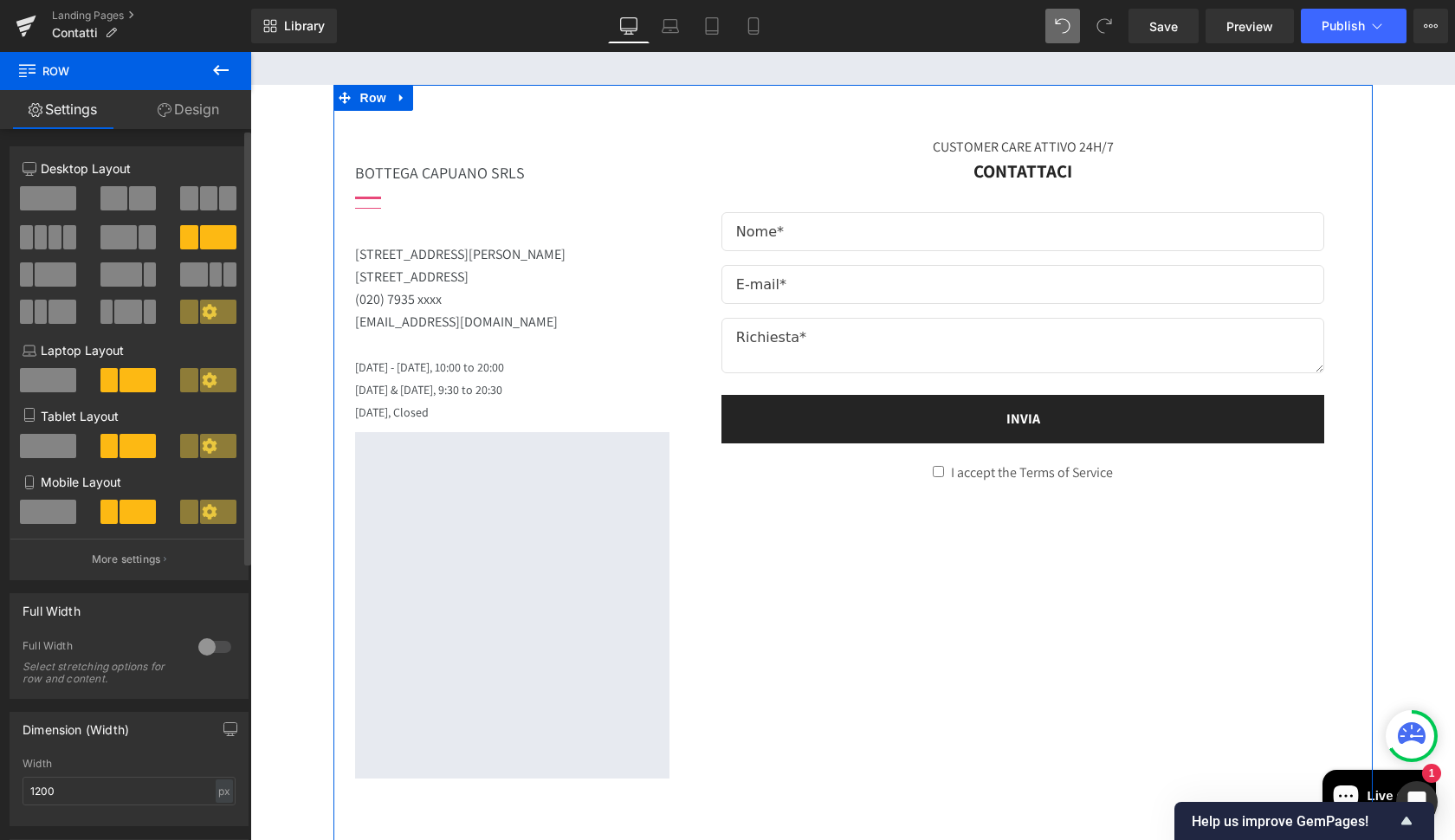
click at [117, 199] on span at bounding box center [114, 198] width 27 height 24
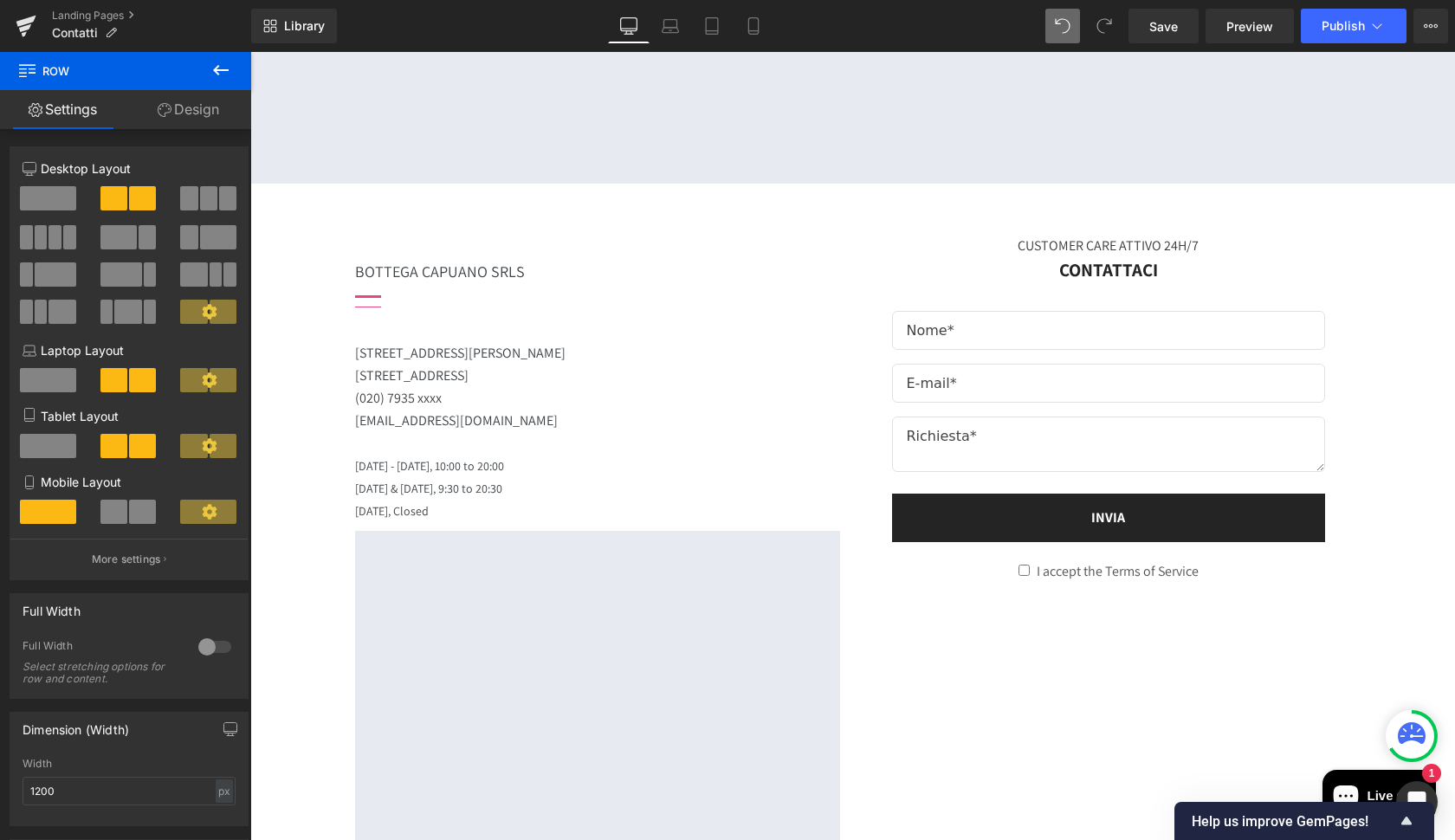
scroll to position [1216, 0]
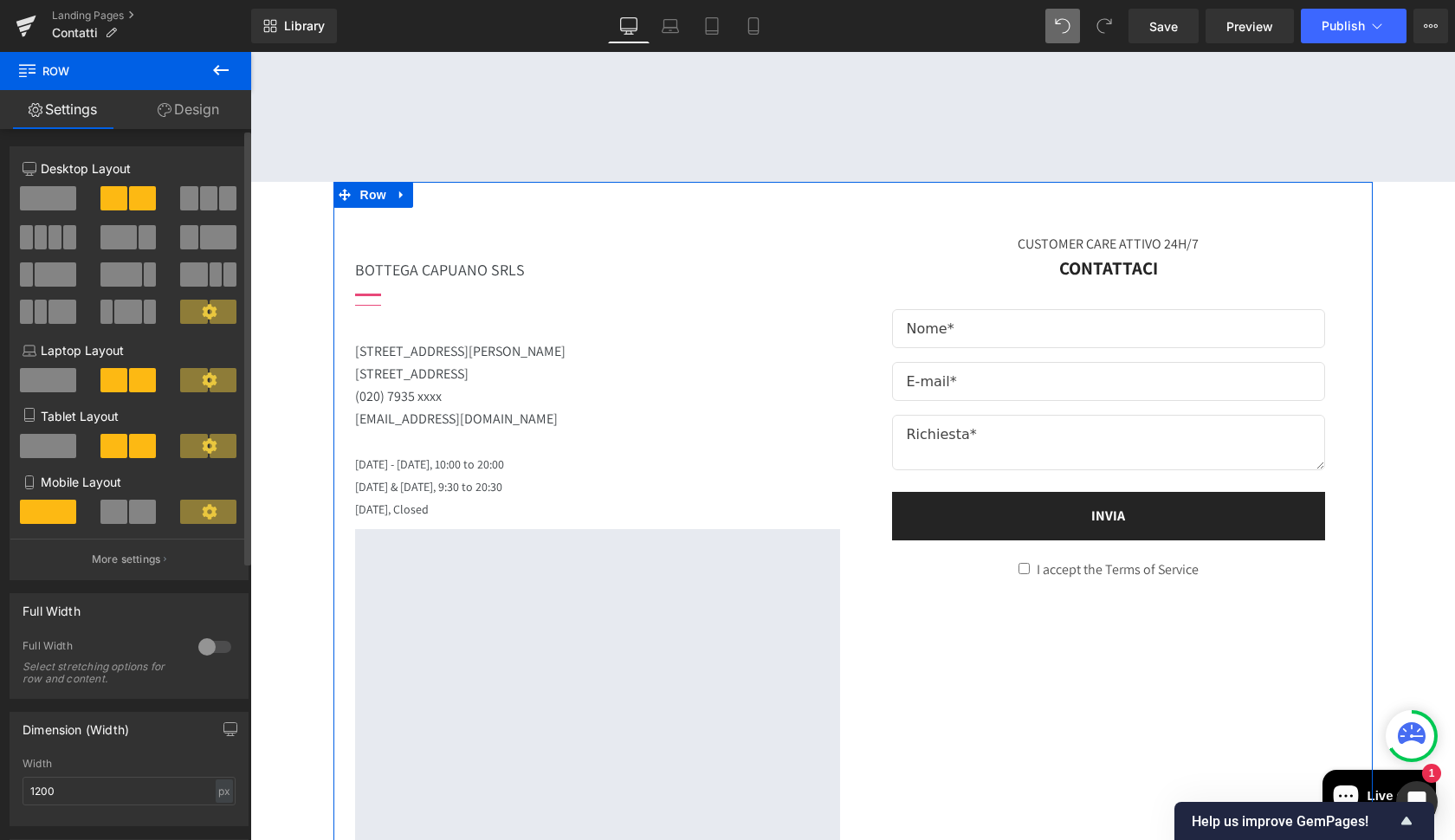
click at [210, 239] on span at bounding box center [218, 236] width 37 height 24
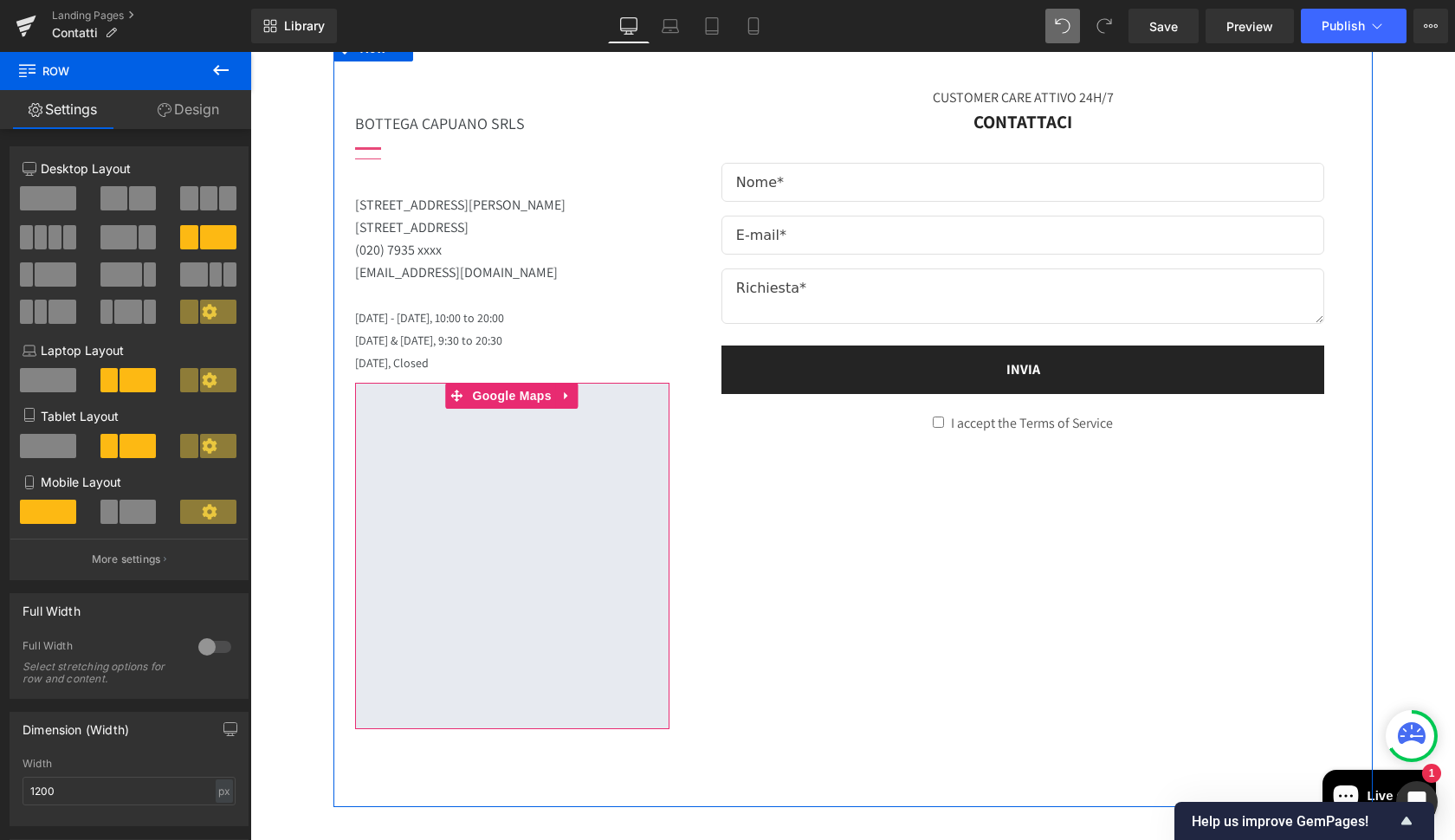
scroll to position [1363, 0]
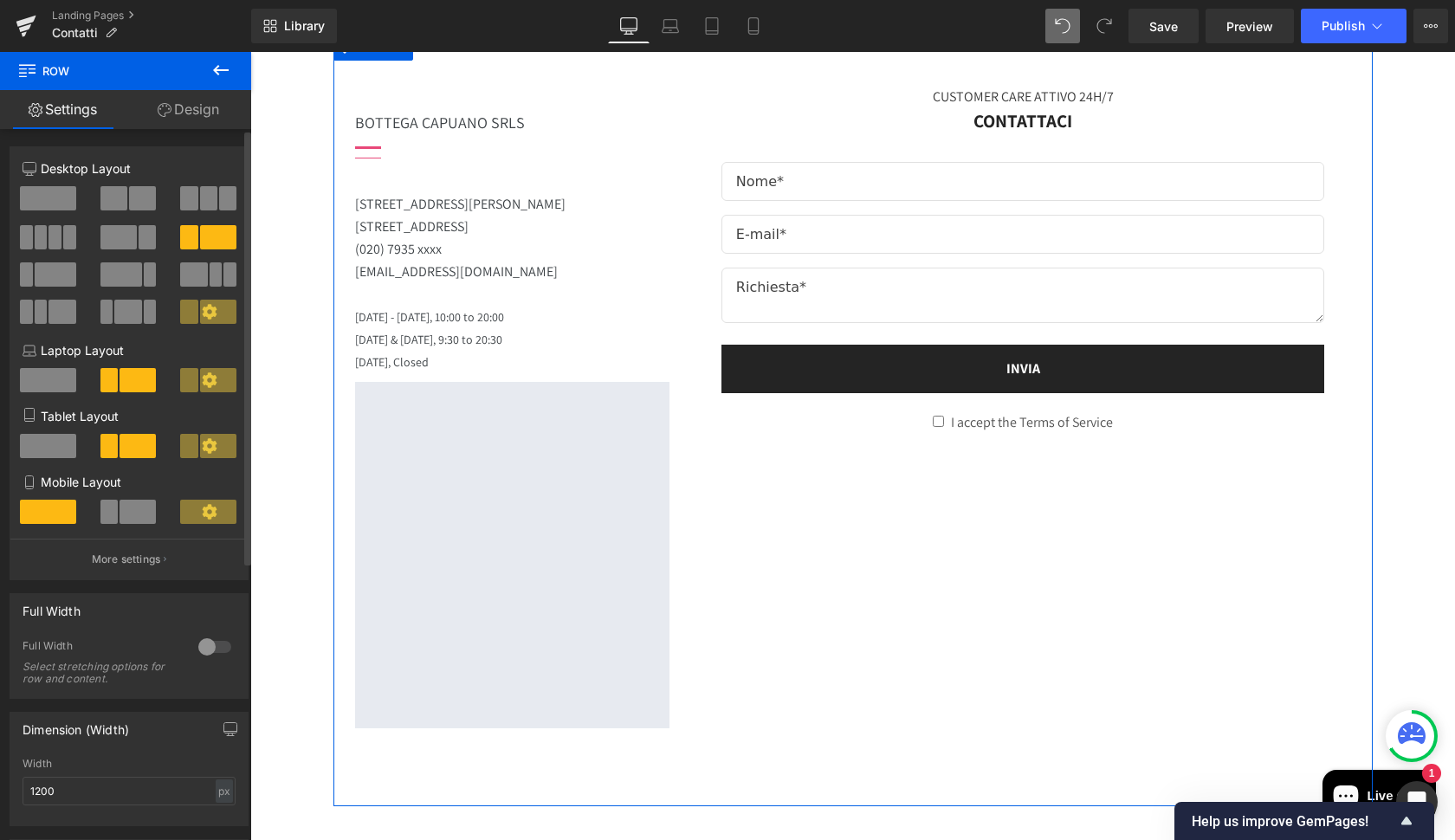
click at [128, 274] on span at bounding box center [121, 274] width 42 height 24
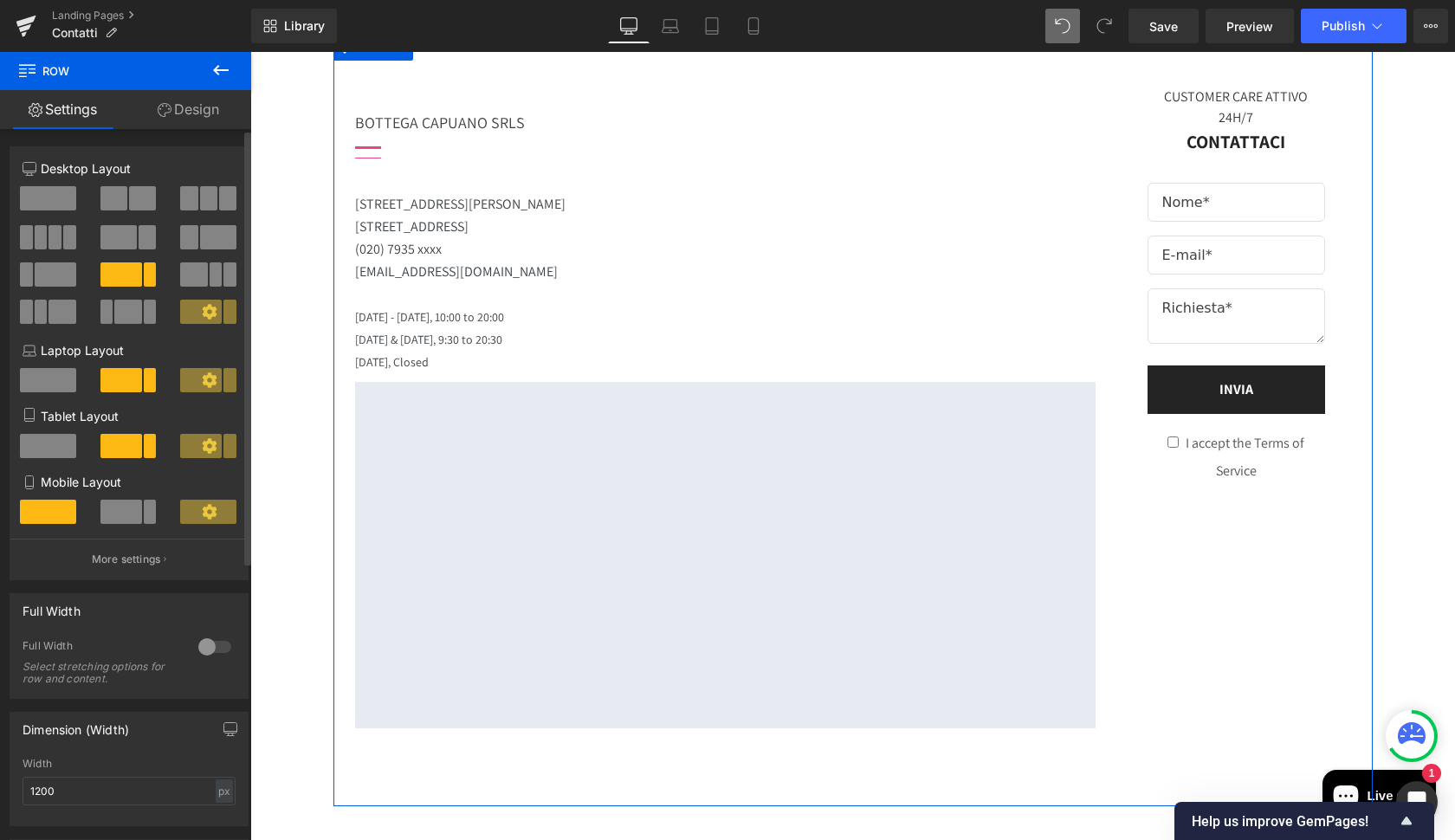
click at [43, 273] on span at bounding box center [55, 274] width 42 height 24
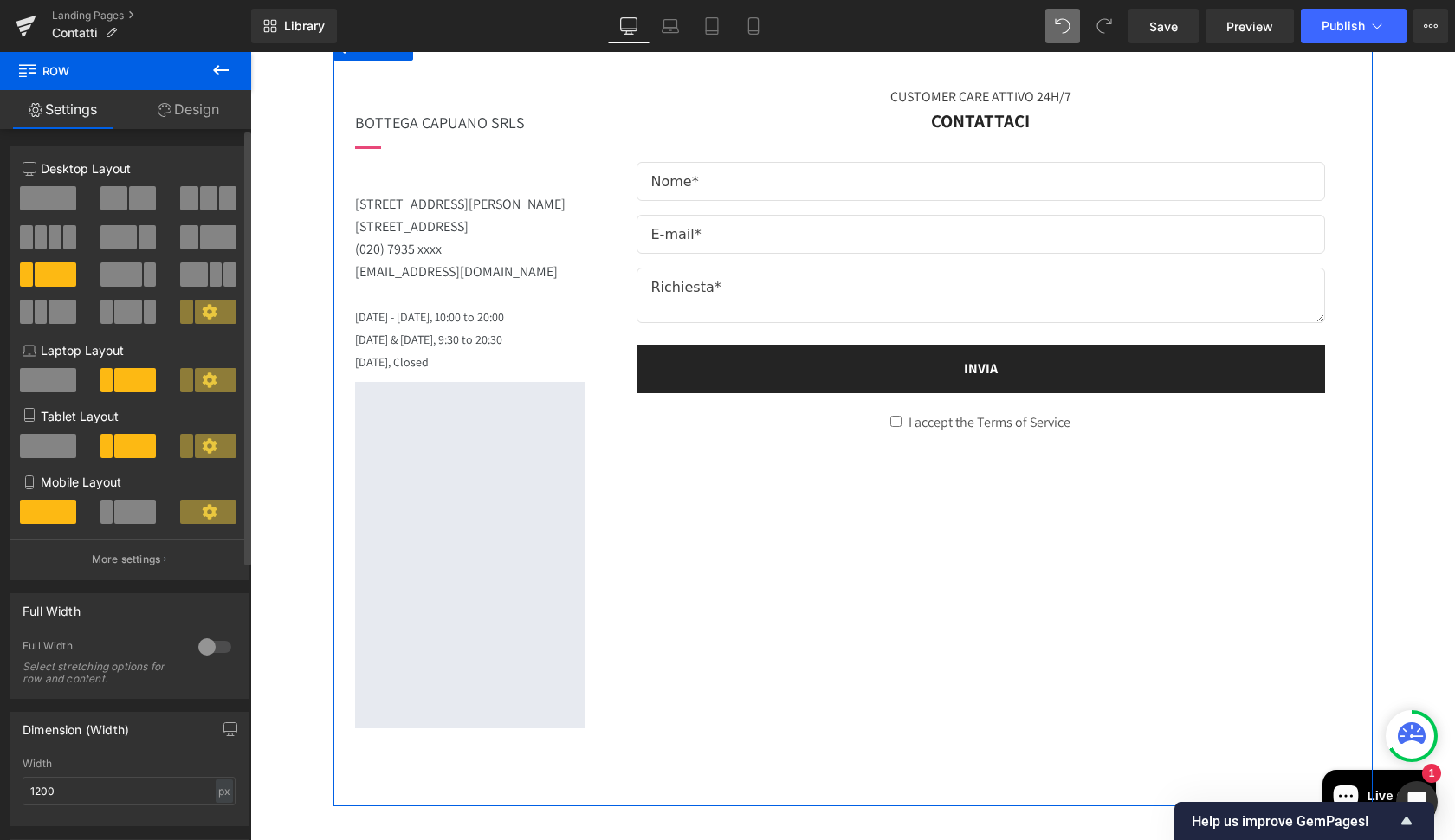
click at [152, 209] on button at bounding box center [130, 198] width 58 height 24
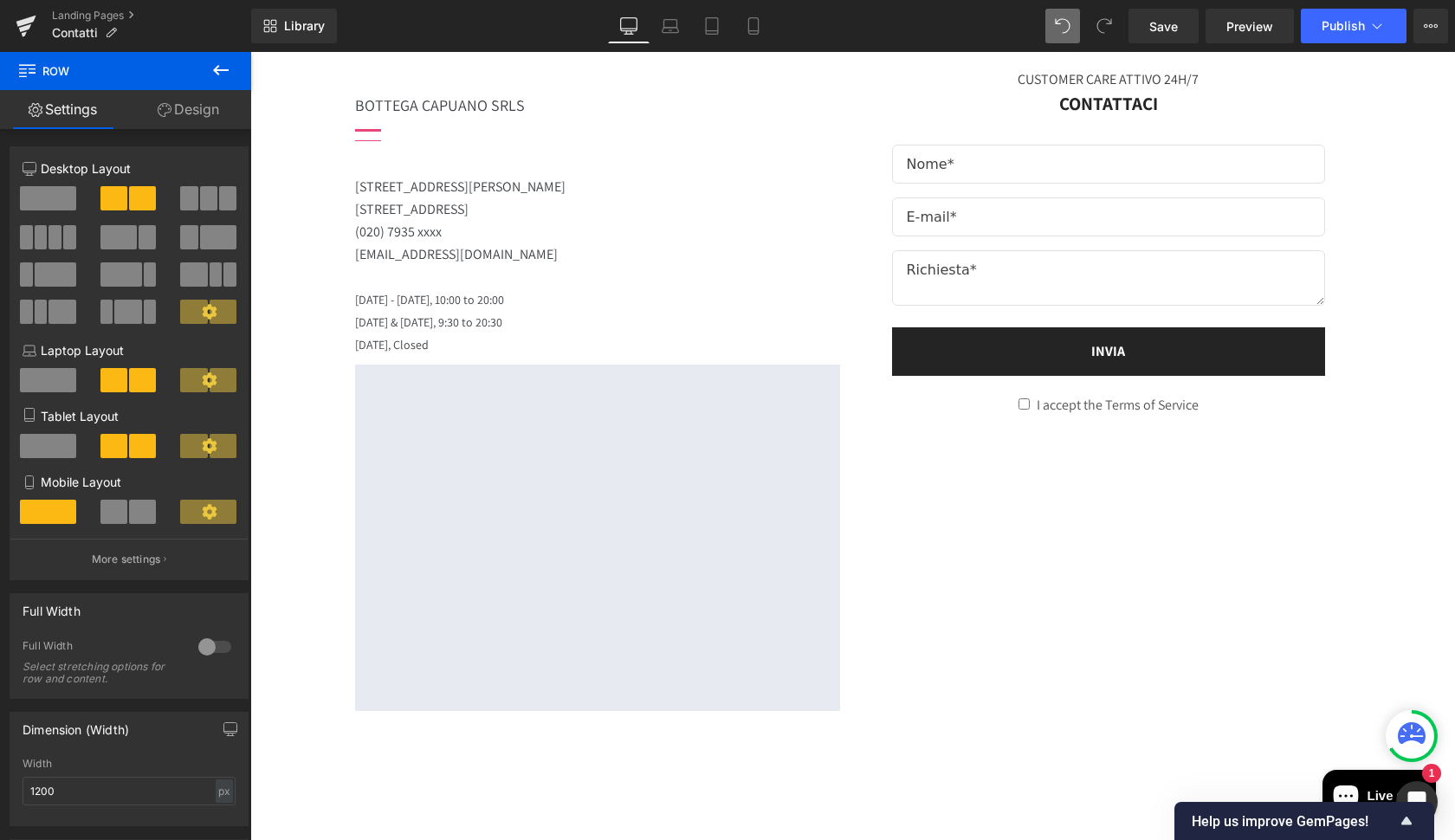
scroll to position [1376, 0]
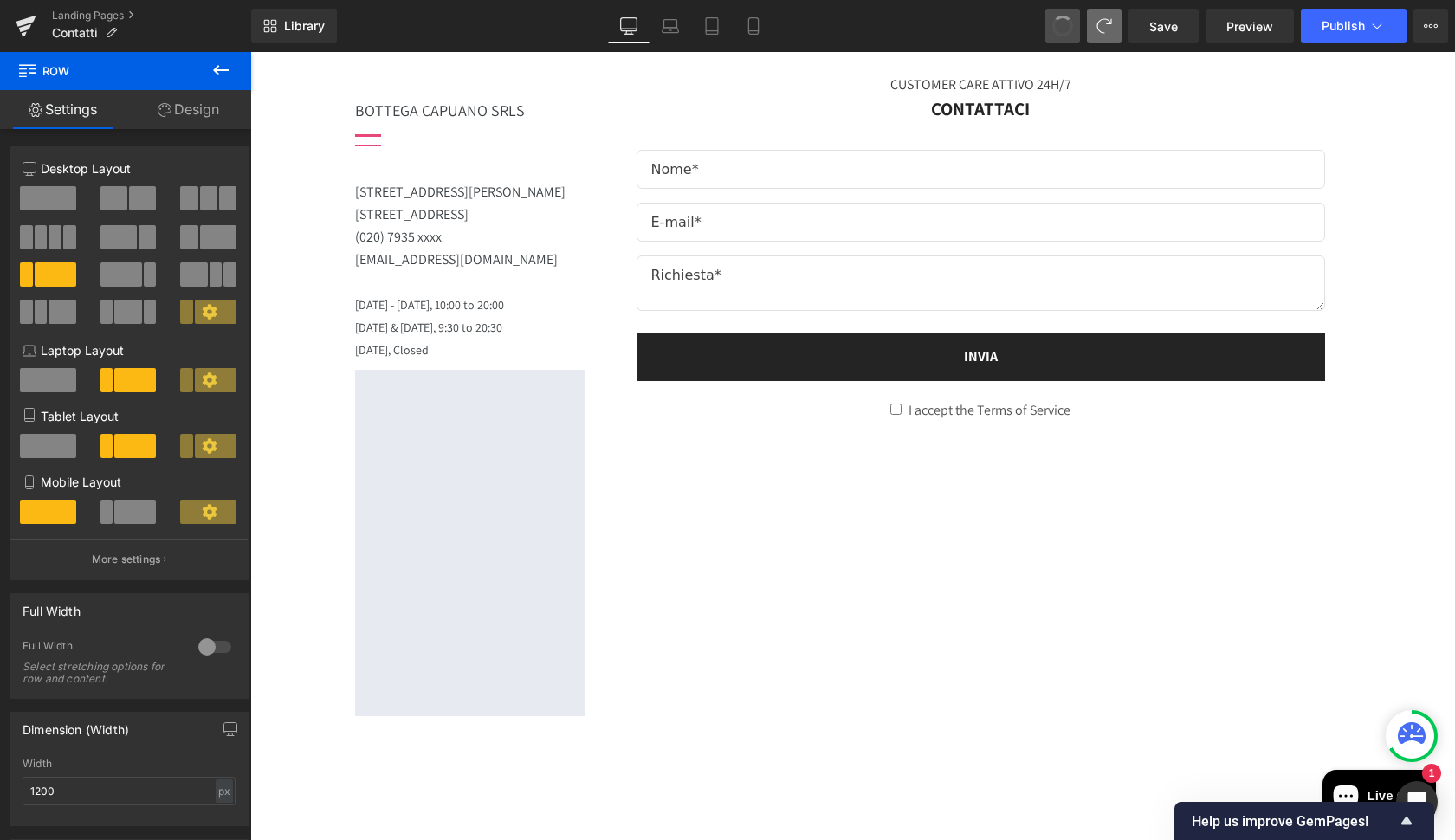
click at [1067, 17] on span at bounding box center [1062, 26] width 28 height 28
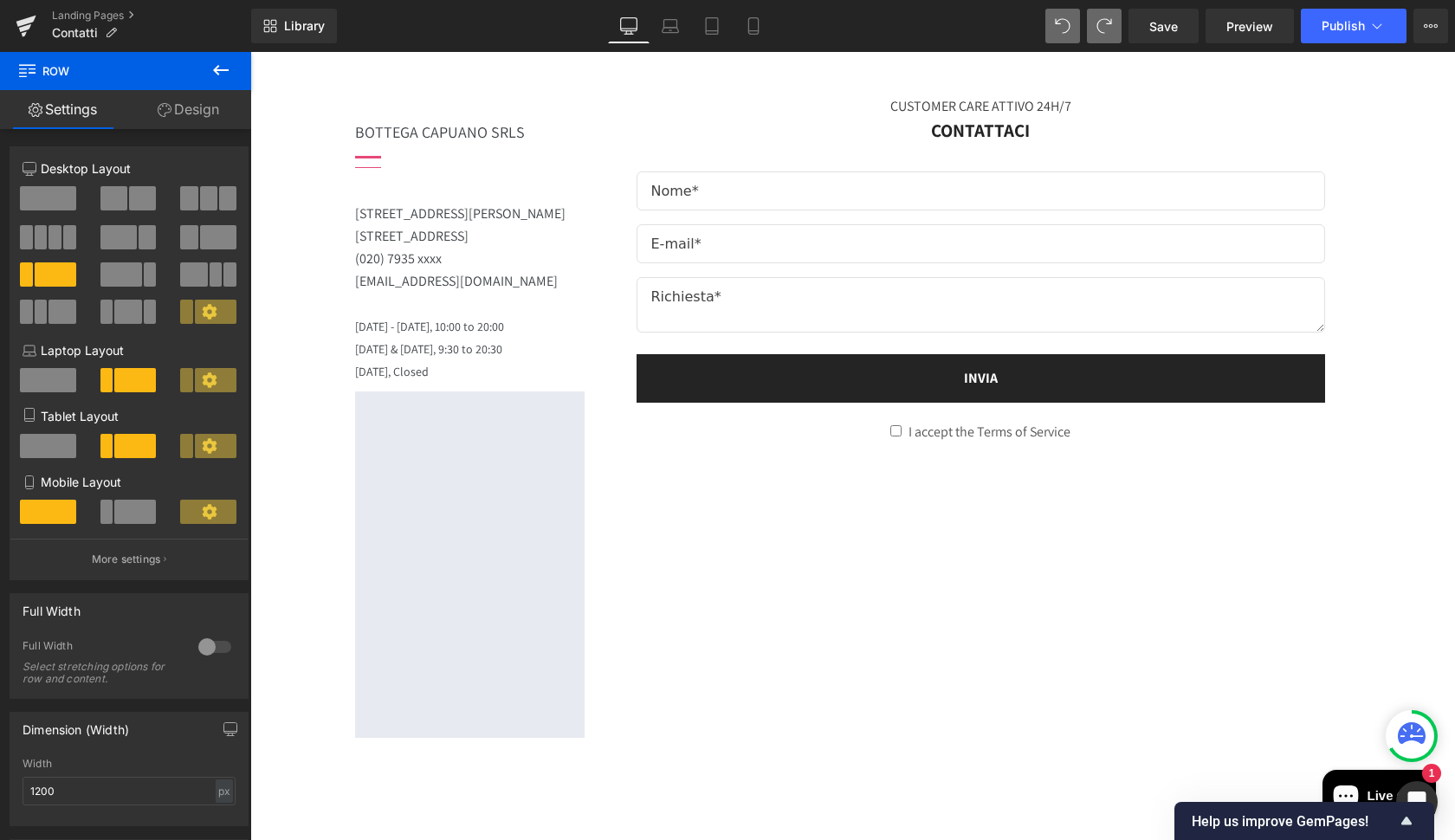
scroll to position [1067, 0]
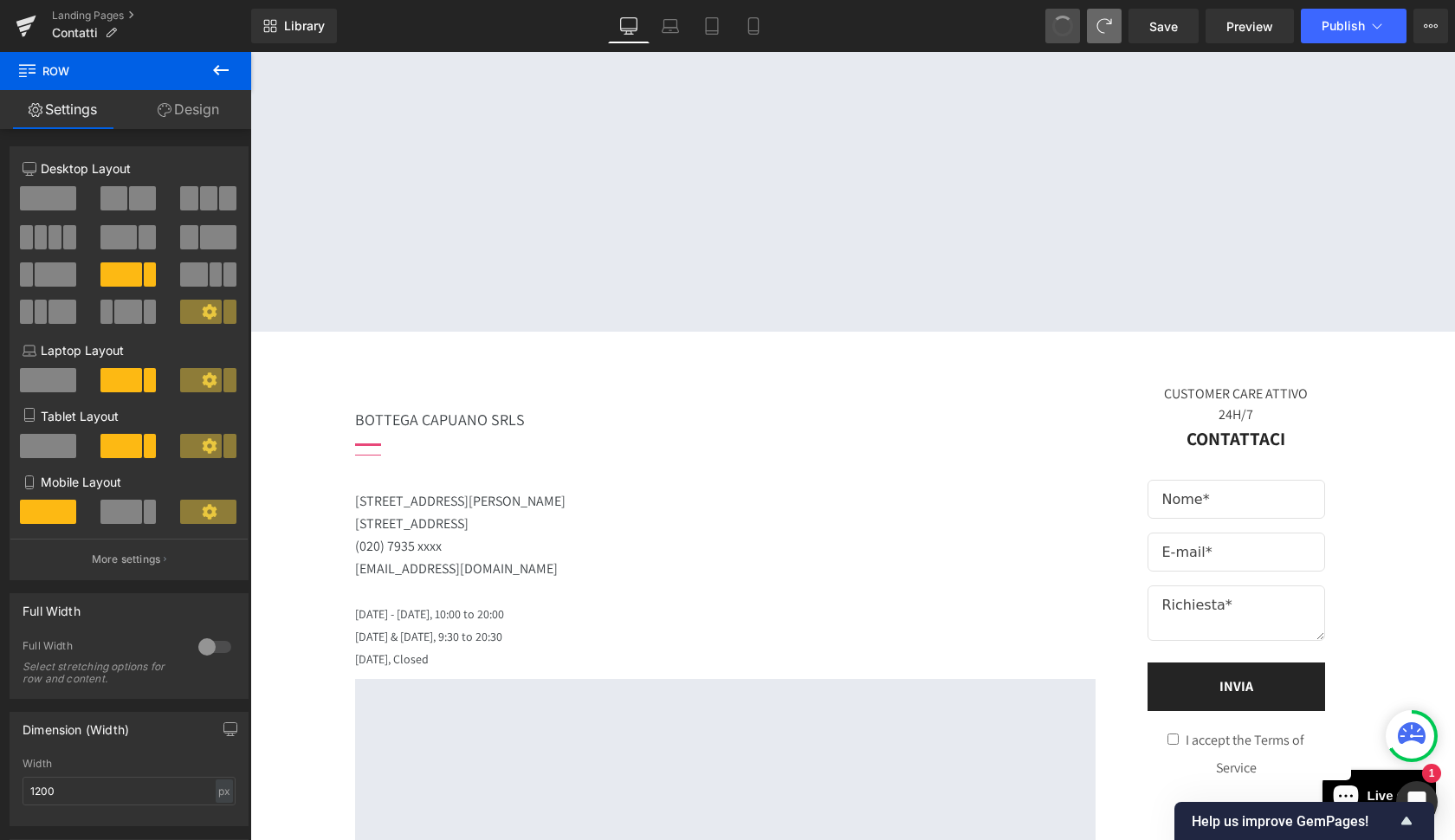
click at [1064, 32] on span at bounding box center [1062, 26] width 29 height 29
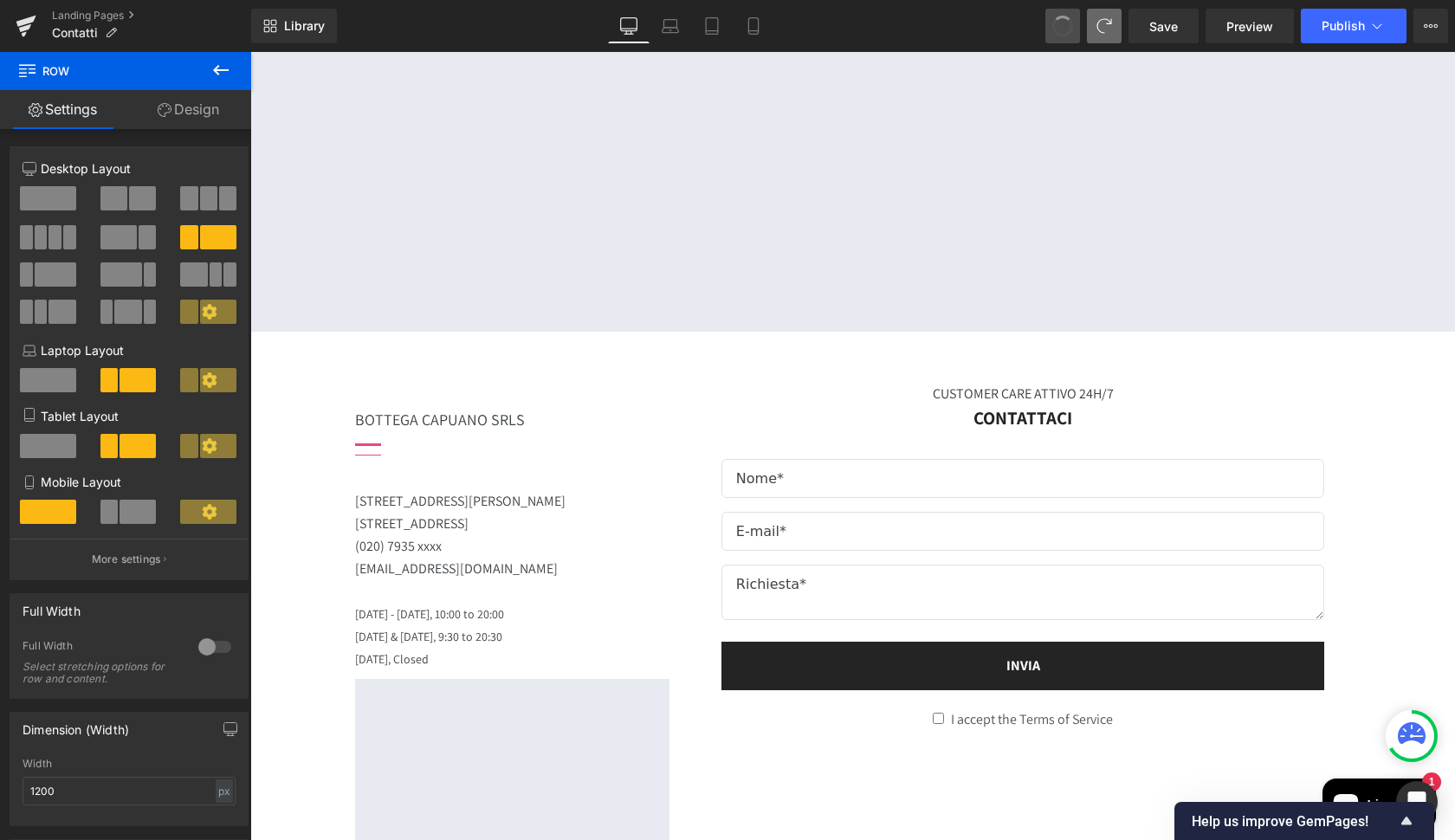
click at [1064, 33] on span at bounding box center [1062, 26] width 28 height 28
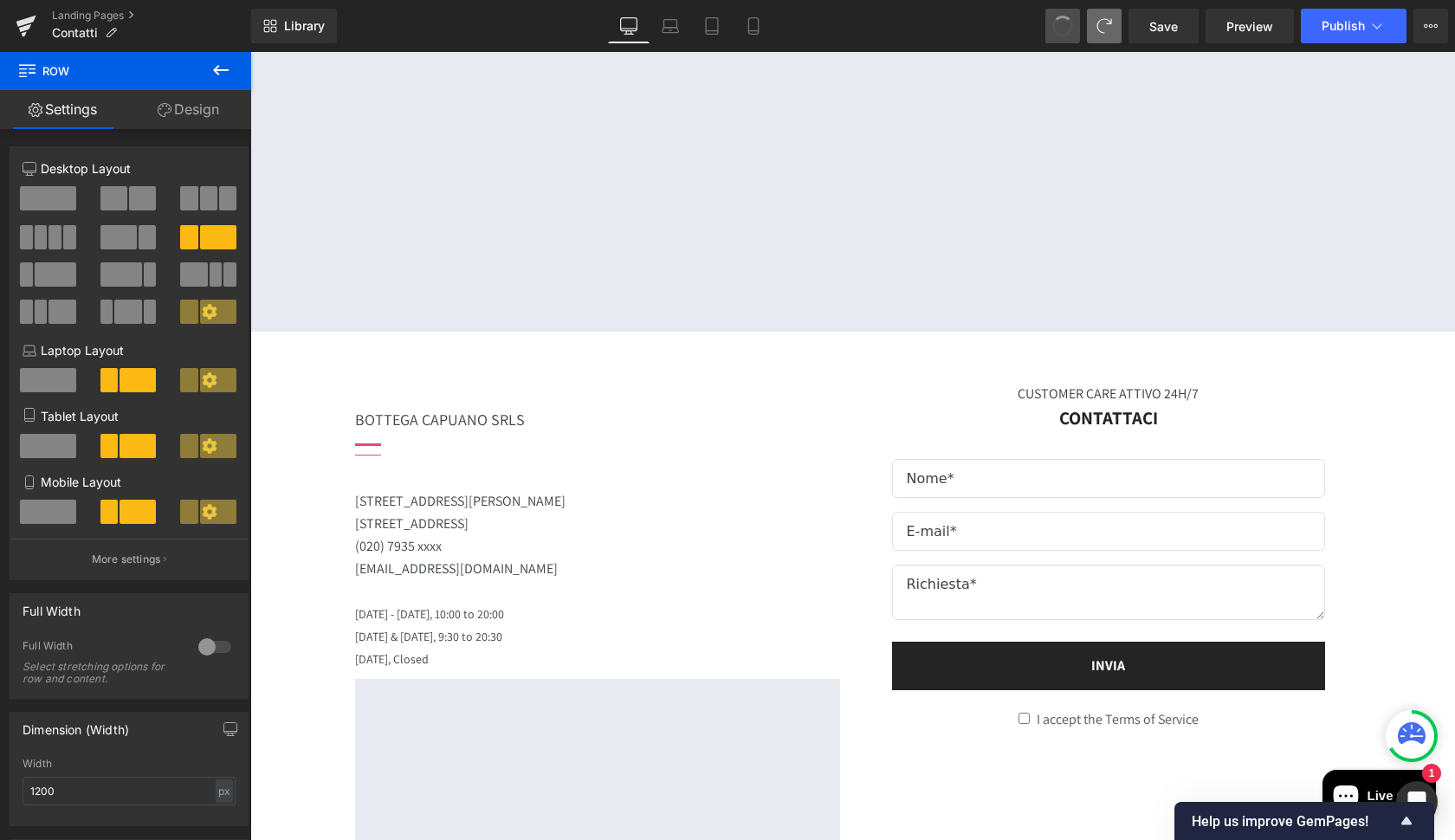
click at [1064, 33] on span at bounding box center [1062, 25] width 26 height 26
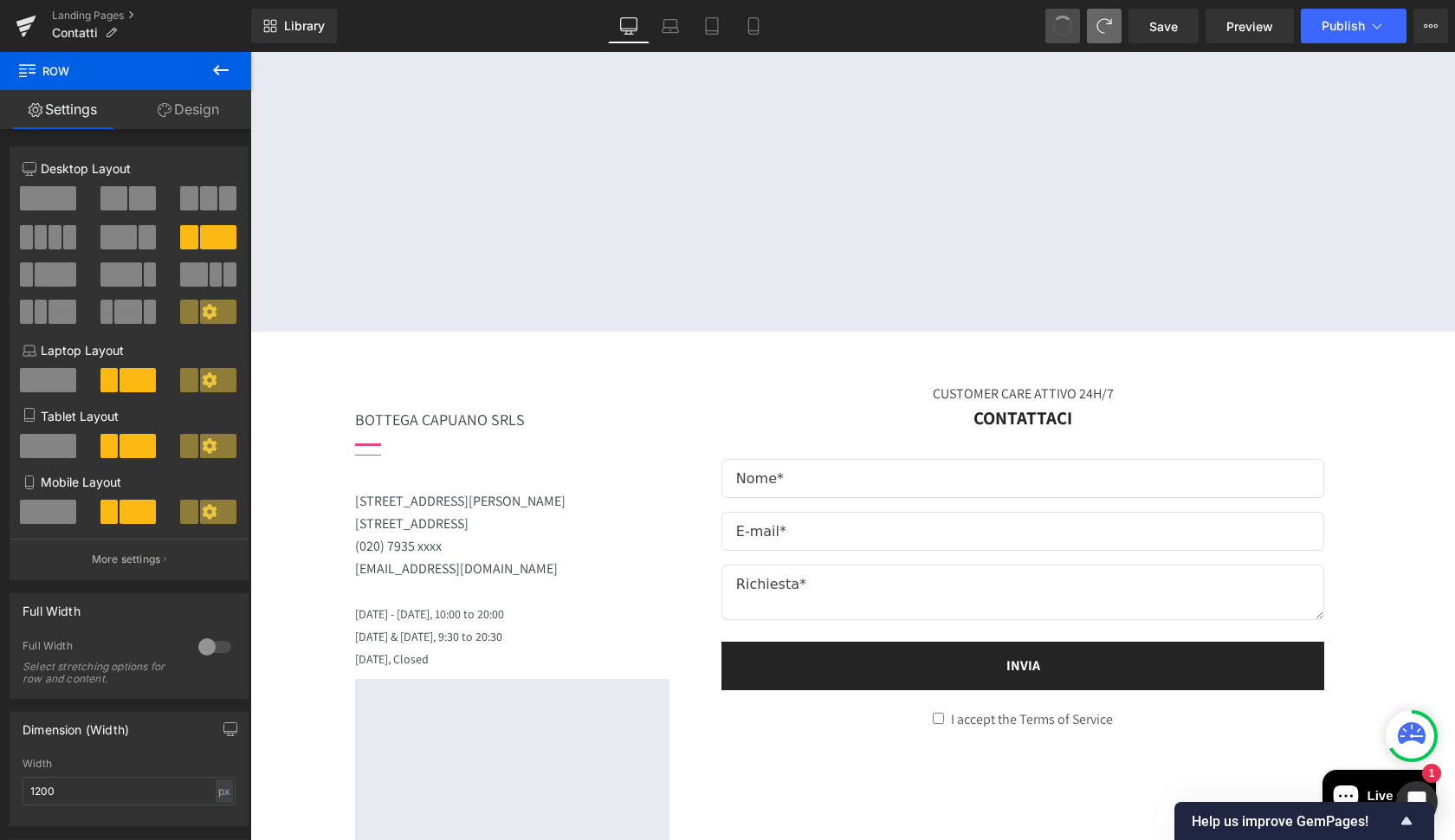
click at [1064, 33] on span at bounding box center [1062, 26] width 29 height 29
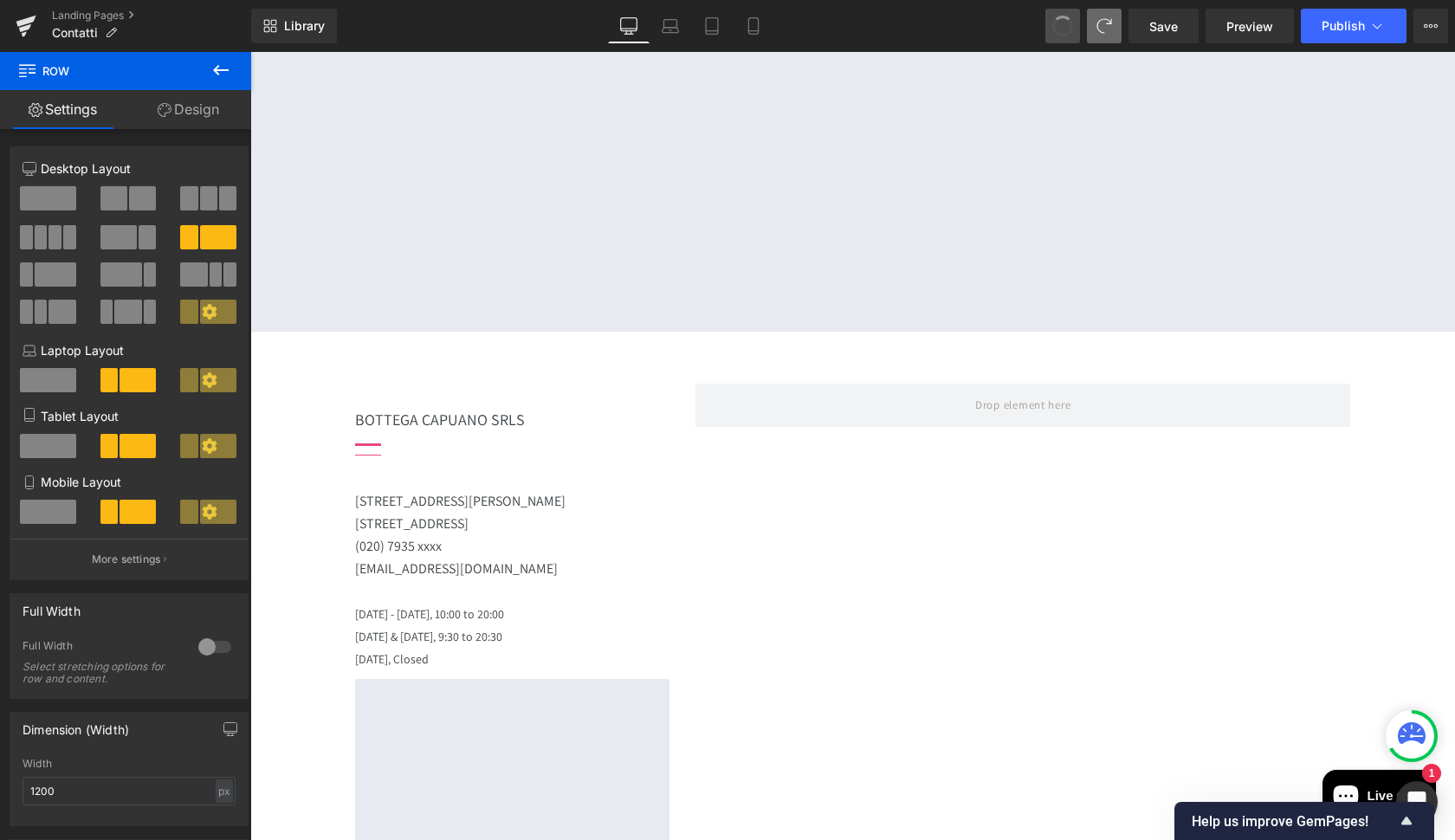
click at [1064, 33] on span at bounding box center [1062, 25] width 24 height 24
click at [1064, 33] on span at bounding box center [1062, 26] width 28 height 28
click at [1064, 33] on span at bounding box center [1062, 26] width 29 height 29
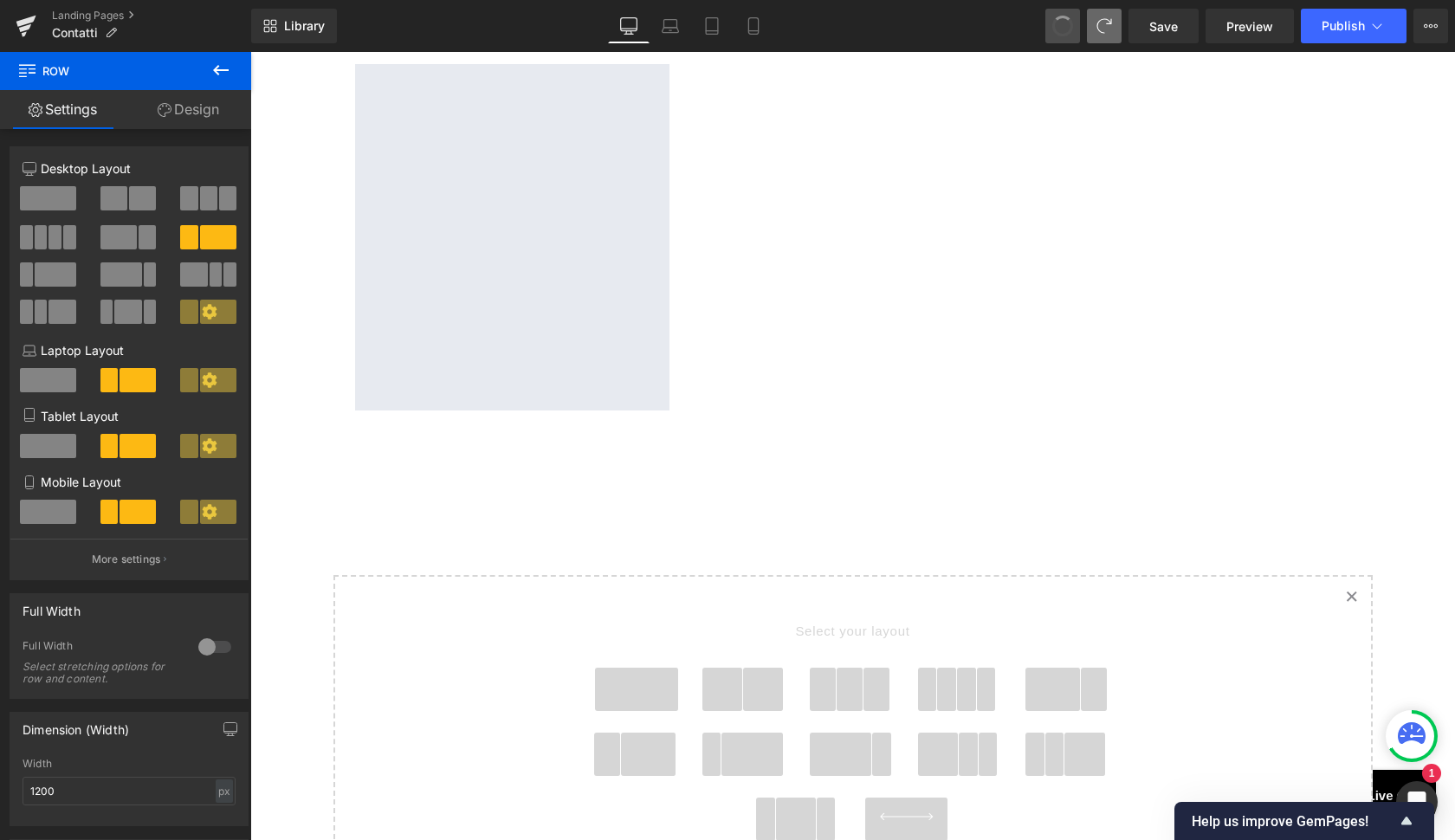
click at [1064, 33] on span at bounding box center [1062, 26] width 29 height 29
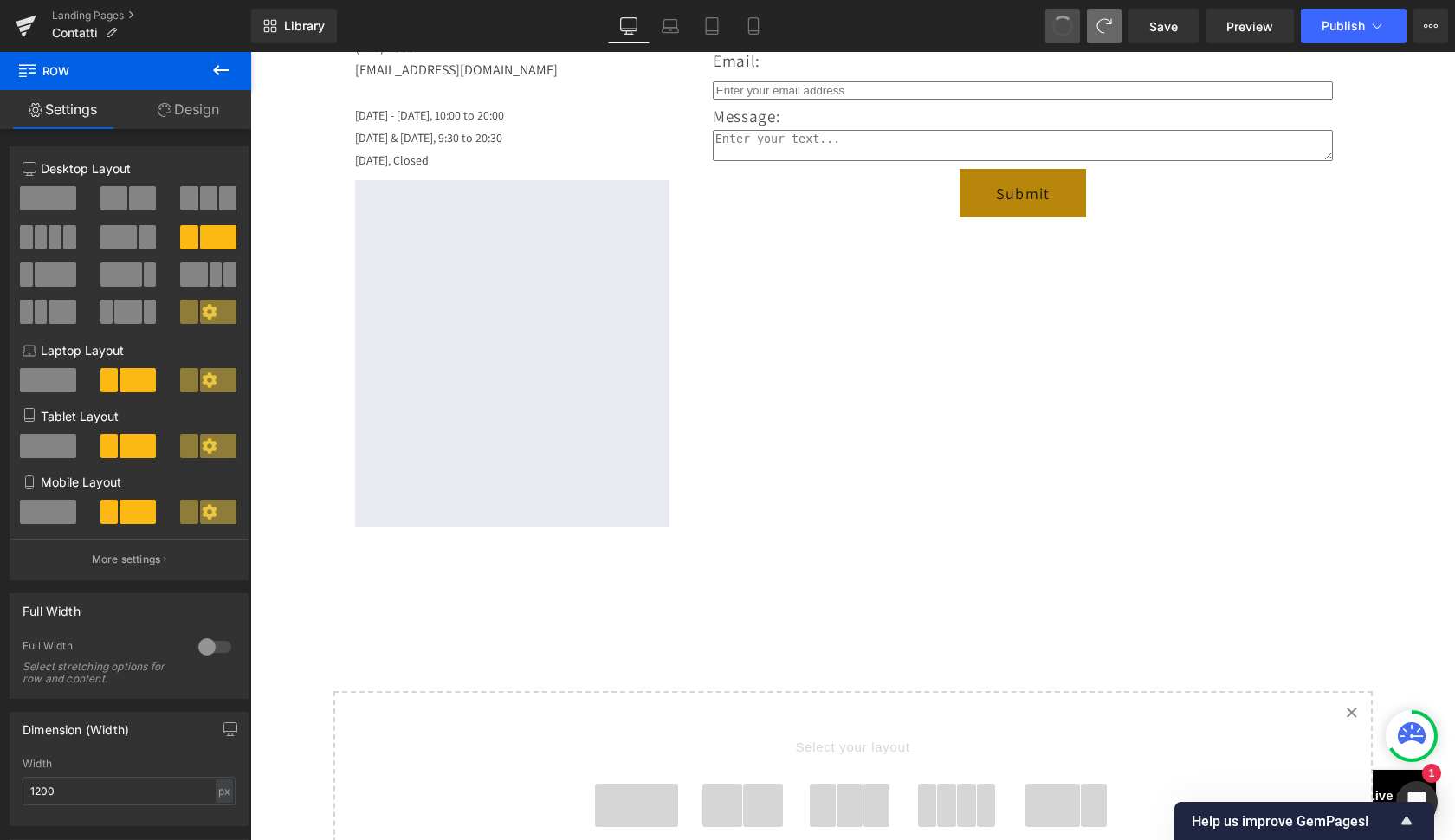
click at [1064, 33] on span at bounding box center [1062, 25] width 24 height 24
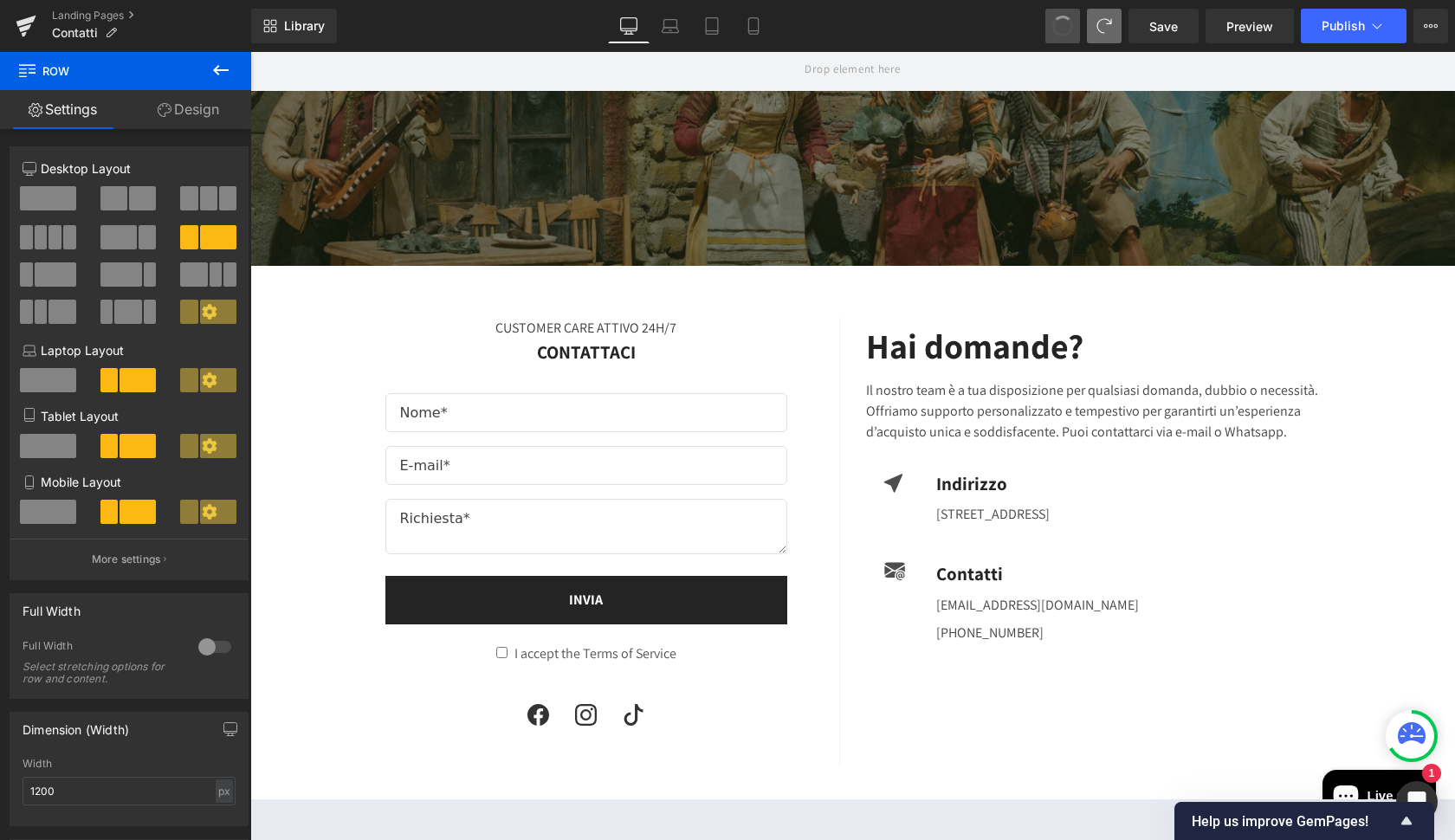
click at [1064, 33] on span at bounding box center [1062, 25] width 22 height 22
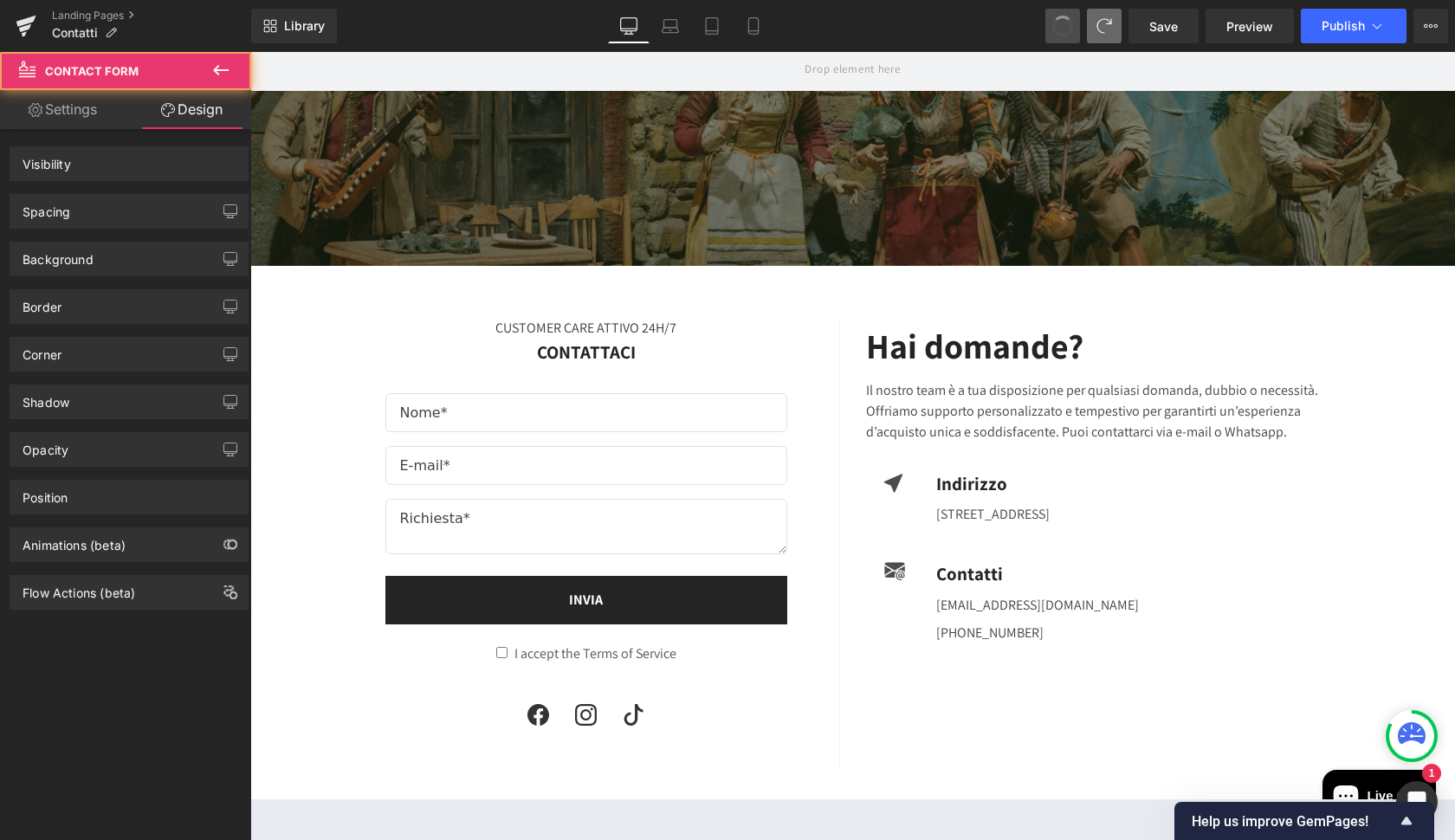
click at [1064, 33] on span at bounding box center [1062, 26] width 28 height 28
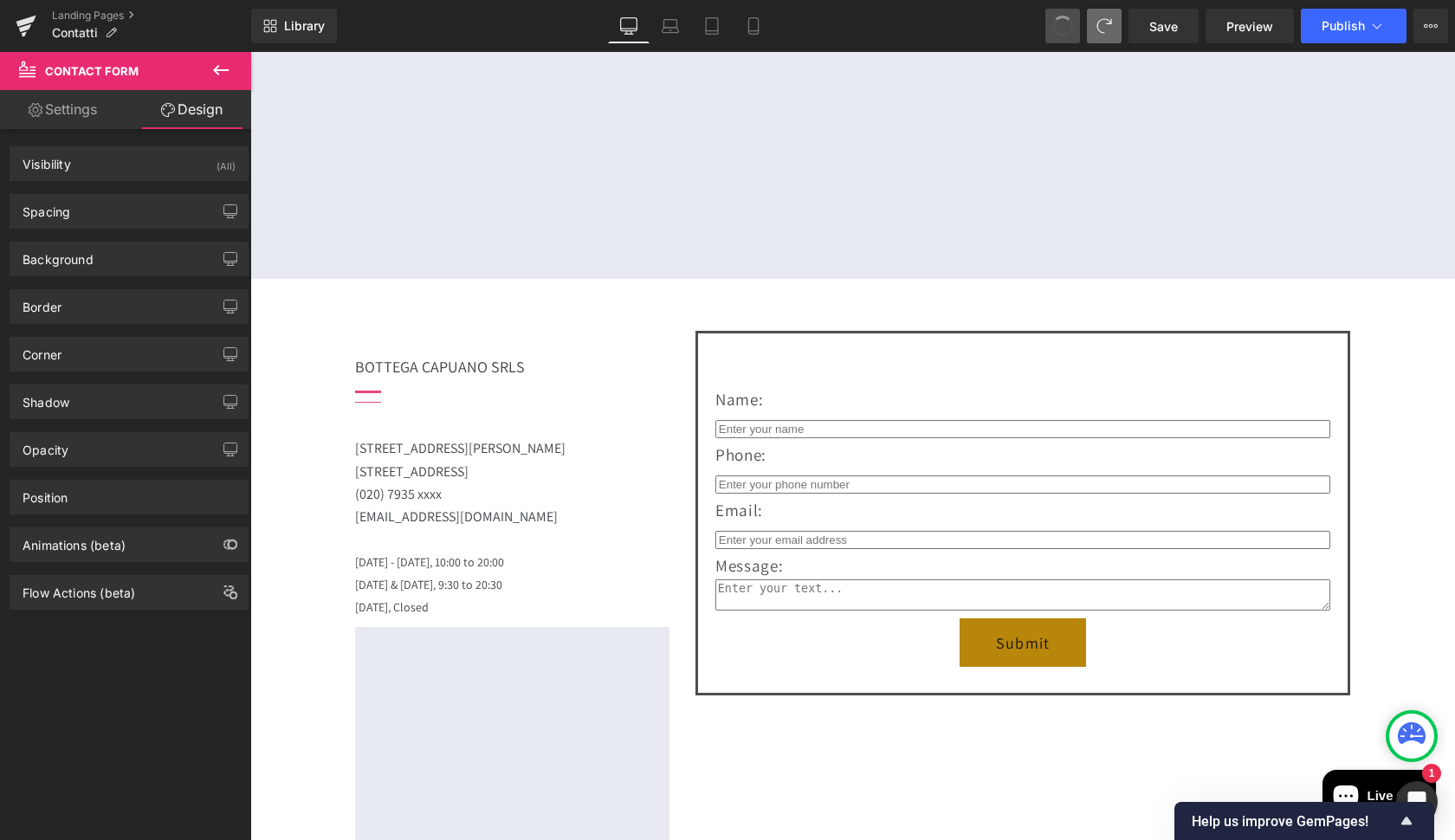
click at [1064, 33] on span at bounding box center [1062, 25] width 24 height 24
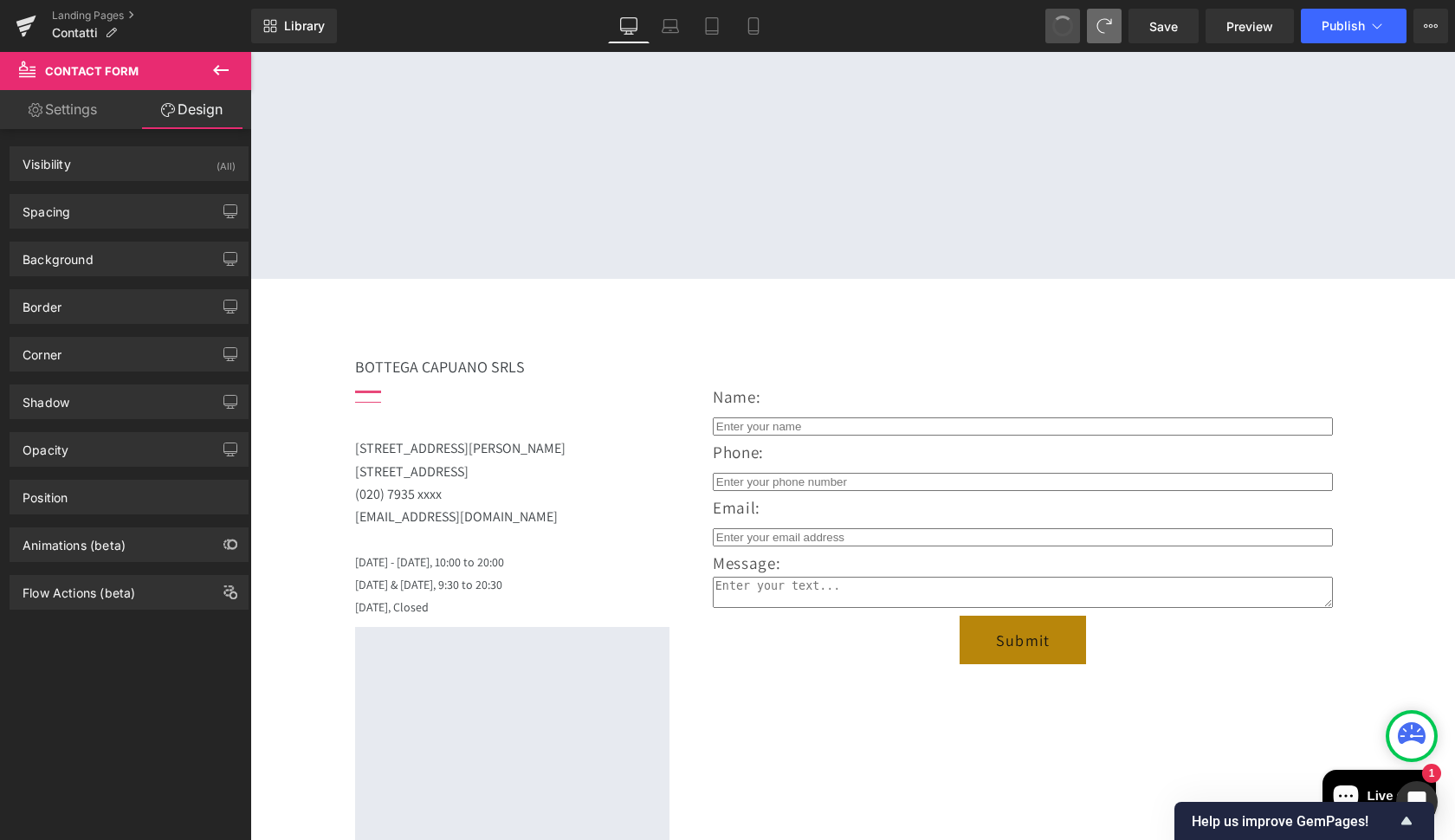
click at [1064, 33] on span at bounding box center [1062, 25] width 26 height 26
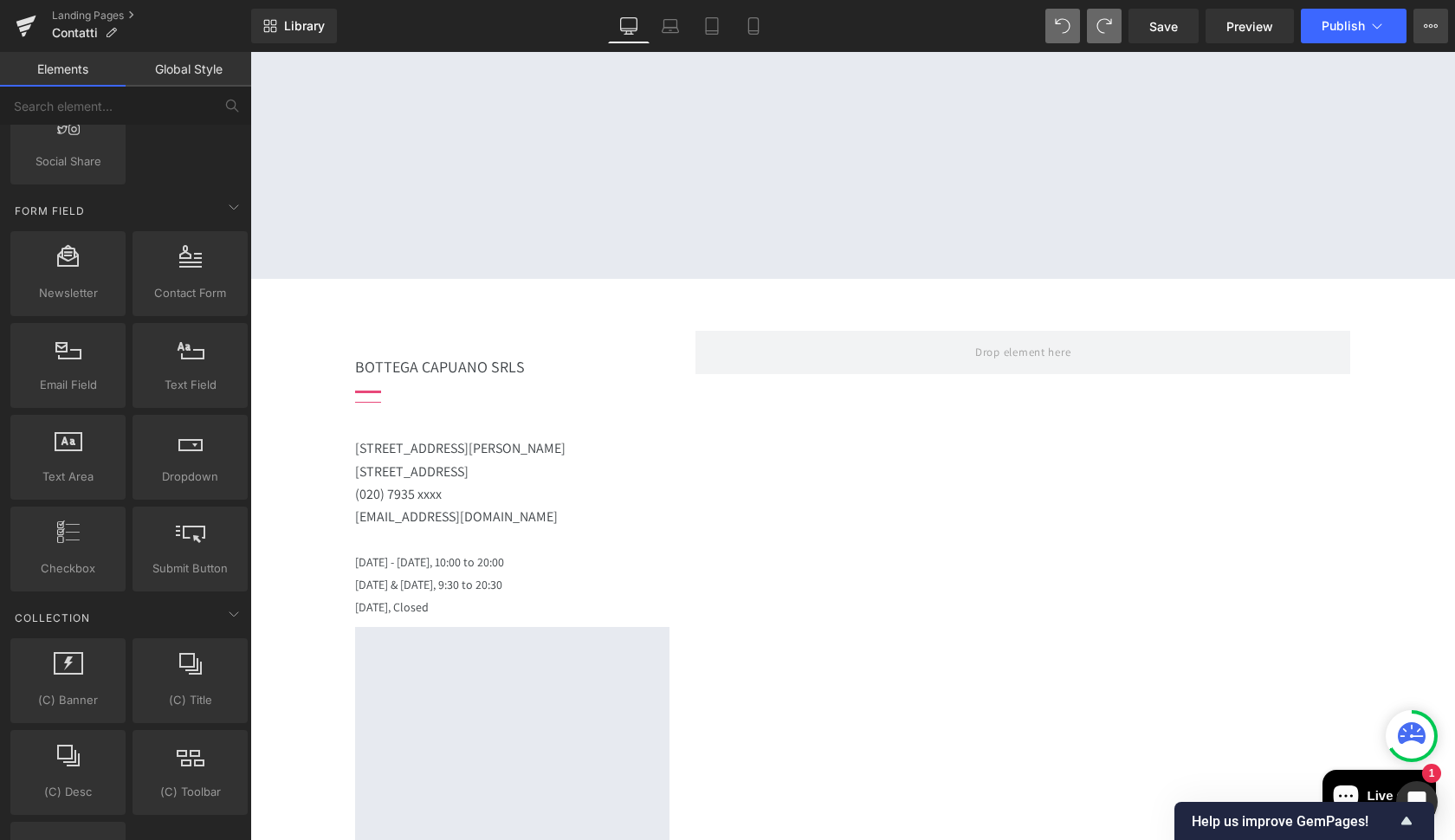
click at [1425, 27] on icon at bounding box center [1426, 26] width 4 height 4
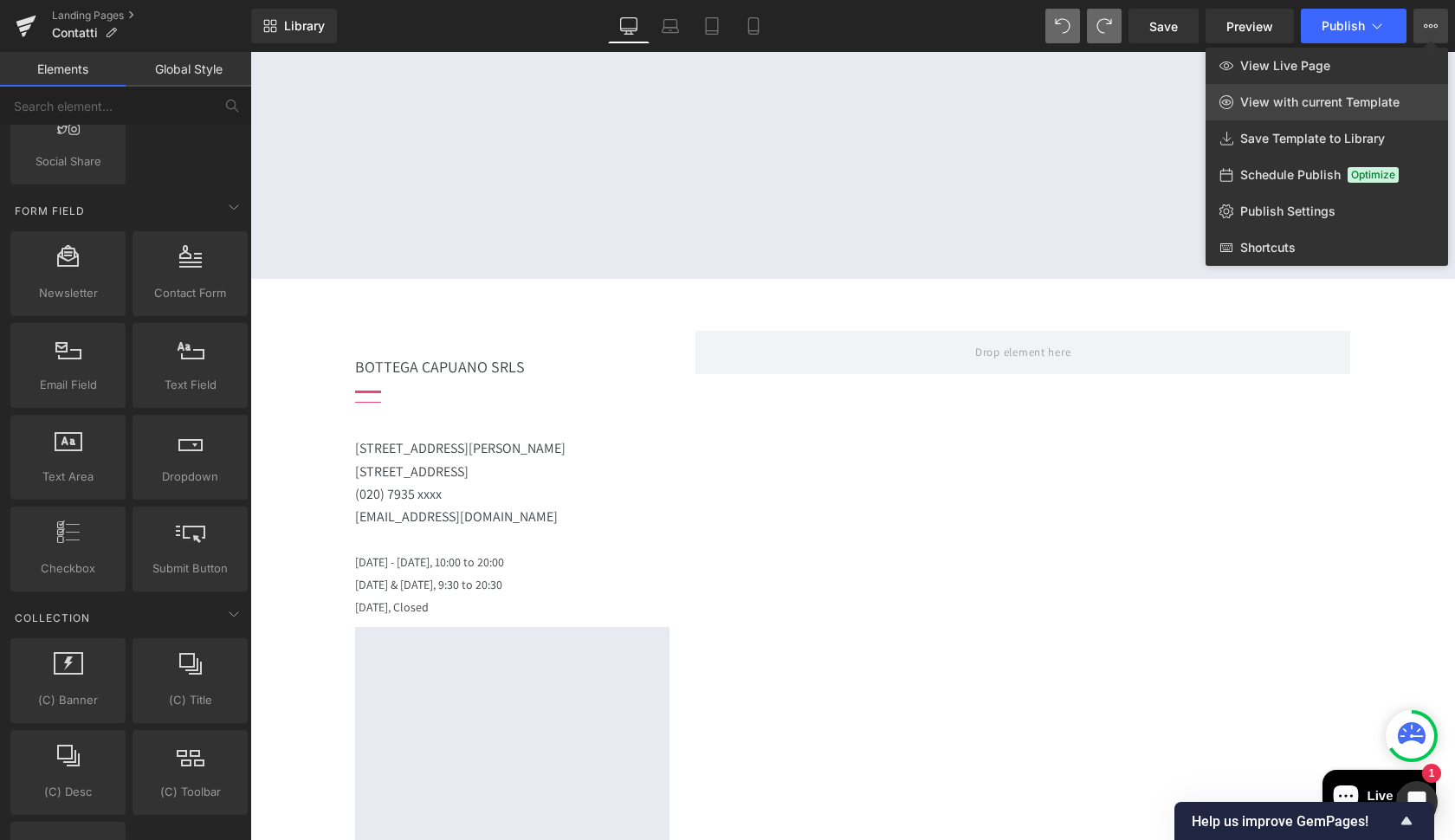
click at [1349, 106] on span "View with current Template" at bounding box center [1319, 102] width 159 height 16
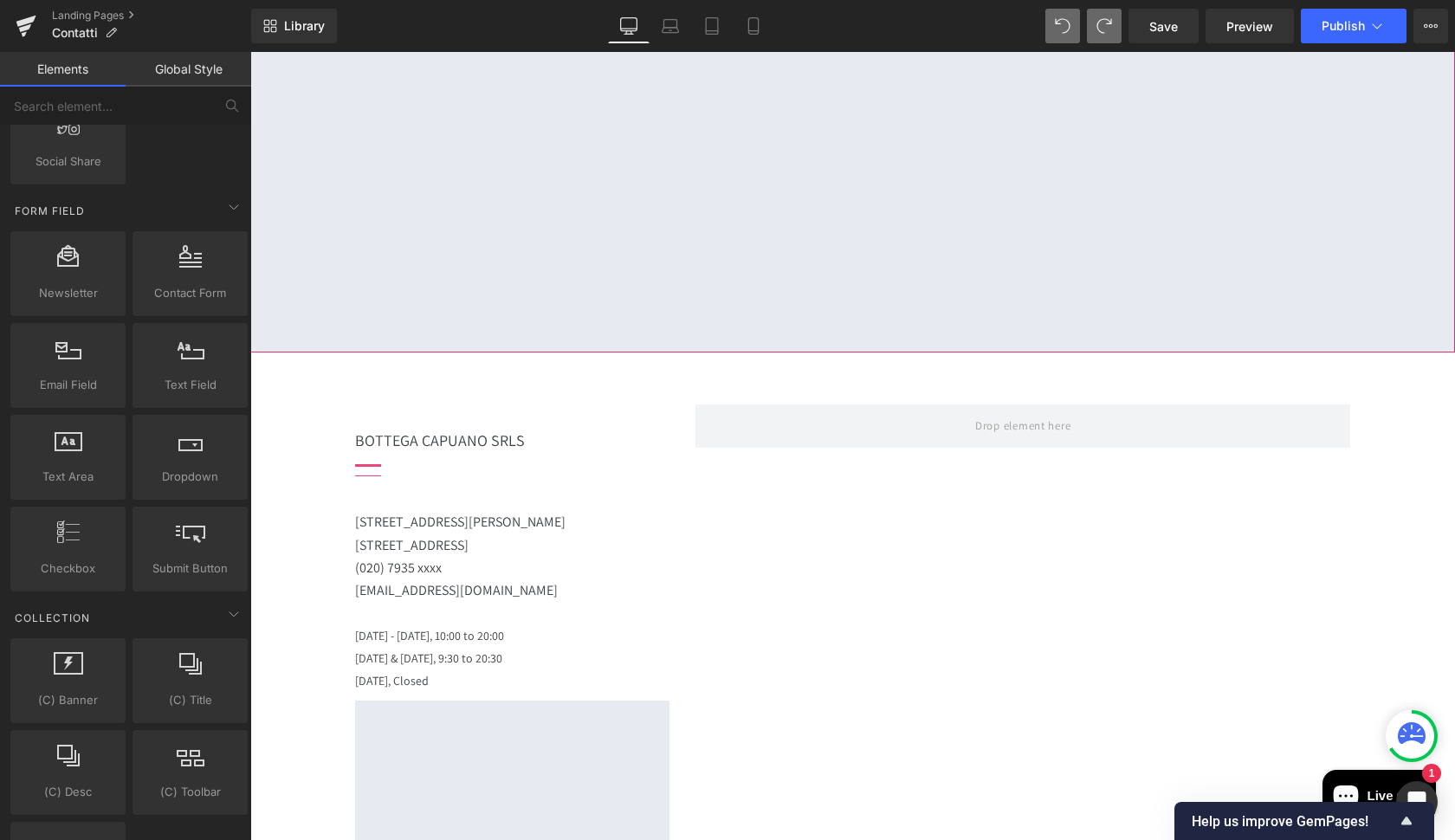
scroll to position [1160, 0]
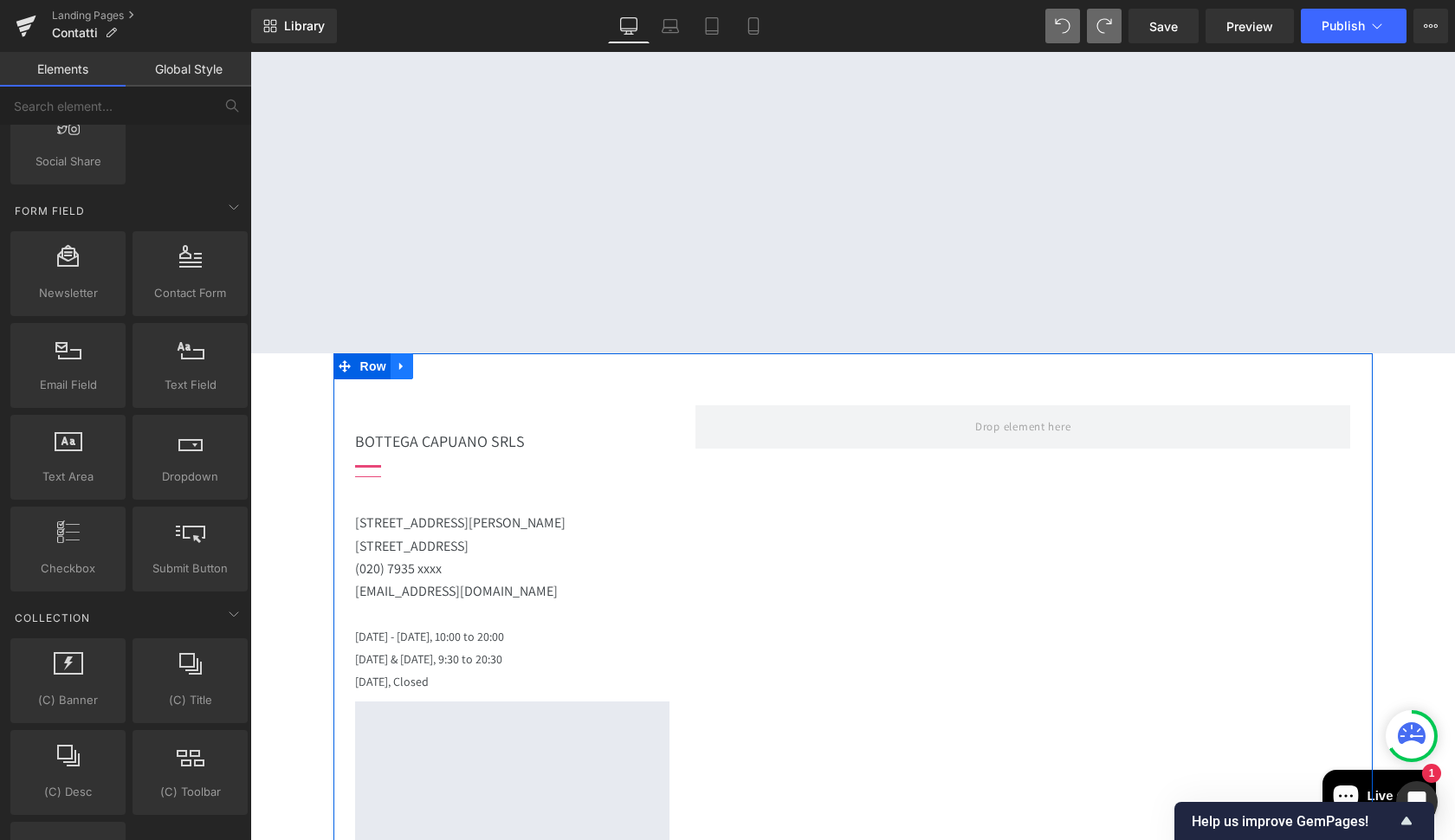
click at [402, 360] on icon at bounding box center [401, 366] width 13 height 13
click at [443, 360] on icon at bounding box center [447, 366] width 13 height 13
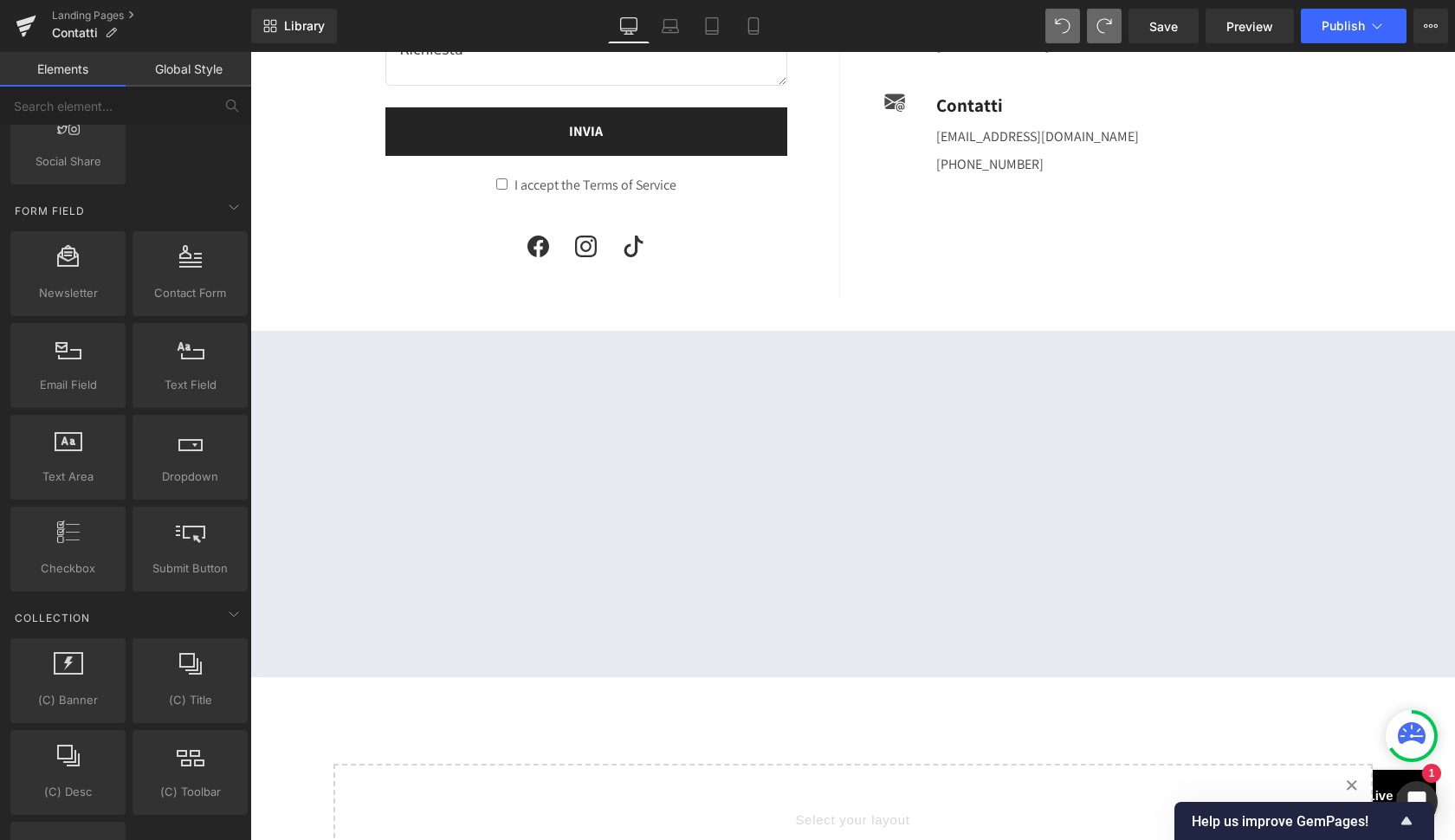
scroll to position [809, 0]
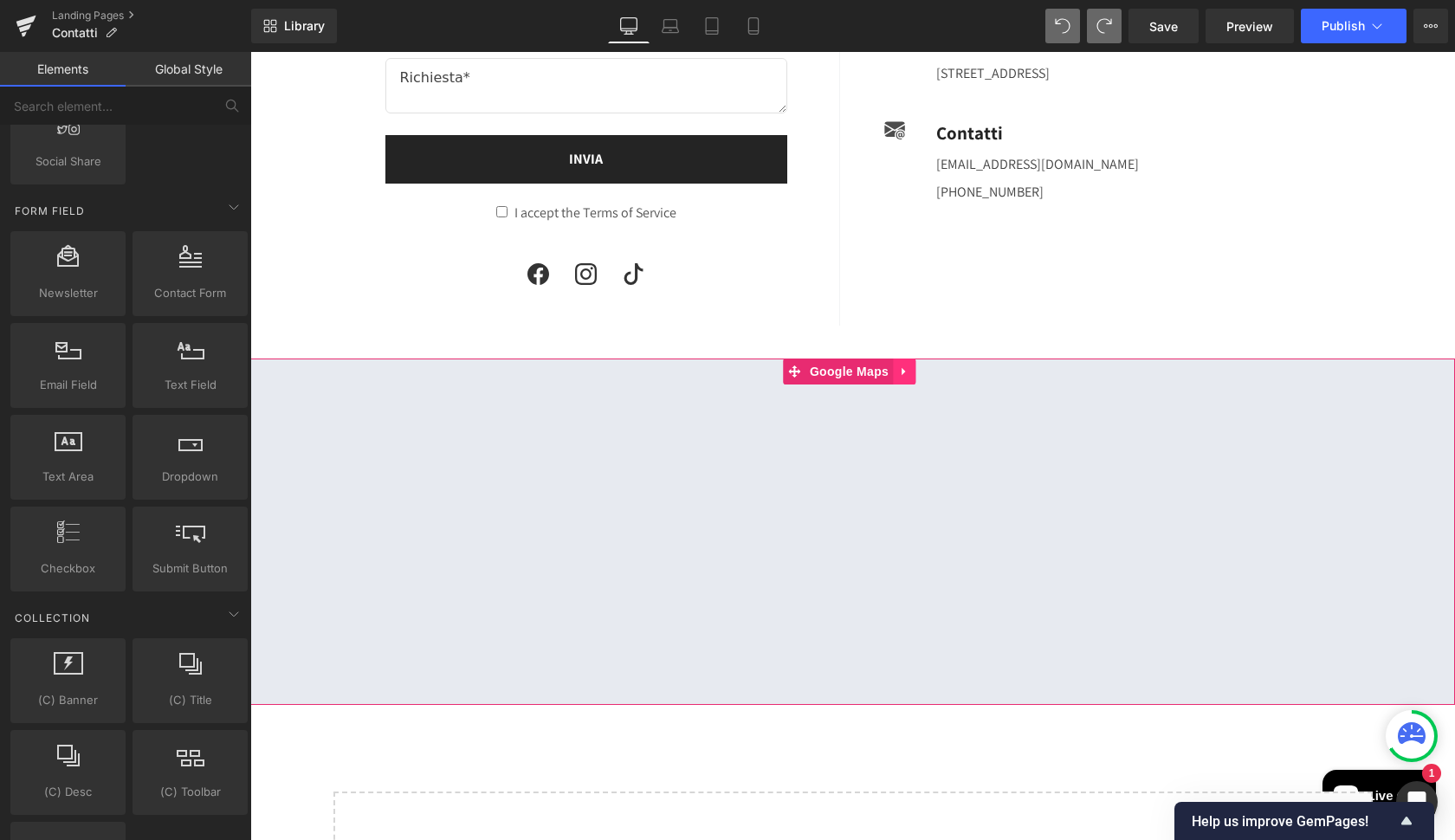
click at [915, 365] on link at bounding box center [903, 371] width 22 height 26
click at [788, 364] on link "Google Maps" at bounding box center [804, 371] width 110 height 26
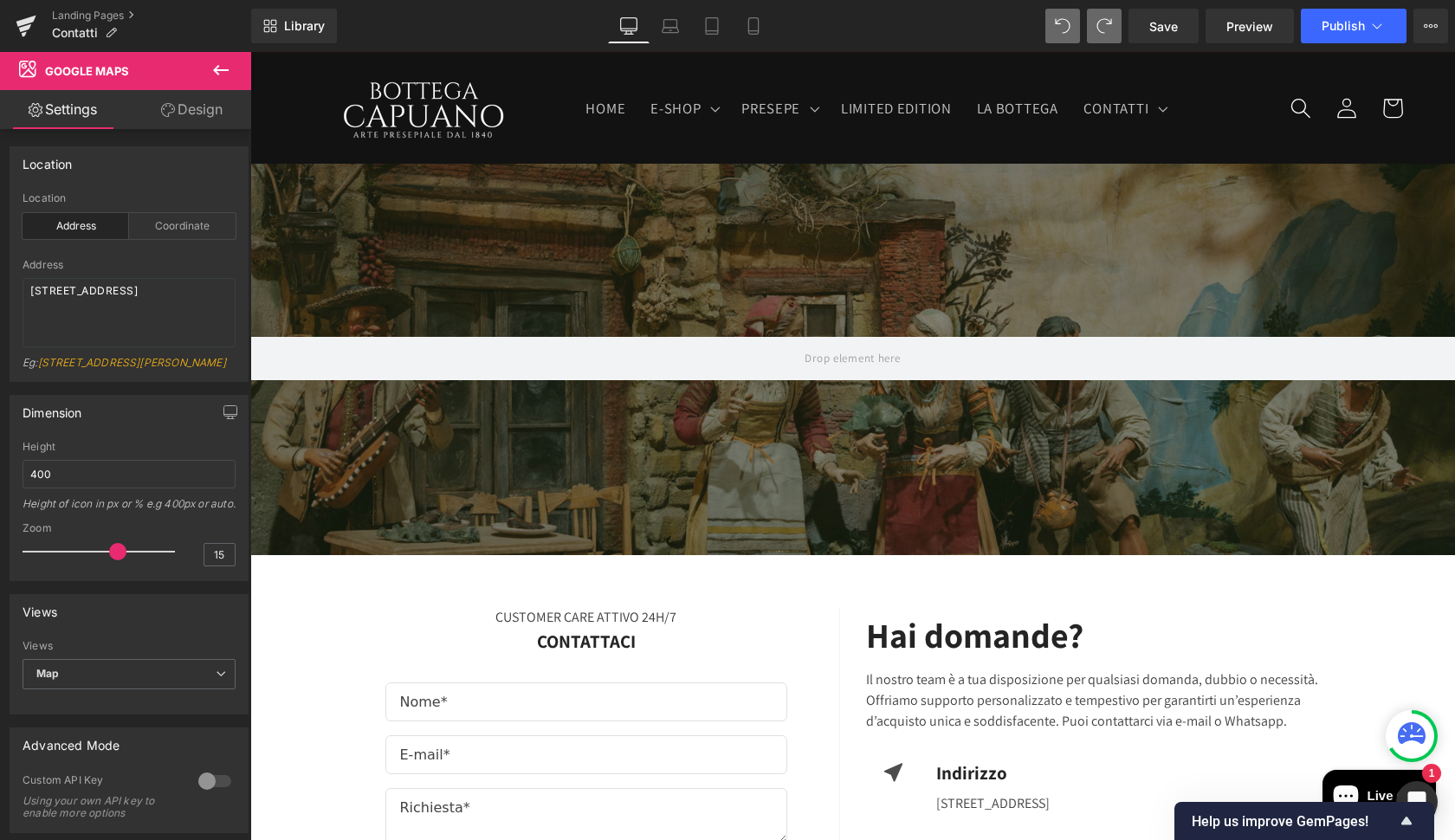
scroll to position [76, 0]
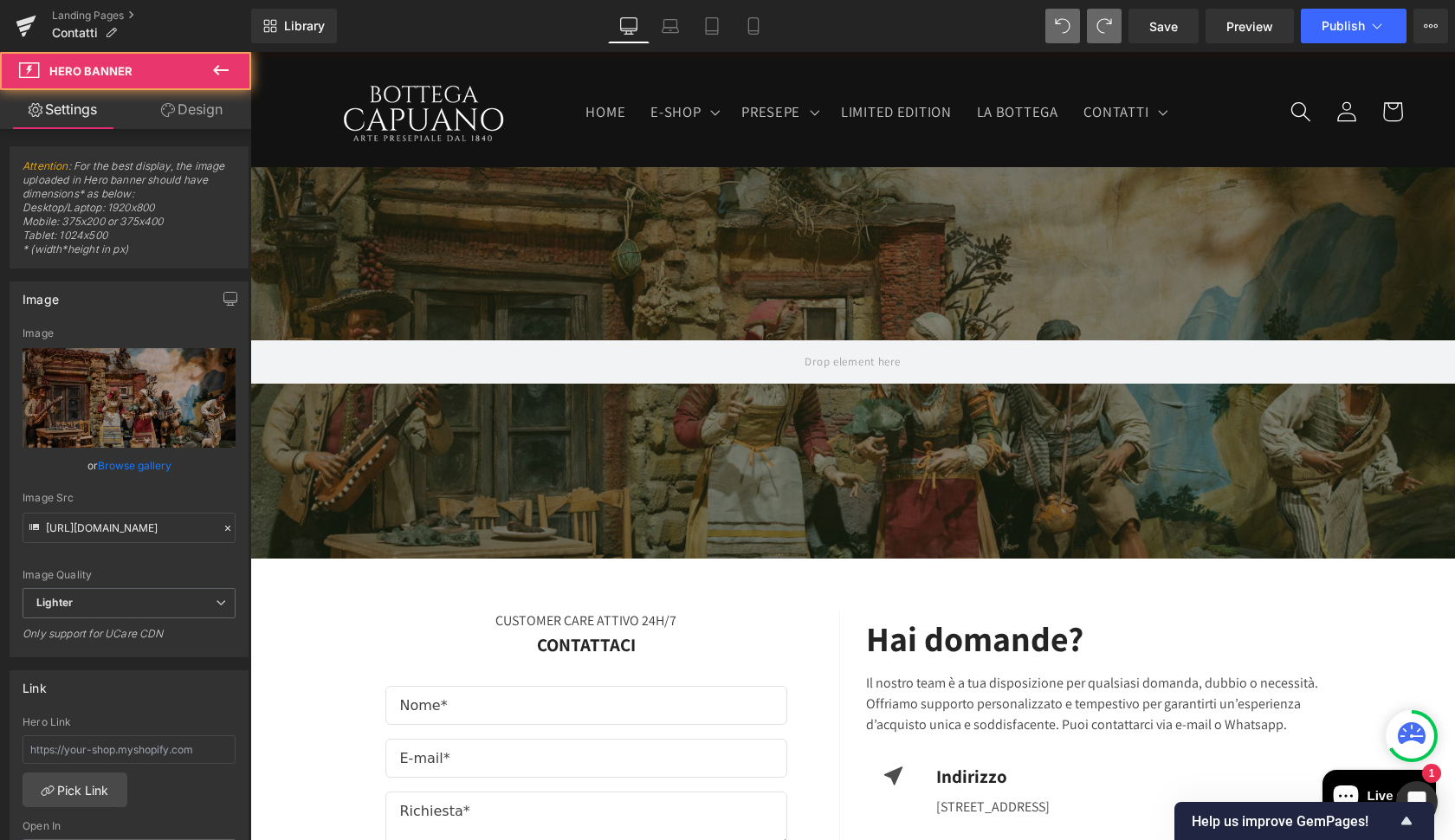
click at [444, 214] on div "Hero Banner 200px 202px" at bounding box center [852, 362] width 1205 height 391
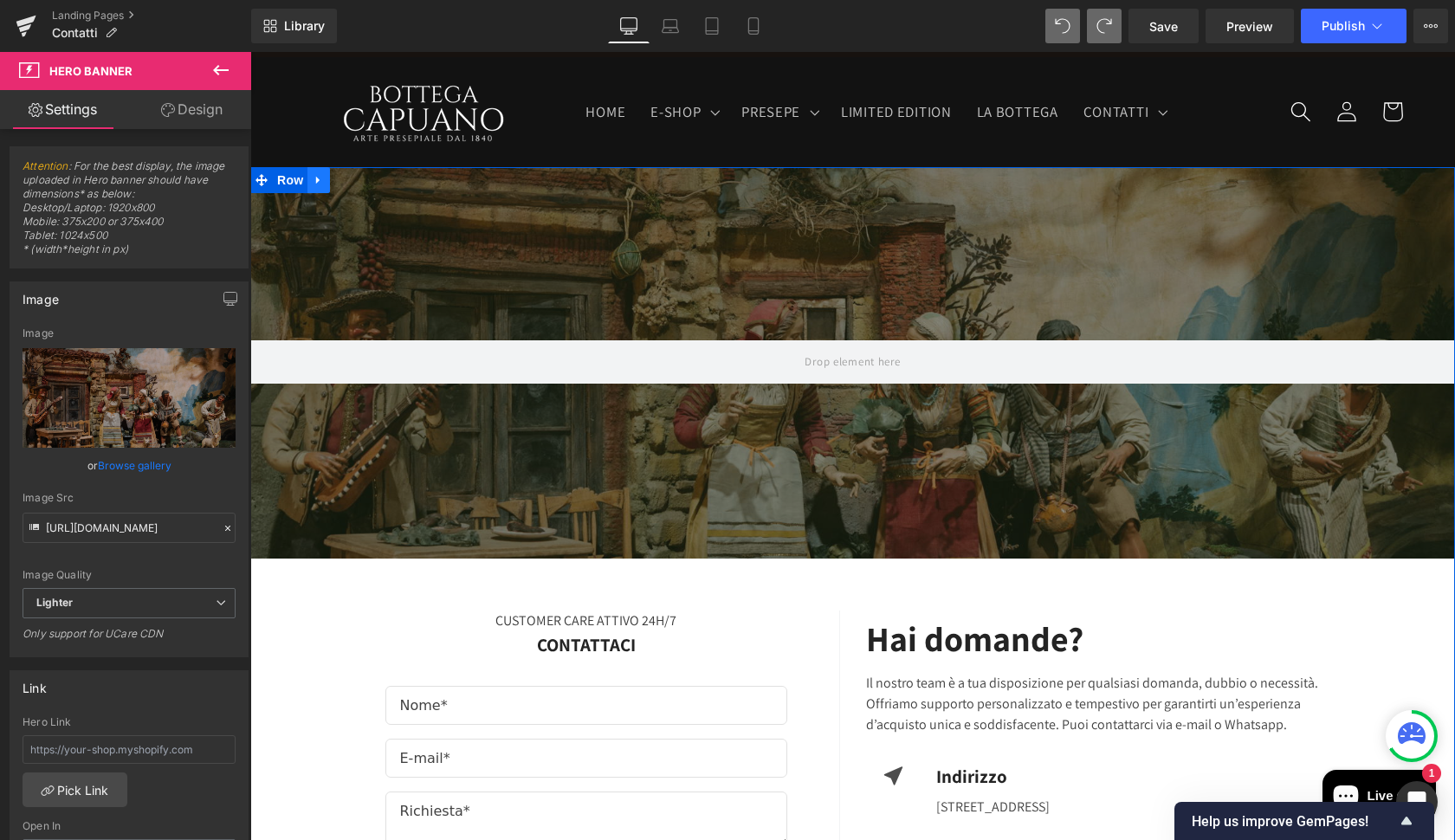
click at [317, 183] on icon at bounding box center [319, 179] width 13 height 13
click at [357, 187] on link at bounding box center [364, 179] width 22 height 26
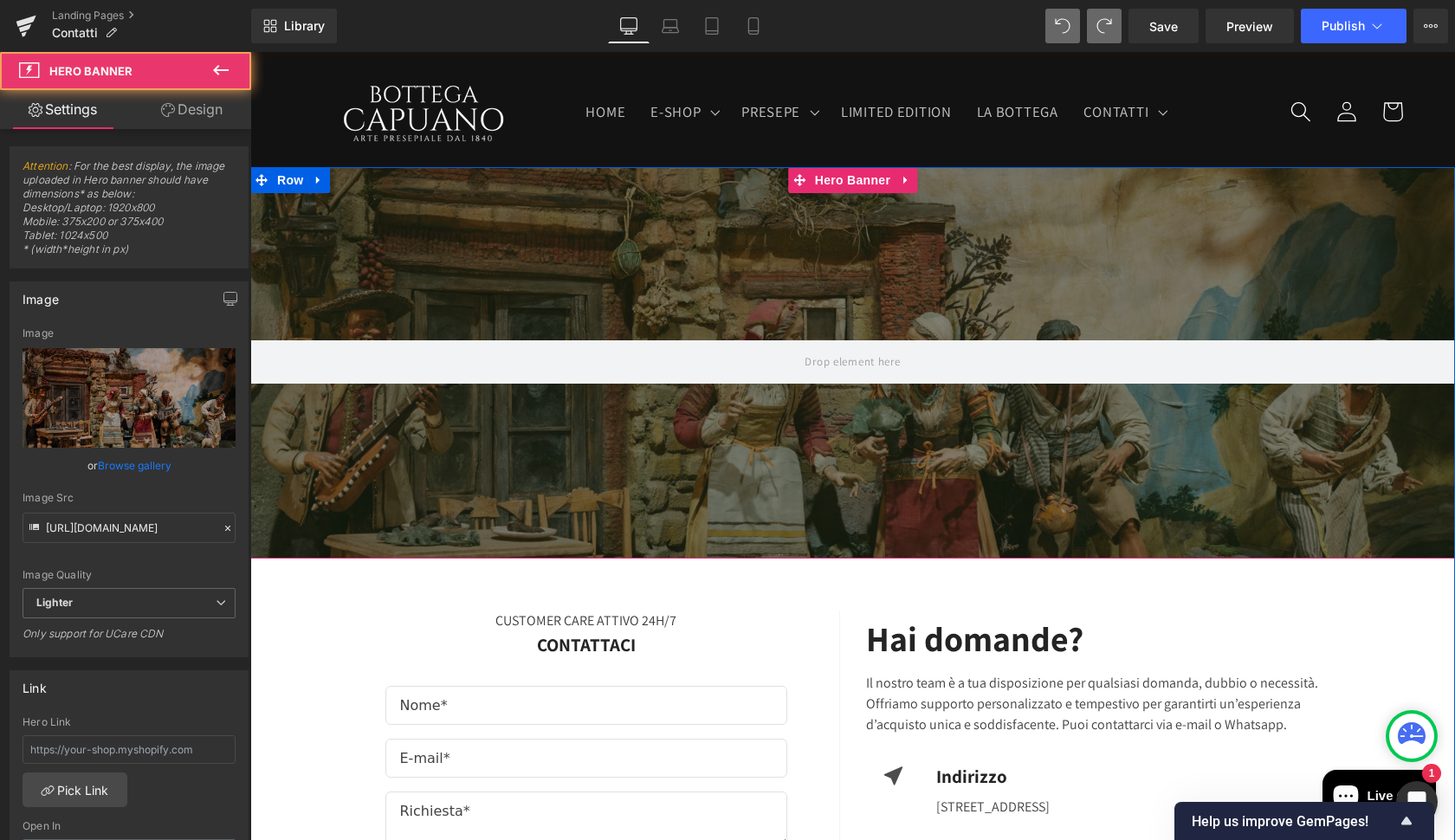
click at [698, 451] on div at bounding box center [852, 362] width 1205 height 391
click at [907, 186] on link at bounding box center [905, 179] width 22 height 26
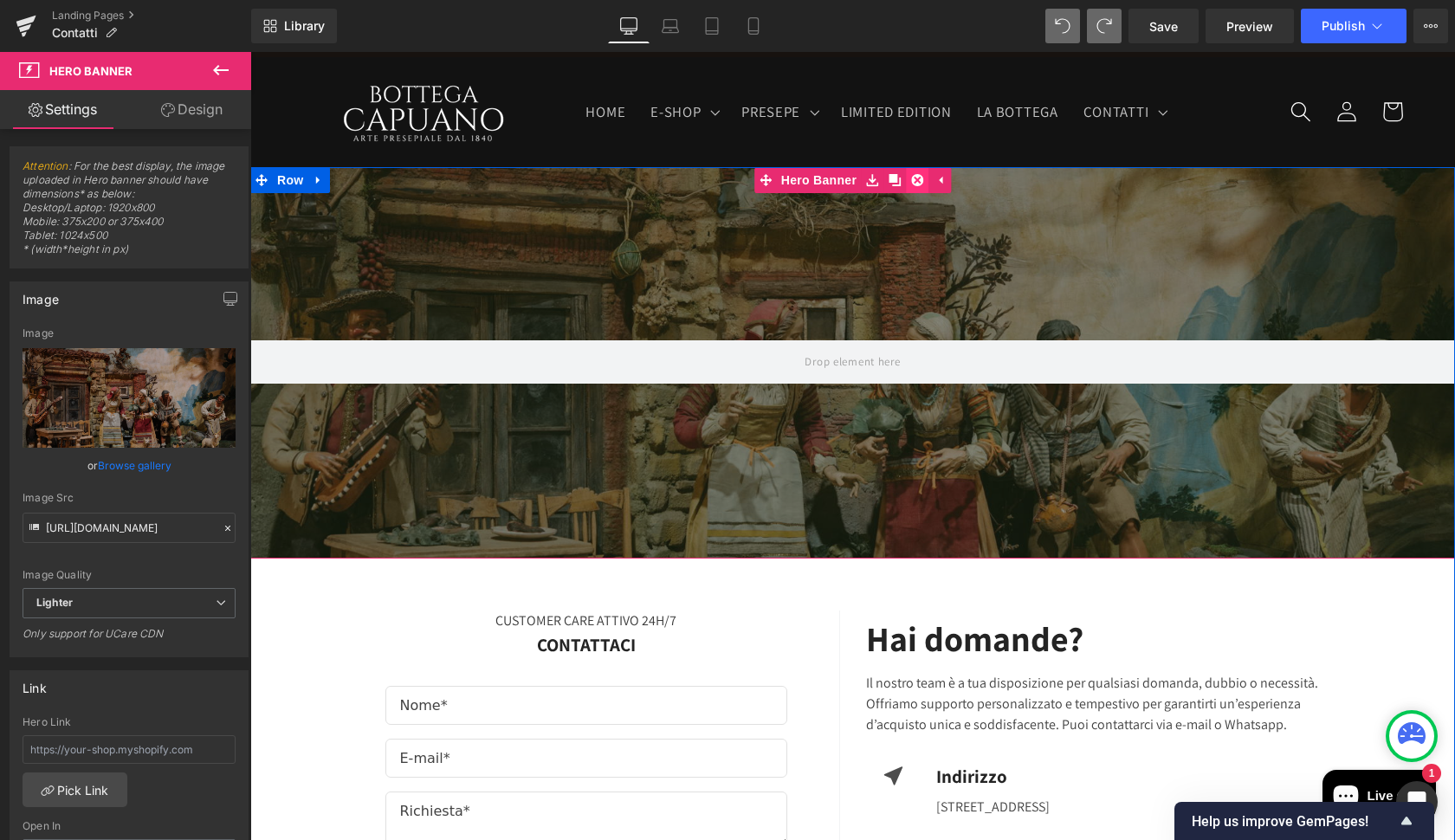
click at [914, 183] on icon at bounding box center [917, 180] width 13 height 13
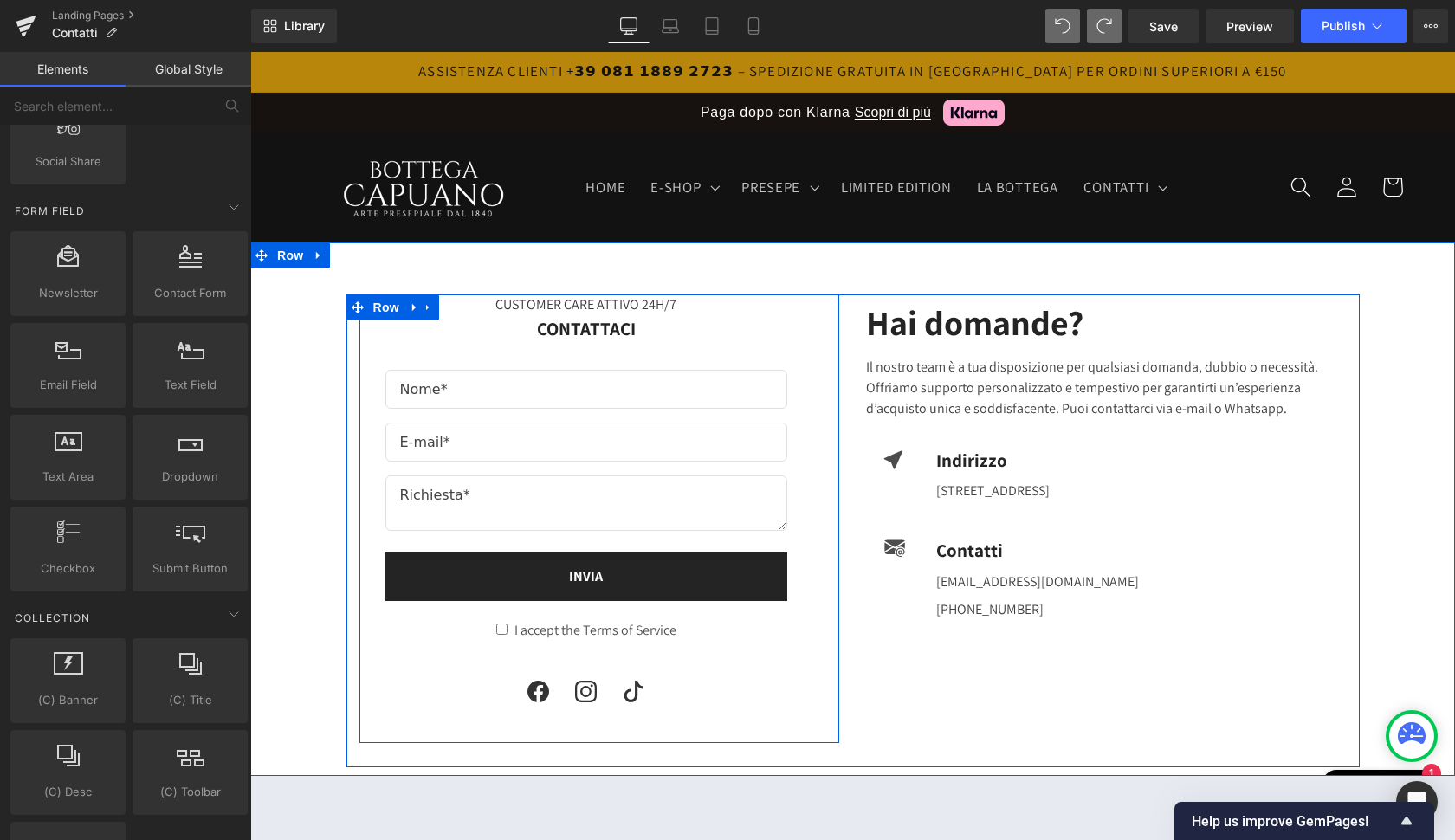
scroll to position [0, 0]
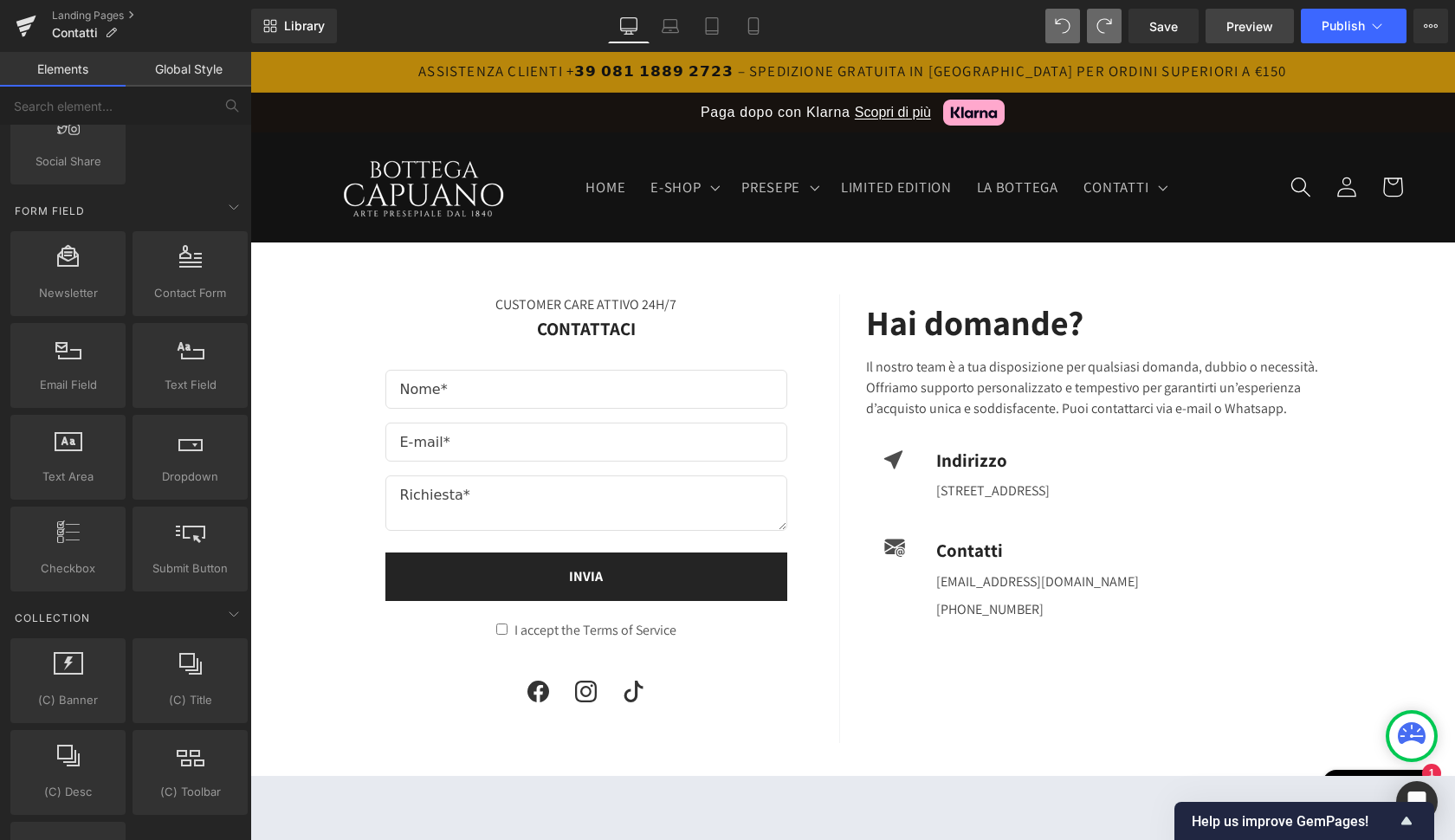
click at [1253, 30] on span "Preview" at bounding box center [1249, 26] width 47 height 18
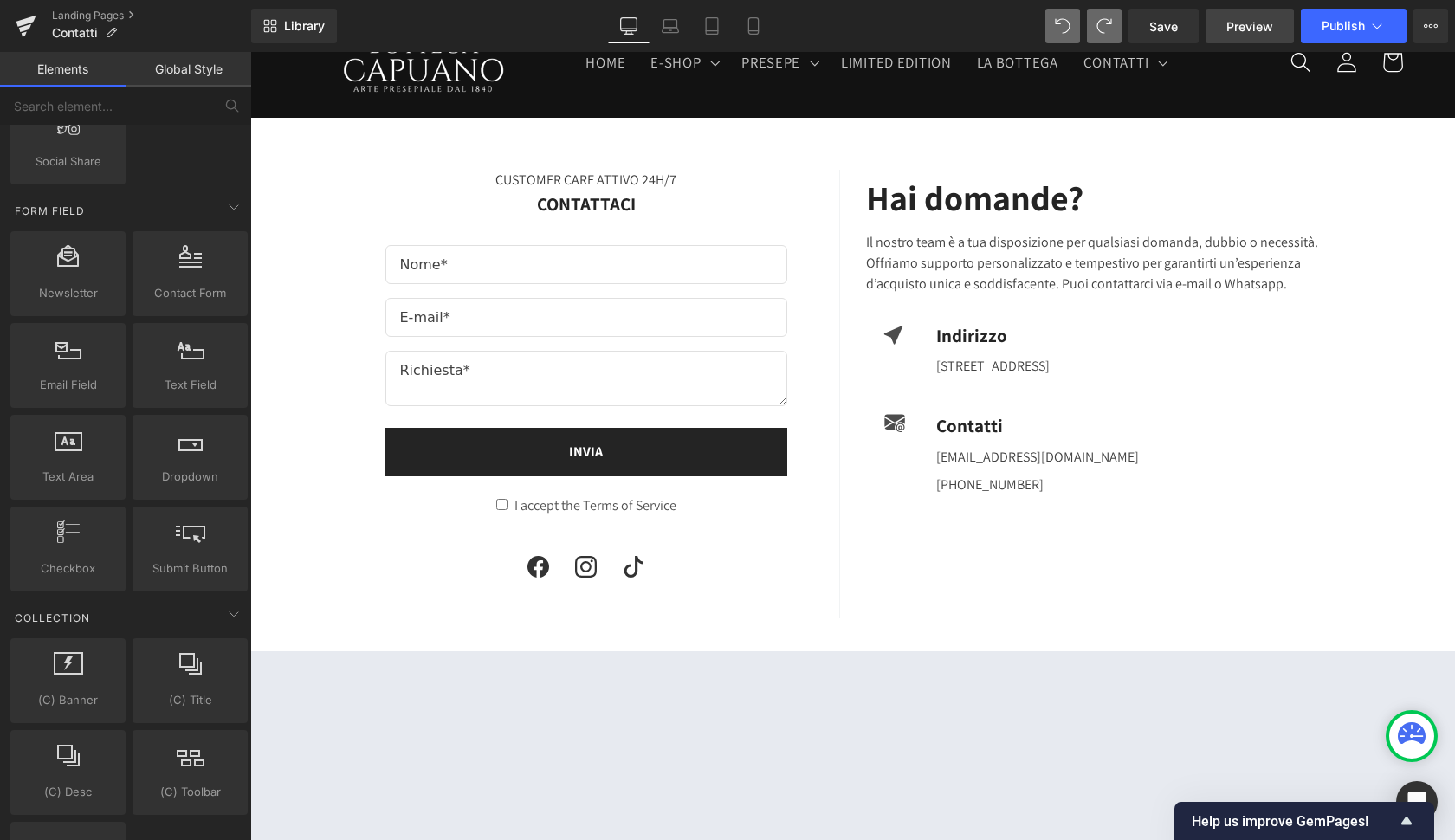
click at [1256, 30] on span "Preview" at bounding box center [1249, 26] width 47 height 18
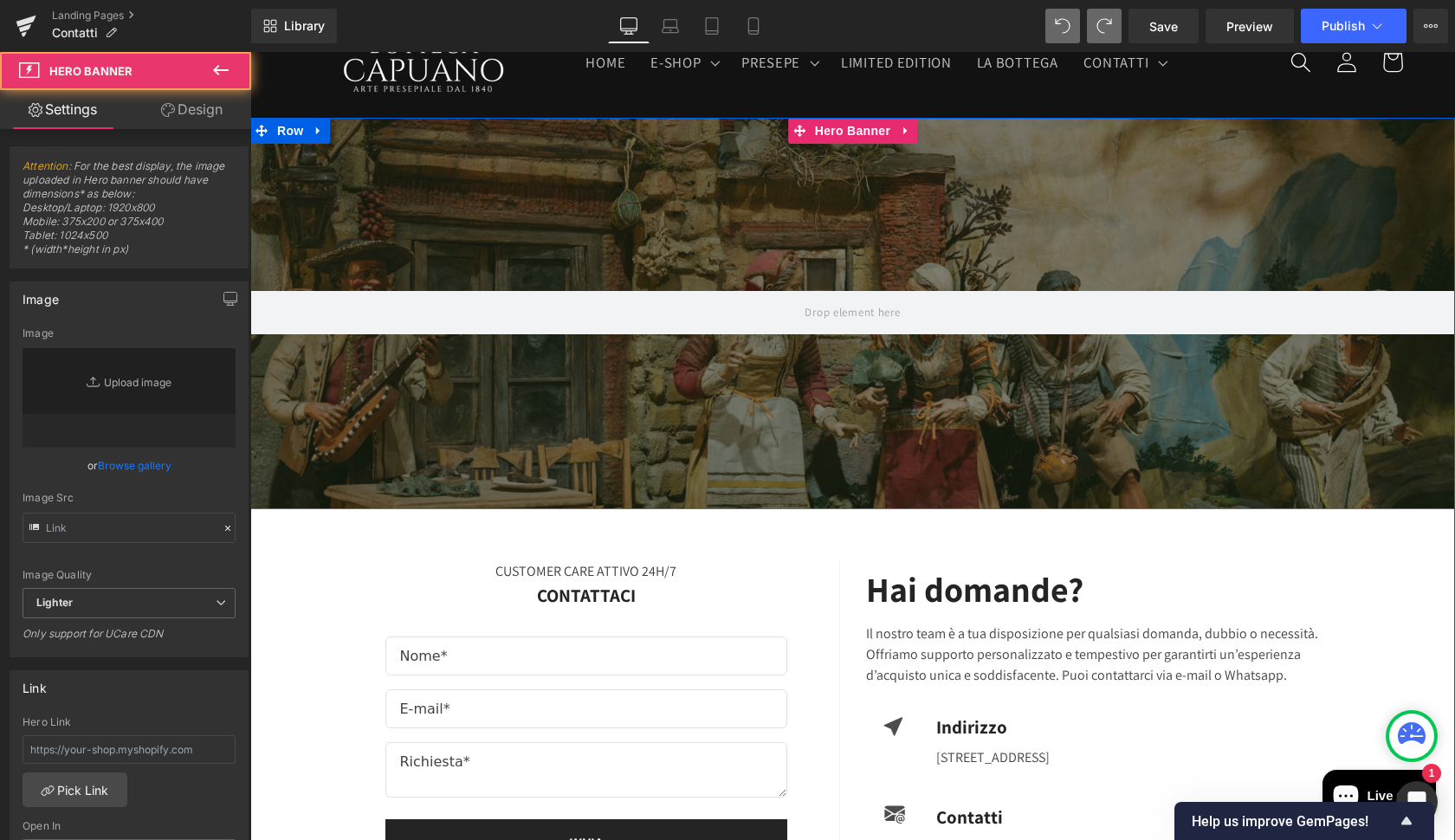
click at [940, 390] on div at bounding box center [852, 314] width 1205 height 391
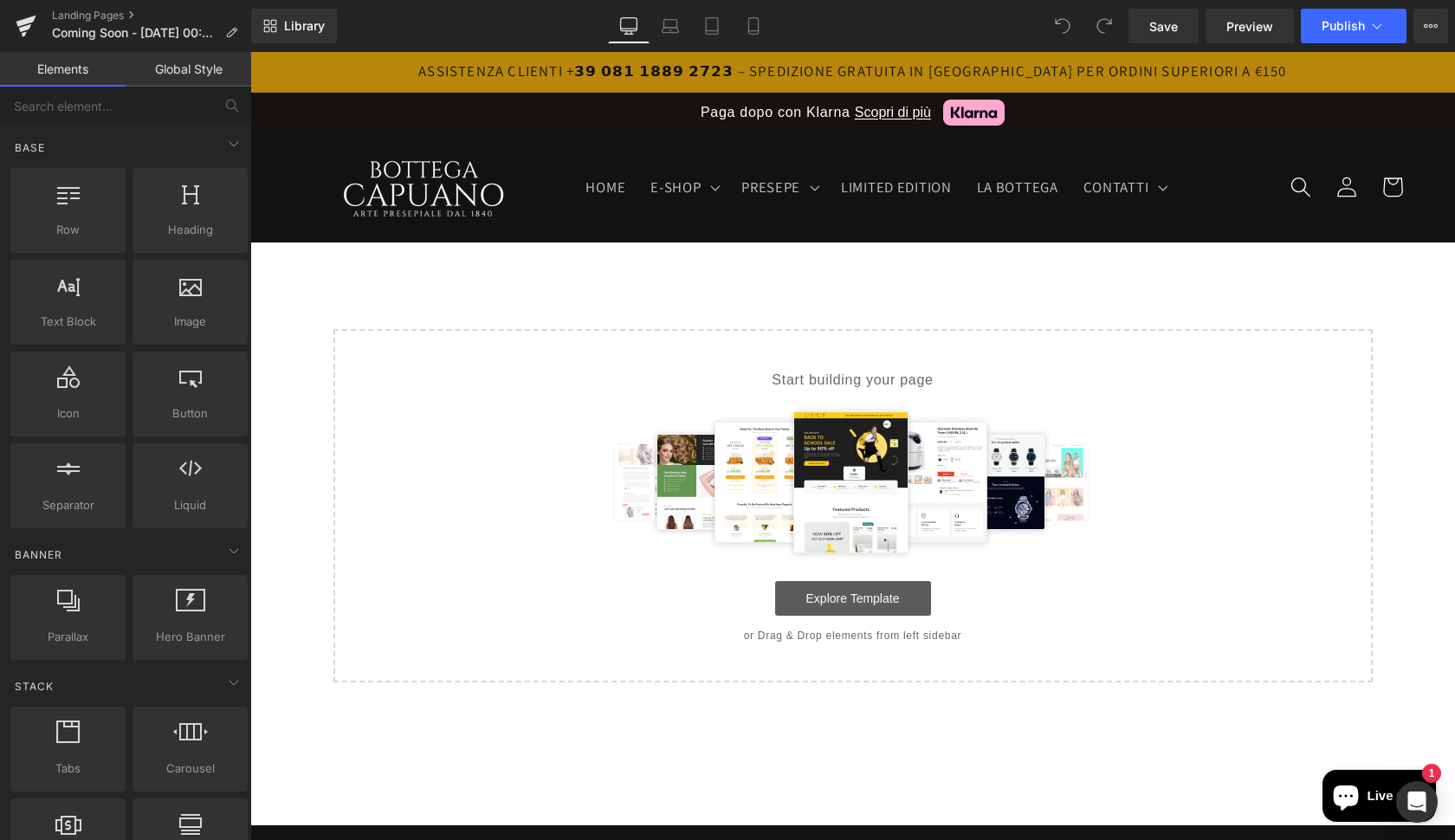
click at [843, 602] on link "Explore Template" at bounding box center [853, 599] width 156 height 35
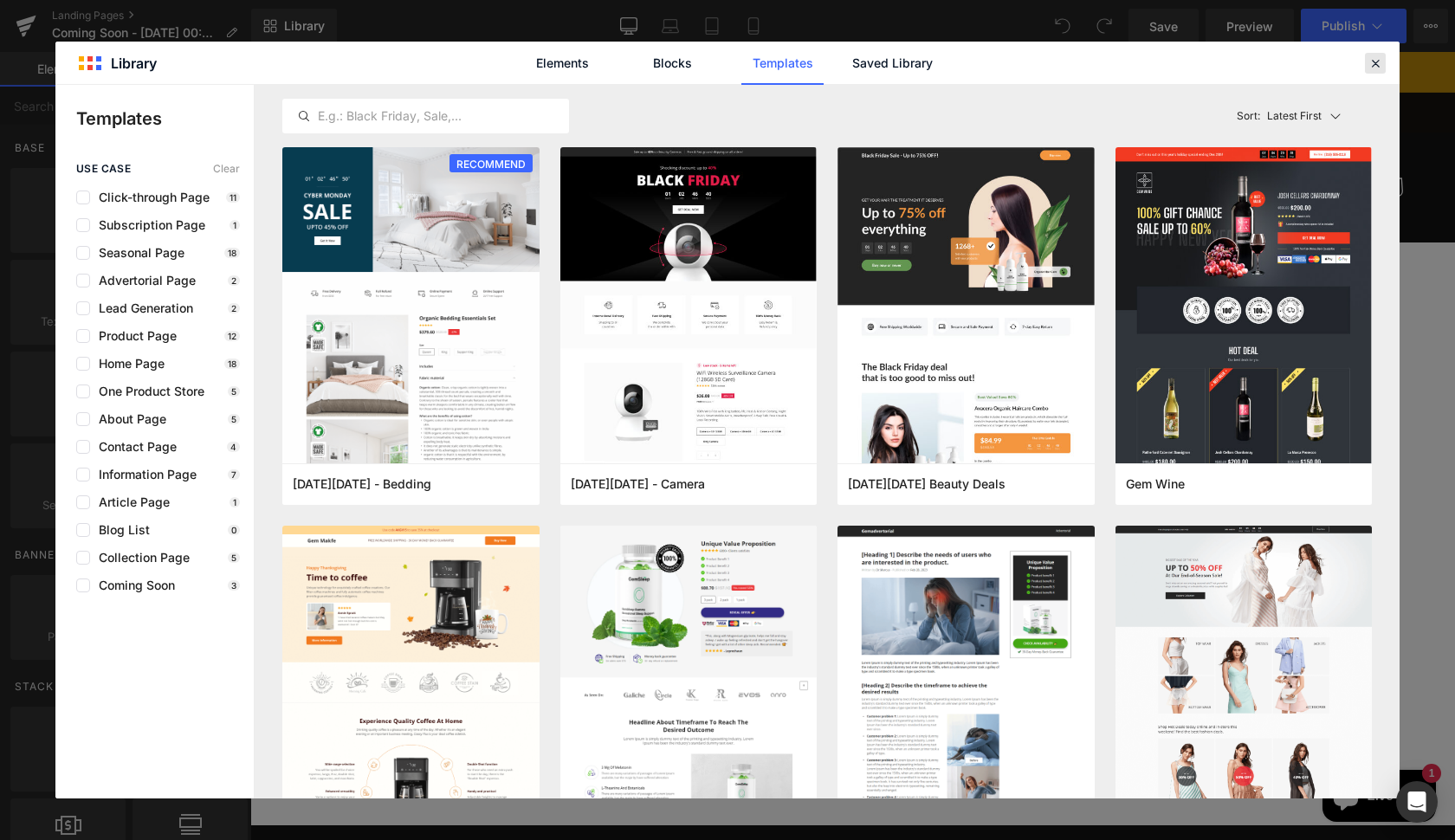
click at [1382, 65] on icon at bounding box center [1376, 63] width 16 height 16
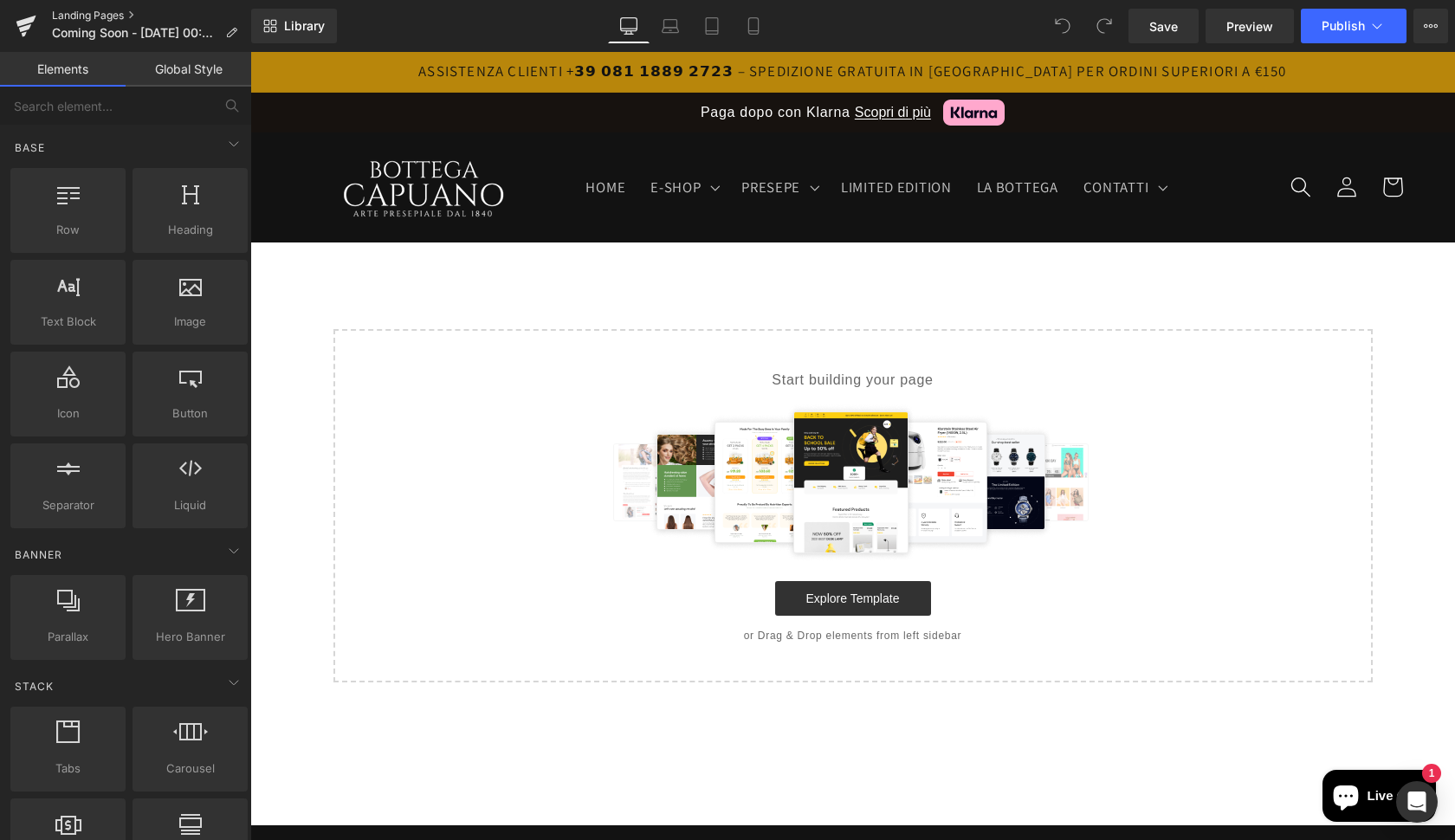
click at [133, 13] on link "Landing Pages" at bounding box center [151, 16] width 199 height 14
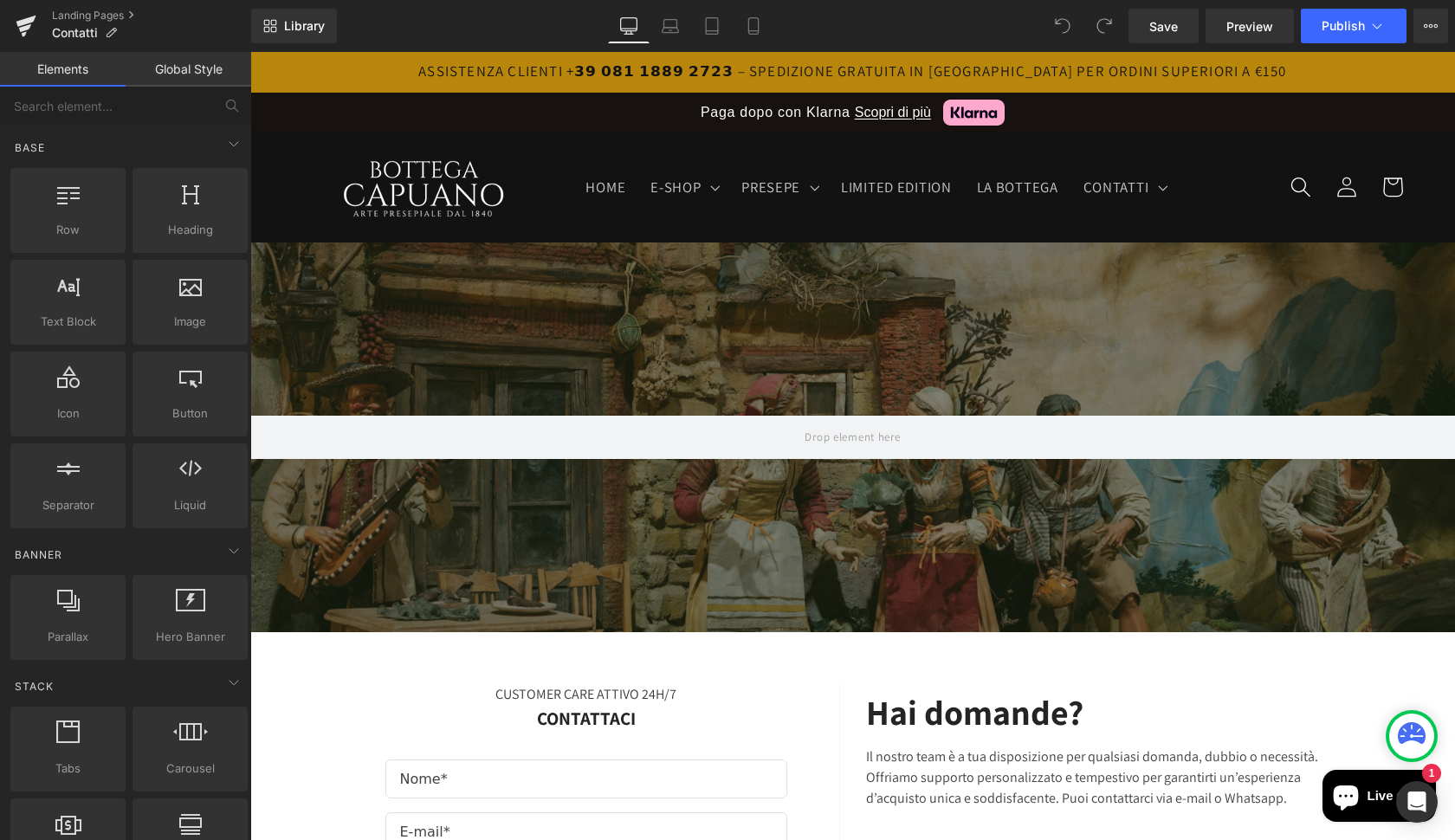
click at [1229, 185] on header "HOME E-SHOP E-SHOP CORNI PORTAFORTUNA" at bounding box center [852, 187] width 1205 height 109
click at [130, 13] on link "Landing Pages" at bounding box center [151, 16] width 199 height 14
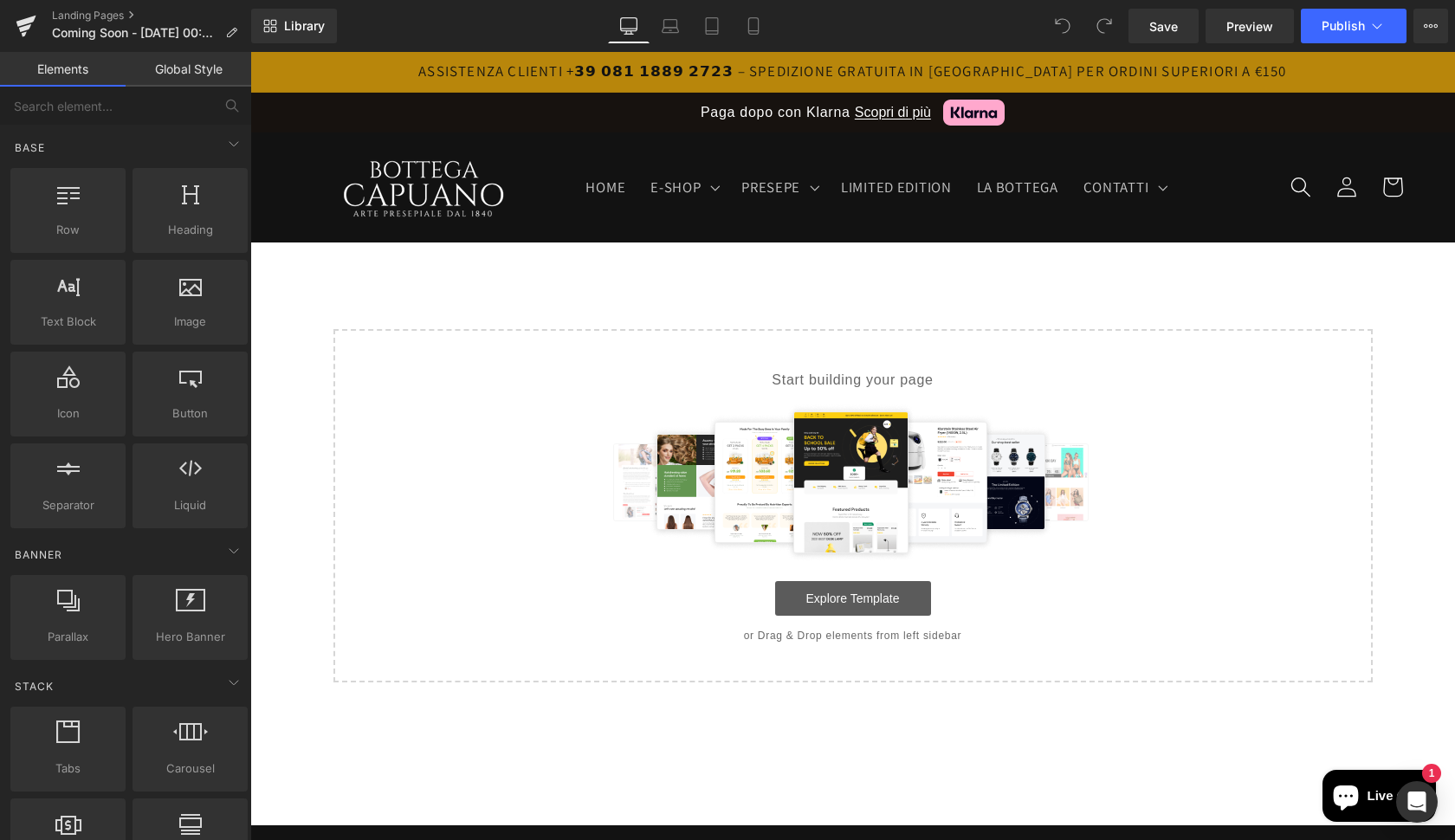
click at [830, 610] on link "Explore Template" at bounding box center [853, 599] width 156 height 35
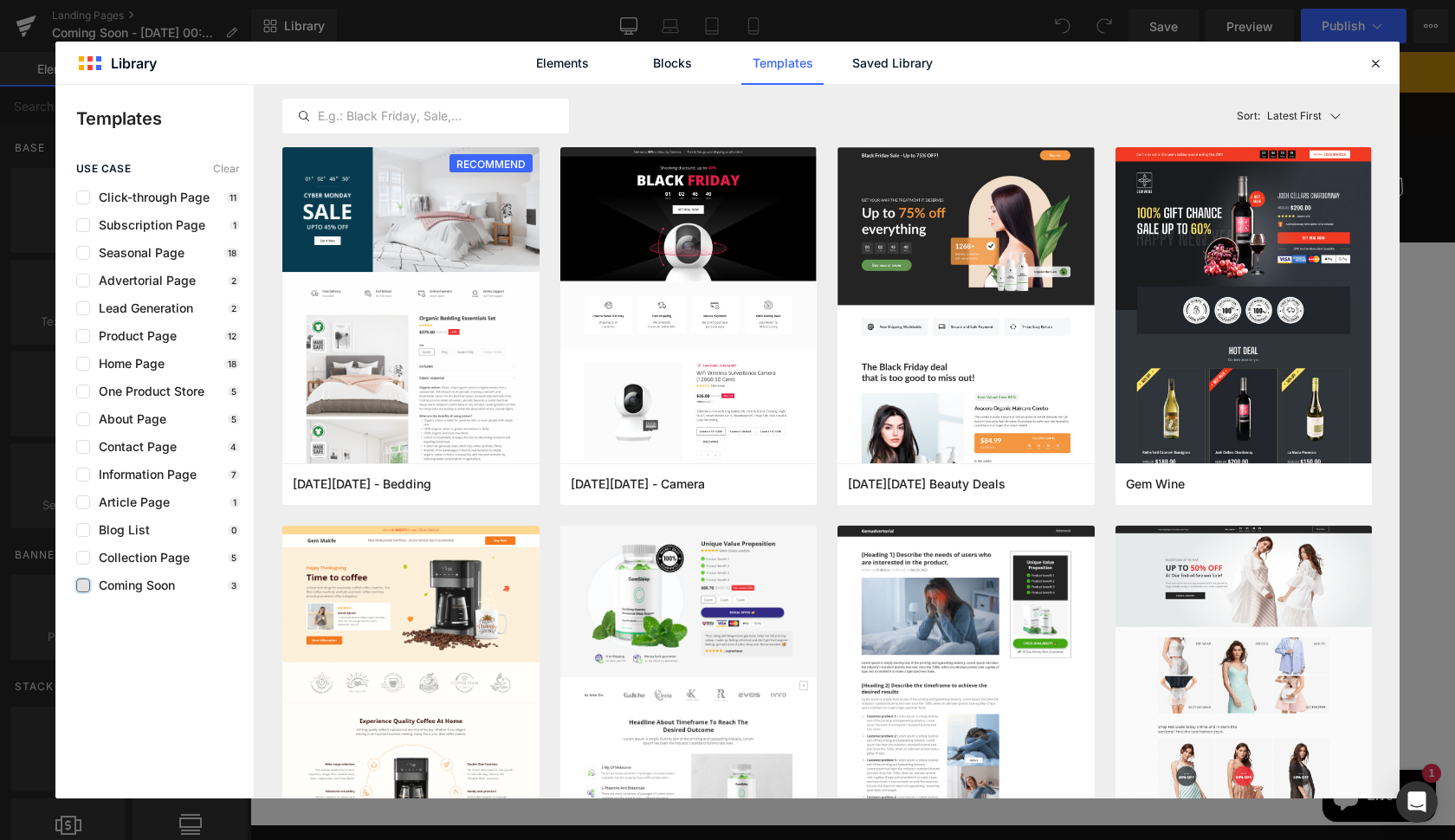
click at [86, 581] on label at bounding box center [83, 585] width 14 height 14
click at [83, 585] on input "checkbox" at bounding box center [83, 585] width 0 height 0
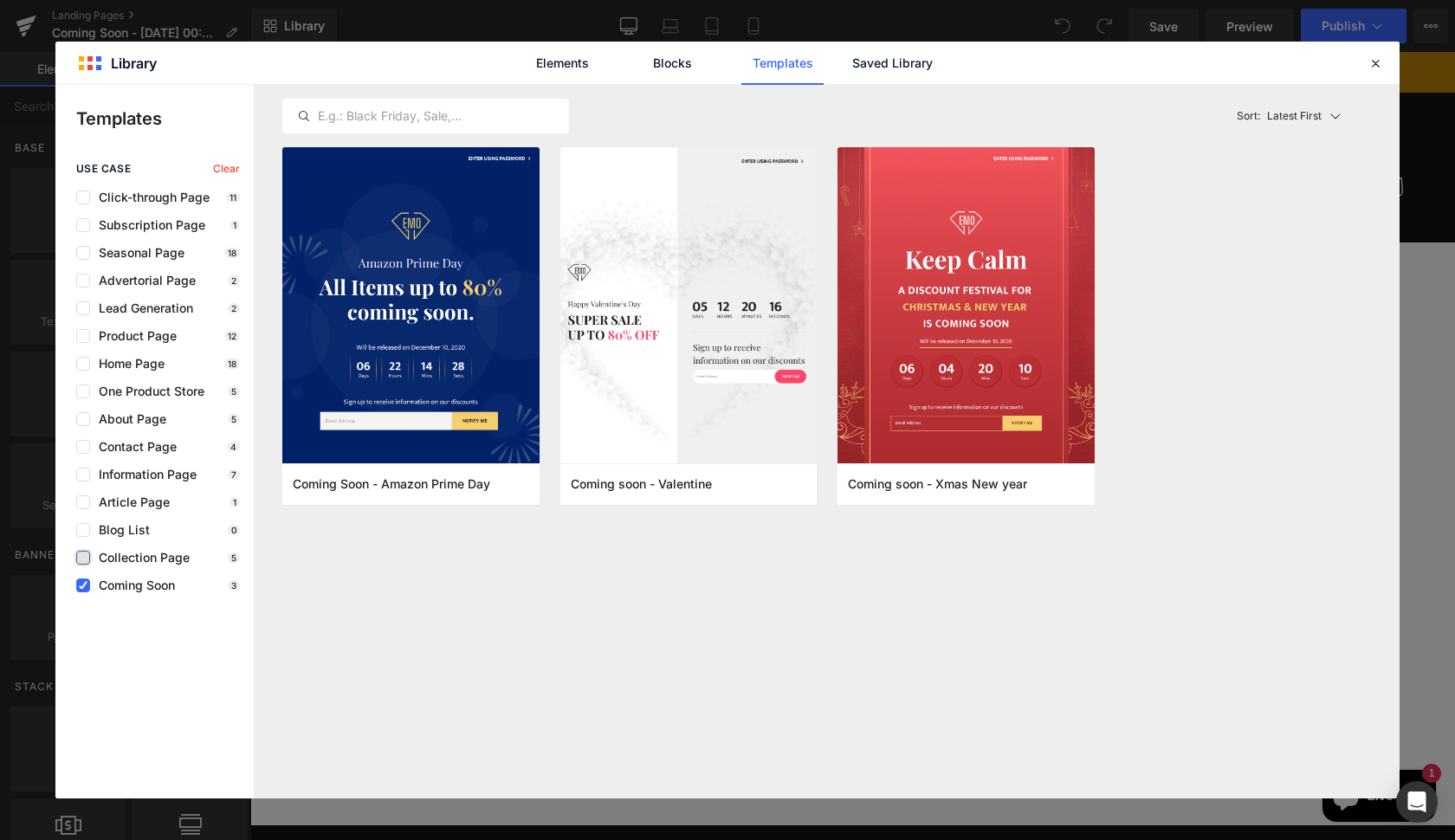
click at [82, 558] on label at bounding box center [83, 557] width 14 height 14
click at [83, 557] on input "checkbox" at bounding box center [83, 557] width 0 height 0
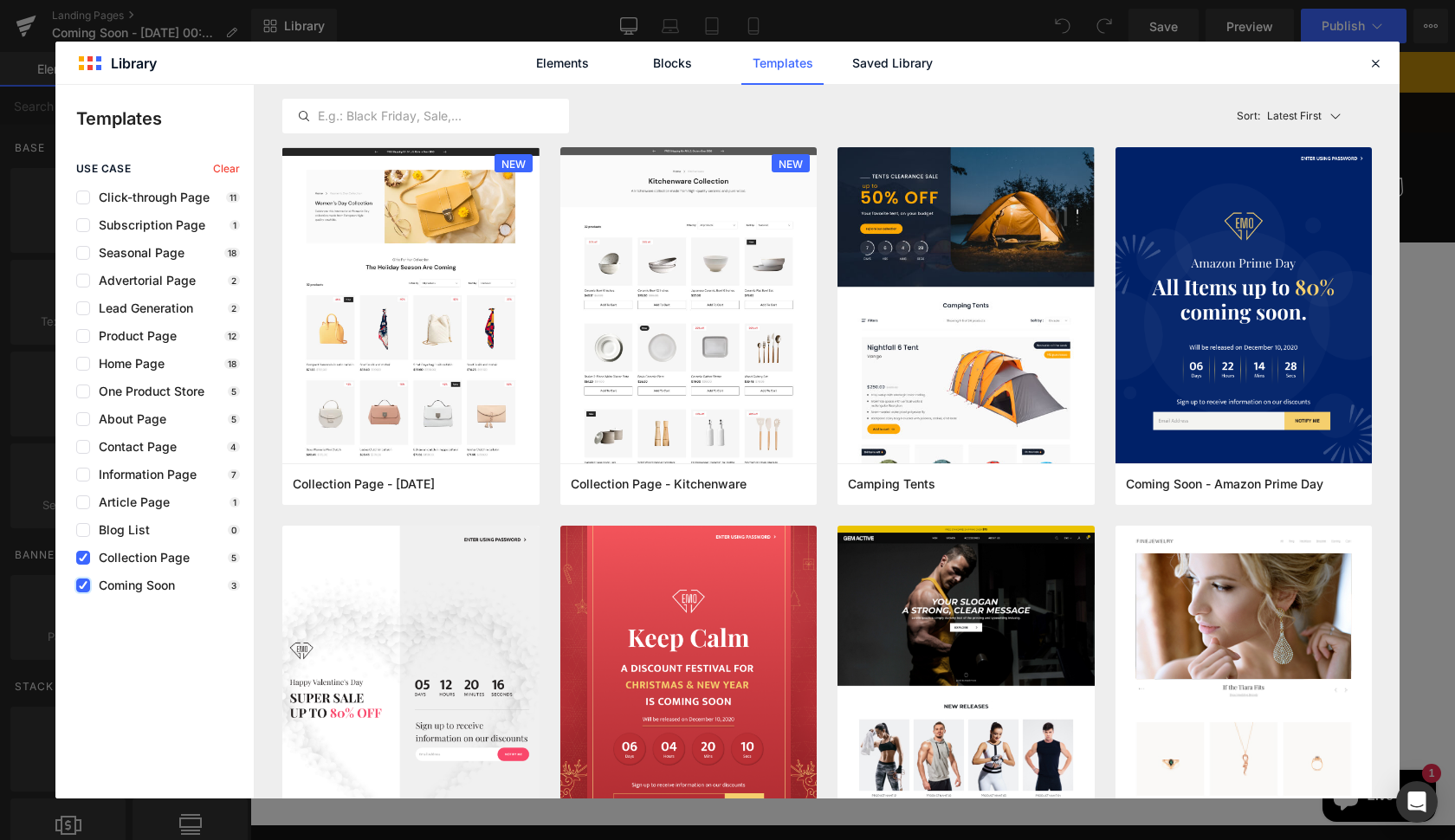
click at [80, 591] on label at bounding box center [83, 585] width 14 height 14
click at [83, 585] on input "checkbox" at bounding box center [83, 585] width 0 height 0
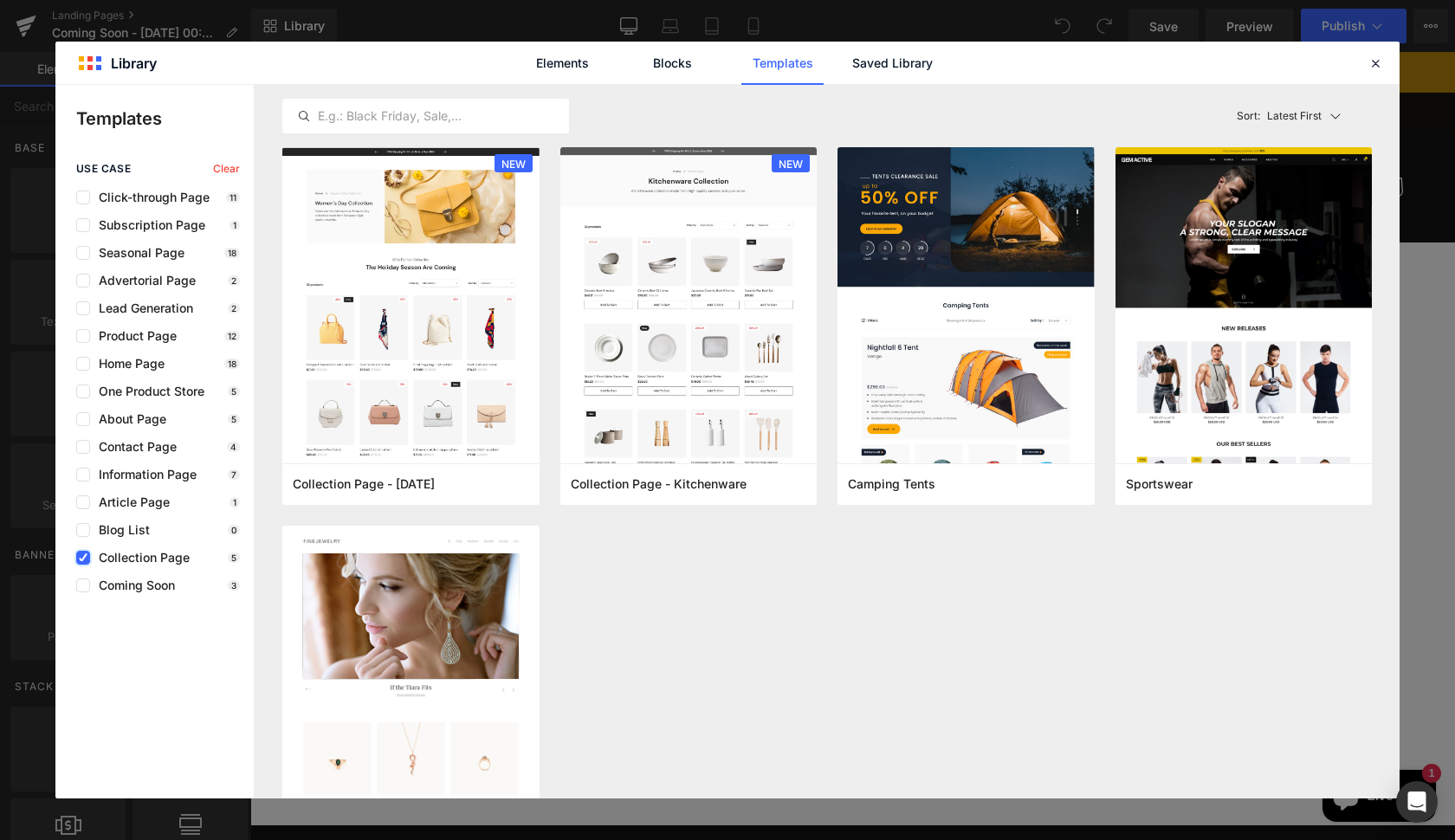
click at [78, 558] on label at bounding box center [83, 557] width 14 height 14
click at [83, 557] on input "checkbox" at bounding box center [83, 557] width 0 height 0
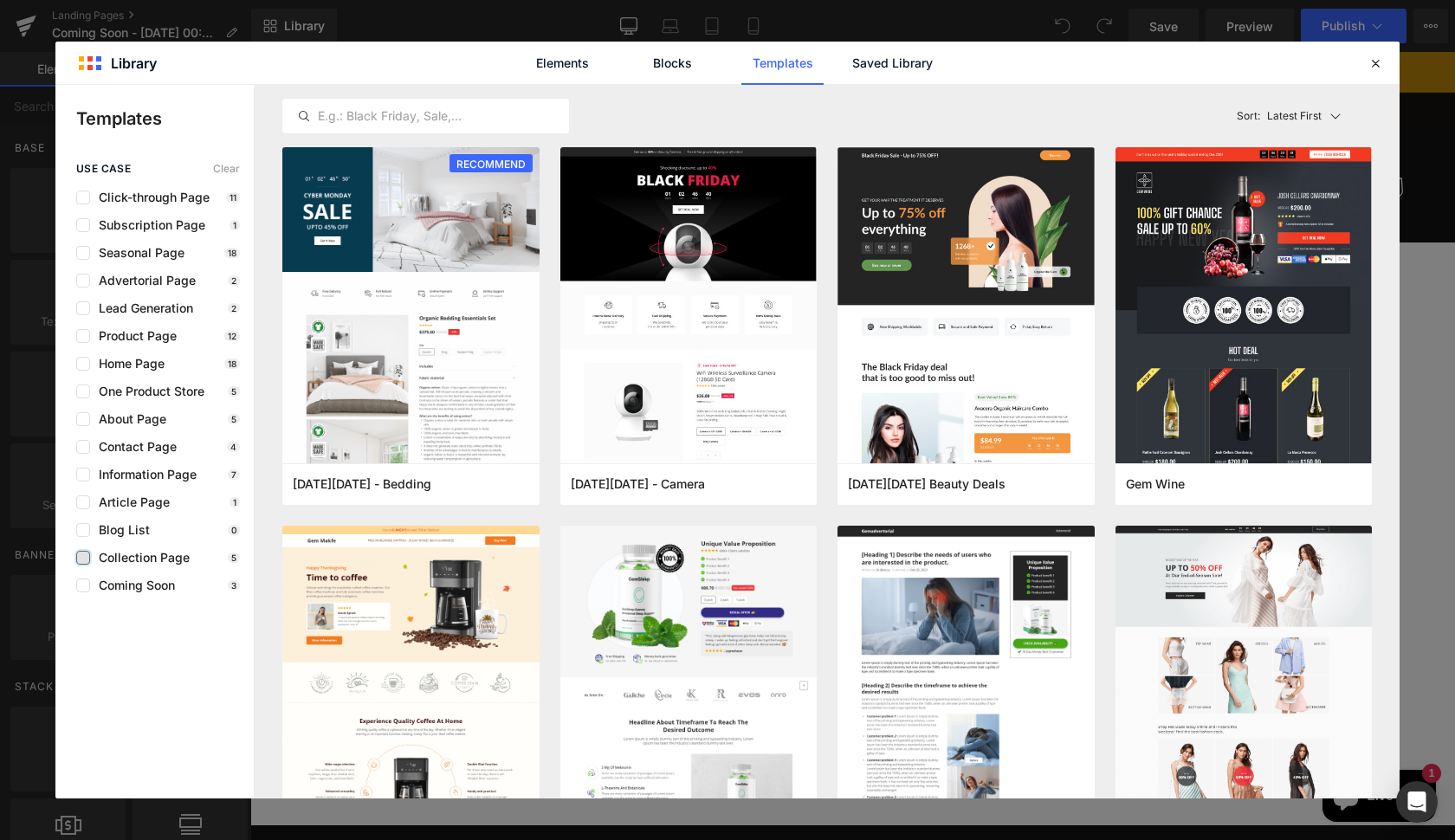
click at [82, 553] on label at bounding box center [83, 557] width 14 height 14
click at [83, 557] on input "checkbox" at bounding box center [83, 557] width 0 height 0
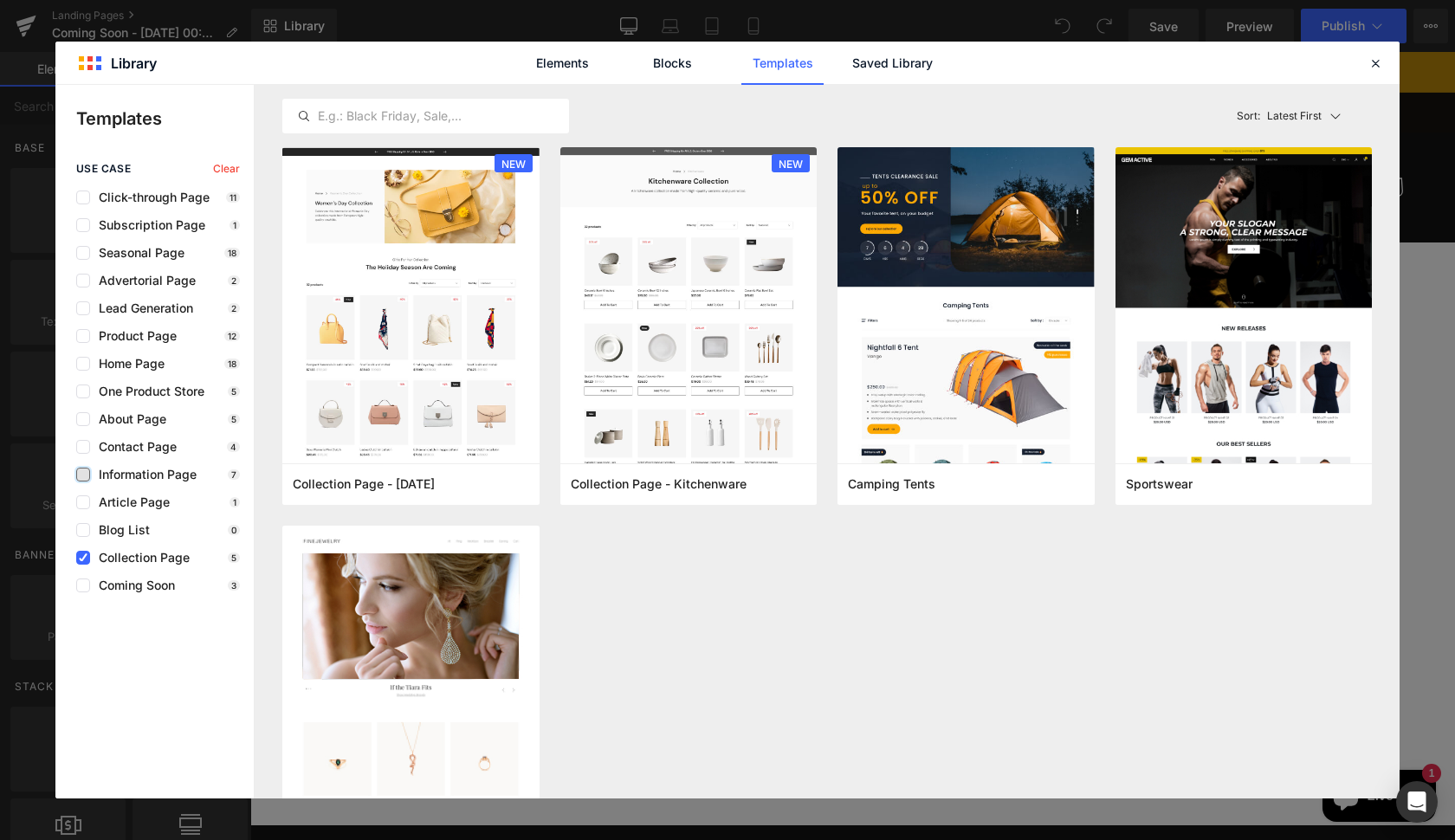
click at [84, 470] on label at bounding box center [83, 474] width 14 height 14
click at [83, 475] on input "checkbox" at bounding box center [83, 475] width 0 height 0
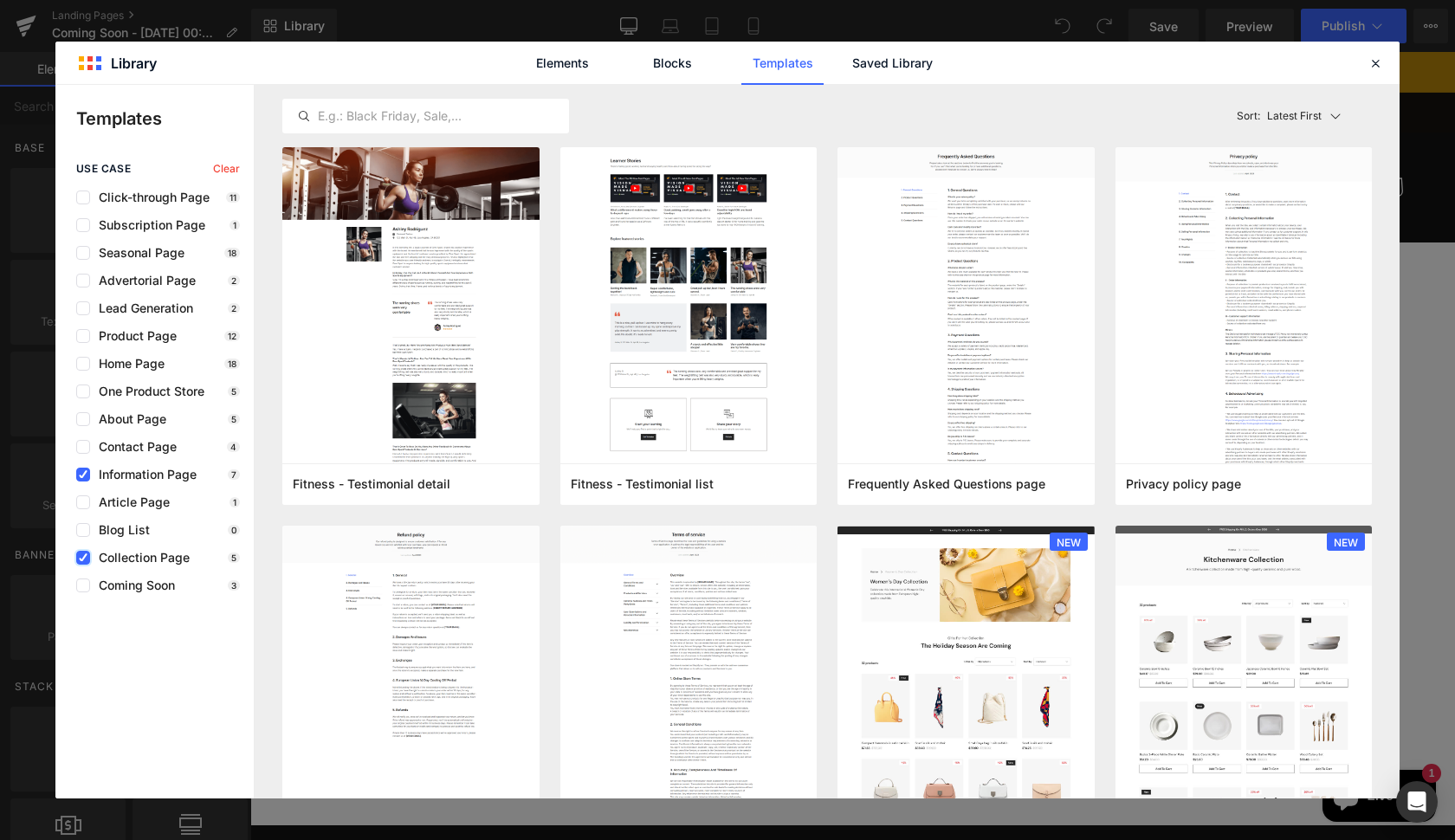
click at [79, 557] on icon at bounding box center [82, 557] width 9 height 0
click at [83, 557] on input "checkbox" at bounding box center [83, 557] width 0 height 0
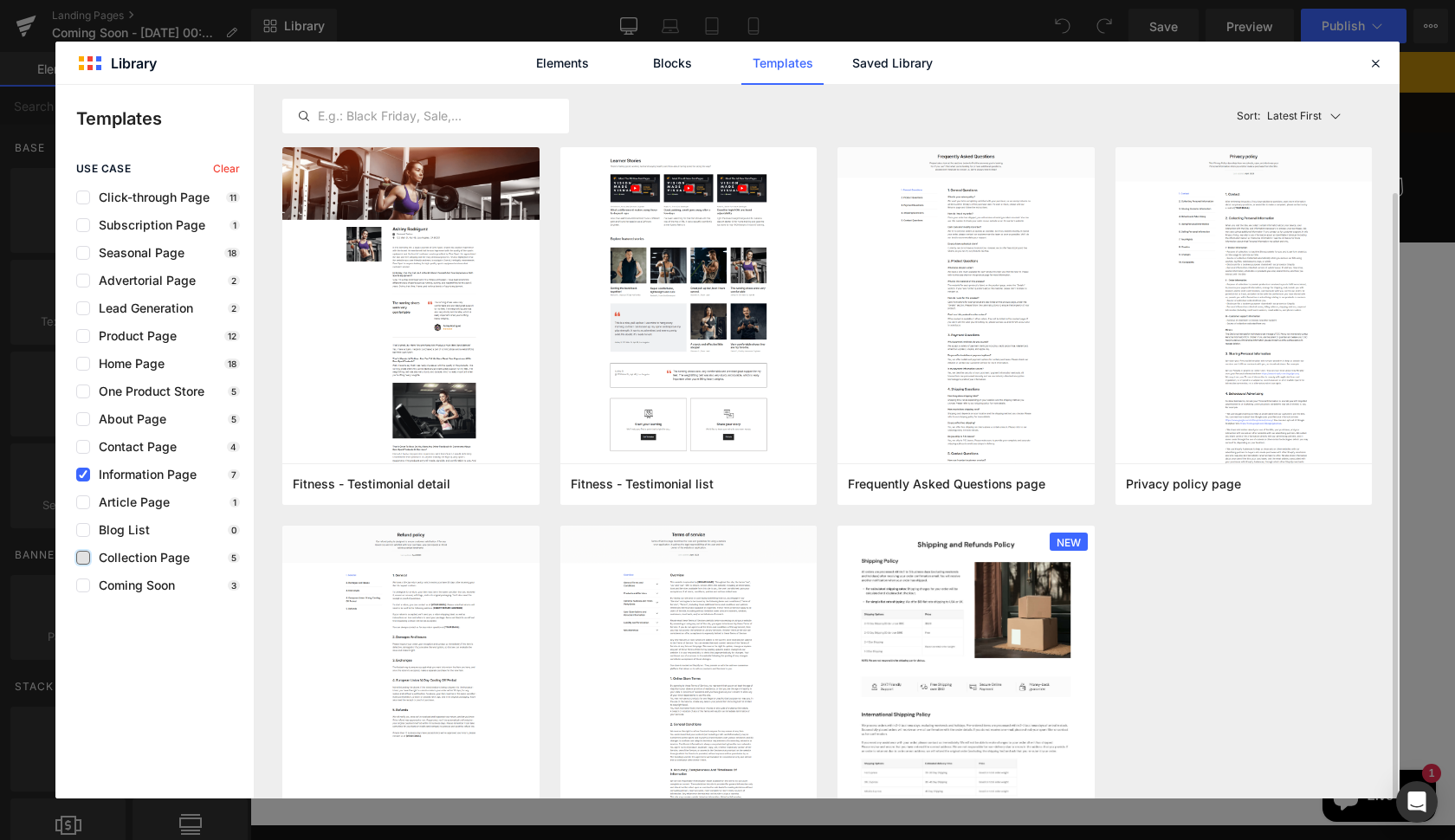
scroll to position [111, 0]
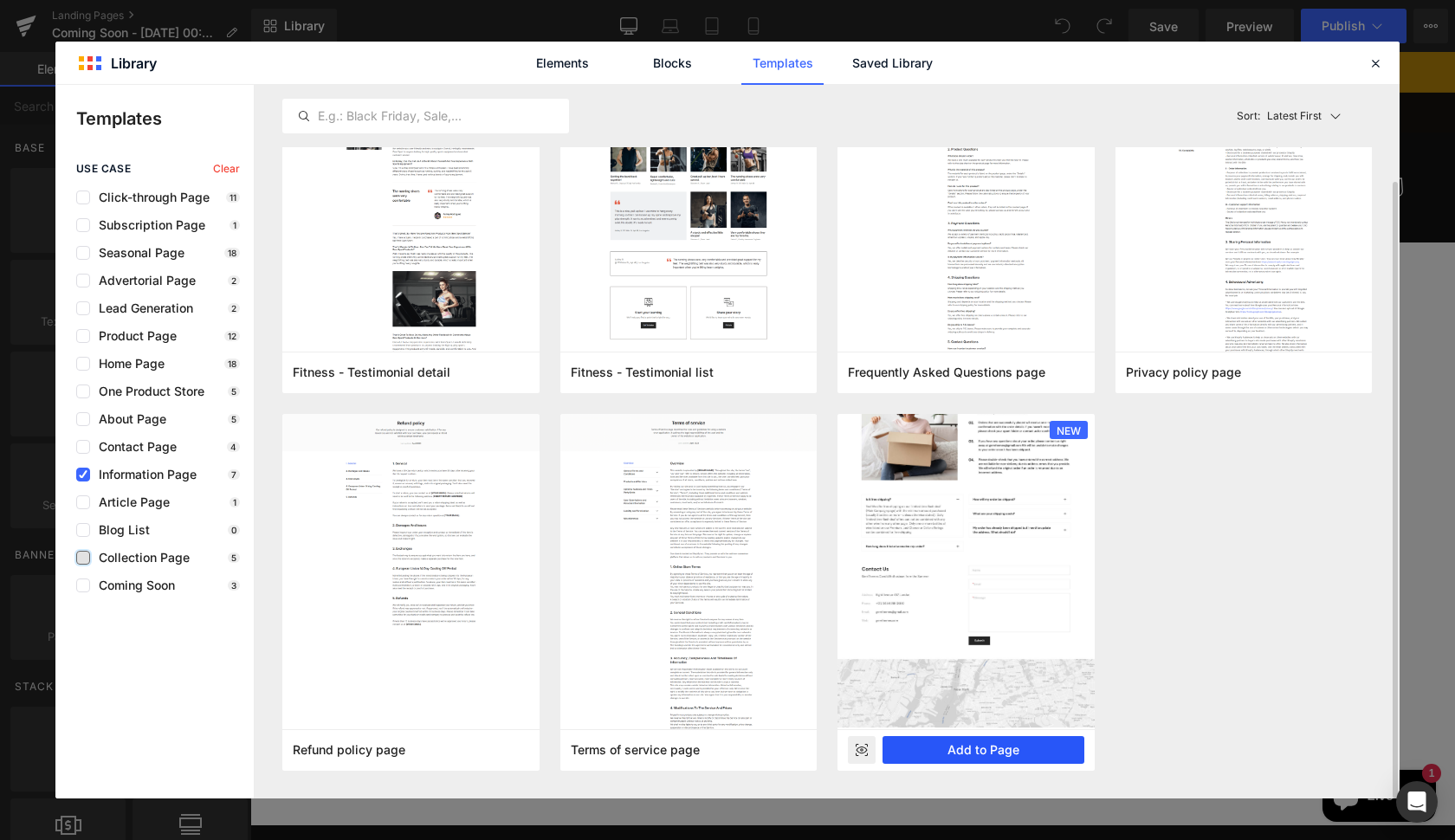
click at [963, 747] on button "Add to Page" at bounding box center [983, 749] width 202 height 28
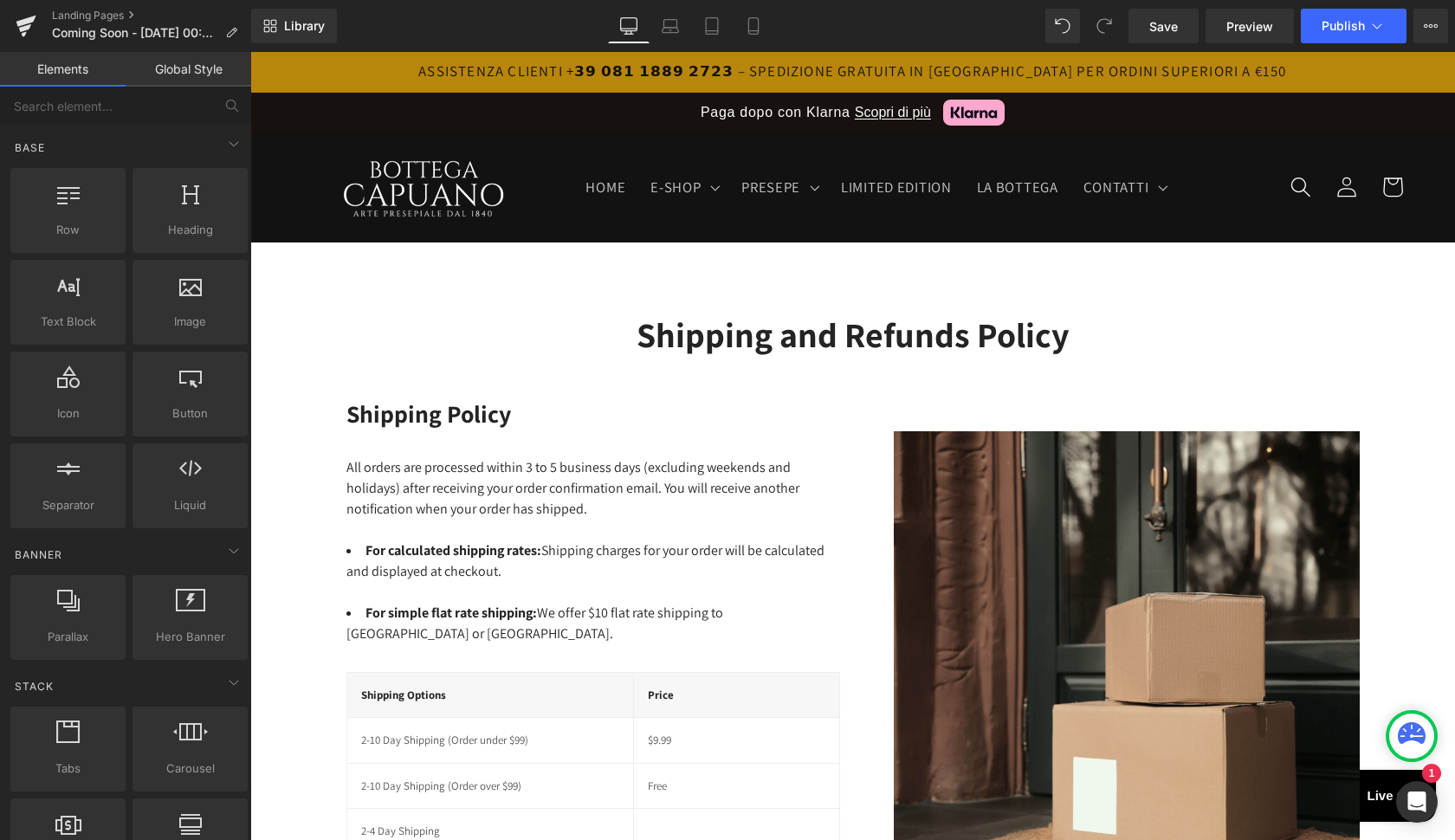
scroll to position [0, 0]
click at [1176, 28] on span "Save" at bounding box center [1163, 26] width 28 height 18
click at [23, 27] on icon at bounding box center [25, 28] width 13 height 8
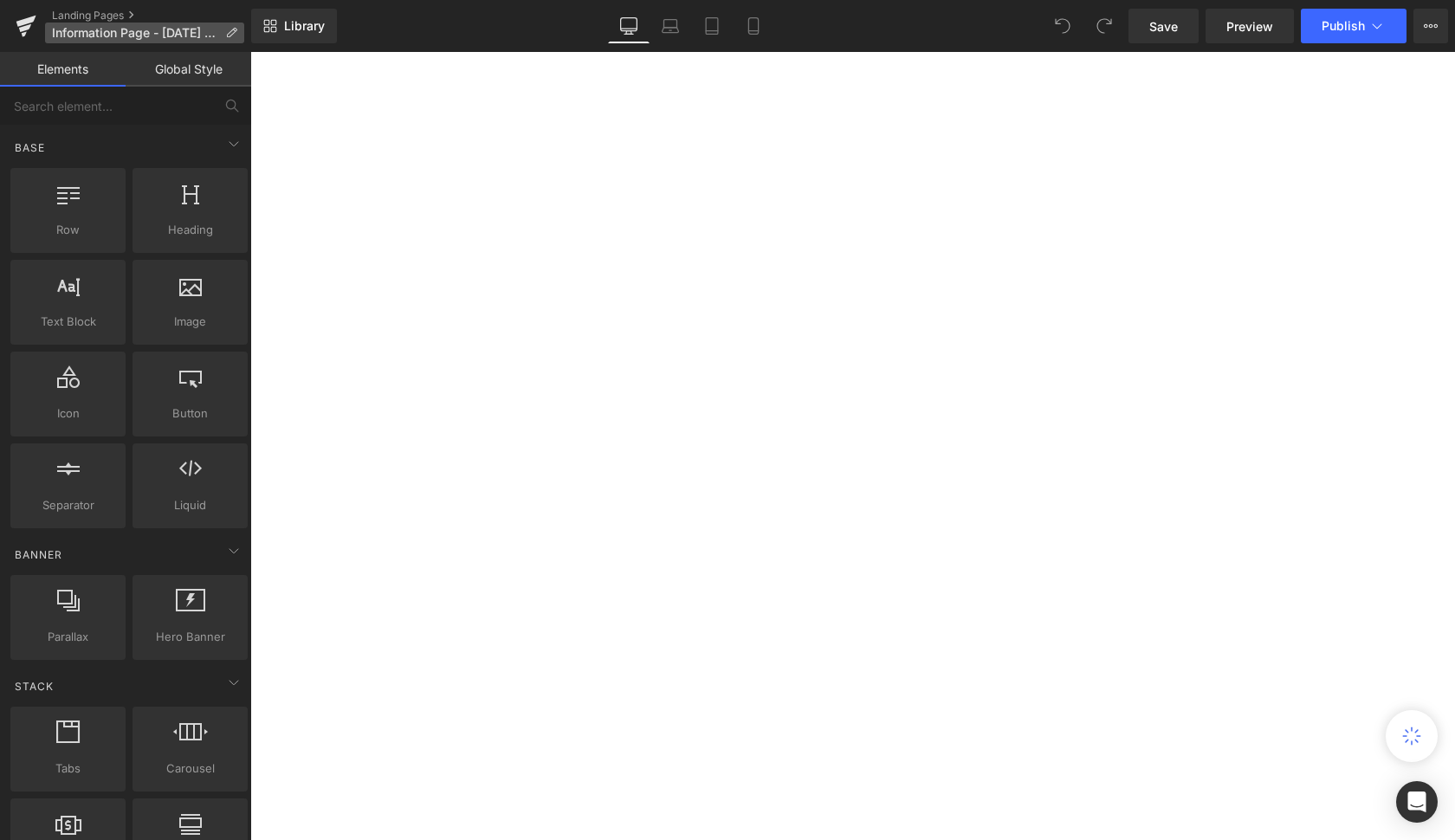
click at [185, 34] on span "Information Page - [DATE] 00:50:22" at bounding box center [136, 33] width 167 height 14
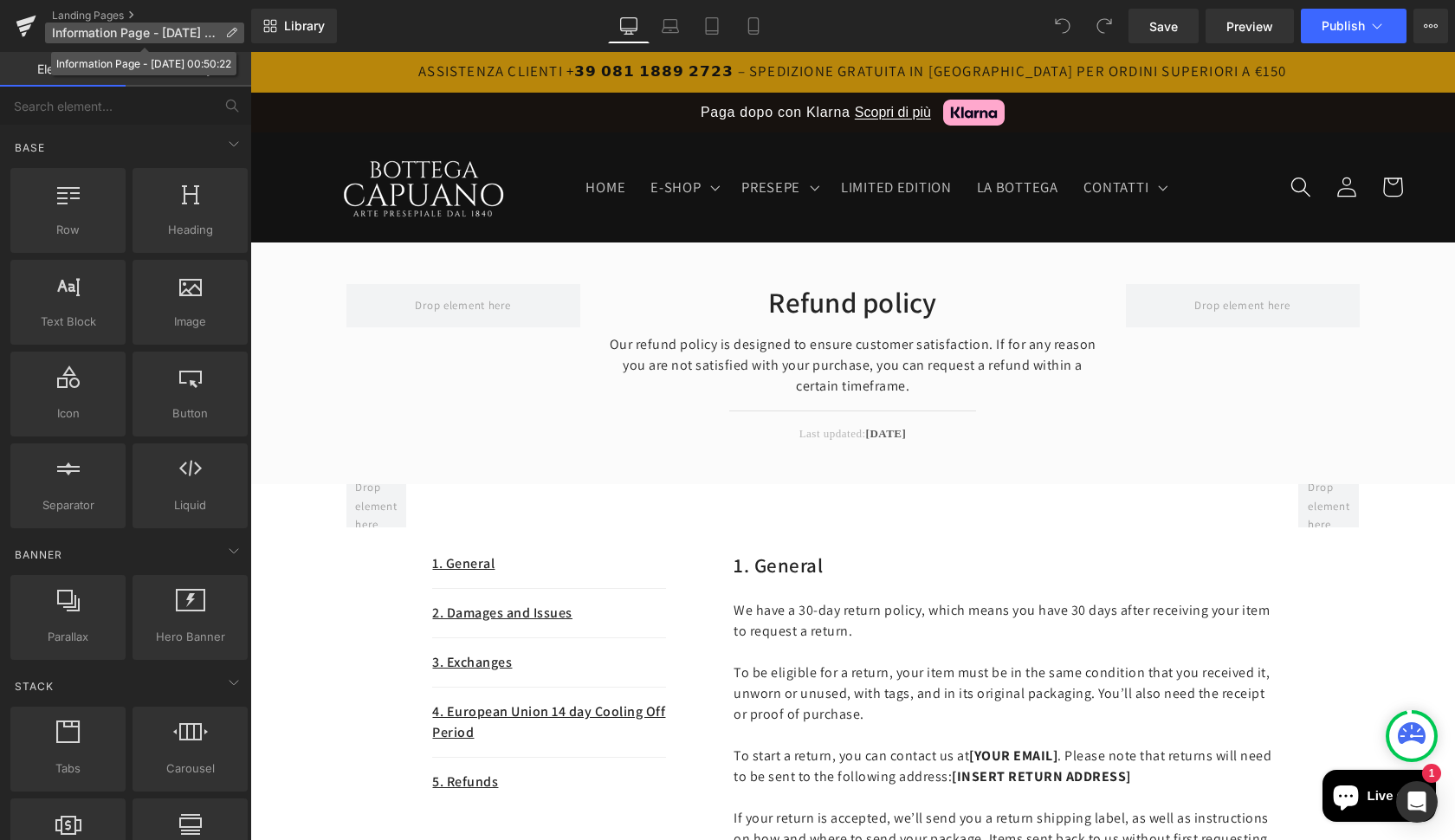
click at [233, 31] on icon at bounding box center [231, 33] width 13 height 13
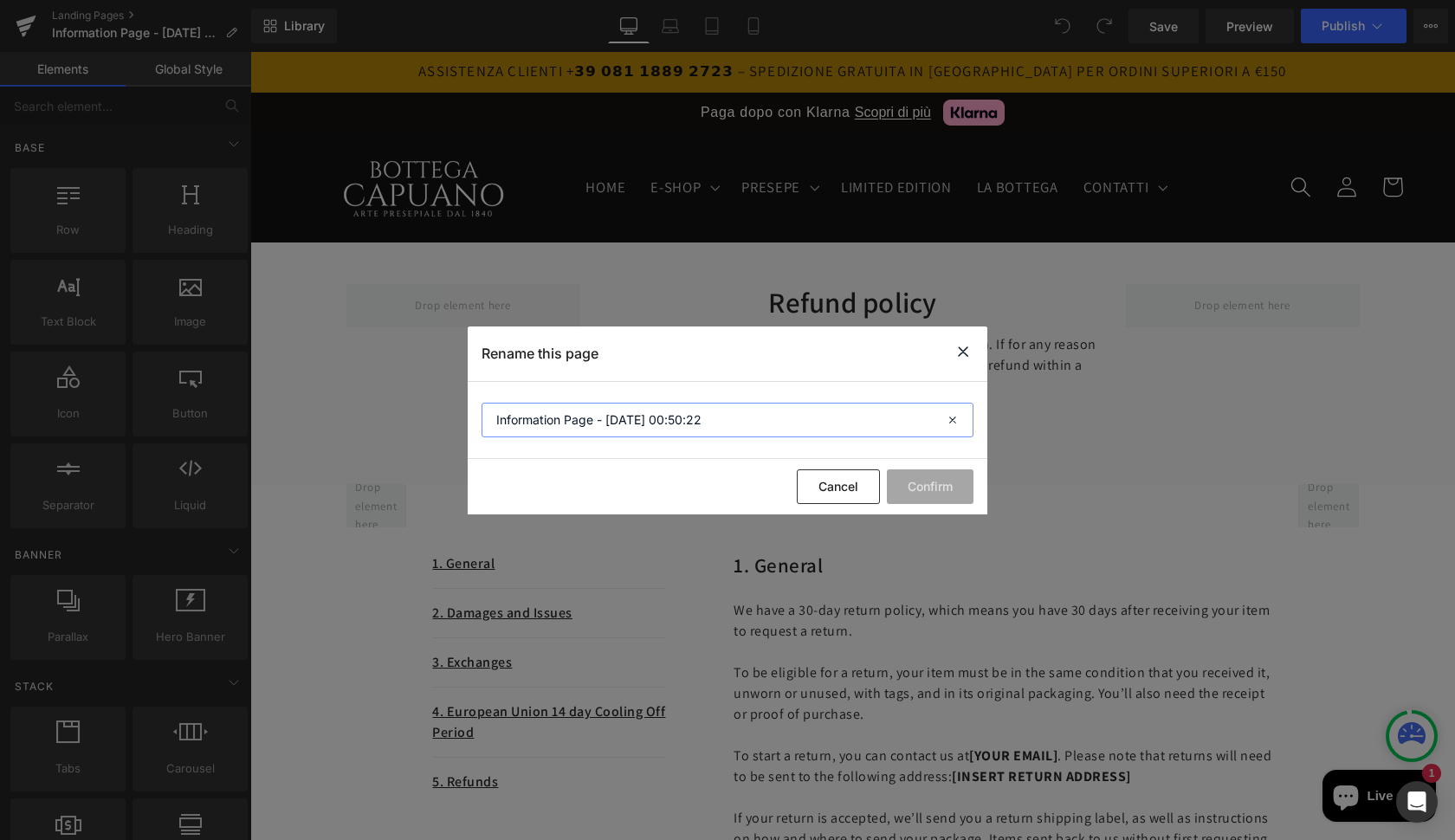
click at [703, 420] on input "Information Page - Oct 13, 00:50:22" at bounding box center [727, 420] width 491 height 35
type input "Refound Police"
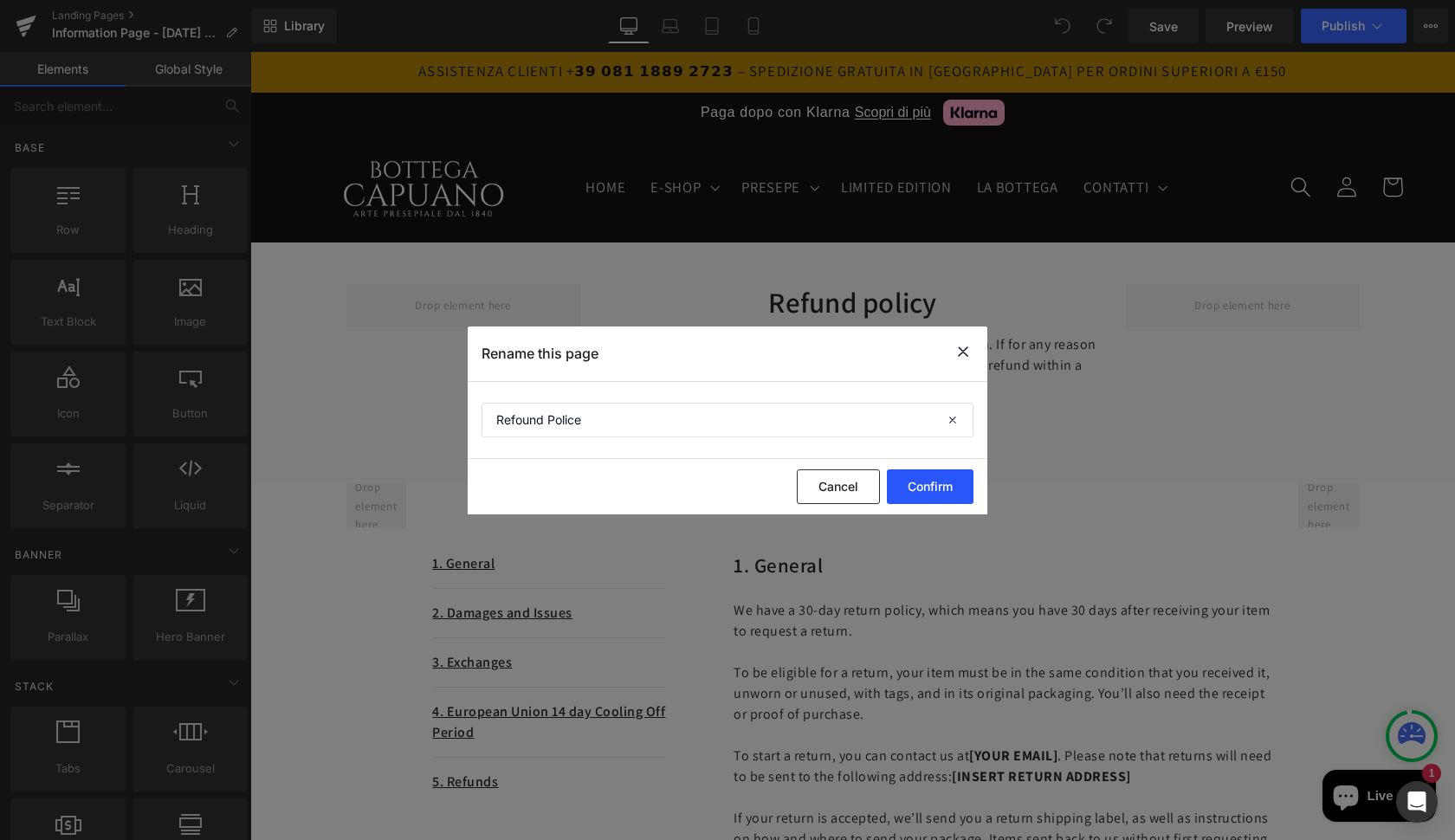
click at [938, 491] on button "Confirm" at bounding box center [930, 486] width 86 height 35
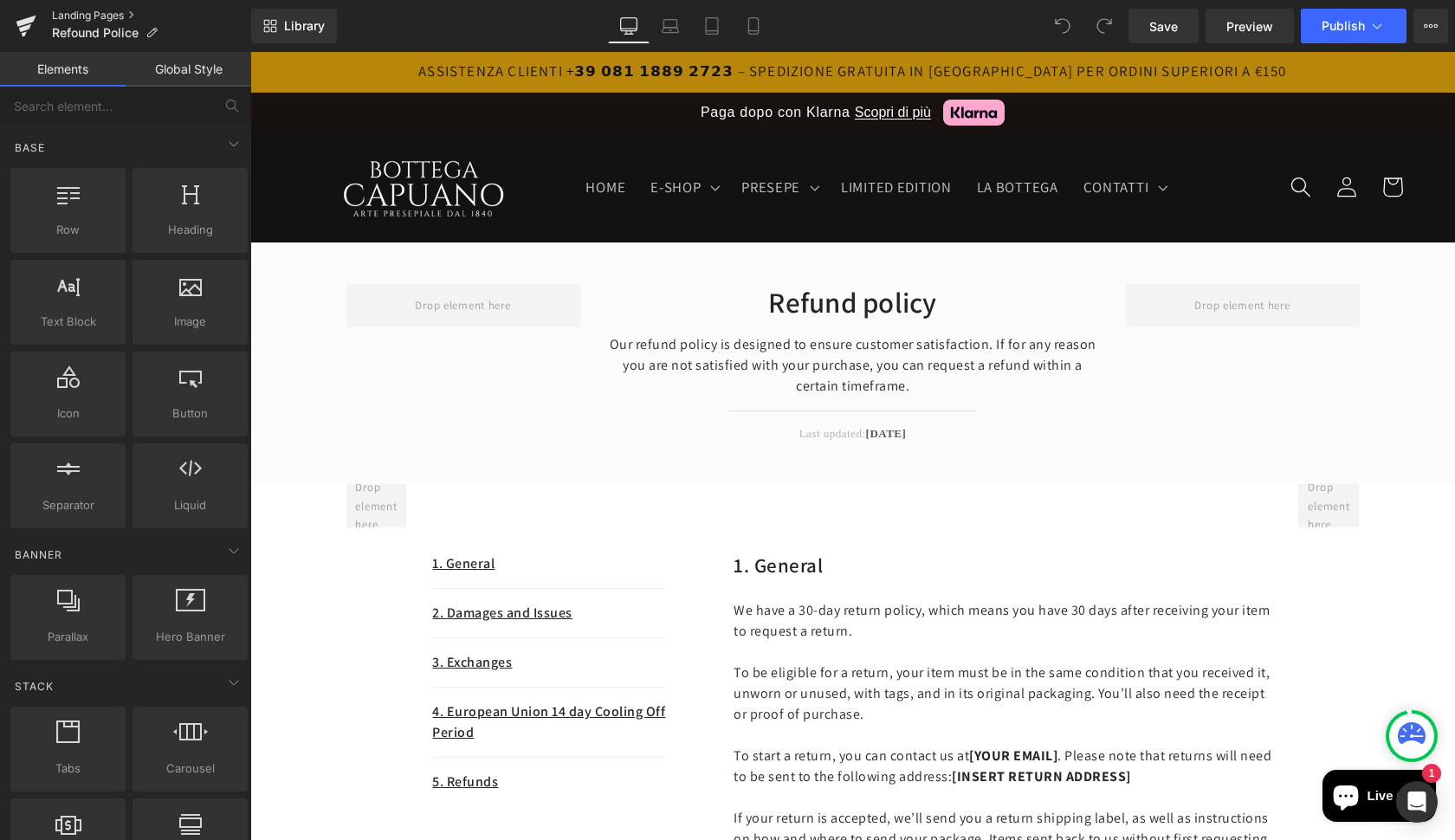
click at [135, 13] on link "Landing Pages" at bounding box center [151, 16] width 199 height 14
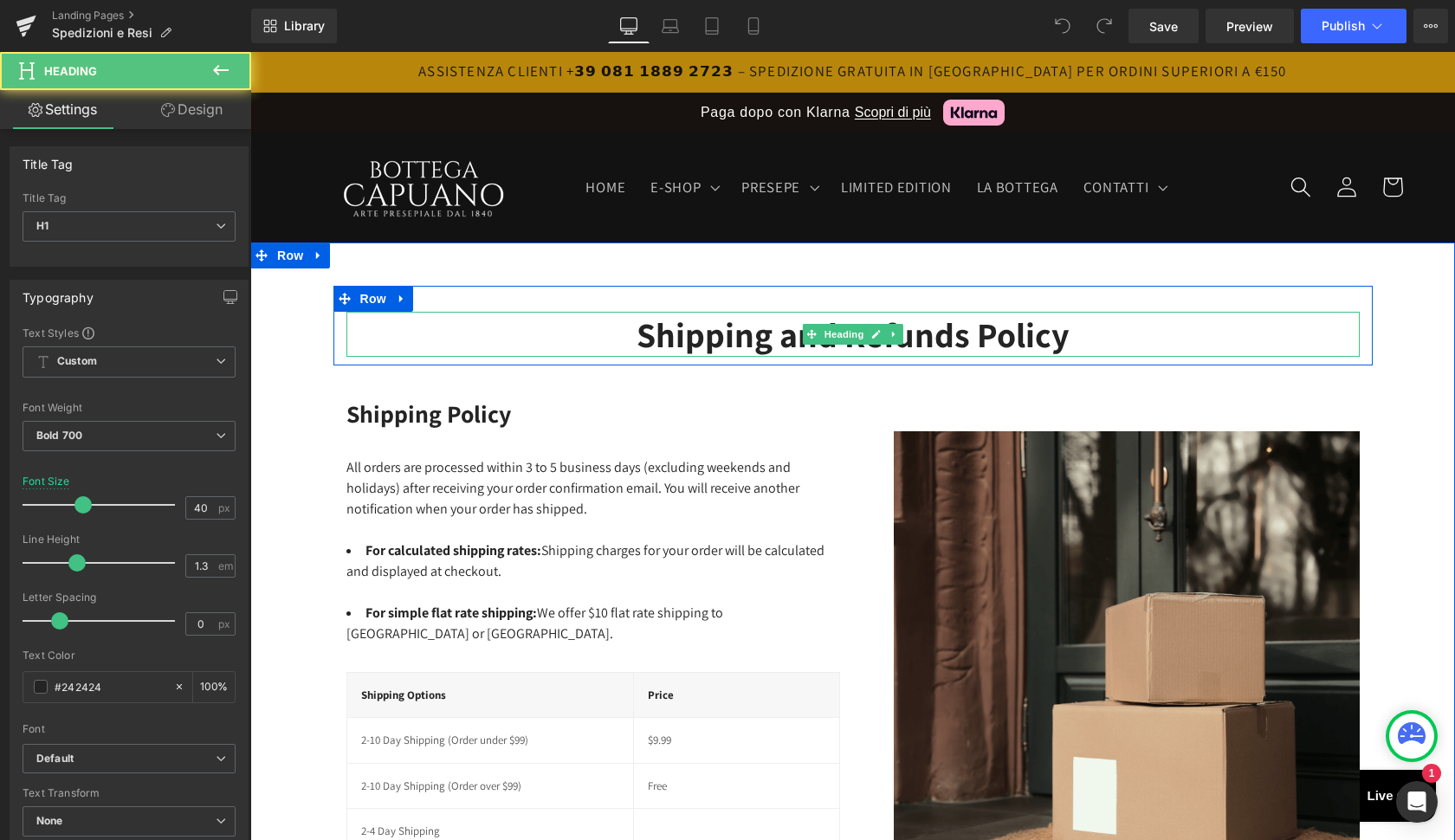
click at [853, 331] on div "Shipping and Refunds Policy Heading" at bounding box center [852, 334] width 1013 height 45
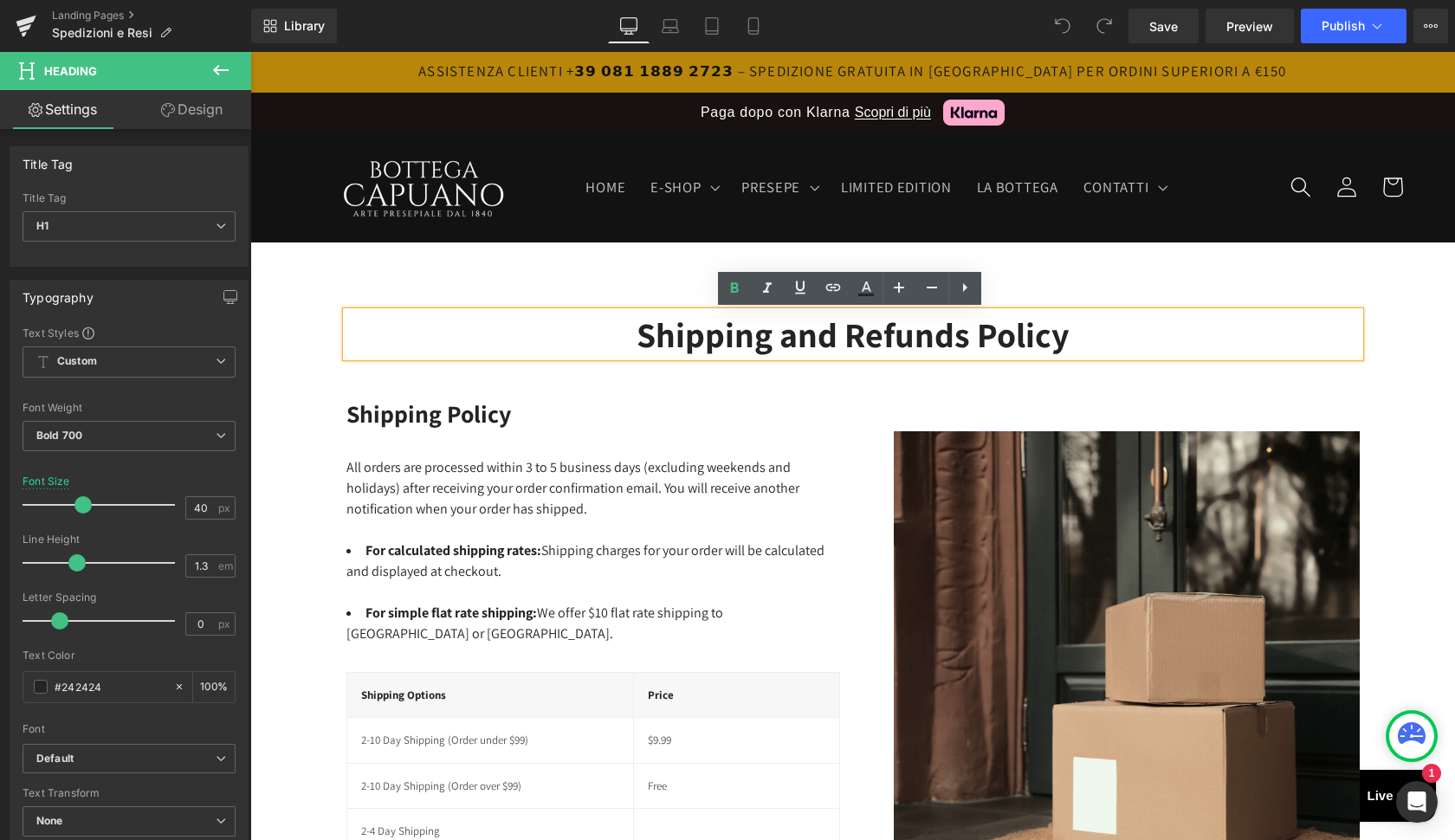
click at [851, 338] on h1 "Shipping and Refunds Policy" at bounding box center [852, 334] width 1013 height 45
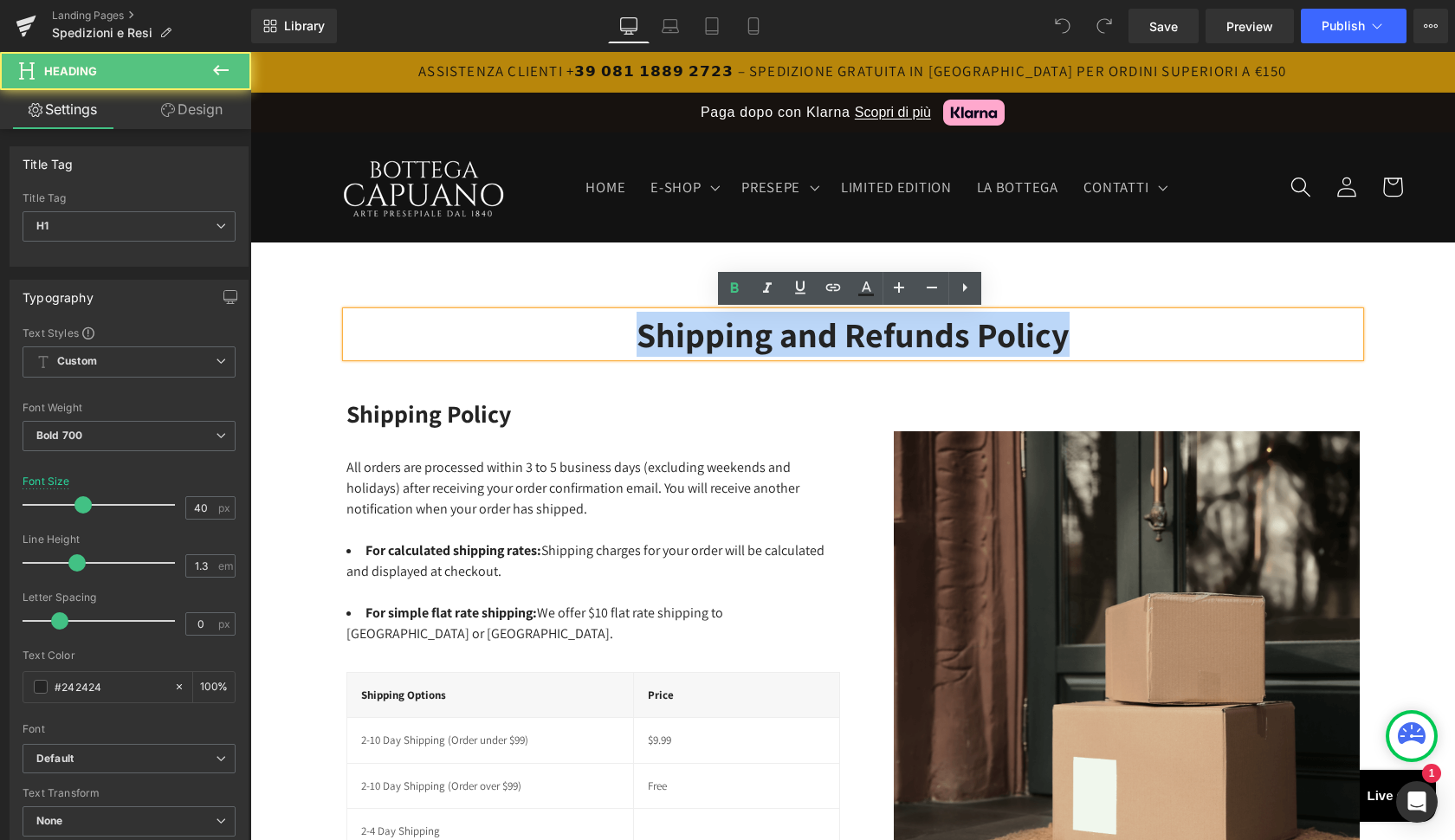
click at [851, 338] on h1 "Shipping and Refunds Policy" at bounding box center [852, 334] width 1013 height 45
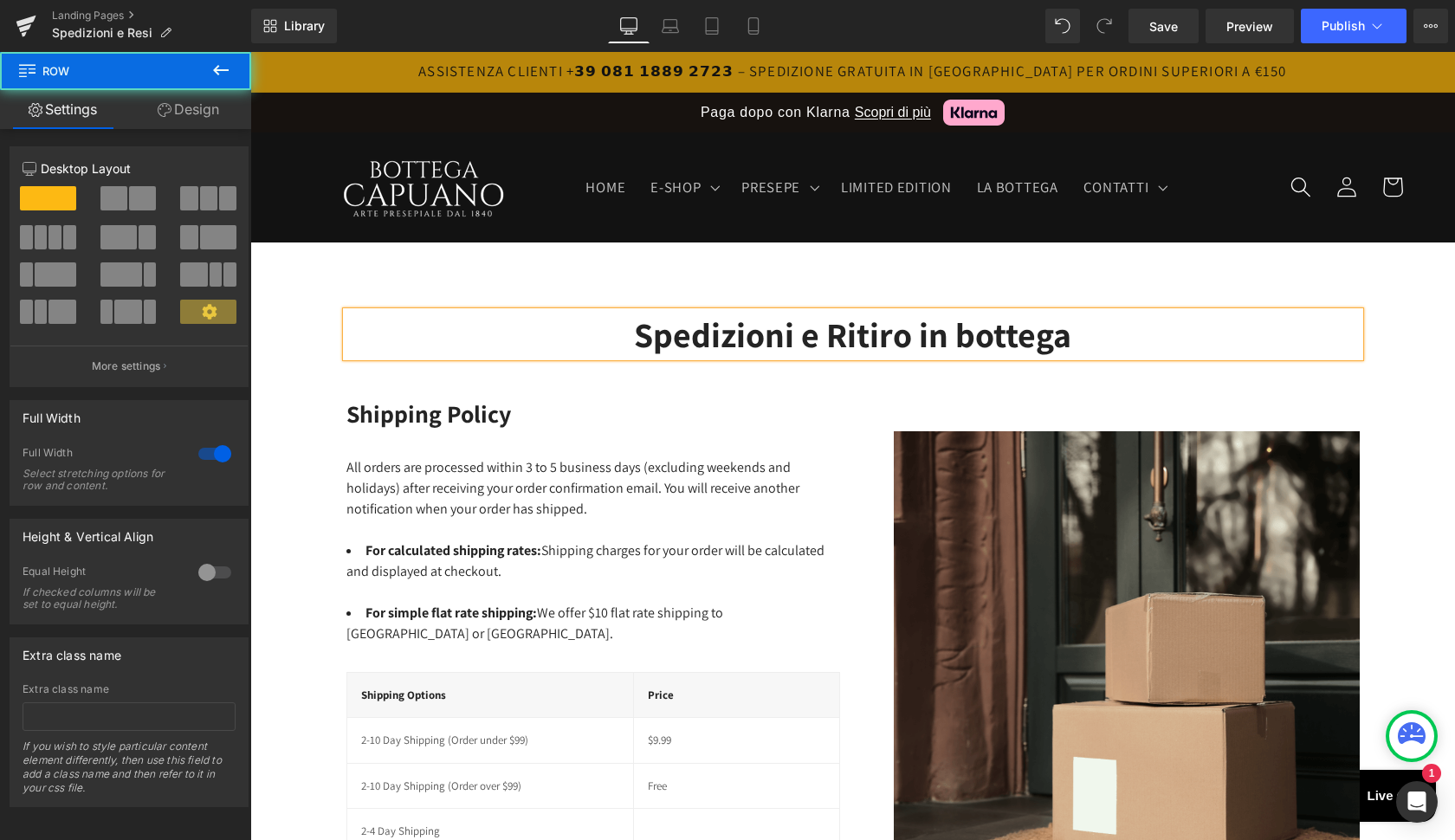
click at [1093, 284] on div "Spedizioni e Ritiro in bottega Heading Row Shipping Policy Heading All orders a…" at bounding box center [852, 621] width 1205 height 758
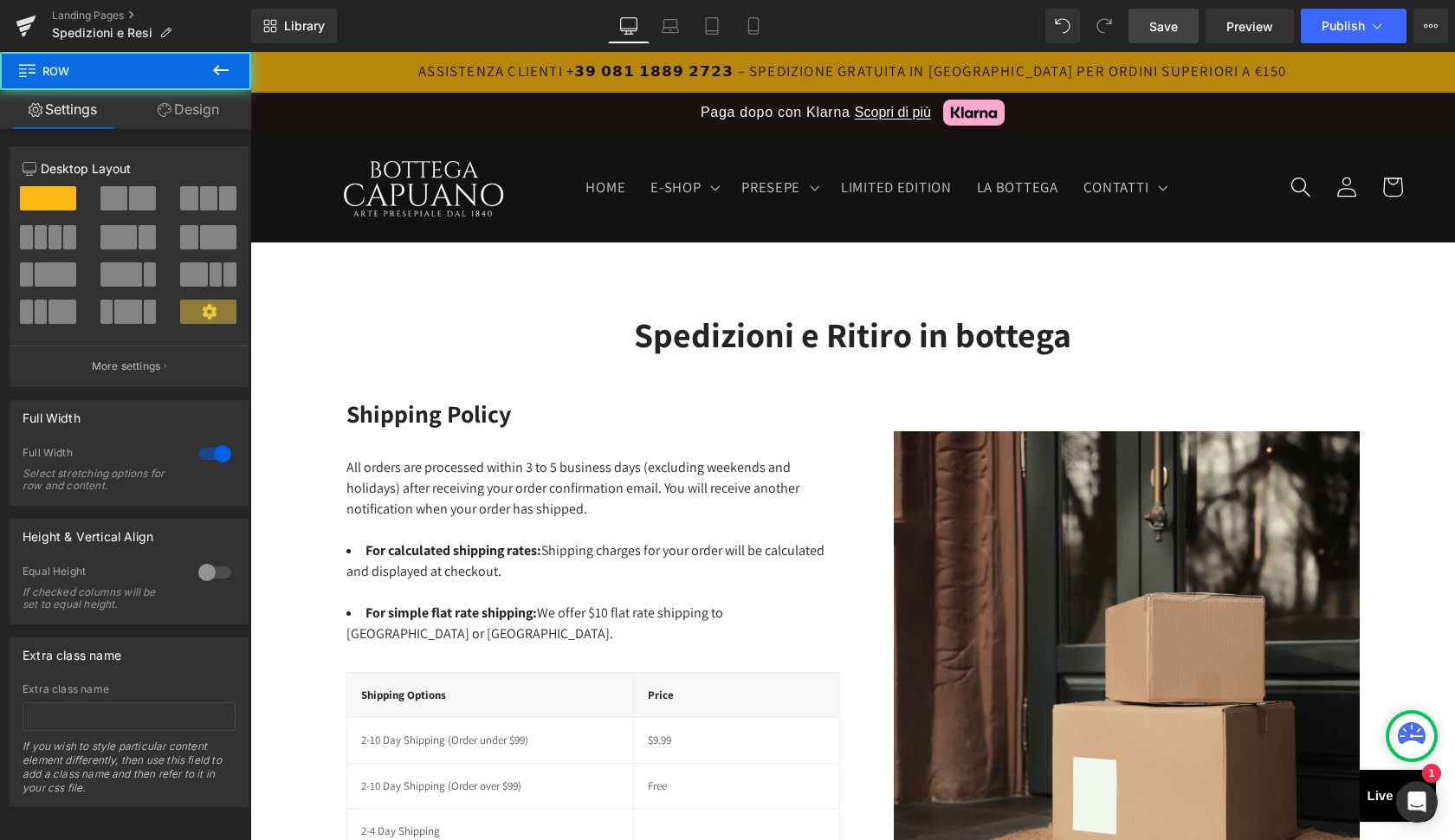
click at [1165, 34] on span "Save" at bounding box center [1163, 26] width 28 height 18
click at [222, 71] on icon at bounding box center [221, 70] width 16 height 11
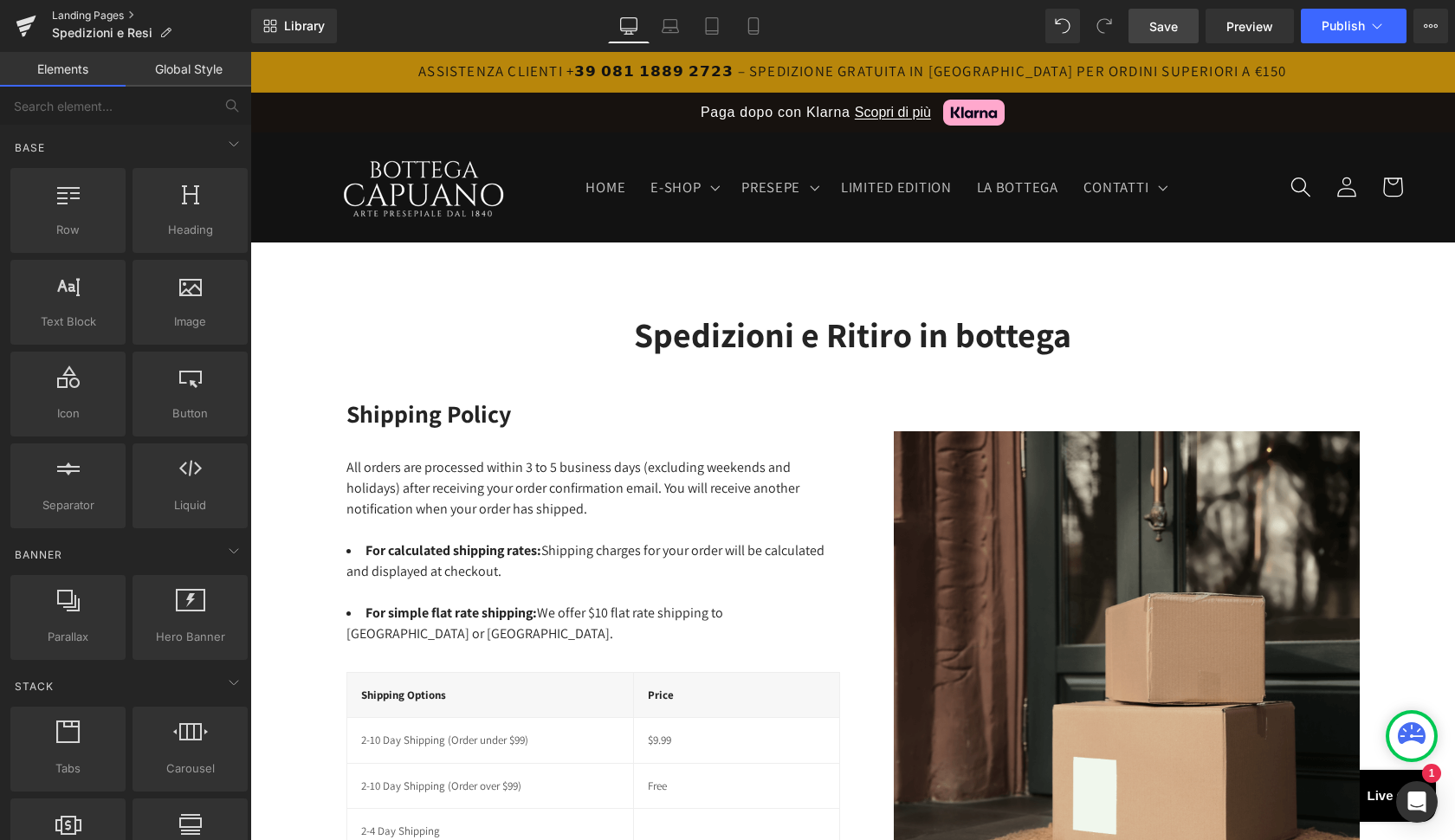
click at [134, 17] on link "Landing Pages" at bounding box center [151, 16] width 199 height 14
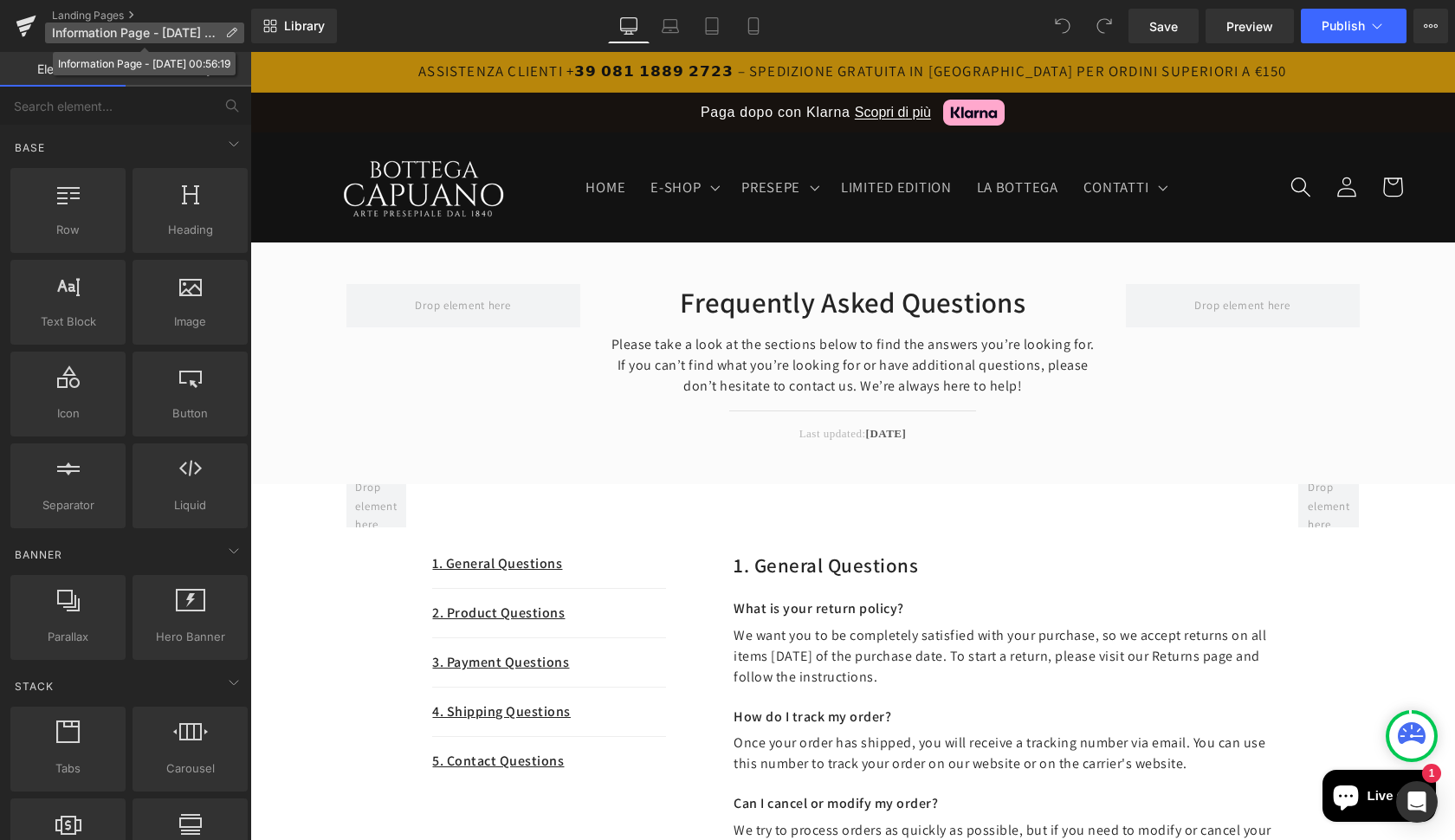
click at [171, 29] on span "Information Page - Oct 13, 00:56:19" at bounding box center [136, 33] width 167 height 14
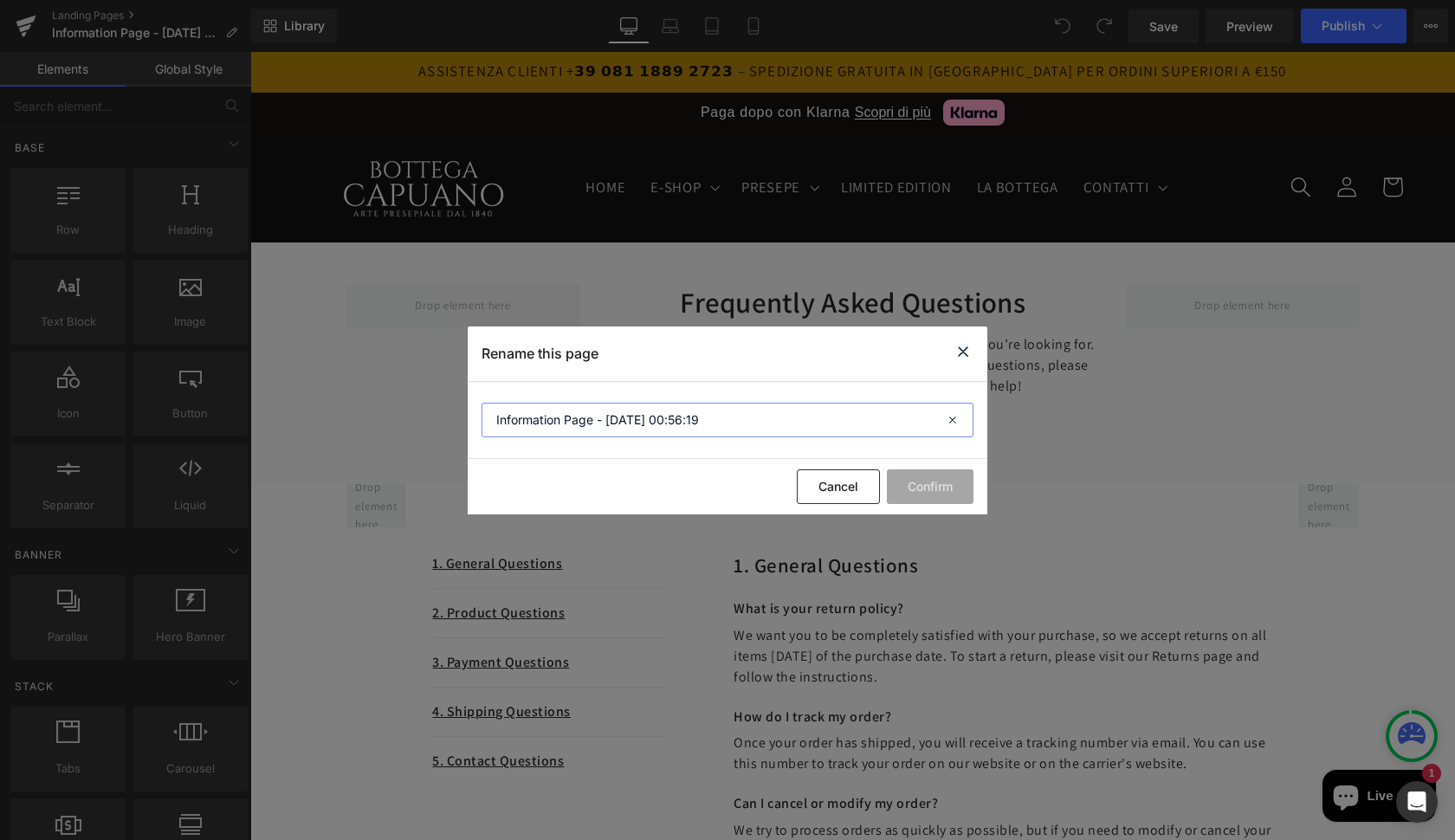
click at [705, 425] on input "Information Page - Oct 13, 00:56:19" at bounding box center [727, 420] width 491 height 35
type input "FAQs"
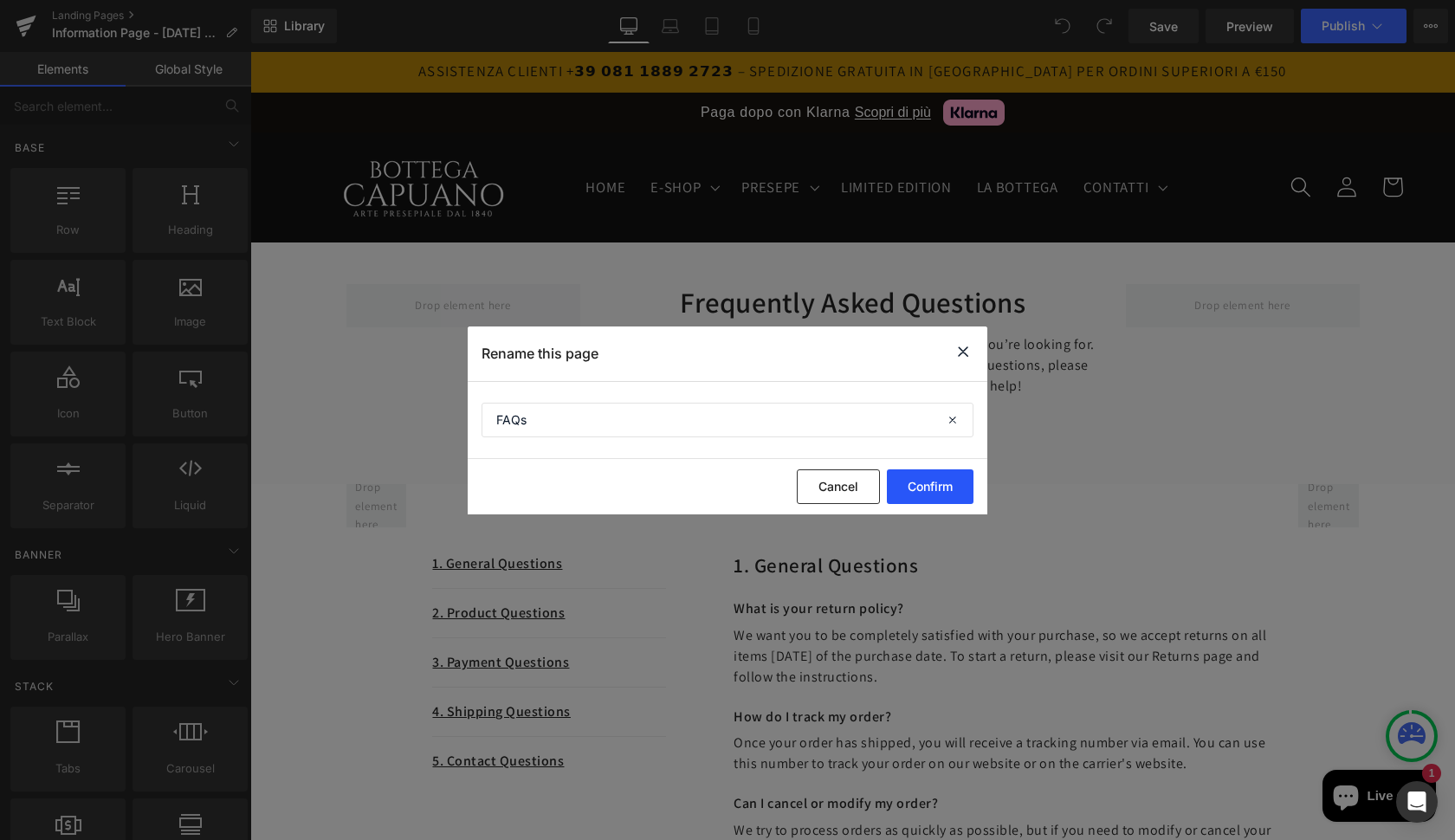
click at [939, 491] on button "Confirm" at bounding box center [930, 486] width 86 height 35
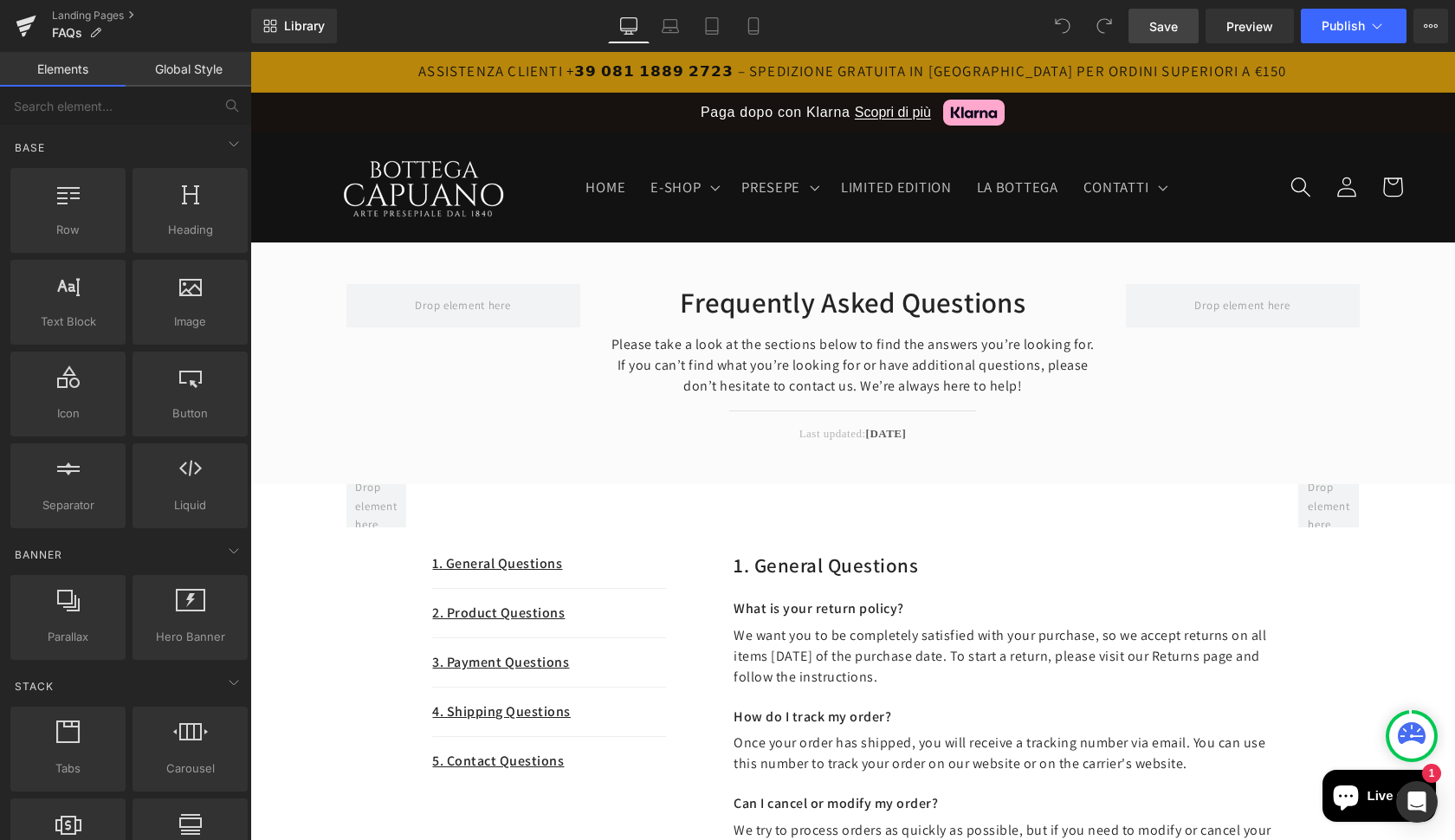
click at [1167, 20] on span "Save" at bounding box center [1163, 26] width 28 height 18
click at [129, 11] on link "Landing Pages" at bounding box center [151, 16] width 199 height 14
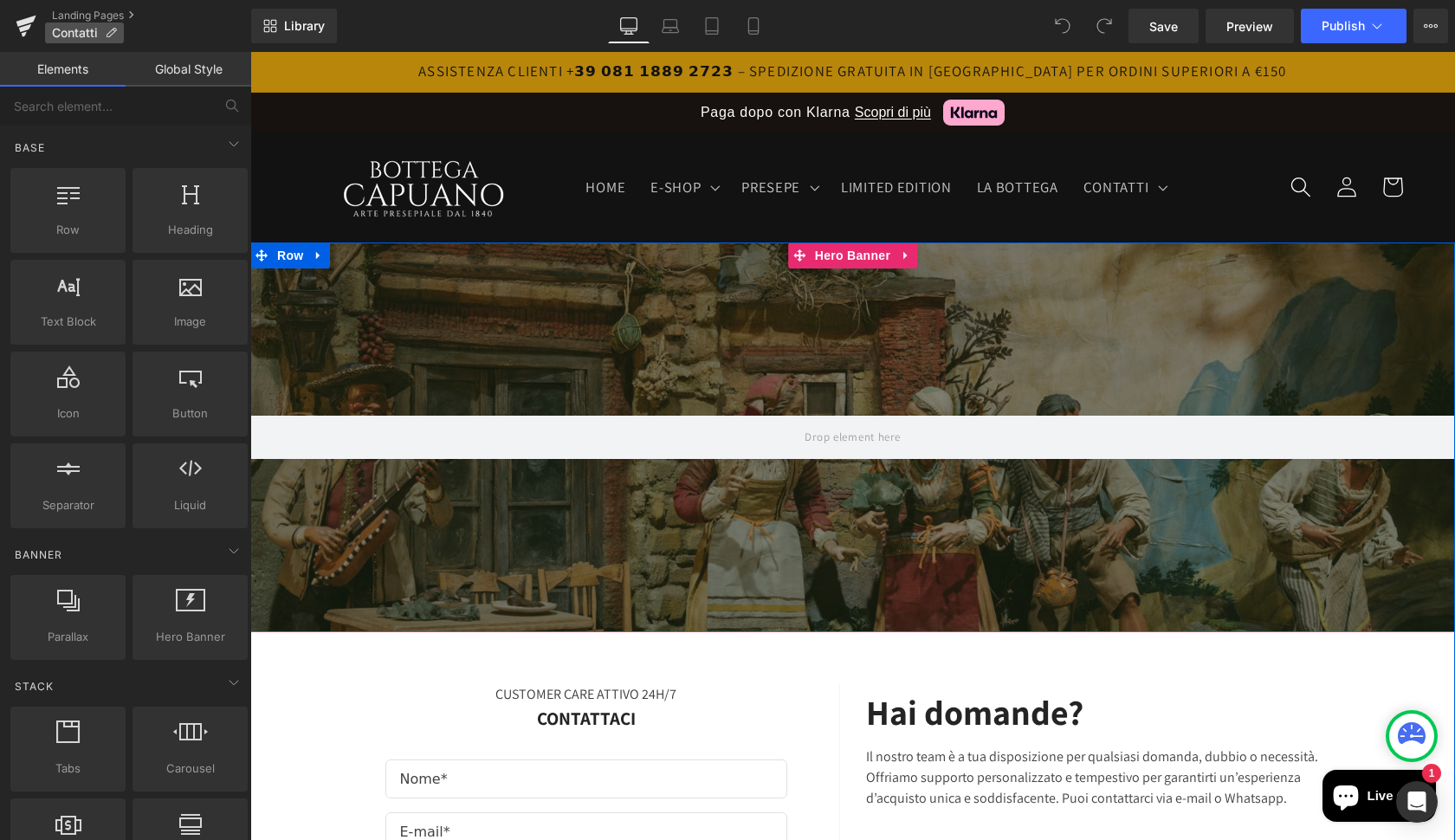
click at [110, 30] on icon at bounding box center [111, 33] width 13 height 13
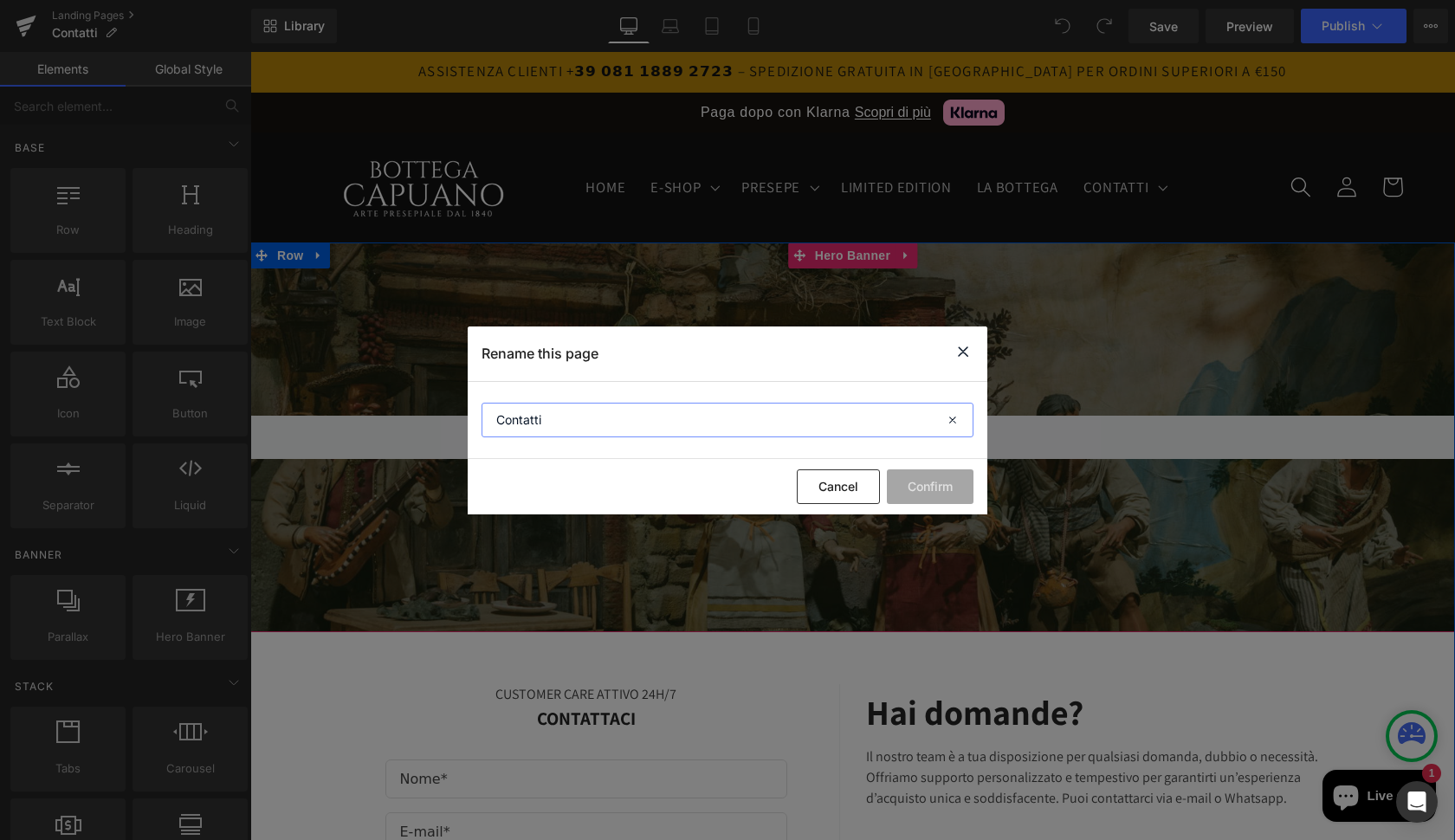
click at [886, 425] on input "Contatti" at bounding box center [727, 420] width 491 height 35
click at [839, 493] on button "Cancel" at bounding box center [838, 486] width 83 height 35
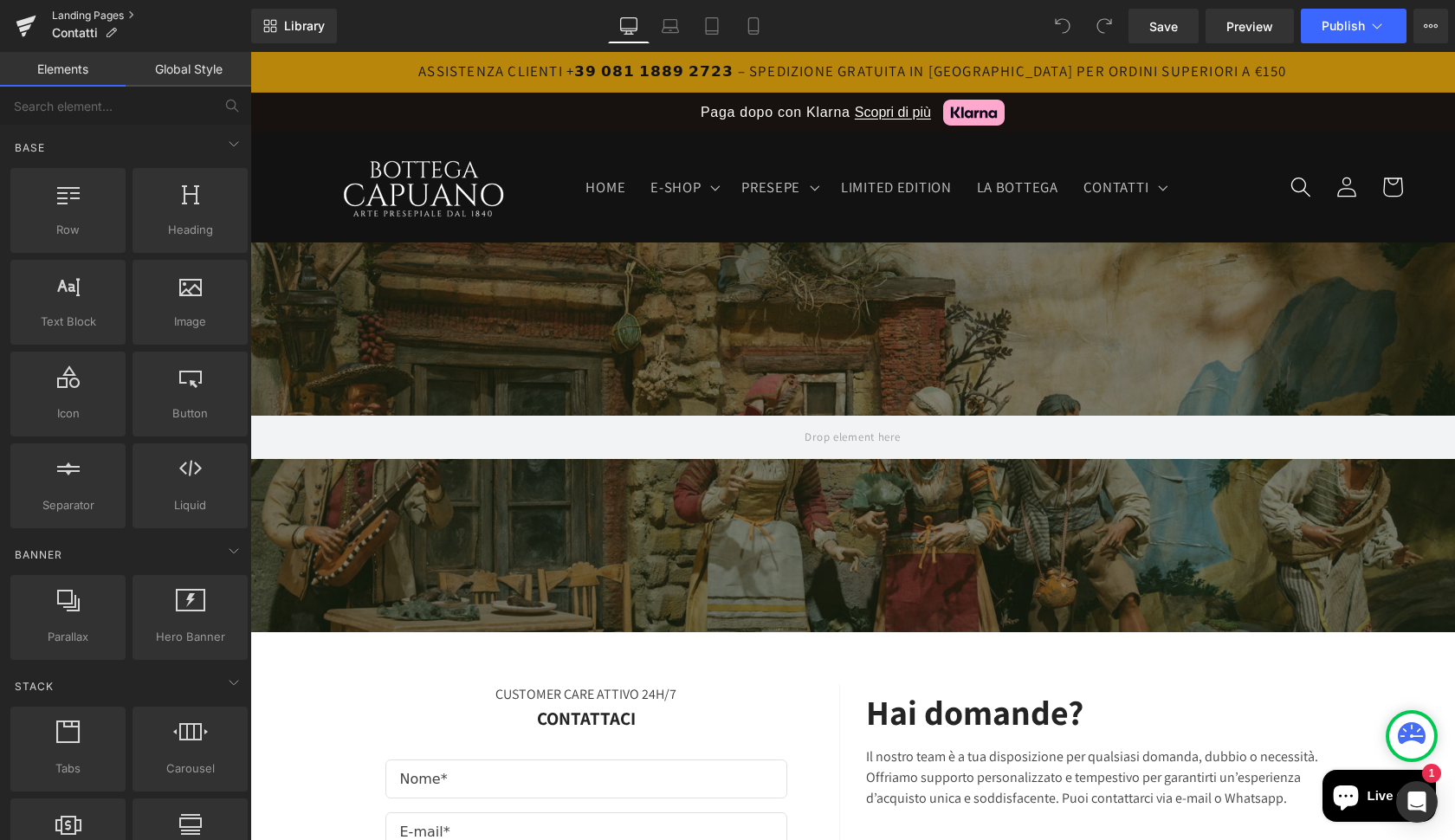
click at [132, 17] on link "Landing Pages" at bounding box center [151, 16] width 199 height 14
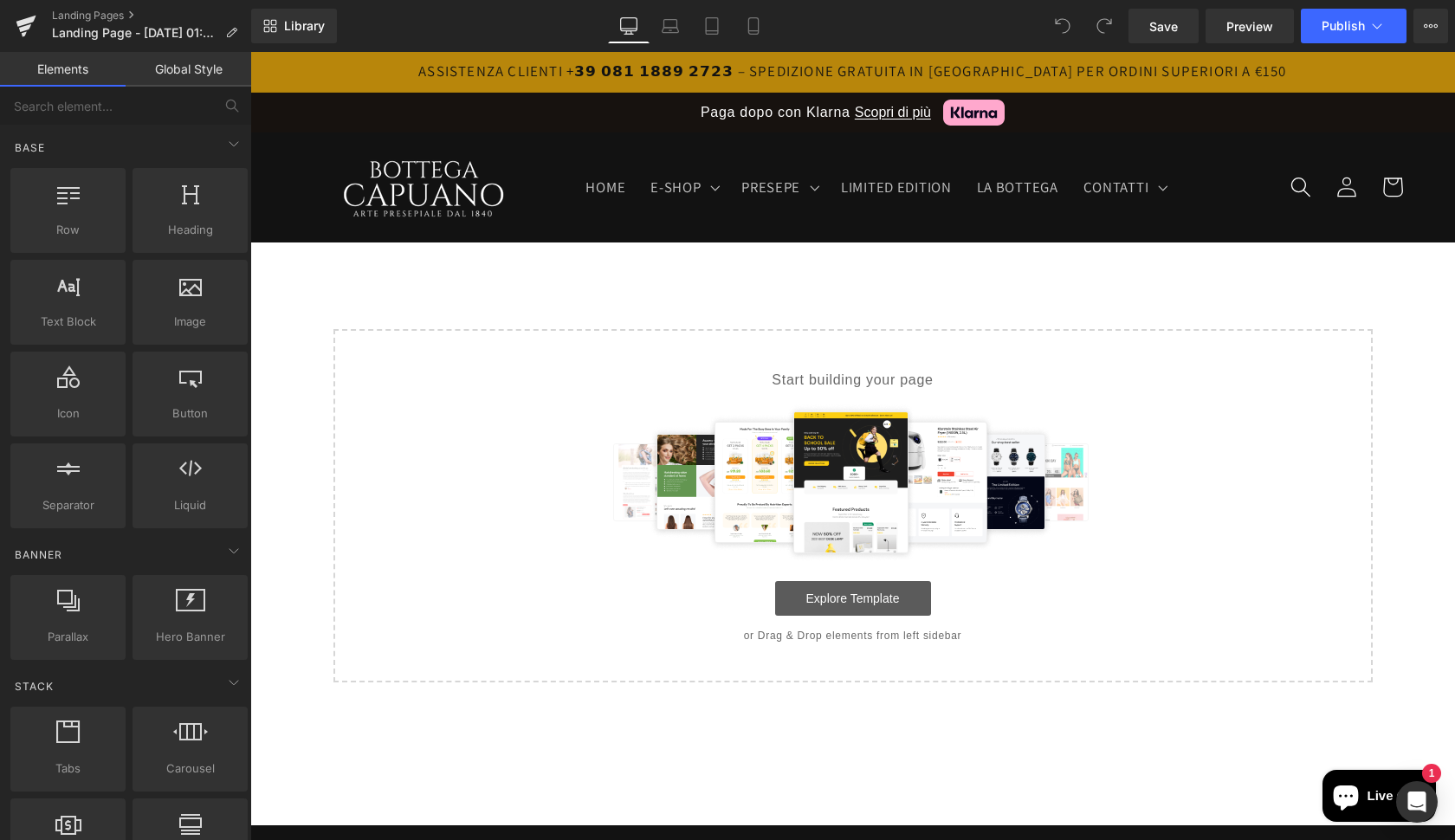
click at [839, 594] on link "Explore Template" at bounding box center [853, 599] width 156 height 35
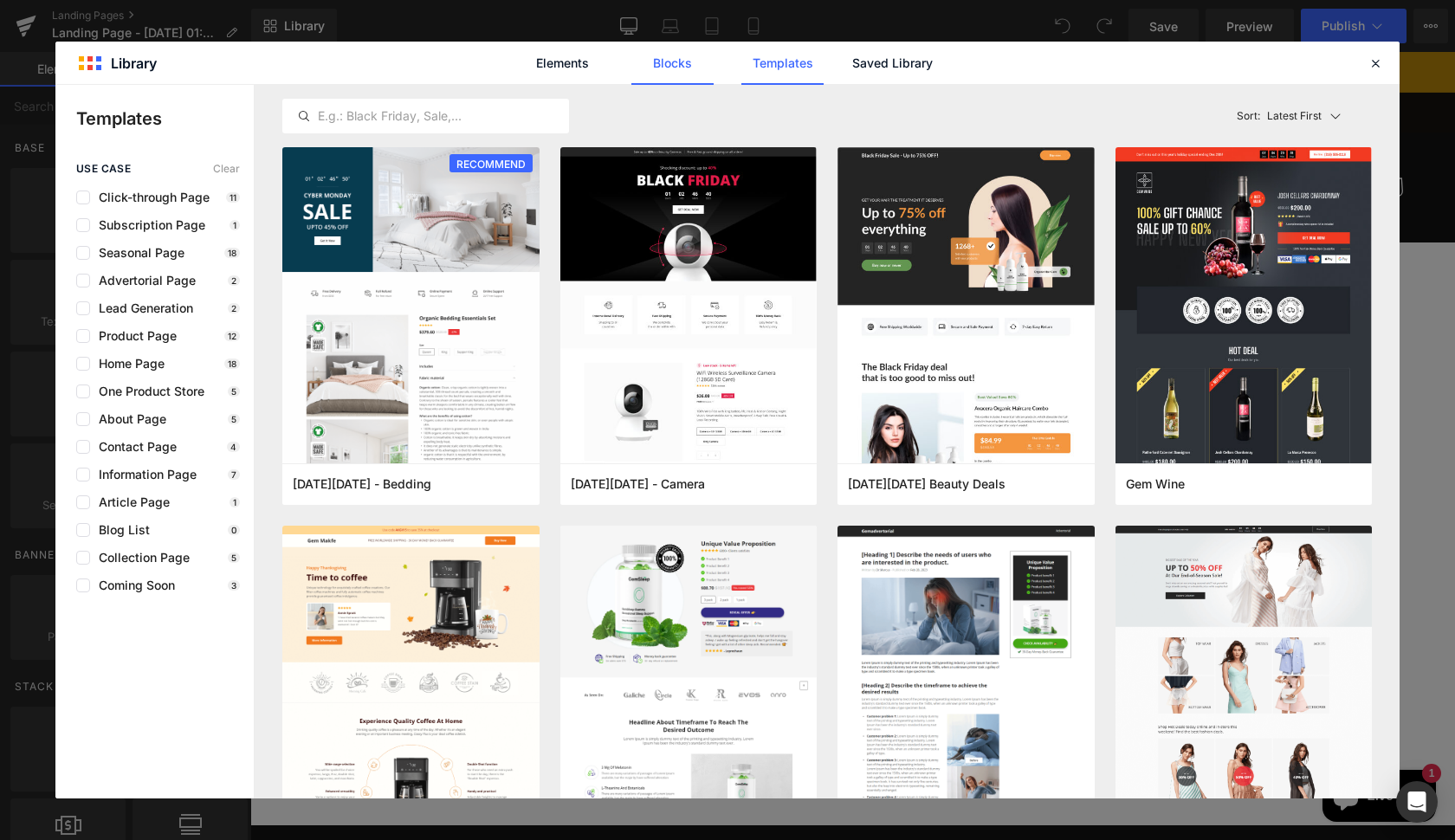
click at [669, 60] on link "Blocks" at bounding box center [672, 63] width 82 height 44
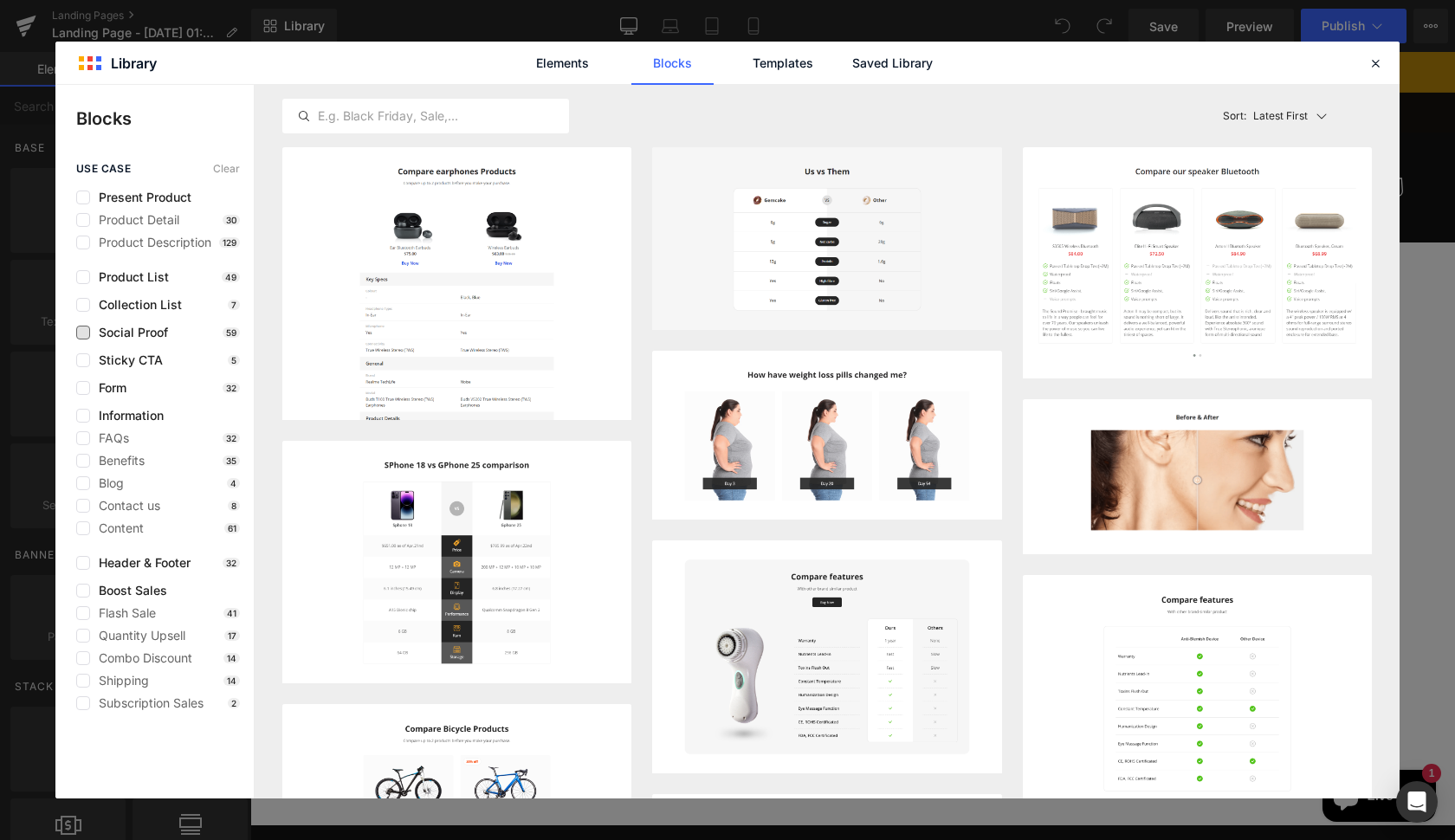
click at [105, 331] on span "Social Proof" at bounding box center [129, 332] width 78 height 14
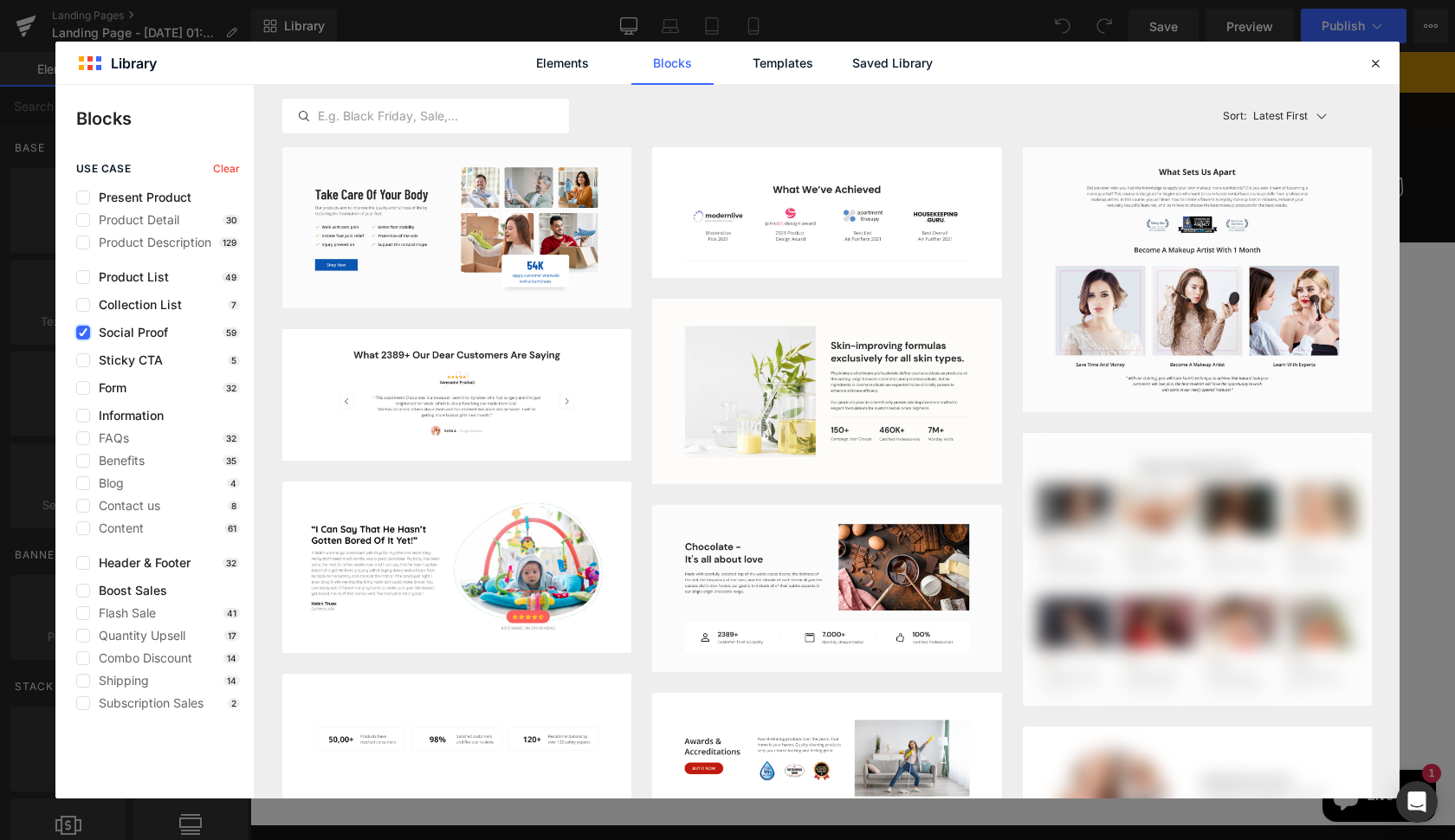
click at [89, 332] on label at bounding box center [83, 332] width 14 height 14
click at [83, 332] on input "checkbox" at bounding box center [83, 332] width 0 height 0
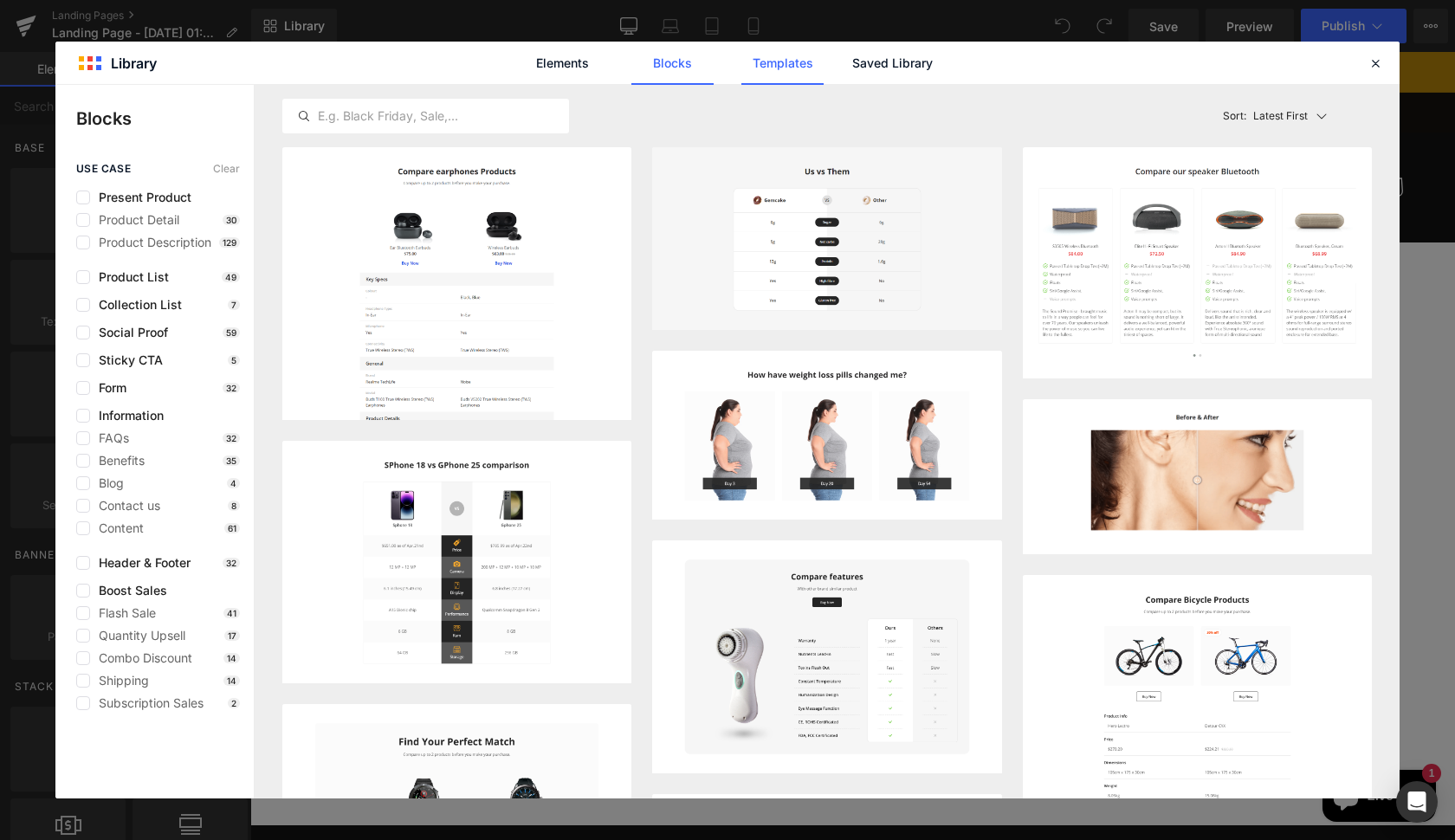
click at [797, 58] on link "Templates" at bounding box center [782, 63] width 82 height 44
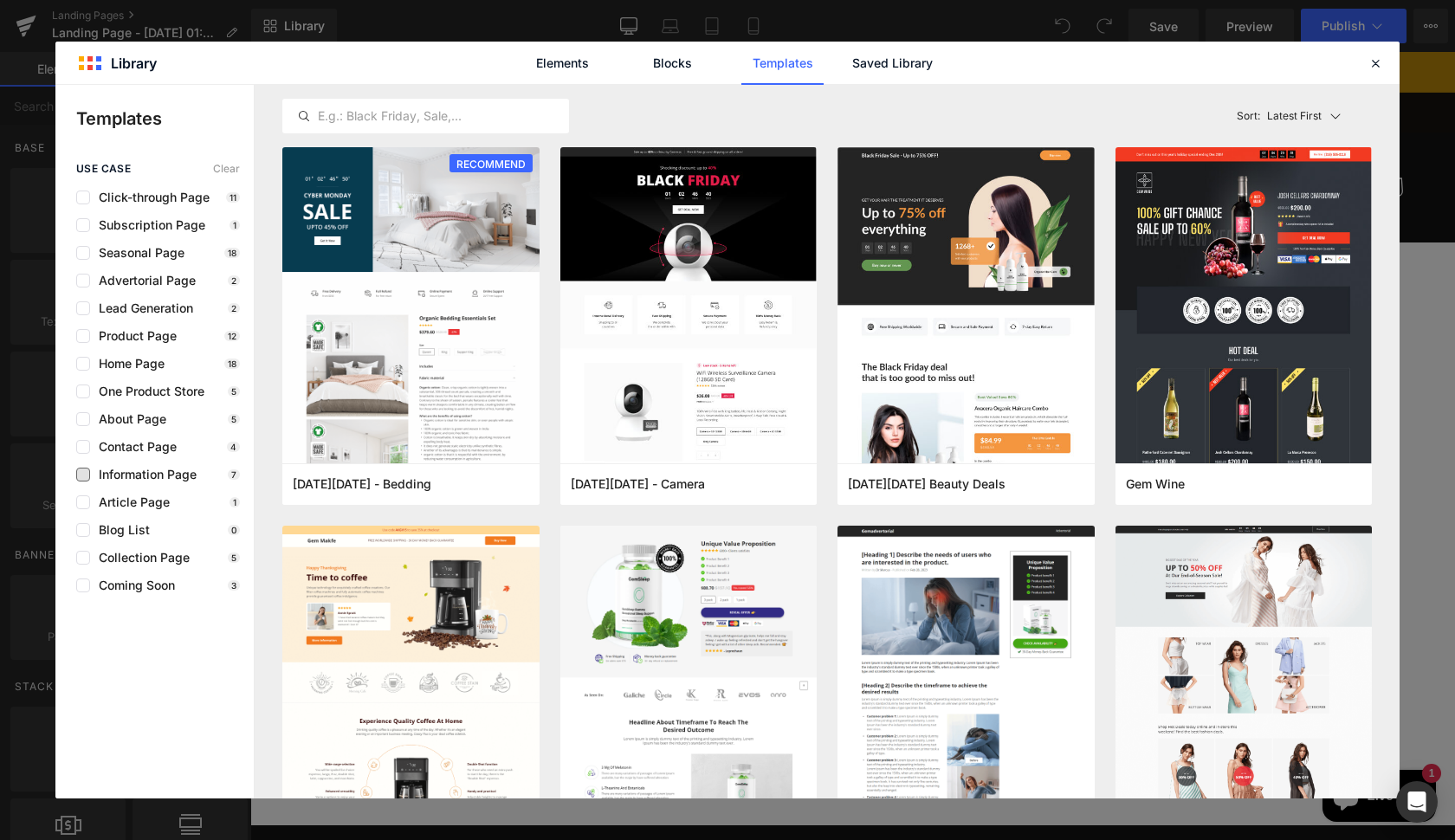
click at [94, 479] on span "Information Page" at bounding box center [143, 474] width 107 height 14
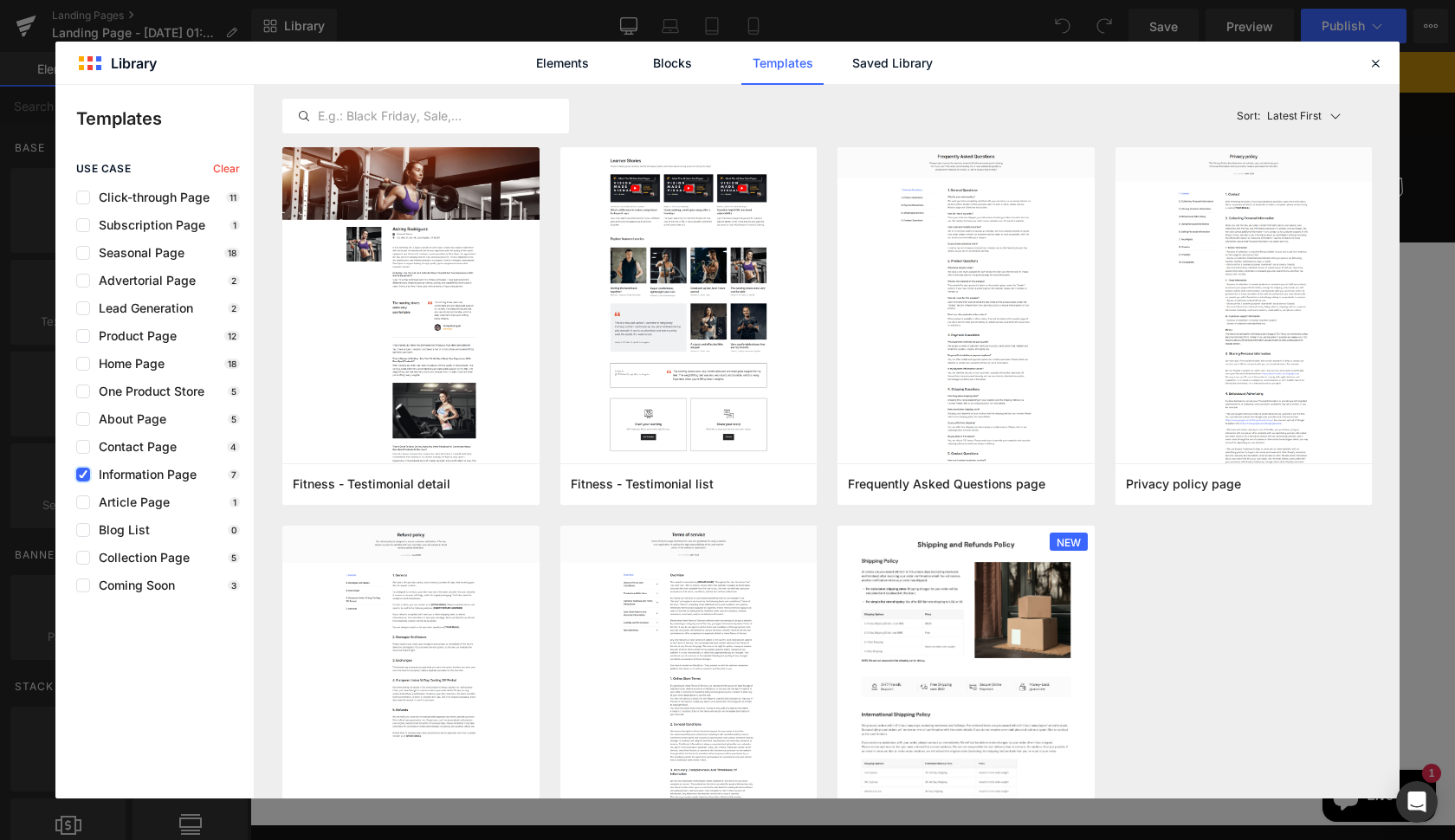
click at [85, 475] on icon at bounding box center [82, 475] width 9 height 0
click at [83, 475] on input "checkbox" at bounding box center [83, 475] width 0 height 0
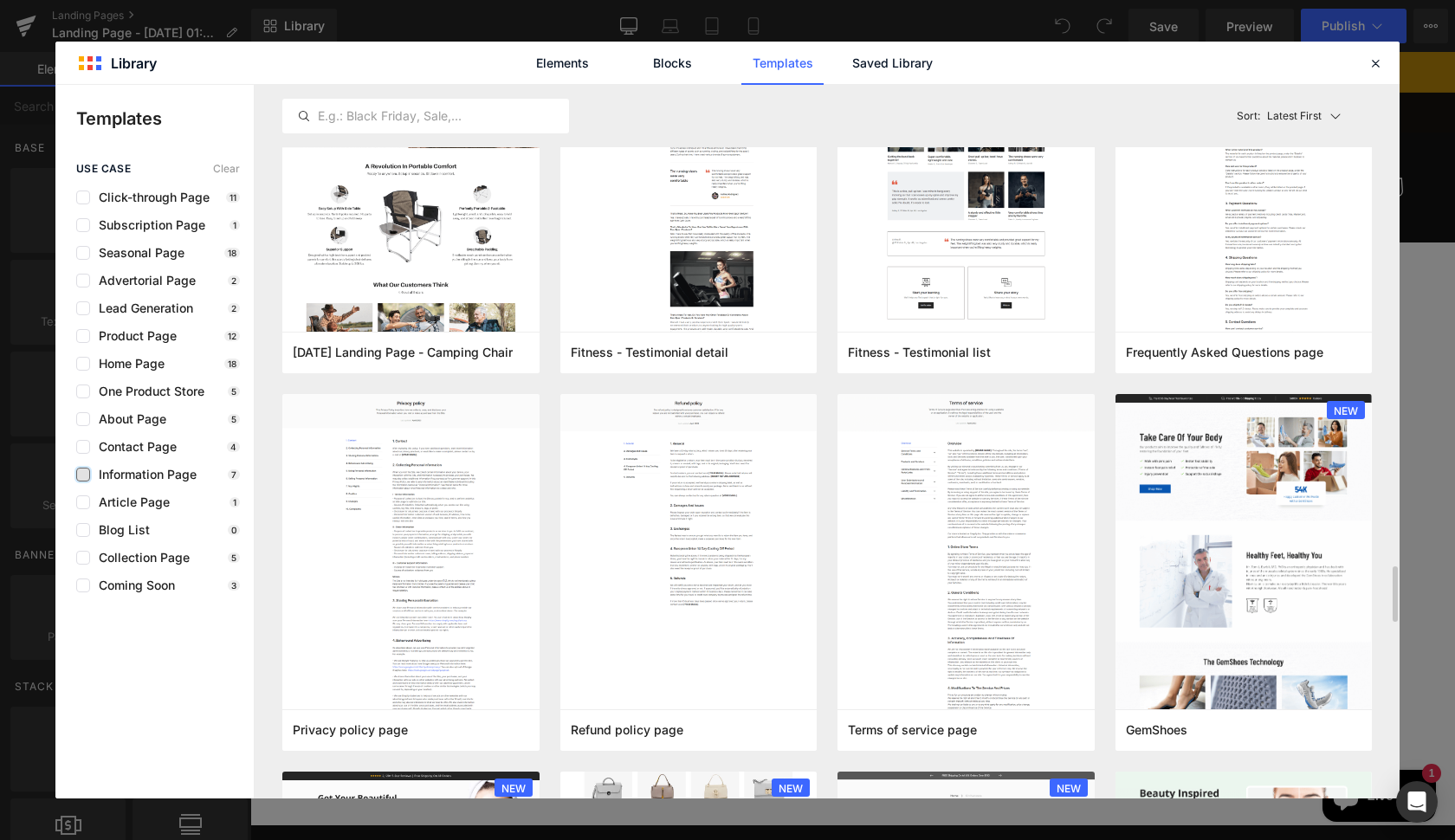
scroll to position [1270, 0]
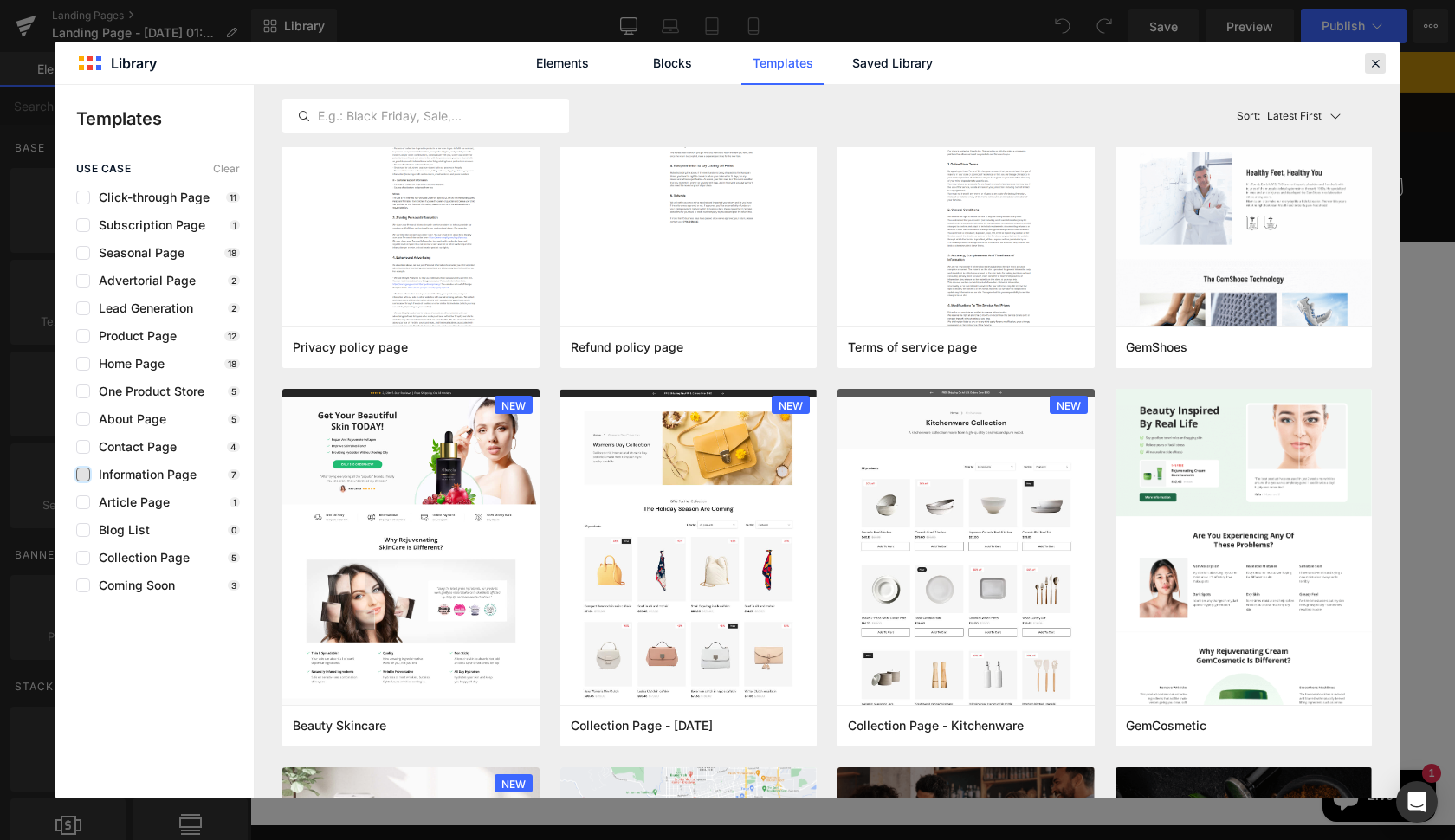
click at [1383, 66] on div at bounding box center [1375, 63] width 20 height 20
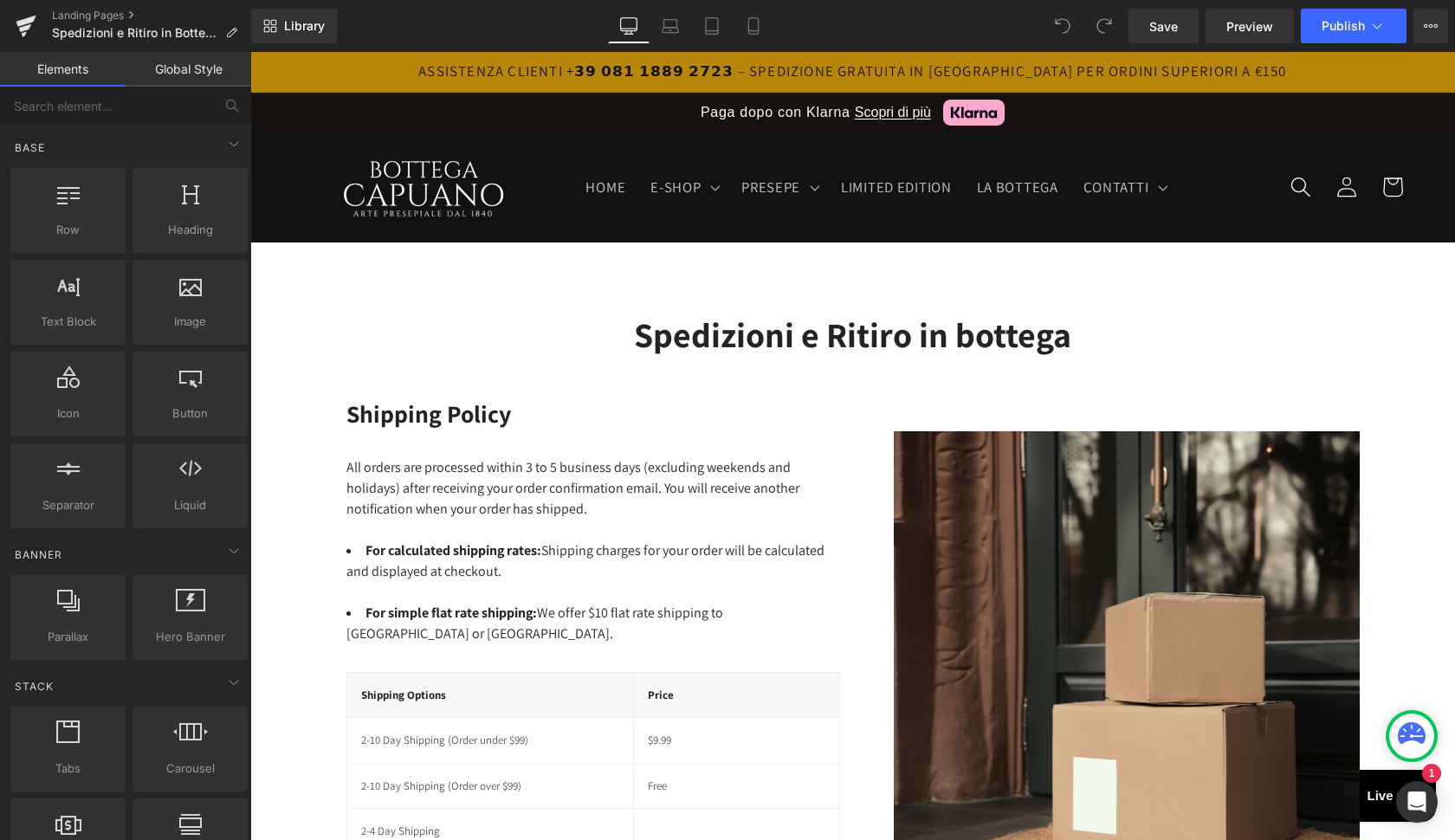
click at [743, 518] on div "All orders are processed within 3 to 5 business days (excluding weekends and ho…" at bounding box center [592, 488] width 493 height 62
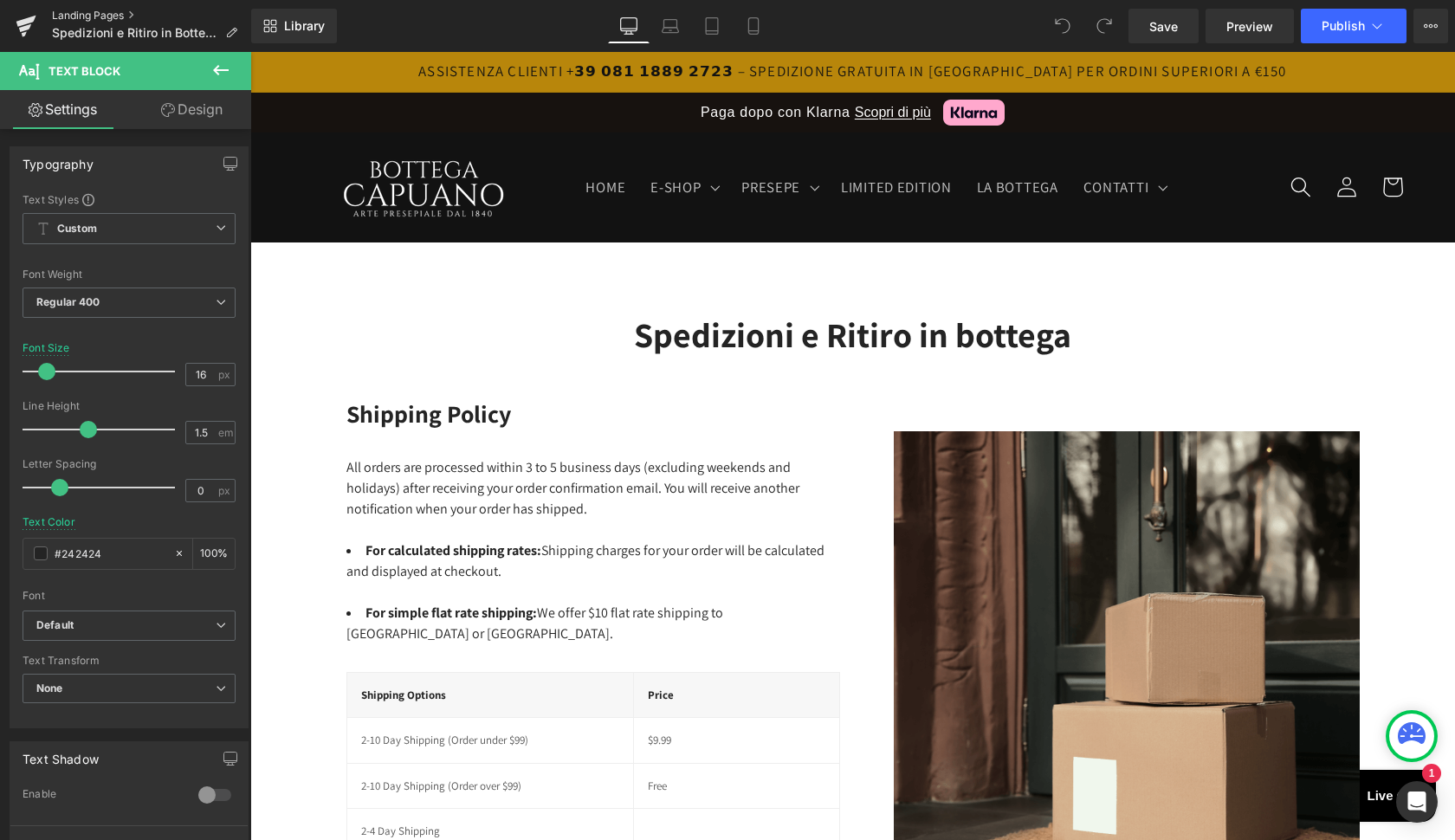
click at [121, 13] on link "Landing Pages" at bounding box center [151, 16] width 199 height 14
